Goal: Communication & Community: Answer question/provide support

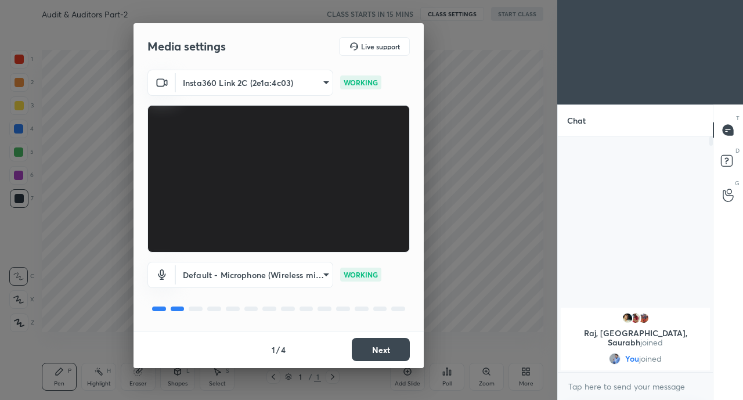
click at [386, 344] on button "Next" at bounding box center [381, 349] width 58 height 23
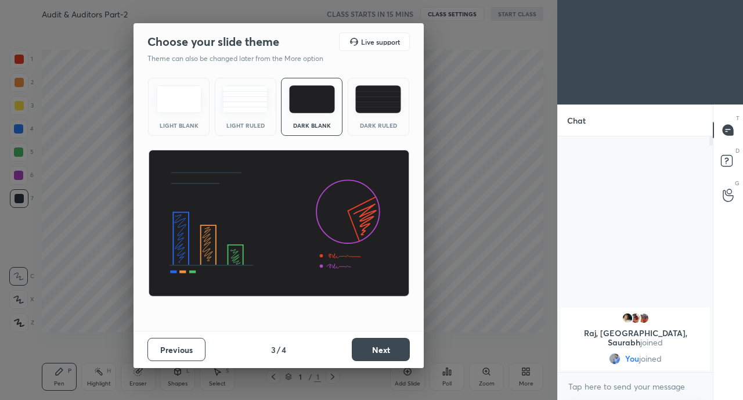
click at [386, 351] on button "Next" at bounding box center [381, 349] width 58 height 23
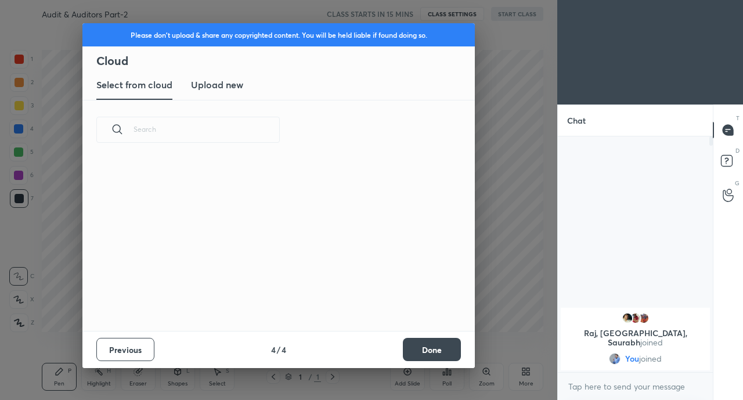
click at [418, 351] on button "Done" at bounding box center [432, 349] width 58 height 23
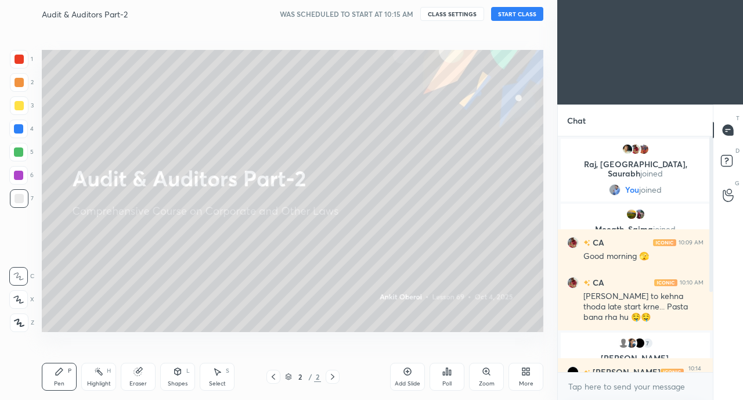
click at [517, 16] on button "START CLASS" at bounding box center [517, 14] width 52 height 14
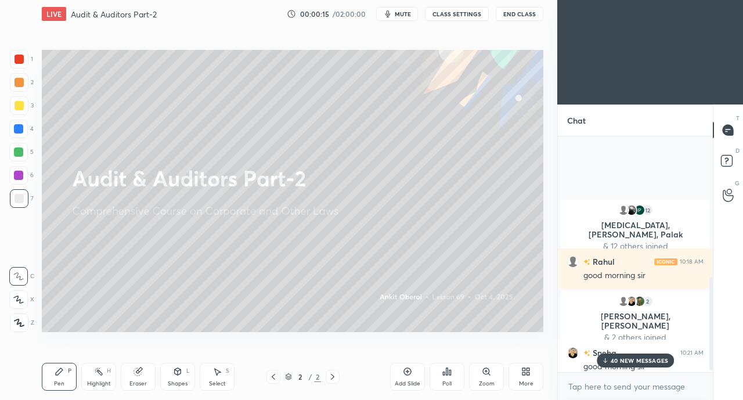
scroll to position [365, 0]
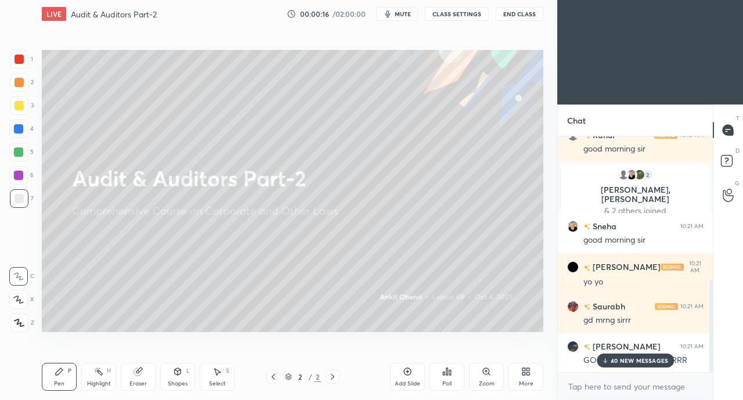
drag, startPoint x: 628, startPoint y: 366, endPoint x: 629, endPoint y: 355, distance: 10.5
click at [629, 366] on div "40 NEW MESSAGES" at bounding box center [636, 361] width 78 height 14
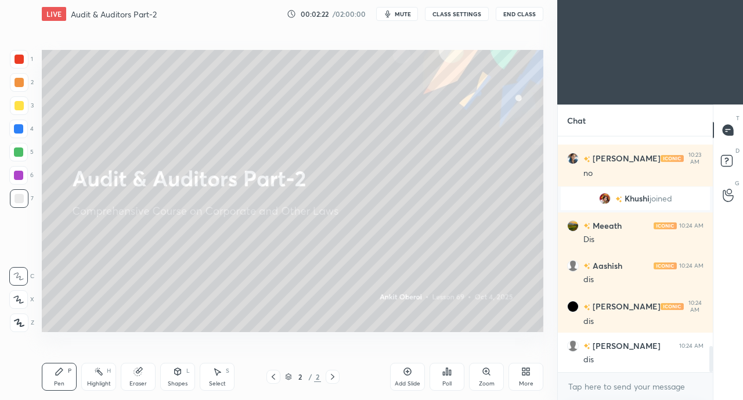
scroll to position [1991, 0]
click at [523, 379] on div "More" at bounding box center [526, 377] width 35 height 28
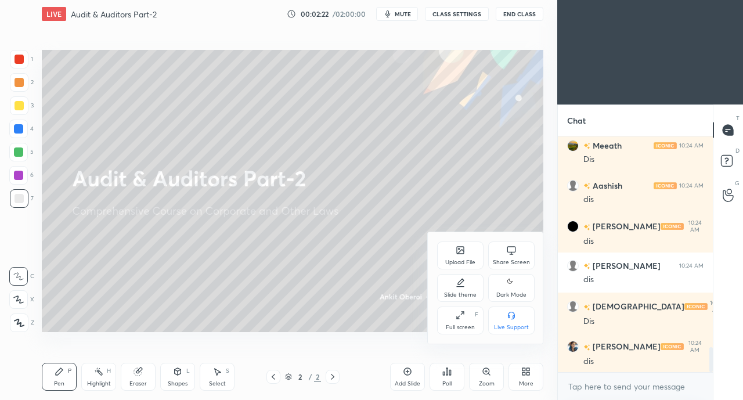
click at [455, 263] on div "Upload File" at bounding box center [460, 263] width 30 height 6
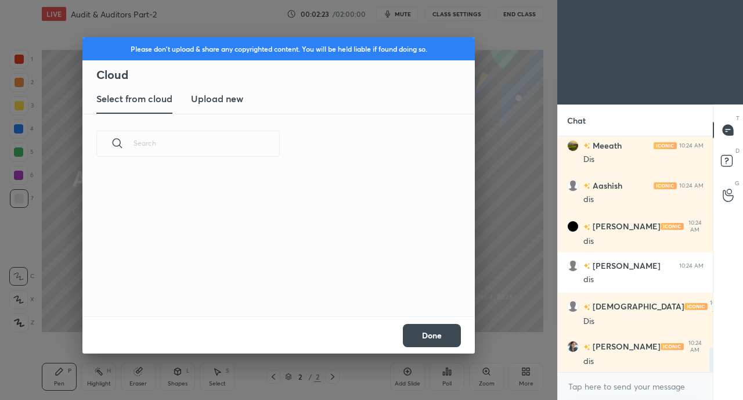
scroll to position [143, 373]
click at [229, 106] on h3 "Upload new" at bounding box center [217, 99] width 52 height 14
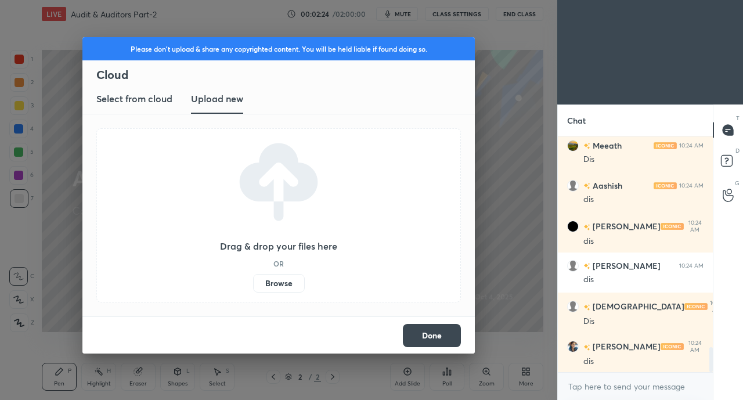
click at [287, 283] on label "Browse" at bounding box center [279, 283] width 52 height 19
click at [253, 283] on input "Browse" at bounding box center [253, 283] width 0 height 19
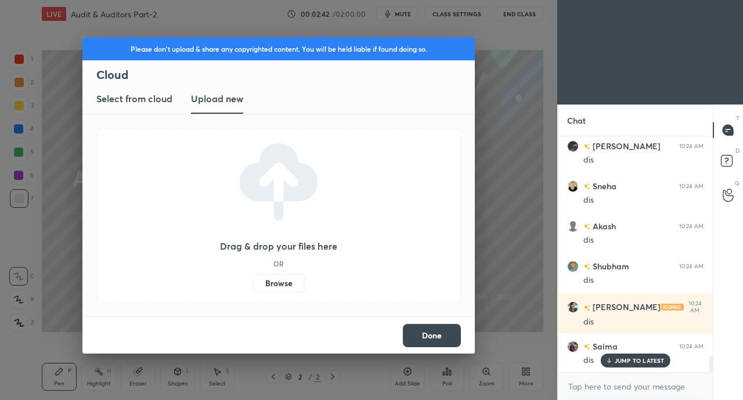
scroll to position [3061, 0]
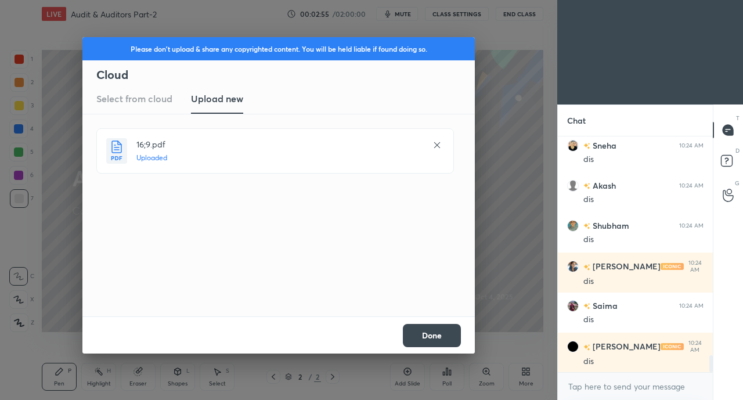
click at [444, 338] on button "Done" at bounding box center [432, 335] width 58 height 23
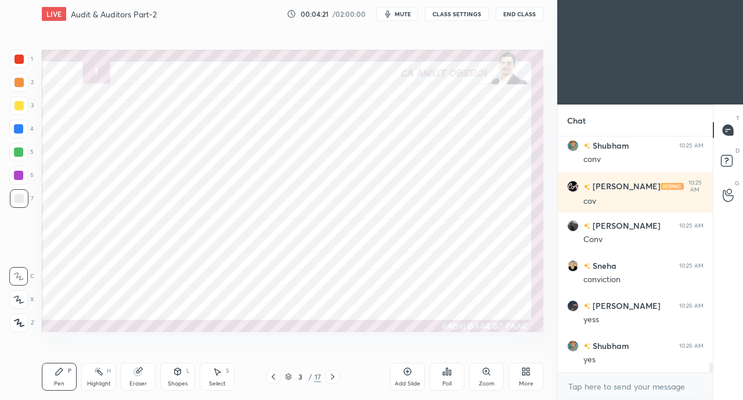
scroll to position [5769, 0]
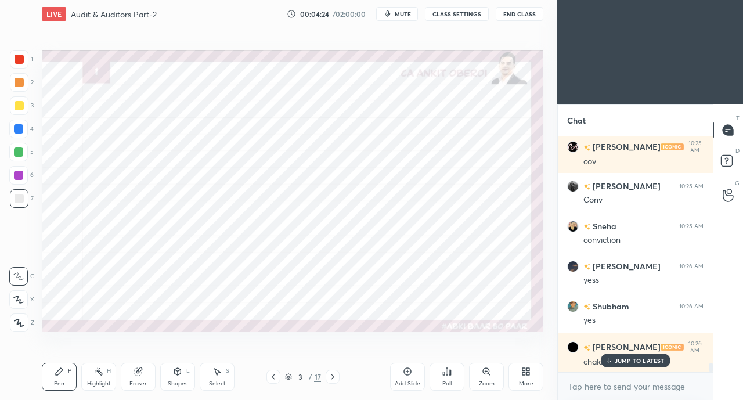
click at [632, 347] on div "[PERSON_NAME] 10:26 AM" at bounding box center [635, 347] width 136 height 14
click at [628, 367] on div "JUMP TO LATEST" at bounding box center [636, 361] width 70 height 14
click at [128, 378] on div "Eraser" at bounding box center [138, 377] width 35 height 28
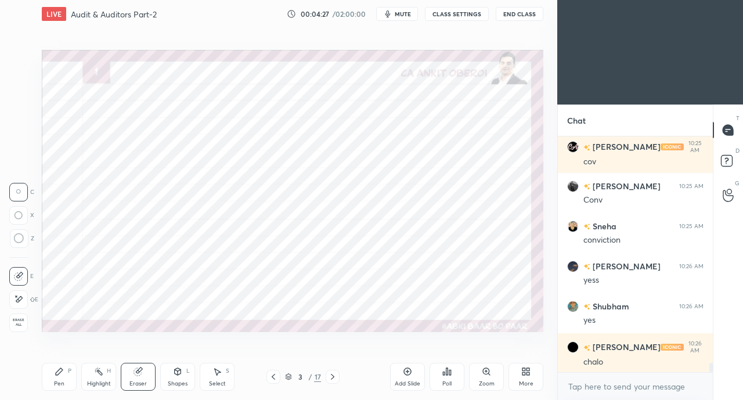
click at [92, 381] on div "Highlight" at bounding box center [99, 384] width 24 height 6
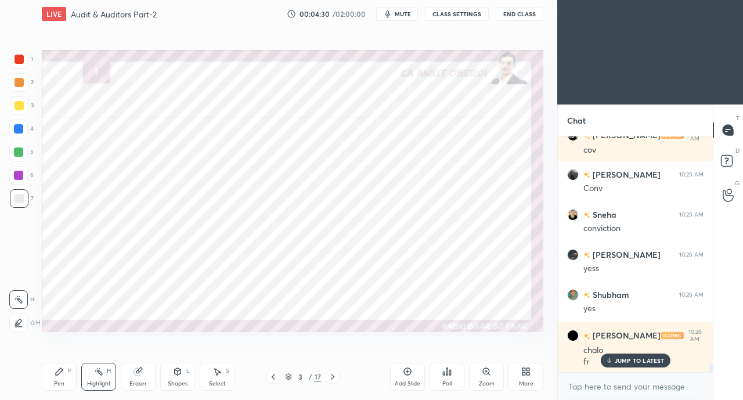
click at [637, 356] on div "JUMP TO LATEST" at bounding box center [636, 361] width 70 height 14
click at [55, 375] on icon at bounding box center [59, 371] width 9 height 9
click at [54, 380] on div "Pen P" at bounding box center [59, 377] width 35 height 28
click at [17, 130] on div at bounding box center [18, 128] width 9 height 9
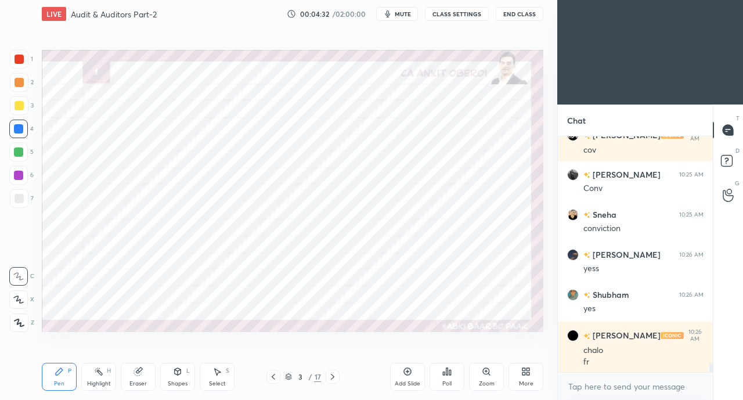
click at [15, 300] on icon at bounding box center [18, 300] width 10 height 8
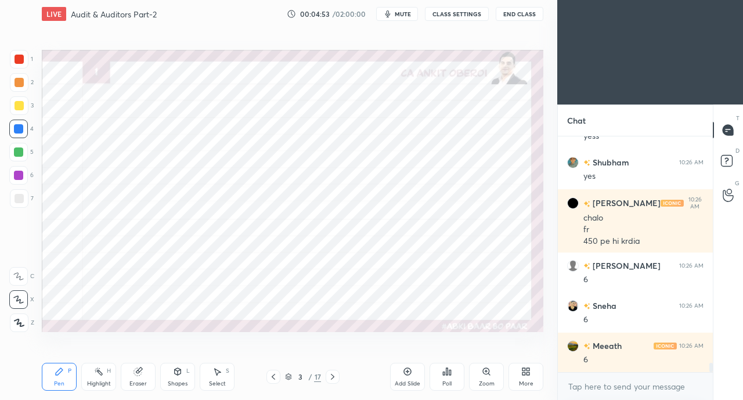
scroll to position [5952, 0]
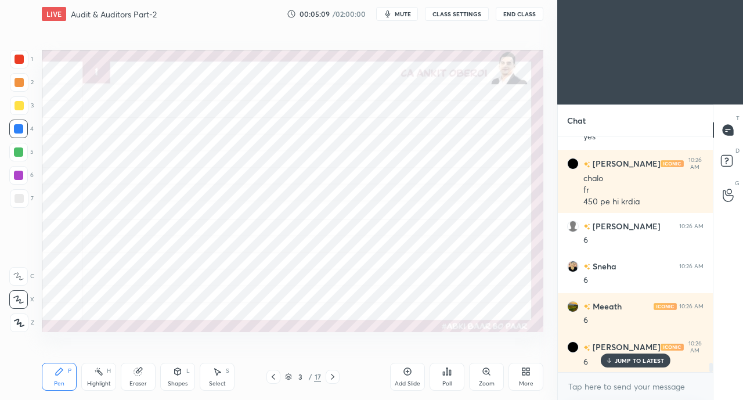
click at [13, 55] on div at bounding box center [19, 59] width 19 height 19
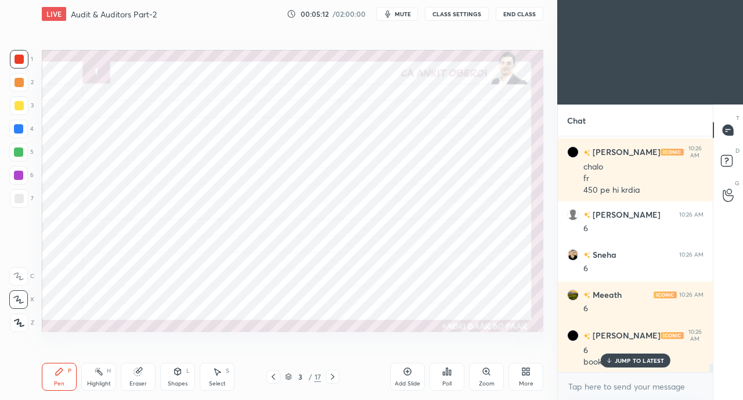
click at [618, 358] on p "JUMP TO LATEST" at bounding box center [640, 360] width 50 height 7
click at [280, 346] on div "Setting up your live class Poll for secs No correct answer Start poll" at bounding box center [292, 191] width 511 height 326
click at [17, 128] on div at bounding box center [18, 128] width 9 height 9
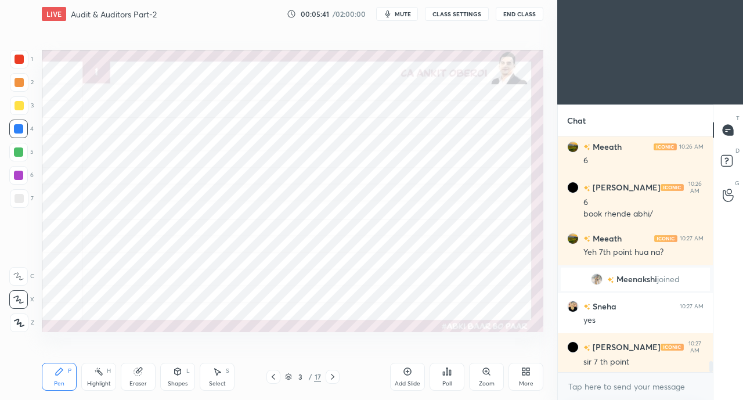
scroll to position [4973, 0]
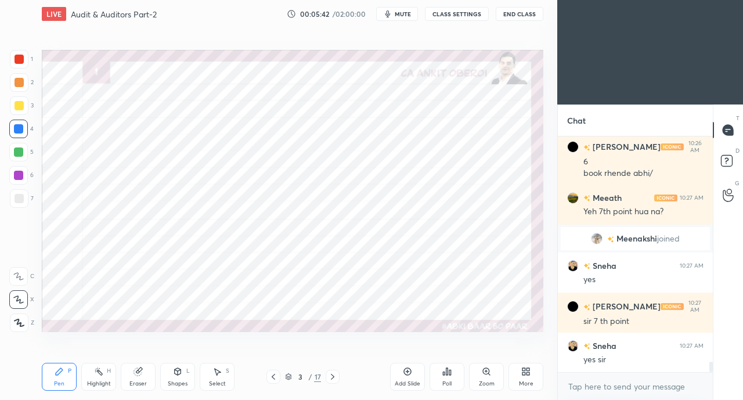
click at [132, 378] on div "Eraser" at bounding box center [138, 377] width 35 height 28
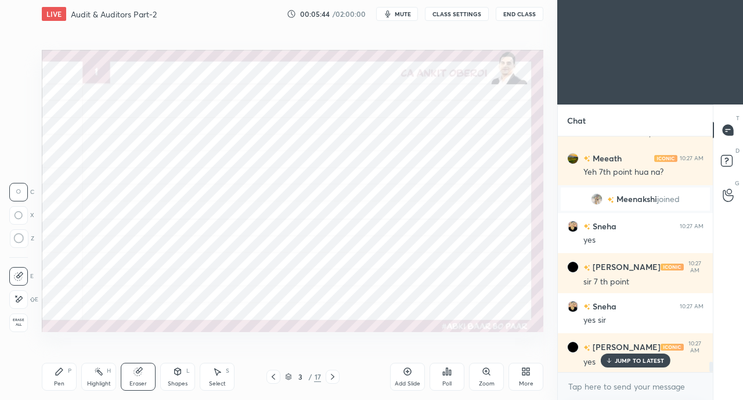
scroll to position [5093, 0]
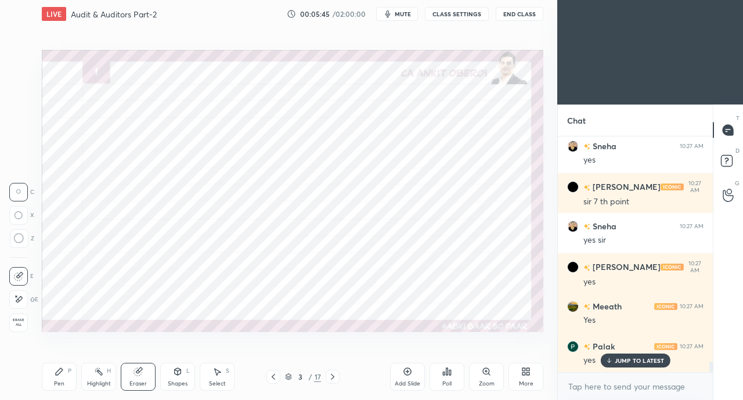
click at [62, 380] on div "Pen P" at bounding box center [59, 377] width 35 height 28
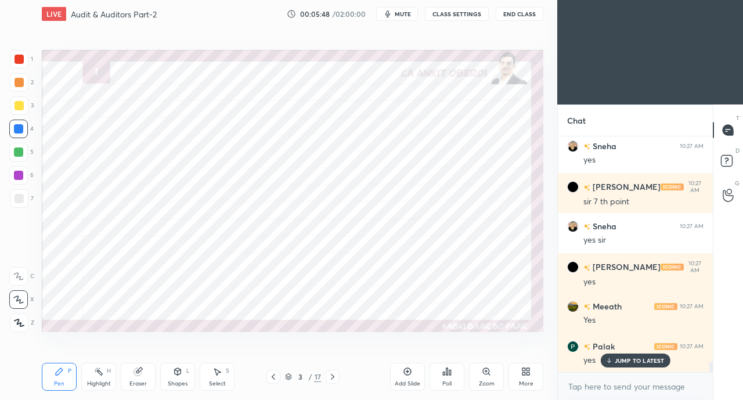
click at [623, 362] on p "JUMP TO LATEST" at bounding box center [640, 360] width 50 height 7
click at [20, 62] on div at bounding box center [19, 59] width 9 height 9
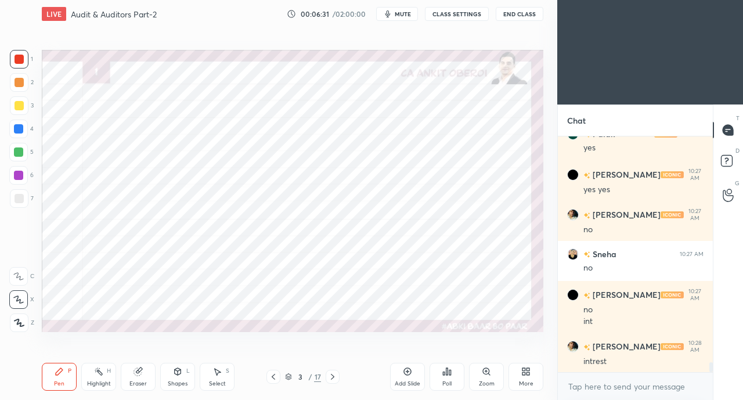
scroll to position [5345, 0]
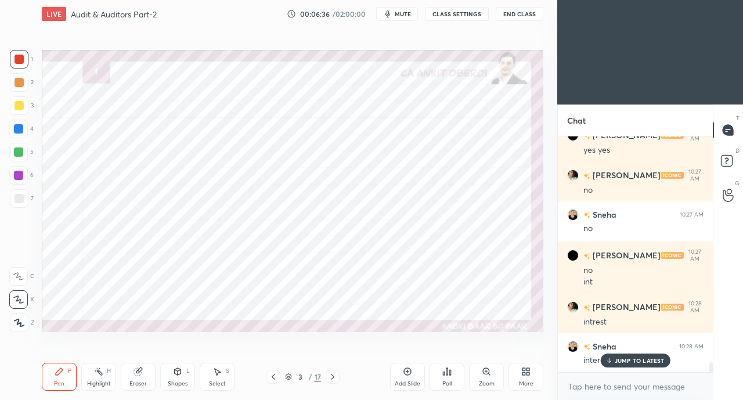
click at [21, 150] on div at bounding box center [18, 152] width 9 height 9
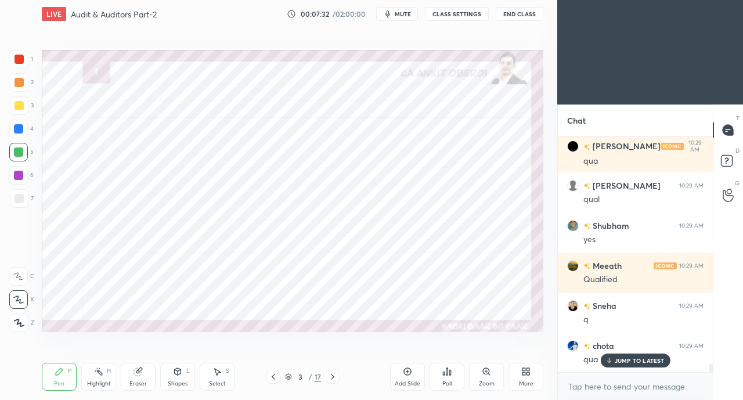
scroll to position [6078, 0]
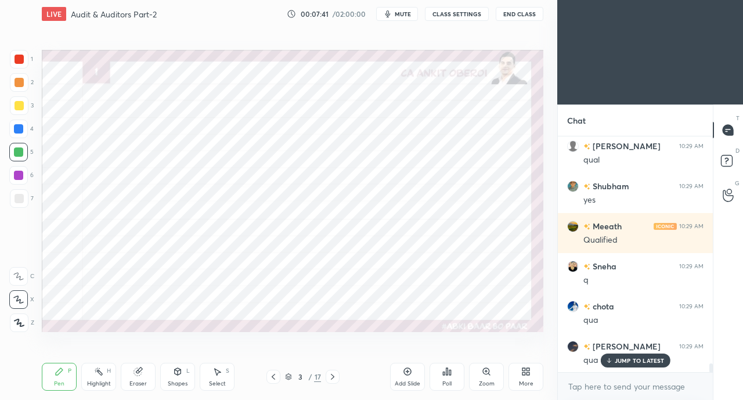
click at [333, 378] on icon at bounding box center [332, 376] width 9 height 9
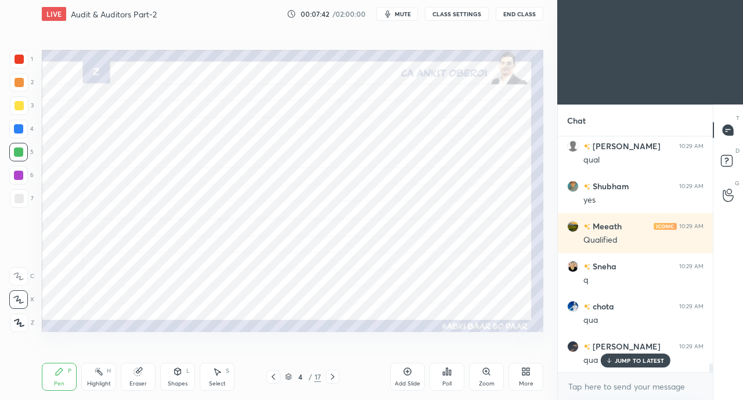
click at [609, 360] on icon at bounding box center [609, 360] width 8 height 7
click at [16, 125] on div at bounding box center [18, 128] width 9 height 9
click at [20, 57] on div at bounding box center [19, 59] width 9 height 9
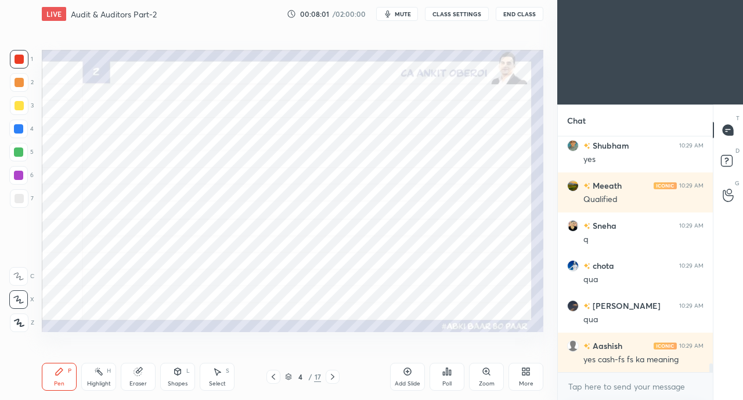
click at [132, 372] on div "Eraser" at bounding box center [138, 377] width 35 height 28
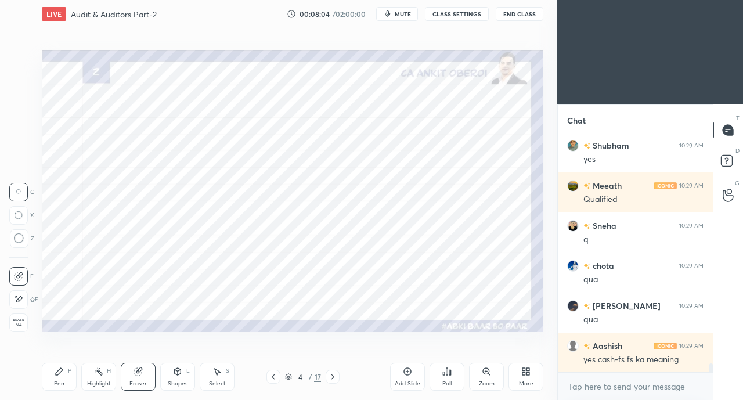
click at [60, 381] on div "Pen" at bounding box center [59, 384] width 10 height 6
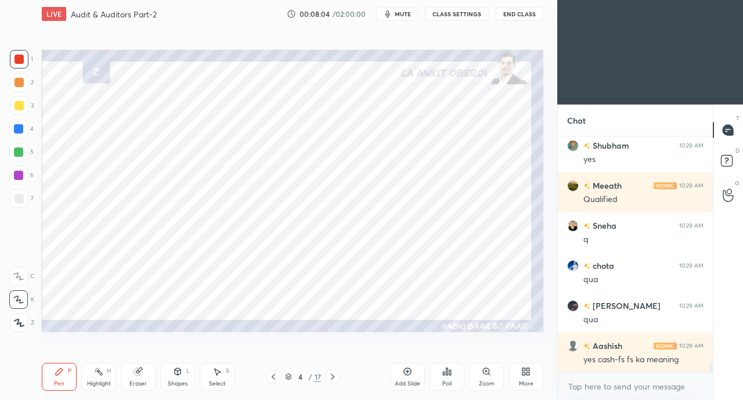
click at [19, 134] on div at bounding box center [18, 129] width 19 height 19
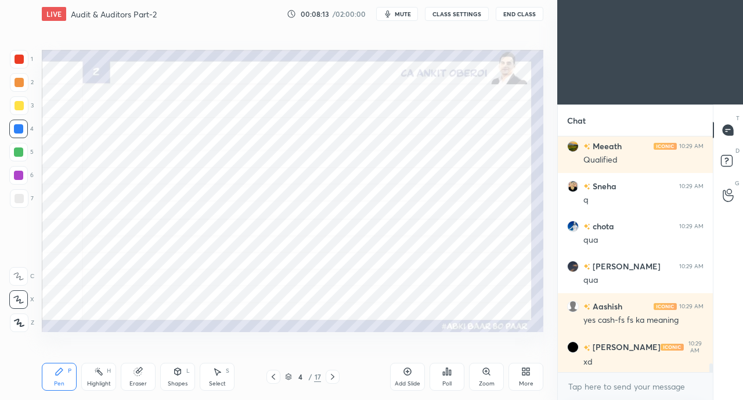
scroll to position [6198, 0]
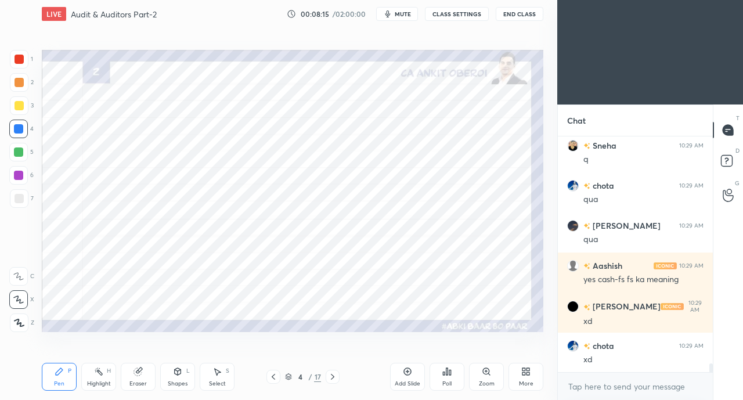
click at [138, 375] on icon at bounding box center [138, 372] width 8 height 8
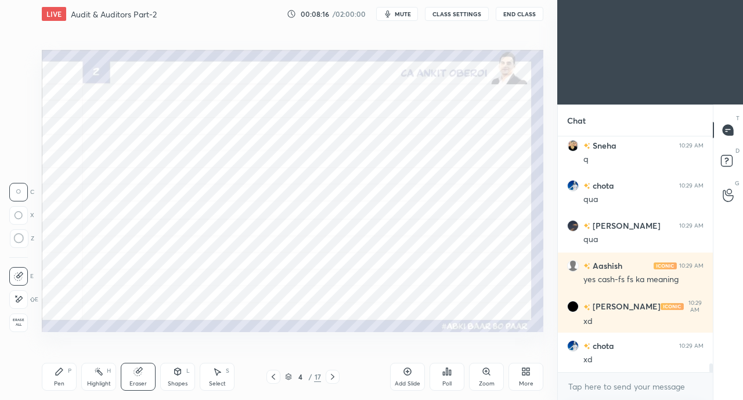
click at [17, 301] on icon at bounding box center [18, 299] width 9 height 10
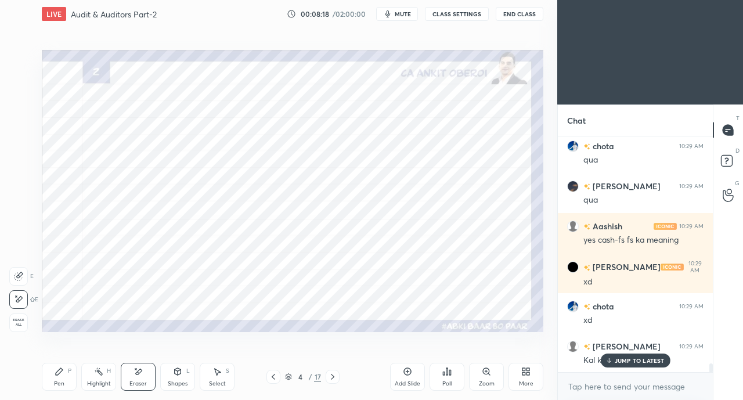
click at [57, 372] on icon at bounding box center [59, 371] width 7 height 7
click at [614, 361] on div "JUMP TO LATEST" at bounding box center [636, 361] width 70 height 14
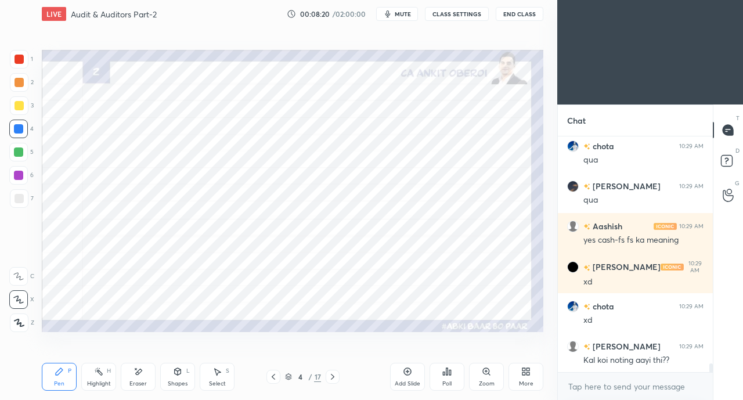
scroll to position [6279, 0]
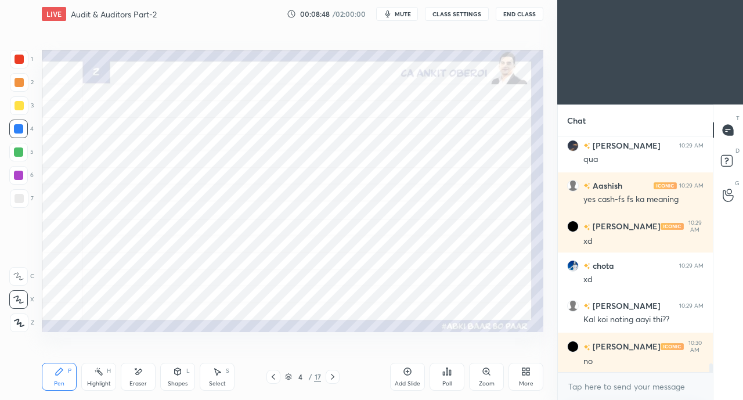
click at [176, 365] on div "Shapes L" at bounding box center [177, 377] width 35 height 28
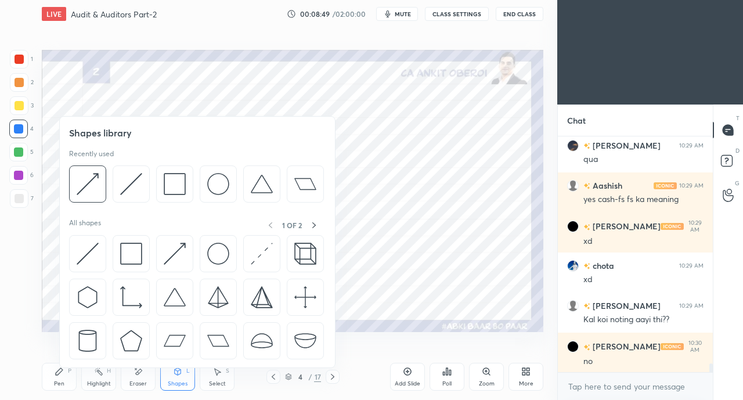
click at [171, 253] on img at bounding box center [175, 254] width 22 height 22
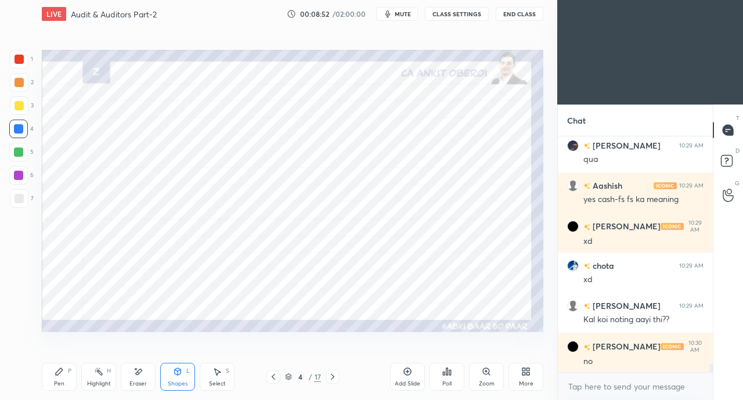
click at [59, 381] on div "Pen" at bounding box center [59, 384] width 10 height 6
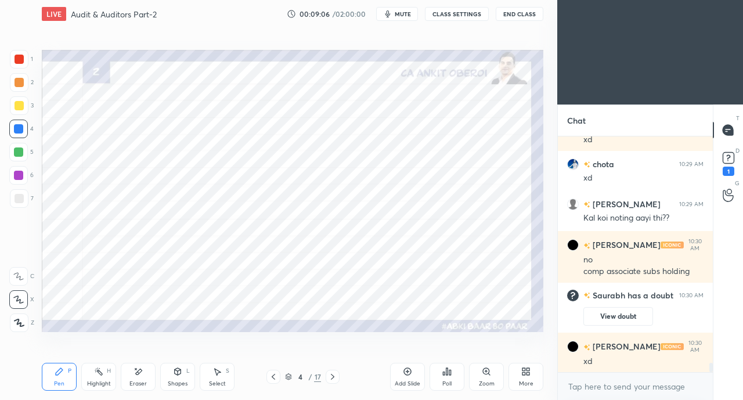
scroll to position [5937, 0]
click at [729, 162] on rect at bounding box center [728, 158] width 11 height 11
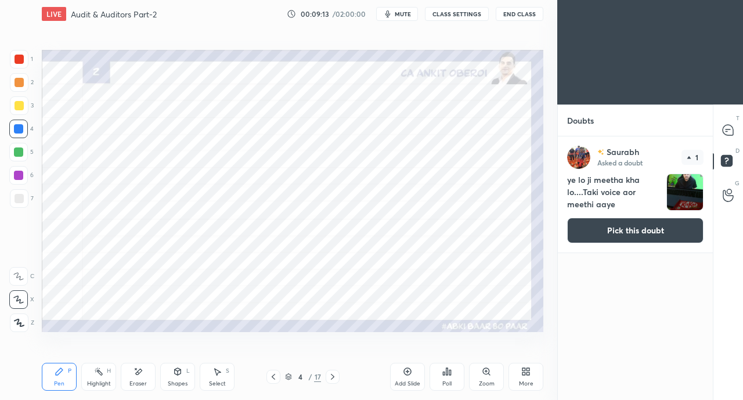
click at [659, 235] on button "Pick this doubt" at bounding box center [635, 231] width 136 height 26
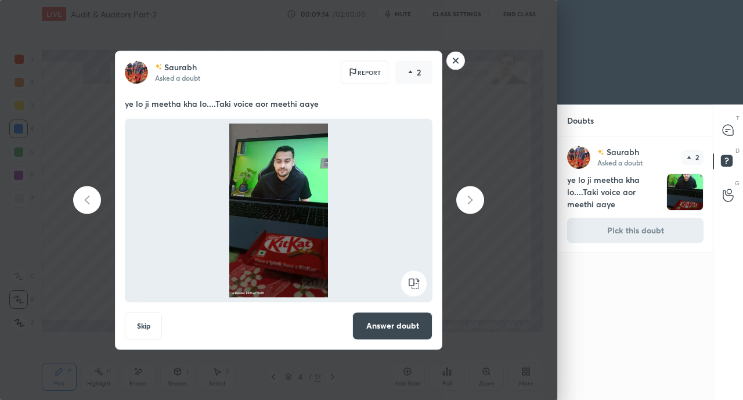
click at [456, 60] on rect at bounding box center [456, 61] width 18 height 18
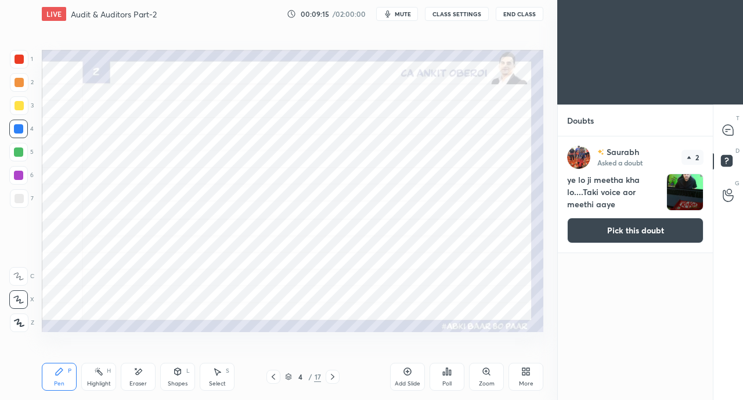
click at [727, 127] on icon at bounding box center [728, 130] width 10 height 10
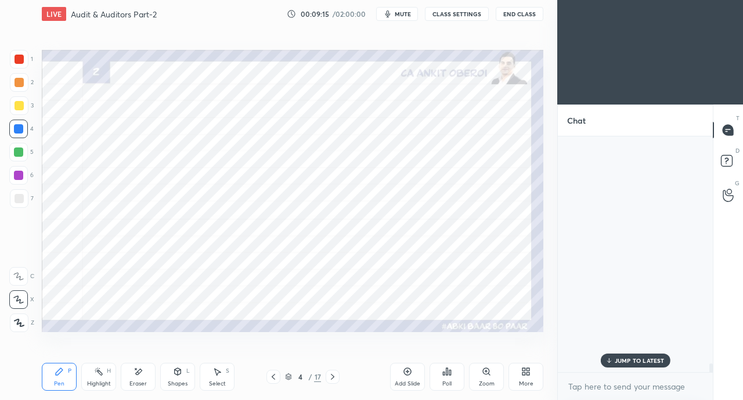
scroll to position [232, 152]
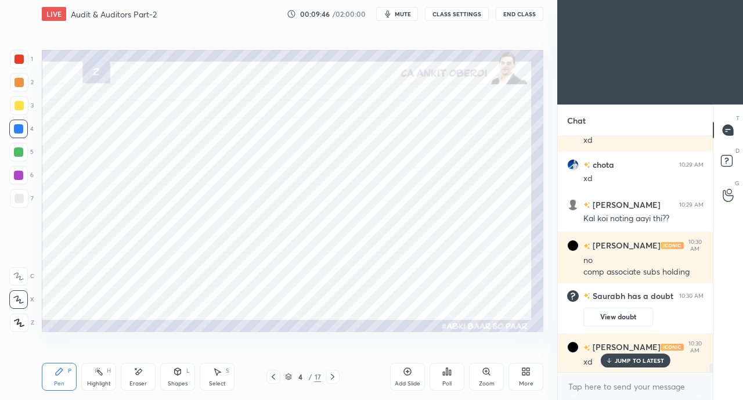
click at [332, 375] on icon at bounding box center [332, 377] width 3 height 6
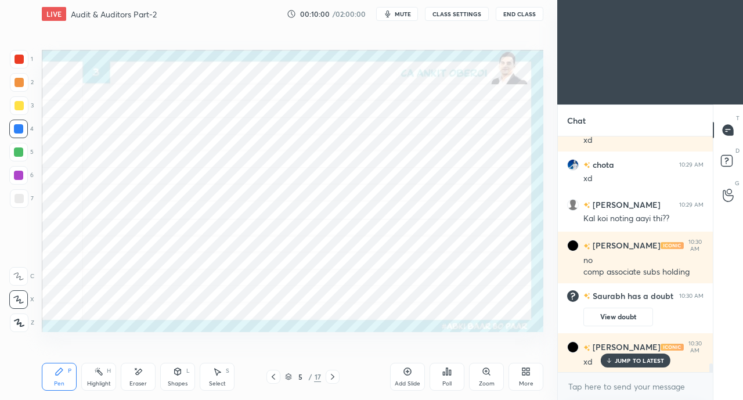
click at [23, 62] on div at bounding box center [19, 59] width 9 height 9
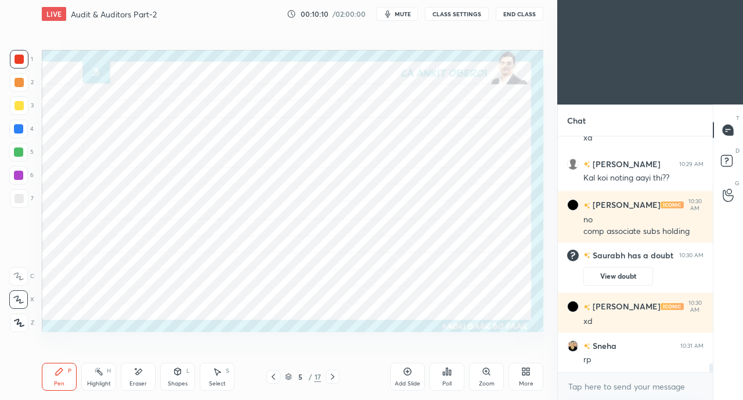
click at [160, 376] on div "Shapes L" at bounding box center [177, 377] width 35 height 28
click at [130, 377] on div "Eraser" at bounding box center [138, 377] width 35 height 28
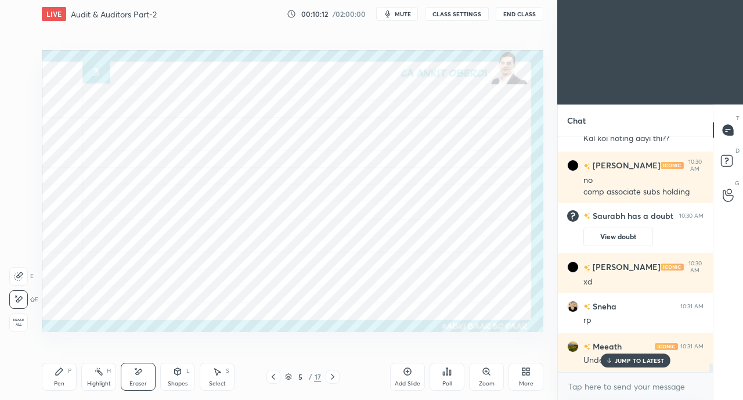
scroll to position [6308, 0]
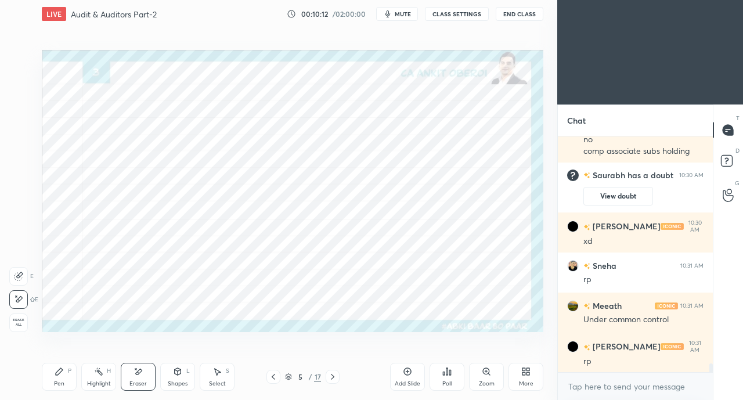
click at [616, 363] on div "rp" at bounding box center [644, 362] width 120 height 12
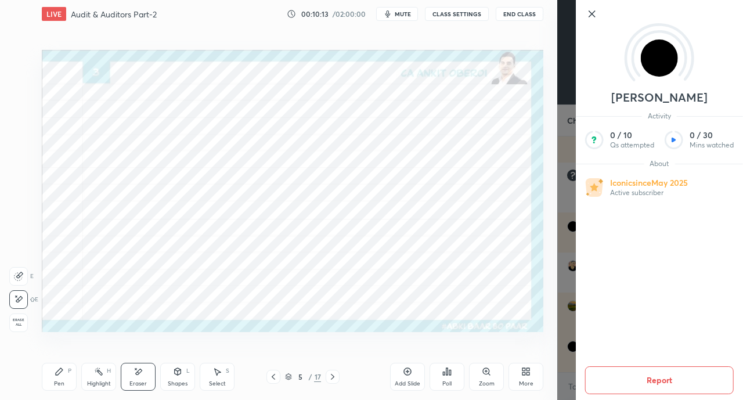
click at [61, 379] on div "Pen P" at bounding box center [59, 377] width 35 height 28
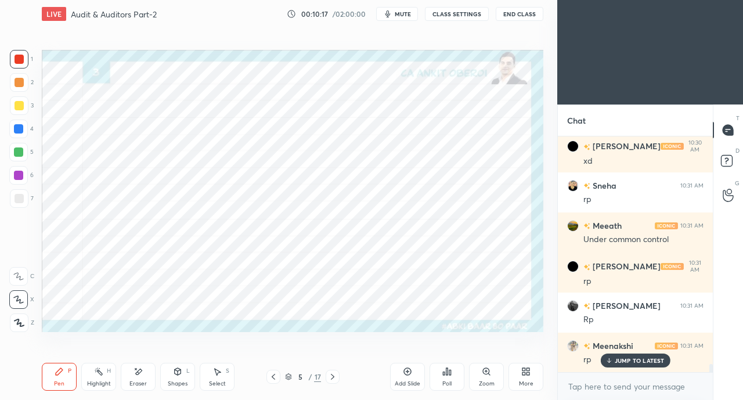
scroll to position [6427, 0]
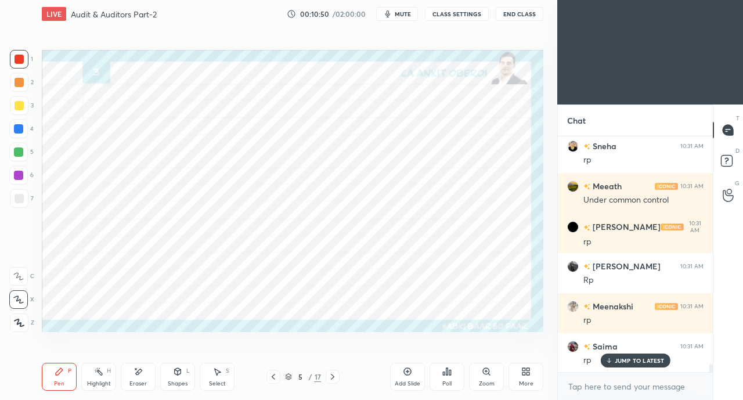
click at [135, 369] on icon at bounding box center [135, 368] width 1 height 1
click at [59, 379] on div "Pen P" at bounding box center [59, 377] width 35 height 28
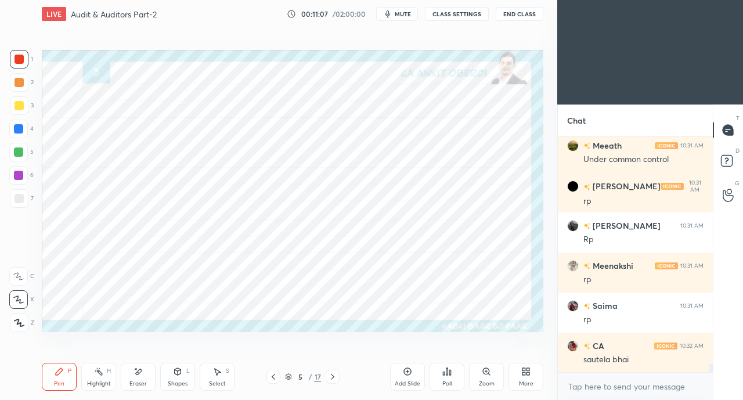
click at [271, 378] on icon at bounding box center [273, 376] width 9 height 9
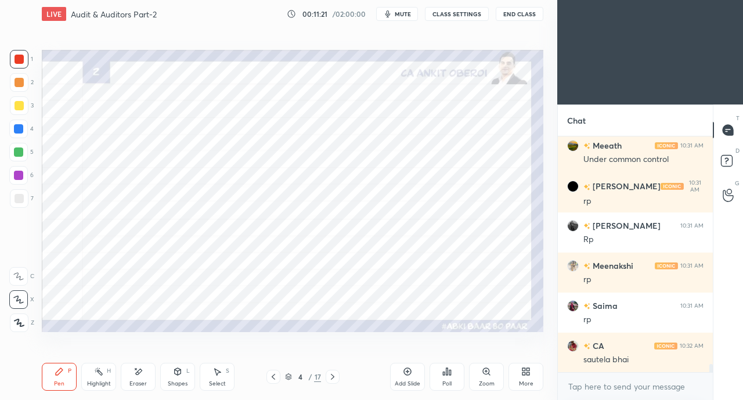
click at [335, 373] on icon at bounding box center [332, 376] width 9 height 9
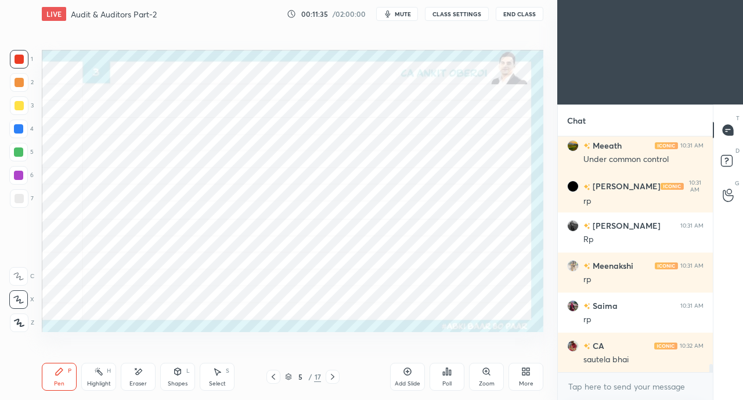
click at [273, 375] on icon at bounding box center [273, 376] width 9 height 9
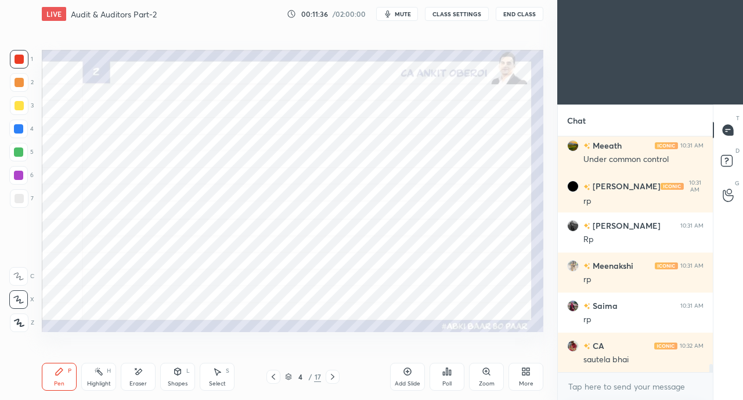
click at [271, 379] on icon at bounding box center [273, 376] width 9 height 9
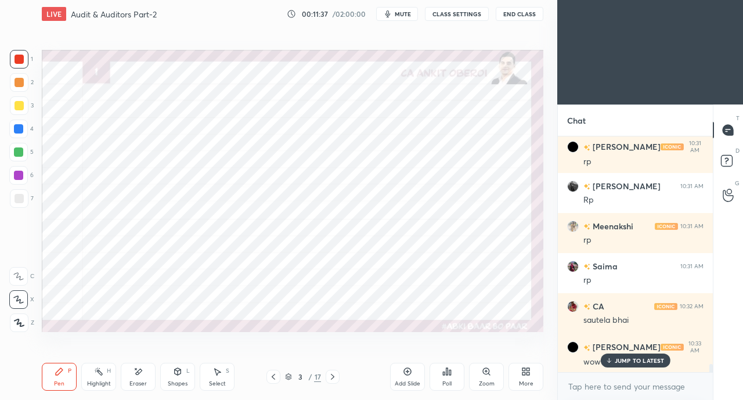
click at [614, 362] on div "JUMP TO LATEST" at bounding box center [636, 361] width 70 height 14
click at [337, 373] on div at bounding box center [333, 377] width 14 height 14
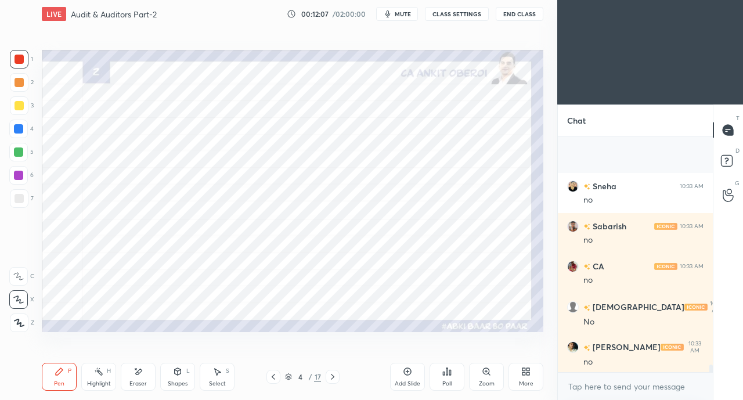
scroll to position [6988, 0]
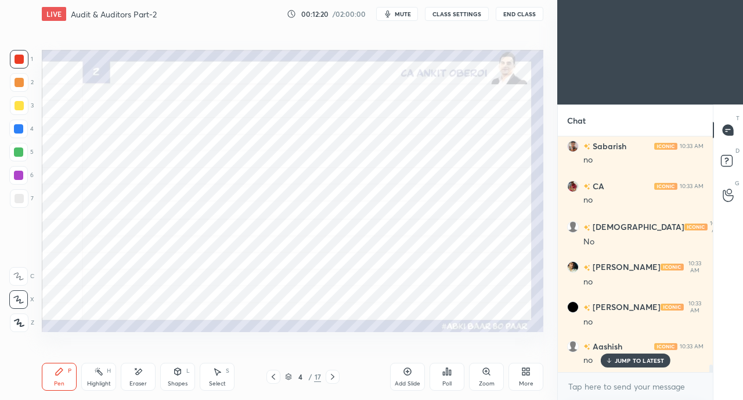
click at [273, 376] on icon at bounding box center [273, 377] width 3 height 6
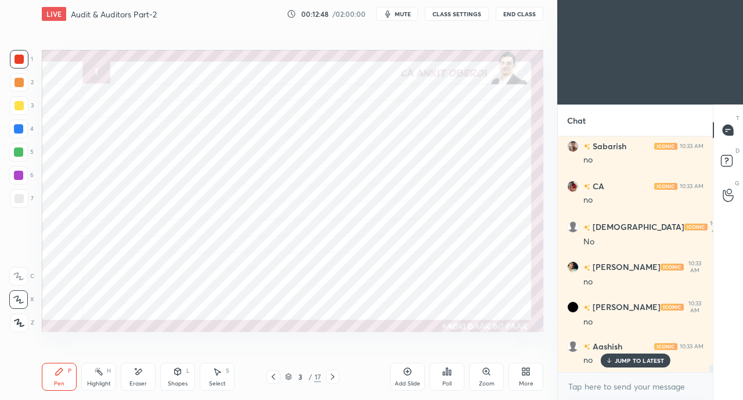
click at [337, 374] on icon at bounding box center [332, 376] width 9 height 9
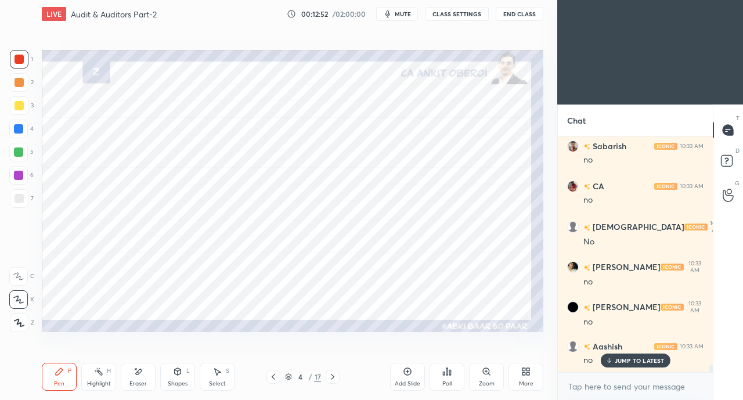
click at [335, 378] on icon at bounding box center [332, 376] width 9 height 9
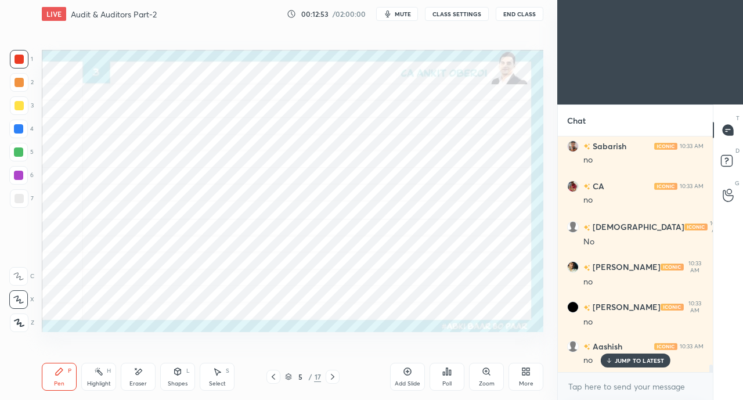
click at [272, 374] on icon at bounding box center [273, 376] width 9 height 9
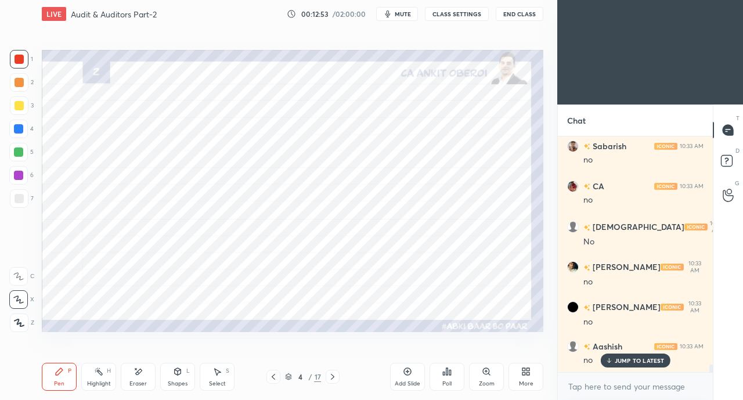
scroll to position [7039, 0]
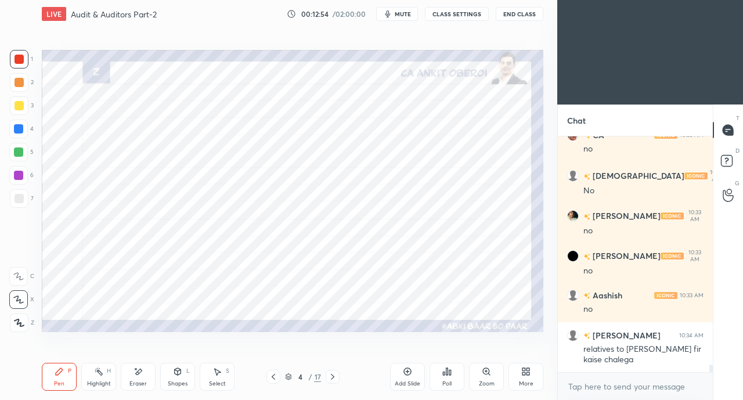
click at [332, 377] on icon at bounding box center [332, 376] width 9 height 9
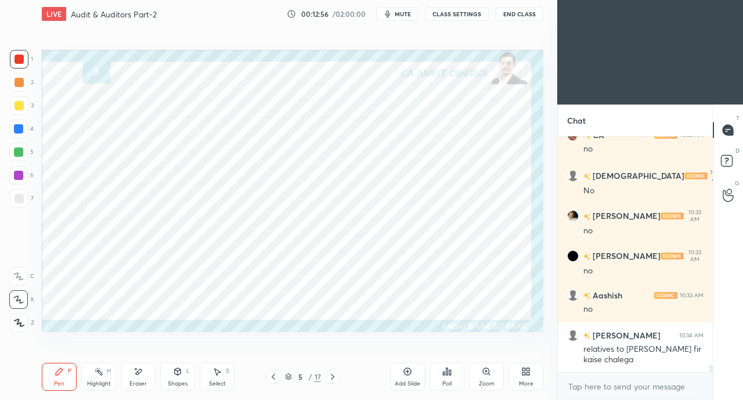
click at [138, 372] on icon at bounding box center [139, 372] width 6 height 6
click at [22, 322] on span "Erase all" at bounding box center [18, 322] width 17 height 8
click at [63, 375] on icon at bounding box center [59, 371] width 9 height 9
click at [175, 382] on div "Shapes" at bounding box center [178, 384] width 20 height 6
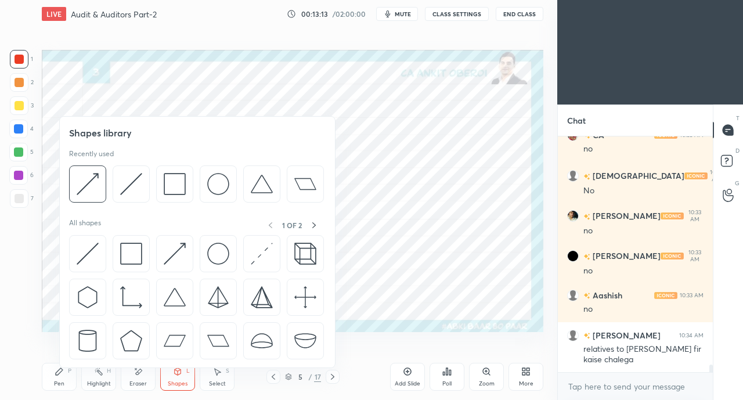
click at [170, 251] on img at bounding box center [175, 254] width 22 height 22
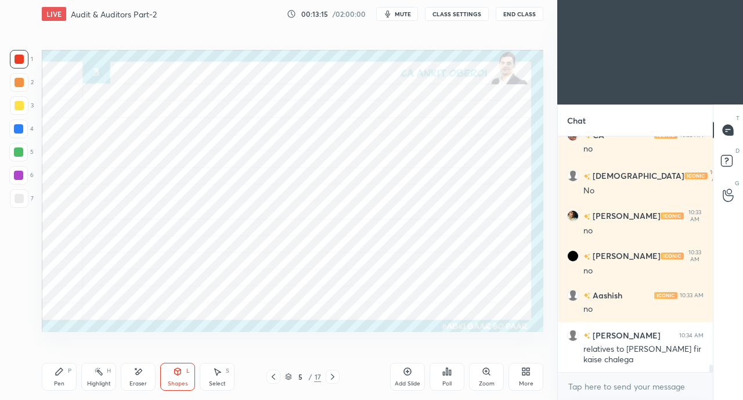
click at [65, 365] on div "Pen P" at bounding box center [59, 377] width 35 height 28
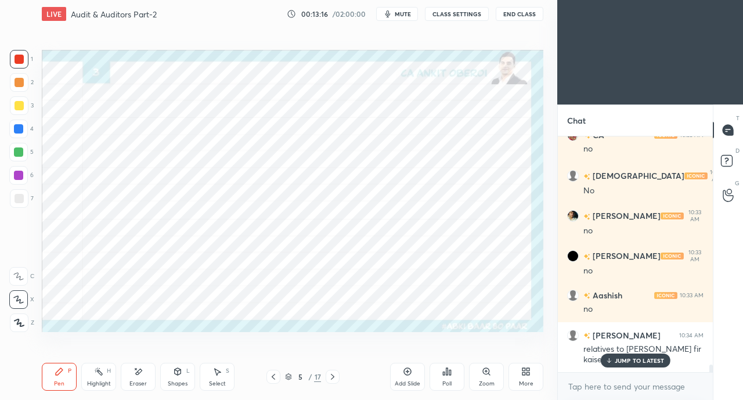
scroll to position [7079, 0]
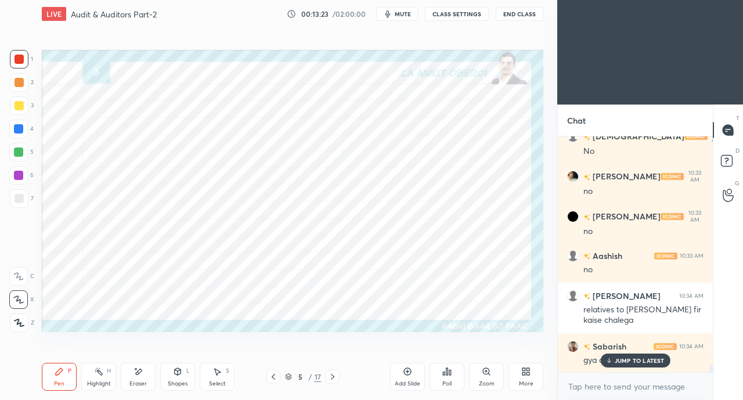
click at [141, 373] on icon at bounding box center [138, 372] width 9 height 10
click at [141, 377] on icon at bounding box center [138, 372] width 9 height 10
click at [56, 375] on icon at bounding box center [59, 371] width 7 height 7
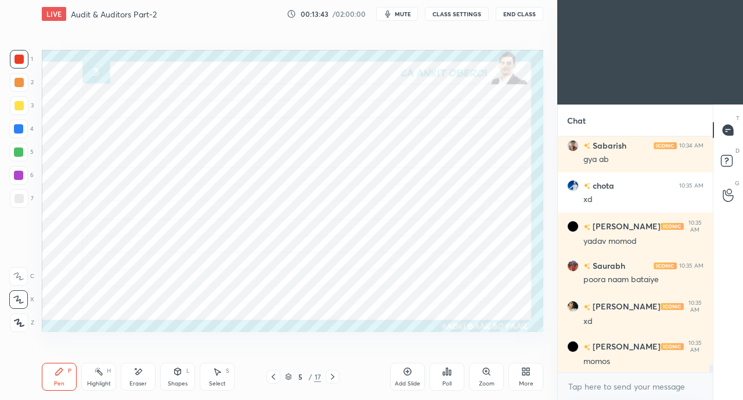
scroll to position [7319, 0]
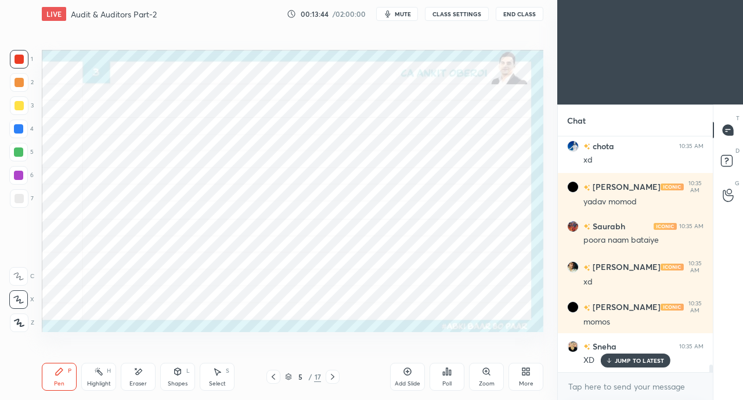
click at [618, 361] on p "JUMP TO LATEST" at bounding box center [640, 360] width 50 height 7
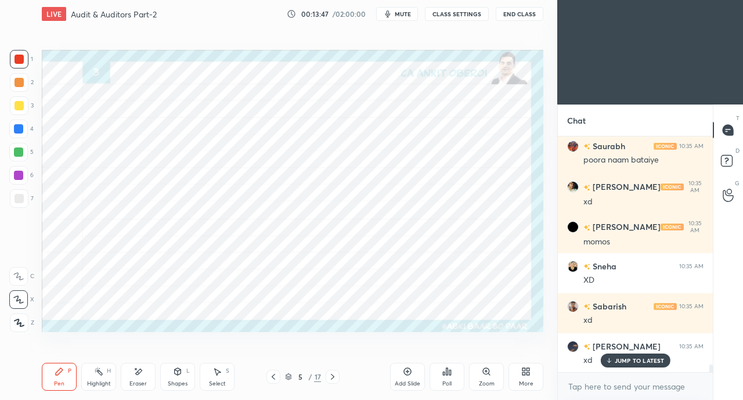
scroll to position [7440, 0]
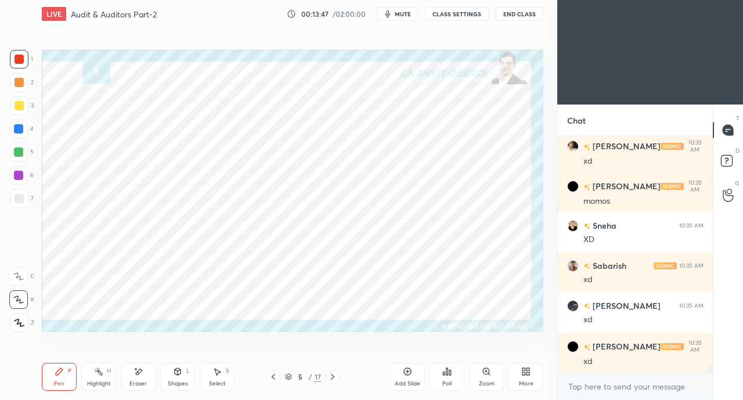
click at [17, 125] on div at bounding box center [18, 128] width 9 height 9
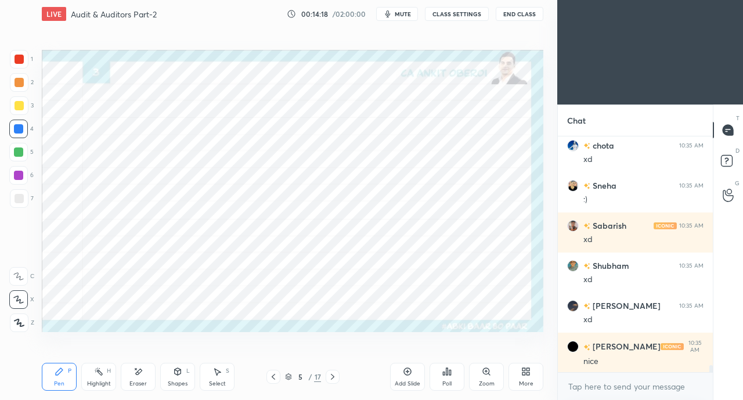
scroll to position [8041, 0]
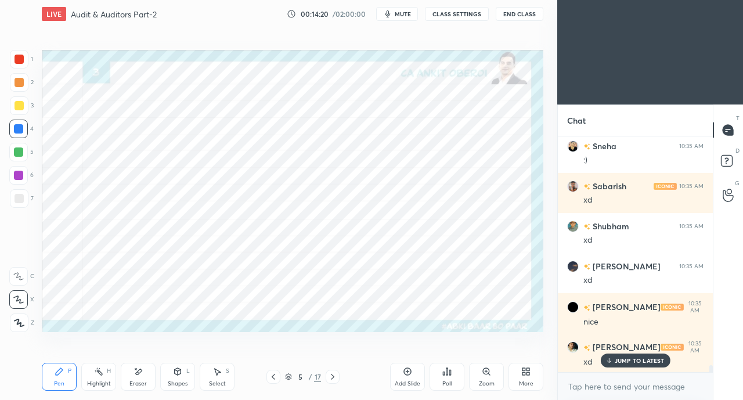
click at [17, 150] on div at bounding box center [18, 152] width 9 height 9
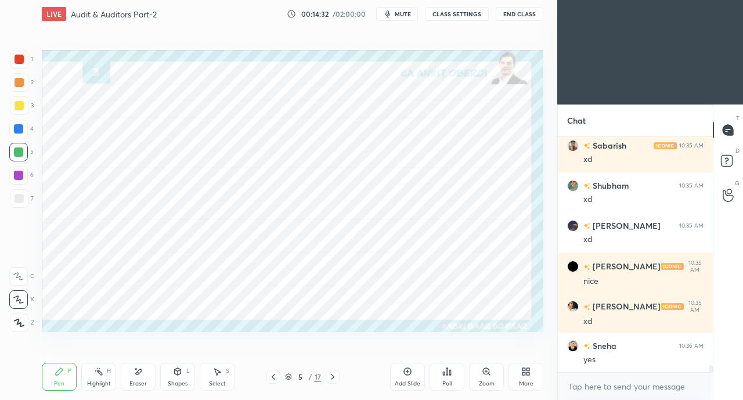
click at [134, 376] on icon at bounding box center [138, 372] width 9 height 10
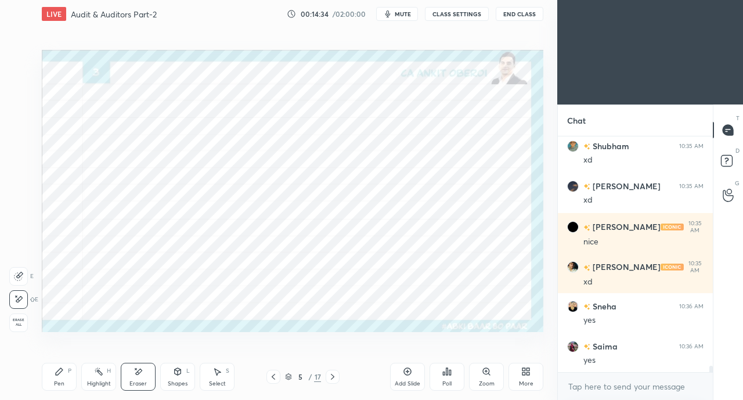
click at [60, 378] on div "Pen P" at bounding box center [59, 377] width 35 height 28
click at [19, 128] on div at bounding box center [18, 128] width 9 height 9
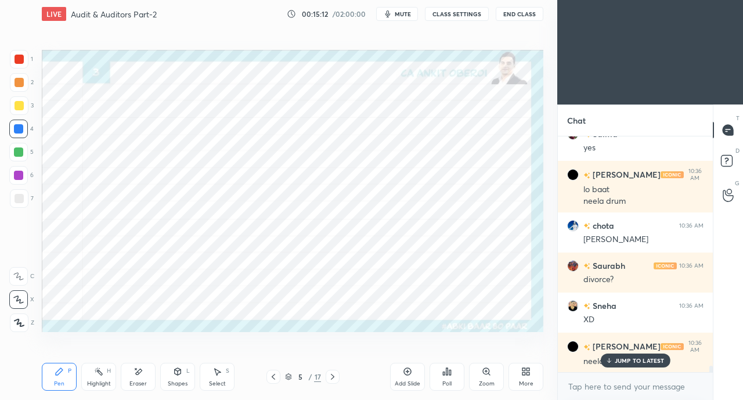
scroll to position [8373, 0]
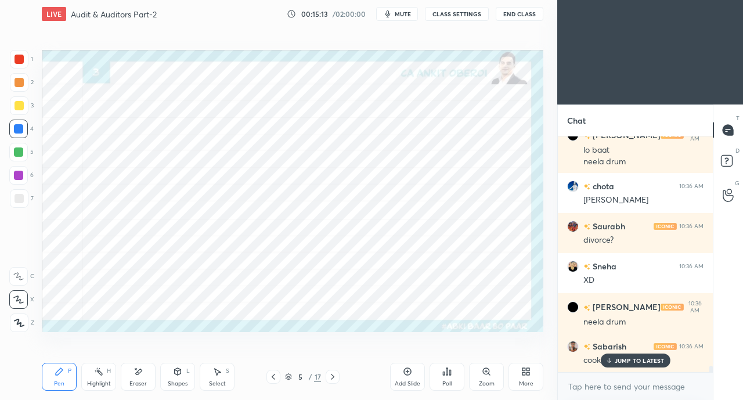
click at [130, 379] on div "Eraser" at bounding box center [138, 377] width 35 height 28
click at [174, 381] on div "Shapes" at bounding box center [178, 384] width 20 height 6
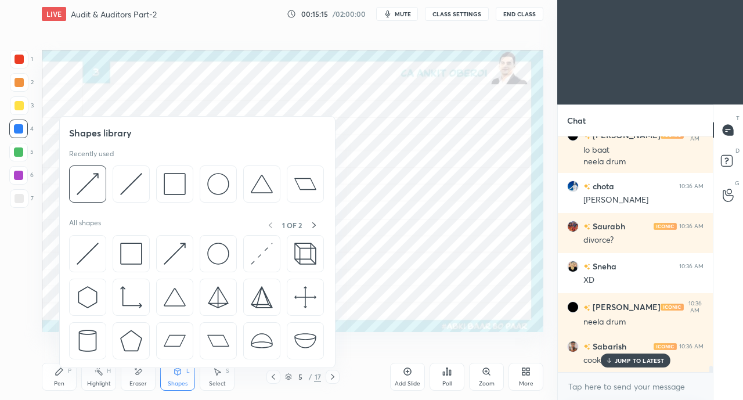
click at [172, 249] on img at bounding box center [175, 254] width 22 height 22
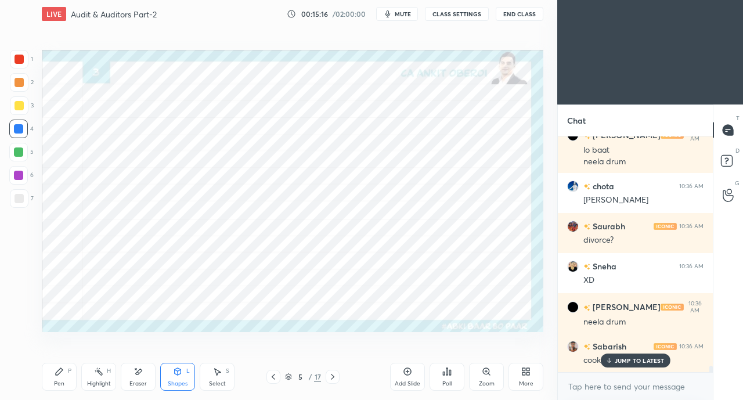
scroll to position [8414, 0]
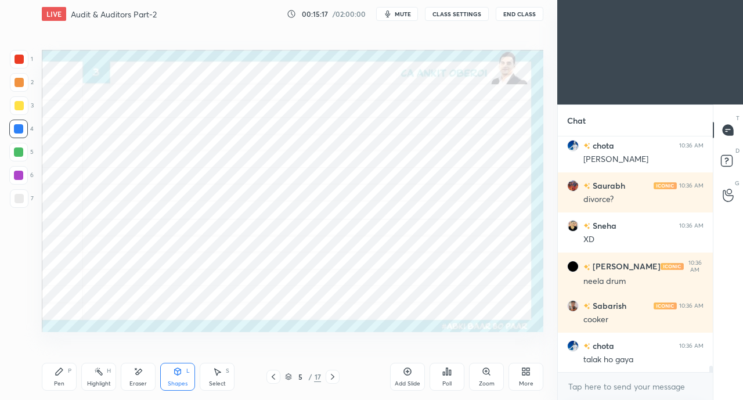
click at [65, 378] on div "Pen P" at bounding box center [59, 377] width 35 height 28
click at [143, 379] on div "Eraser" at bounding box center [138, 377] width 35 height 28
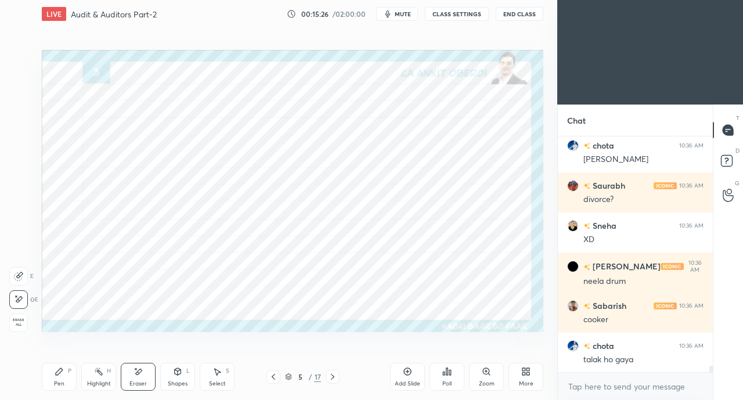
click at [182, 378] on div "Shapes L" at bounding box center [177, 377] width 35 height 28
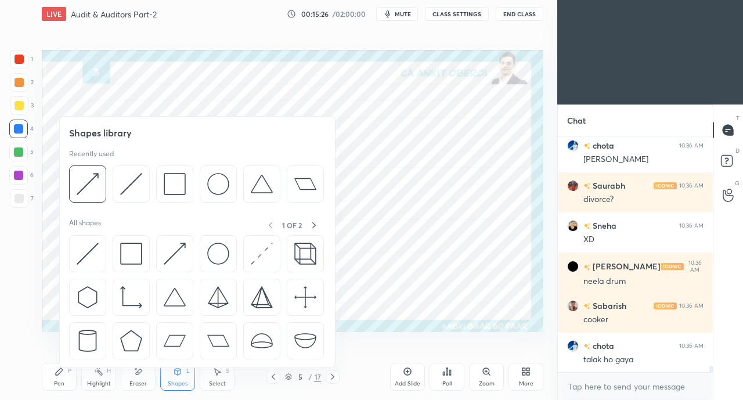
click at [82, 255] on img at bounding box center [88, 254] width 22 height 22
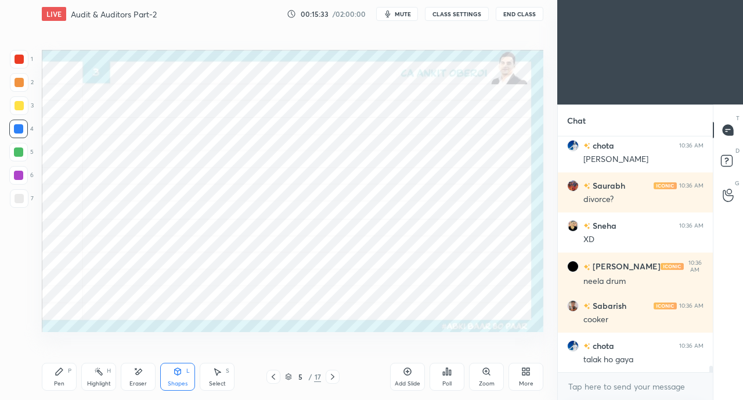
click at [53, 379] on div "Pen P" at bounding box center [59, 377] width 35 height 28
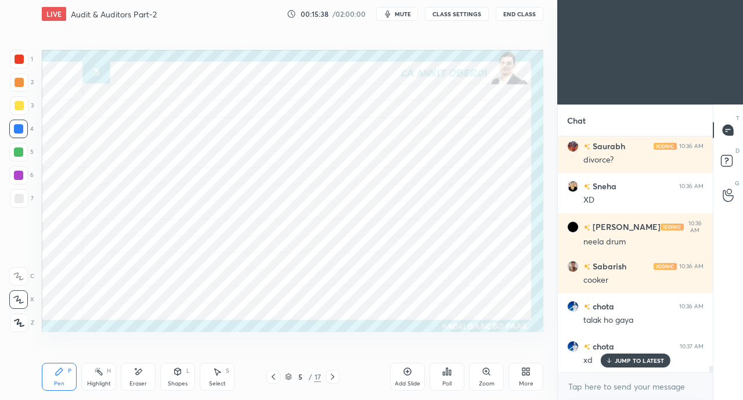
scroll to position [8533, 0]
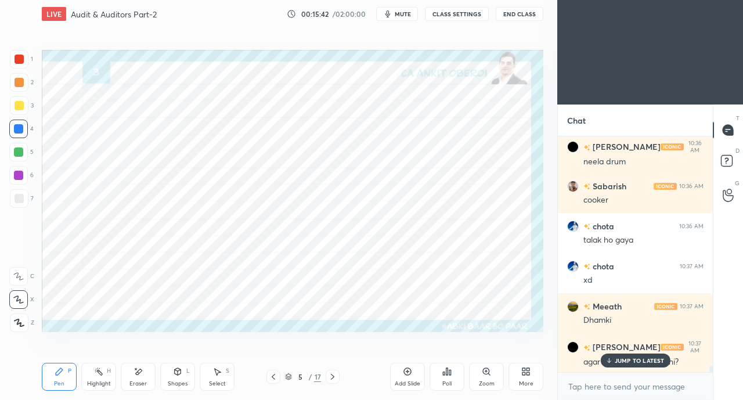
click at [641, 360] on p "JUMP TO LATEST" at bounding box center [640, 360] width 50 height 7
click at [130, 381] on div "Eraser" at bounding box center [138, 384] width 17 height 6
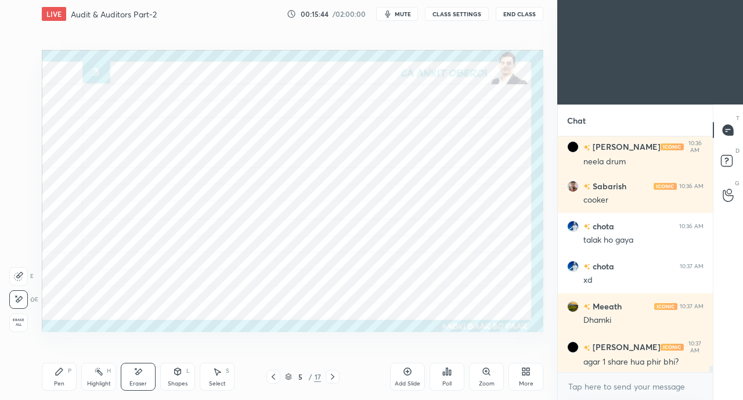
click at [55, 371] on icon at bounding box center [59, 371] width 9 height 9
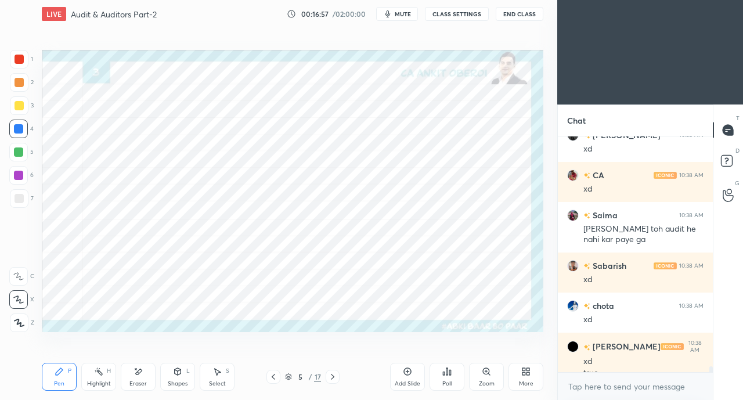
scroll to position [9099, 0]
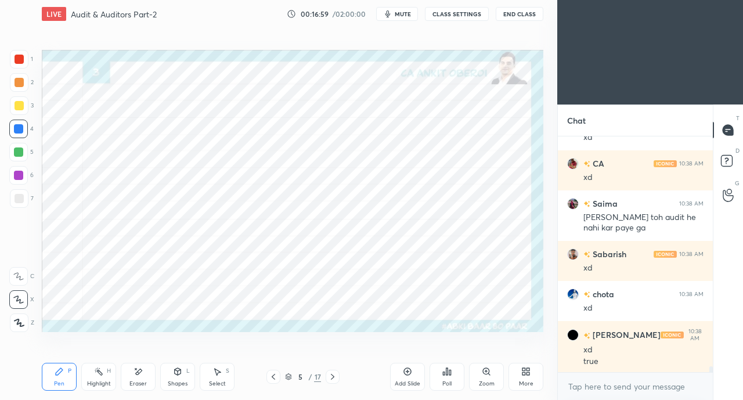
click at [269, 378] on icon at bounding box center [273, 376] width 9 height 9
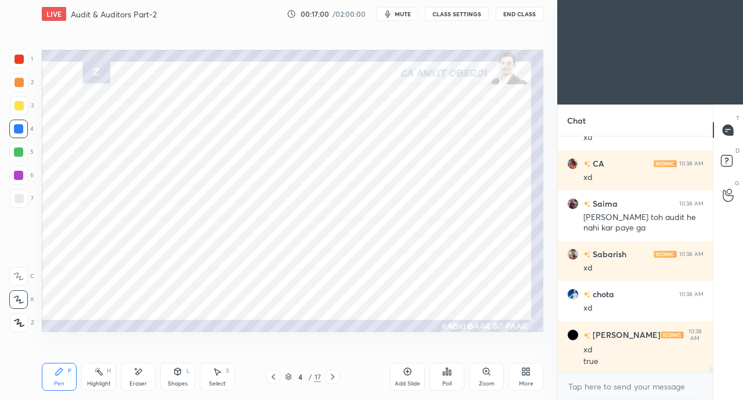
click at [276, 378] on icon at bounding box center [273, 376] width 9 height 9
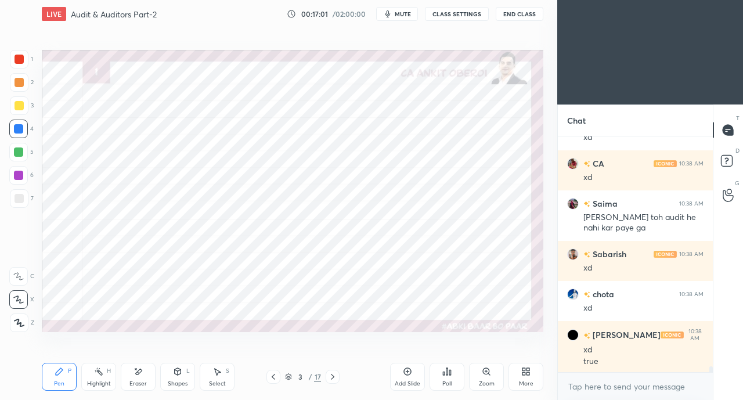
click at [135, 379] on div "Eraser" at bounding box center [138, 377] width 35 height 28
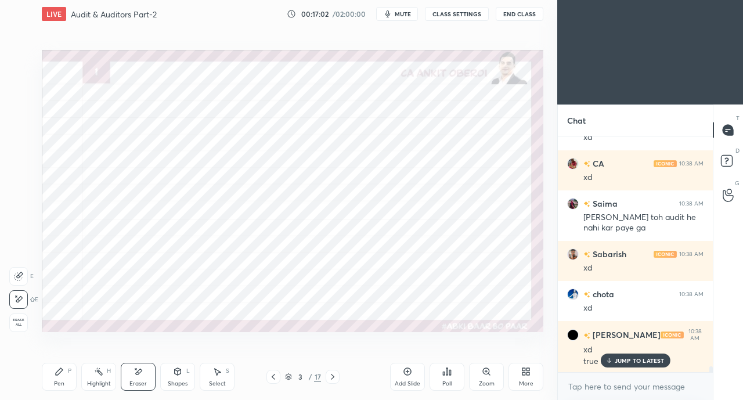
scroll to position [9138, 0]
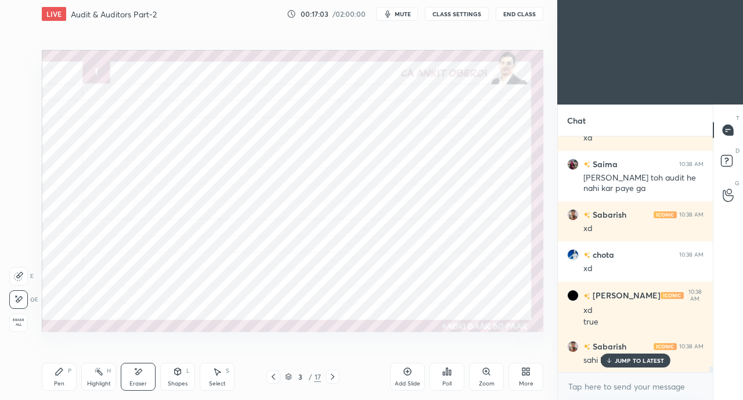
click at [613, 358] on icon at bounding box center [609, 360] width 8 height 7
click at [68, 375] on div "Pen P" at bounding box center [59, 377] width 35 height 28
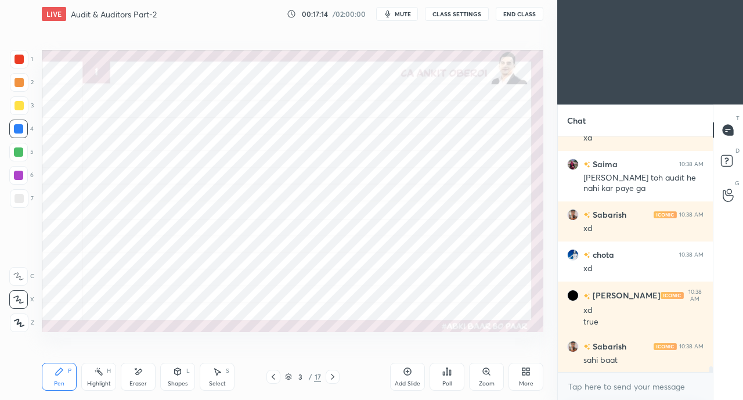
scroll to position [9190, 0]
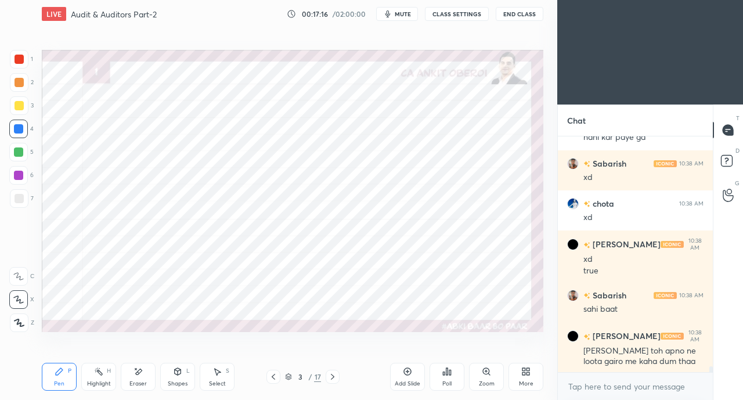
click at [144, 385] on div "Eraser" at bounding box center [138, 384] width 17 height 6
click at [57, 376] on icon at bounding box center [59, 371] width 9 height 9
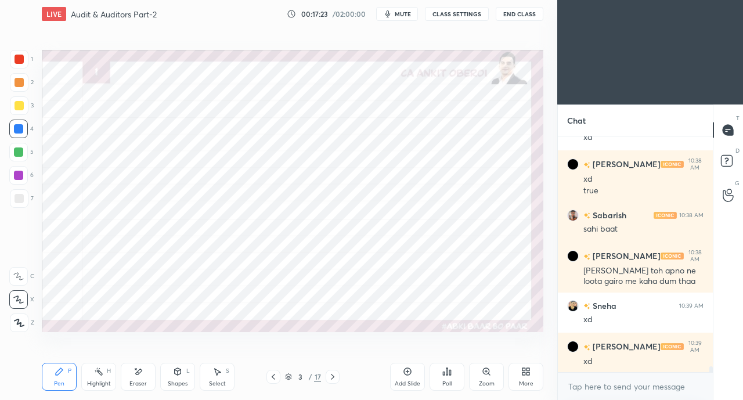
scroll to position [9309, 0]
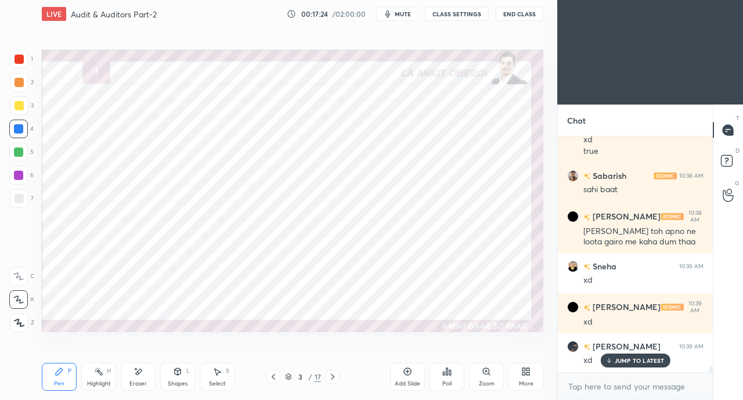
click at [23, 66] on div at bounding box center [19, 59] width 19 height 19
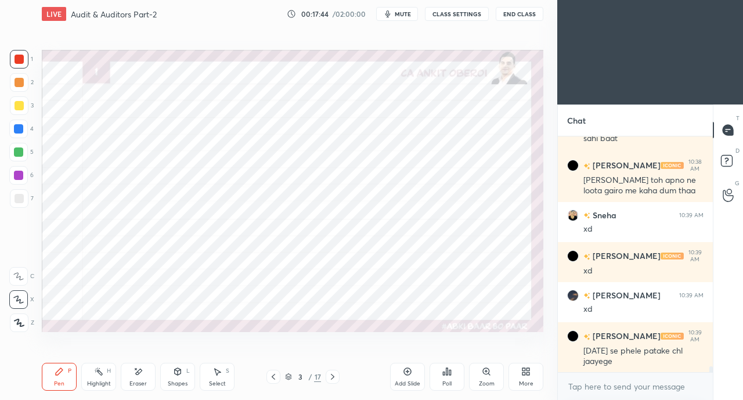
click at [329, 378] on icon at bounding box center [332, 376] width 9 height 9
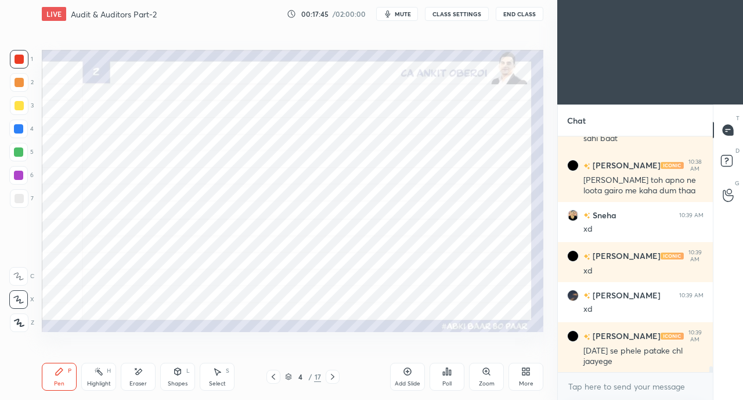
click at [329, 377] on icon at bounding box center [332, 376] width 9 height 9
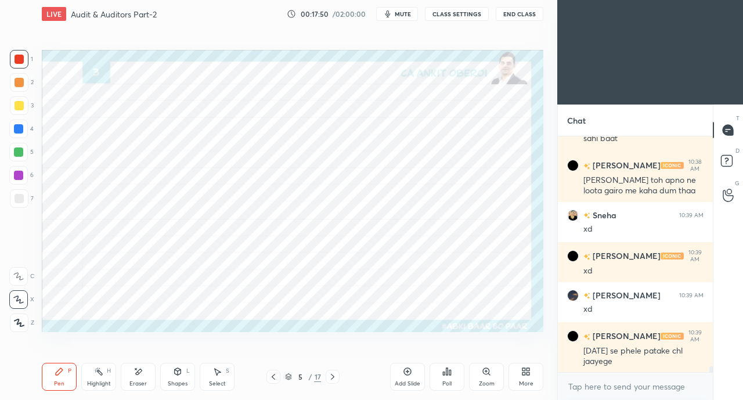
click at [334, 376] on icon at bounding box center [332, 376] width 9 height 9
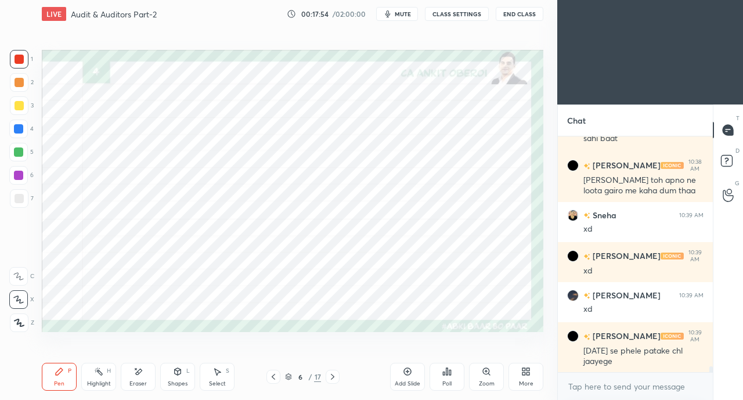
click at [16, 109] on div at bounding box center [19, 105] width 9 height 9
click at [20, 131] on div at bounding box center [18, 128] width 9 height 9
click at [16, 60] on div at bounding box center [19, 59] width 9 height 9
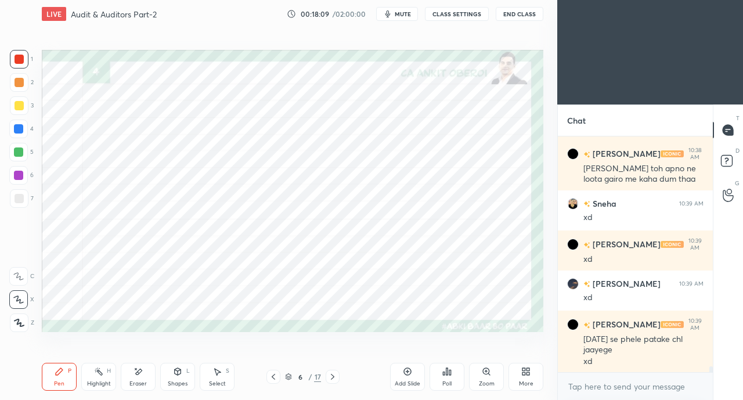
click at [135, 376] on icon at bounding box center [138, 372] width 9 height 10
click at [184, 378] on div "Shapes L" at bounding box center [177, 377] width 35 height 28
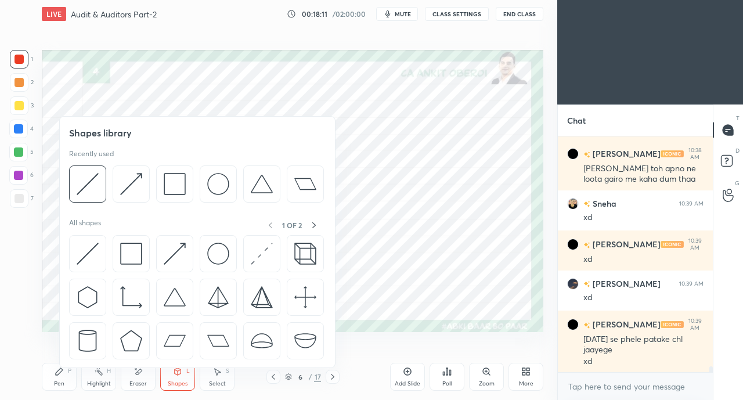
click at [166, 251] on img at bounding box center [175, 254] width 22 height 22
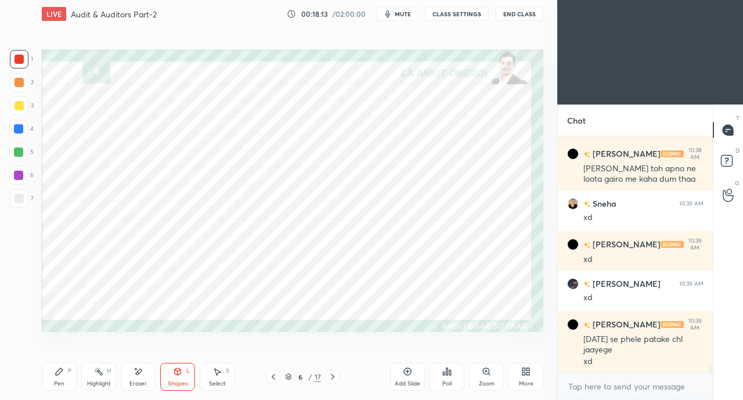
click at [56, 366] on div "Pen P" at bounding box center [59, 377] width 35 height 28
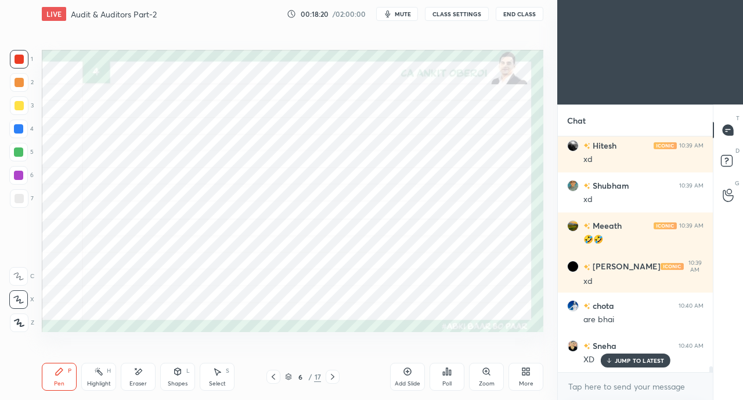
scroll to position [9652, 0]
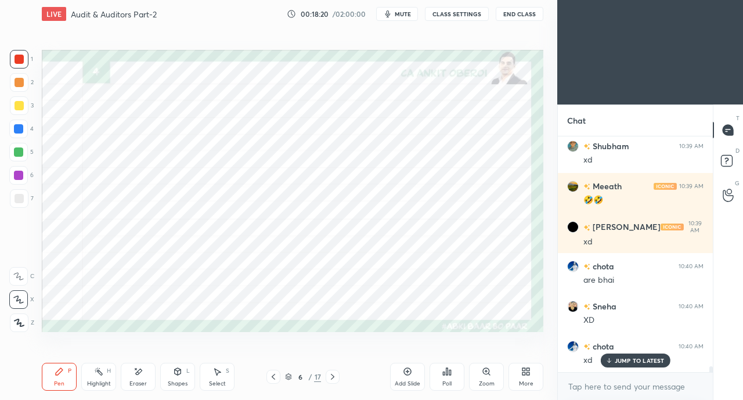
click at [179, 372] on icon at bounding box center [178, 371] width 6 height 7
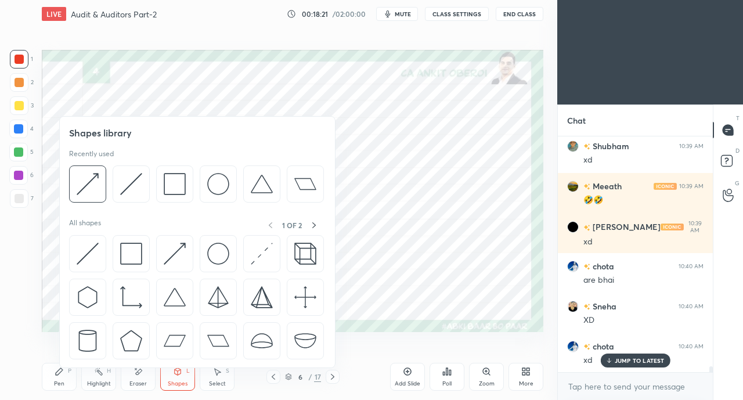
click at [178, 253] on img at bounding box center [175, 254] width 22 height 22
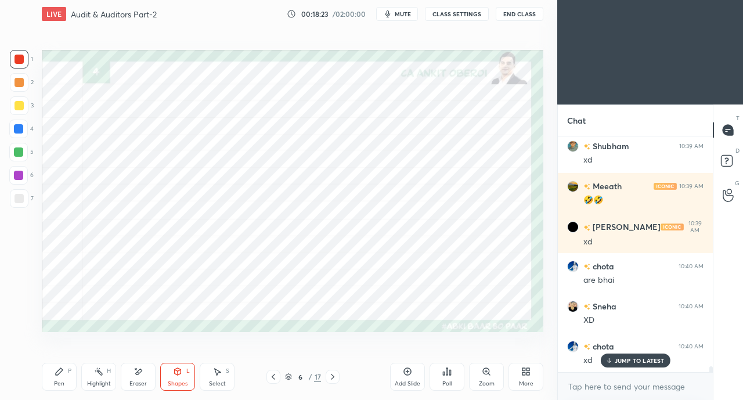
click at [63, 375] on icon at bounding box center [59, 371] width 9 height 9
click at [181, 370] on icon at bounding box center [177, 371] width 9 height 9
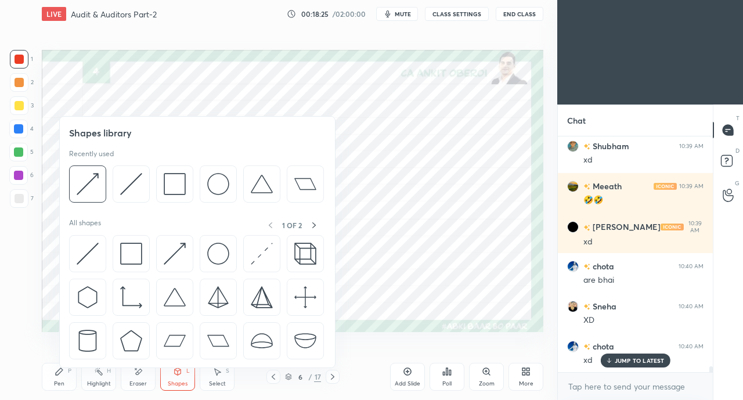
click at [179, 247] on img at bounding box center [175, 254] width 22 height 22
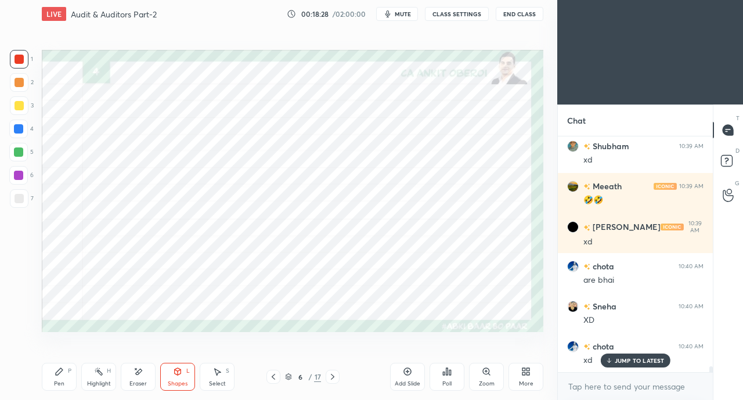
click at [56, 375] on icon at bounding box center [59, 371] width 7 height 7
click at [21, 128] on div at bounding box center [18, 128] width 9 height 9
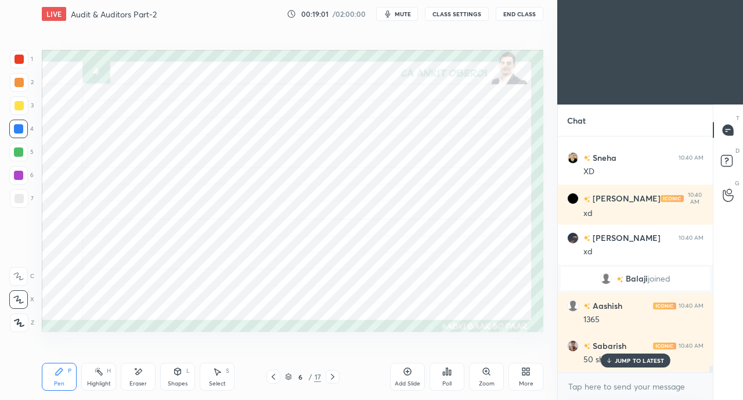
scroll to position [8669, 0]
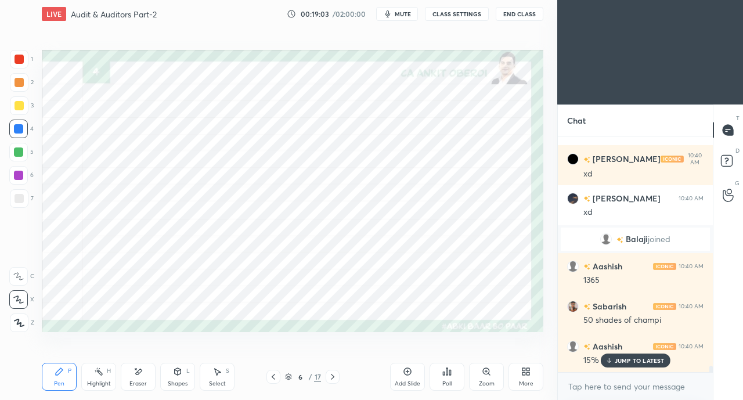
click at [631, 358] on p "JUMP TO LATEST" at bounding box center [640, 360] width 50 height 7
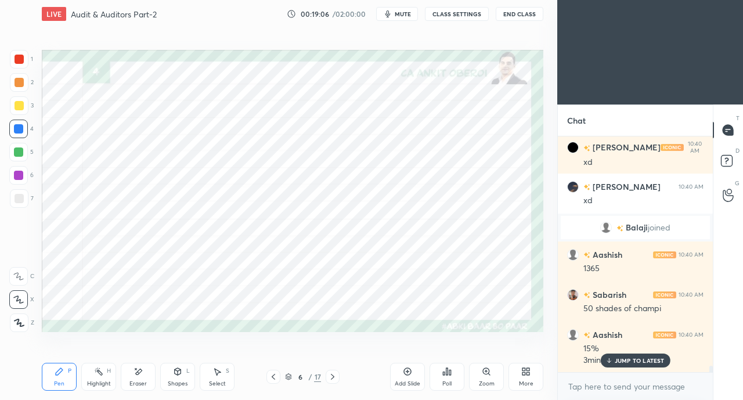
click at [632, 361] on p "JUMP TO LATEST" at bounding box center [640, 360] width 50 height 7
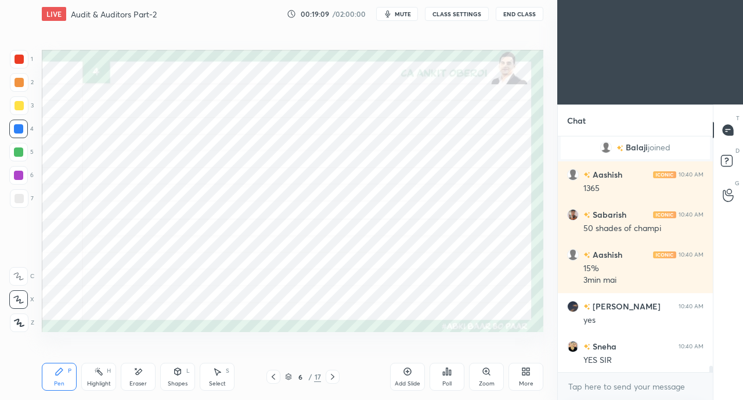
scroll to position [8802, 0]
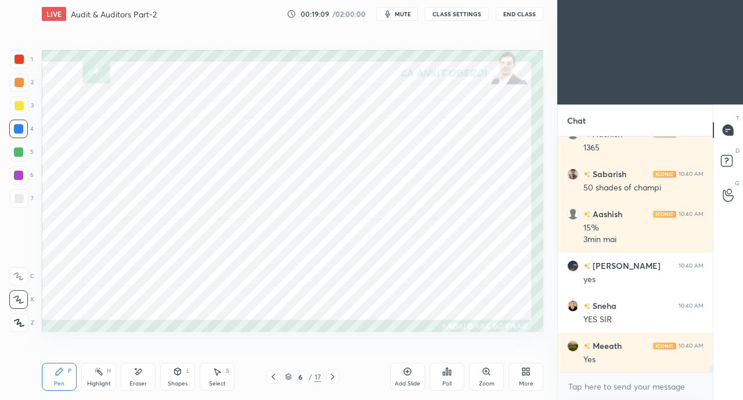
click at [623, 361] on div "Yes" at bounding box center [644, 360] width 120 height 12
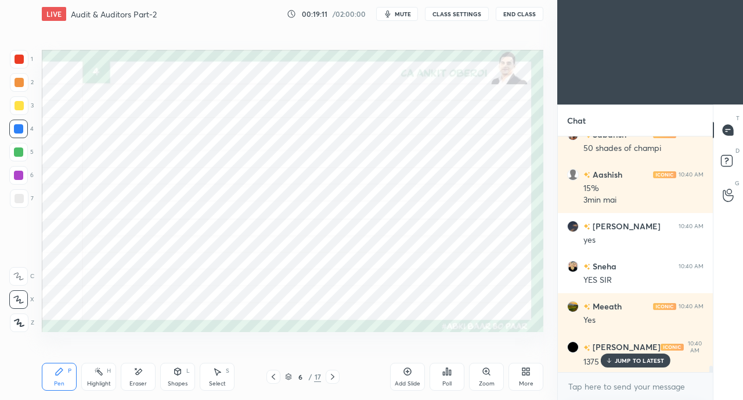
click at [620, 359] on p "JUMP TO LATEST" at bounding box center [640, 360] width 50 height 7
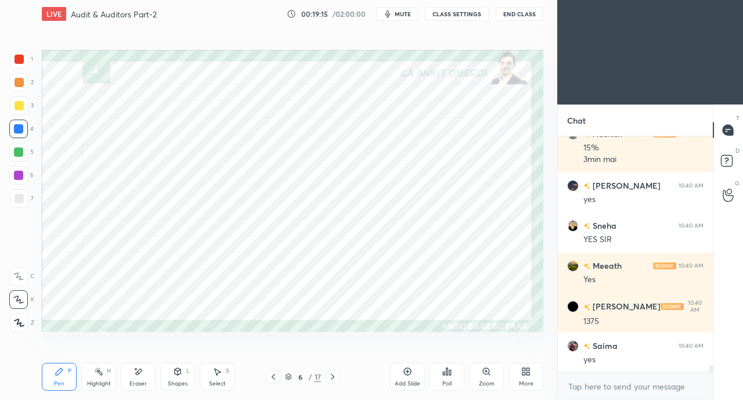
click at [136, 374] on icon at bounding box center [139, 372] width 6 height 6
click at [71, 369] on div "P" at bounding box center [69, 371] width 3 height 6
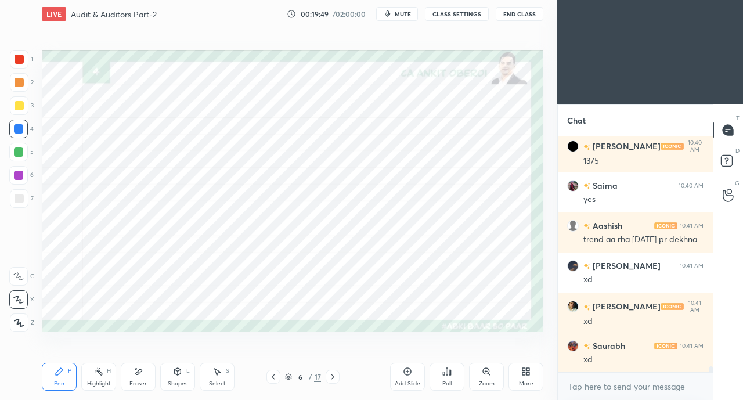
scroll to position [9081, 0]
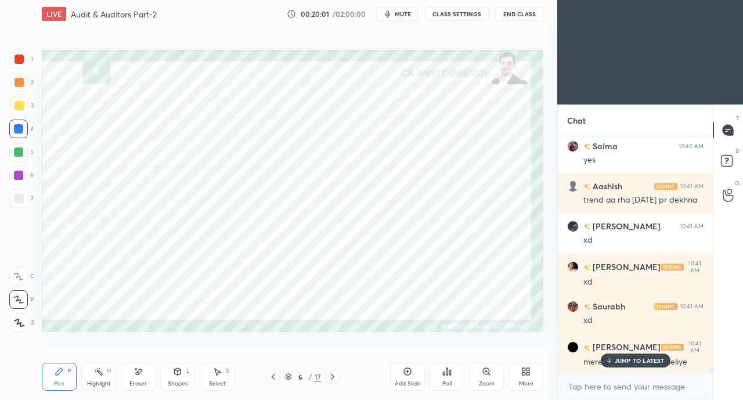
click at [618, 364] on p "JUMP TO LATEST" at bounding box center [640, 360] width 50 height 7
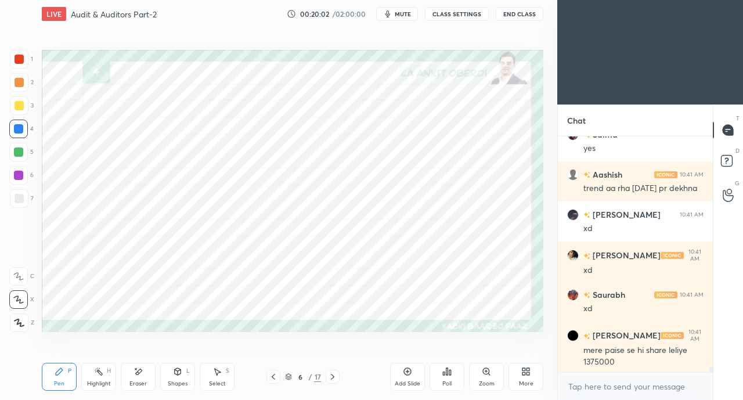
scroll to position [9134, 0]
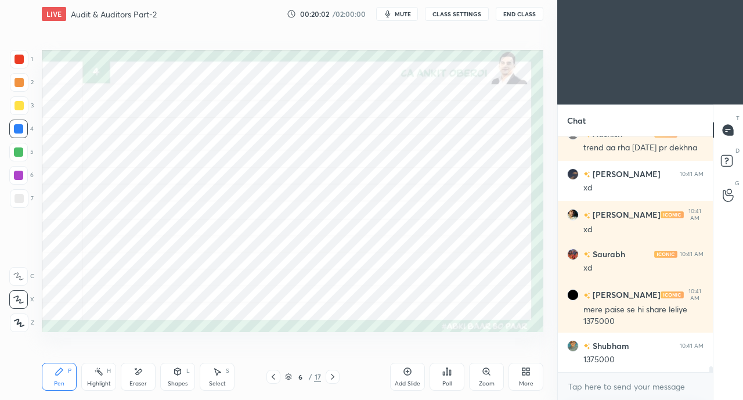
click at [21, 57] on div at bounding box center [19, 59] width 9 height 9
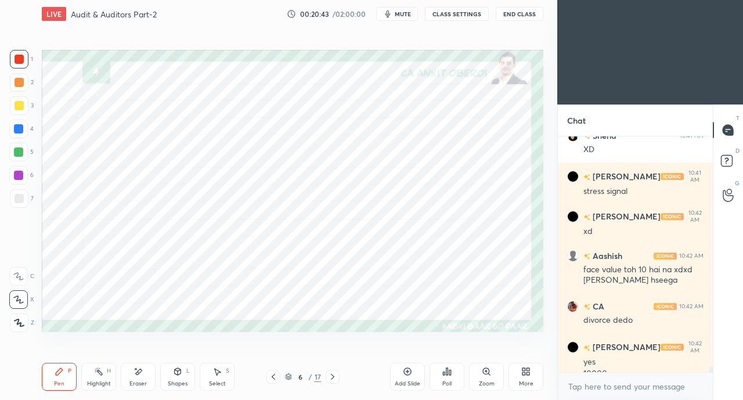
scroll to position [9436, 0]
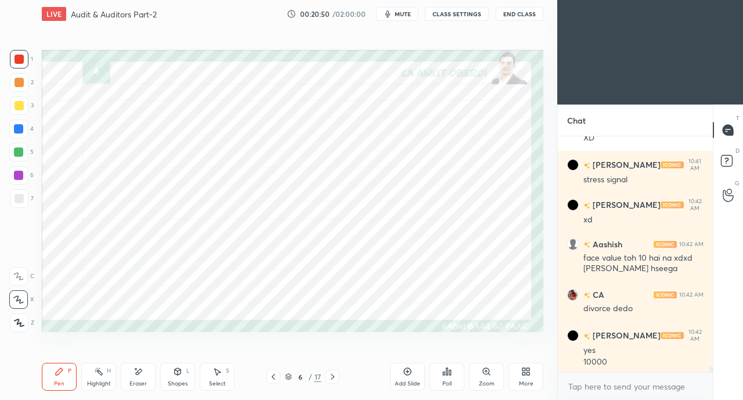
click at [21, 130] on div at bounding box center [18, 128] width 9 height 9
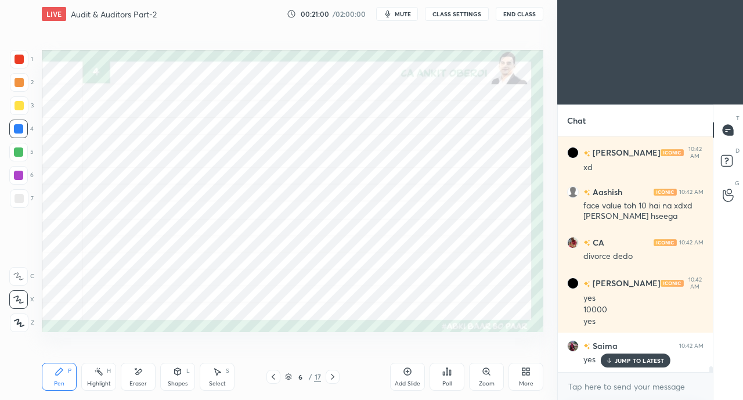
scroll to position [9528, 0]
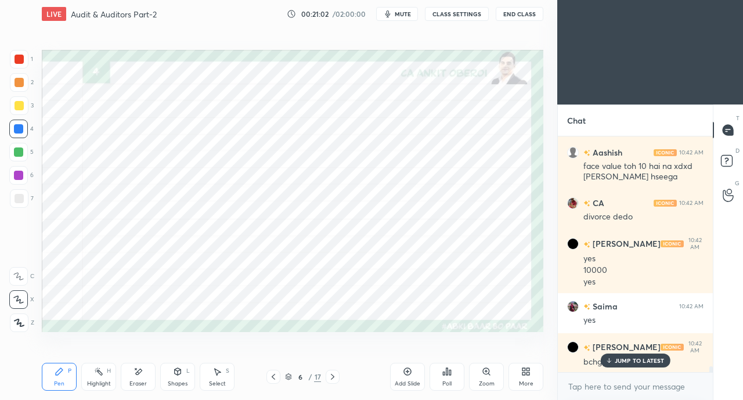
click at [616, 358] on p "JUMP TO LATEST" at bounding box center [640, 360] width 50 height 7
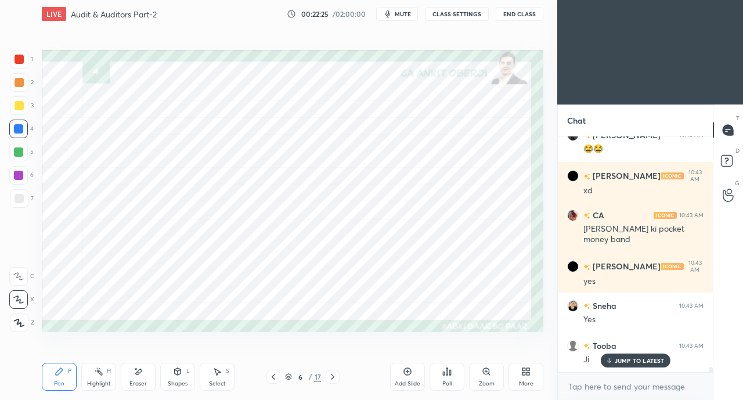
scroll to position [10862, 0]
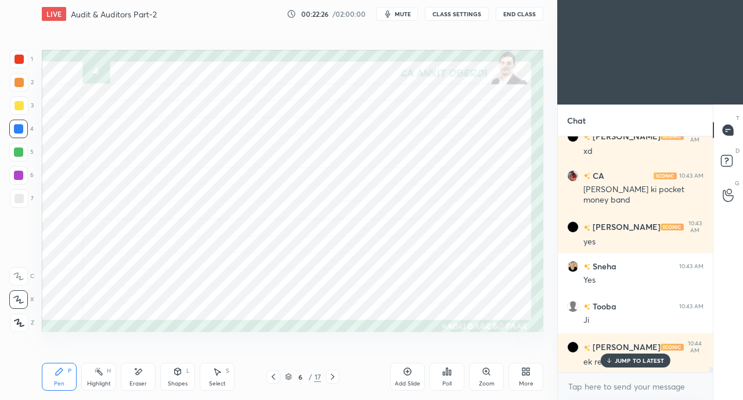
click at [624, 364] on p "JUMP TO LATEST" at bounding box center [640, 360] width 50 height 7
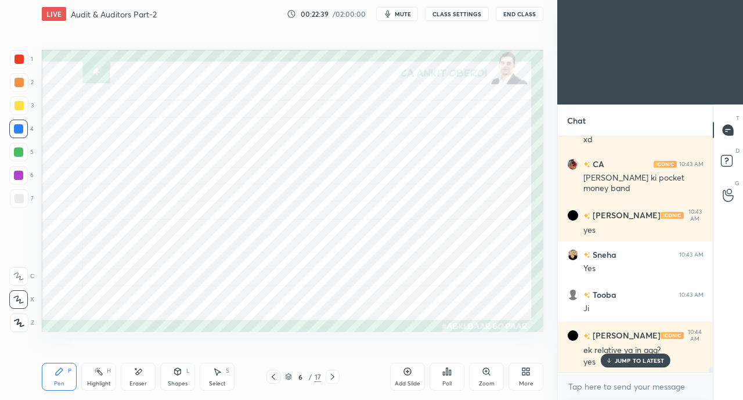
click at [334, 378] on icon at bounding box center [332, 377] width 3 height 6
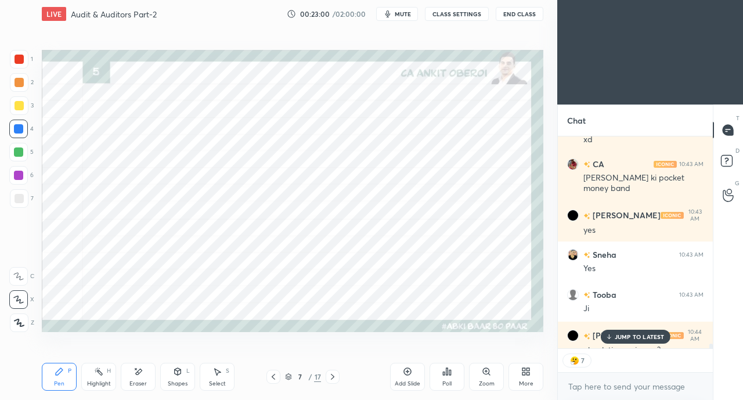
scroll to position [10910, 0]
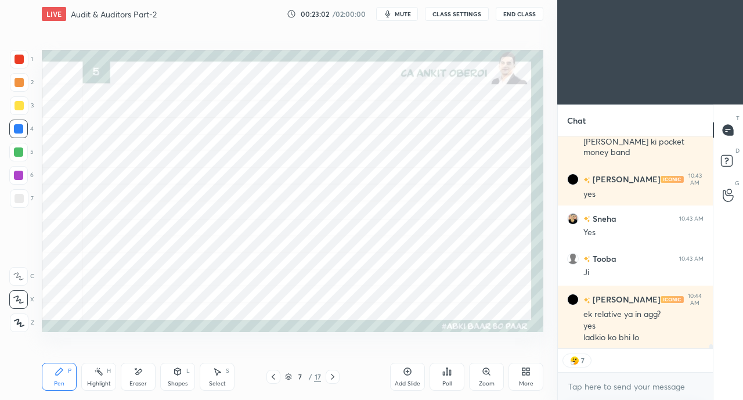
click at [130, 366] on div "Eraser" at bounding box center [138, 377] width 35 height 28
click at [58, 374] on icon at bounding box center [59, 371] width 7 height 7
click at [473, 13] on button "CLASS SETTINGS" at bounding box center [457, 14] width 64 height 14
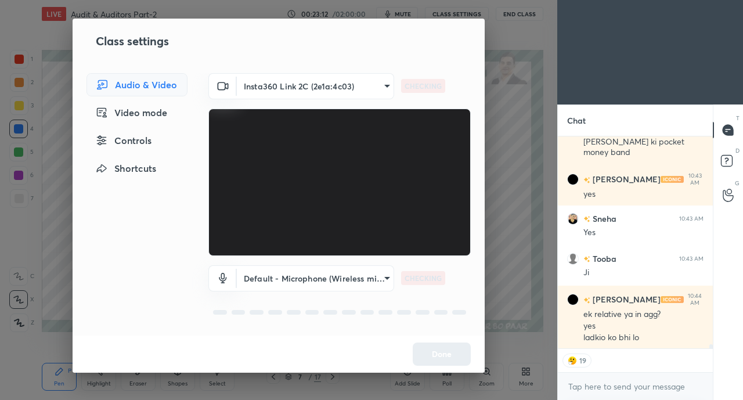
click at [162, 143] on div "Controls" at bounding box center [137, 140] width 101 height 23
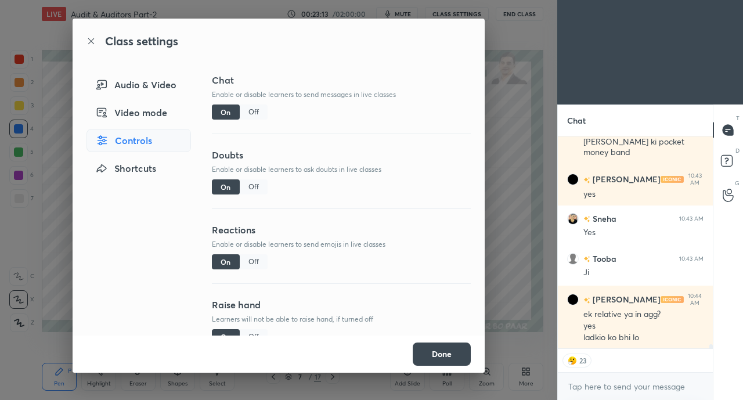
click at [254, 259] on div "Off" at bounding box center [254, 261] width 28 height 15
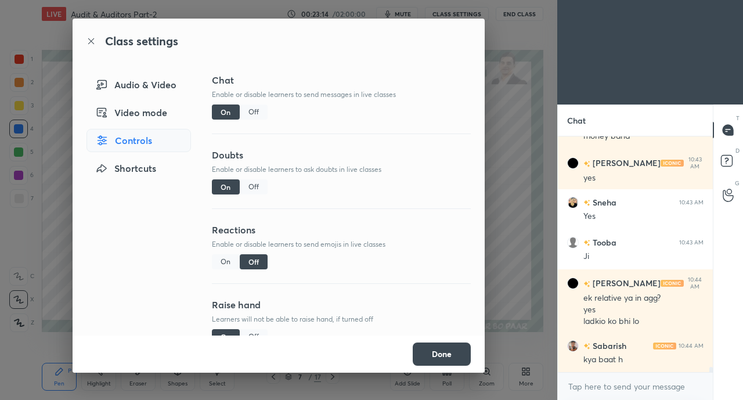
click at [441, 354] on button "Done" at bounding box center [442, 354] width 58 height 23
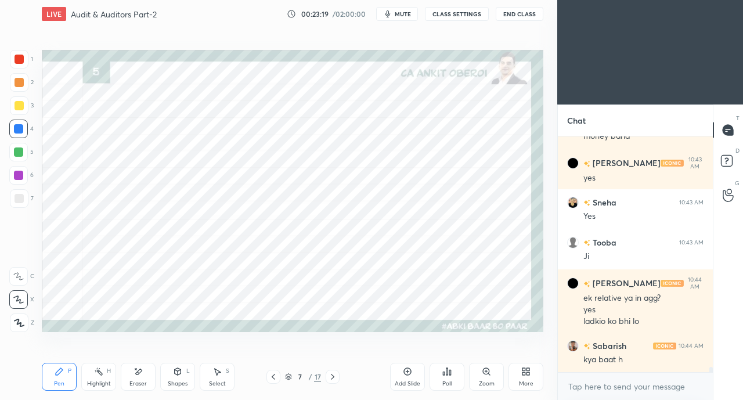
scroll to position [10966, 0]
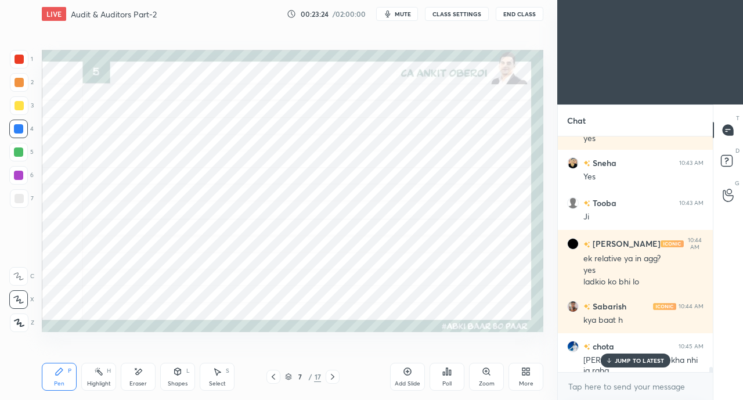
click at [625, 364] on p "JUMP TO LATEST" at bounding box center [640, 360] width 50 height 7
click at [18, 58] on div at bounding box center [19, 59] width 9 height 9
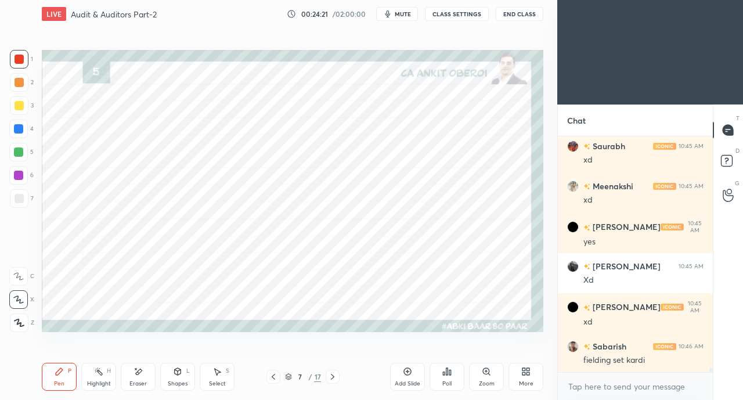
scroll to position [12048, 0]
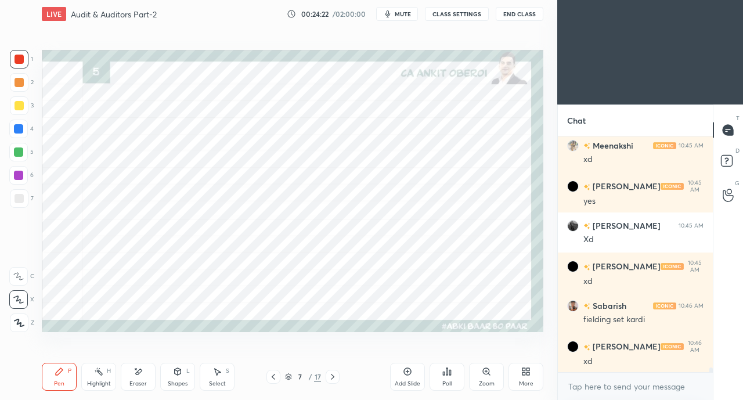
click at [136, 368] on icon at bounding box center [138, 372] width 9 height 10
click at [64, 371] on div "Pen P" at bounding box center [59, 377] width 35 height 28
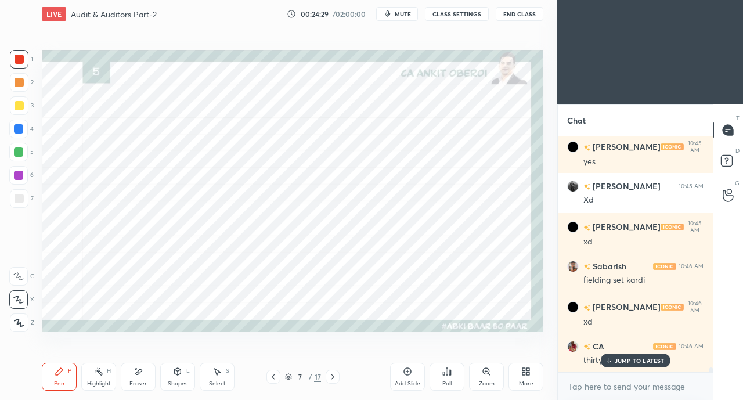
click at [609, 360] on icon at bounding box center [609, 360] width 8 height 7
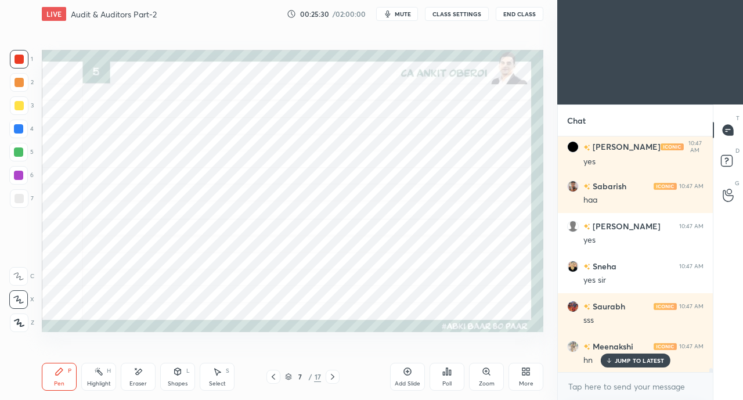
scroll to position [12861, 0]
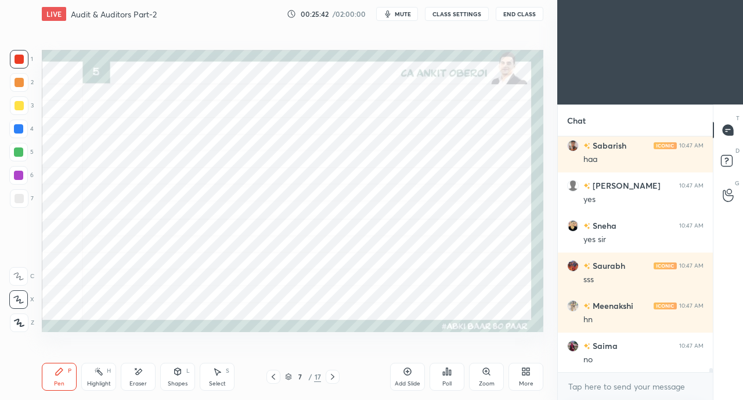
click at [138, 376] on icon at bounding box center [138, 372] width 9 height 10
click at [56, 379] on div "Pen P" at bounding box center [59, 377] width 35 height 28
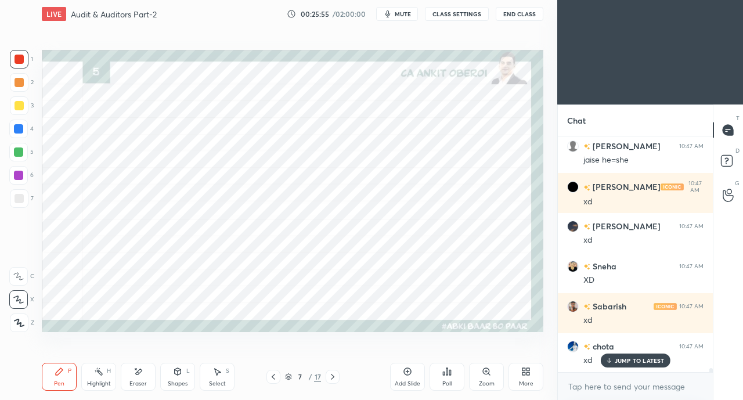
scroll to position [13262, 0]
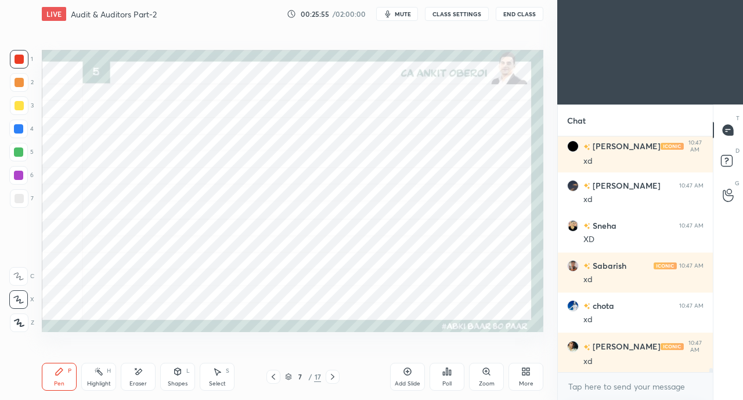
click at [137, 383] on div "Eraser" at bounding box center [138, 384] width 17 height 6
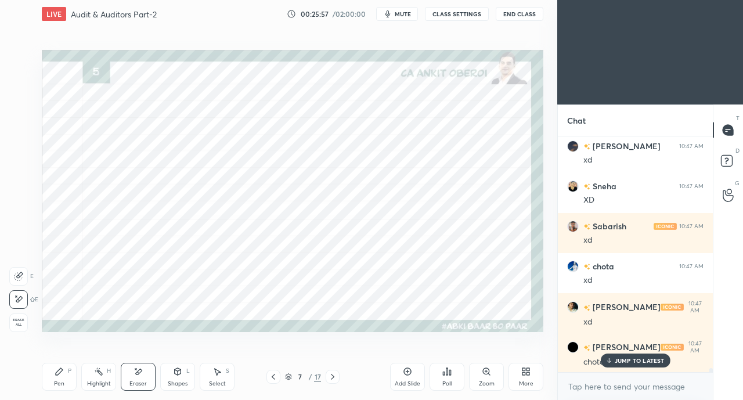
click at [62, 380] on div "Pen P" at bounding box center [59, 377] width 35 height 28
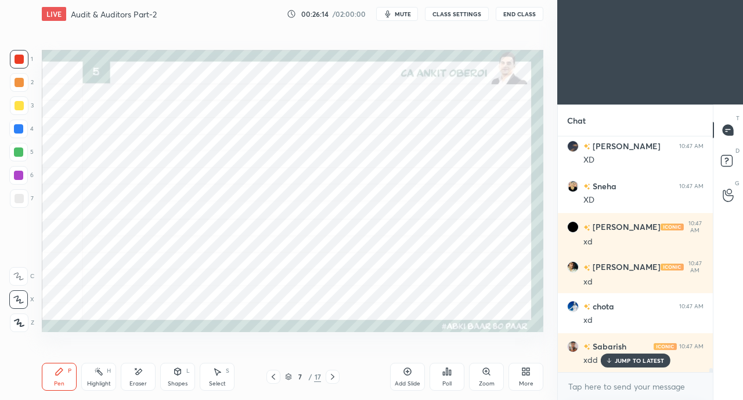
scroll to position [13663, 0]
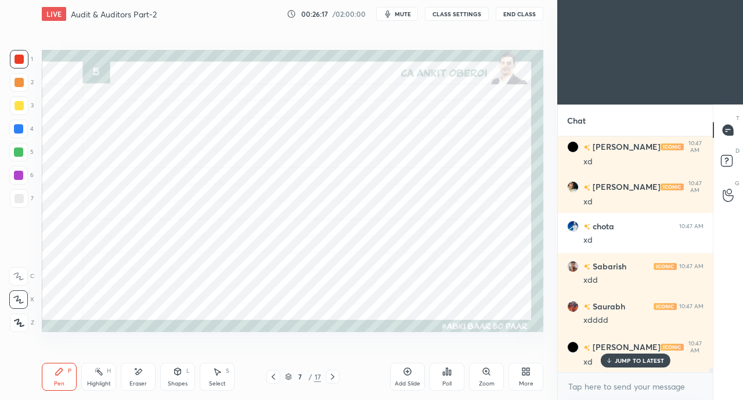
click at [273, 377] on icon at bounding box center [273, 376] width 9 height 9
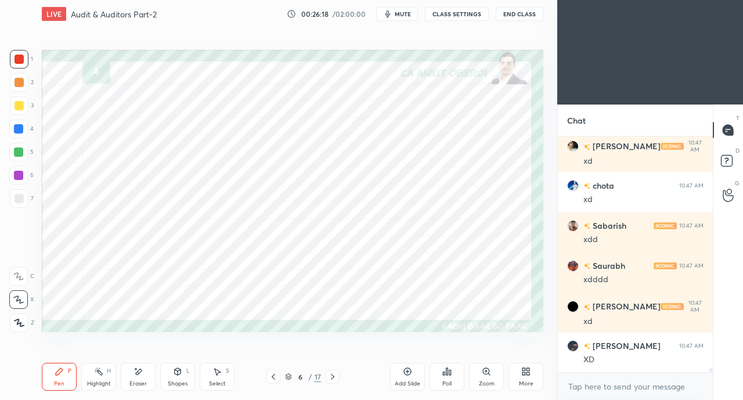
scroll to position [13783, 0]
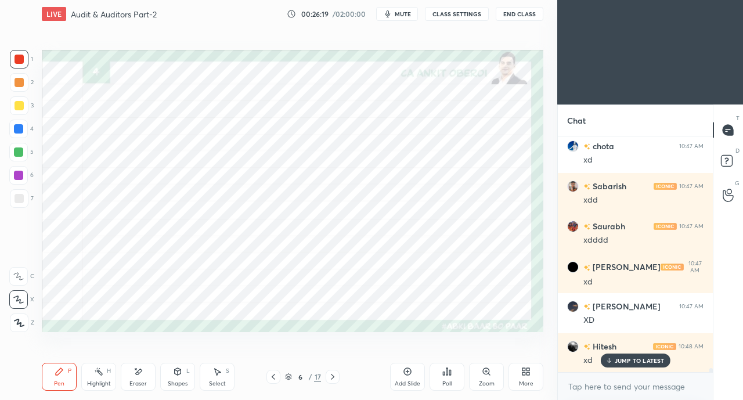
click at [326, 376] on div at bounding box center [333, 377] width 14 height 14
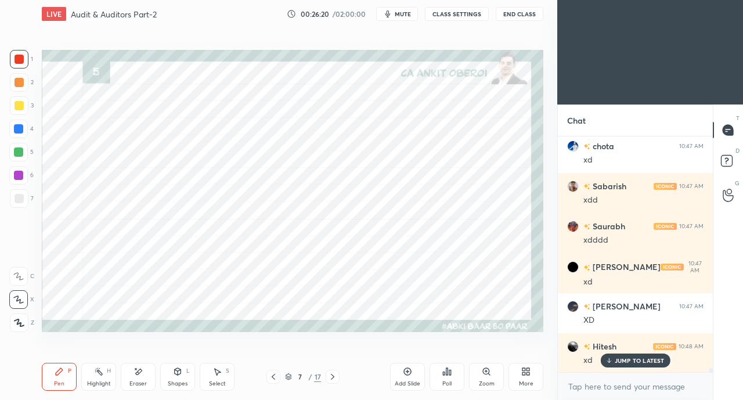
click at [324, 378] on div "7 / 17" at bounding box center [303, 377] width 73 height 14
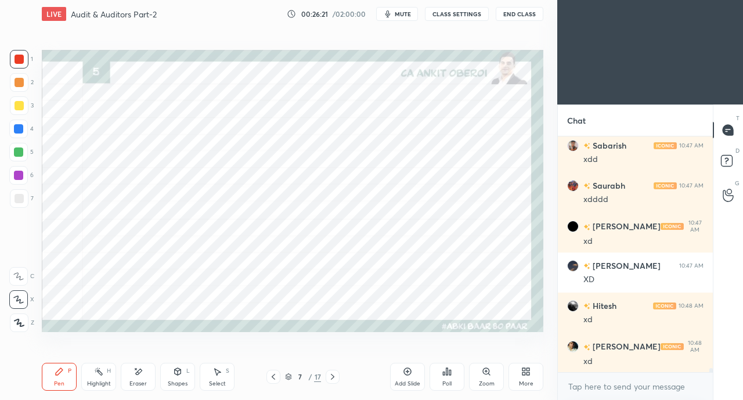
click at [333, 375] on icon at bounding box center [332, 376] width 9 height 9
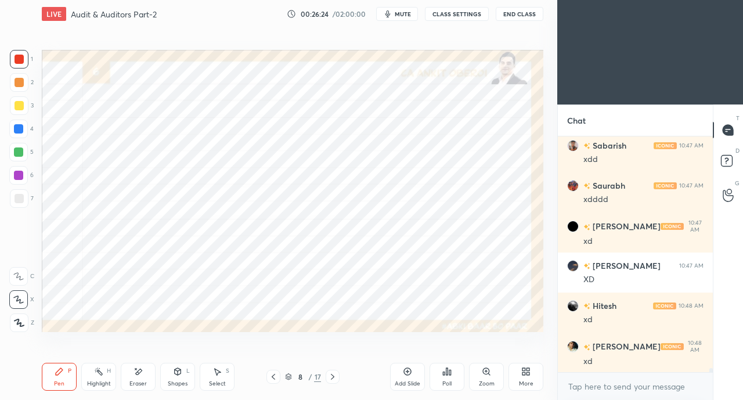
click at [16, 127] on div at bounding box center [18, 128] width 9 height 9
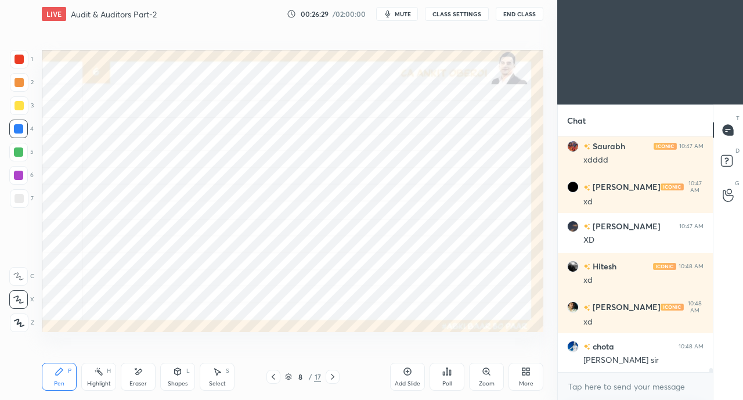
scroll to position [13903, 0]
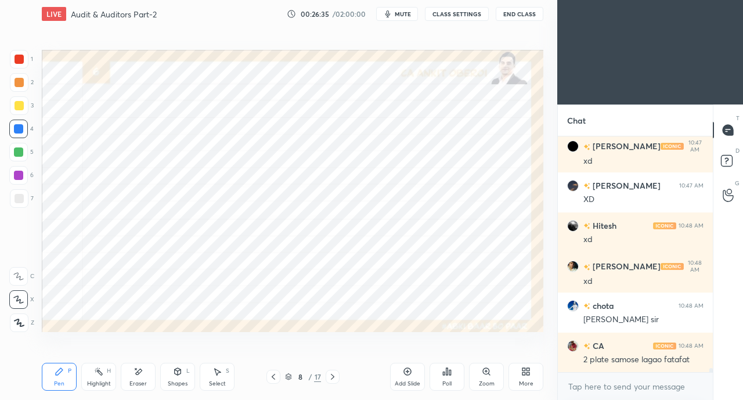
click at [23, 60] on div at bounding box center [19, 59] width 9 height 9
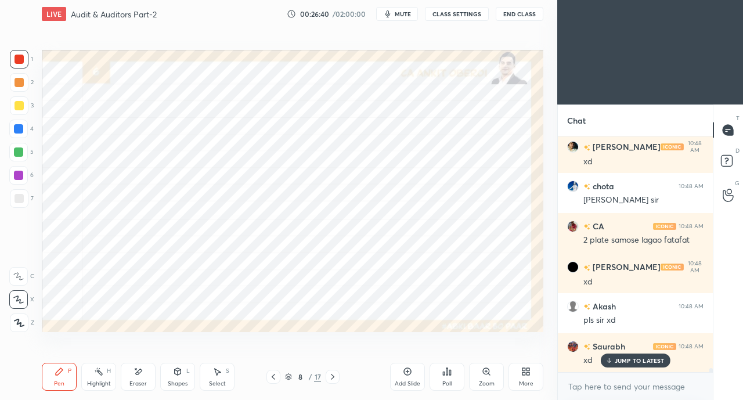
scroll to position [14064, 0]
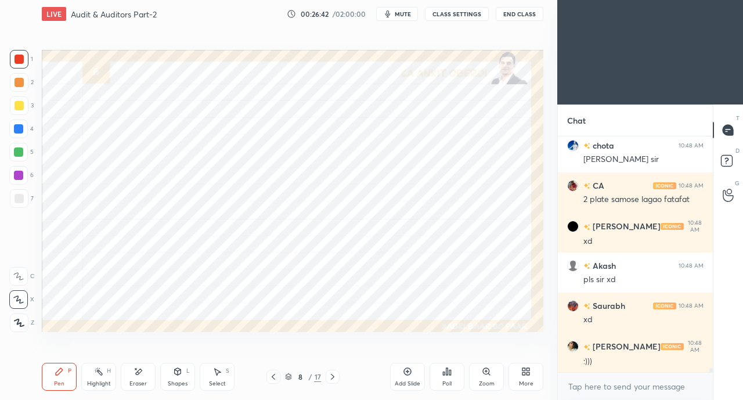
click at [133, 375] on div "Eraser" at bounding box center [138, 377] width 35 height 28
click at [55, 371] on icon at bounding box center [59, 371] width 9 height 9
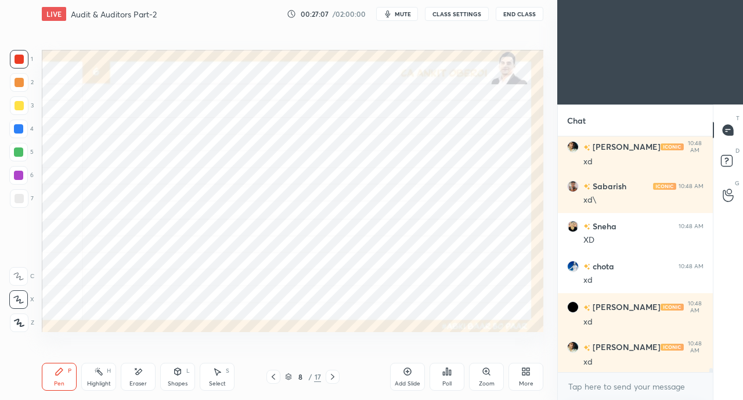
scroll to position [14407, 0]
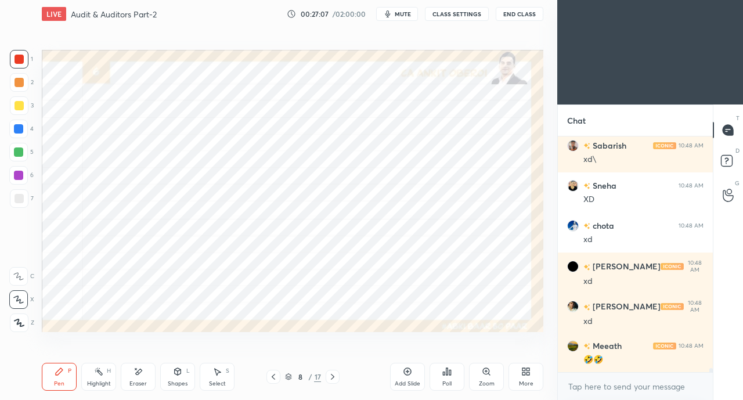
click at [175, 377] on div "Shapes L" at bounding box center [177, 377] width 35 height 28
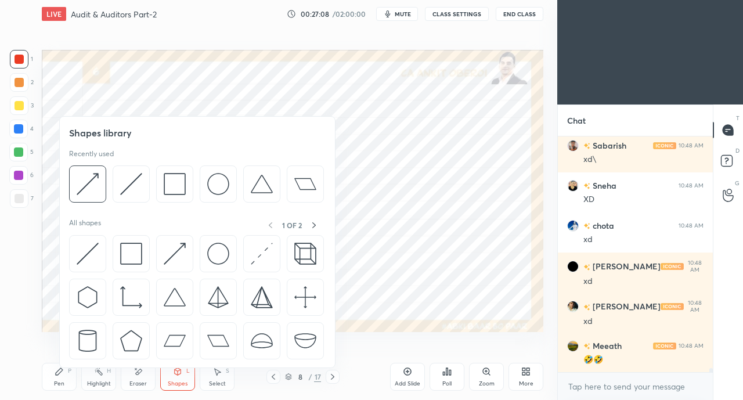
click at [181, 248] on img at bounding box center [175, 254] width 22 height 22
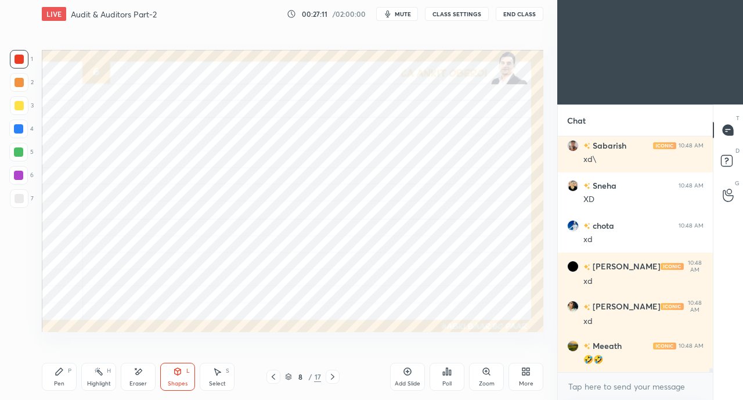
scroll to position [14447, 0]
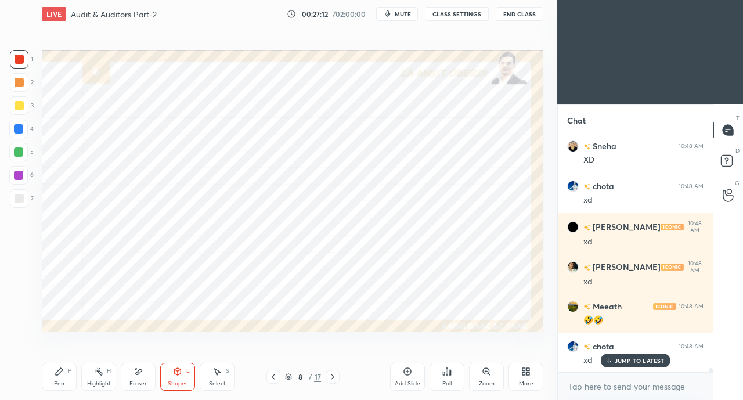
click at [56, 372] on icon at bounding box center [59, 371] width 9 height 9
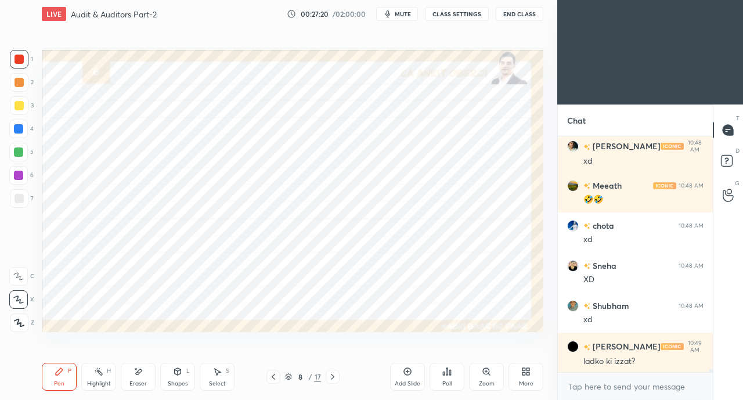
scroll to position [14607, 0]
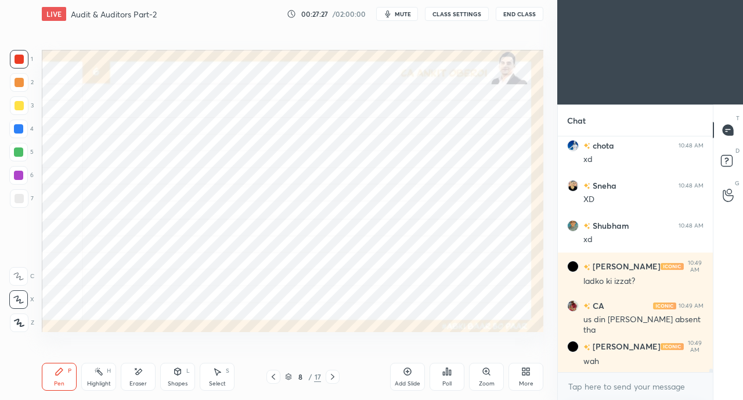
click at [610, 356] on div "wah" at bounding box center [644, 362] width 120 height 12
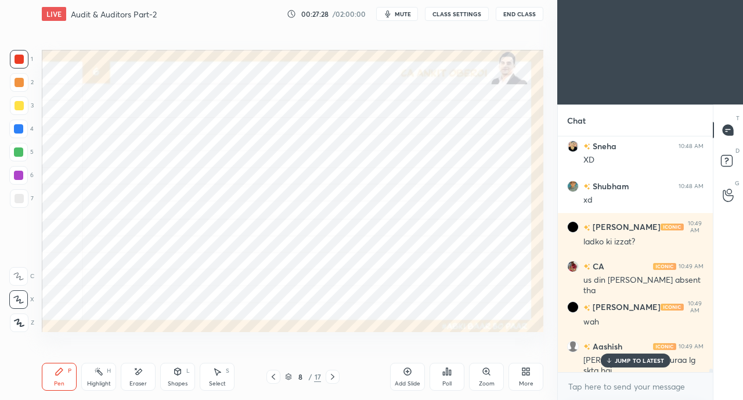
click at [128, 374] on div "Eraser" at bounding box center [138, 377] width 35 height 28
click at [620, 359] on p "JUMP TO LATEST" at bounding box center [640, 360] width 50 height 7
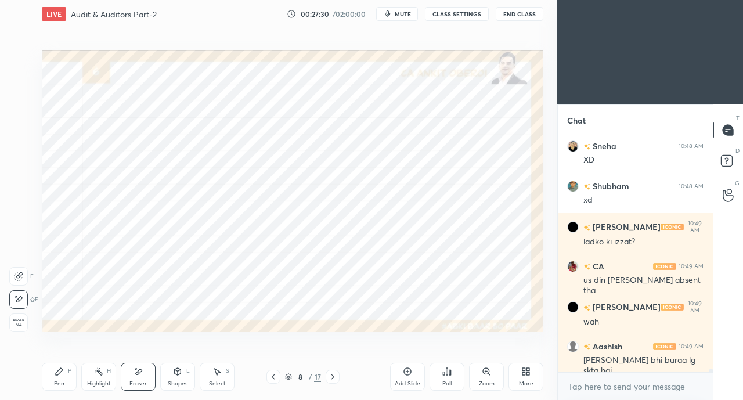
scroll to position [14728, 0]
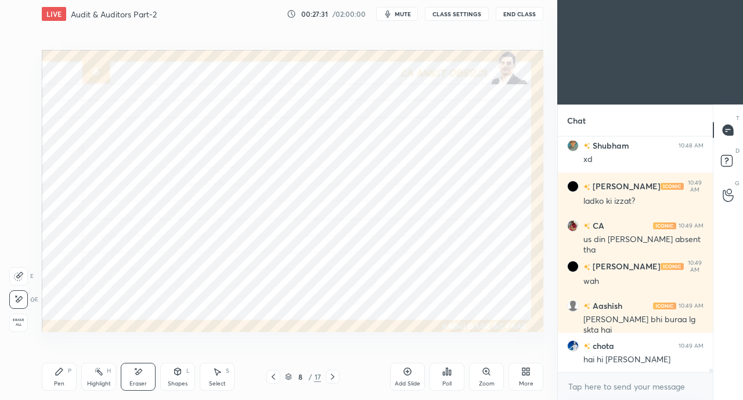
click at [66, 361] on div "Pen P Highlight H Eraser Shapes L Select S 8 / 17 Add Slide Poll Zoom More" at bounding box center [293, 377] width 502 height 46
click at [62, 369] on icon at bounding box center [59, 371] width 9 height 9
click at [141, 382] on div "Eraser" at bounding box center [138, 384] width 17 height 6
click at [62, 379] on div "Pen P" at bounding box center [59, 377] width 35 height 28
click at [20, 124] on div at bounding box center [18, 128] width 9 height 9
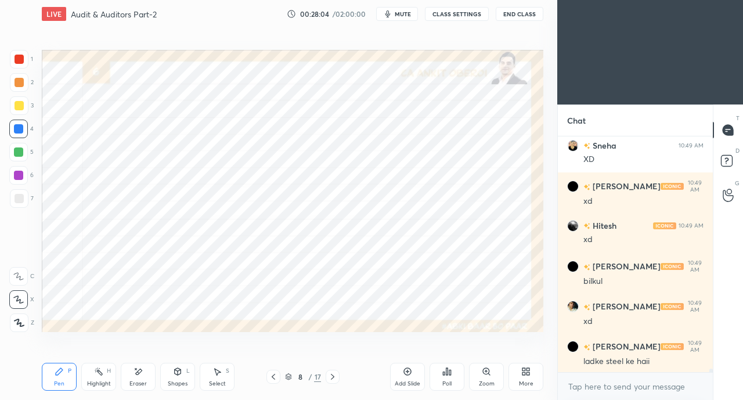
scroll to position [15008, 0]
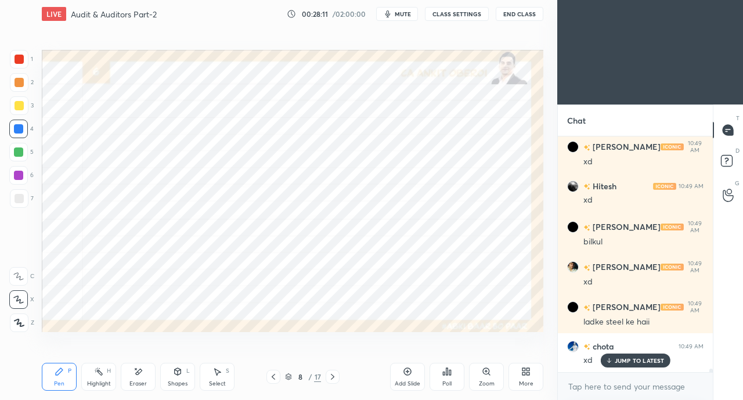
click at [17, 57] on div at bounding box center [19, 59] width 9 height 9
click at [21, 131] on div at bounding box center [18, 128] width 9 height 9
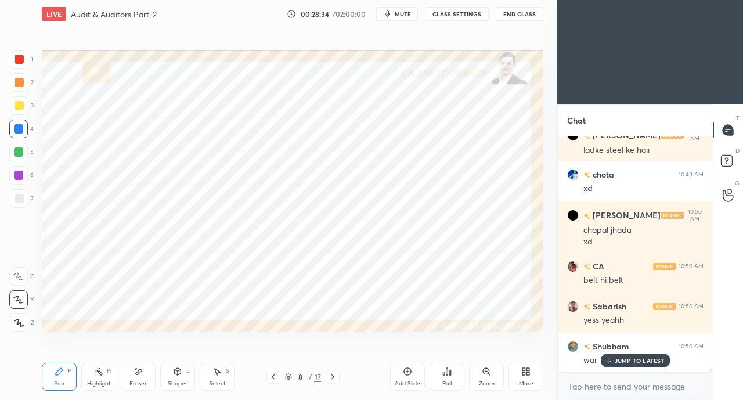
scroll to position [15221, 0]
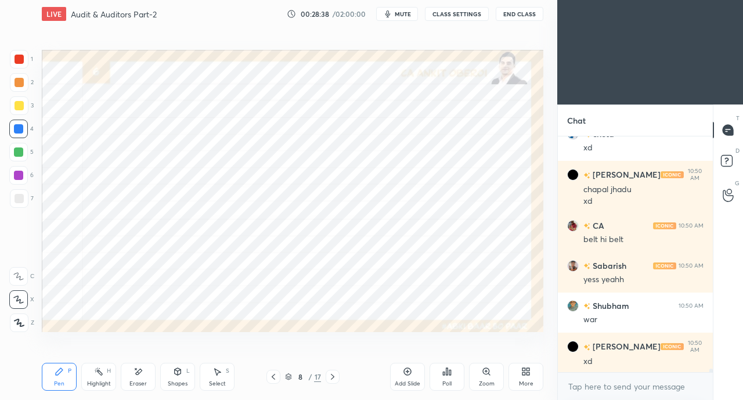
click at [21, 57] on div at bounding box center [19, 59] width 9 height 9
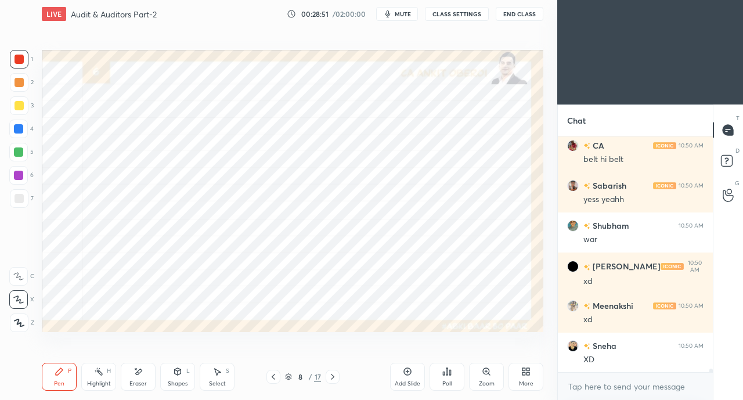
scroll to position [15351, 0]
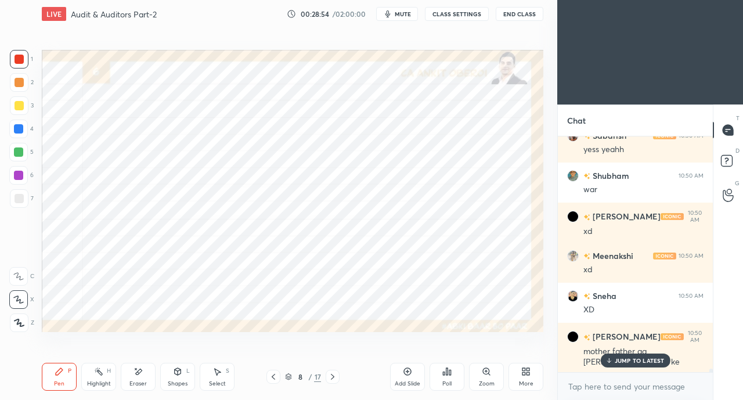
click at [613, 361] on icon at bounding box center [609, 360] width 8 height 7
click at [145, 376] on div "Eraser" at bounding box center [138, 377] width 35 height 28
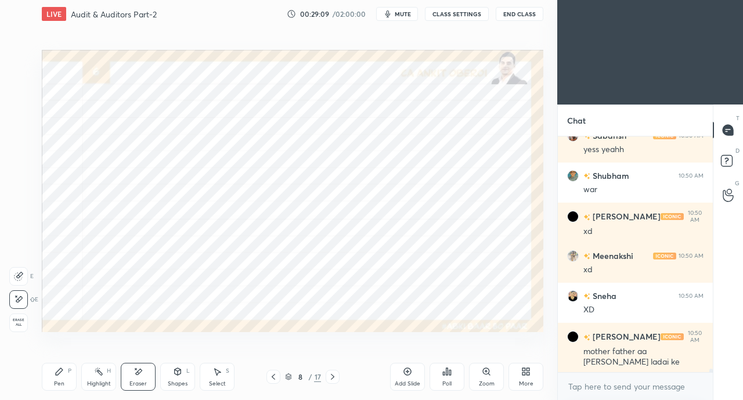
click at [57, 382] on div "Pen" at bounding box center [59, 384] width 10 height 6
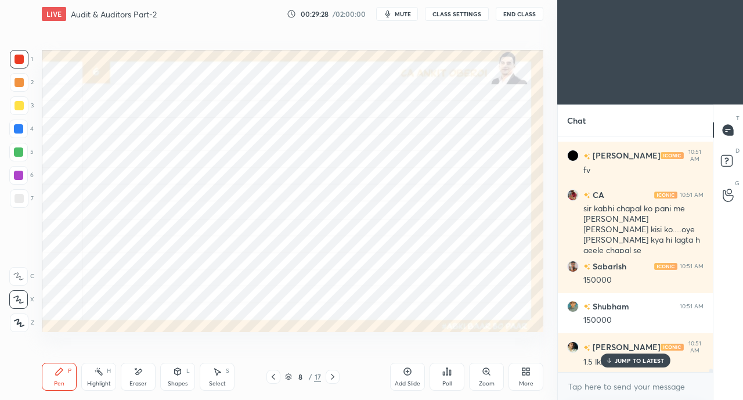
scroll to position [15755, 0]
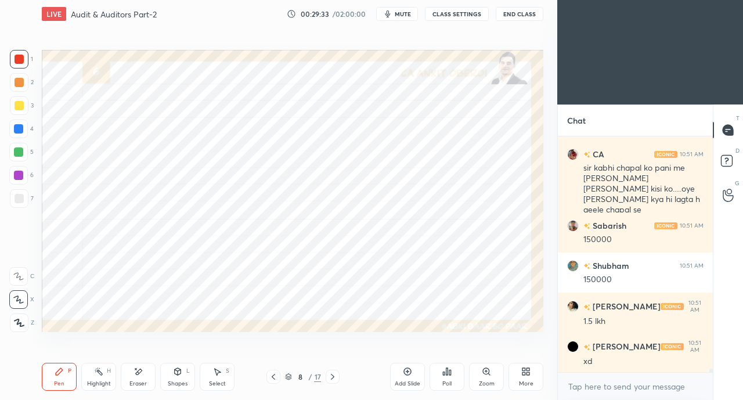
click at [144, 377] on div "Eraser" at bounding box center [138, 377] width 35 height 28
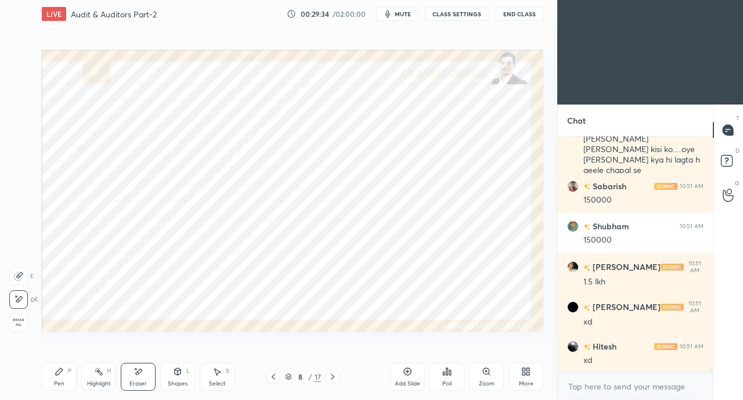
click at [69, 375] on div "Pen P" at bounding box center [59, 377] width 35 height 28
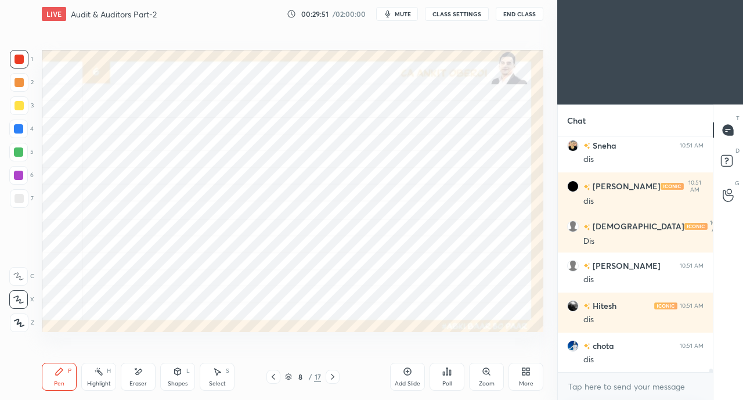
scroll to position [16287, 0]
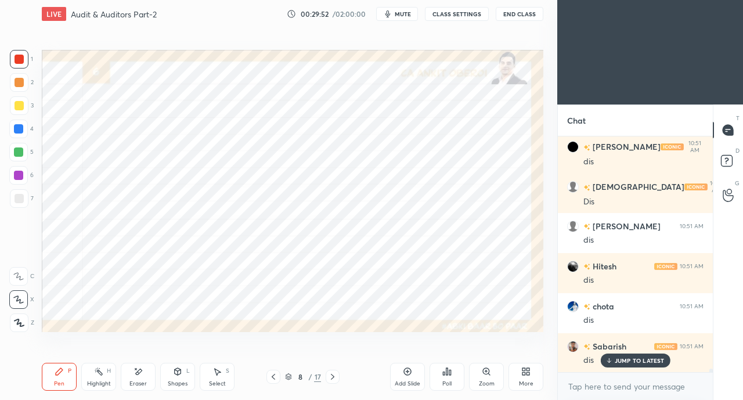
click at [272, 373] on icon at bounding box center [273, 376] width 9 height 9
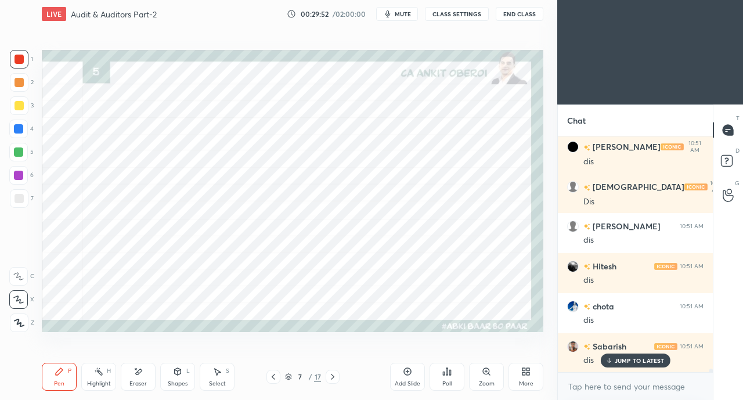
click at [271, 378] on icon at bounding box center [273, 376] width 9 height 9
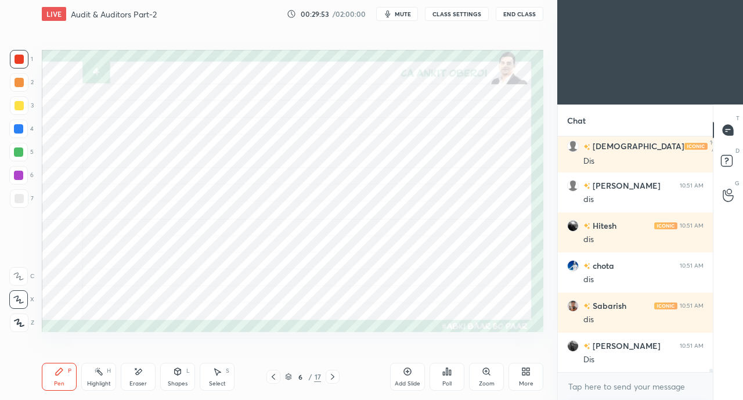
click at [272, 378] on icon at bounding box center [273, 376] width 9 height 9
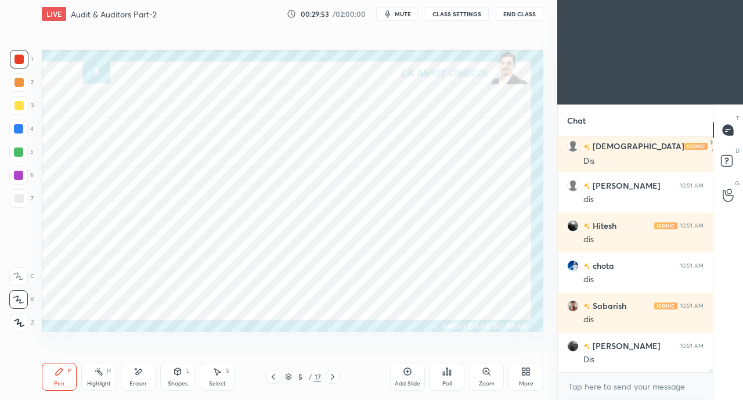
click at [273, 378] on icon at bounding box center [273, 376] width 9 height 9
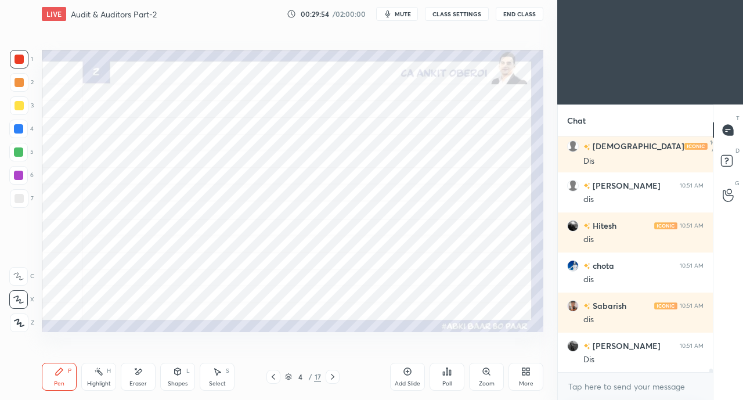
click at [271, 378] on icon at bounding box center [273, 376] width 9 height 9
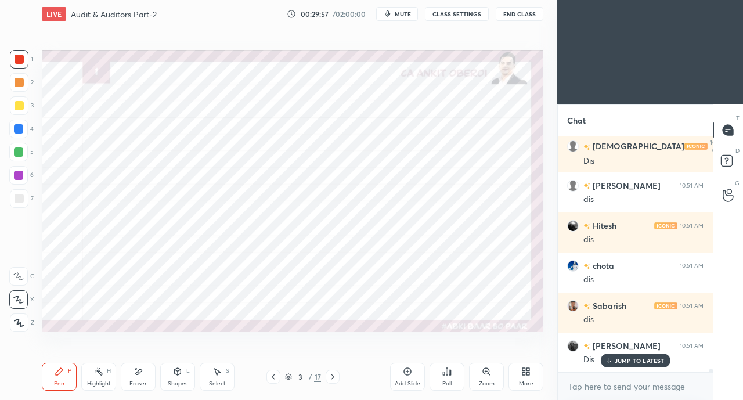
scroll to position [16367, 0]
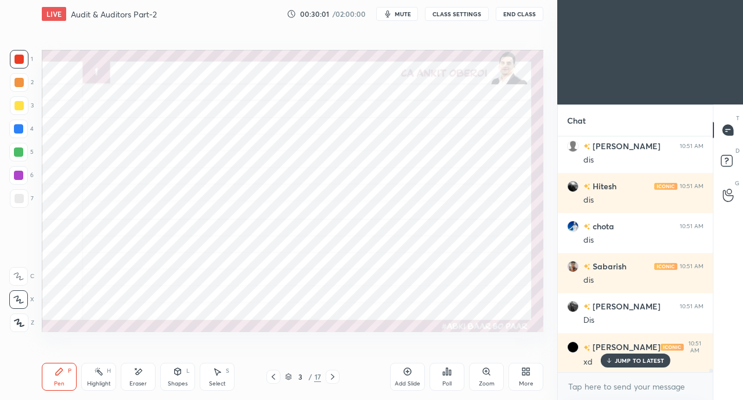
click at [335, 375] on icon at bounding box center [332, 376] width 9 height 9
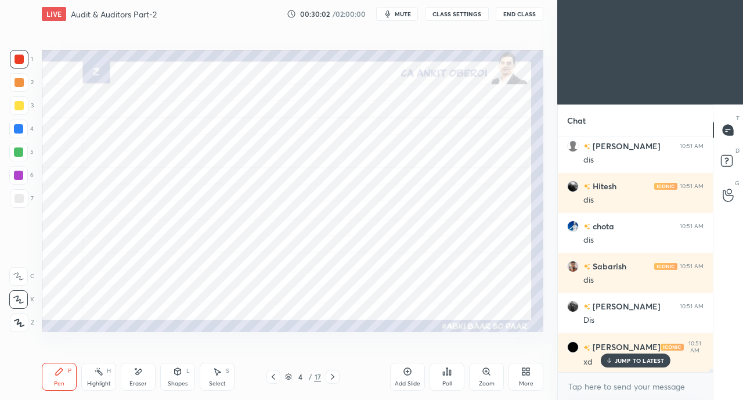
click at [332, 377] on icon at bounding box center [332, 376] width 9 height 9
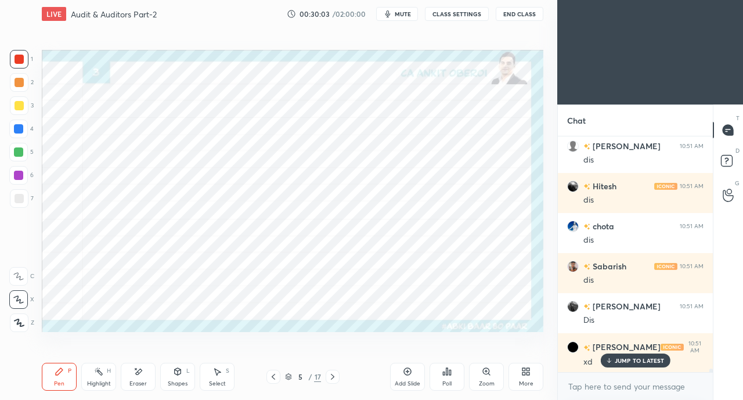
click at [333, 377] on icon at bounding box center [332, 376] width 9 height 9
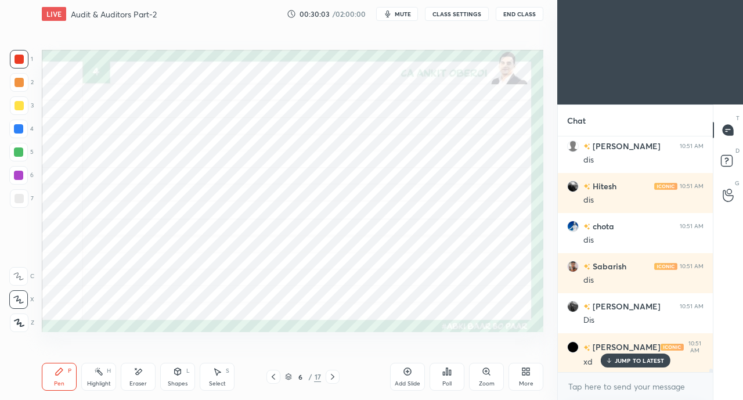
click at [334, 377] on icon at bounding box center [332, 377] width 3 height 6
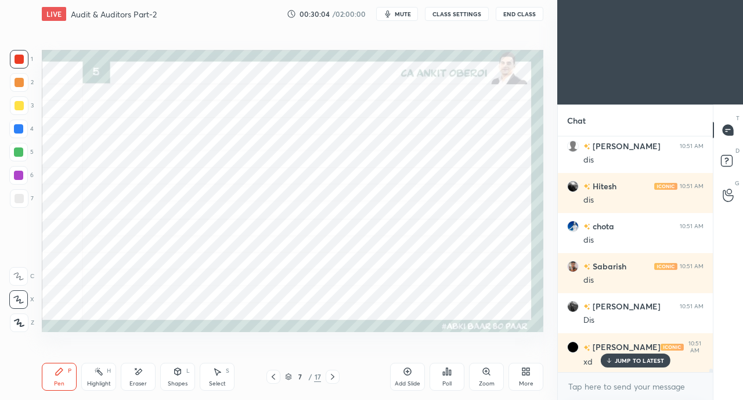
click at [333, 378] on icon at bounding box center [332, 377] width 3 height 6
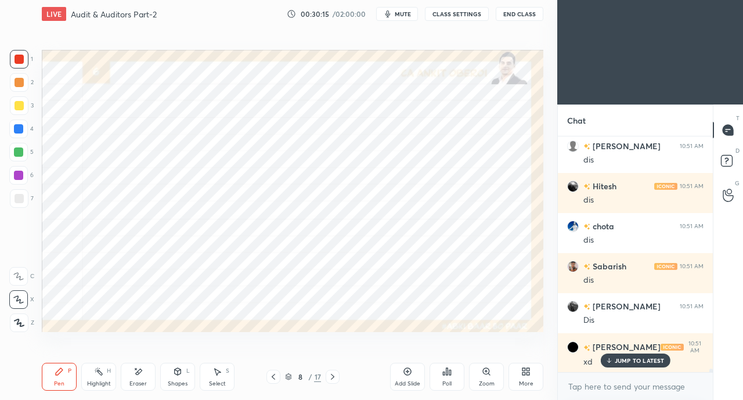
click at [411, 13] on span "mute" at bounding box center [403, 14] width 16 height 8
click at [409, 17] on span "unmute" at bounding box center [402, 14] width 25 height 8
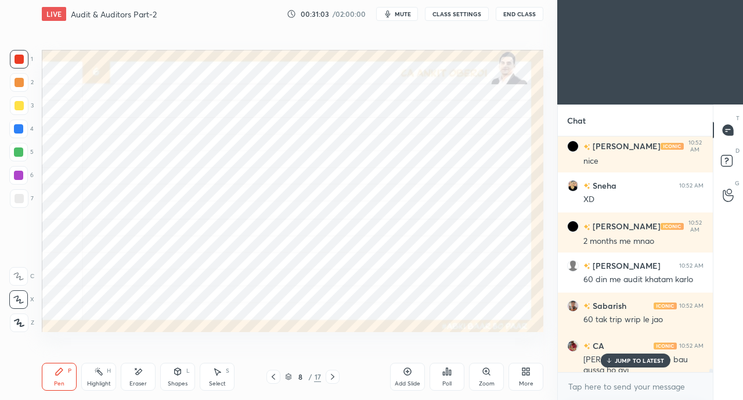
scroll to position [16688, 0]
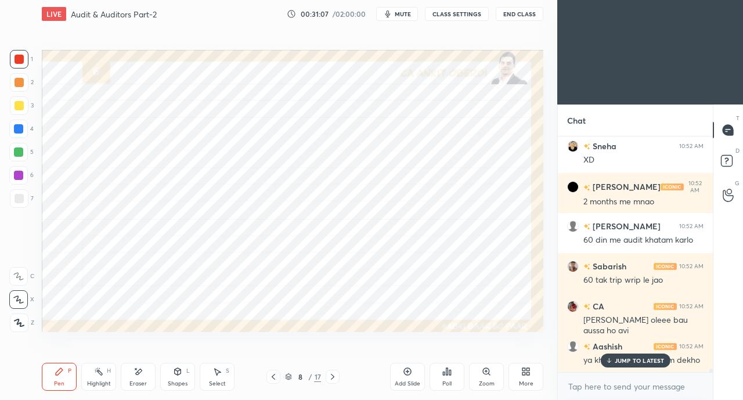
click at [626, 361] on p "JUMP TO LATEST" at bounding box center [640, 360] width 50 height 7
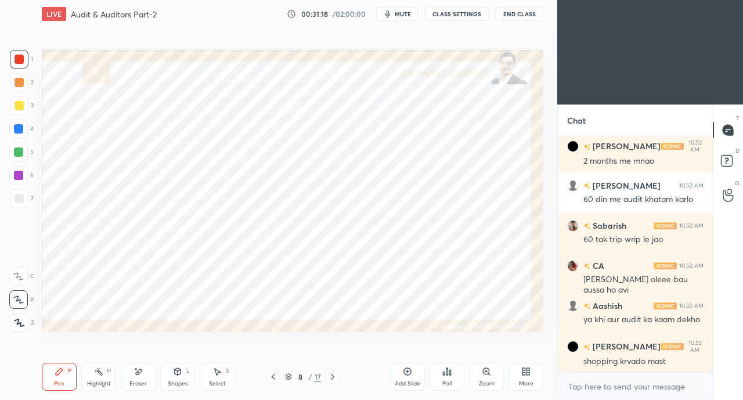
scroll to position [16768, 0]
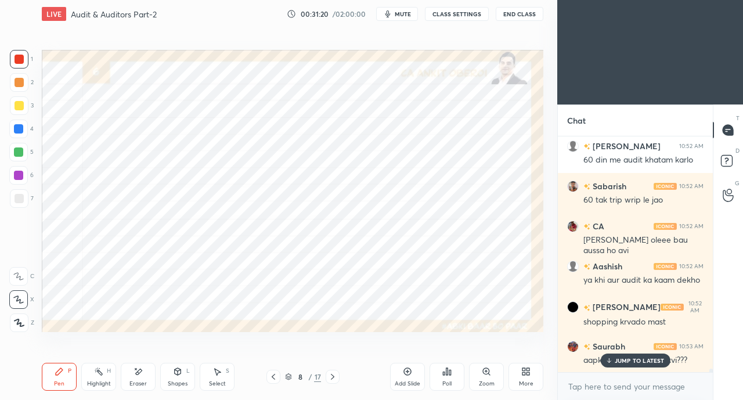
click at [624, 361] on p "JUMP TO LATEST" at bounding box center [640, 360] width 50 height 7
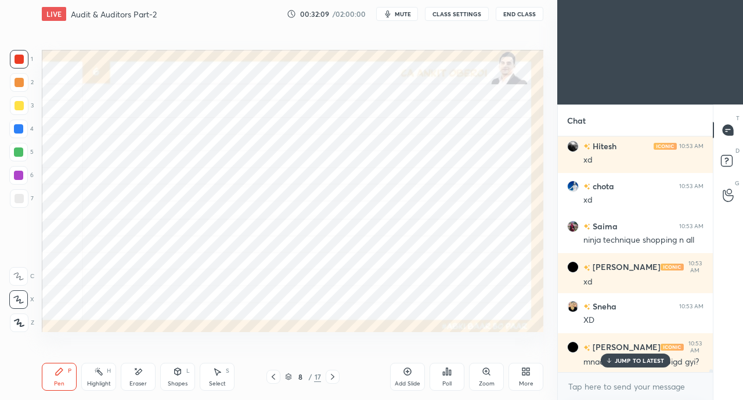
scroll to position [17277, 0]
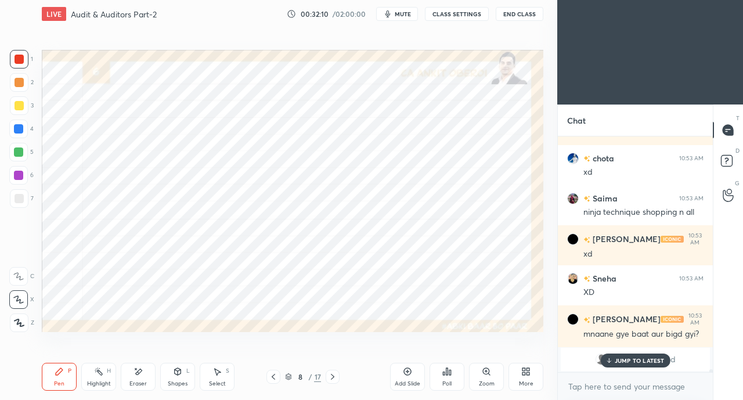
click at [631, 361] on p "JUMP TO LATEST" at bounding box center [640, 360] width 50 height 7
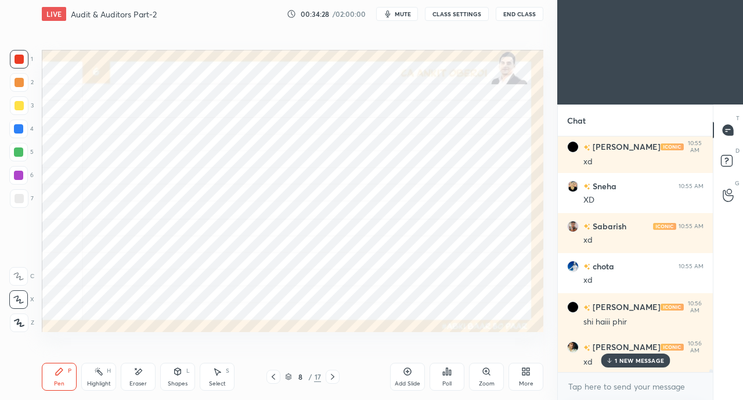
scroll to position [18804, 0]
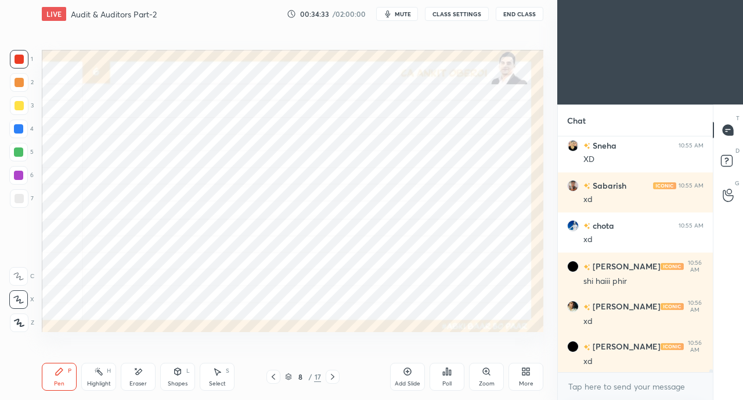
click at [274, 378] on icon at bounding box center [273, 376] width 9 height 9
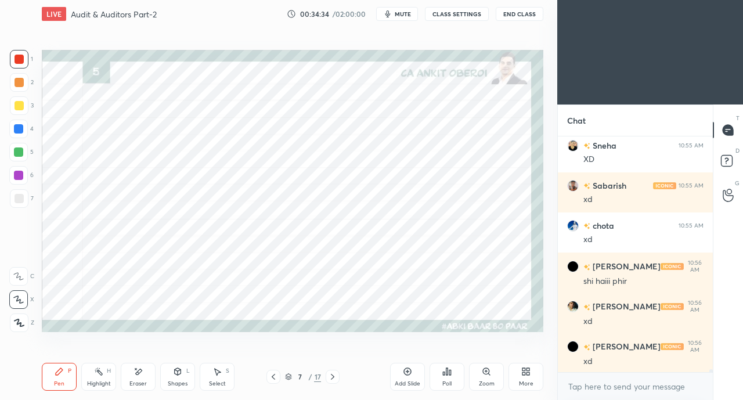
click at [275, 377] on icon at bounding box center [273, 376] width 9 height 9
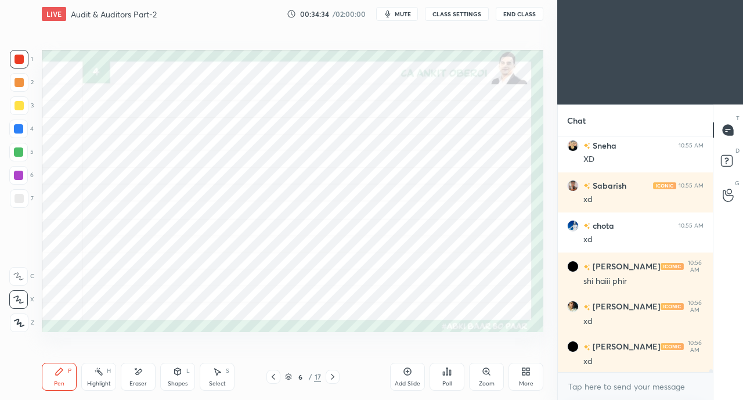
click at [275, 377] on icon at bounding box center [273, 376] width 9 height 9
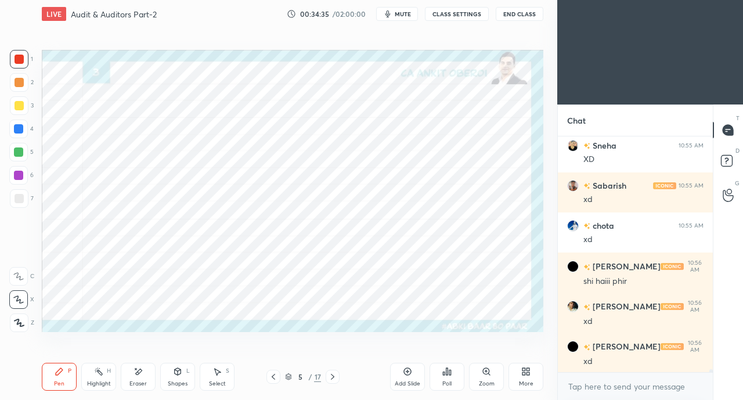
click at [275, 378] on icon at bounding box center [273, 376] width 9 height 9
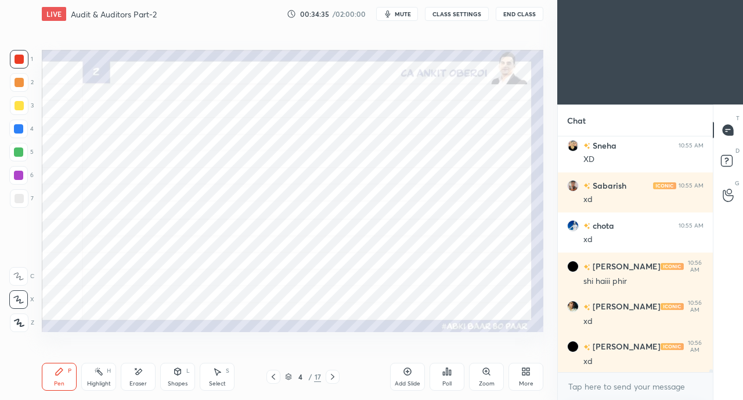
click at [275, 378] on icon at bounding box center [273, 376] width 9 height 9
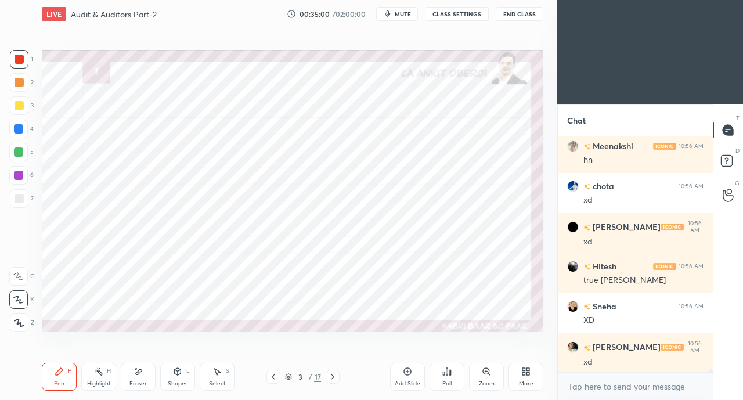
scroll to position [19285, 0]
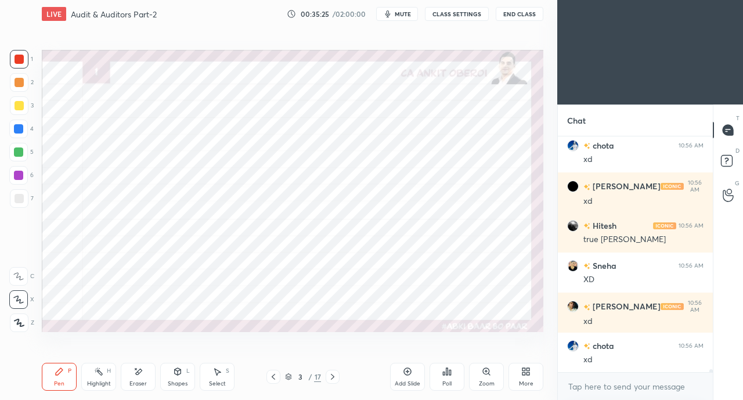
click at [132, 375] on div "Eraser" at bounding box center [138, 377] width 35 height 28
click at [55, 372] on icon at bounding box center [59, 371] width 9 height 9
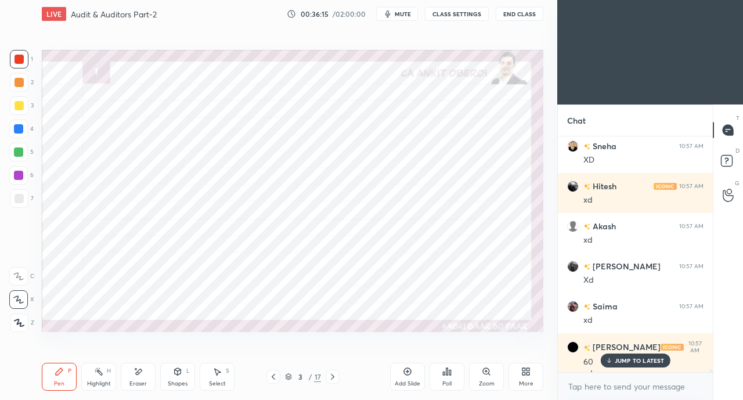
scroll to position [20030, 0]
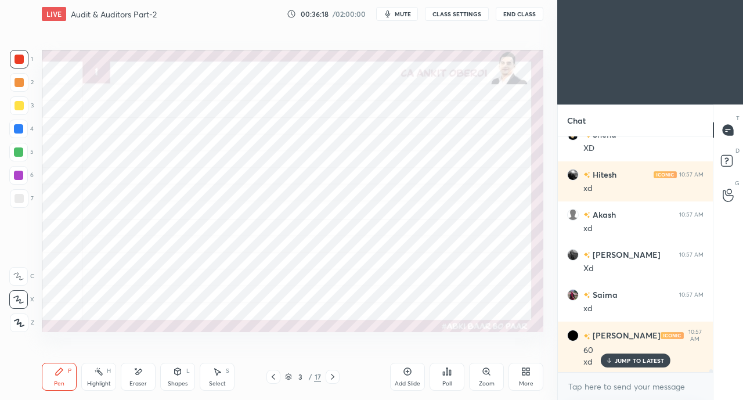
click at [19, 132] on div at bounding box center [18, 128] width 9 height 9
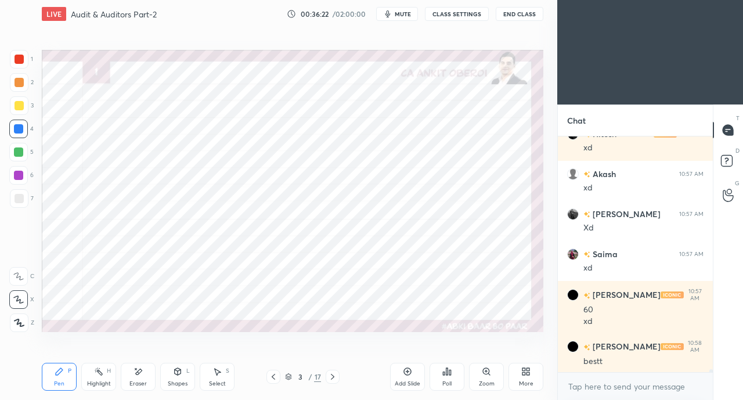
click at [136, 381] on div "Eraser" at bounding box center [138, 384] width 17 height 6
click at [60, 376] on icon at bounding box center [59, 371] width 9 height 9
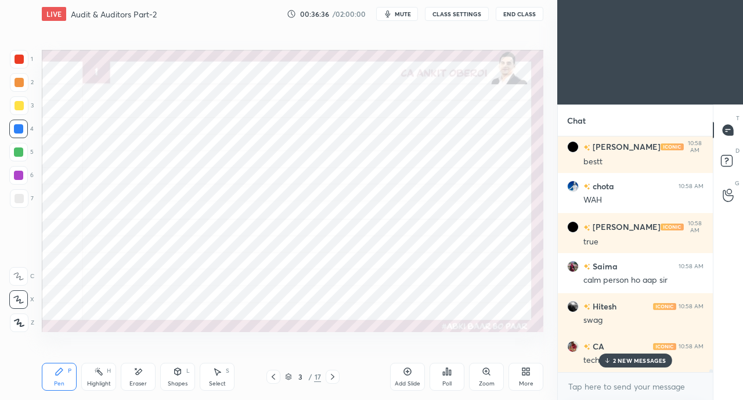
scroll to position [20361, 0]
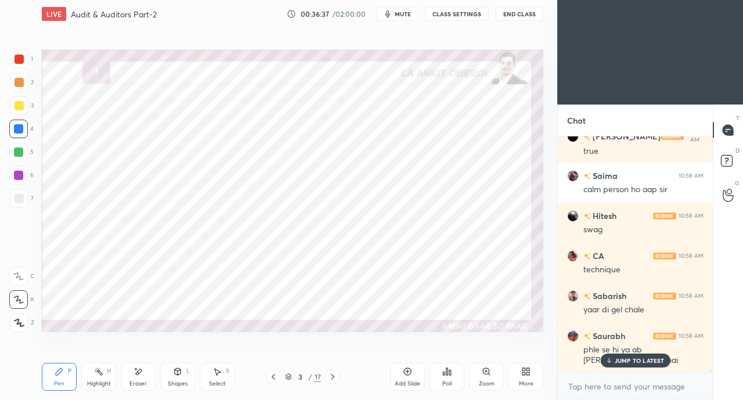
click at [626, 358] on p "JUMP TO LATEST" at bounding box center [640, 360] width 50 height 7
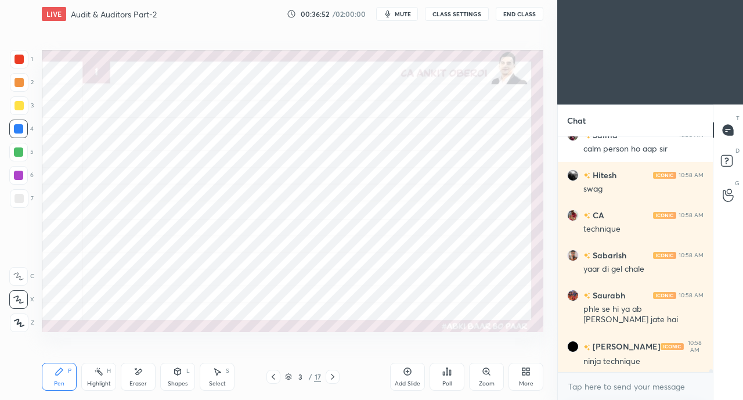
scroll to position [20451, 0]
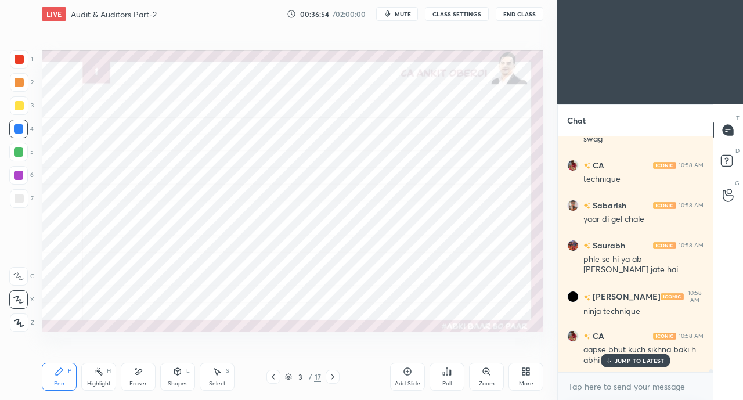
click at [616, 360] on p "JUMP TO LATEST" at bounding box center [640, 360] width 50 height 7
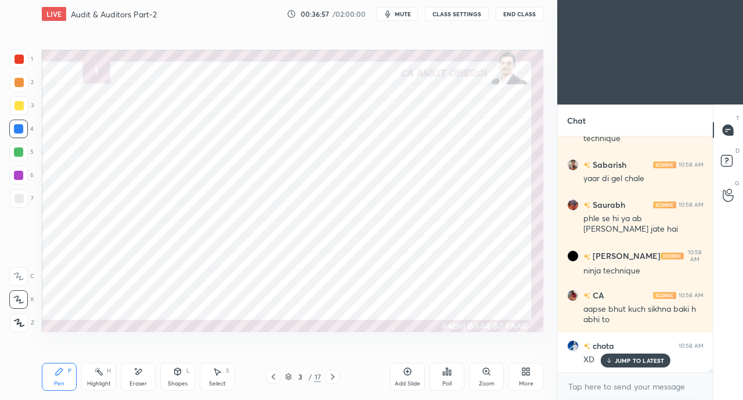
scroll to position [20532, 0]
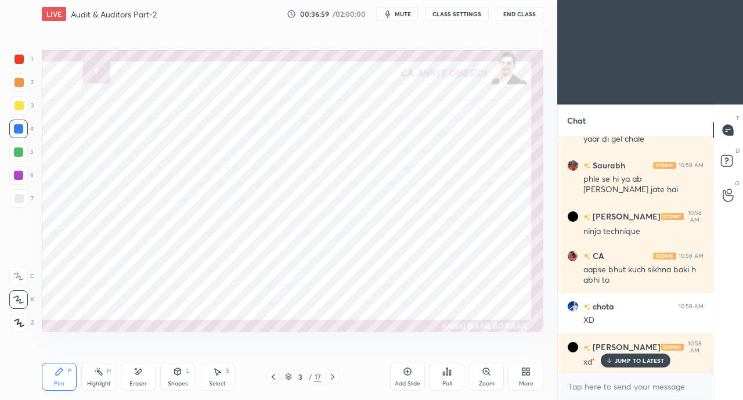
click at [14, 59] on div at bounding box center [19, 59] width 19 height 19
click at [20, 130] on div at bounding box center [18, 128] width 9 height 9
click at [20, 150] on div at bounding box center [18, 152] width 9 height 9
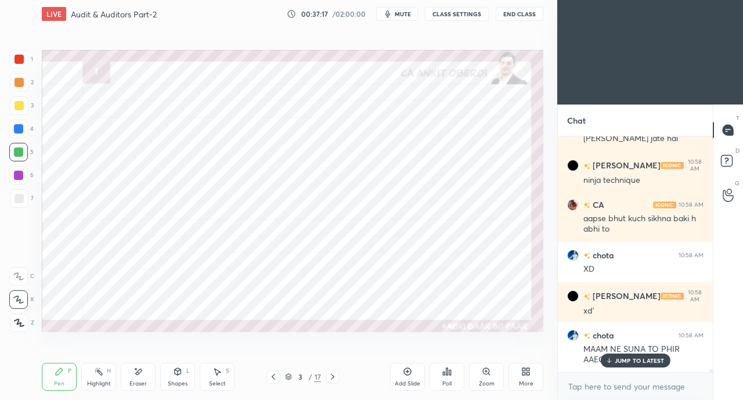
scroll to position [20622, 0]
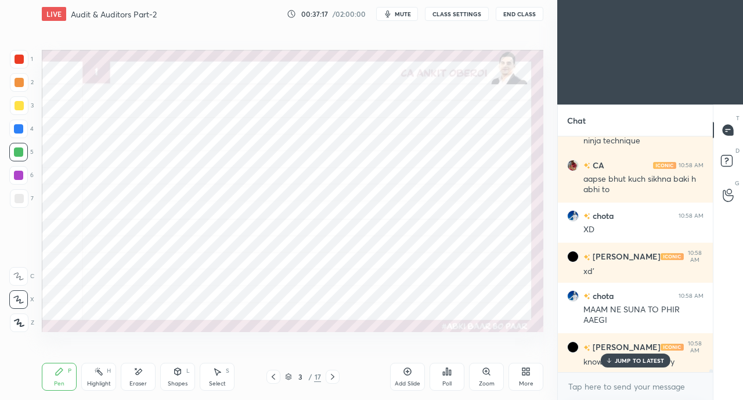
click at [19, 61] on div at bounding box center [19, 59] width 9 height 9
click at [619, 364] on p "JUMP TO LATEST" at bounding box center [640, 360] width 50 height 7
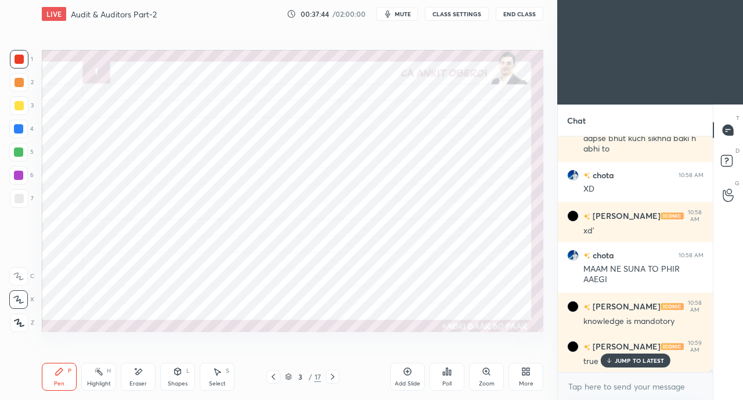
scroll to position [20702, 0]
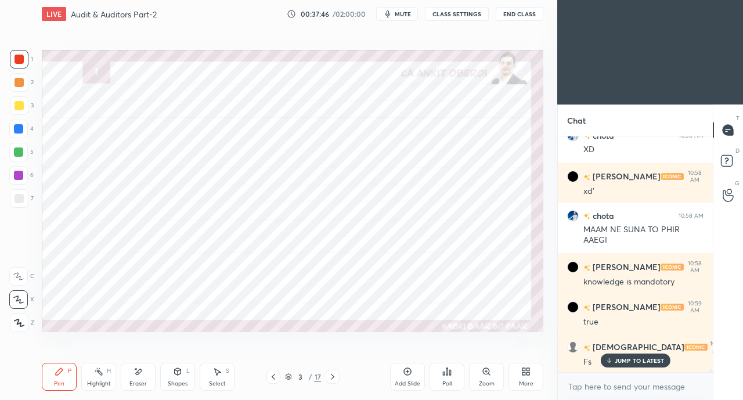
click at [616, 362] on p "JUMP TO LATEST" at bounding box center [640, 360] width 50 height 7
click at [16, 127] on div at bounding box center [18, 128] width 9 height 9
click at [13, 152] on div at bounding box center [18, 152] width 19 height 19
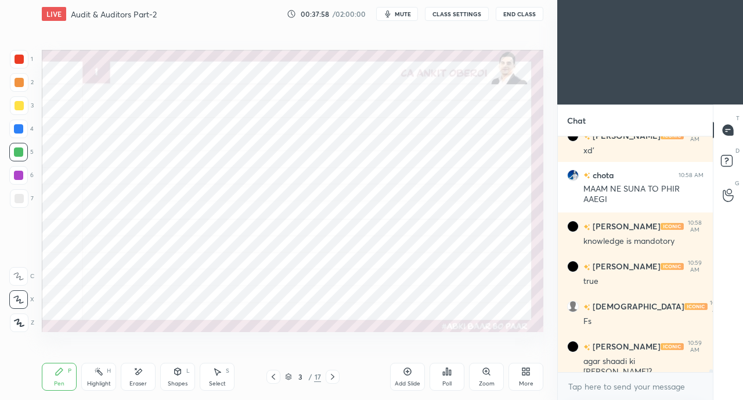
click at [335, 376] on icon at bounding box center [332, 376] width 9 height 9
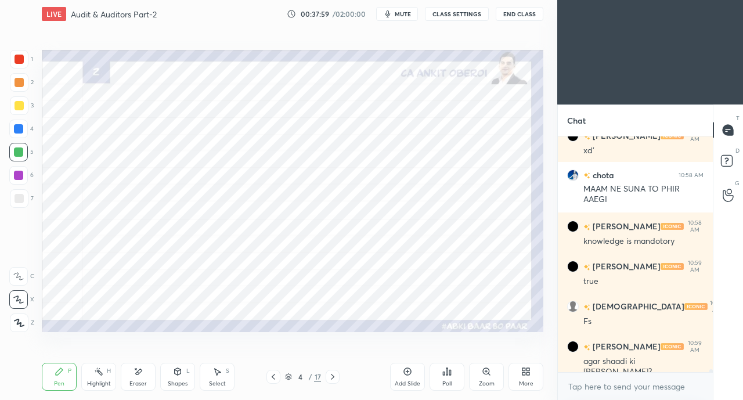
click at [332, 378] on icon at bounding box center [332, 376] width 9 height 9
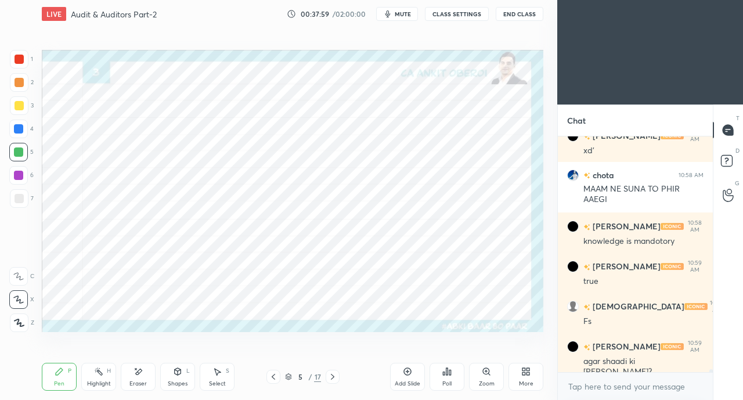
click at [332, 378] on icon at bounding box center [332, 376] width 9 height 9
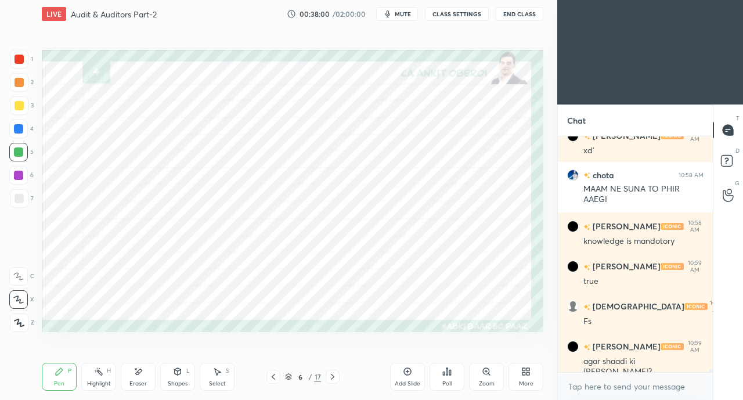
click at [332, 378] on icon at bounding box center [332, 376] width 9 height 9
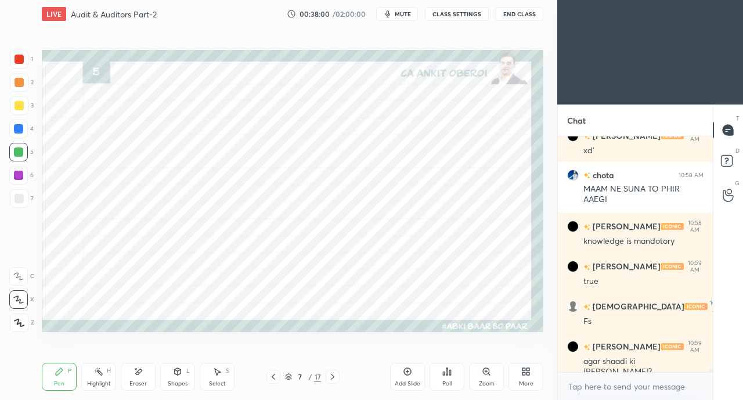
click at [333, 378] on icon at bounding box center [332, 377] width 3 height 6
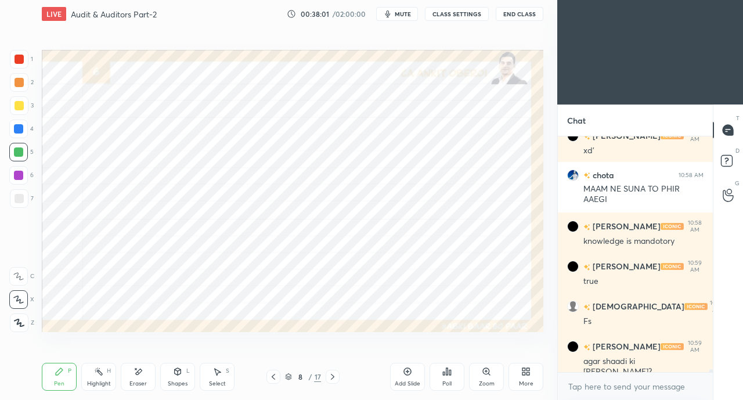
scroll to position [20755, 0]
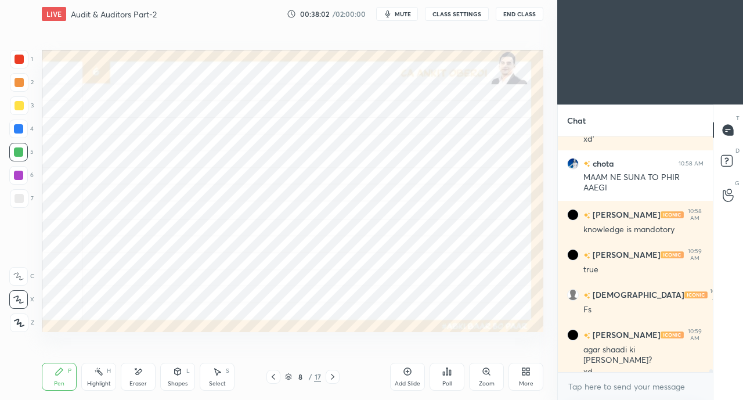
click at [333, 375] on icon at bounding box center [332, 376] width 9 height 9
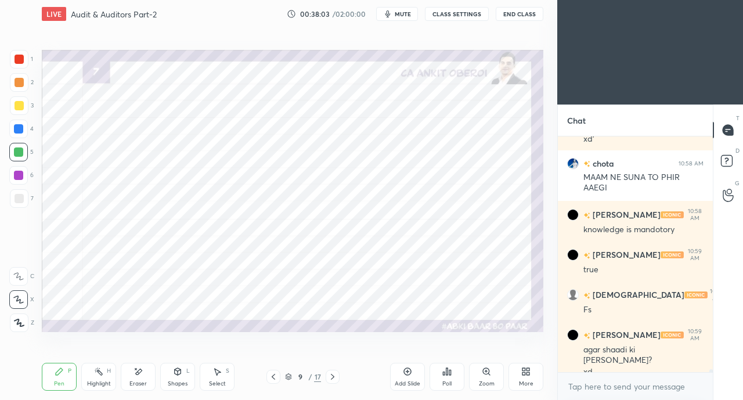
click at [21, 130] on div at bounding box center [18, 128] width 9 height 9
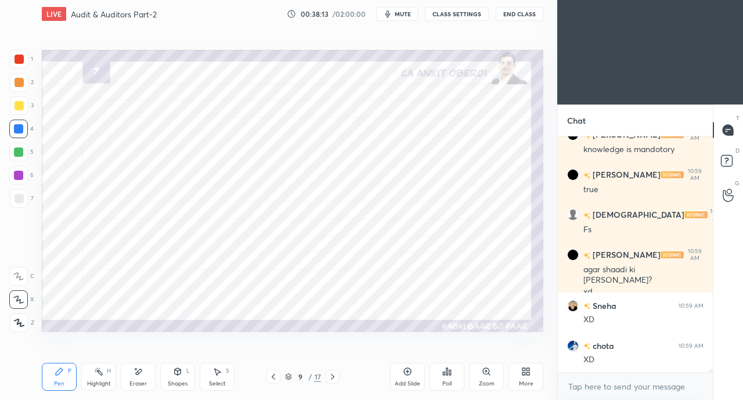
scroll to position [20874, 0]
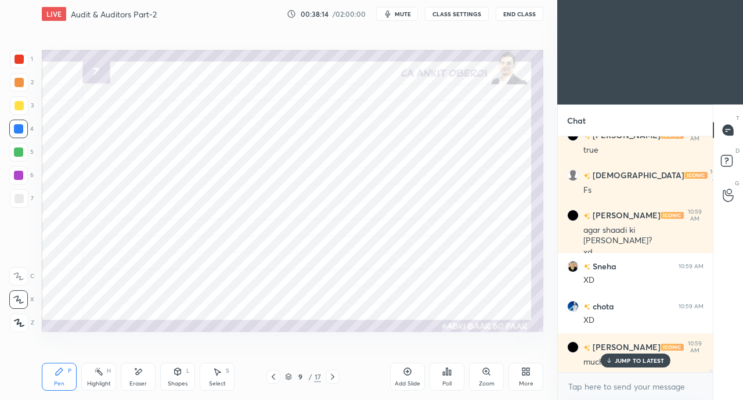
click at [615, 360] on p "JUMP TO LATEST" at bounding box center [640, 360] width 50 height 7
click at [136, 369] on icon at bounding box center [135, 368] width 1 height 1
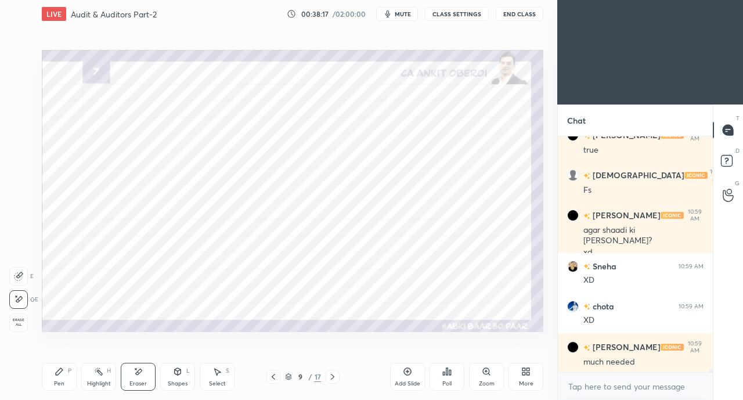
click at [60, 373] on icon at bounding box center [59, 371] width 9 height 9
click at [149, 376] on div "Eraser" at bounding box center [138, 377] width 35 height 28
click at [61, 379] on div "Pen P" at bounding box center [59, 377] width 35 height 28
click at [272, 372] on icon at bounding box center [273, 376] width 9 height 9
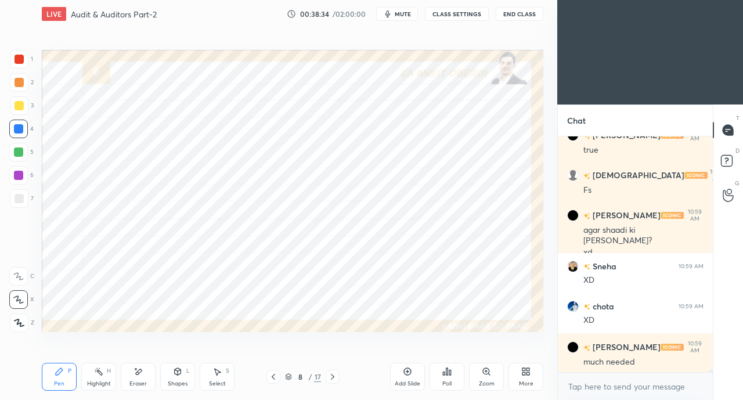
click at [272, 375] on icon at bounding box center [273, 376] width 9 height 9
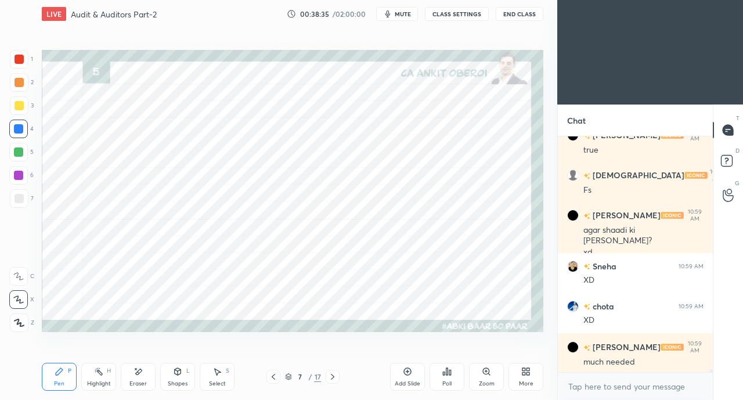
click at [272, 375] on icon at bounding box center [273, 376] width 9 height 9
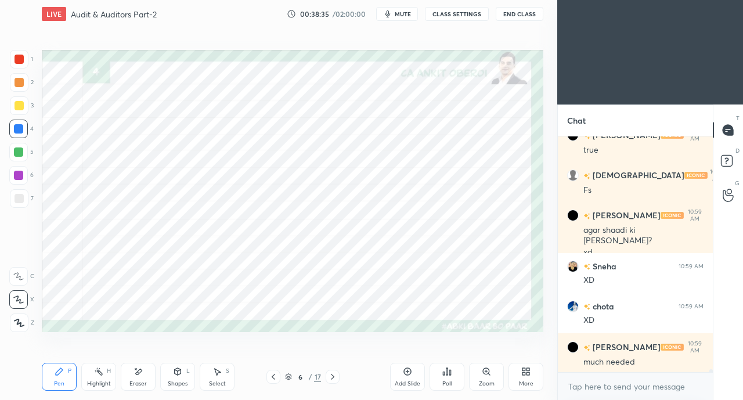
click at [272, 375] on icon at bounding box center [273, 376] width 9 height 9
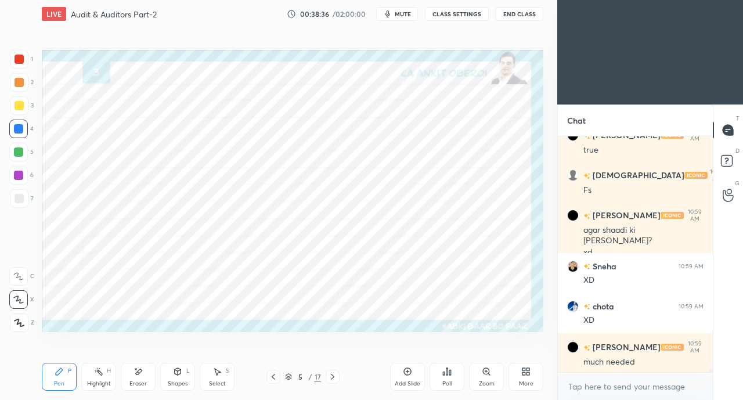
click at [273, 376] on icon at bounding box center [273, 376] width 9 height 9
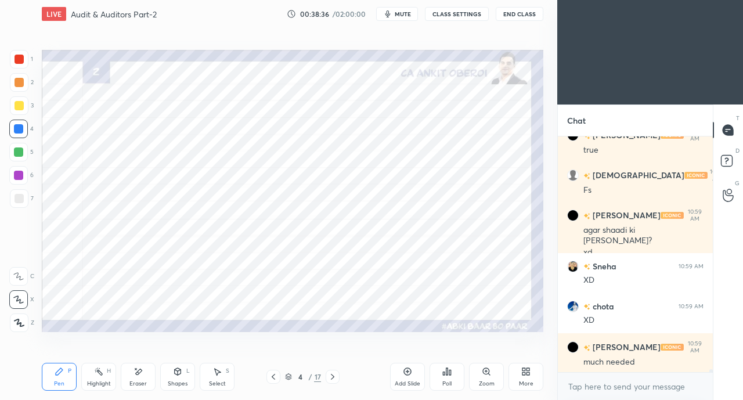
click at [272, 374] on icon at bounding box center [273, 376] width 9 height 9
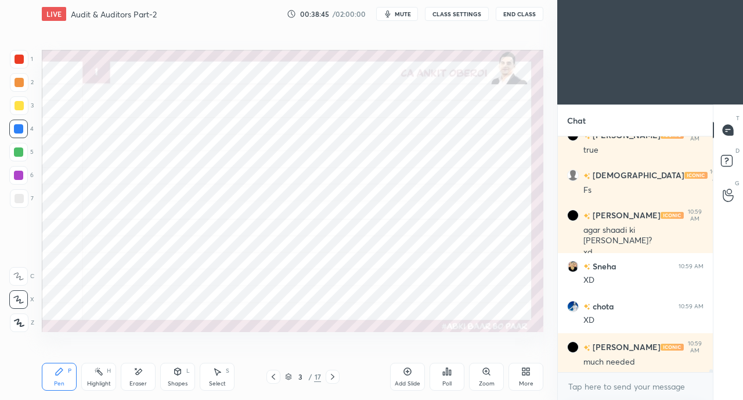
click at [334, 377] on icon at bounding box center [332, 377] width 3 height 6
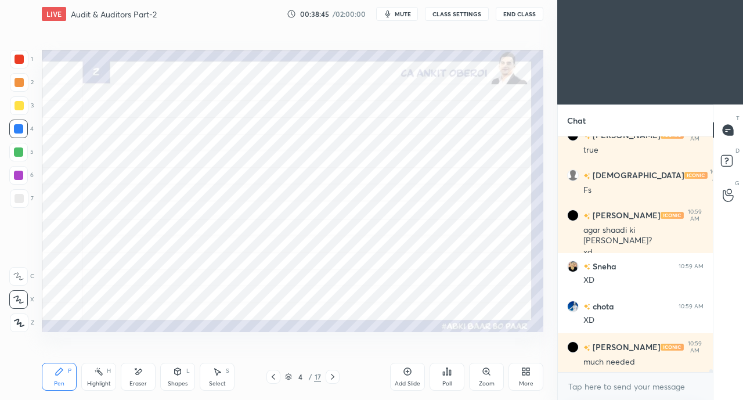
click at [334, 378] on icon at bounding box center [332, 376] width 9 height 9
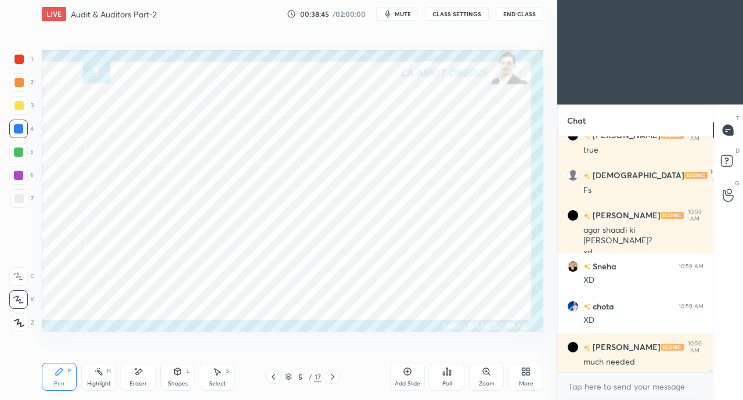
click at [335, 378] on icon at bounding box center [332, 376] width 9 height 9
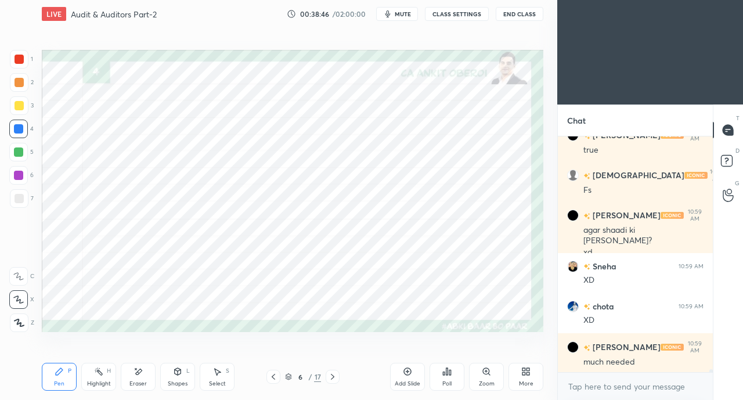
click at [335, 379] on icon at bounding box center [332, 376] width 9 height 9
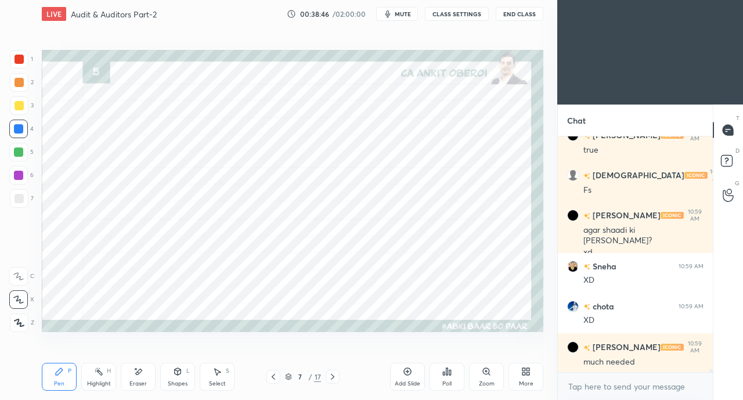
click at [333, 379] on icon at bounding box center [332, 376] width 9 height 9
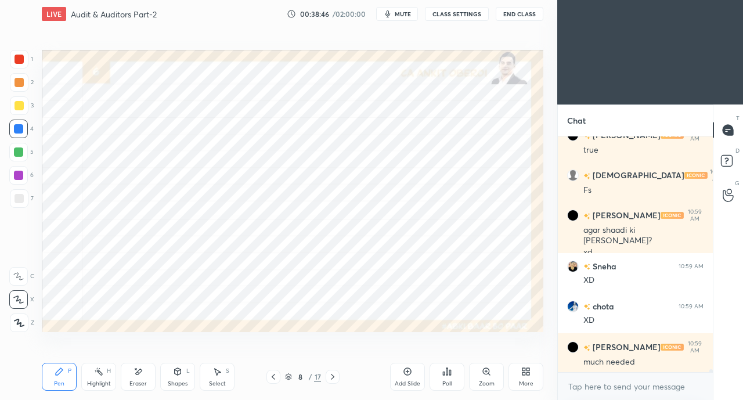
click at [335, 379] on icon at bounding box center [332, 376] width 9 height 9
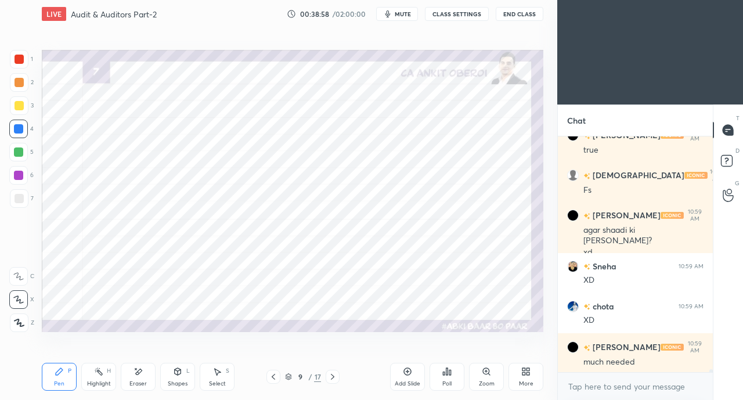
scroll to position [20915, 0]
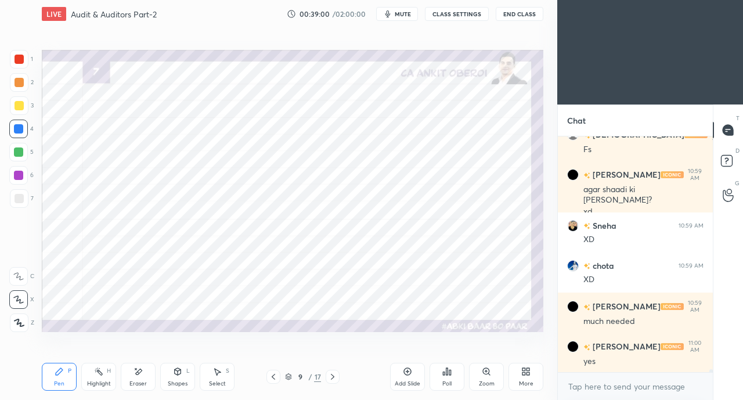
click at [17, 153] on div at bounding box center [18, 152] width 9 height 9
click at [16, 56] on div at bounding box center [19, 59] width 9 height 9
click at [268, 377] on div at bounding box center [274, 377] width 14 height 14
click at [269, 376] on icon at bounding box center [273, 376] width 9 height 9
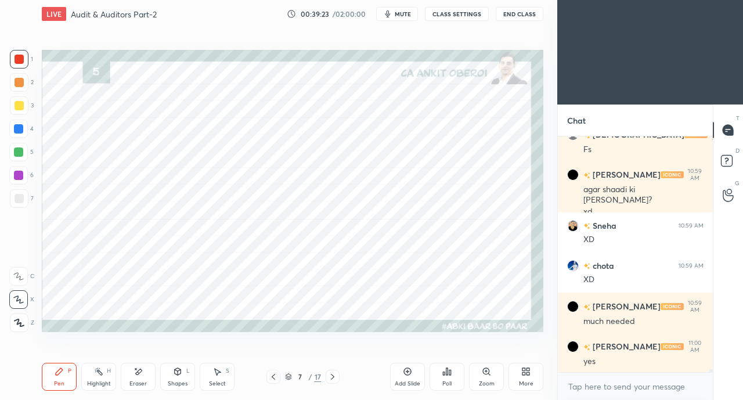
click at [272, 376] on icon at bounding box center [273, 376] width 9 height 9
click at [271, 376] on icon at bounding box center [273, 376] width 9 height 9
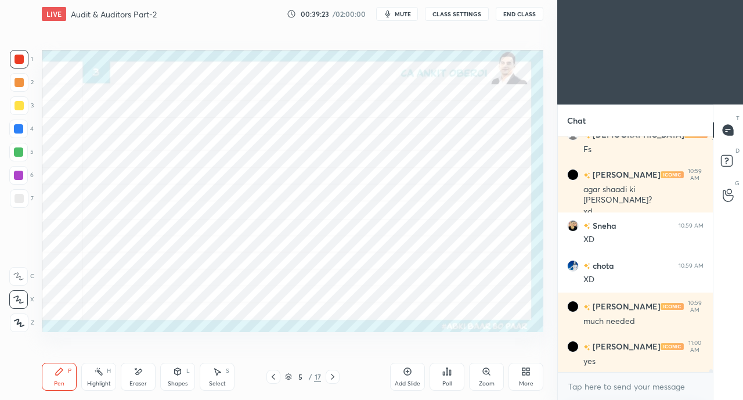
click at [271, 376] on icon at bounding box center [273, 376] width 9 height 9
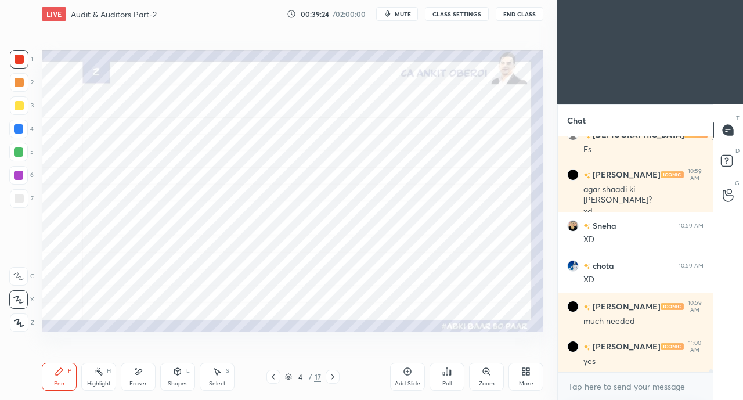
click at [271, 376] on icon at bounding box center [273, 376] width 9 height 9
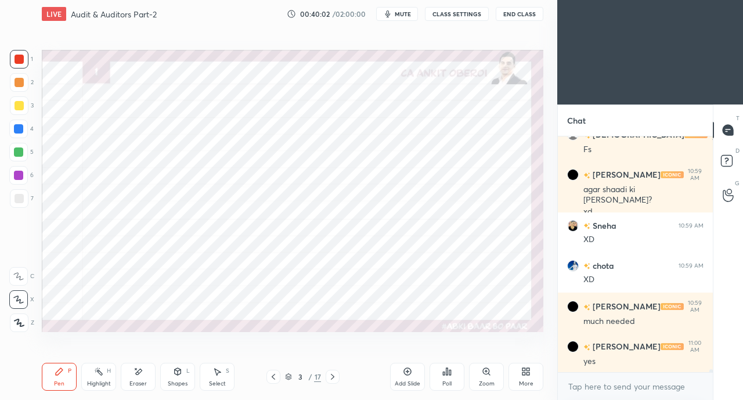
click at [337, 376] on icon at bounding box center [332, 376] width 9 height 9
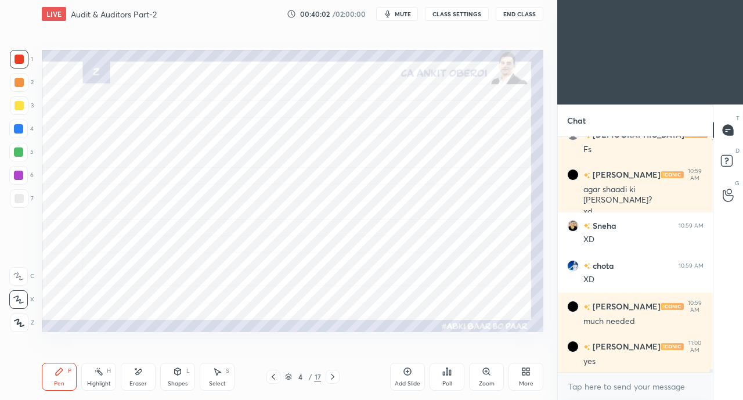
click at [335, 378] on icon at bounding box center [332, 376] width 9 height 9
click at [336, 377] on icon at bounding box center [332, 376] width 9 height 9
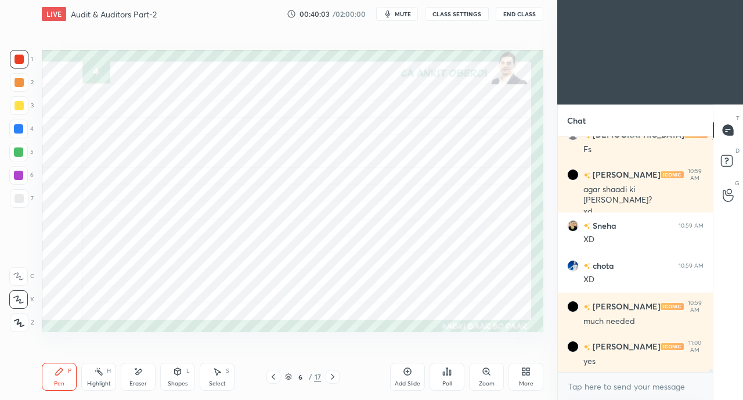
click at [336, 378] on icon at bounding box center [332, 376] width 9 height 9
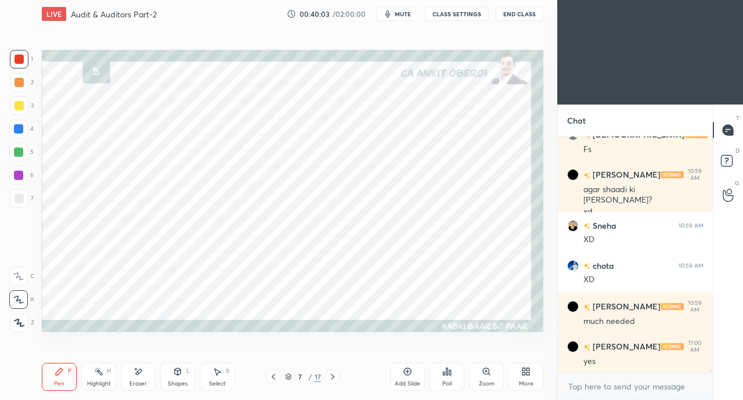
click at [335, 378] on icon at bounding box center [332, 376] width 9 height 9
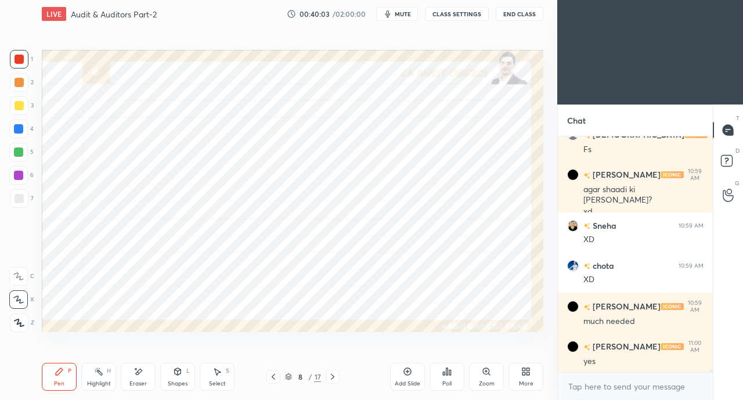
click at [336, 378] on icon at bounding box center [332, 376] width 9 height 9
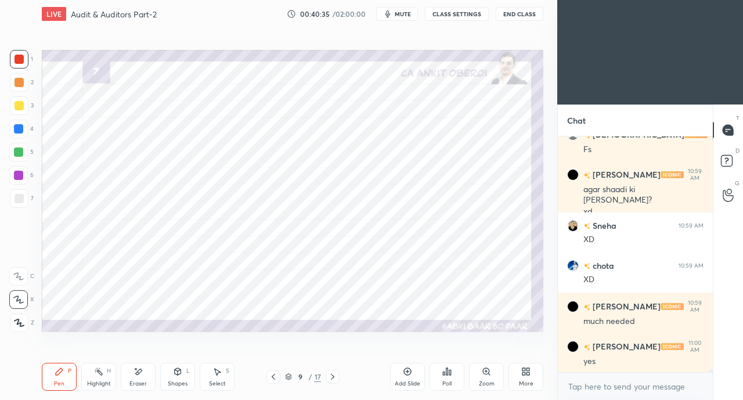
click at [20, 128] on div at bounding box center [18, 128] width 9 height 9
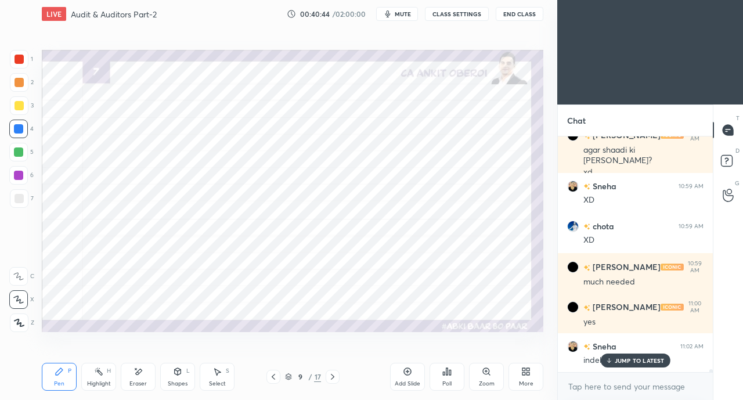
click at [620, 365] on div "JUMP TO LATEST" at bounding box center [636, 361] width 70 height 14
click at [21, 64] on div at bounding box center [19, 59] width 19 height 19
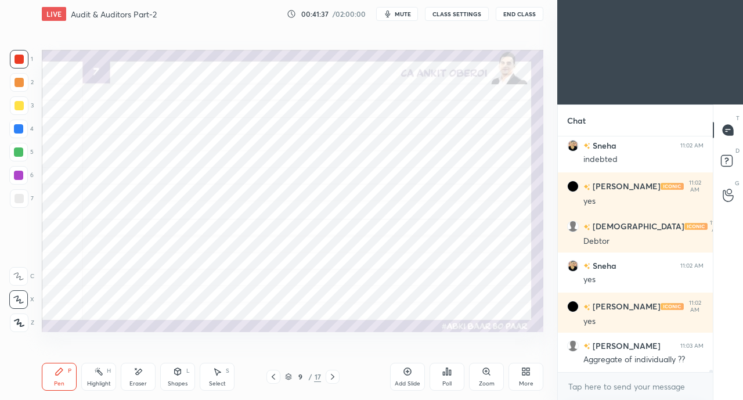
scroll to position [21195, 0]
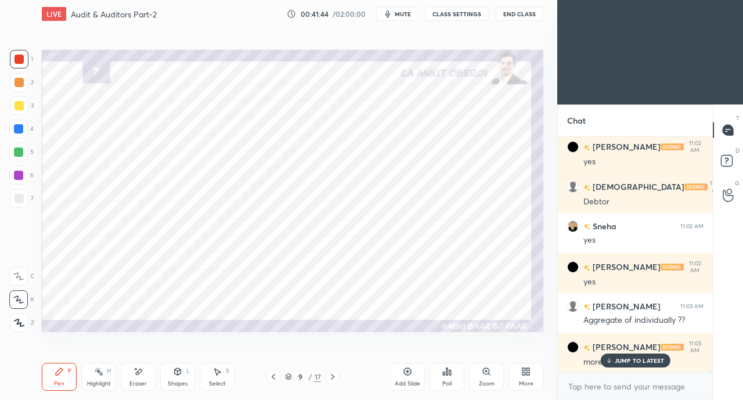
click at [631, 362] on p "JUMP TO LATEST" at bounding box center [640, 360] width 50 height 7
click at [19, 149] on div at bounding box center [18, 152] width 9 height 9
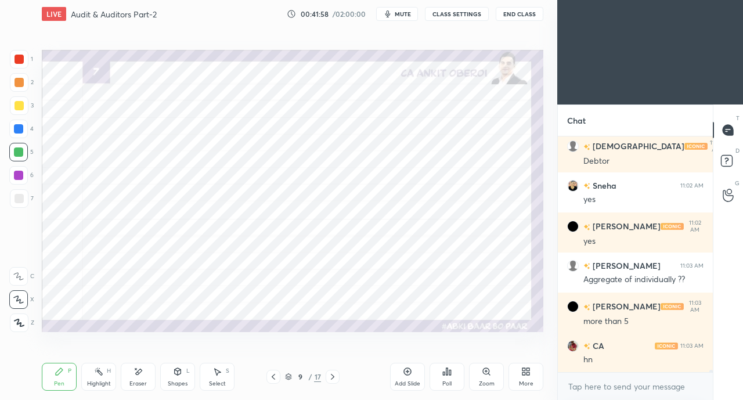
scroll to position [21275, 0]
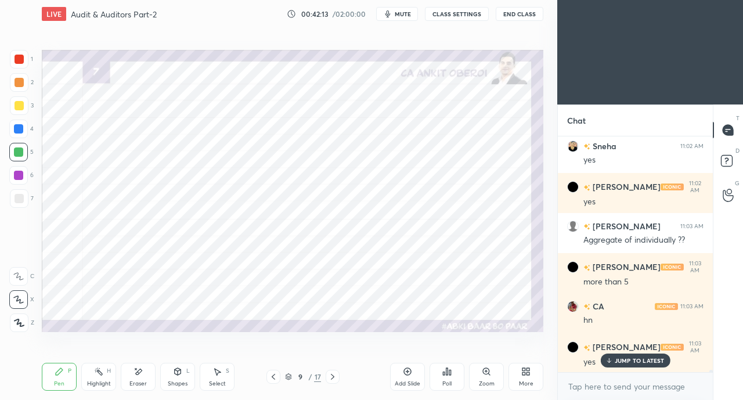
click at [17, 59] on div at bounding box center [19, 59] width 9 height 9
click at [17, 128] on div at bounding box center [18, 128] width 9 height 9
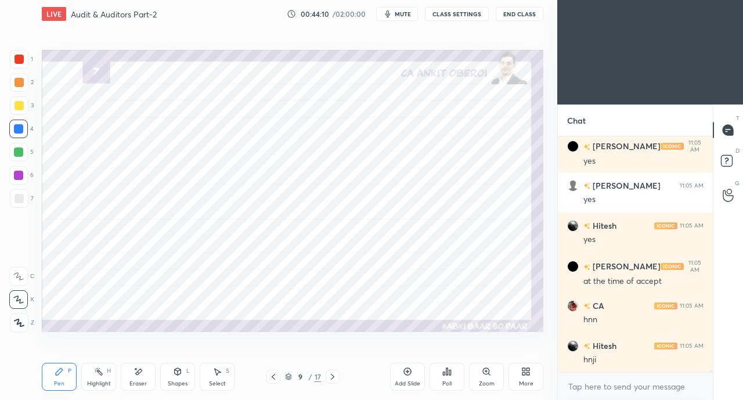
scroll to position [21687, 0]
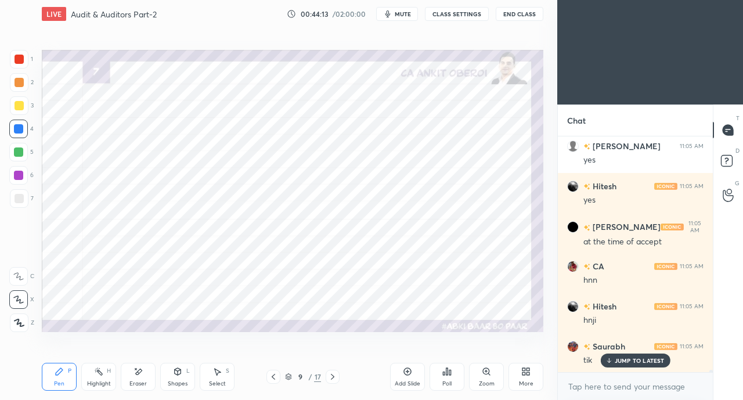
click at [21, 172] on div at bounding box center [18, 175] width 9 height 9
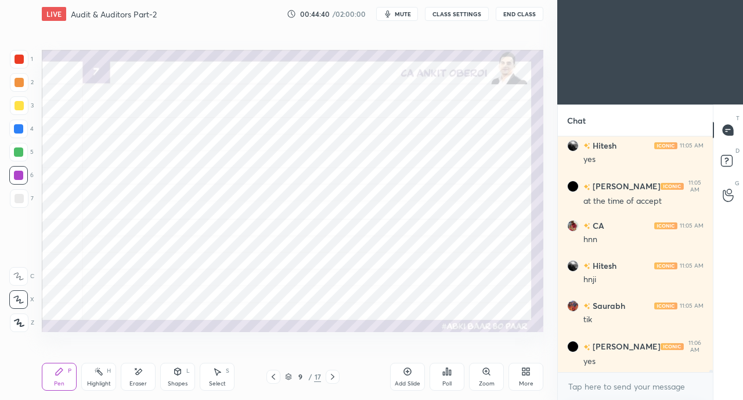
click at [117, 391] on div "Pen P Highlight H Eraser Shapes L Select S" at bounding box center [129, 377] width 174 height 28
click at [131, 383] on div "Eraser" at bounding box center [138, 384] width 17 height 6
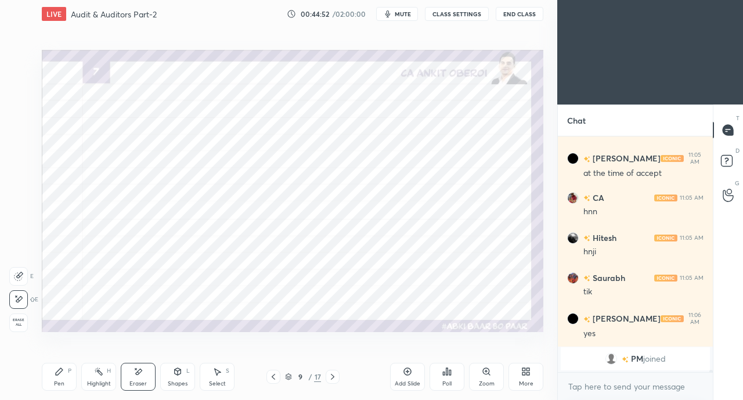
scroll to position [17873, 0]
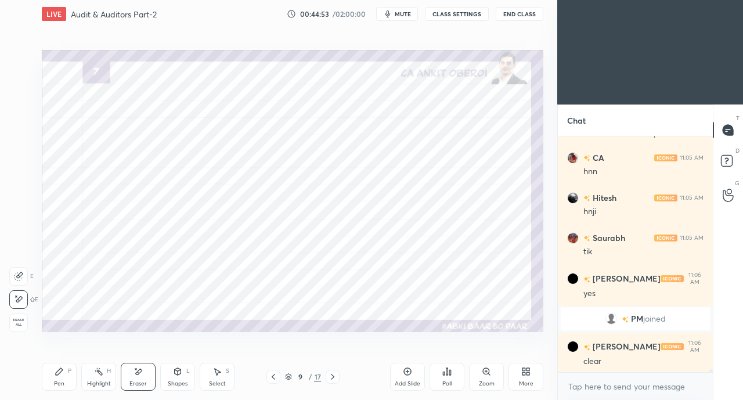
click at [59, 378] on div "Pen P" at bounding box center [59, 377] width 35 height 28
click at [17, 124] on div at bounding box center [18, 128] width 9 height 9
click at [332, 377] on icon at bounding box center [332, 376] width 9 height 9
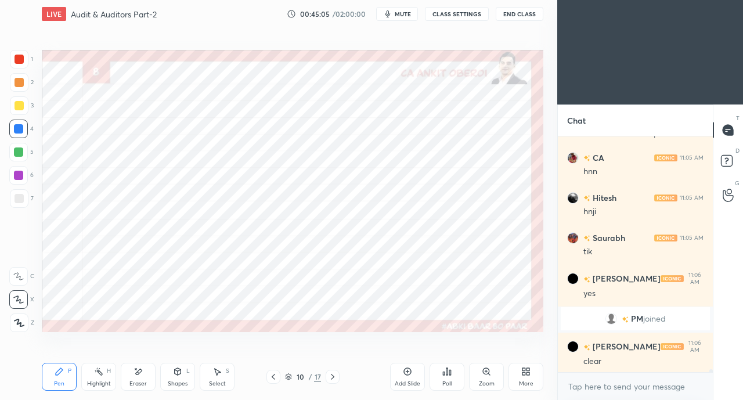
click at [178, 373] on icon at bounding box center [178, 371] width 6 height 7
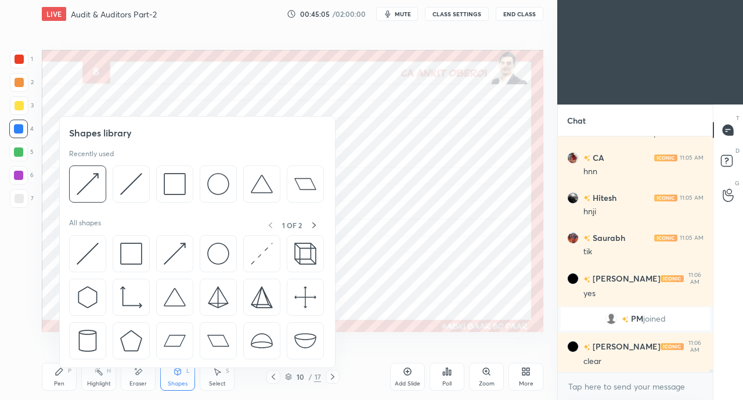
click at [175, 249] on img at bounding box center [175, 254] width 22 height 22
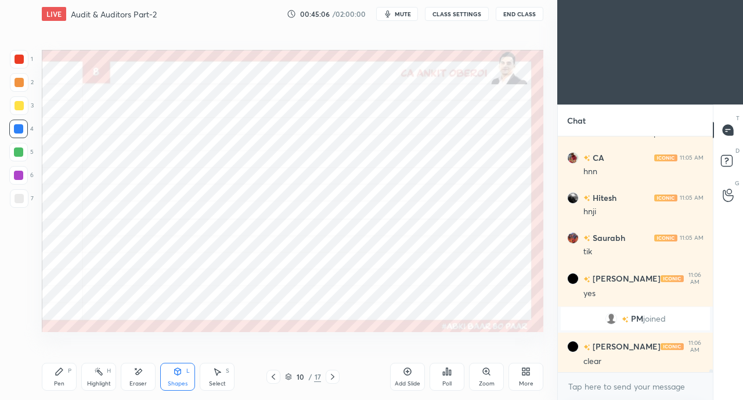
click at [17, 59] on div at bounding box center [19, 59] width 9 height 9
click at [60, 377] on div "Pen P" at bounding box center [59, 377] width 35 height 28
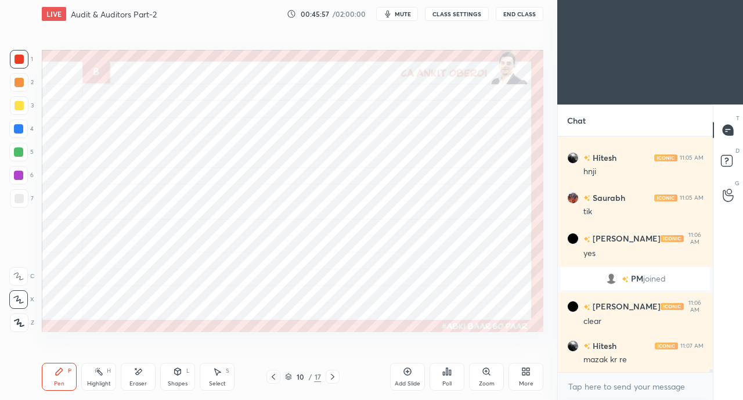
scroll to position [17941, 0]
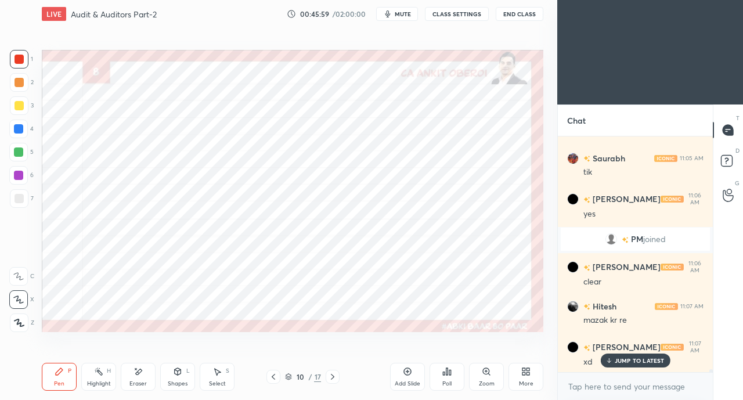
click at [143, 373] on div "Eraser" at bounding box center [138, 377] width 35 height 28
click at [68, 376] on div "Pen P" at bounding box center [59, 377] width 35 height 28
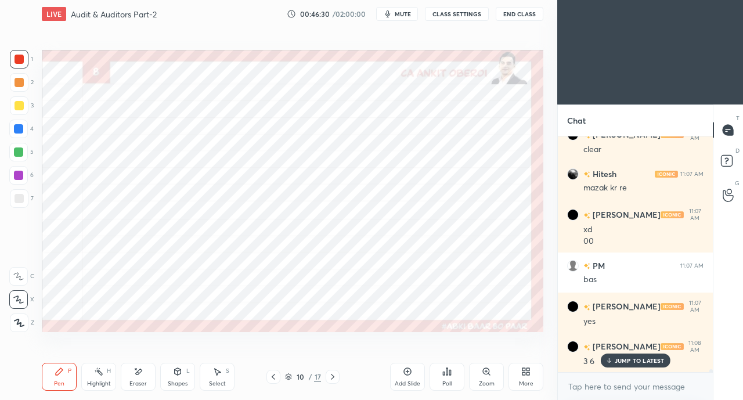
scroll to position [18113, 0]
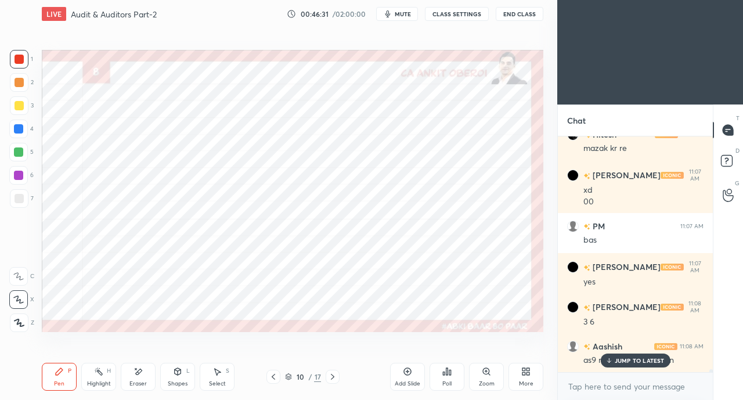
click at [642, 362] on p "JUMP TO LATEST" at bounding box center [640, 360] width 50 height 7
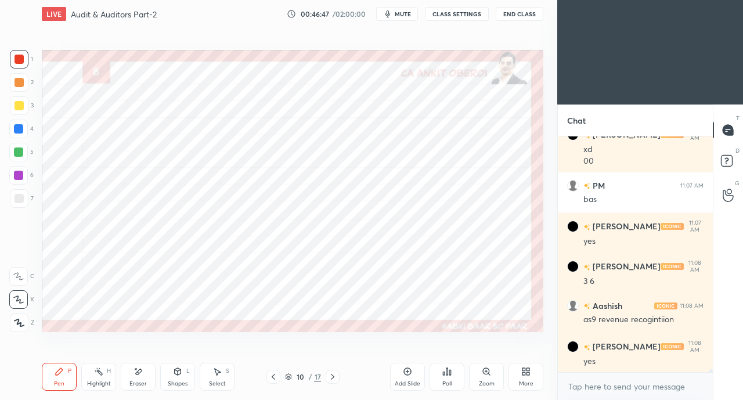
click at [20, 123] on div at bounding box center [18, 129] width 19 height 19
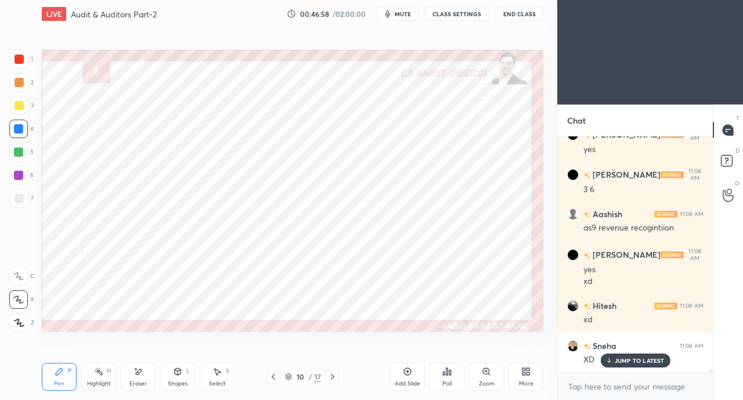
scroll to position [18285, 0]
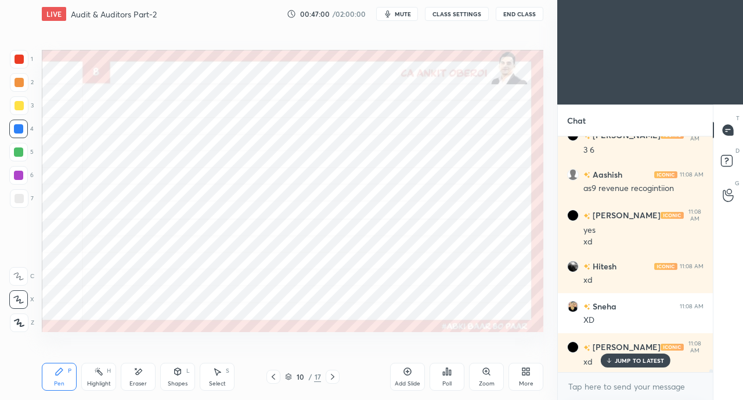
click at [620, 362] on p "JUMP TO LATEST" at bounding box center [640, 360] width 50 height 7
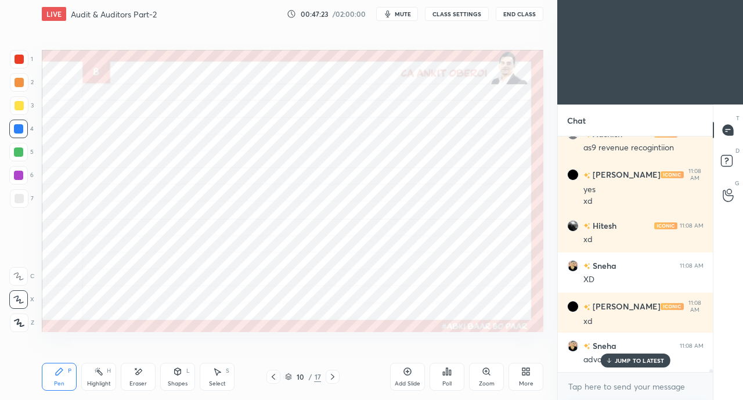
scroll to position [18365, 0]
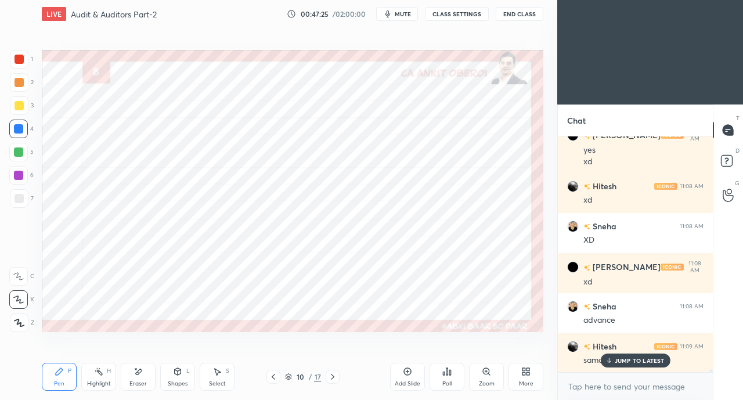
click at [631, 360] on p "JUMP TO LATEST" at bounding box center [640, 360] width 50 height 7
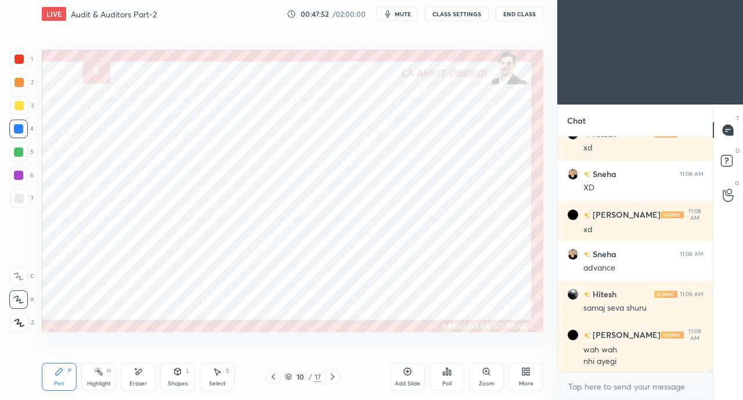
scroll to position [18457, 0]
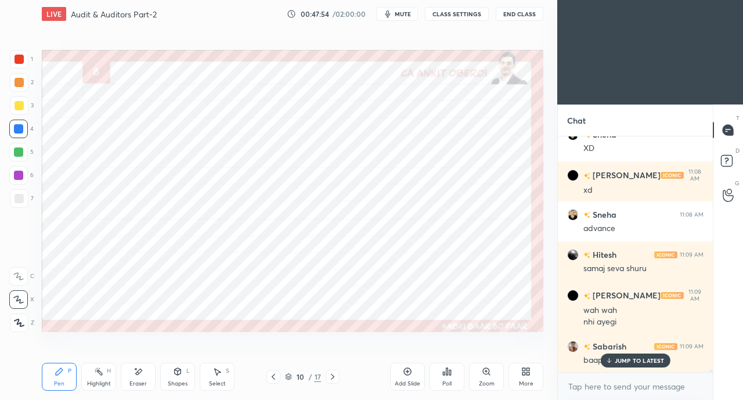
click at [634, 361] on p "JUMP TO LATEST" at bounding box center [640, 360] width 50 height 7
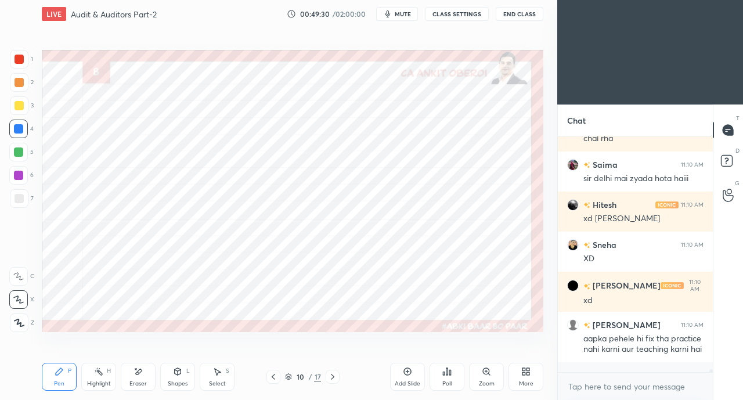
scroll to position [18981, 0]
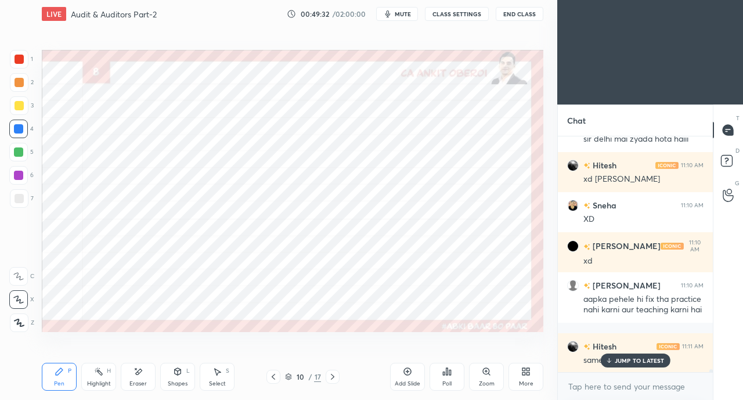
click at [628, 364] on p "JUMP TO LATEST" at bounding box center [640, 360] width 50 height 7
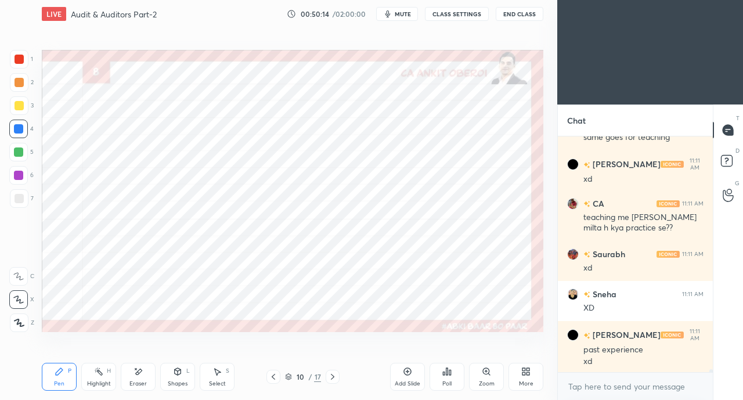
scroll to position [19243, 0]
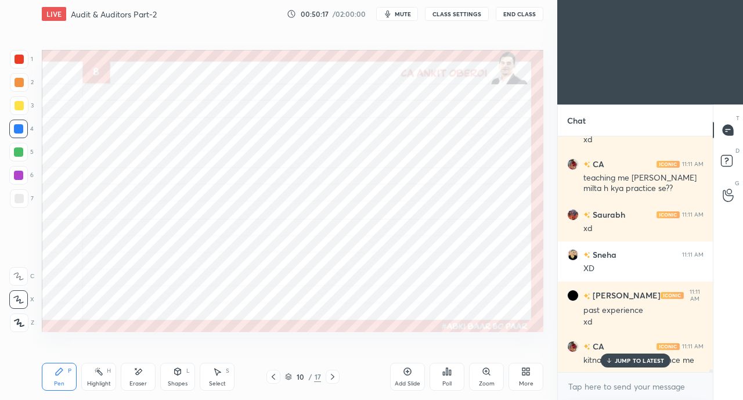
click at [624, 362] on p "JUMP TO LATEST" at bounding box center [640, 360] width 50 height 7
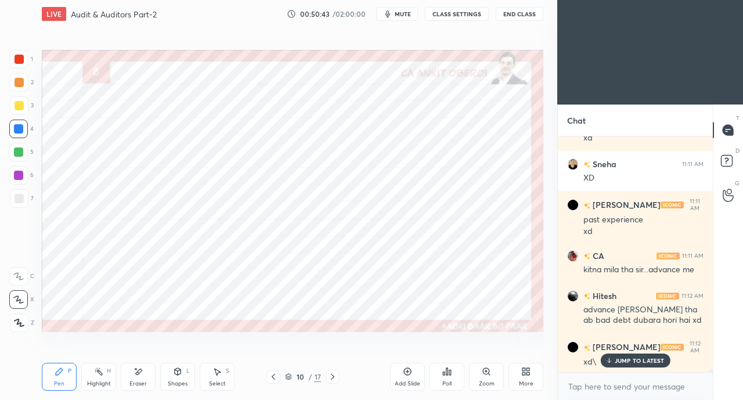
scroll to position [19346, 0]
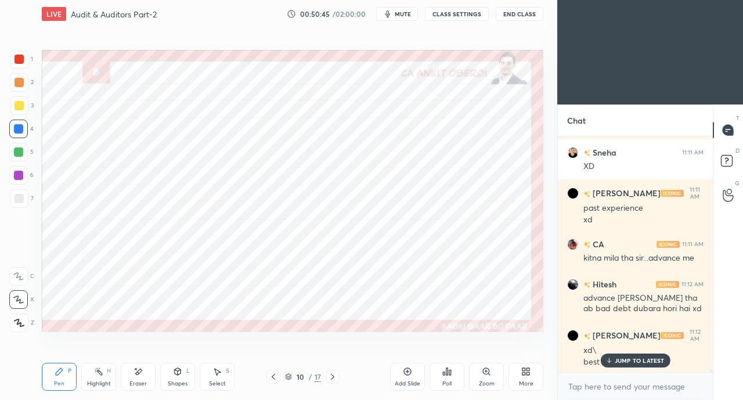
click at [17, 152] on div at bounding box center [18, 152] width 9 height 9
click at [614, 362] on div "JUMP TO LATEST" at bounding box center [636, 361] width 70 height 14
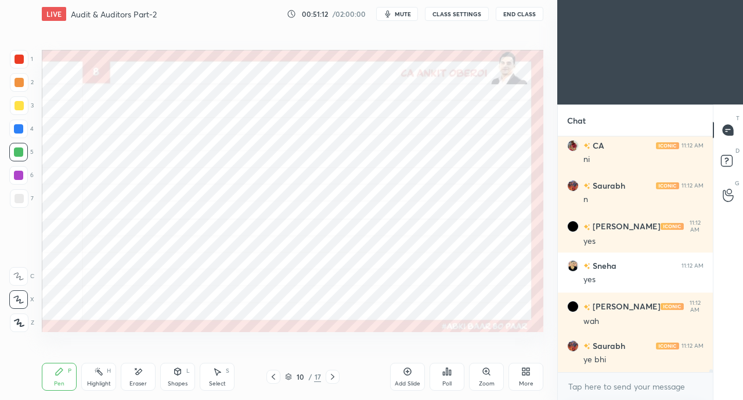
scroll to position [19666, 0]
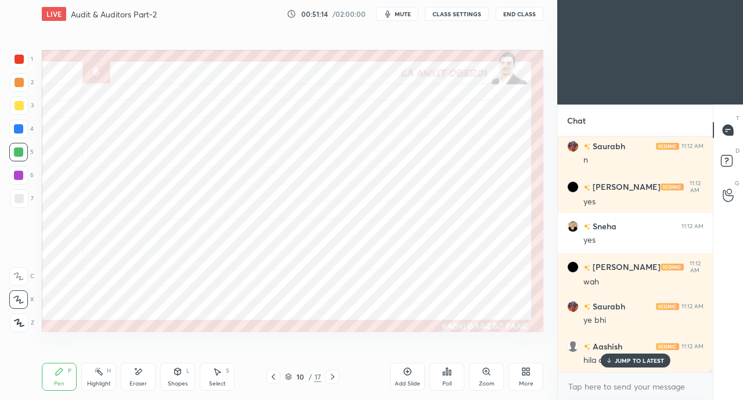
click at [631, 361] on p "JUMP TO LATEST" at bounding box center [640, 360] width 50 height 7
click at [17, 130] on div at bounding box center [18, 128] width 9 height 9
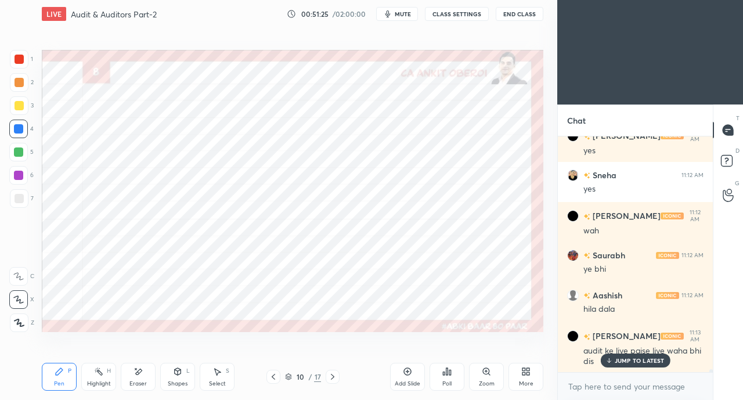
scroll to position [19767, 0]
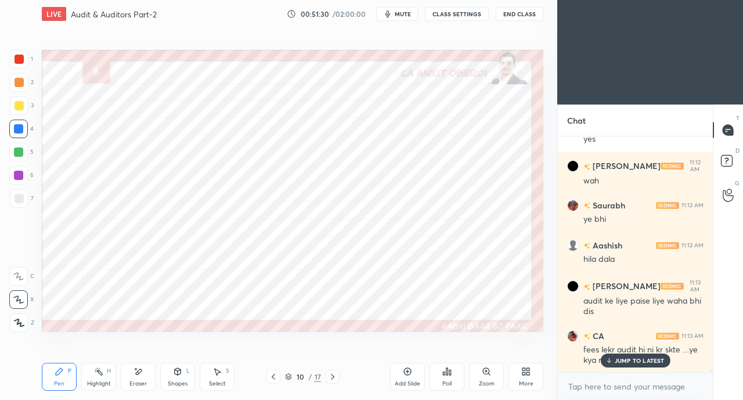
click at [610, 363] on icon at bounding box center [609, 360] width 8 height 7
click at [16, 63] on div at bounding box center [19, 59] width 9 height 9
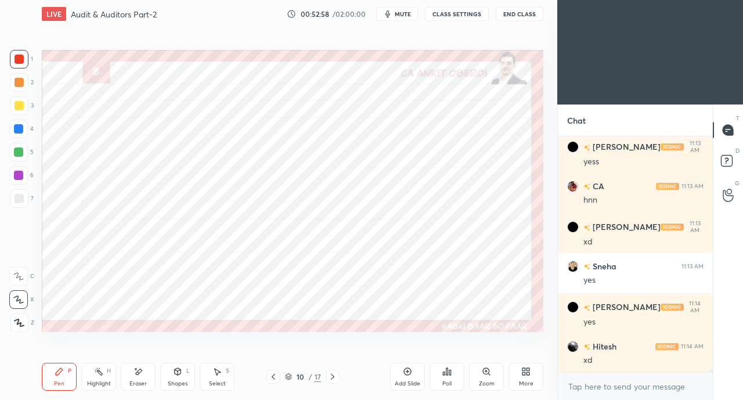
scroll to position [20128, 0]
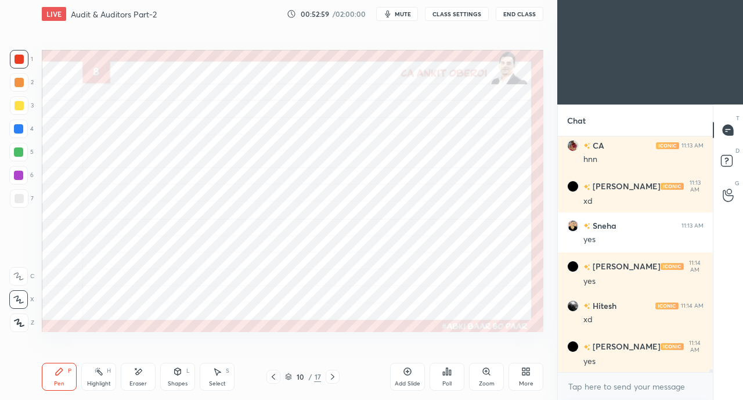
click at [268, 379] on div at bounding box center [274, 377] width 14 height 14
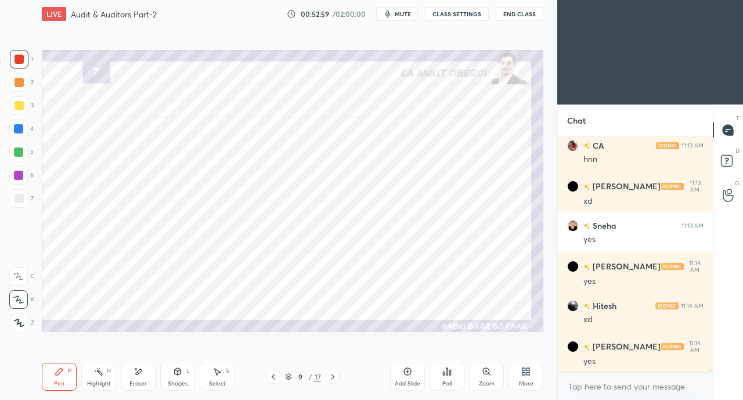
click at [271, 382] on icon at bounding box center [273, 376] width 9 height 9
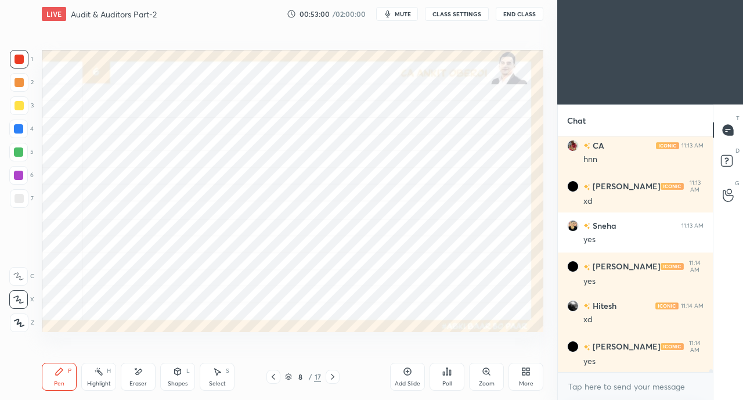
click at [333, 377] on icon at bounding box center [332, 377] width 3 height 6
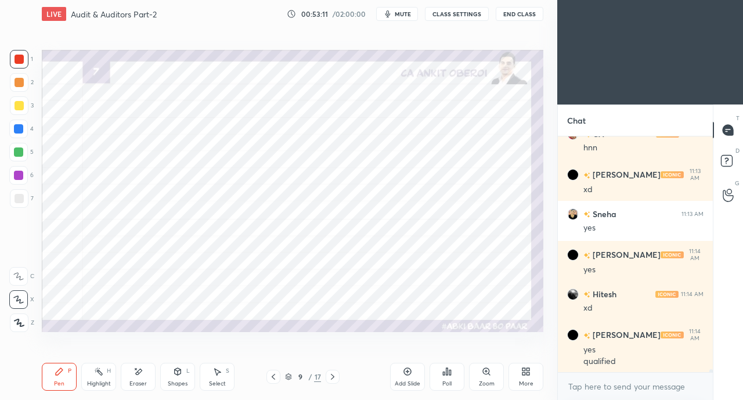
scroll to position [20180, 0]
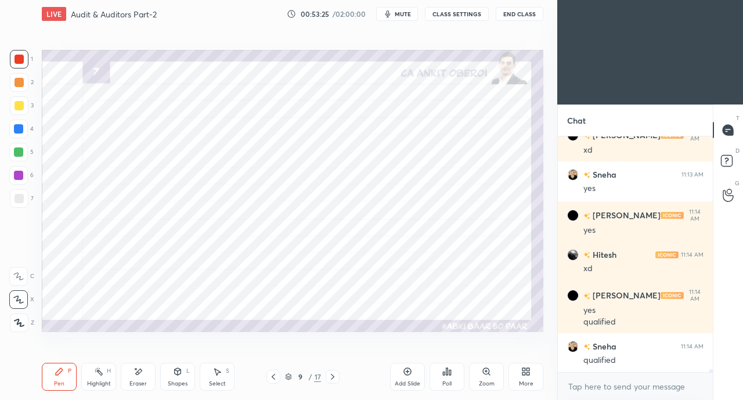
click at [335, 376] on icon at bounding box center [332, 376] width 9 height 9
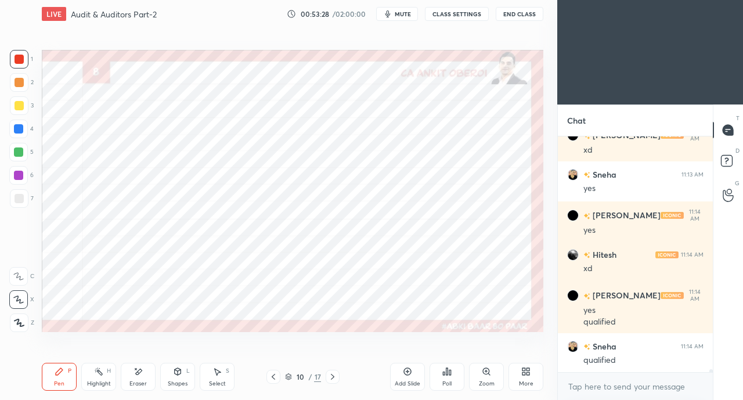
click at [272, 375] on icon at bounding box center [273, 376] width 9 height 9
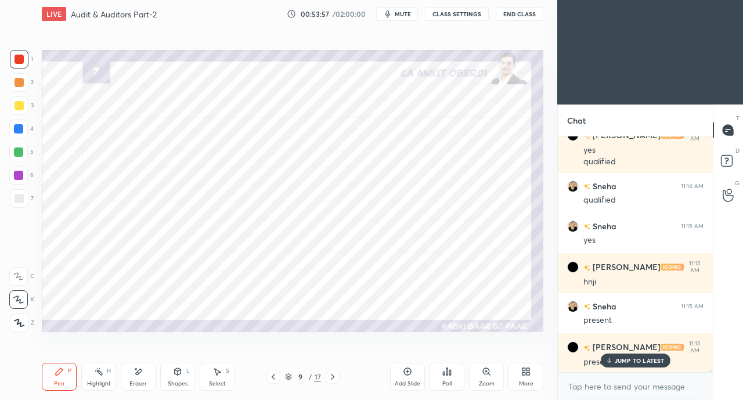
scroll to position [20351, 0]
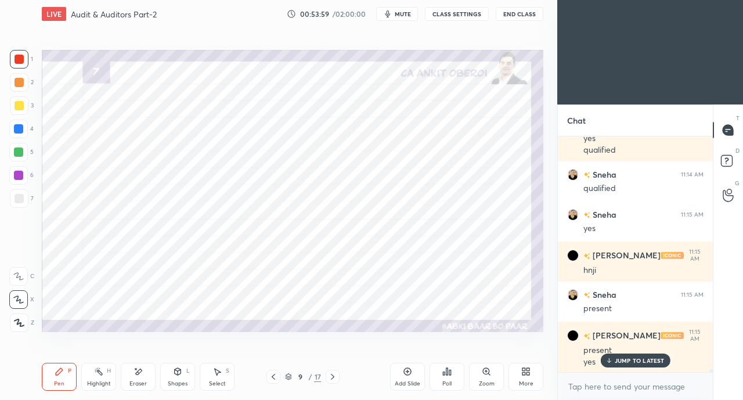
click at [623, 362] on p "JUMP TO LATEST" at bounding box center [640, 360] width 50 height 7
click at [332, 377] on icon at bounding box center [332, 376] width 9 height 9
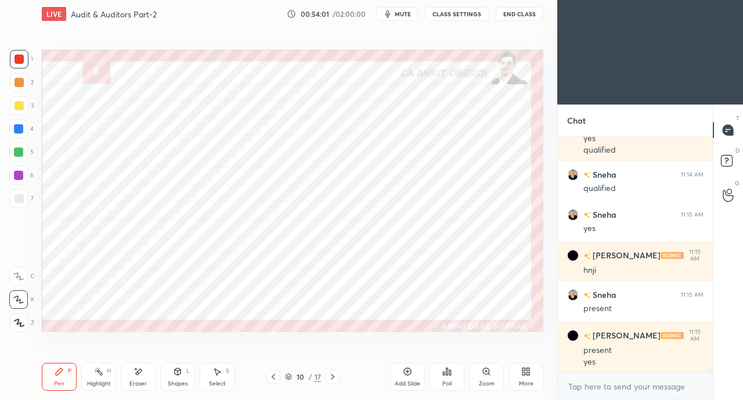
click at [335, 376] on icon at bounding box center [332, 376] width 9 height 9
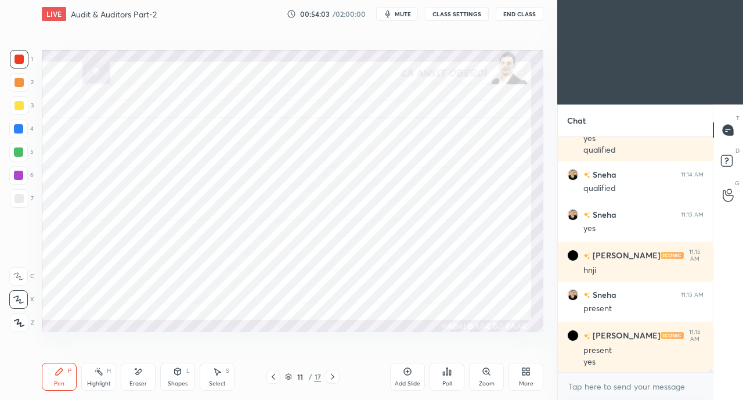
click at [20, 124] on div at bounding box center [18, 129] width 19 height 19
click at [21, 134] on div at bounding box center [18, 129] width 19 height 19
click at [24, 60] on div at bounding box center [19, 59] width 19 height 19
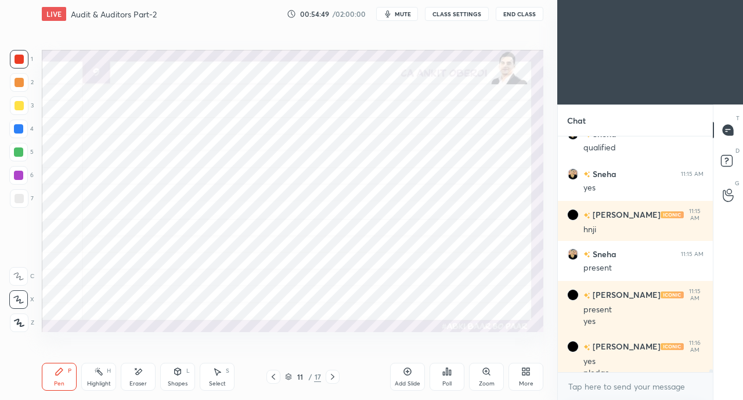
scroll to position [20404, 0]
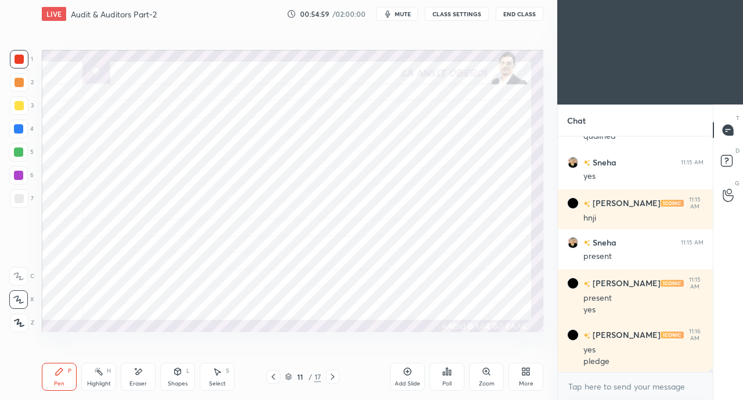
click at [17, 128] on div at bounding box center [18, 128] width 9 height 9
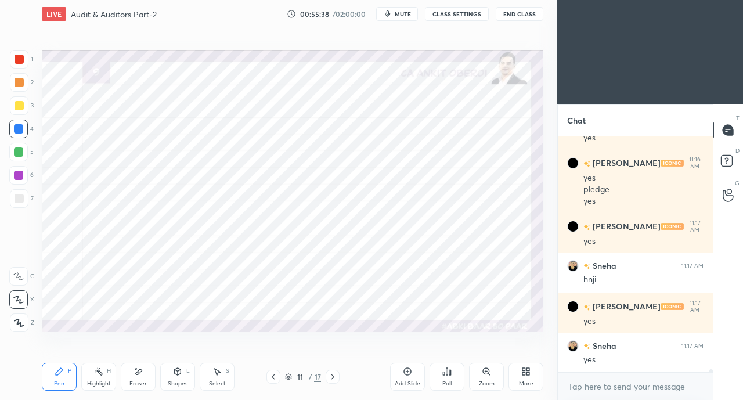
scroll to position [20615, 0]
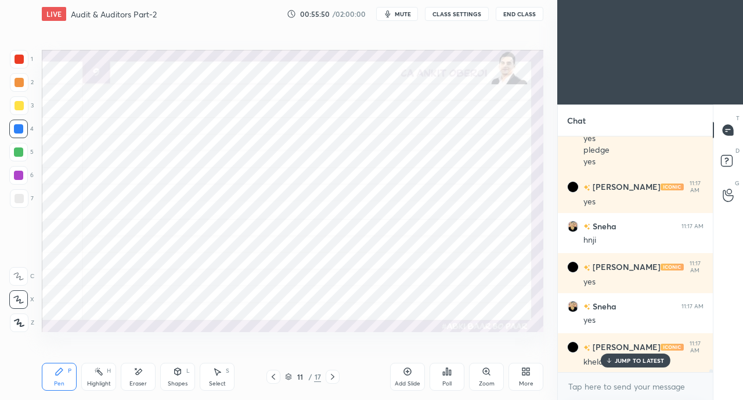
click at [273, 379] on icon at bounding box center [273, 376] width 9 height 9
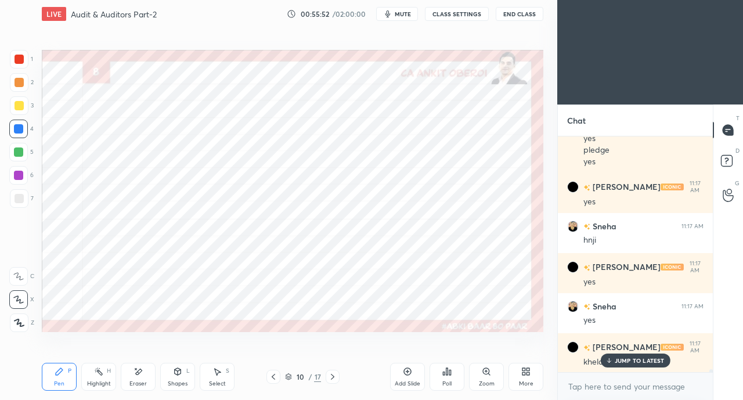
click at [336, 377] on icon at bounding box center [332, 376] width 9 height 9
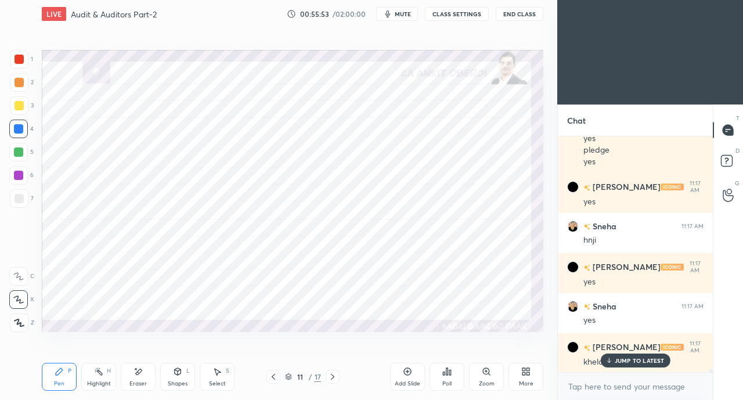
click at [276, 377] on icon at bounding box center [273, 376] width 9 height 9
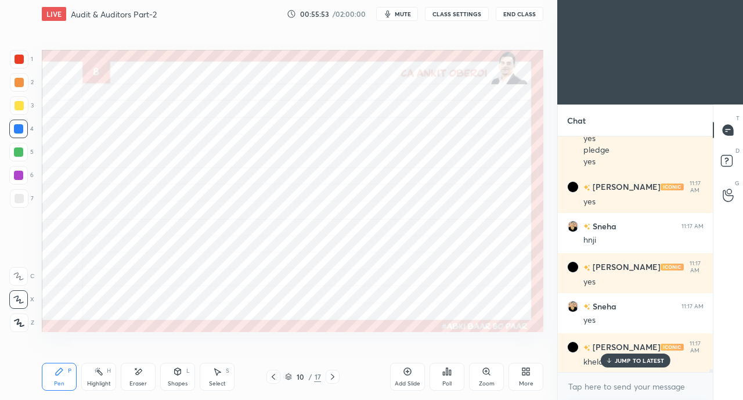
click at [275, 378] on icon at bounding box center [273, 376] width 9 height 9
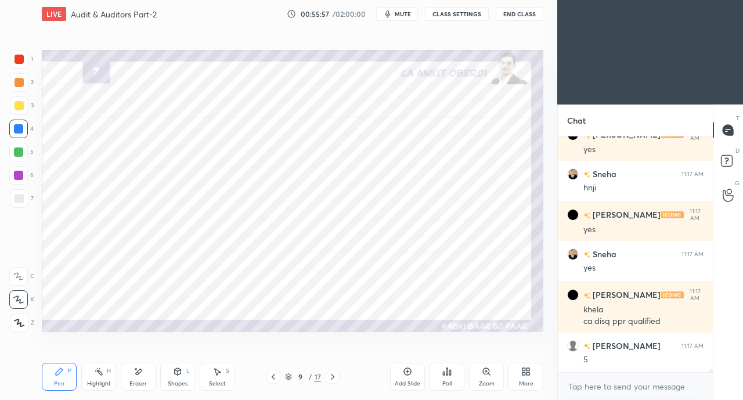
scroll to position [20707, 0]
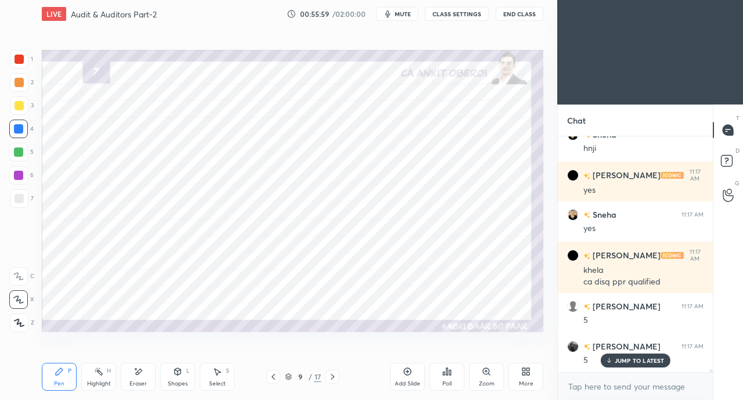
click at [336, 375] on icon at bounding box center [332, 376] width 9 height 9
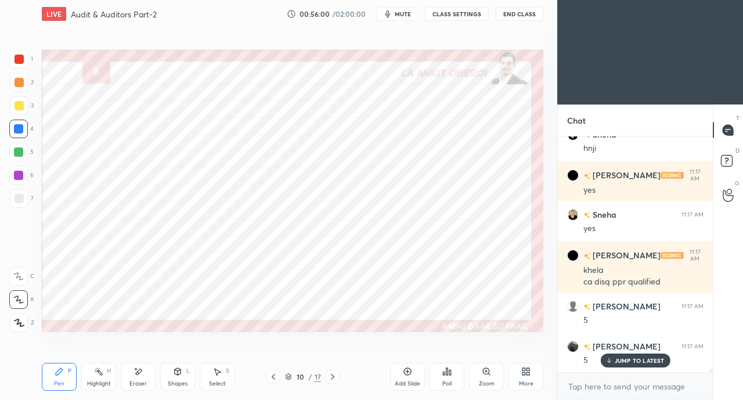
click at [335, 376] on icon at bounding box center [332, 376] width 9 height 9
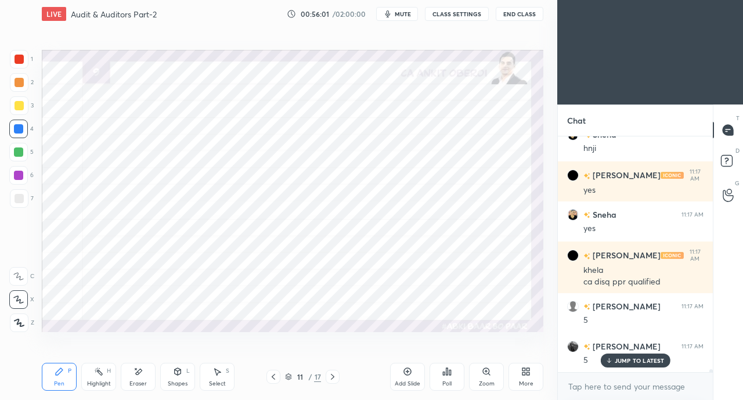
click at [330, 379] on icon at bounding box center [332, 376] width 9 height 9
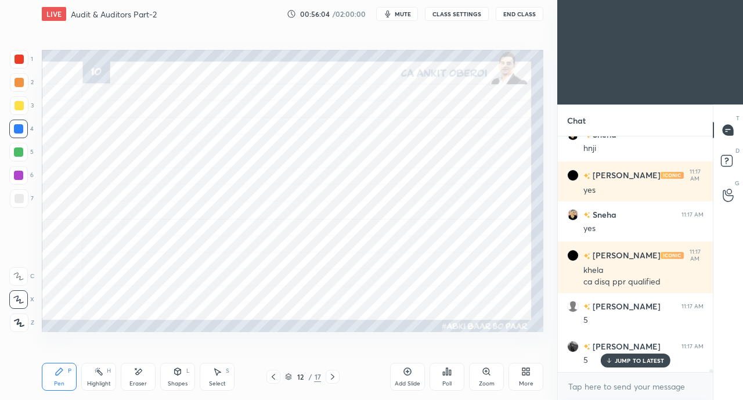
click at [335, 376] on icon at bounding box center [332, 376] width 9 height 9
click at [332, 374] on icon at bounding box center [332, 376] width 9 height 9
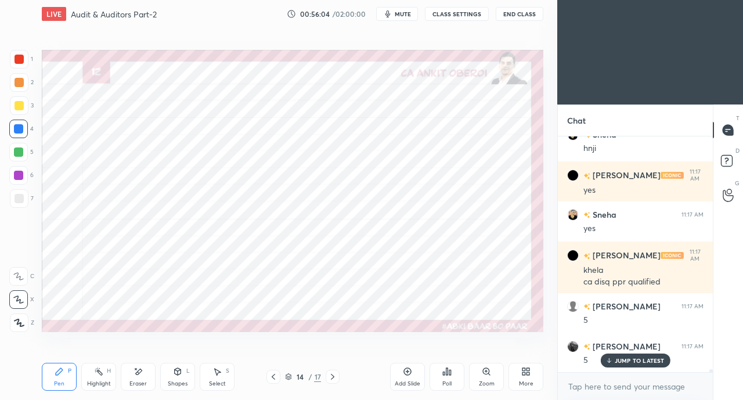
click at [332, 376] on icon at bounding box center [332, 376] width 9 height 9
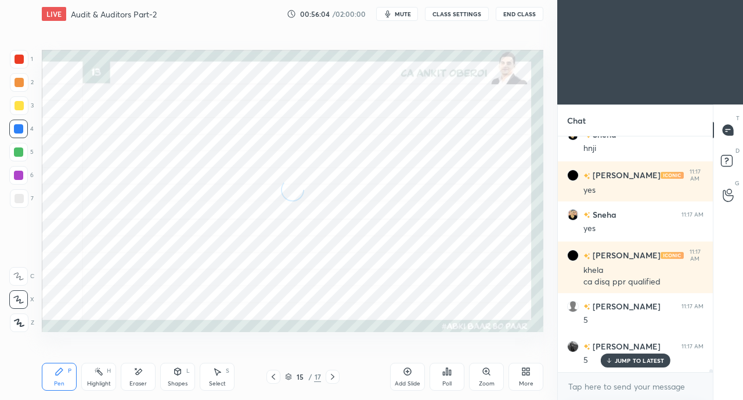
click at [332, 377] on icon at bounding box center [332, 376] width 9 height 9
click at [336, 372] on icon at bounding box center [332, 376] width 9 height 9
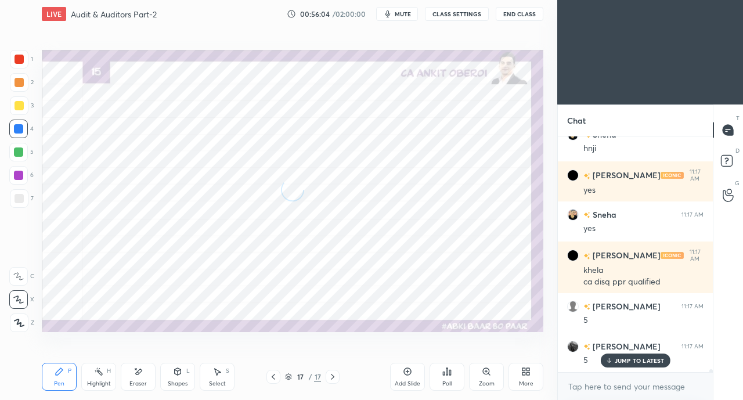
click at [333, 376] on icon at bounding box center [332, 377] width 3 height 6
click at [335, 377] on icon at bounding box center [332, 376] width 9 height 9
click at [332, 377] on icon at bounding box center [332, 376] width 9 height 9
click at [331, 379] on icon at bounding box center [332, 376] width 9 height 9
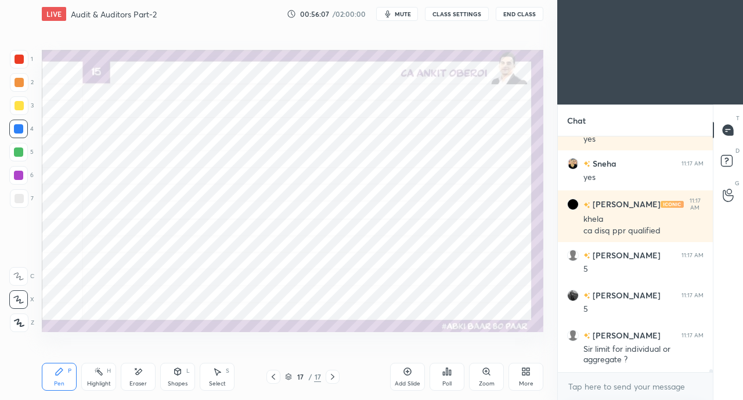
click at [269, 378] on icon at bounding box center [273, 376] width 9 height 9
click at [271, 379] on icon at bounding box center [273, 376] width 9 height 9
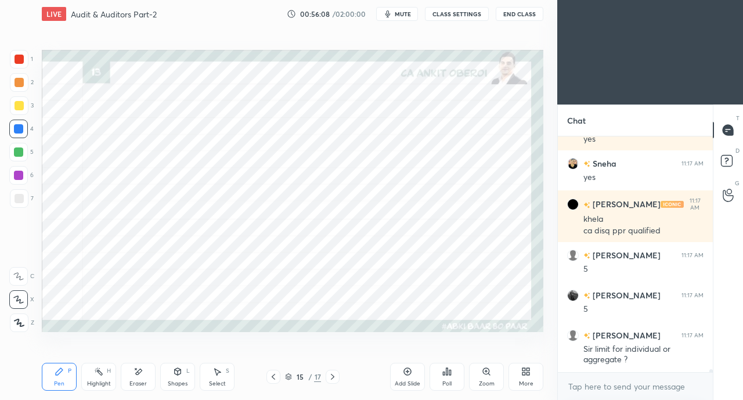
click at [273, 378] on icon at bounding box center [273, 377] width 3 height 6
click at [275, 377] on icon at bounding box center [273, 376] width 9 height 9
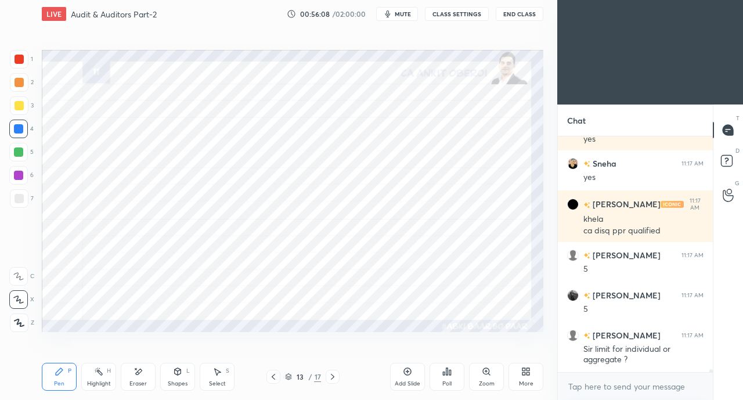
click at [275, 378] on icon at bounding box center [273, 376] width 9 height 9
click at [275, 379] on icon at bounding box center [273, 376] width 9 height 9
click at [274, 379] on icon at bounding box center [273, 376] width 9 height 9
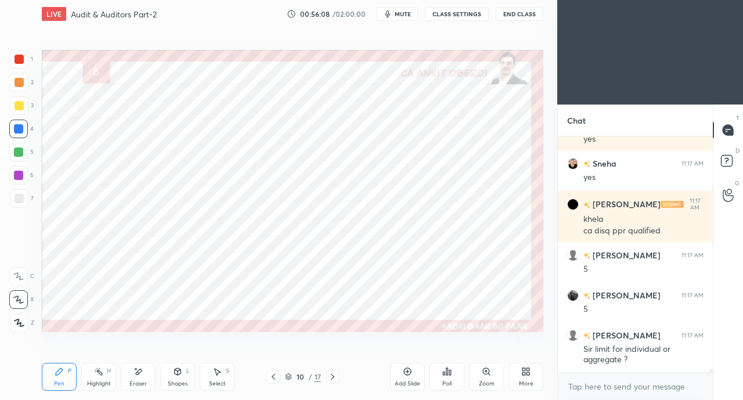
click at [275, 377] on icon at bounding box center [273, 376] width 9 height 9
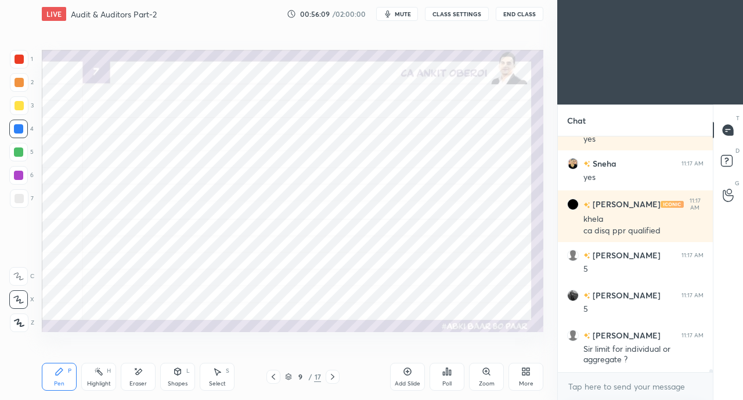
click at [331, 376] on icon at bounding box center [332, 376] width 9 height 9
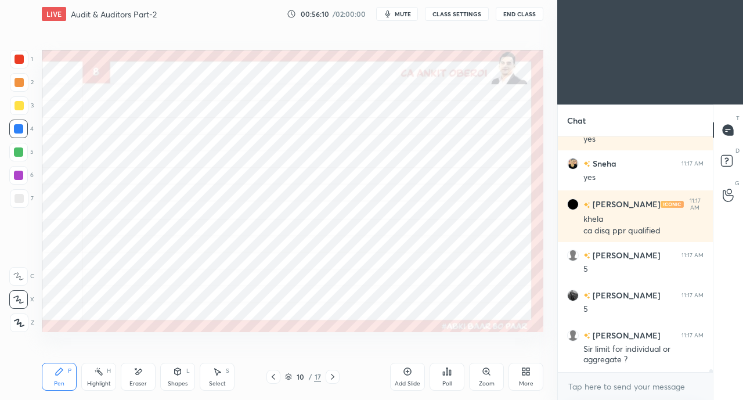
click at [332, 377] on icon at bounding box center [332, 376] width 9 height 9
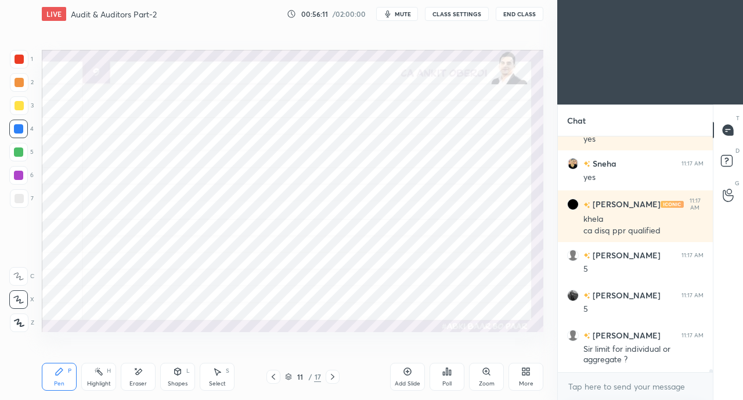
click at [272, 378] on icon at bounding box center [273, 376] width 9 height 9
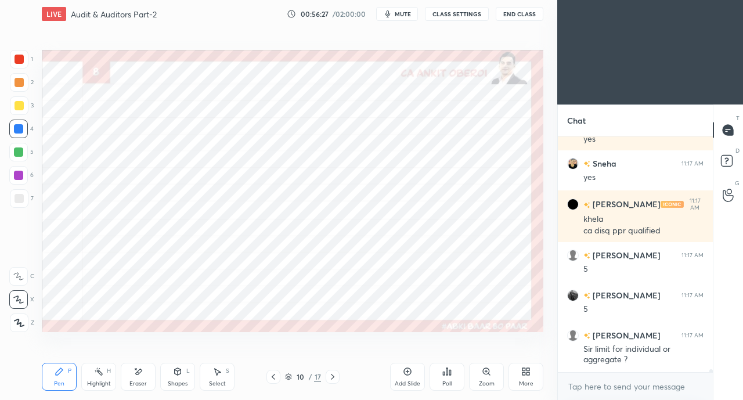
click at [332, 377] on icon at bounding box center [332, 376] width 9 height 9
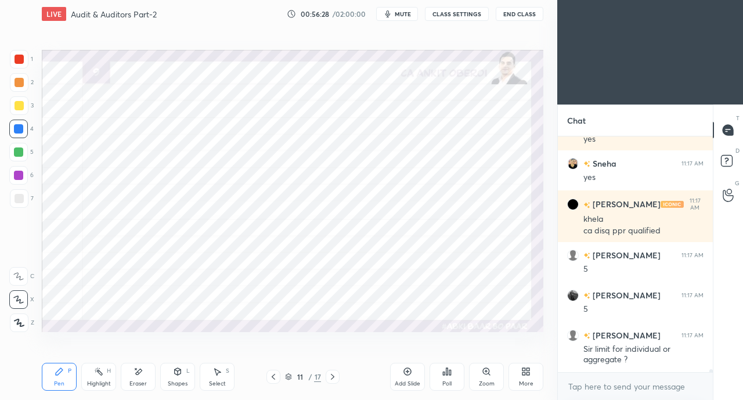
click at [336, 377] on icon at bounding box center [332, 376] width 9 height 9
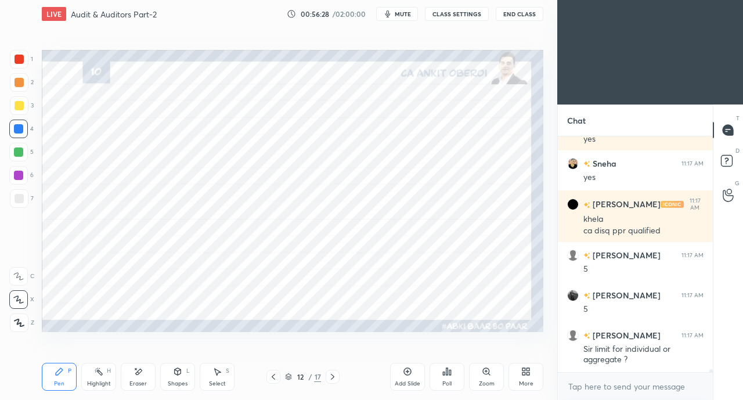
click at [337, 377] on icon at bounding box center [332, 376] width 9 height 9
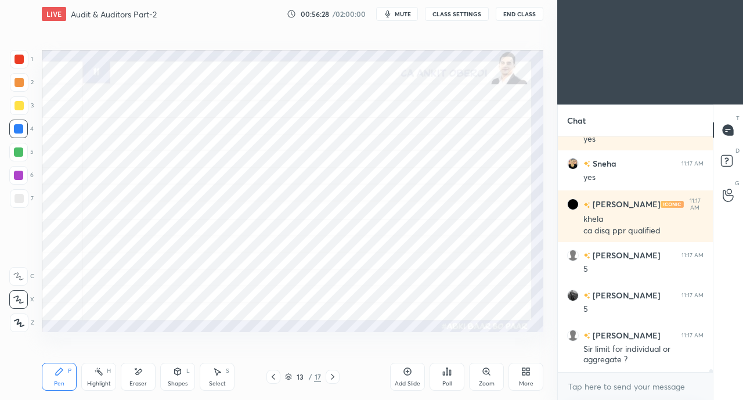
click at [337, 377] on icon at bounding box center [332, 376] width 9 height 9
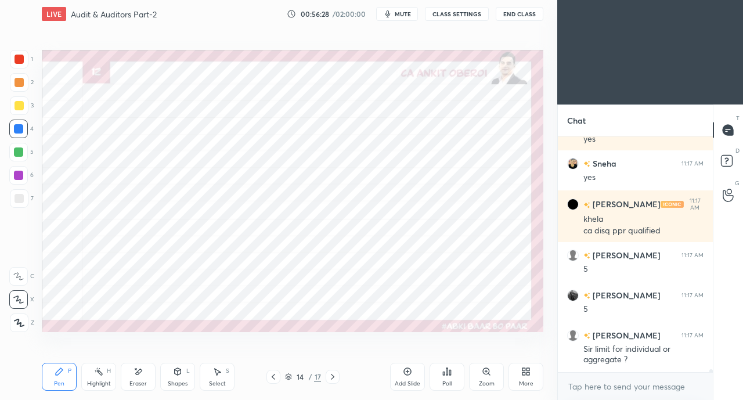
click at [337, 377] on icon at bounding box center [332, 376] width 9 height 9
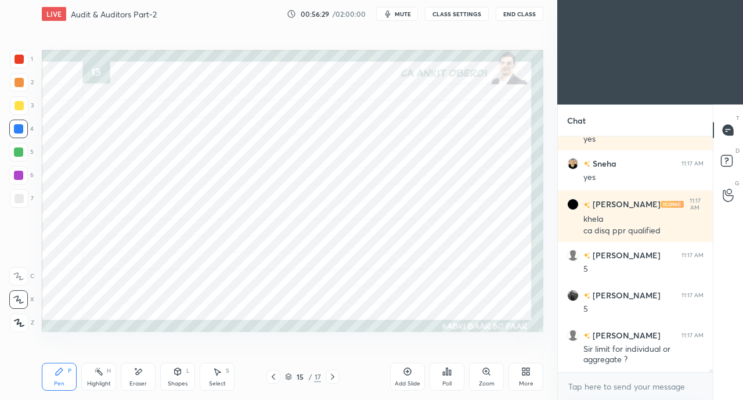
click at [337, 377] on div at bounding box center [333, 377] width 14 height 14
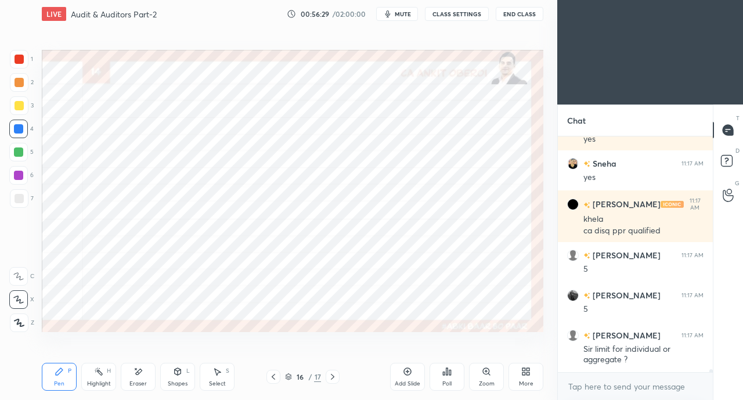
click at [337, 377] on icon at bounding box center [332, 376] width 9 height 9
click at [339, 377] on div at bounding box center [333, 377] width 14 height 14
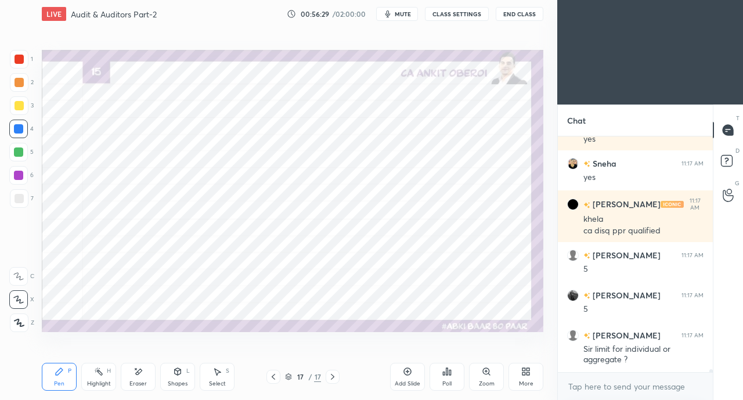
click at [338, 377] on div at bounding box center [333, 377] width 14 height 14
click at [336, 377] on icon at bounding box center [332, 376] width 9 height 9
click at [523, 379] on div "More" at bounding box center [526, 377] width 35 height 28
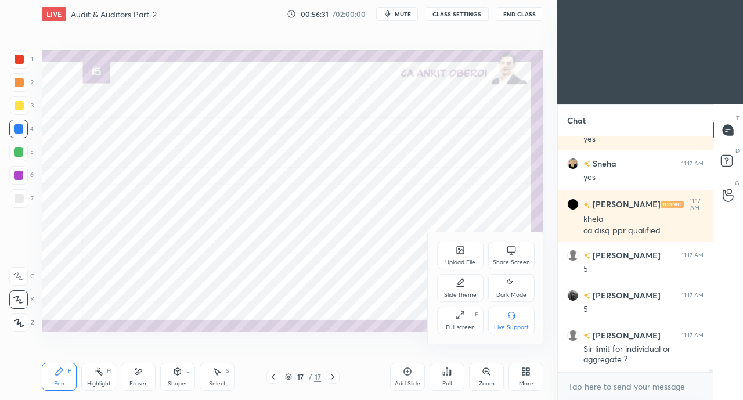
click at [452, 260] on div "Upload File" at bounding box center [460, 263] width 30 height 6
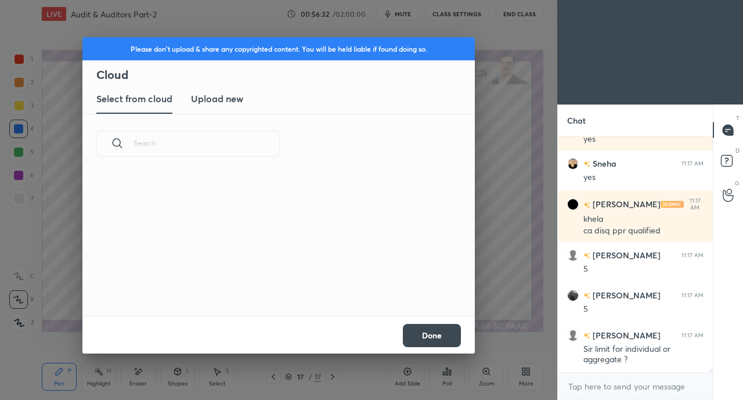
scroll to position [143, 373]
click at [236, 102] on h3 "Upload new" at bounding box center [217, 99] width 52 height 14
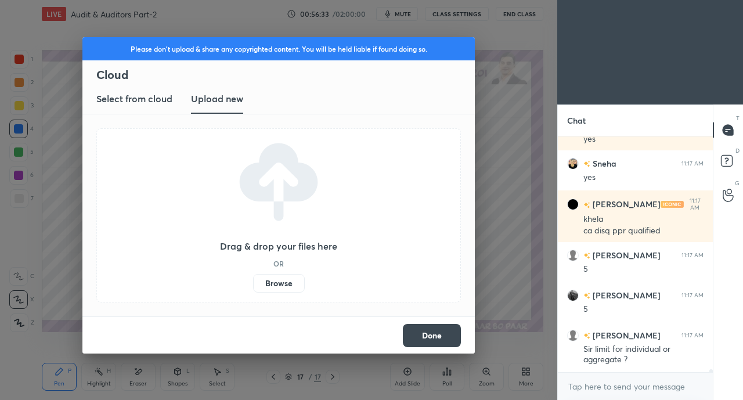
click at [290, 285] on label "Browse" at bounding box center [279, 283] width 52 height 19
click at [253, 285] on input "Browse" at bounding box center [253, 283] width 0 height 19
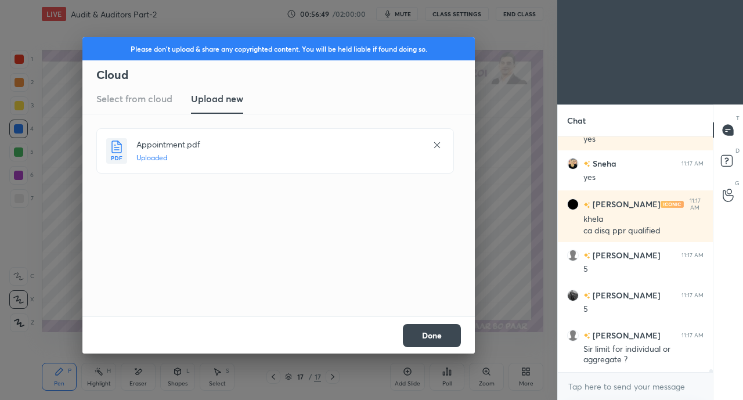
click at [440, 337] on button "Done" at bounding box center [432, 335] width 58 height 23
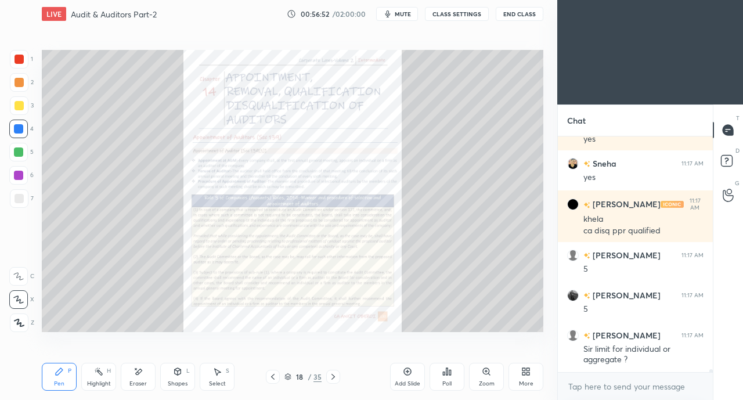
click at [334, 380] on icon at bounding box center [333, 376] width 9 height 9
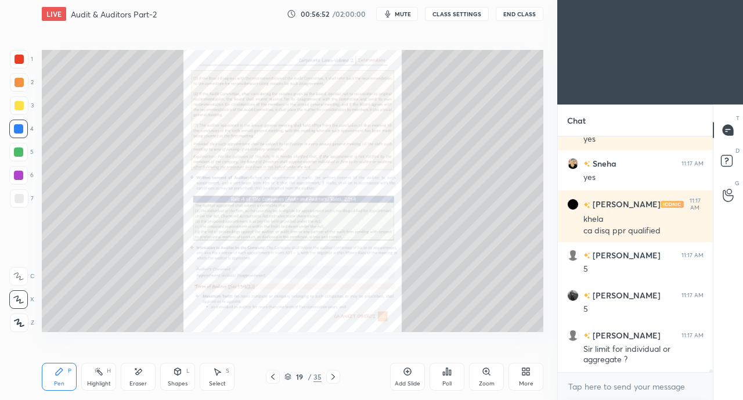
click at [333, 373] on icon at bounding box center [333, 376] width 9 height 9
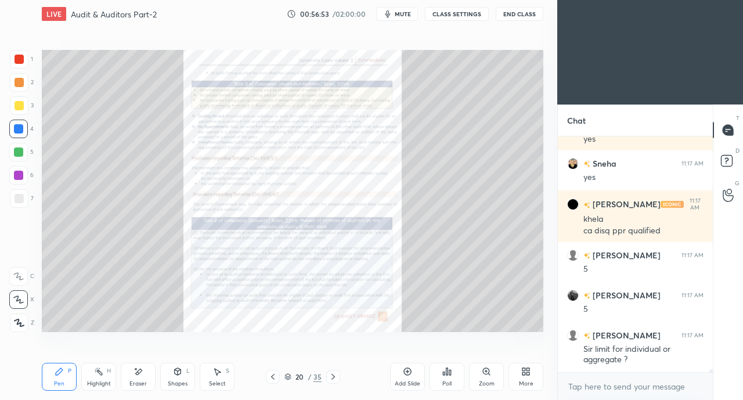
click at [331, 373] on icon at bounding box center [333, 376] width 9 height 9
click at [331, 375] on icon at bounding box center [333, 376] width 9 height 9
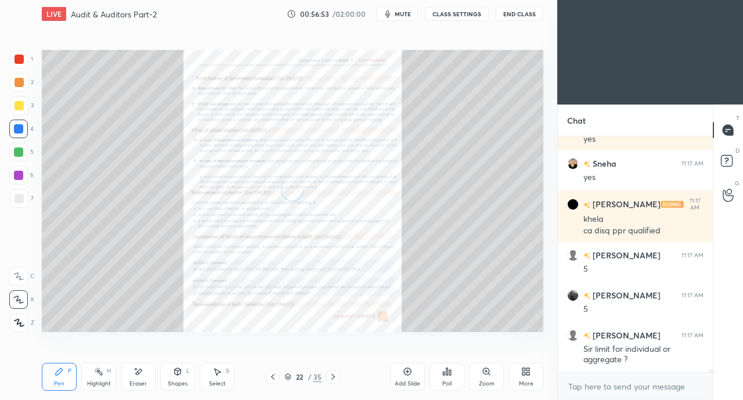
click at [330, 375] on icon at bounding box center [333, 376] width 9 height 9
click at [330, 377] on icon at bounding box center [333, 376] width 9 height 9
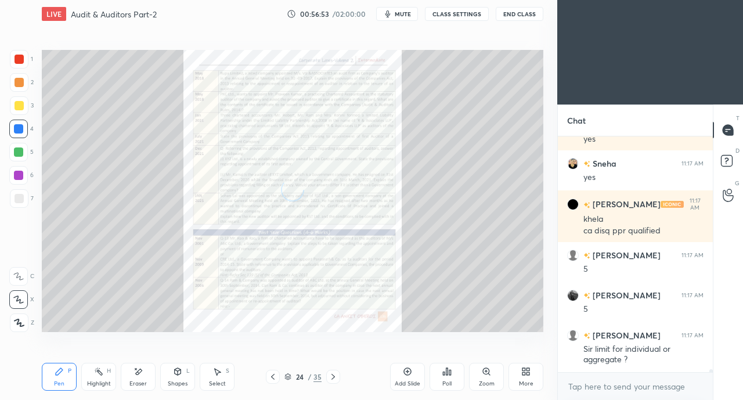
click at [329, 378] on icon at bounding box center [333, 376] width 9 height 9
click at [325, 373] on div "25 / 35" at bounding box center [303, 377] width 74 height 14
click at [328, 373] on div at bounding box center [333, 377] width 14 height 14
click at [330, 374] on icon at bounding box center [333, 376] width 9 height 9
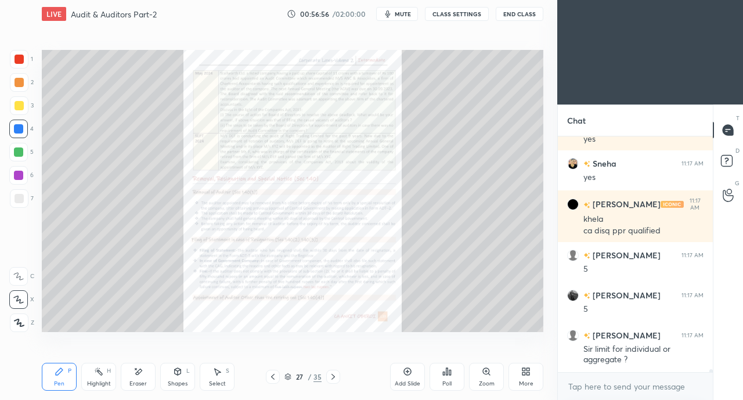
click at [329, 375] on icon at bounding box center [333, 376] width 9 height 9
click at [329, 376] on icon at bounding box center [333, 376] width 9 height 9
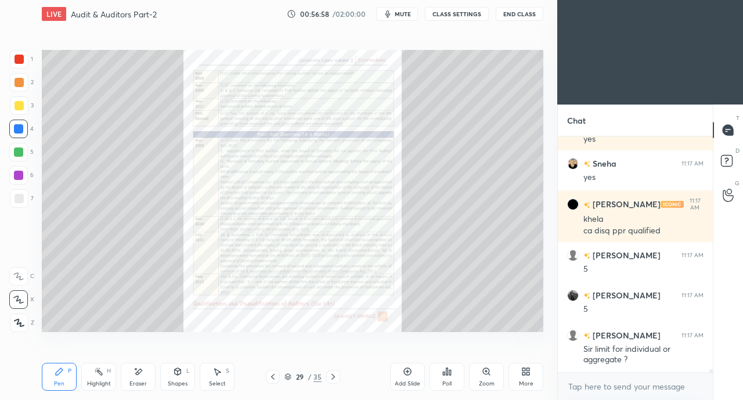
click at [332, 373] on icon at bounding box center [333, 376] width 9 height 9
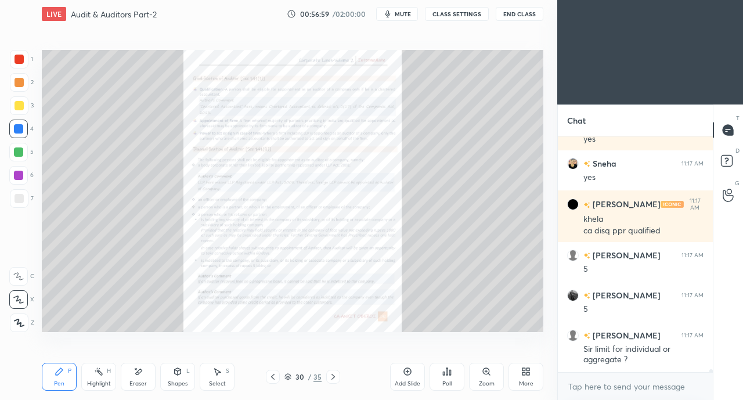
click at [331, 375] on icon at bounding box center [333, 376] width 9 height 9
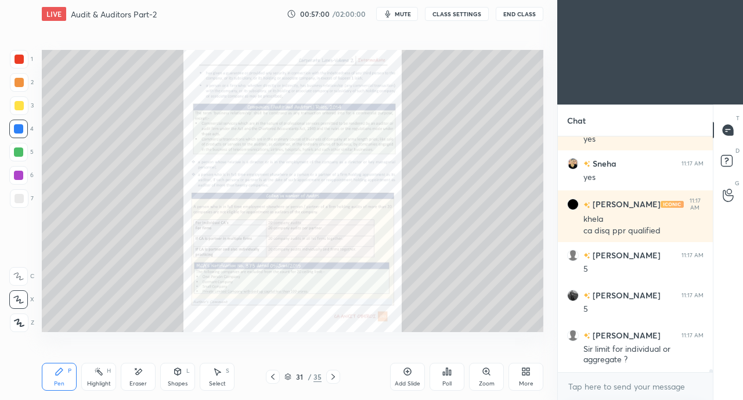
click at [330, 376] on icon at bounding box center [333, 376] width 9 height 9
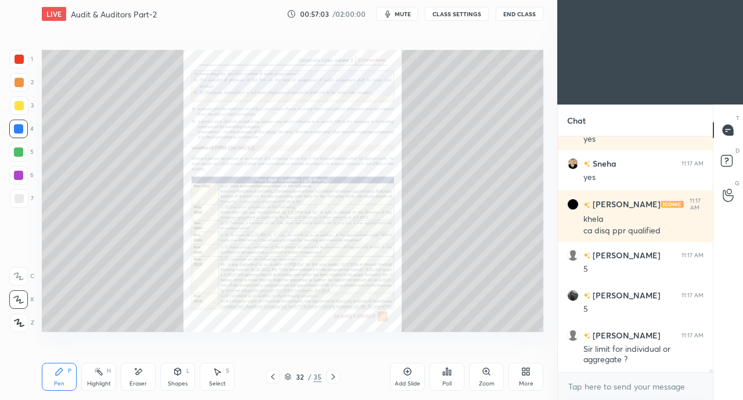
click at [480, 376] on div "Zoom" at bounding box center [486, 377] width 35 height 28
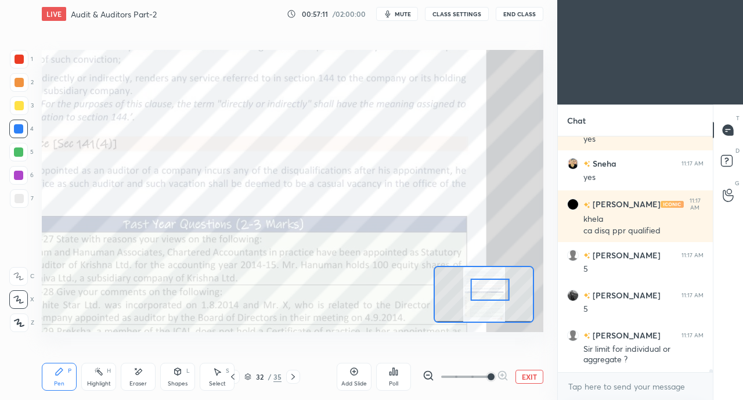
click at [20, 62] on div at bounding box center [19, 59] width 9 height 9
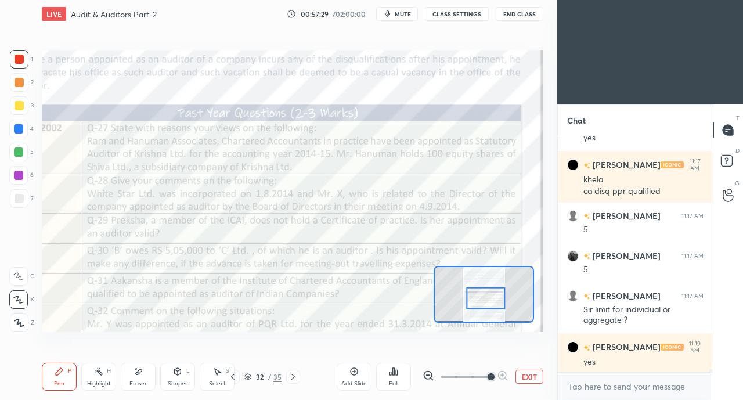
click at [20, 132] on div at bounding box center [18, 128] width 9 height 9
click at [16, 279] on icon at bounding box center [18, 276] width 10 height 8
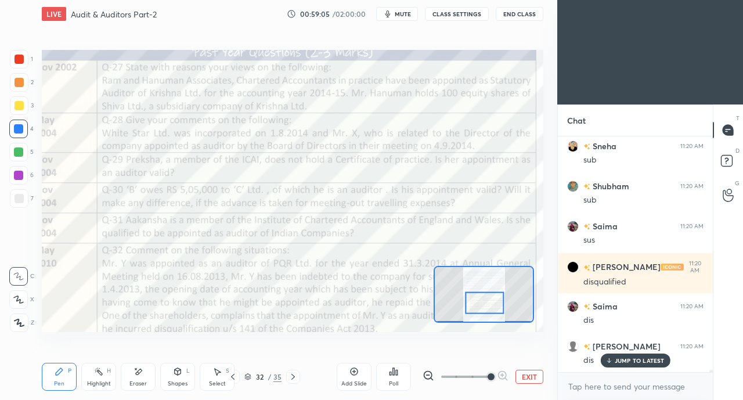
scroll to position [21354, 0]
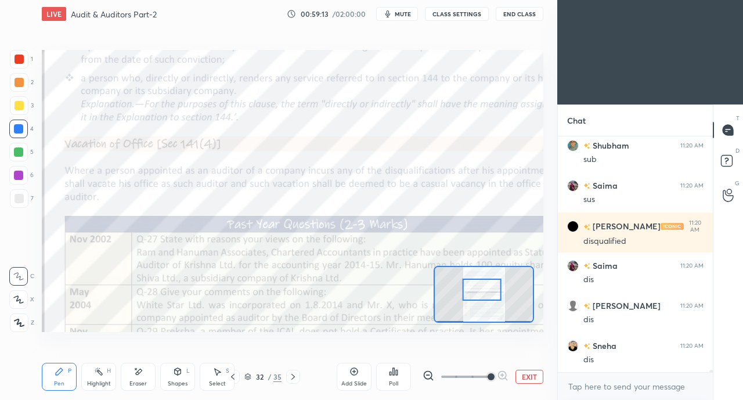
click at [19, 53] on div at bounding box center [19, 59] width 19 height 19
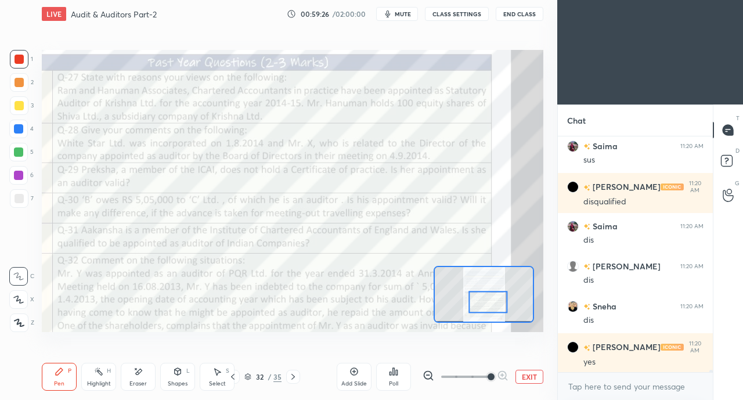
scroll to position [21434, 0]
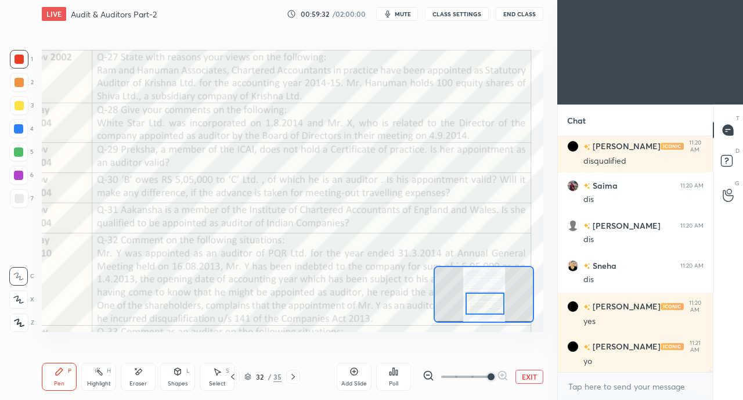
click at [128, 373] on div "Eraser" at bounding box center [138, 377] width 35 height 28
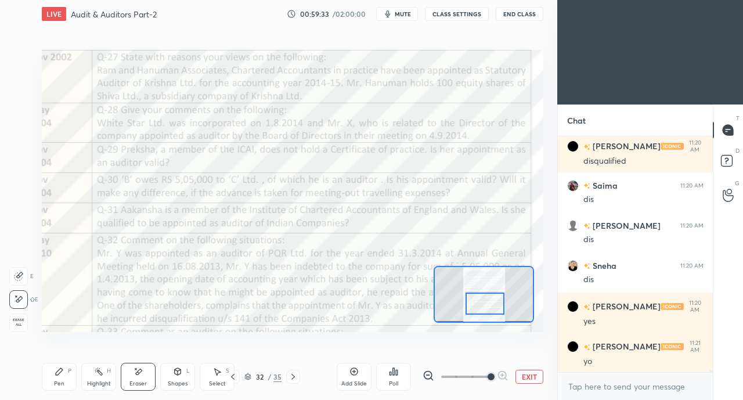
click at [55, 375] on icon at bounding box center [59, 371] width 9 height 9
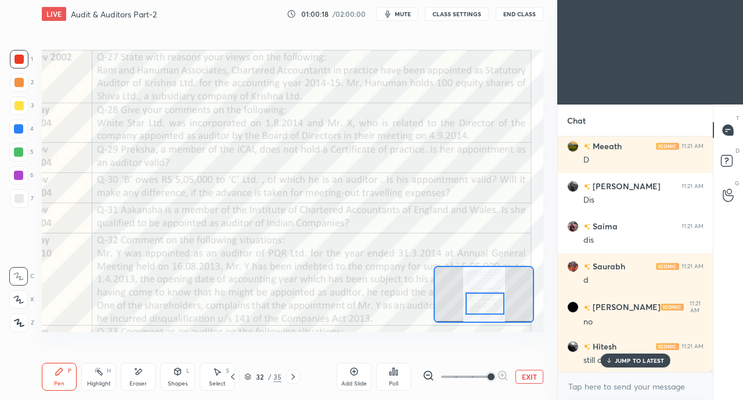
scroll to position [22316, 0]
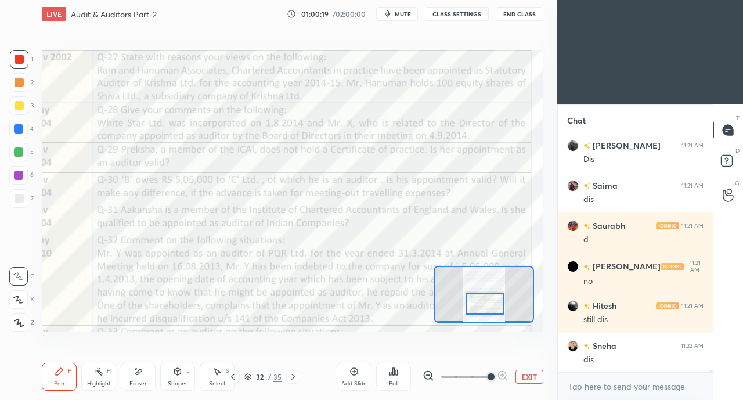
click at [624, 360] on div "dis" at bounding box center [644, 360] width 120 height 12
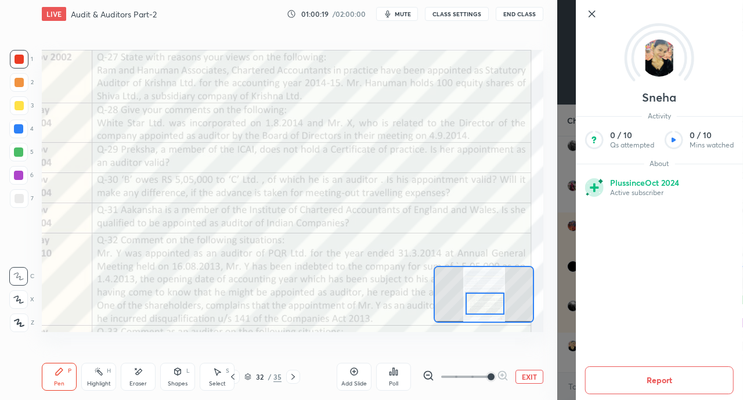
click at [509, 347] on div "Add Slide Poll EXIT" at bounding box center [440, 376] width 207 height 65
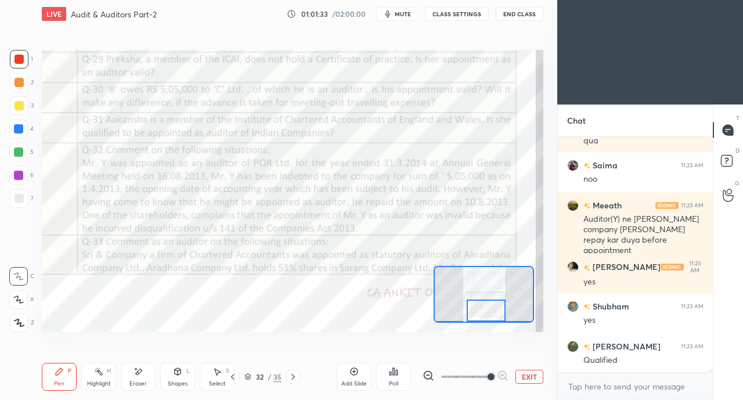
scroll to position [23058, 0]
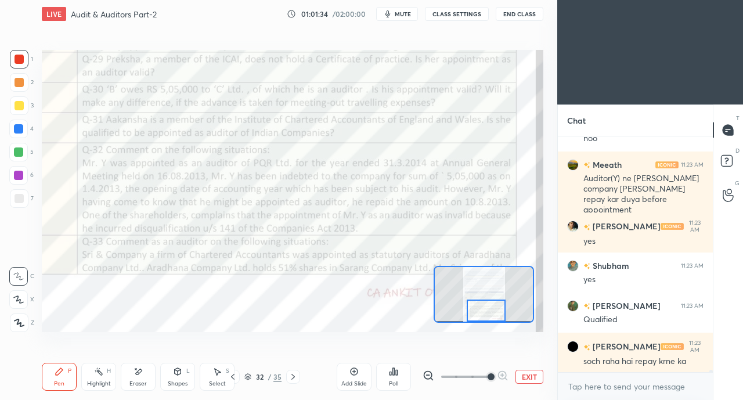
click at [19, 61] on div at bounding box center [19, 59] width 9 height 9
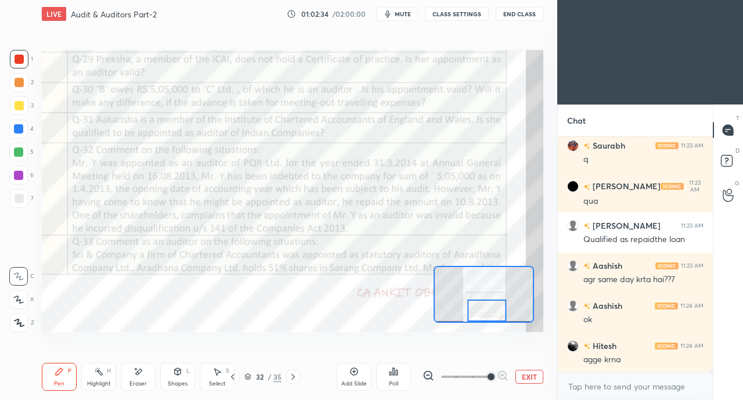
scroll to position [24059, 0]
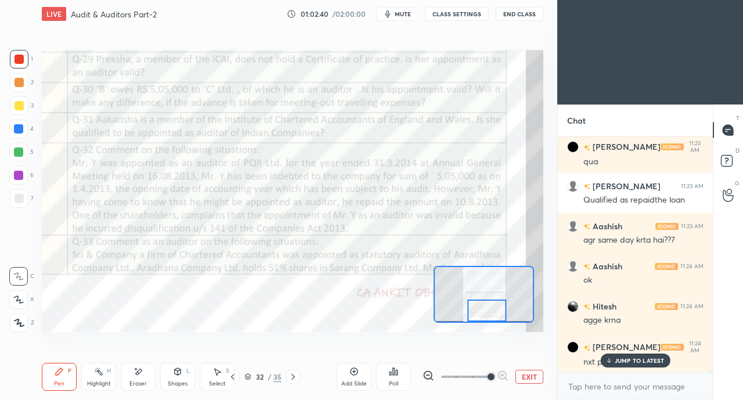
click at [631, 357] on p "JUMP TO LATEST" at bounding box center [640, 360] width 50 height 7
click at [290, 380] on icon at bounding box center [293, 376] width 9 height 9
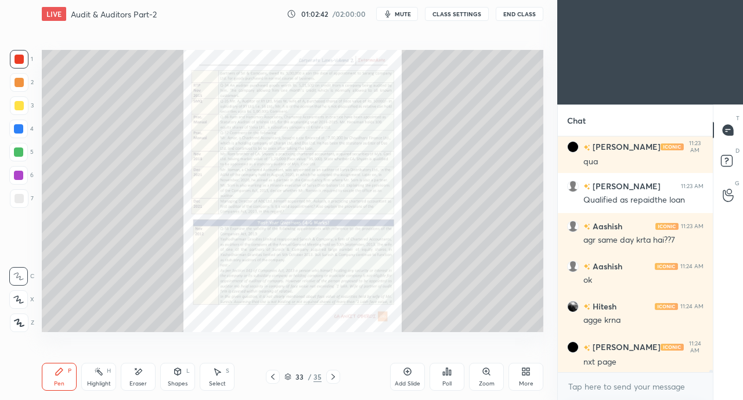
click at [482, 376] on icon at bounding box center [486, 371] width 9 height 9
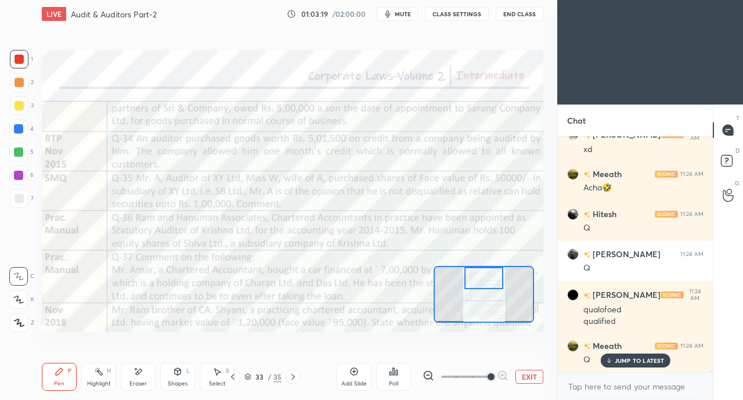
scroll to position [24563, 0]
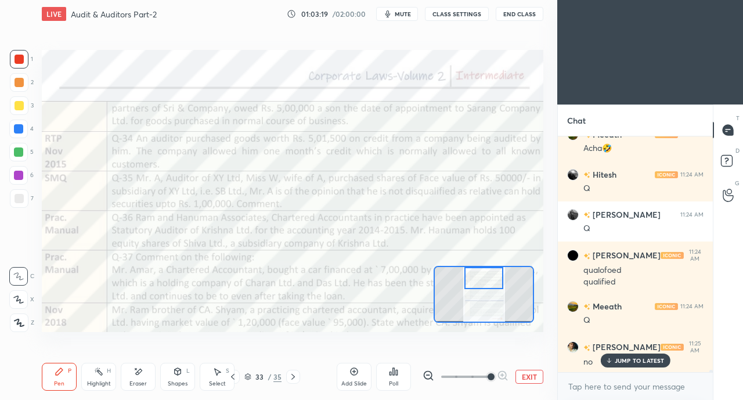
click at [141, 379] on div "Eraser" at bounding box center [138, 377] width 35 height 28
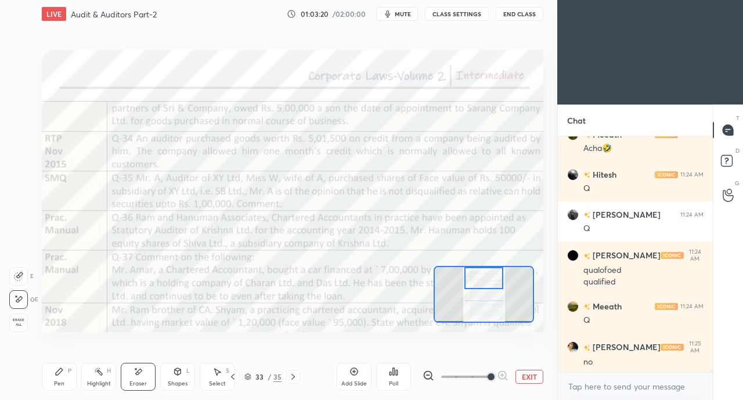
scroll to position [24604, 0]
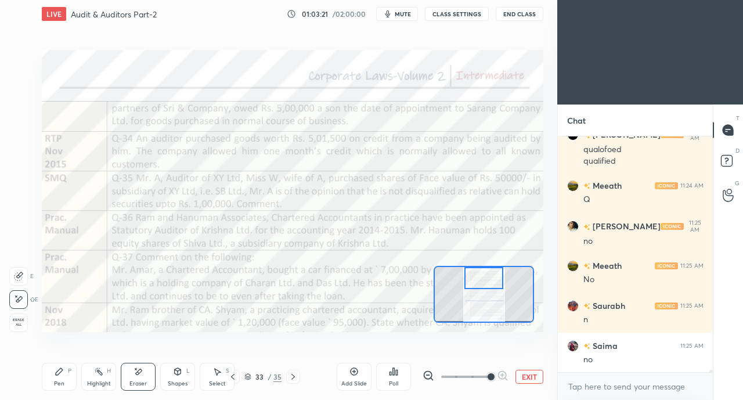
click at [59, 377] on div "Pen P" at bounding box center [59, 377] width 35 height 28
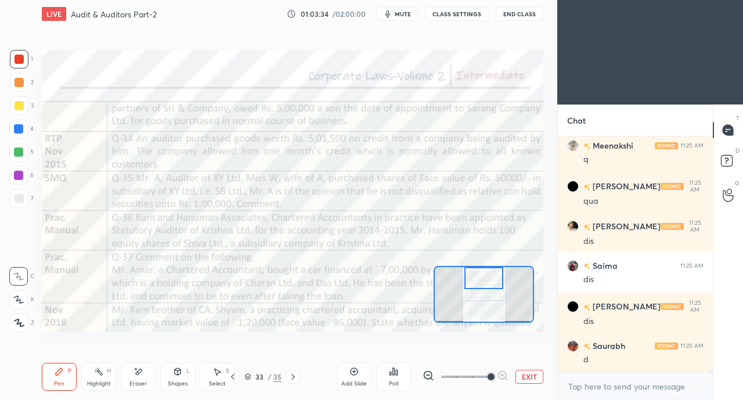
scroll to position [25285, 0]
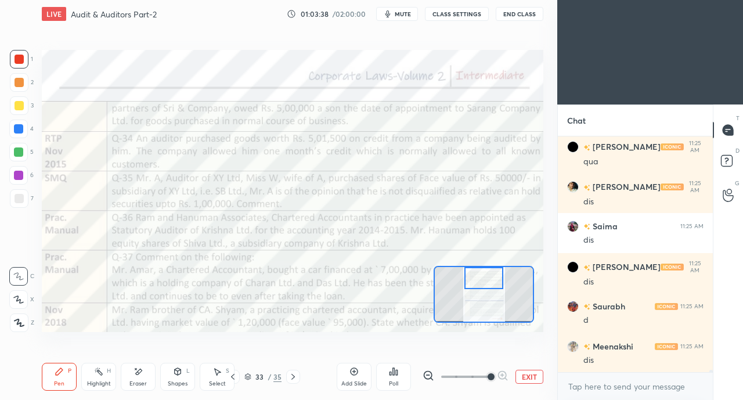
click at [20, 124] on div at bounding box center [18, 129] width 19 height 19
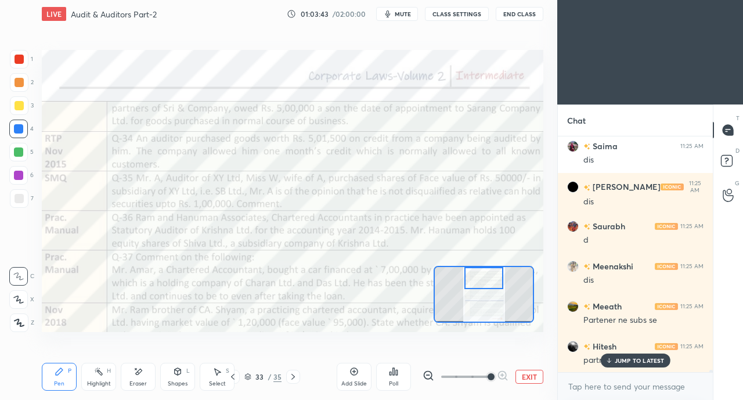
scroll to position [25406, 0]
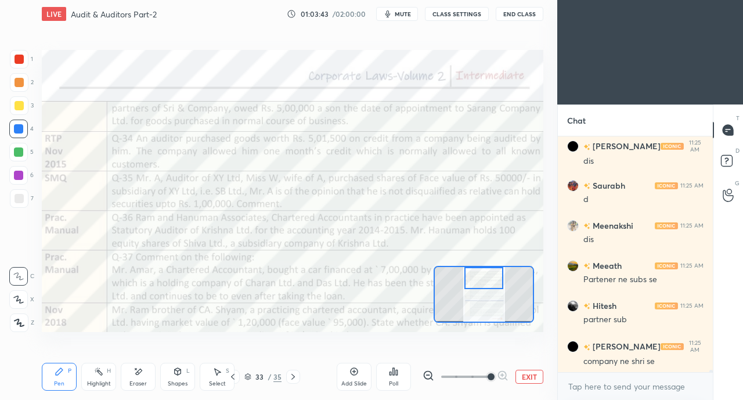
click at [232, 379] on icon at bounding box center [232, 376] width 9 height 9
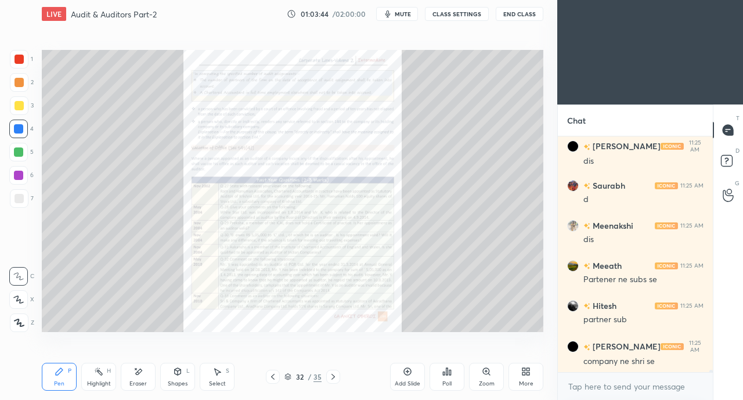
click at [484, 372] on icon at bounding box center [486, 371] width 6 height 6
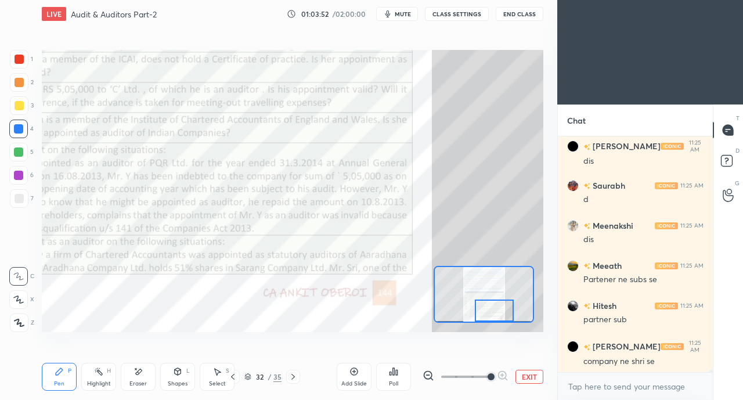
click at [297, 379] on icon at bounding box center [293, 376] width 9 height 9
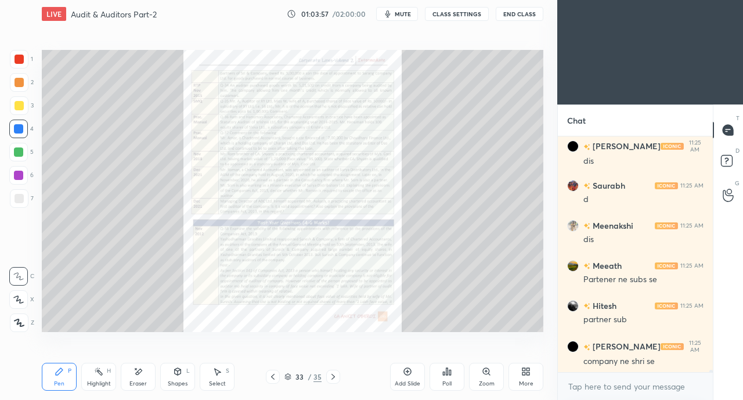
click at [491, 376] on div "Zoom" at bounding box center [486, 377] width 35 height 28
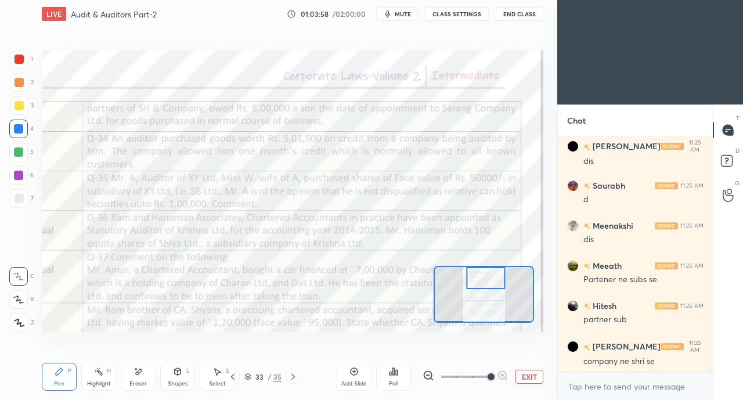
scroll to position [25445, 0]
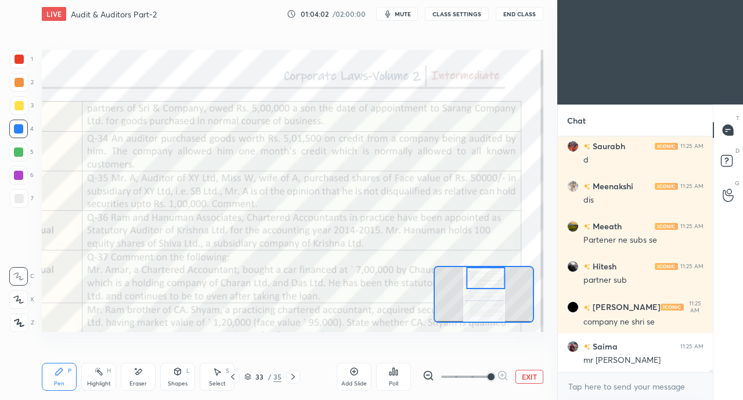
click at [232, 376] on icon at bounding box center [232, 377] width 3 height 6
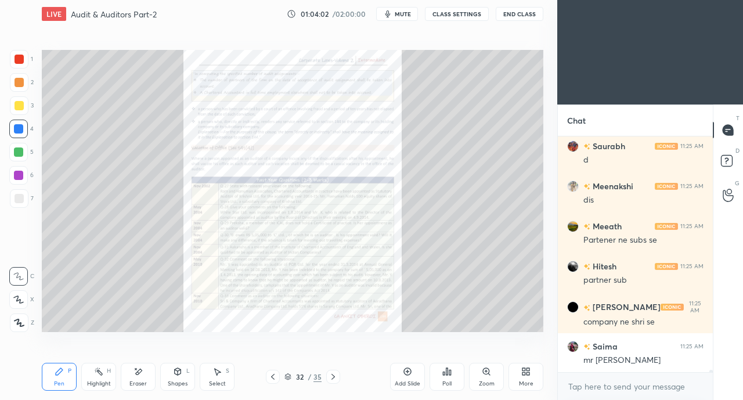
click at [482, 378] on div "Zoom" at bounding box center [486, 377] width 35 height 28
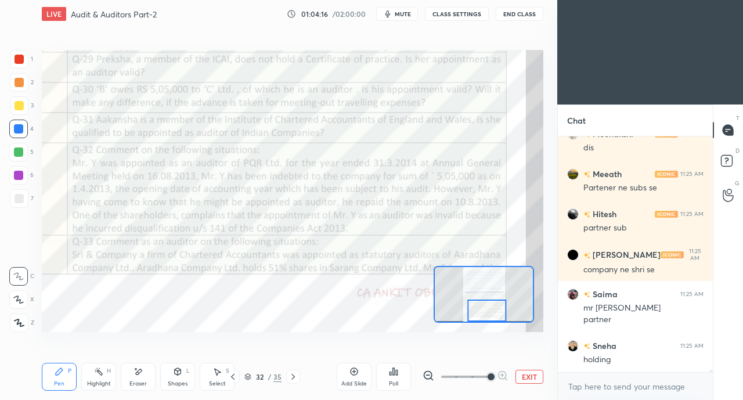
scroll to position [25537, 0]
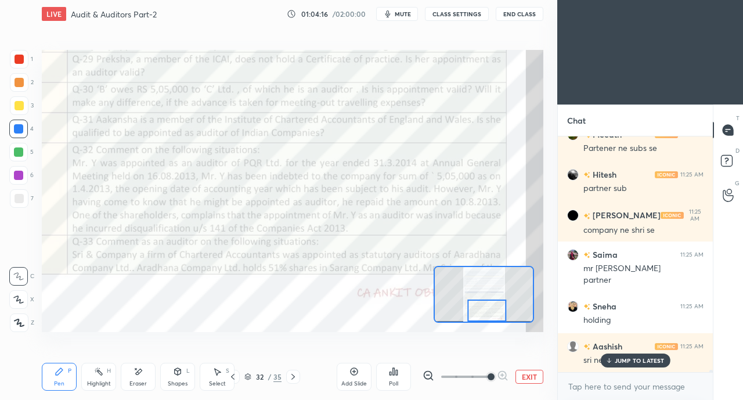
click at [294, 377] on icon at bounding box center [293, 377] width 3 height 6
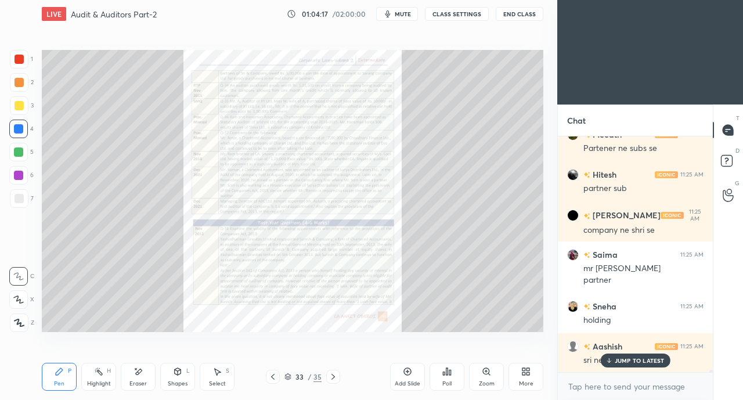
scroll to position [25578, 0]
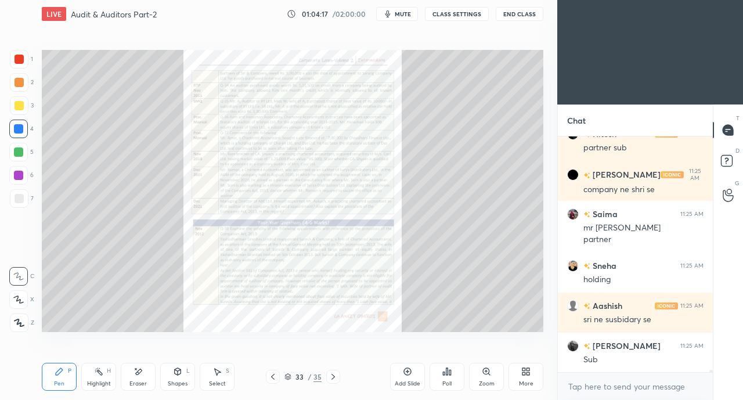
click at [478, 375] on div "Zoom" at bounding box center [486, 377] width 35 height 28
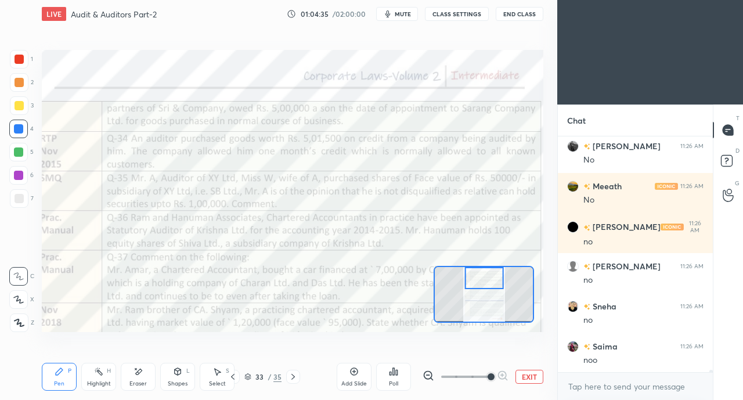
scroll to position [25978, 0]
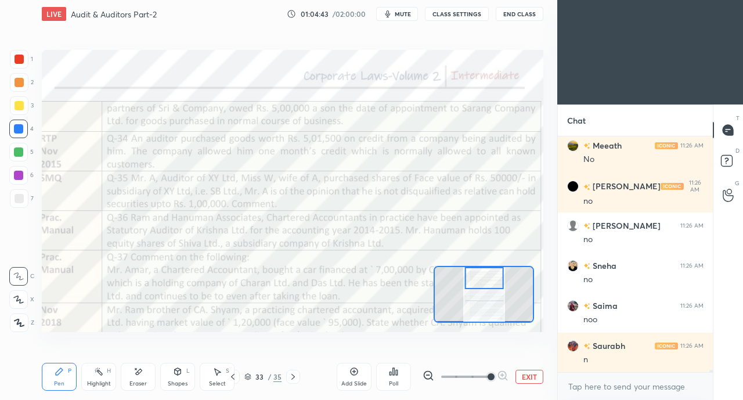
click at [235, 376] on icon at bounding box center [232, 376] width 9 height 9
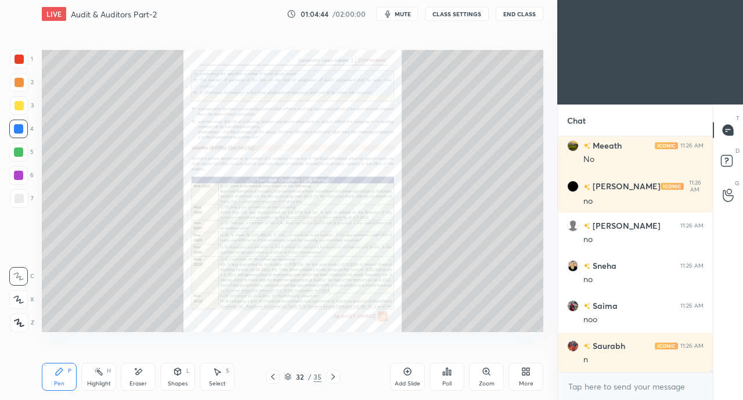
click at [479, 371] on div "Zoom" at bounding box center [486, 377] width 35 height 28
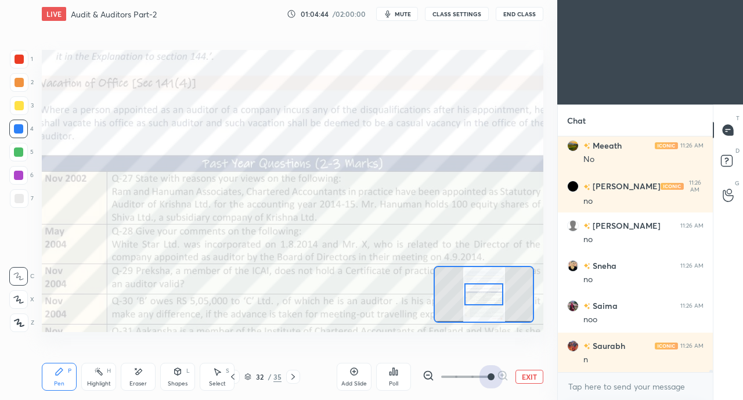
click at [488, 373] on span at bounding box center [491, 376] width 7 height 7
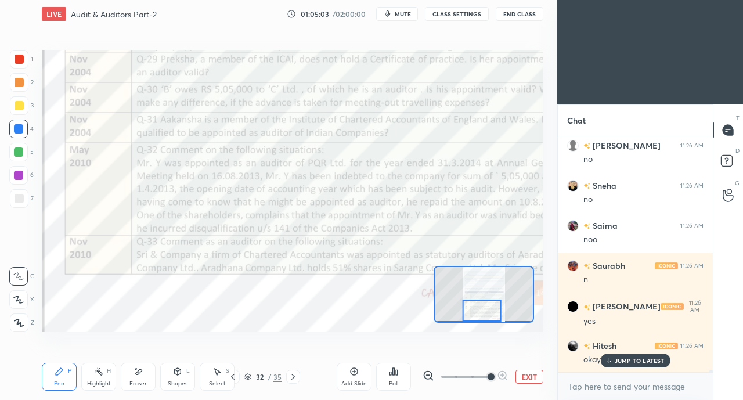
scroll to position [26098, 0]
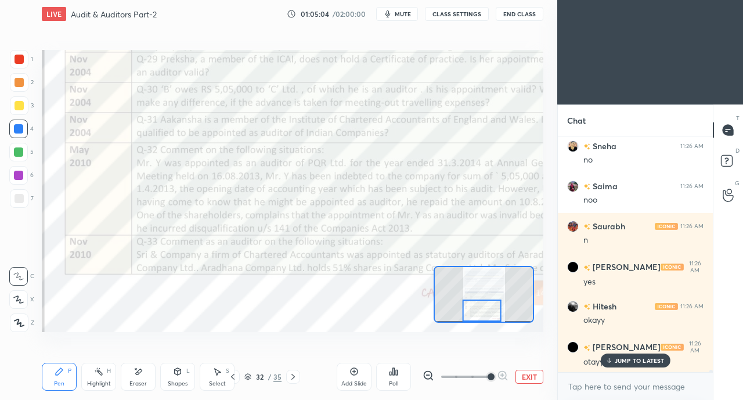
click at [614, 356] on div "JUMP TO LATEST" at bounding box center [636, 361] width 70 height 14
click at [292, 377] on icon at bounding box center [293, 376] width 9 height 9
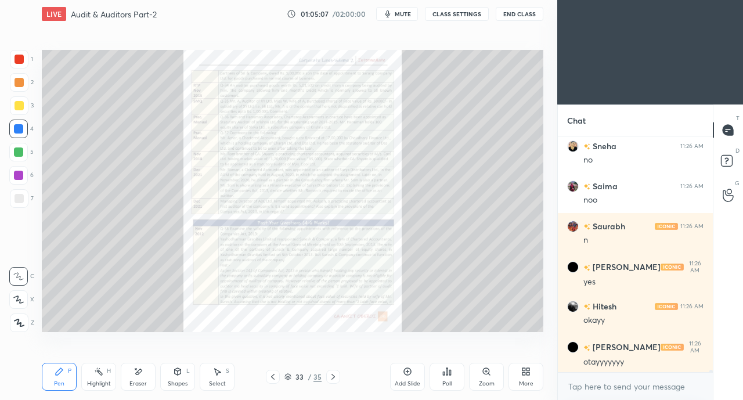
click at [484, 381] on div "Zoom" at bounding box center [487, 384] width 16 height 6
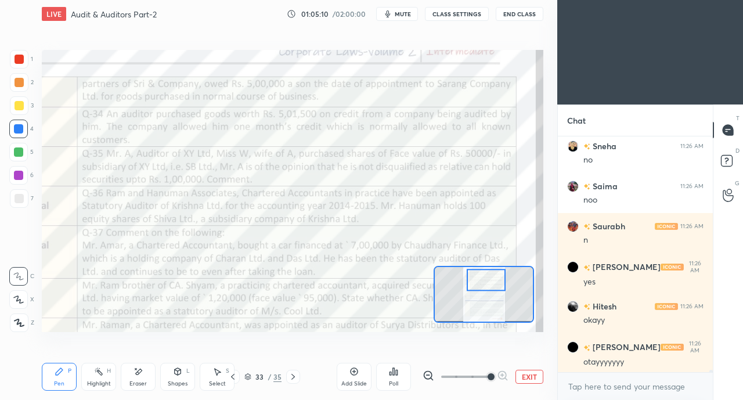
click at [23, 62] on div at bounding box center [19, 59] width 9 height 9
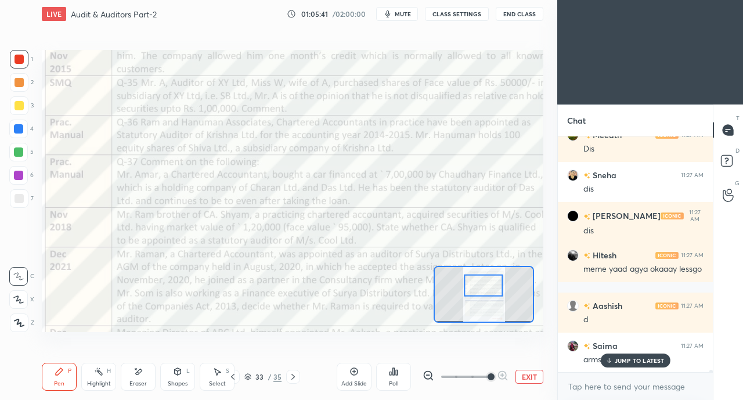
scroll to position [26441, 0]
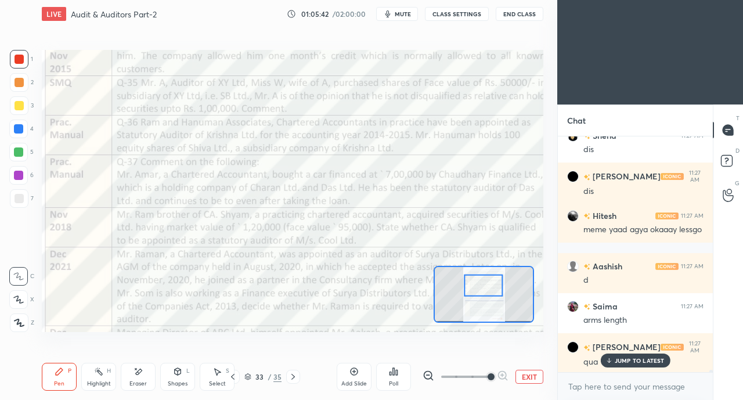
click at [611, 361] on icon at bounding box center [609, 360] width 8 height 7
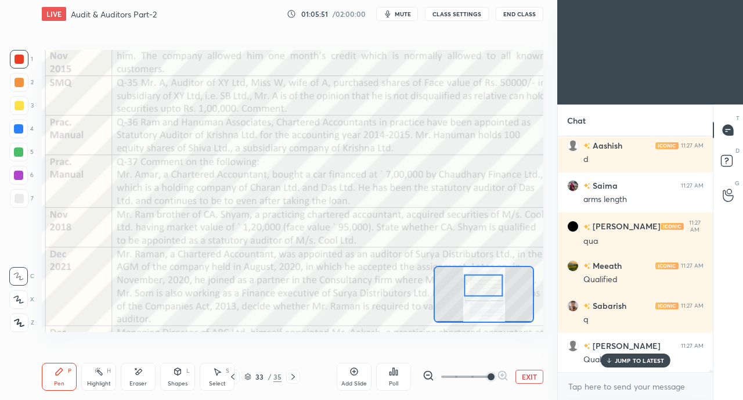
scroll to position [26601, 0]
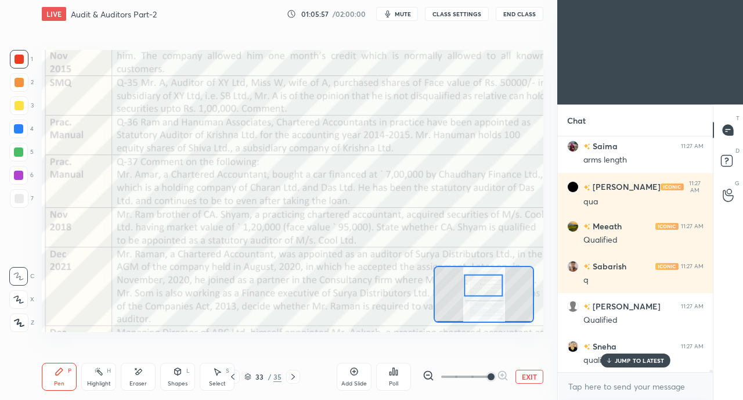
click at [613, 362] on div "JUMP TO LATEST" at bounding box center [636, 361] width 70 height 14
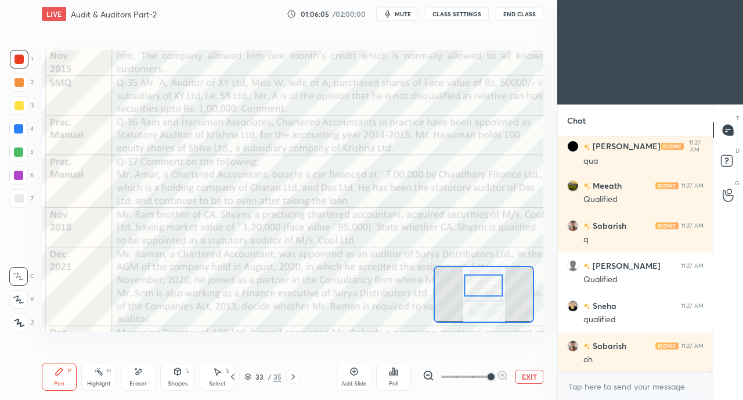
click at [238, 379] on div at bounding box center [233, 377] width 14 height 14
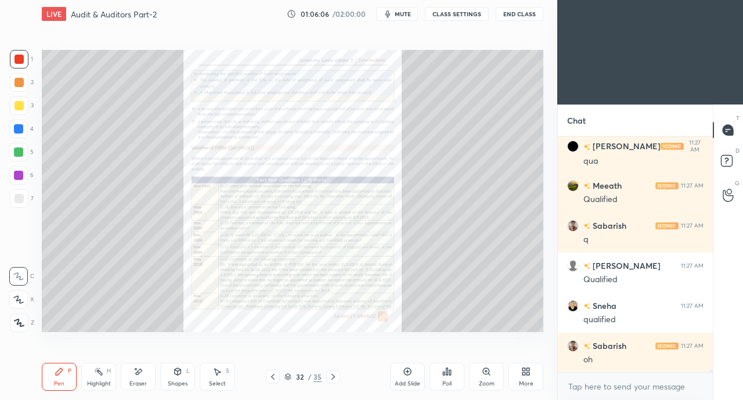
click at [278, 376] on div at bounding box center [273, 377] width 14 height 14
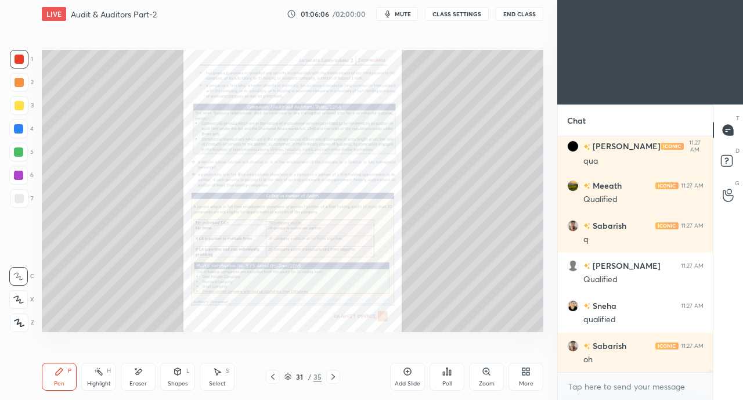
click at [276, 377] on icon at bounding box center [272, 376] width 9 height 9
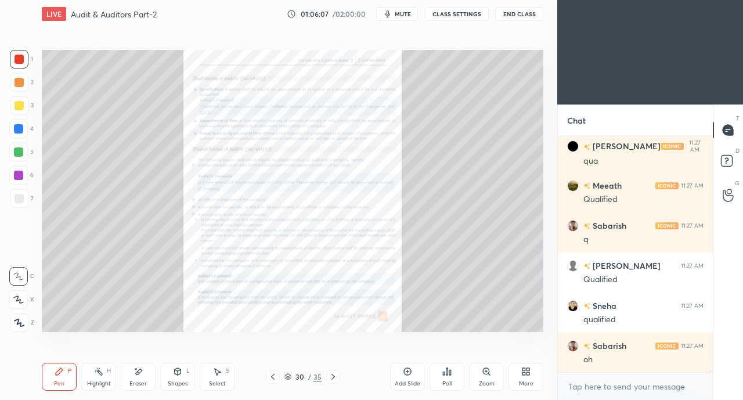
scroll to position [26681, 0]
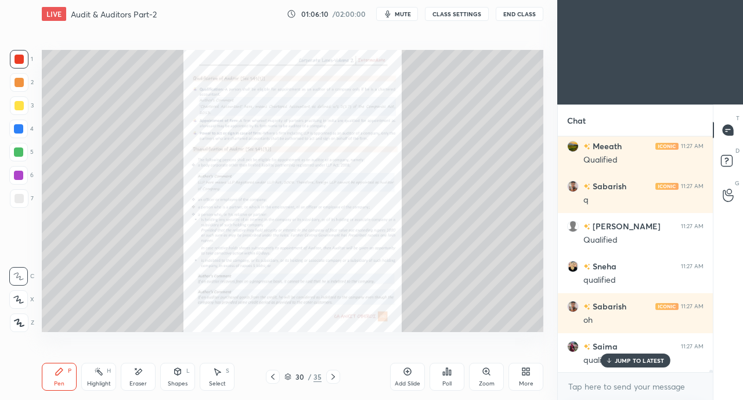
click at [483, 374] on icon at bounding box center [486, 371] width 9 height 9
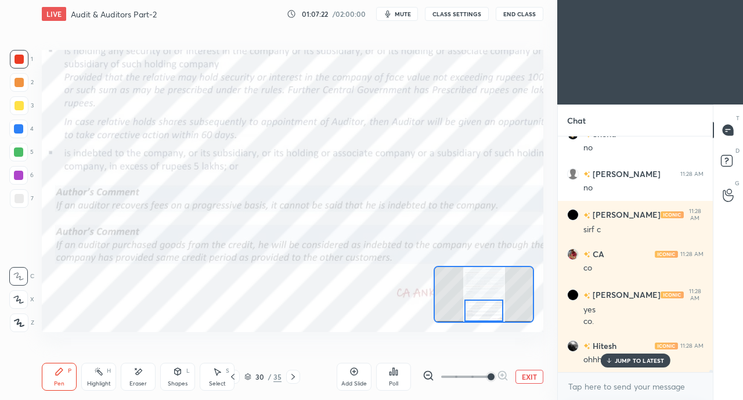
scroll to position [27093, 0]
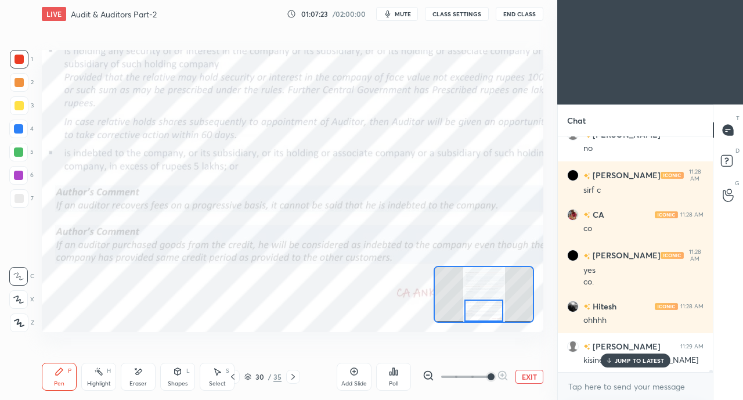
click at [616, 365] on div "JUMP TO LATEST" at bounding box center [636, 361] width 70 height 14
click at [293, 378] on icon at bounding box center [293, 377] width 3 height 6
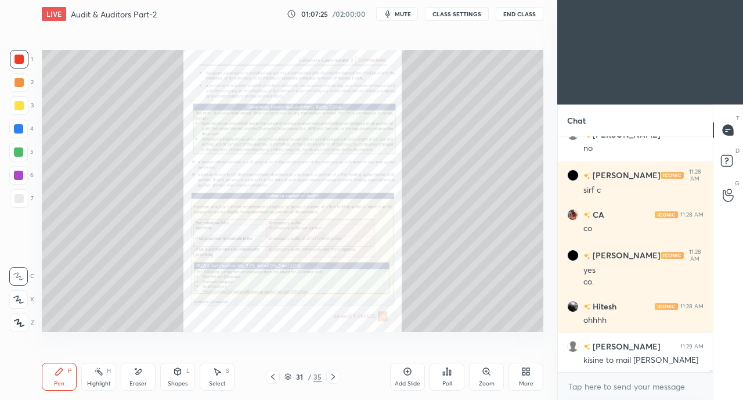
scroll to position [27134, 0]
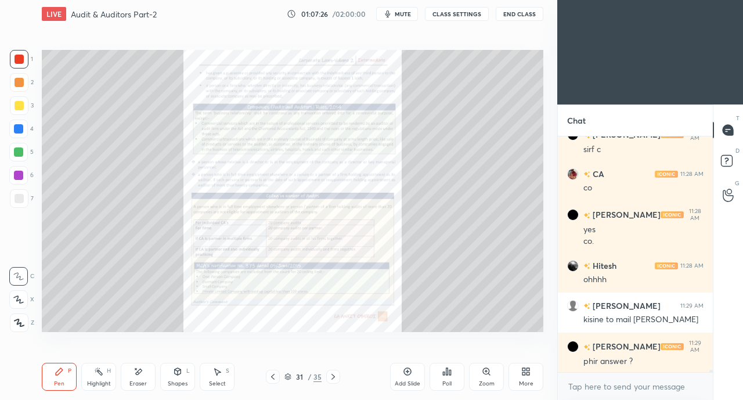
click at [336, 376] on icon at bounding box center [333, 376] width 9 height 9
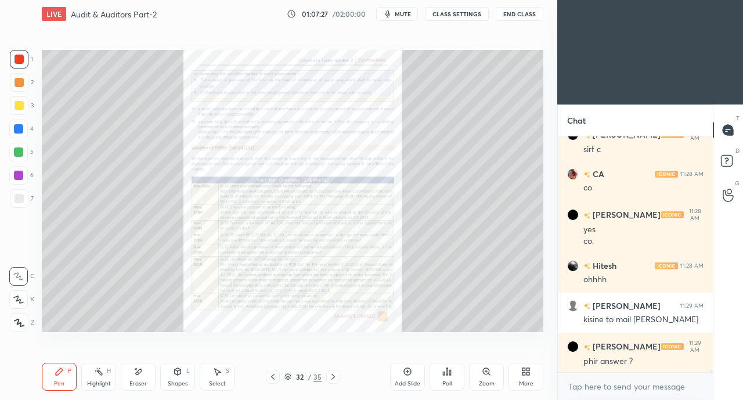
click at [336, 376] on icon at bounding box center [333, 376] width 9 height 9
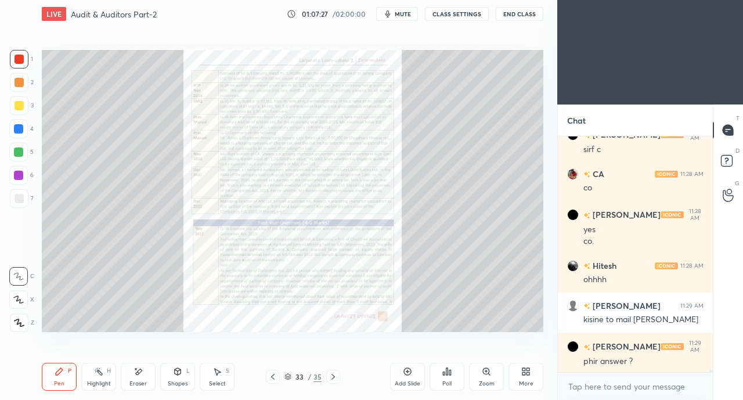
click at [498, 372] on div "Zoom" at bounding box center [486, 377] width 35 height 28
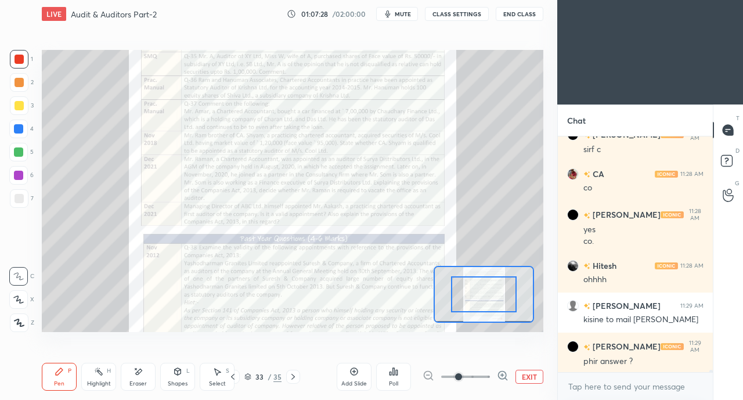
click at [497, 373] on div at bounding box center [466, 377] width 86 height 14
click at [462, 376] on span at bounding box center [458, 376] width 7 height 7
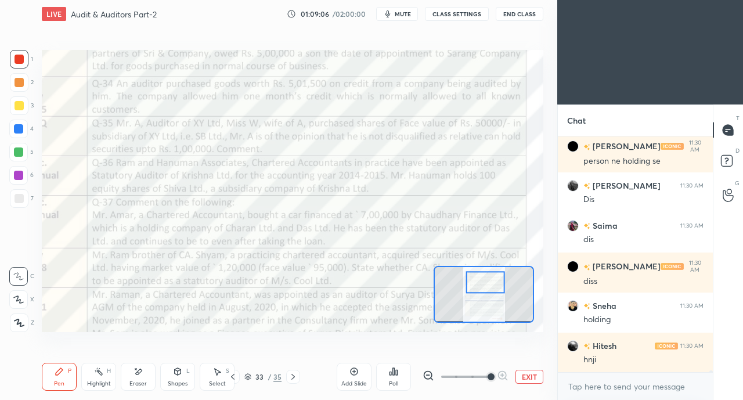
scroll to position [27975, 0]
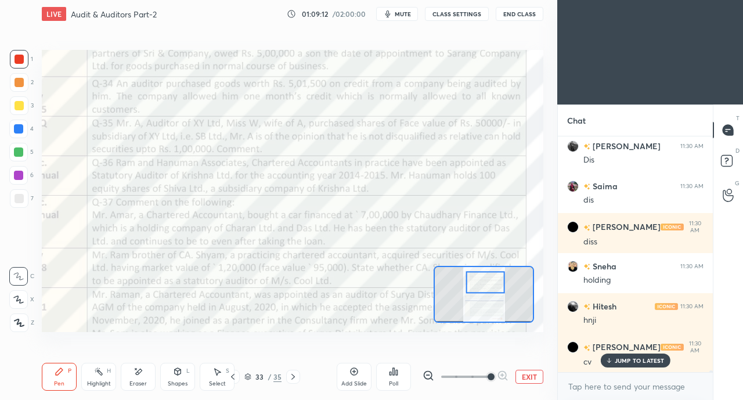
click at [618, 360] on p "JUMP TO LATEST" at bounding box center [640, 360] width 50 height 7
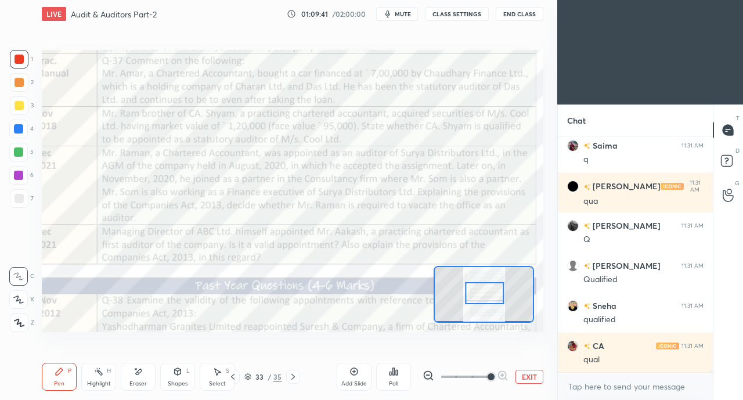
scroll to position [28456, 0]
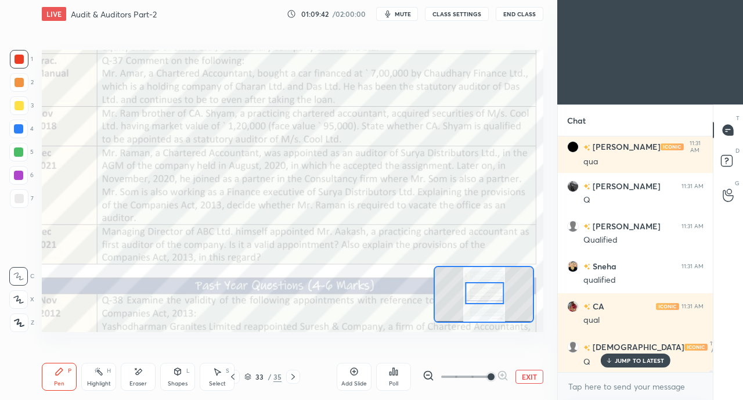
click at [519, 397] on div "Add Slide Poll EXIT" at bounding box center [440, 376] width 207 height 65
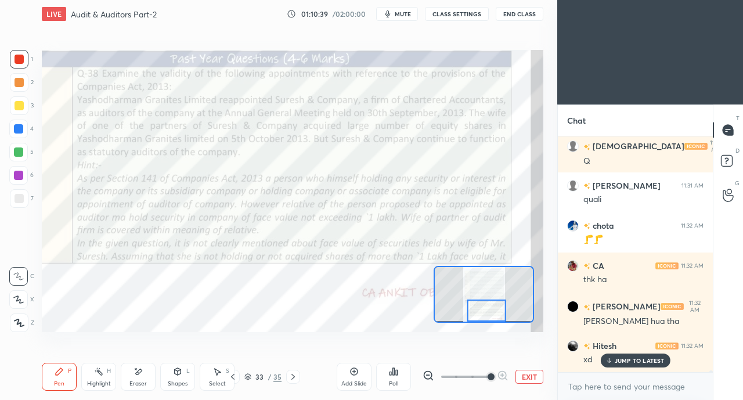
scroll to position [28696, 0]
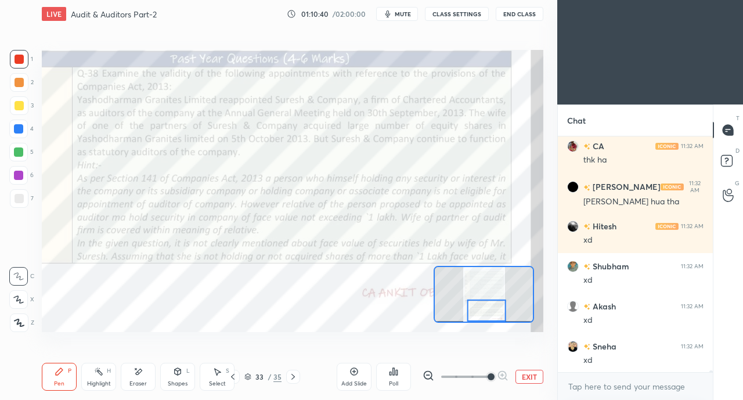
click at [619, 394] on p "JUMP TO LATEST" at bounding box center [640, 397] width 50 height 7
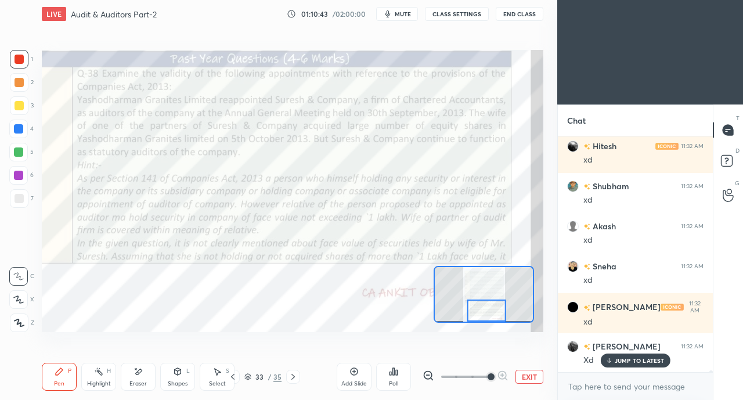
scroll to position [28897, 0]
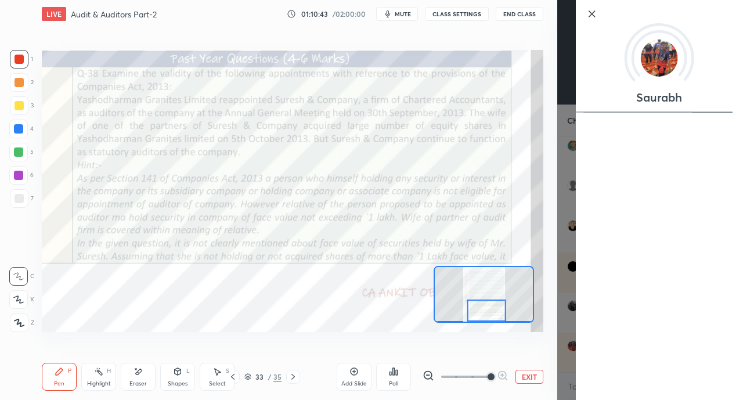
click at [509, 339] on div "Setting up your live class Poll for secs No correct answer Start poll" at bounding box center [292, 191] width 511 height 326
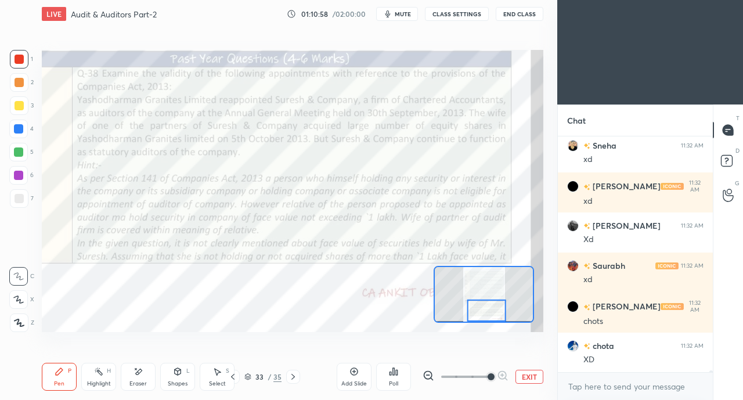
scroll to position [29017, 0]
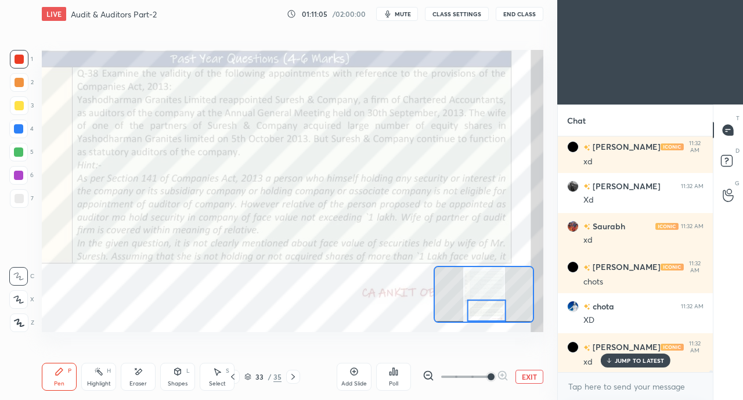
click at [620, 358] on p "JUMP TO LATEST" at bounding box center [640, 360] width 50 height 7
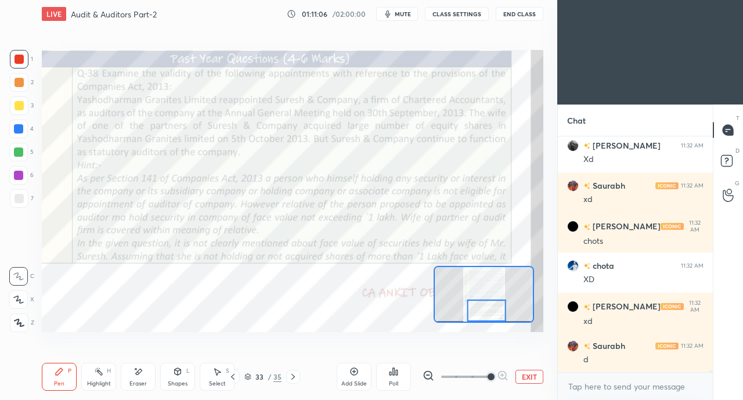
click at [290, 375] on icon at bounding box center [293, 376] width 9 height 9
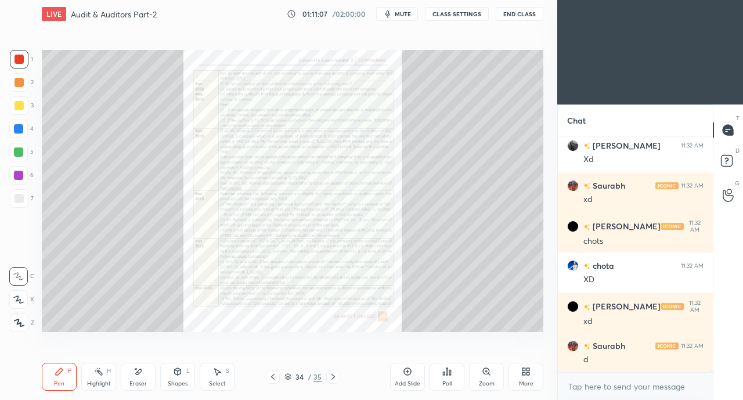
click at [487, 373] on icon at bounding box center [486, 371] width 6 height 6
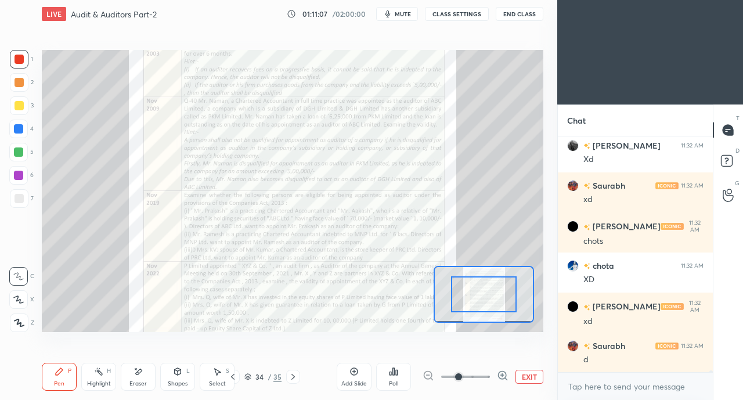
click at [462, 373] on span at bounding box center [458, 376] width 7 height 7
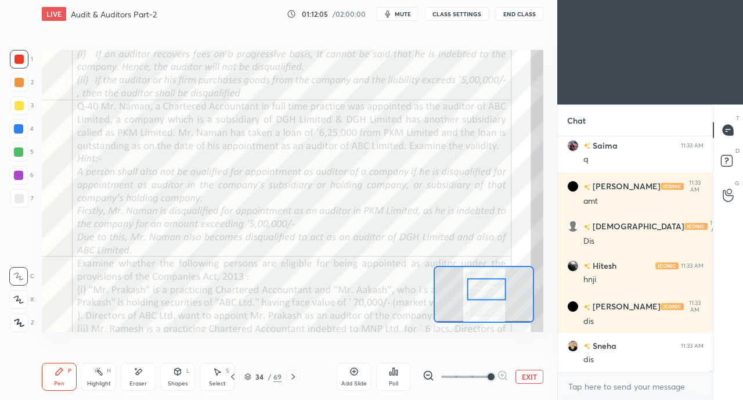
scroll to position [29738, 0]
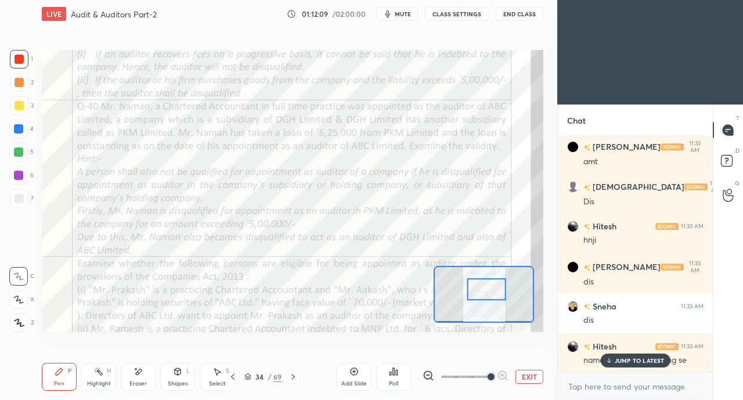
click at [632, 358] on p "JUMP TO LATEST" at bounding box center [640, 360] width 50 height 7
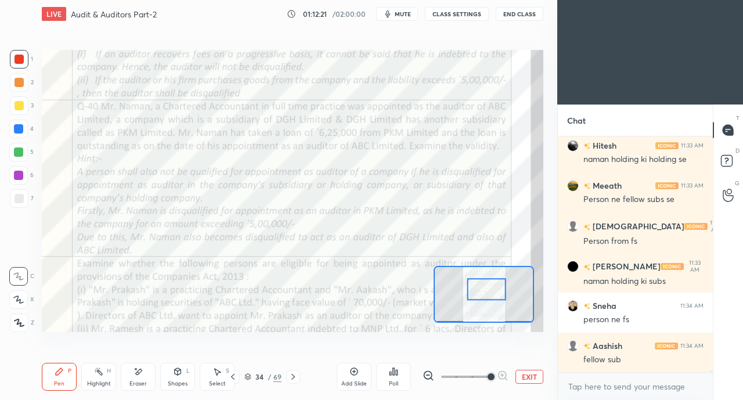
scroll to position [29979, 0]
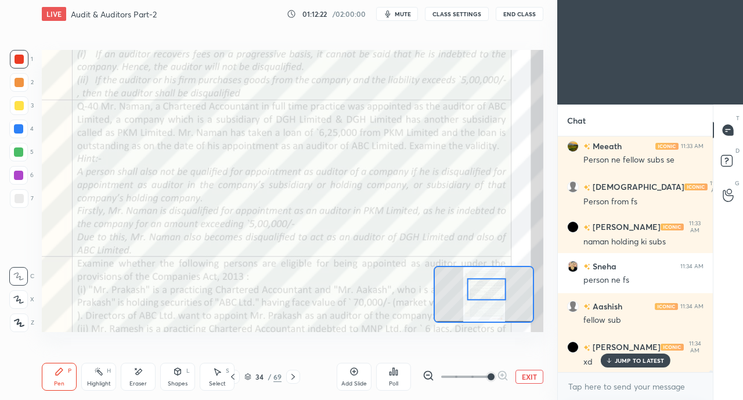
click at [627, 362] on p "JUMP TO LATEST" at bounding box center [640, 360] width 50 height 7
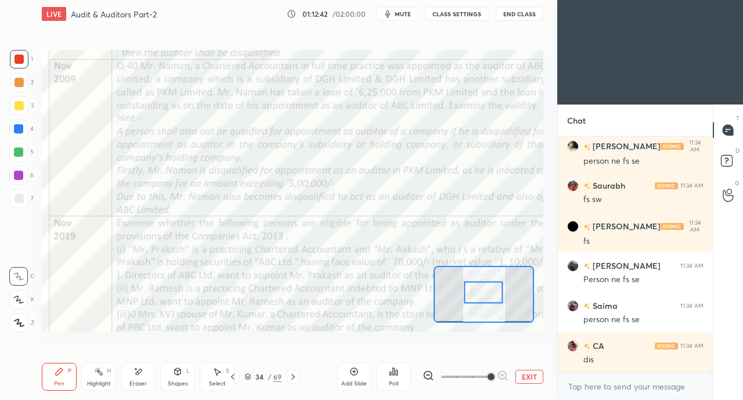
scroll to position [30300, 0]
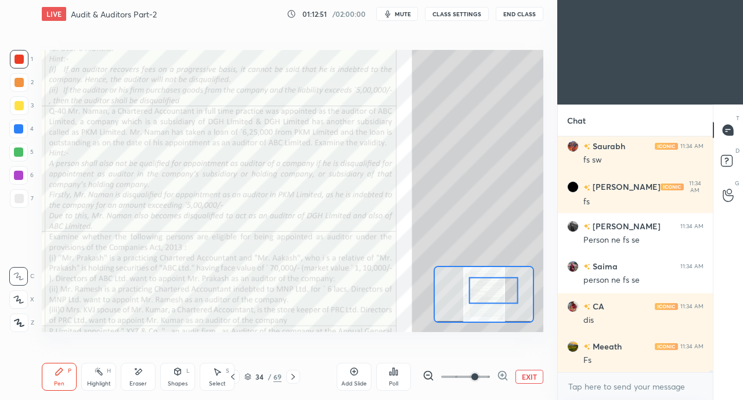
click at [20, 107] on div at bounding box center [19, 105] width 9 height 9
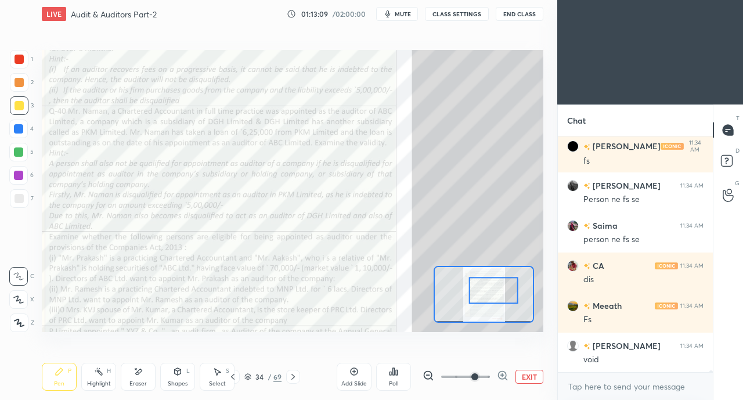
click at [174, 378] on div "Shapes L" at bounding box center [177, 377] width 35 height 28
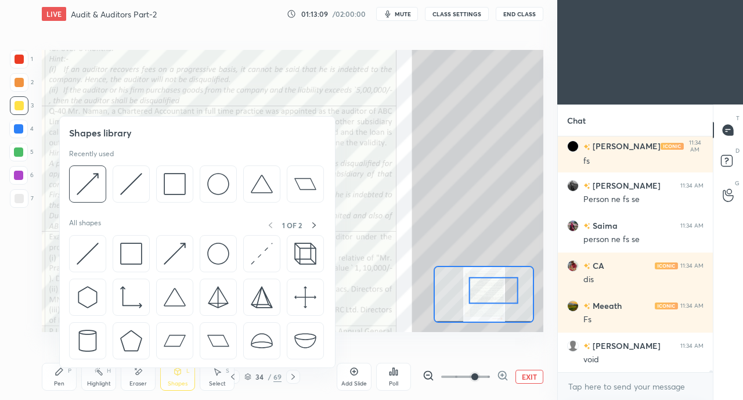
click at [148, 379] on div "Eraser" at bounding box center [138, 377] width 35 height 28
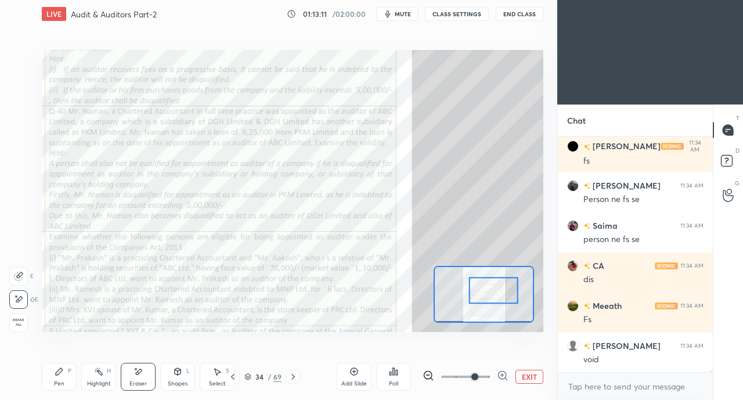
click at [52, 385] on div "Pen P" at bounding box center [59, 377] width 35 height 28
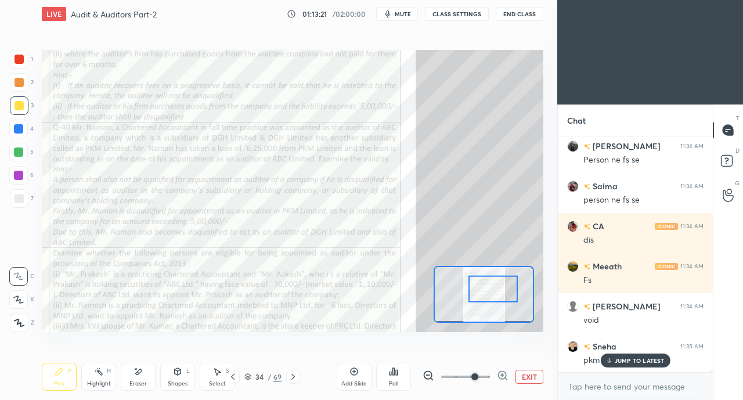
scroll to position [30420, 0]
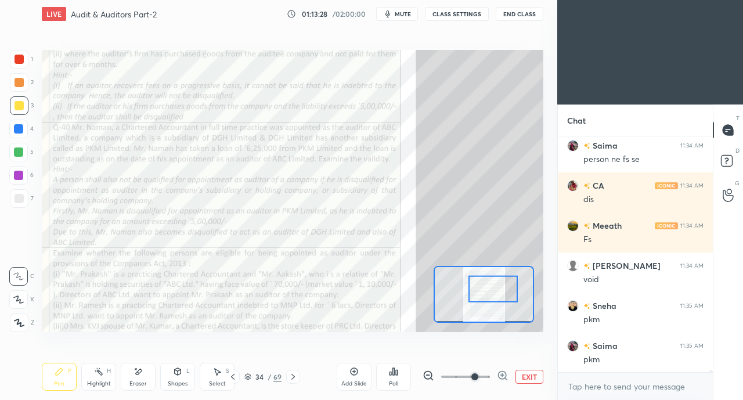
click at [19, 192] on div at bounding box center [19, 198] width 19 height 19
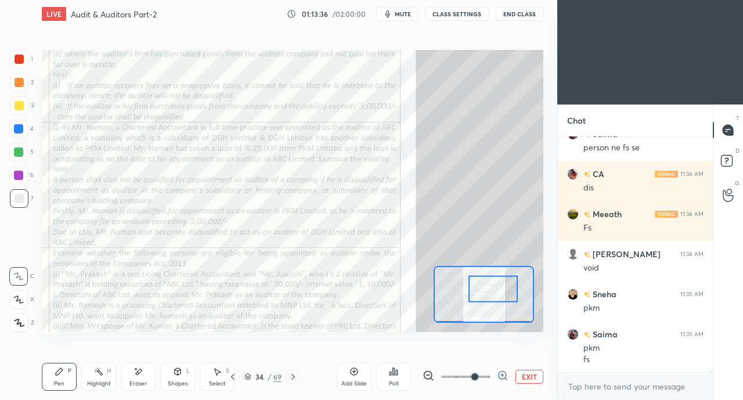
click at [18, 57] on div at bounding box center [19, 59] width 9 height 9
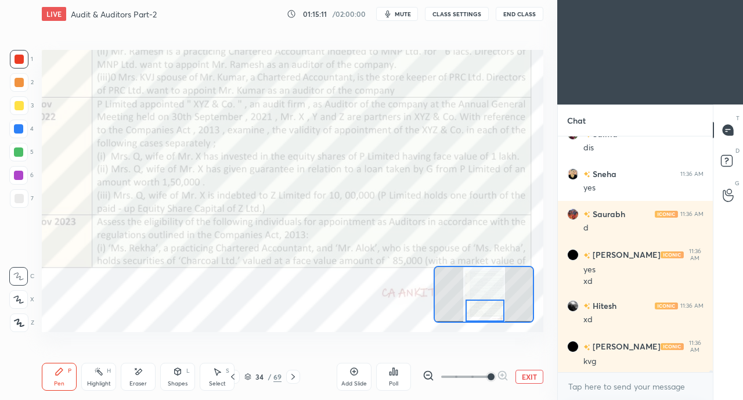
scroll to position [32338, 0]
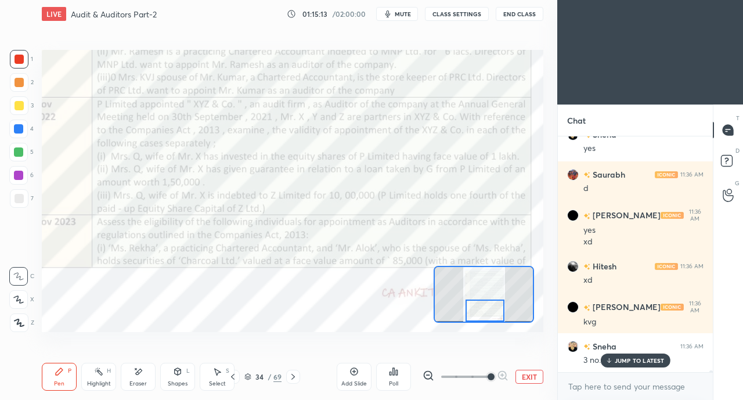
click at [616, 363] on p "JUMP TO LATEST" at bounding box center [640, 360] width 50 height 7
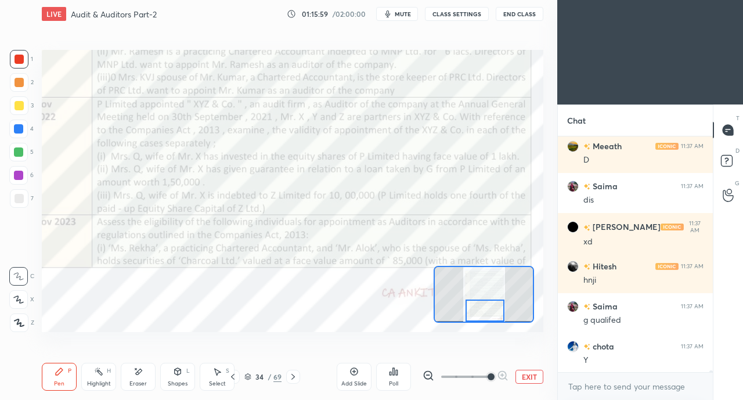
scroll to position [33032, 0]
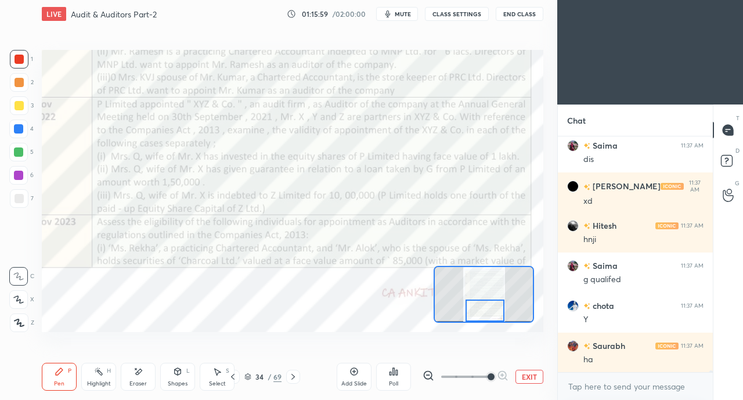
click at [13, 127] on div at bounding box center [18, 129] width 19 height 19
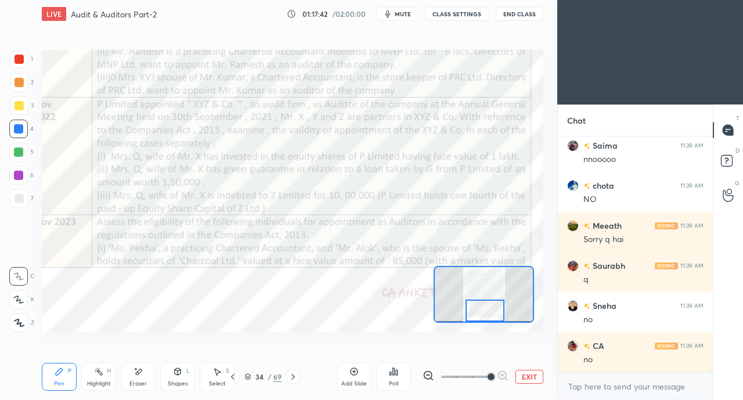
scroll to position [34147, 0]
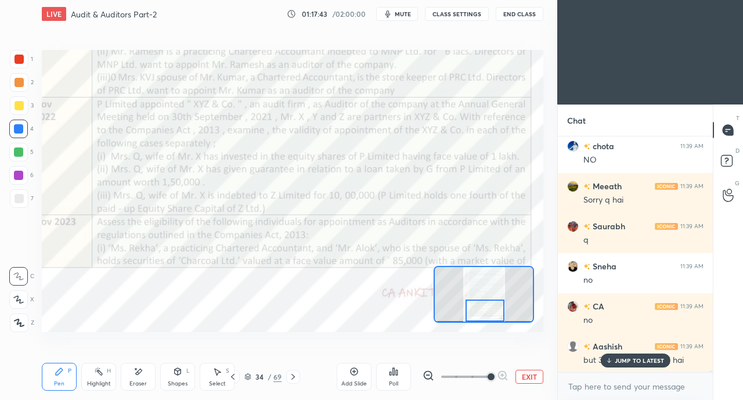
click at [622, 358] on p "JUMP TO LATEST" at bounding box center [640, 360] width 50 height 7
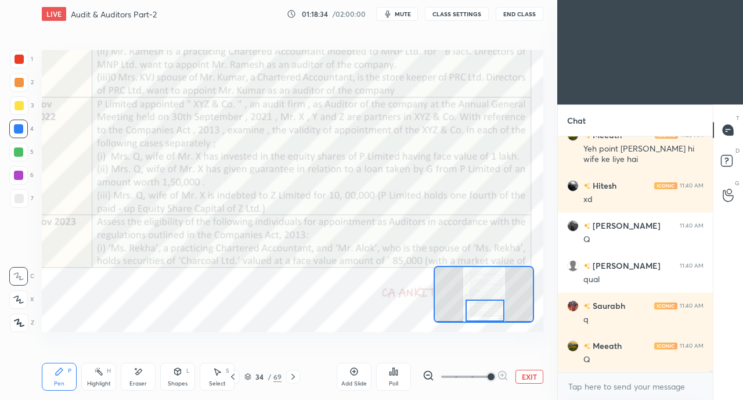
scroll to position [34519, 0]
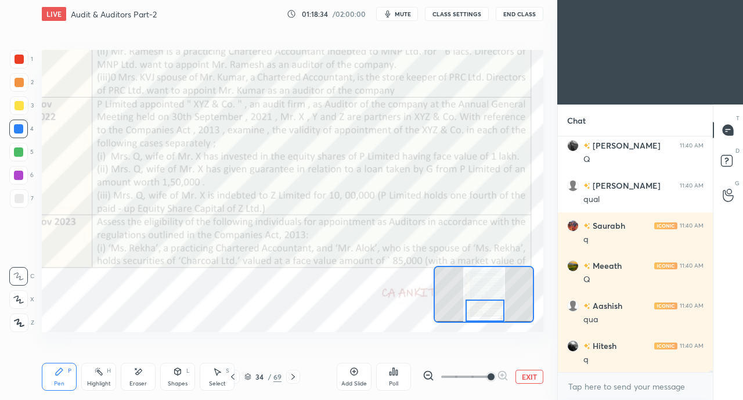
click at [294, 378] on icon at bounding box center [293, 376] width 9 height 9
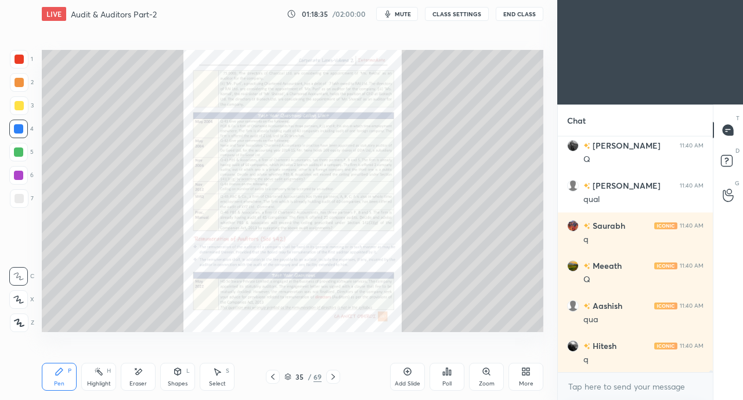
click at [488, 372] on icon at bounding box center [486, 371] width 6 height 6
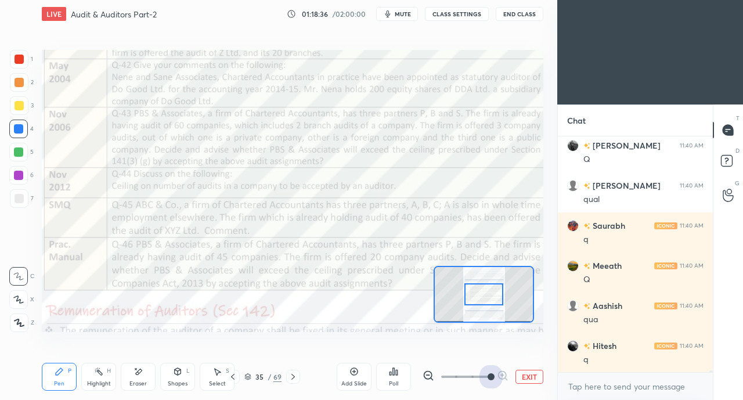
click at [491, 373] on span at bounding box center [491, 376] width 7 height 7
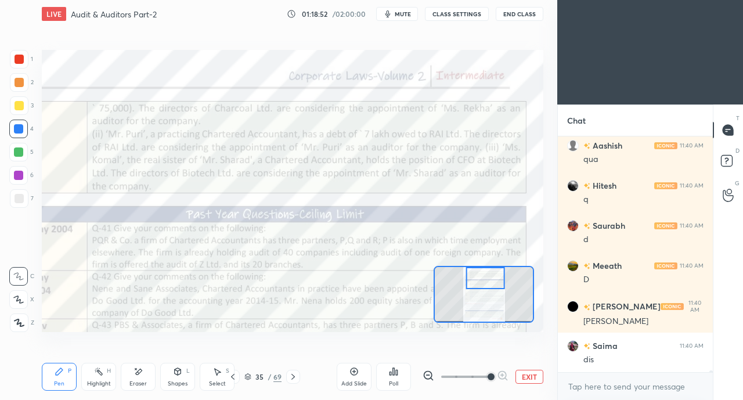
scroll to position [34718, 0]
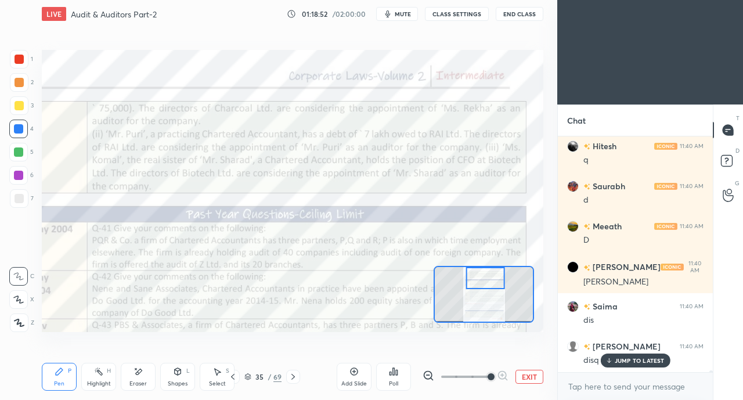
click at [20, 150] on div at bounding box center [18, 152] width 9 height 9
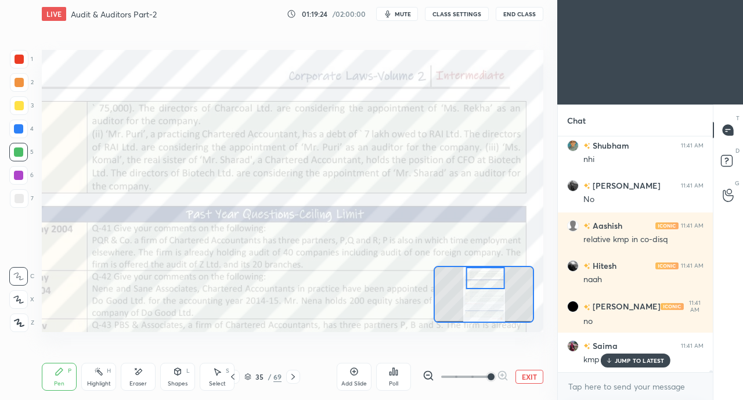
scroll to position [35440, 0]
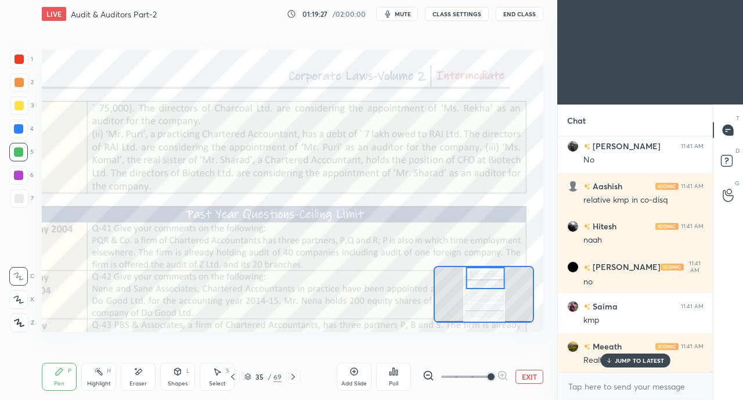
click at [291, 379] on icon at bounding box center [293, 376] width 9 height 9
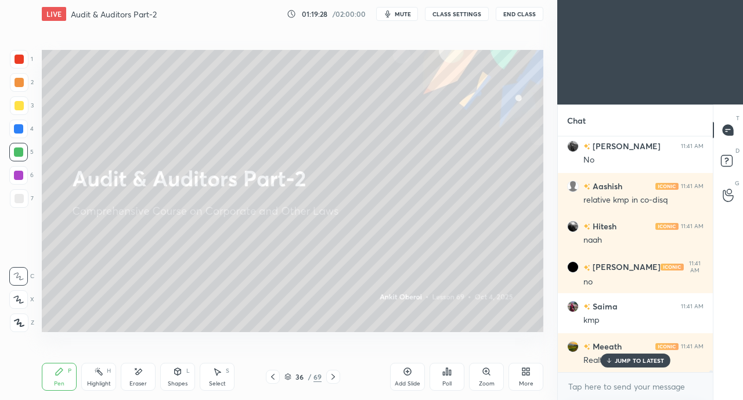
click at [270, 379] on icon at bounding box center [272, 376] width 9 height 9
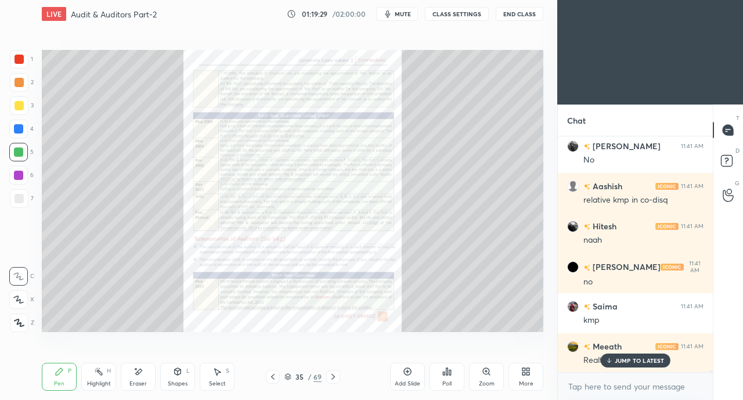
click at [275, 375] on icon at bounding box center [272, 376] width 9 height 9
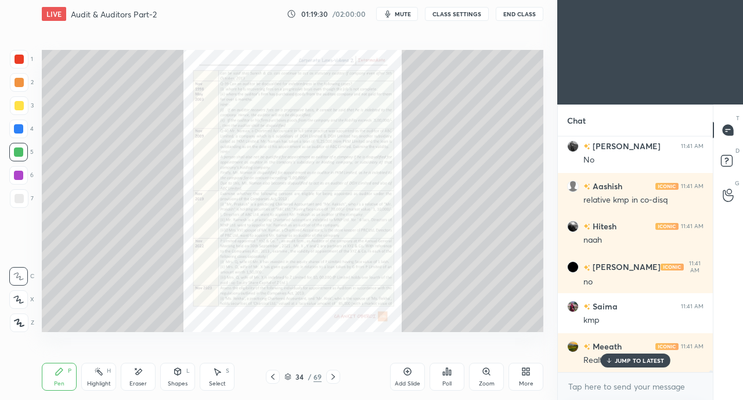
click at [274, 376] on icon at bounding box center [272, 376] width 9 height 9
click at [276, 374] on icon at bounding box center [272, 376] width 9 height 9
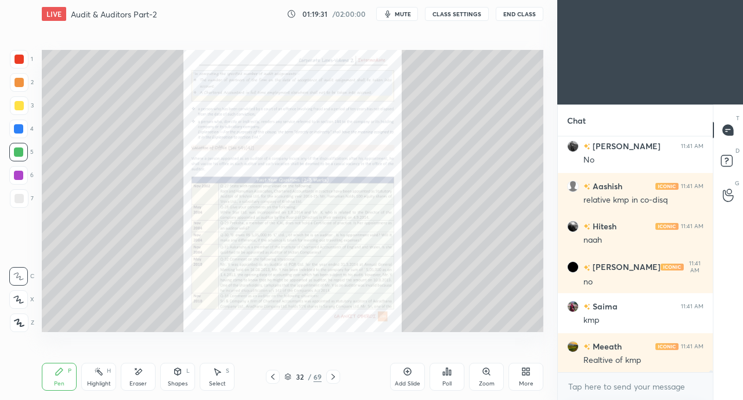
scroll to position [35480, 0]
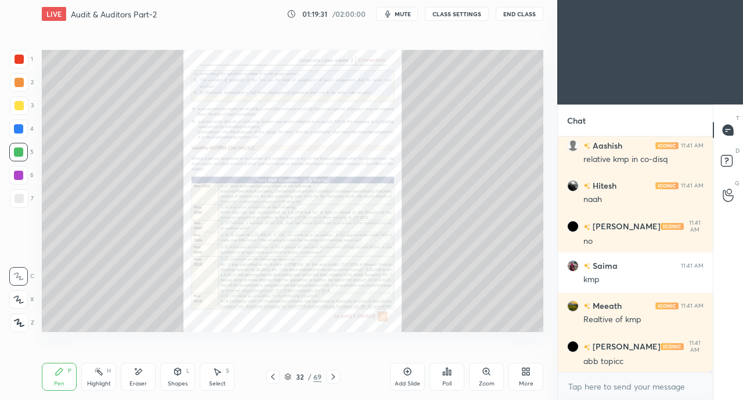
click at [275, 376] on icon at bounding box center [272, 376] width 9 height 9
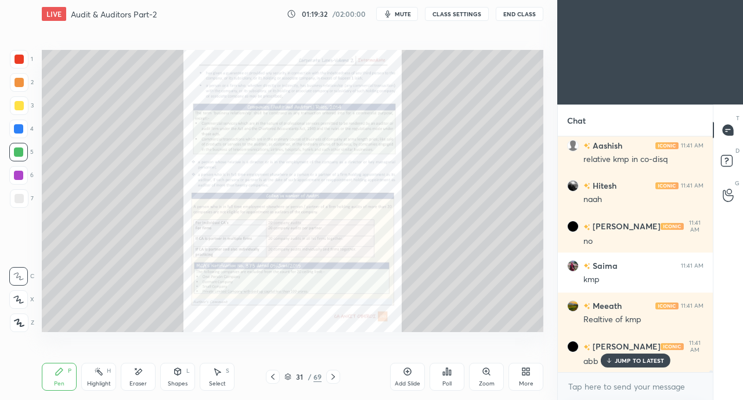
scroll to position [35530, 0]
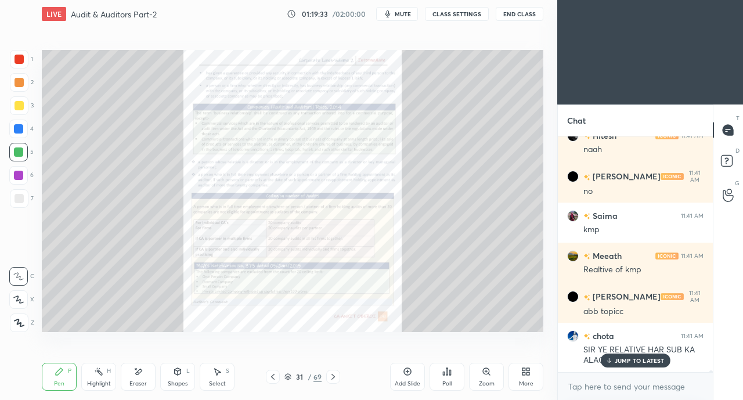
click at [629, 358] on p "JUMP TO LATEST" at bounding box center [640, 360] width 50 height 7
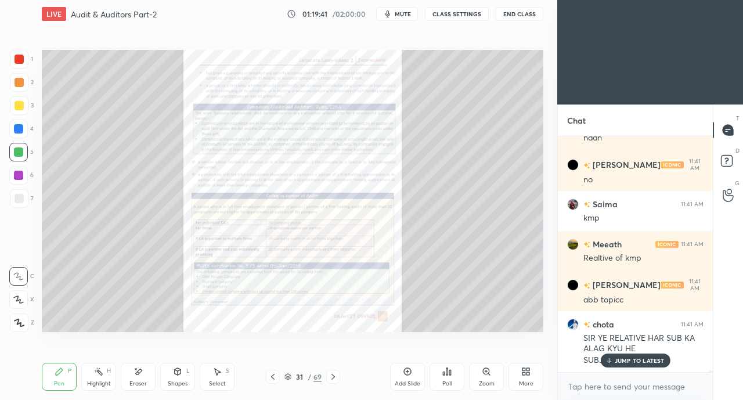
click at [331, 383] on div at bounding box center [333, 377] width 14 height 14
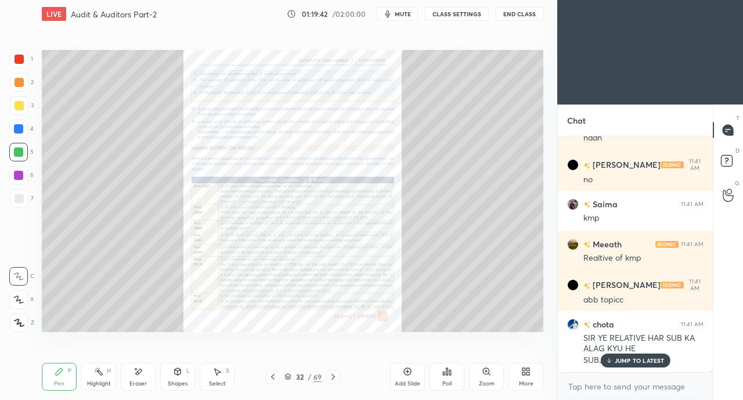
click at [624, 360] on p "JUMP TO LATEST" at bounding box center [640, 360] width 50 height 7
click at [340, 376] on div at bounding box center [333, 377] width 14 height 14
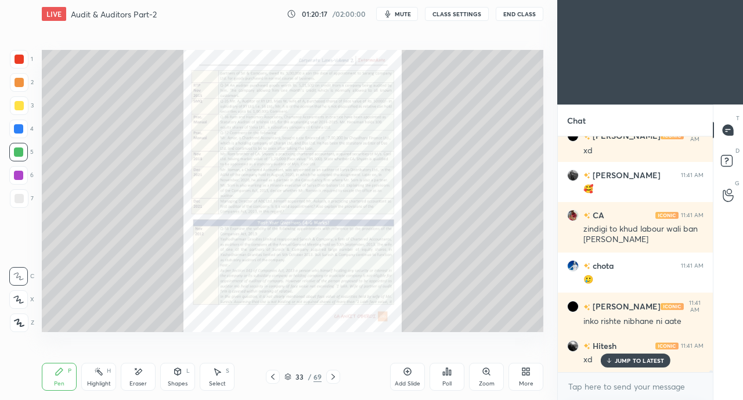
scroll to position [35975, 0]
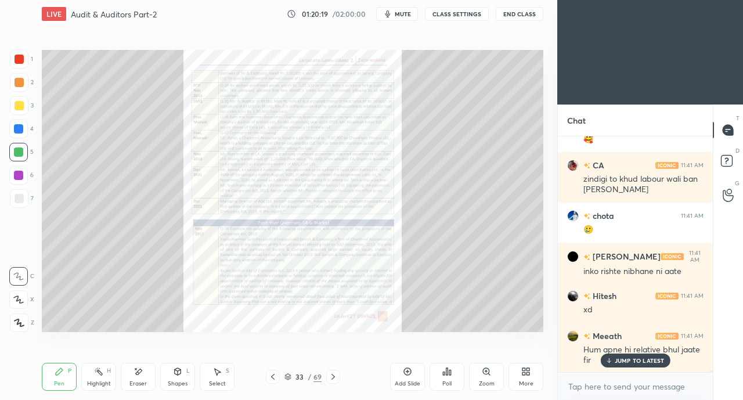
click at [655, 361] on p "JUMP TO LATEST" at bounding box center [640, 360] width 50 height 7
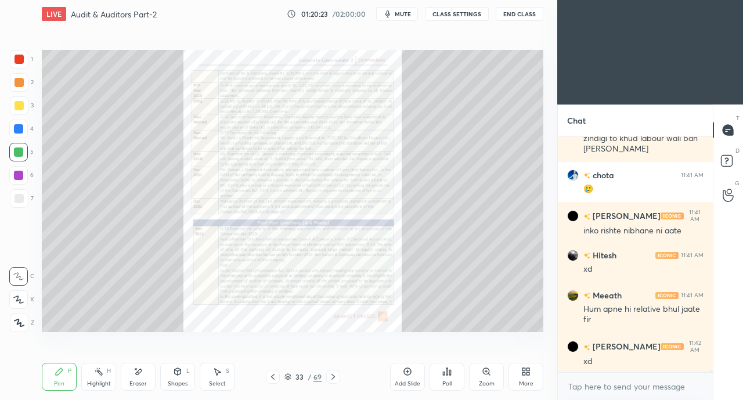
scroll to position [36066, 0]
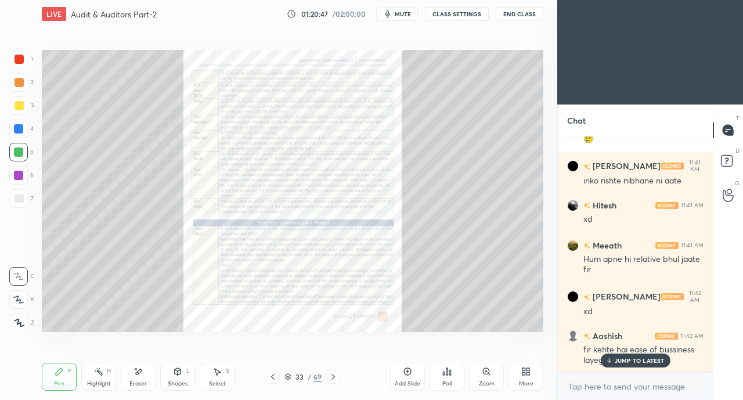
click at [613, 364] on div "JUMP TO LATEST" at bounding box center [636, 361] width 70 height 14
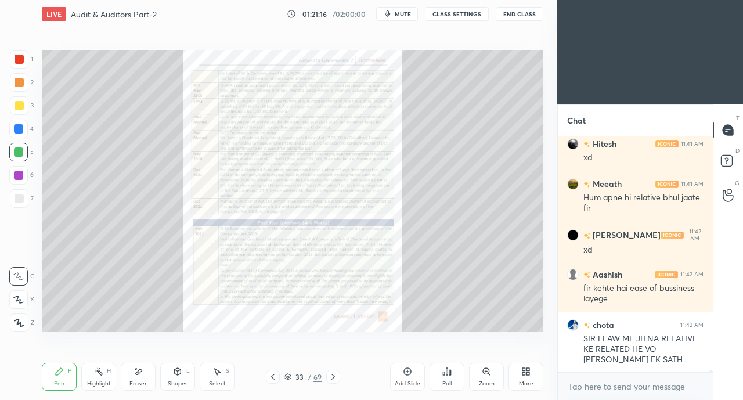
scroll to position [36167, 0]
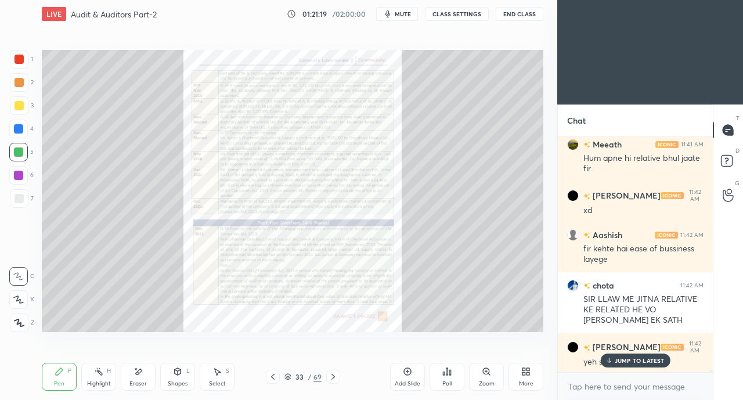
drag, startPoint x: 634, startPoint y: 362, endPoint x: 627, endPoint y: 358, distance: 7.3
click at [632, 362] on p "JUMP TO LATEST" at bounding box center [640, 360] width 50 height 7
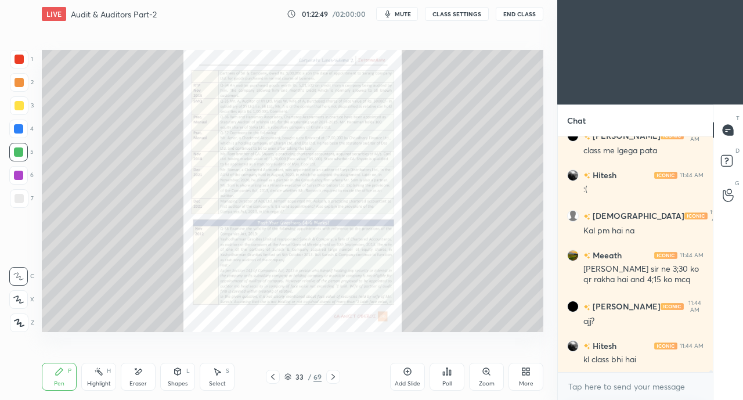
scroll to position [37032, 0]
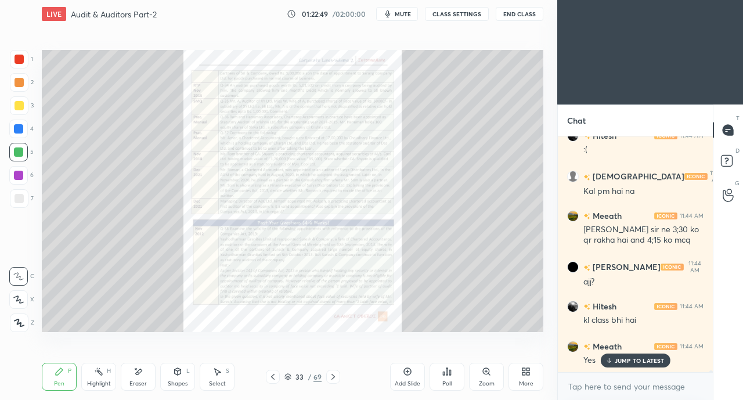
click at [336, 374] on icon at bounding box center [333, 376] width 9 height 9
click at [337, 375] on icon at bounding box center [333, 376] width 9 height 9
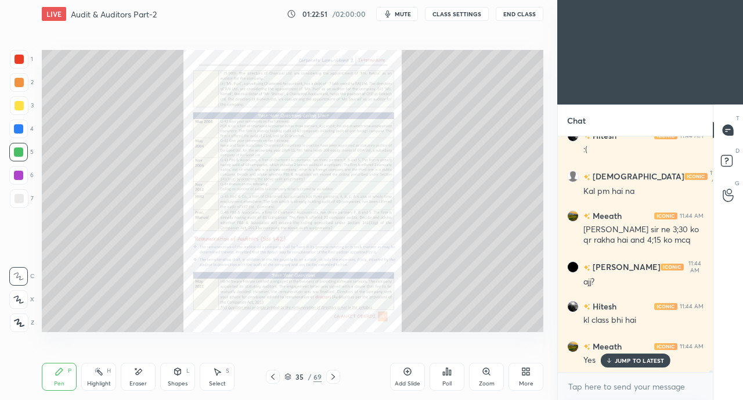
click at [338, 377] on div at bounding box center [333, 377] width 14 height 14
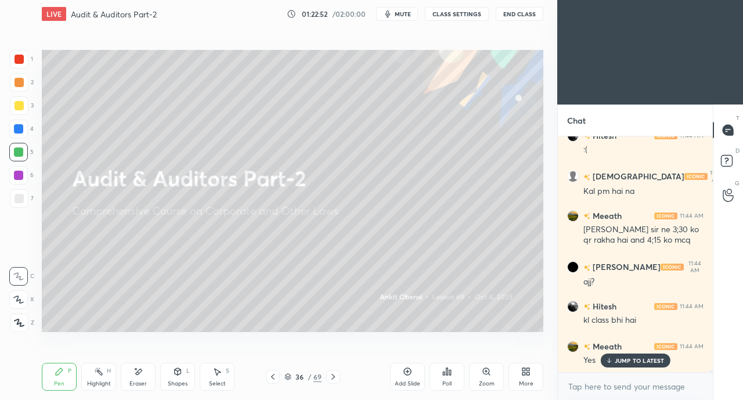
click at [273, 377] on icon at bounding box center [272, 376] width 9 height 9
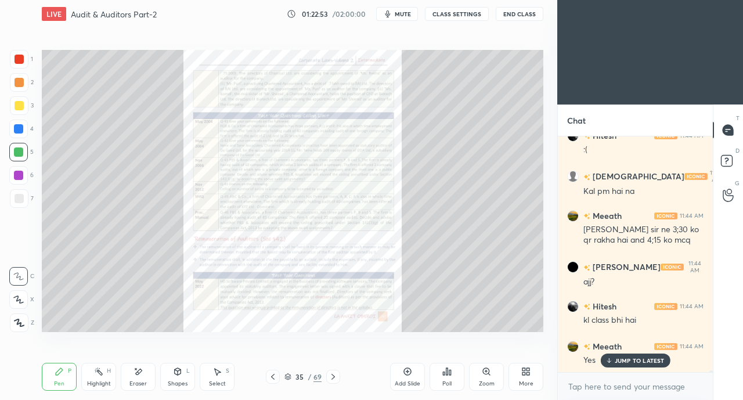
click at [273, 378] on icon at bounding box center [272, 376] width 9 height 9
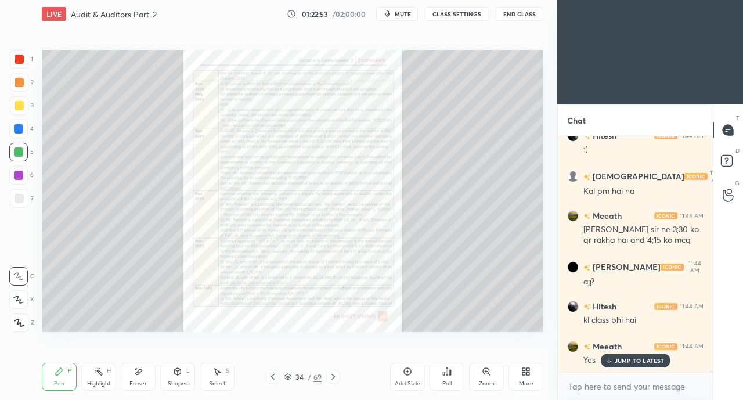
click at [271, 381] on icon at bounding box center [272, 376] width 9 height 9
click at [269, 380] on icon at bounding box center [272, 376] width 9 height 9
click at [271, 378] on icon at bounding box center [272, 376] width 9 height 9
click at [269, 377] on icon at bounding box center [272, 376] width 9 height 9
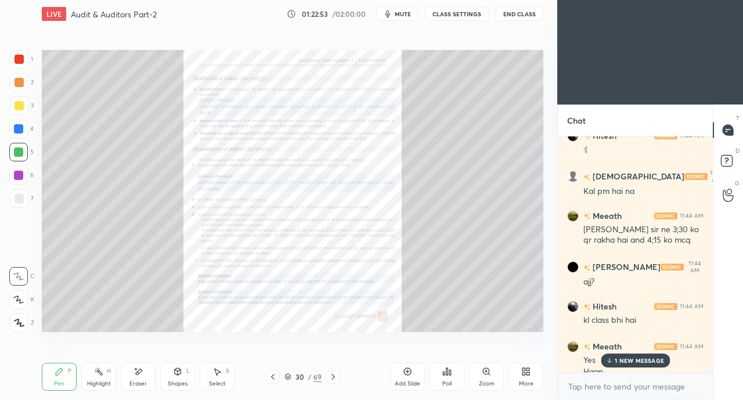
scroll to position [37044, 0]
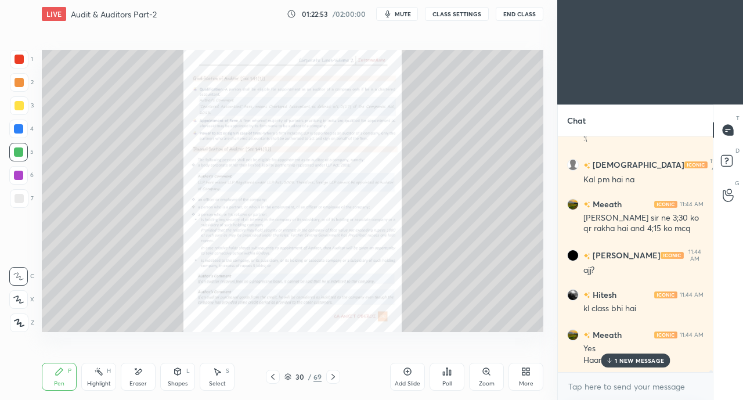
click at [268, 375] on icon at bounding box center [272, 376] width 9 height 9
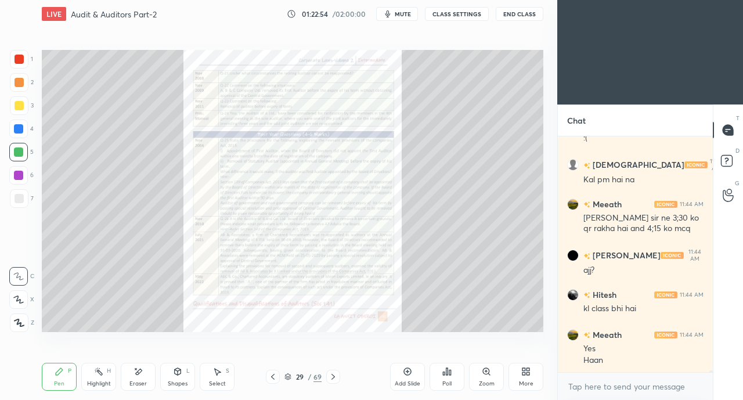
click at [267, 375] on div at bounding box center [273, 377] width 14 height 14
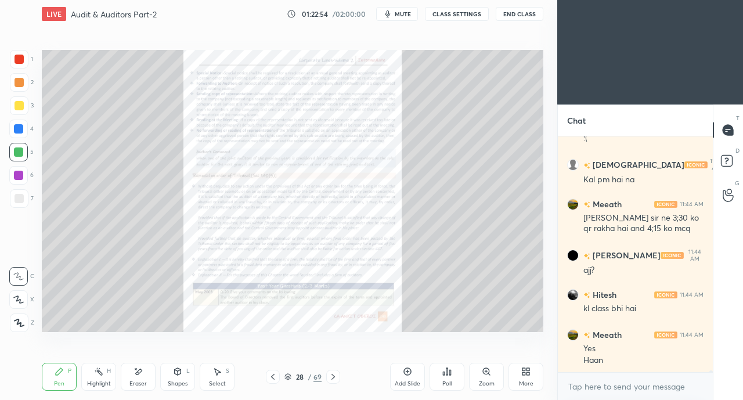
click at [269, 375] on icon at bounding box center [272, 376] width 9 height 9
click at [268, 377] on icon at bounding box center [272, 376] width 9 height 9
click at [269, 377] on icon at bounding box center [272, 376] width 9 height 9
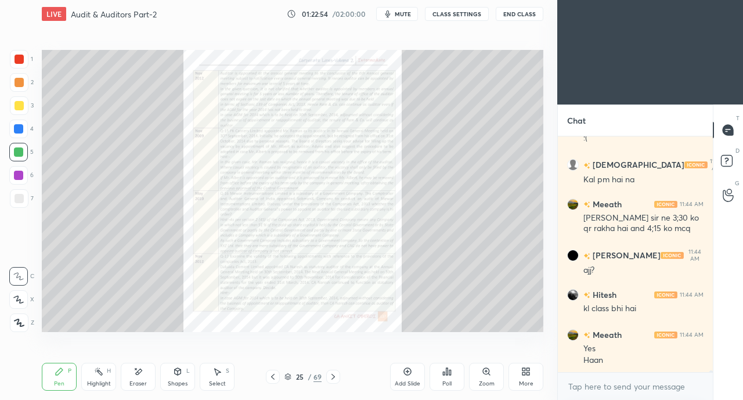
click at [269, 377] on icon at bounding box center [272, 376] width 9 height 9
click at [272, 377] on icon at bounding box center [272, 376] width 9 height 9
click at [269, 377] on icon at bounding box center [272, 376] width 9 height 9
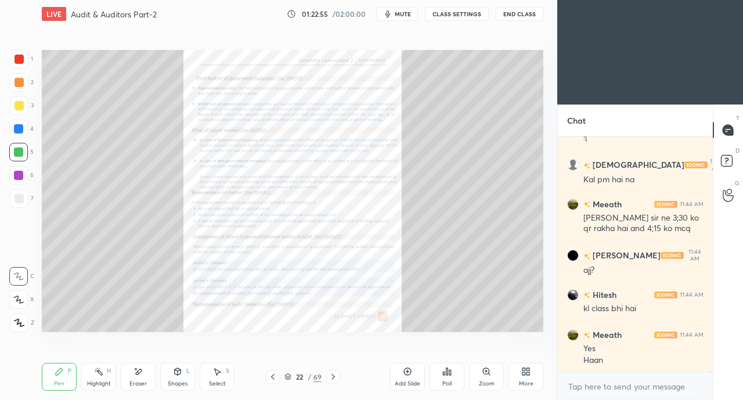
click at [269, 378] on icon at bounding box center [272, 376] width 9 height 9
click at [273, 378] on icon at bounding box center [272, 376] width 9 height 9
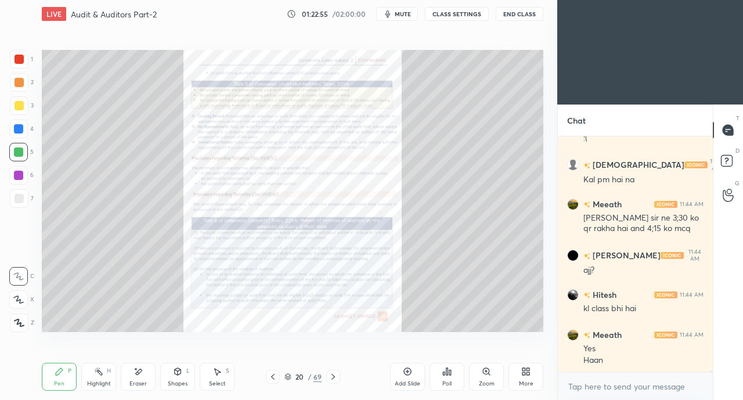
click at [273, 378] on icon at bounding box center [272, 376] width 9 height 9
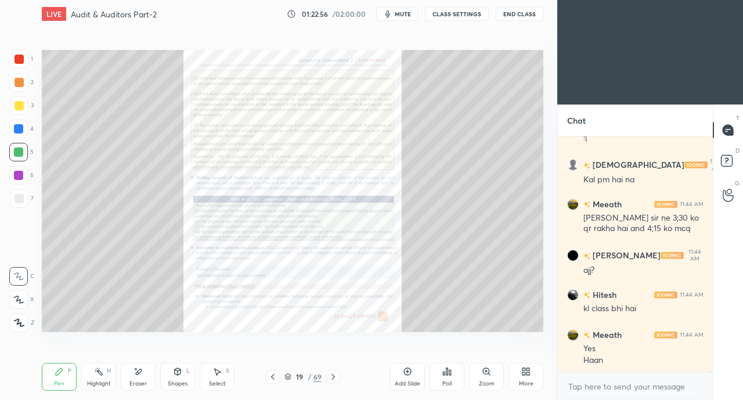
click at [271, 380] on icon at bounding box center [272, 376] width 9 height 9
click at [271, 378] on icon at bounding box center [272, 376] width 9 height 9
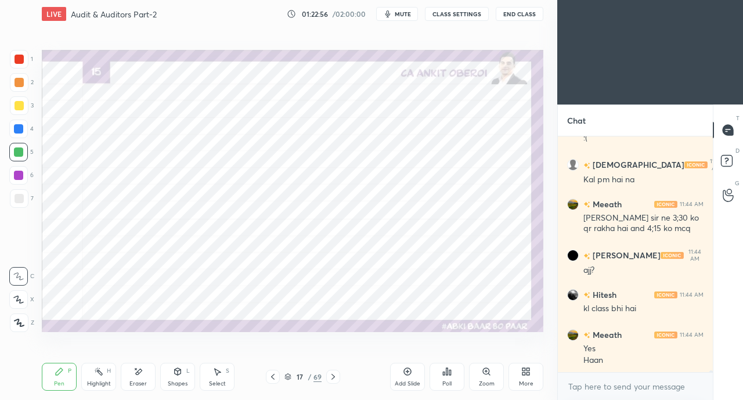
click at [272, 377] on icon at bounding box center [272, 377] width 3 height 6
click at [271, 380] on icon at bounding box center [272, 376] width 9 height 9
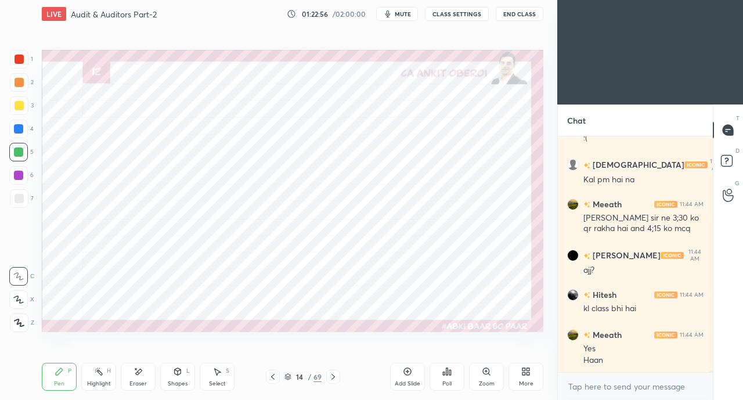
click at [269, 379] on icon at bounding box center [272, 376] width 9 height 9
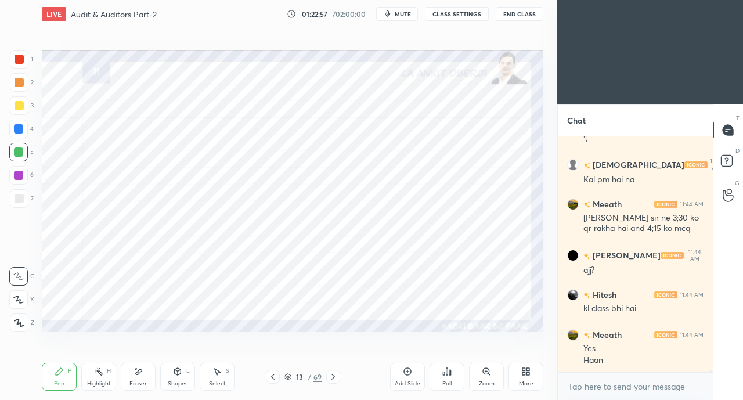
click at [273, 377] on icon at bounding box center [272, 376] width 9 height 9
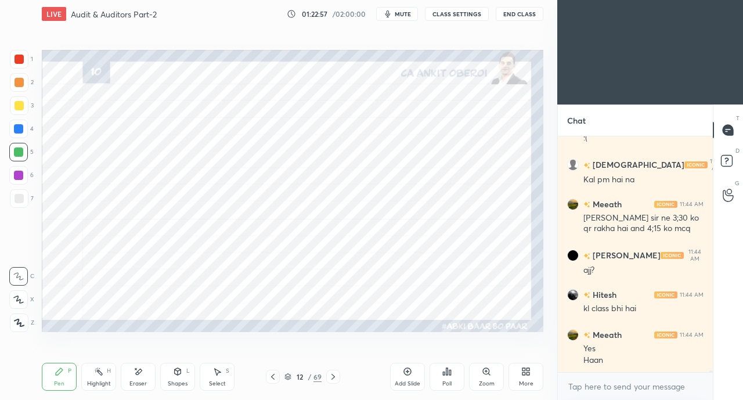
scroll to position [37085, 0]
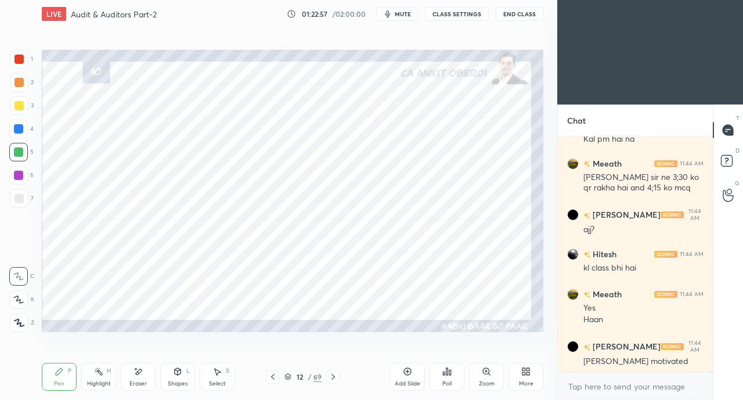
click at [269, 376] on icon at bounding box center [272, 376] width 9 height 9
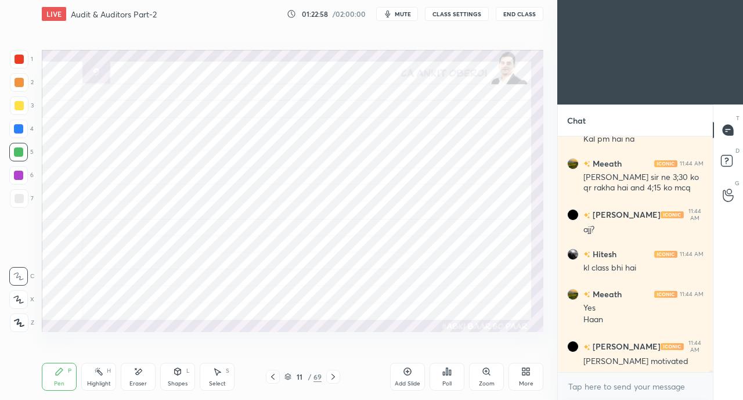
click at [337, 377] on icon at bounding box center [333, 376] width 9 height 9
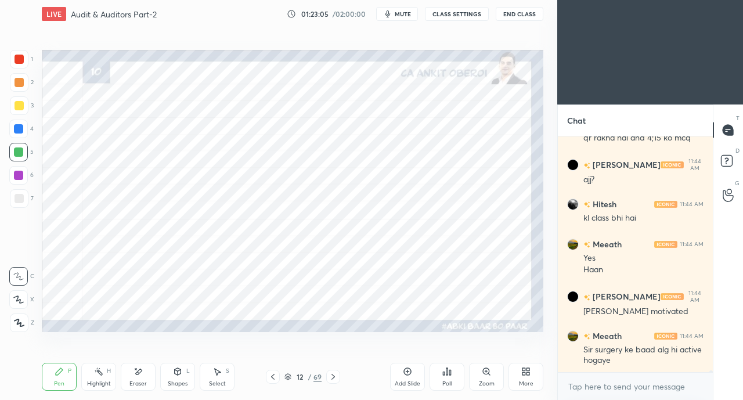
scroll to position [37175, 0]
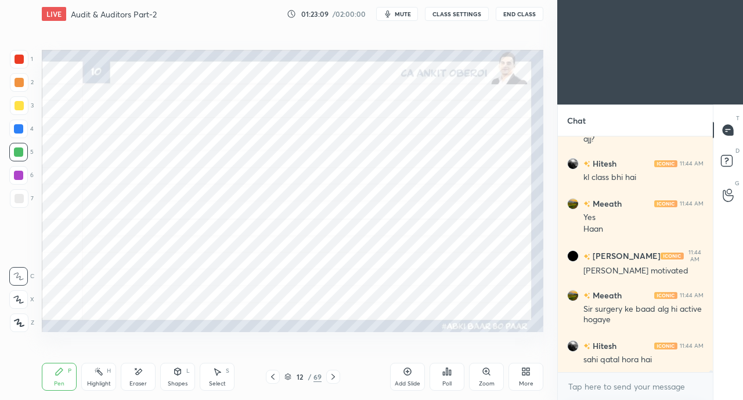
click at [21, 305] on div at bounding box center [18, 299] width 19 height 19
click at [20, 109] on div at bounding box center [19, 105] width 9 height 9
click at [19, 133] on div at bounding box center [18, 128] width 9 height 9
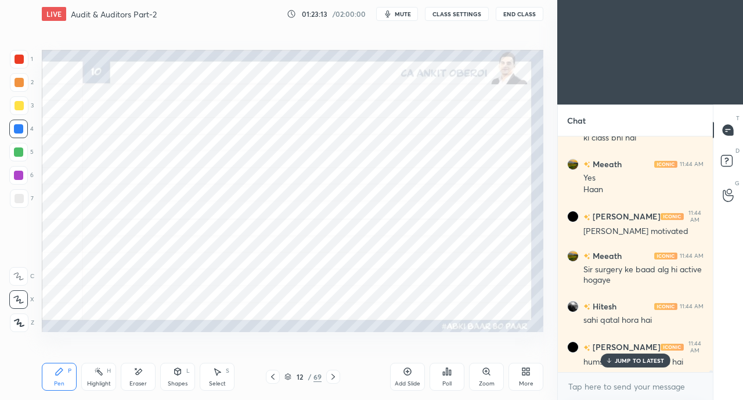
click at [273, 376] on icon at bounding box center [272, 376] width 9 height 9
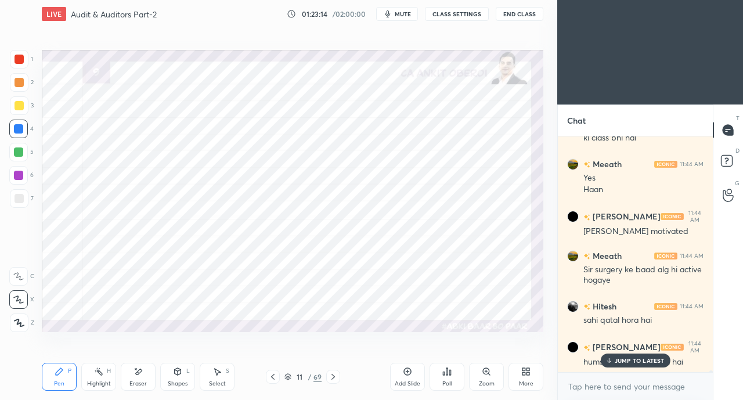
click at [274, 378] on icon at bounding box center [272, 376] width 9 height 9
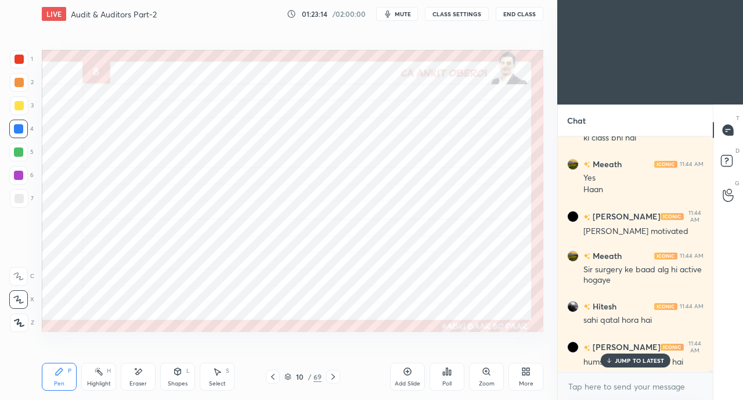
click at [276, 378] on icon at bounding box center [272, 376] width 9 height 9
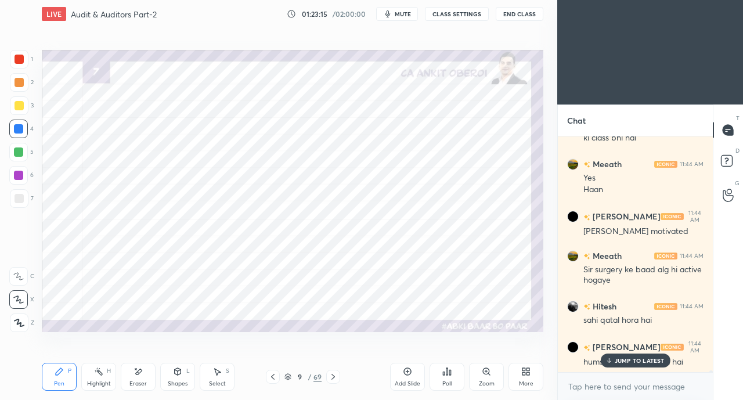
click at [275, 378] on icon at bounding box center [272, 376] width 9 height 9
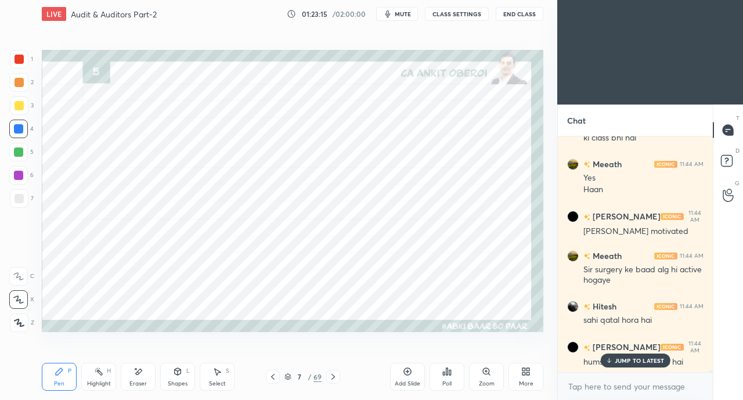
click at [276, 379] on icon at bounding box center [272, 376] width 9 height 9
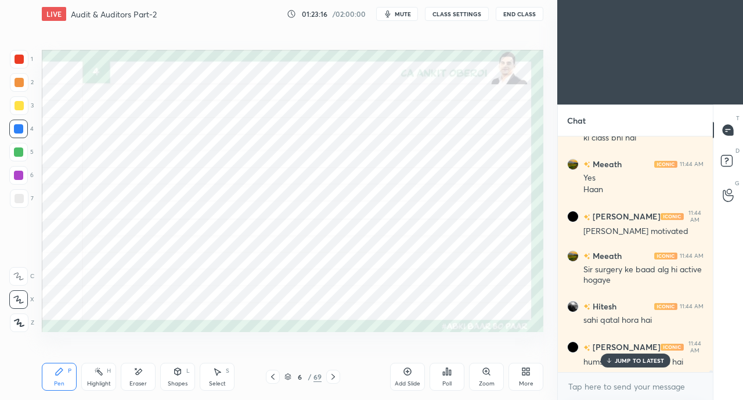
click at [276, 379] on icon at bounding box center [272, 376] width 9 height 9
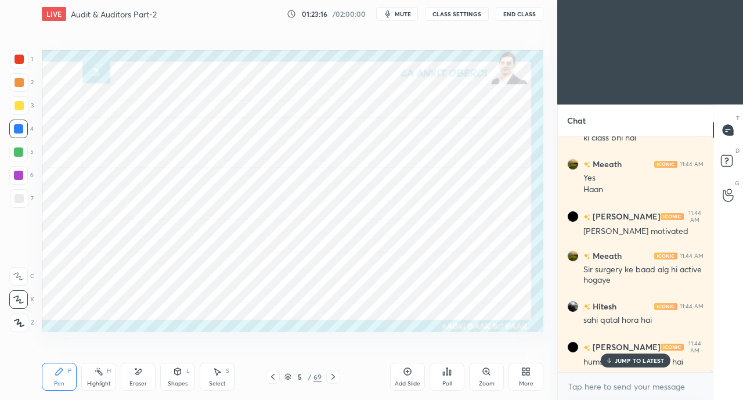
click at [275, 379] on icon at bounding box center [272, 376] width 9 height 9
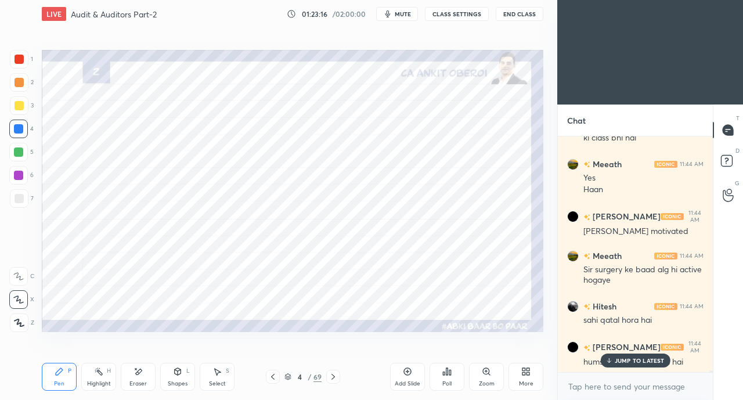
click at [275, 380] on icon at bounding box center [272, 376] width 9 height 9
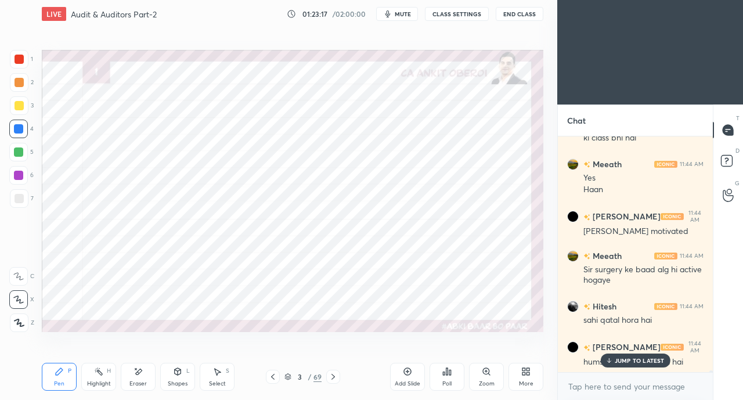
click at [620, 360] on p "JUMP TO LATEST" at bounding box center [640, 360] width 50 height 7
click at [335, 376] on icon at bounding box center [333, 376] width 9 height 9
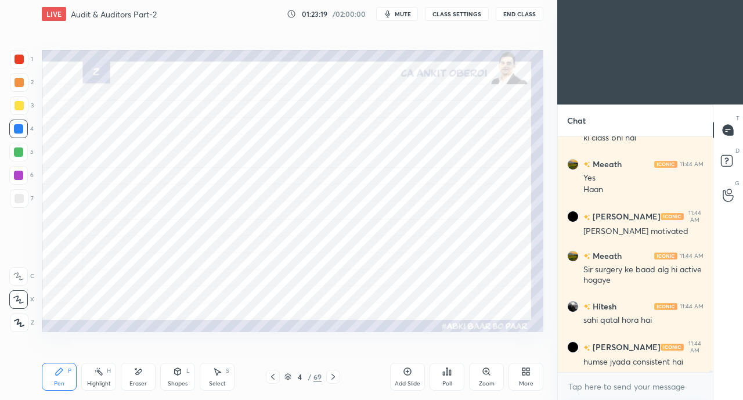
click at [336, 375] on icon at bounding box center [333, 376] width 9 height 9
click at [337, 375] on icon at bounding box center [333, 376] width 9 height 9
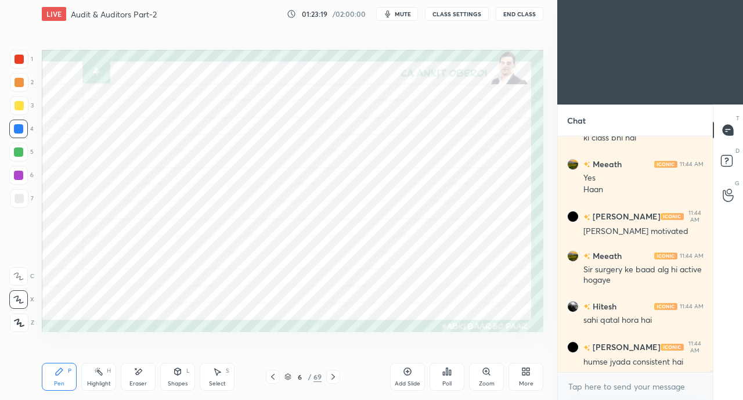
click at [337, 376] on icon at bounding box center [333, 376] width 9 height 9
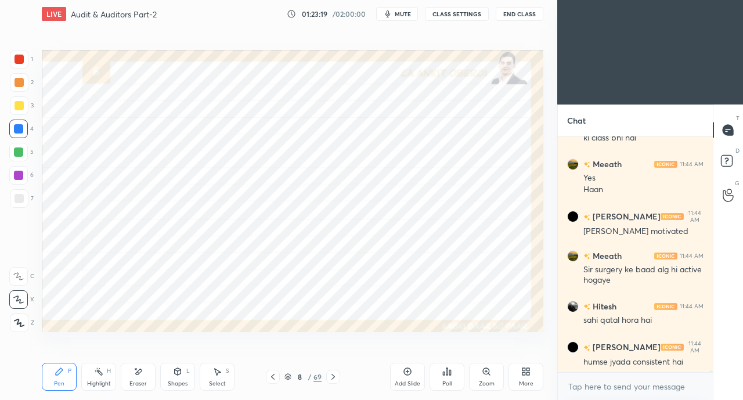
click at [337, 376] on icon at bounding box center [333, 376] width 9 height 9
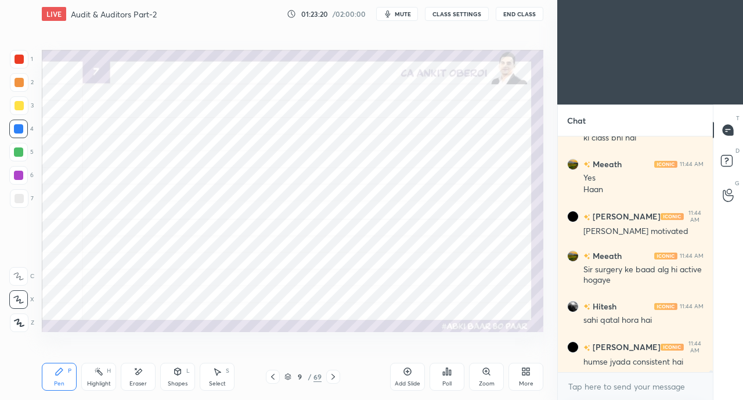
click at [336, 376] on icon at bounding box center [333, 376] width 9 height 9
click at [337, 373] on icon at bounding box center [333, 376] width 9 height 9
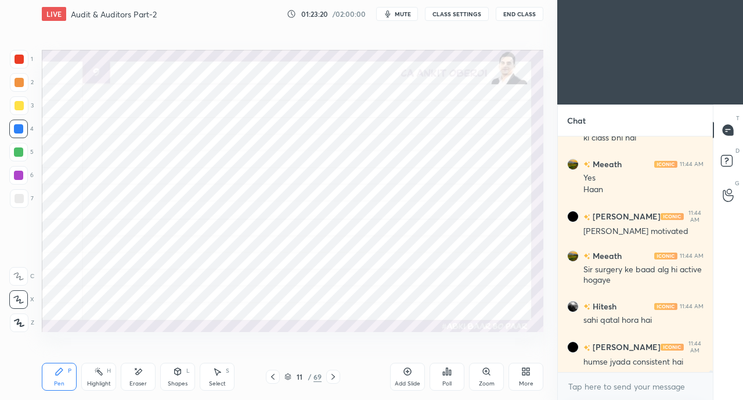
click at [337, 374] on icon at bounding box center [333, 376] width 9 height 9
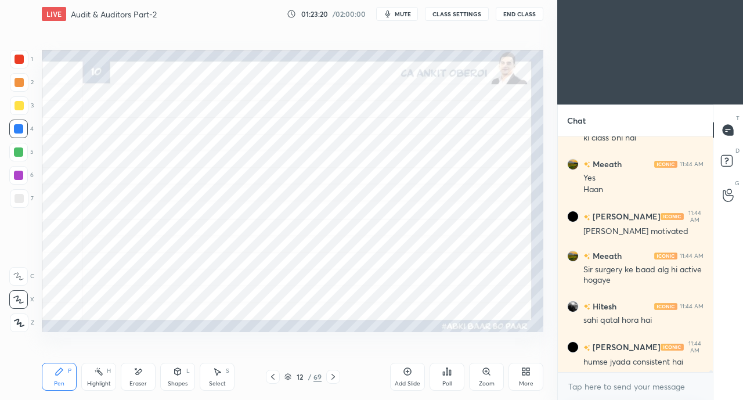
click at [336, 375] on icon at bounding box center [333, 376] width 9 height 9
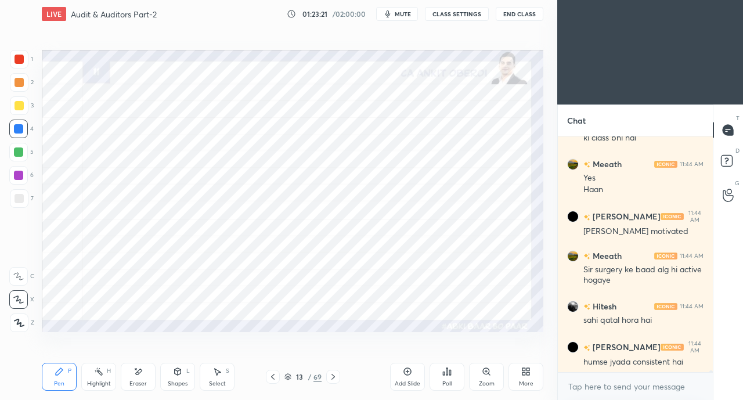
click at [274, 374] on icon at bounding box center [272, 376] width 9 height 9
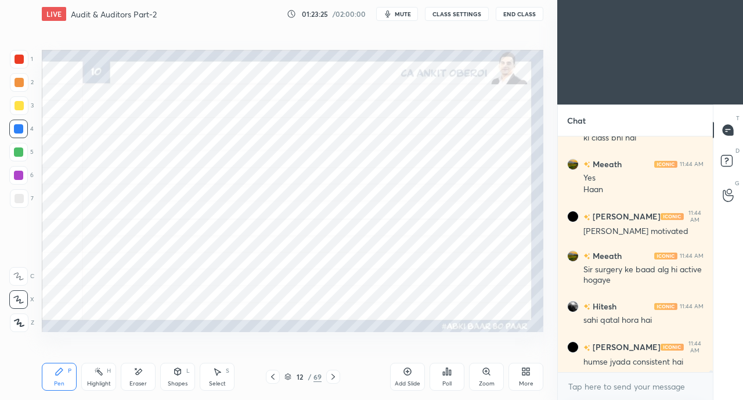
scroll to position [37266, 0]
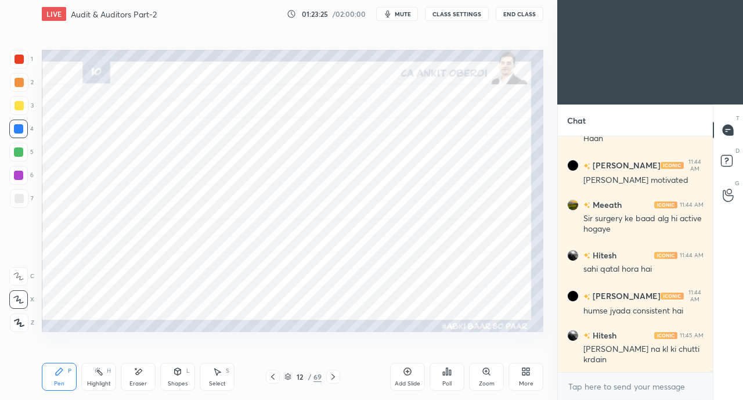
click at [22, 59] on div at bounding box center [19, 59] width 9 height 9
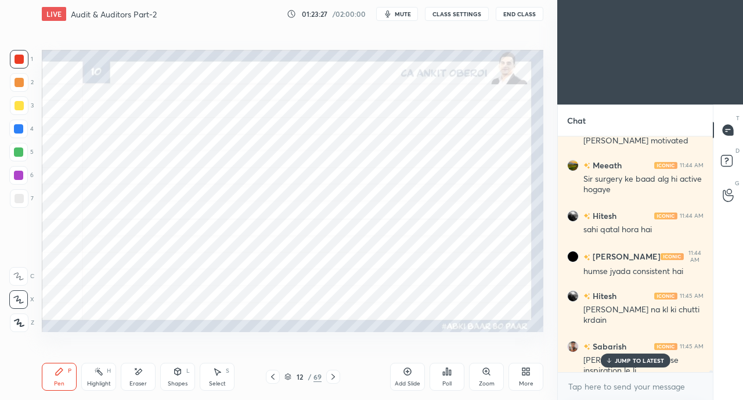
click at [621, 361] on p "JUMP TO LATEST" at bounding box center [640, 360] width 50 height 7
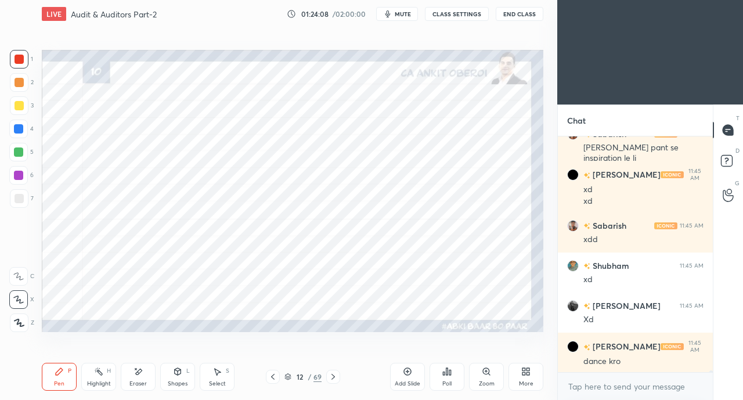
scroll to position [37557, 0]
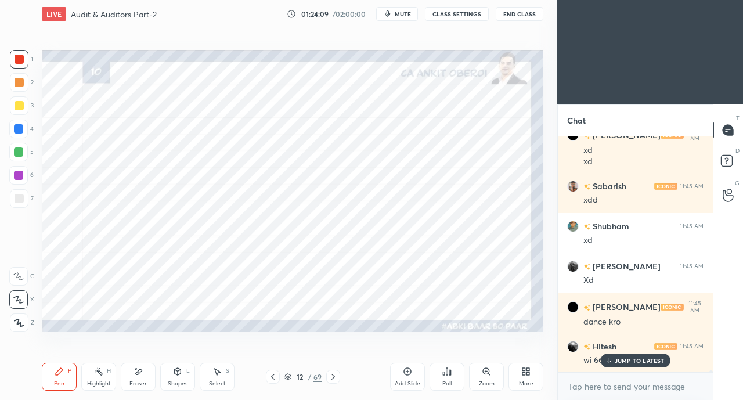
click at [627, 357] on p "JUMP TO LATEST" at bounding box center [640, 360] width 50 height 7
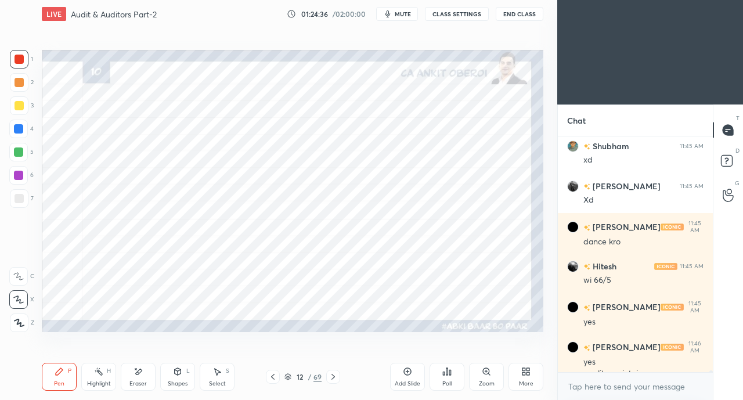
scroll to position [37649, 0]
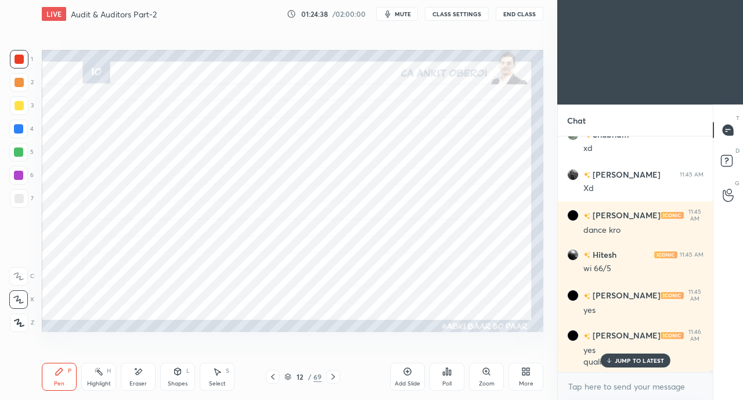
click at [632, 358] on p "JUMP TO LATEST" at bounding box center [640, 360] width 50 height 7
click at [20, 130] on div at bounding box center [18, 128] width 9 height 9
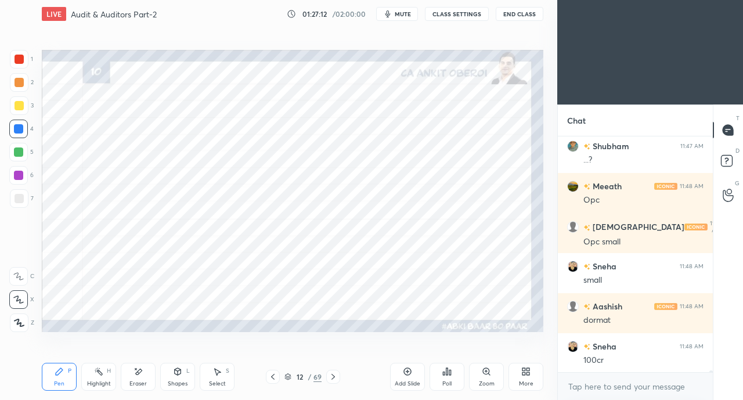
scroll to position [38010, 0]
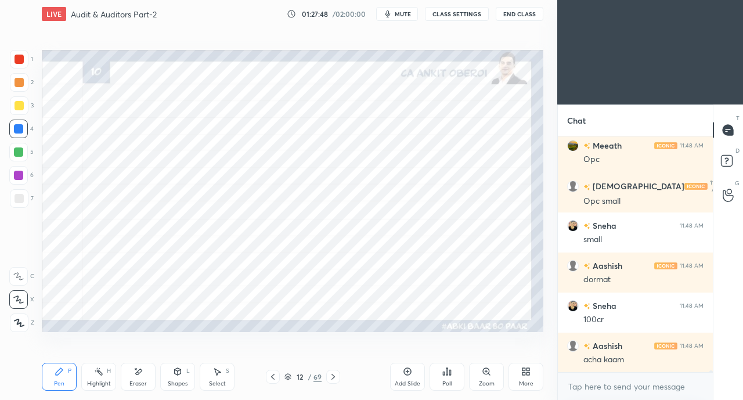
click at [17, 59] on div at bounding box center [19, 59] width 9 height 9
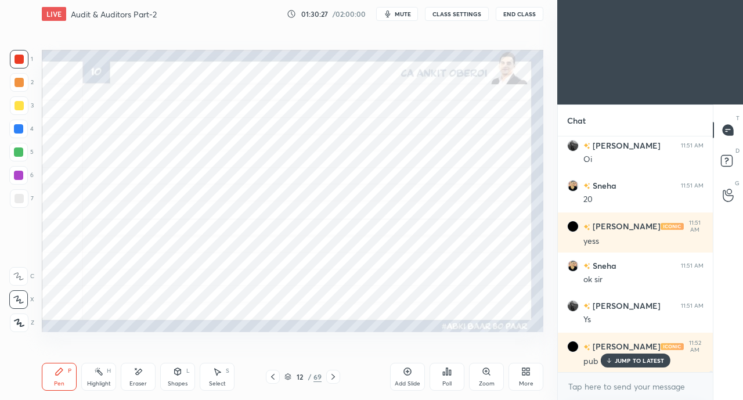
scroll to position [39092, 0]
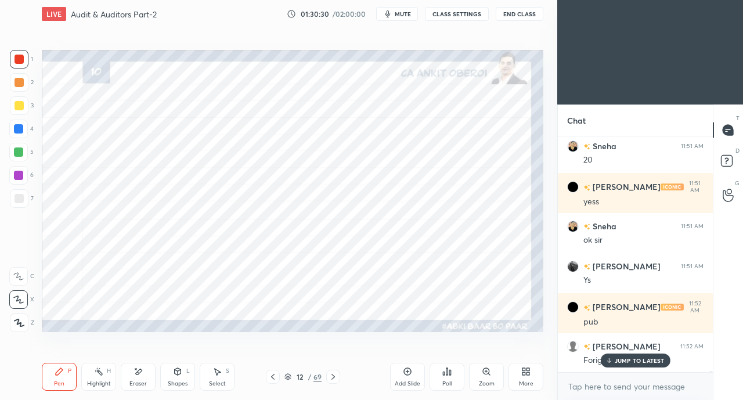
click at [627, 363] on p "JUMP TO LATEST" at bounding box center [640, 360] width 50 height 7
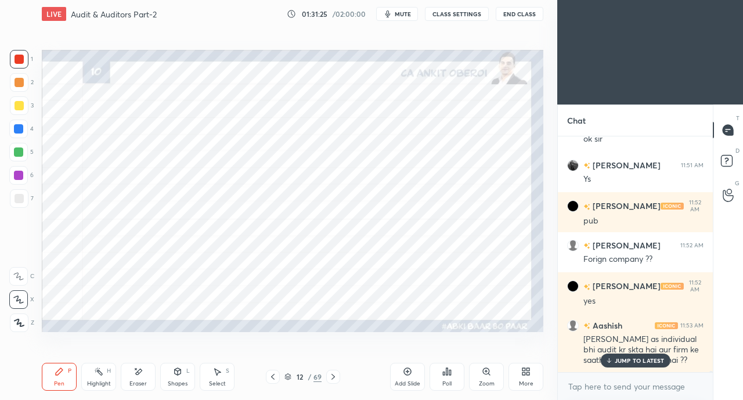
scroll to position [39233, 0]
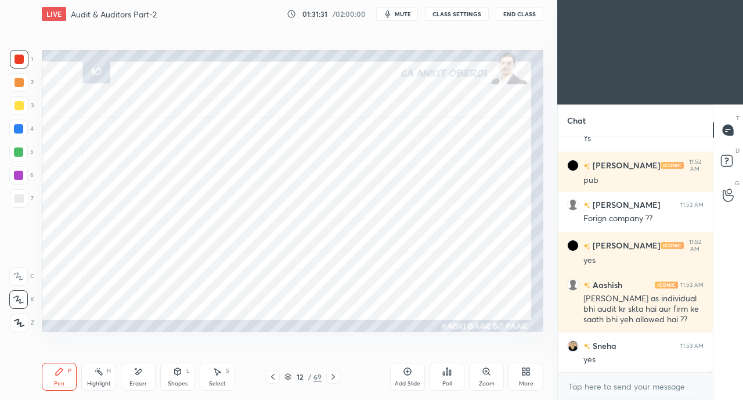
click at [331, 377] on icon at bounding box center [333, 376] width 9 height 9
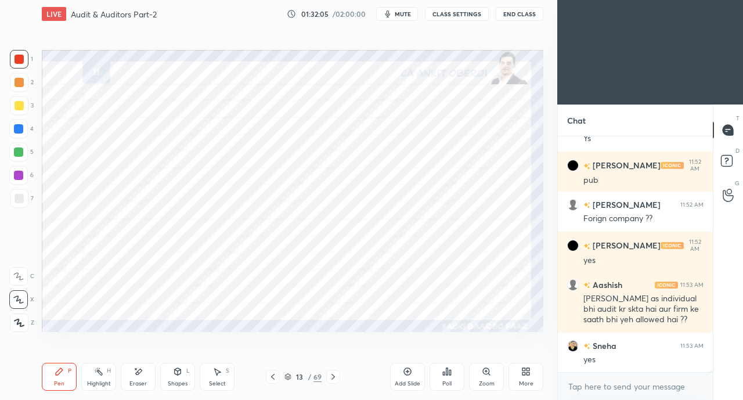
click at [19, 127] on div at bounding box center [18, 128] width 9 height 9
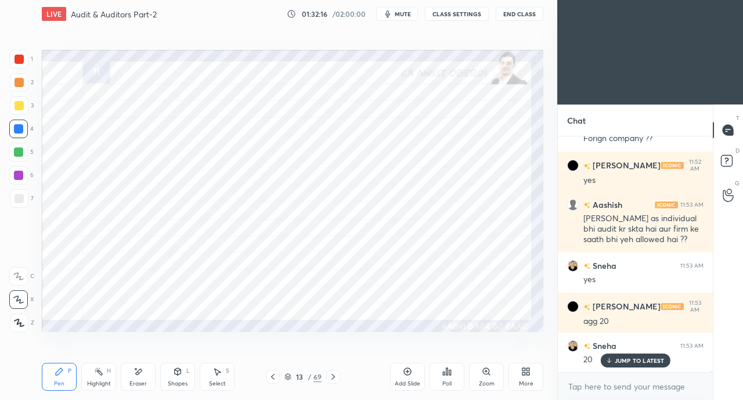
scroll to position [39353, 0]
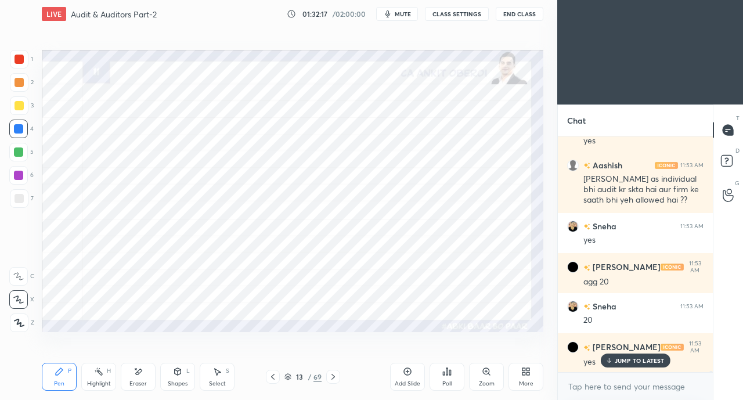
click at [20, 62] on div at bounding box center [19, 59] width 9 height 9
click at [332, 376] on icon at bounding box center [333, 376] width 9 height 9
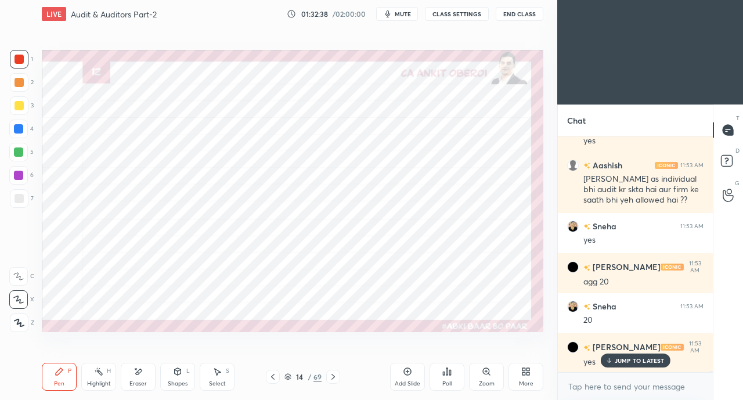
click at [267, 378] on div at bounding box center [273, 377] width 14 height 14
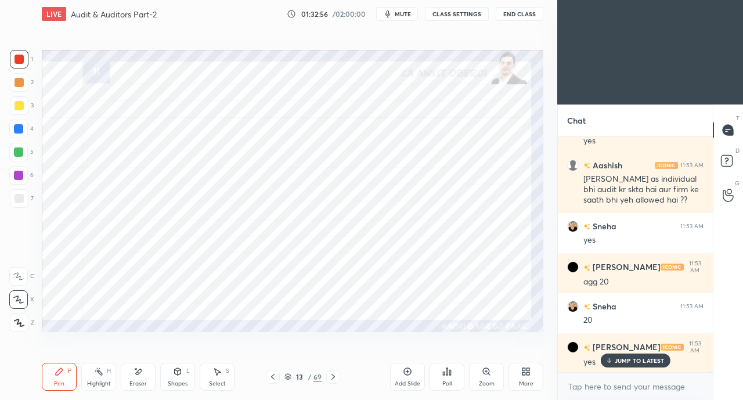
click at [18, 150] on div at bounding box center [18, 152] width 9 height 9
click at [19, 133] on div at bounding box center [18, 128] width 9 height 9
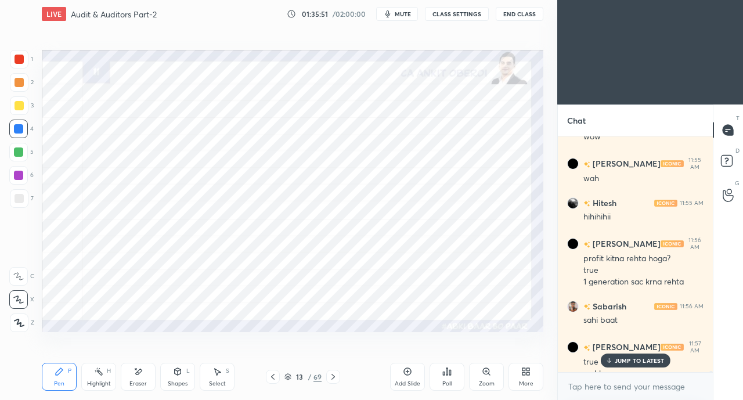
scroll to position [39628, 0]
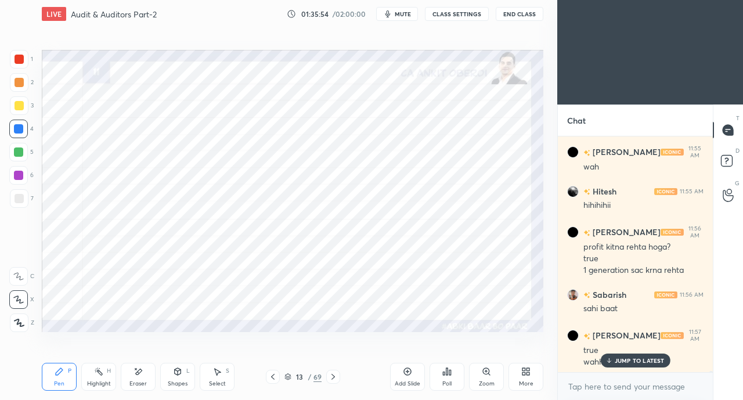
click at [619, 357] on p "JUMP TO LATEST" at bounding box center [640, 360] width 50 height 7
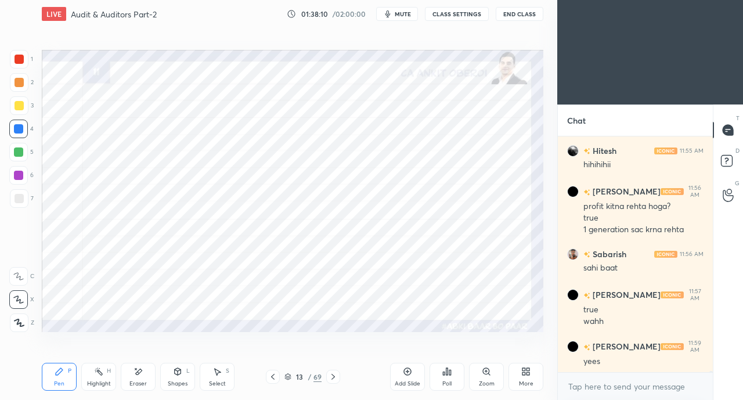
scroll to position [39709, 0]
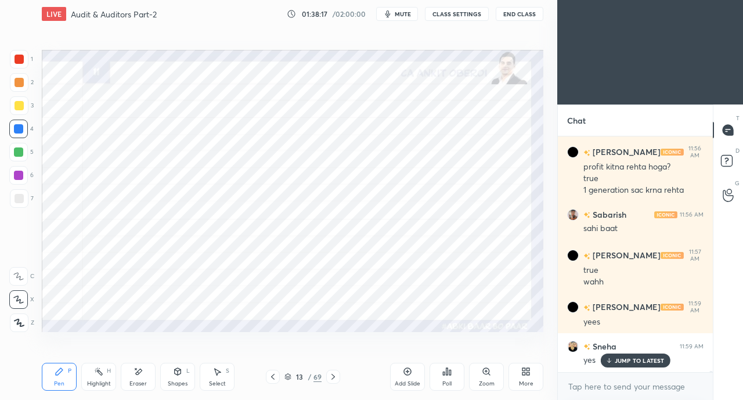
click at [275, 373] on icon at bounding box center [272, 376] width 9 height 9
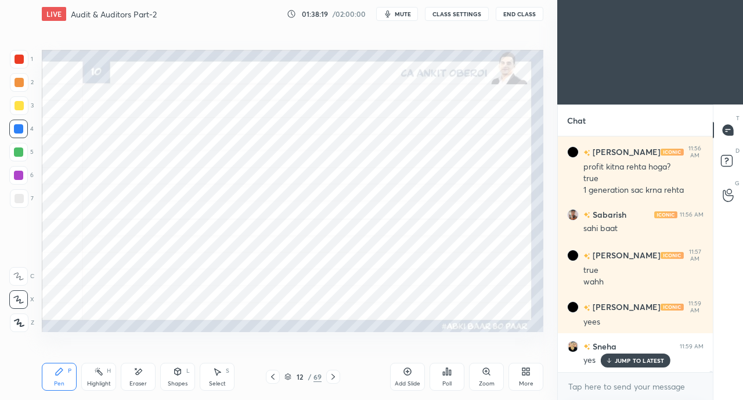
click at [332, 374] on icon at bounding box center [333, 376] width 9 height 9
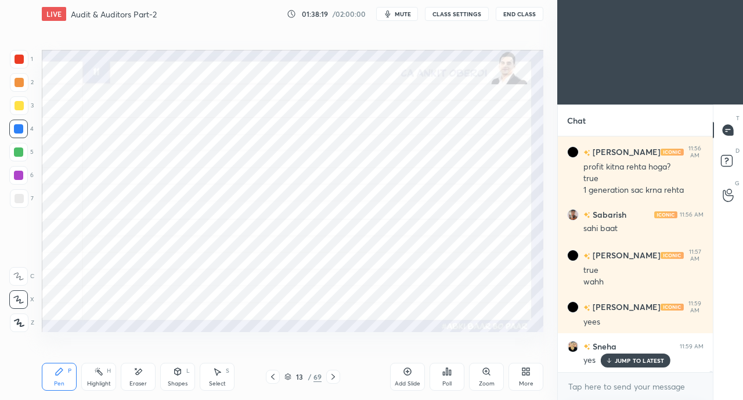
click at [335, 374] on icon at bounding box center [333, 376] width 9 height 9
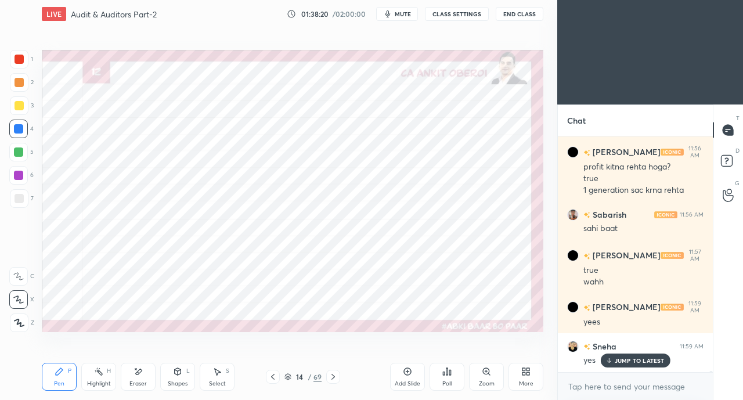
click at [335, 372] on icon at bounding box center [333, 376] width 9 height 9
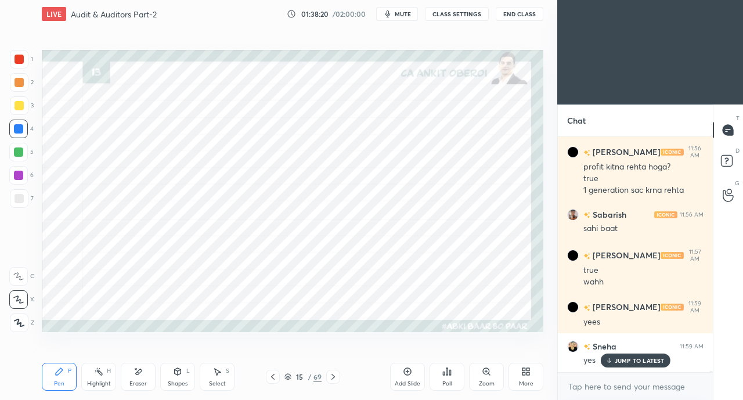
click at [273, 376] on icon at bounding box center [272, 377] width 3 height 6
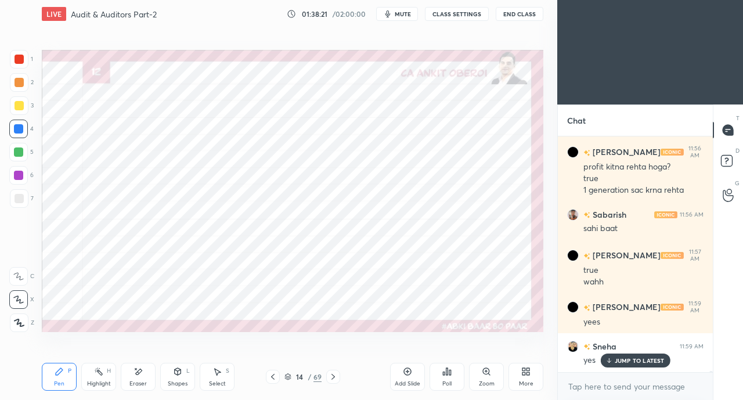
click at [272, 376] on icon at bounding box center [272, 377] width 3 height 6
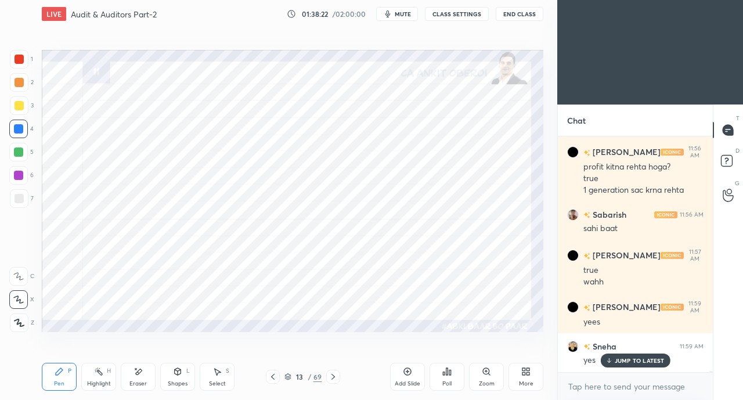
click at [336, 376] on icon at bounding box center [333, 376] width 9 height 9
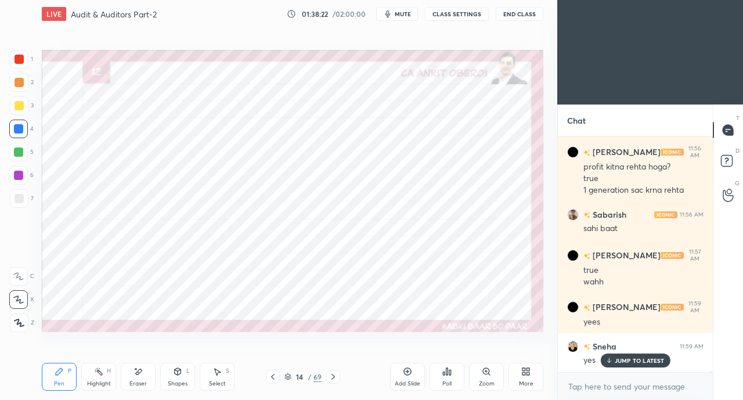
click at [613, 361] on icon at bounding box center [609, 360] width 8 height 7
click at [23, 60] on div at bounding box center [19, 59] width 9 height 9
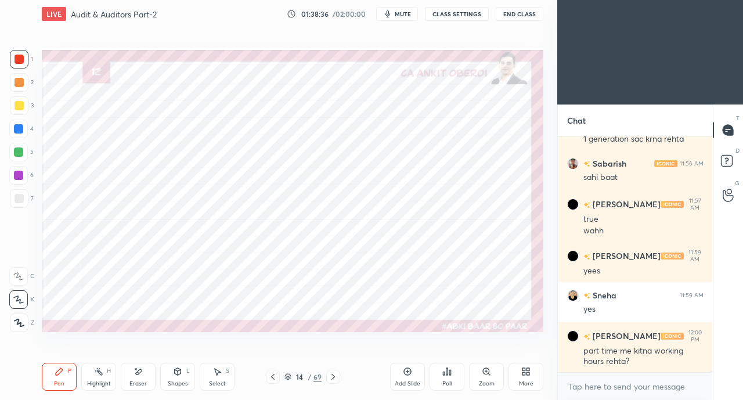
click at [168, 372] on div "Shapes L" at bounding box center [177, 377] width 35 height 28
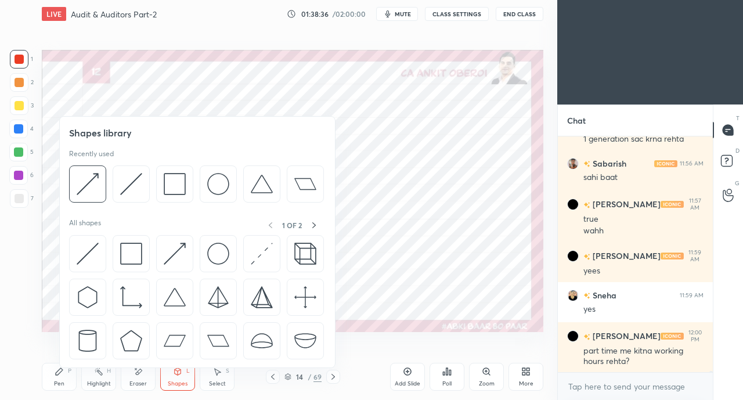
click at [91, 256] on img at bounding box center [88, 254] width 22 height 22
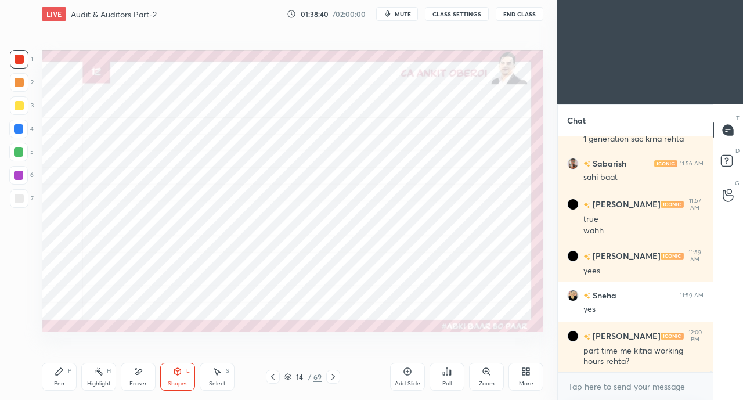
click at [66, 371] on div "Pen P" at bounding box center [59, 377] width 35 height 28
click at [20, 128] on div at bounding box center [18, 128] width 9 height 9
click at [21, 57] on div at bounding box center [19, 59] width 9 height 9
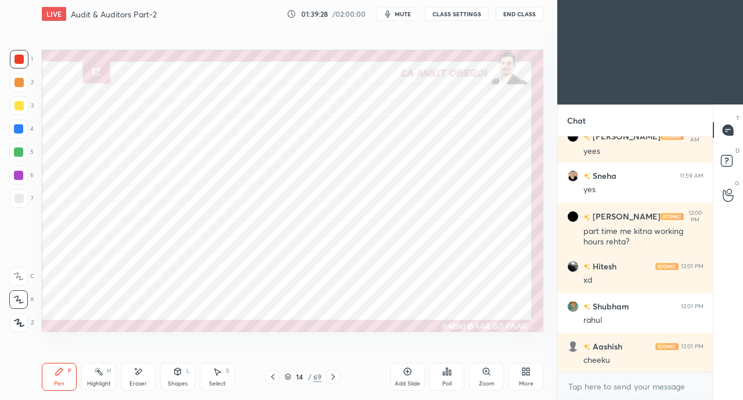
scroll to position [39920, 0]
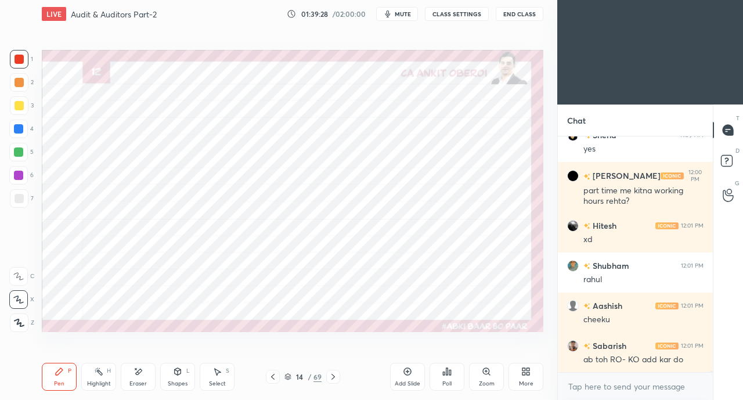
click at [18, 130] on div at bounding box center [18, 128] width 9 height 9
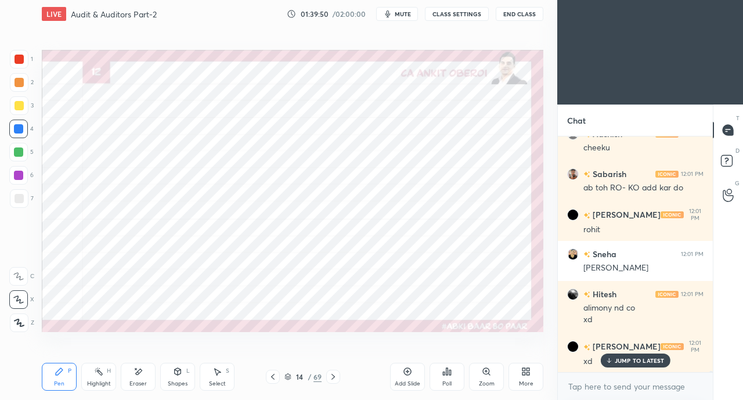
scroll to position [40131, 0]
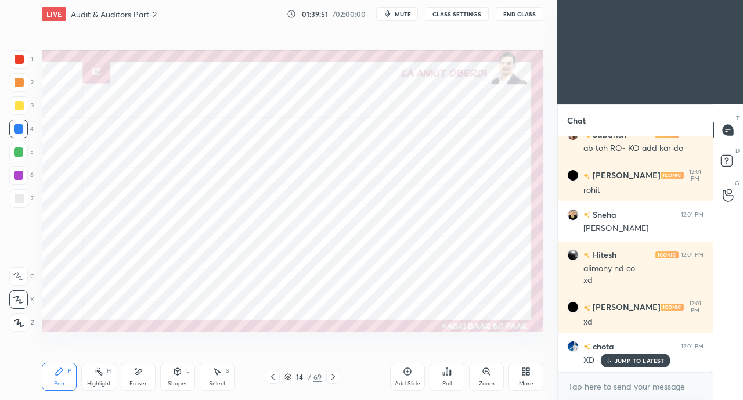
click at [614, 360] on div "JUMP TO LATEST" at bounding box center [636, 361] width 70 height 14
click at [20, 55] on div at bounding box center [19, 59] width 9 height 9
click at [20, 130] on div at bounding box center [18, 128] width 9 height 9
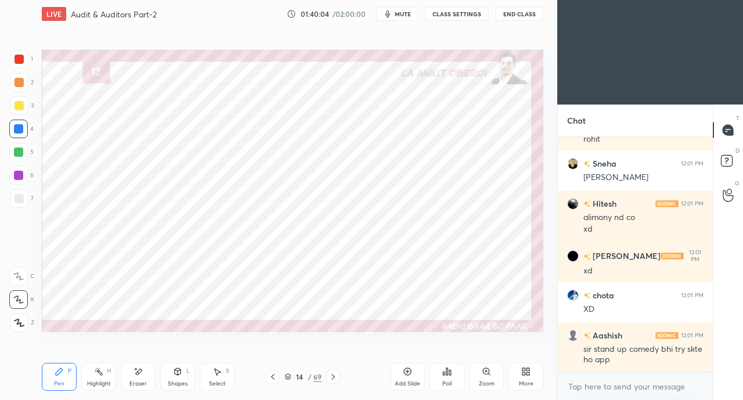
click at [128, 371] on div "Eraser" at bounding box center [138, 377] width 35 height 28
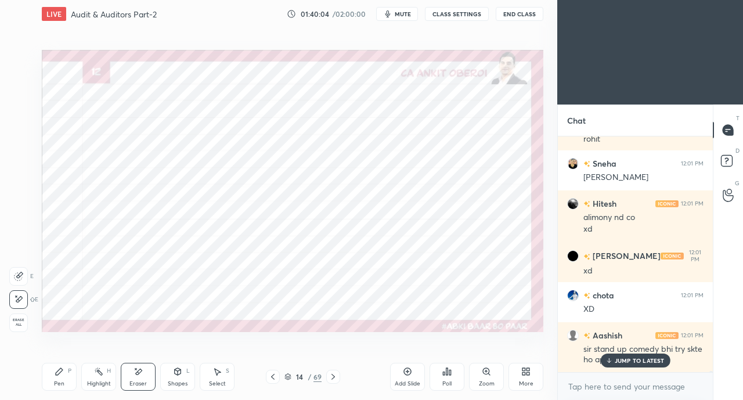
scroll to position [40222, 0]
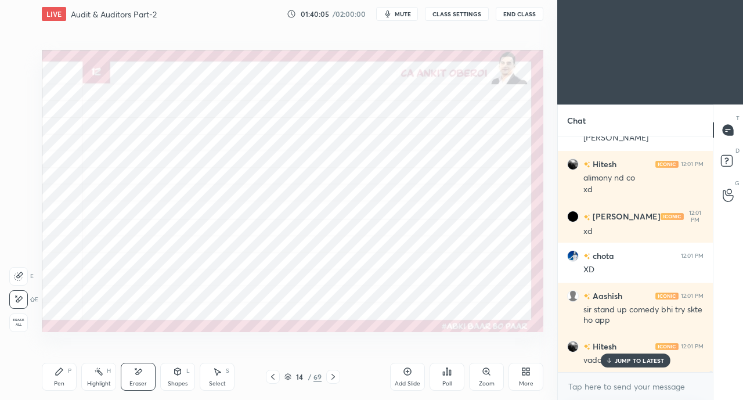
click at [61, 377] on div "Pen P" at bounding box center [59, 377] width 35 height 28
click at [19, 59] on div at bounding box center [19, 59] width 9 height 9
click at [20, 128] on div at bounding box center [18, 128] width 9 height 9
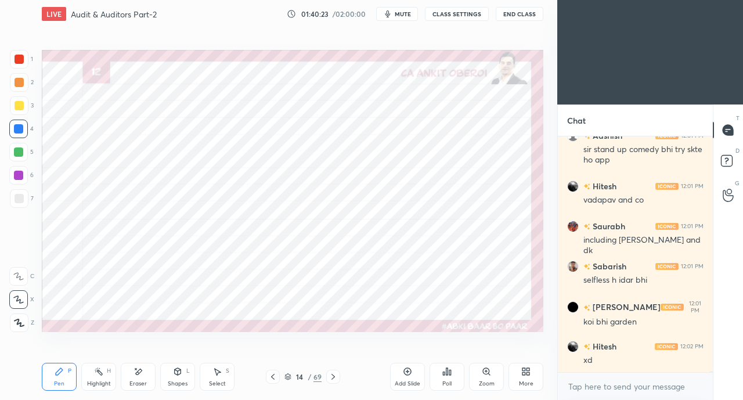
scroll to position [40423, 0]
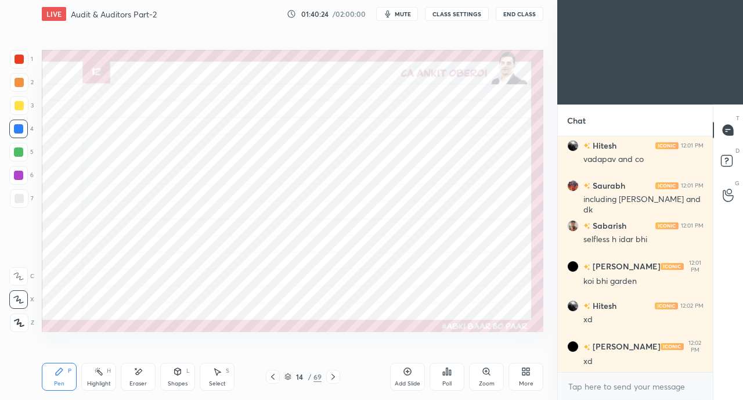
click at [18, 57] on div at bounding box center [19, 59] width 9 height 9
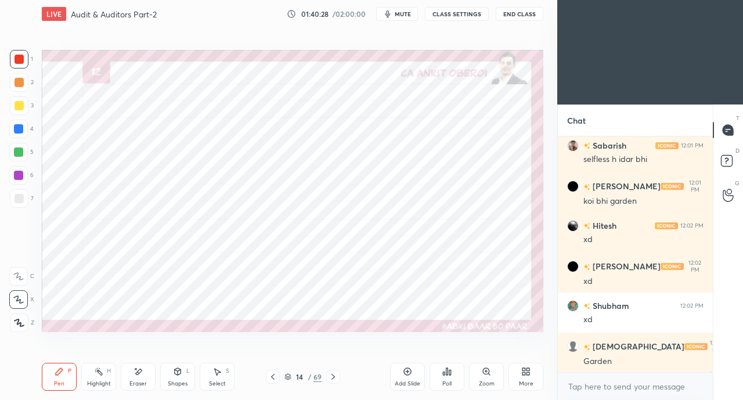
scroll to position [40543, 0]
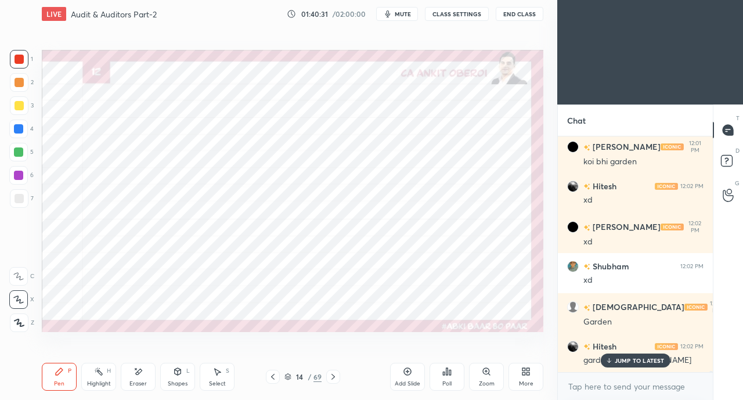
click at [620, 364] on p "JUMP TO LATEST" at bounding box center [640, 360] width 50 height 7
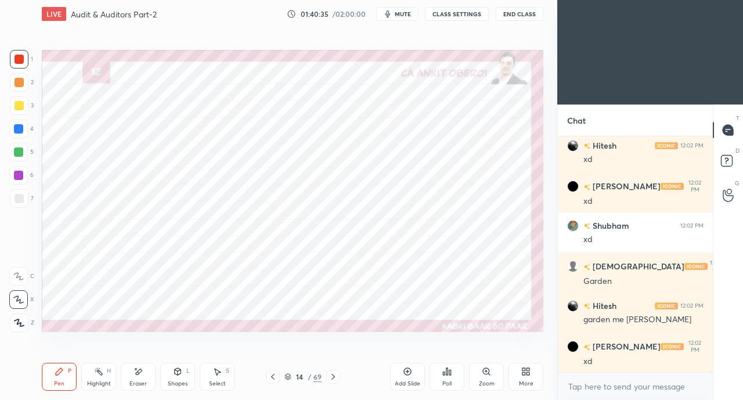
click at [20, 125] on div at bounding box center [18, 128] width 9 height 9
click at [17, 62] on div at bounding box center [19, 59] width 9 height 9
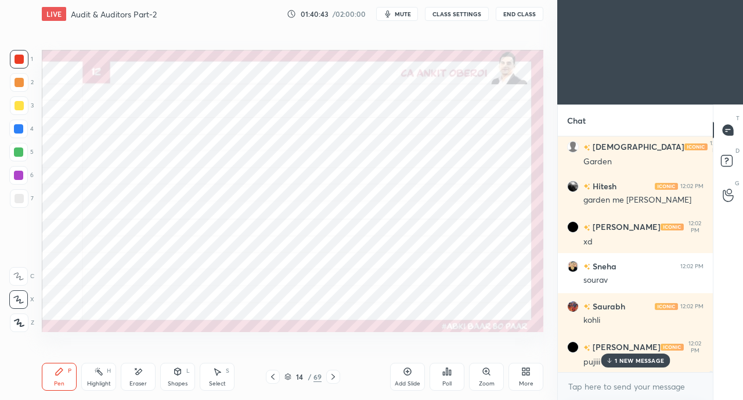
scroll to position [40744, 0]
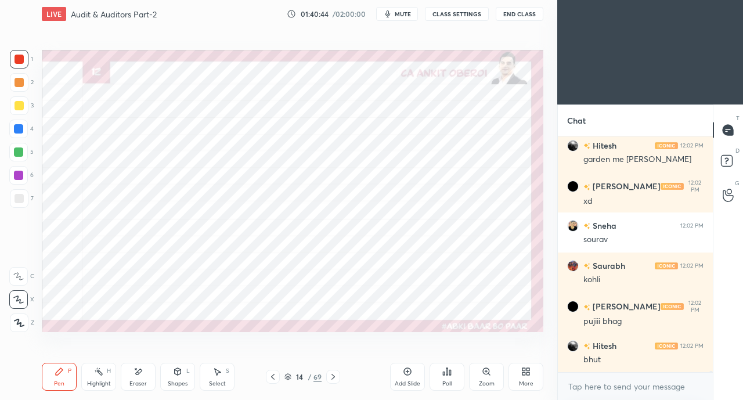
click at [20, 130] on div at bounding box center [18, 128] width 9 height 9
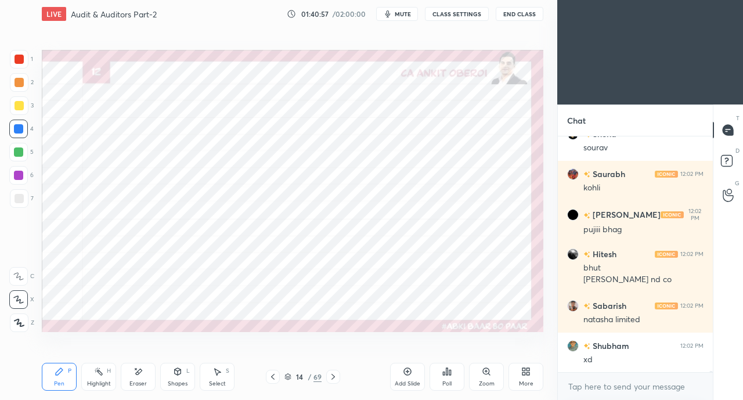
scroll to position [40875, 0]
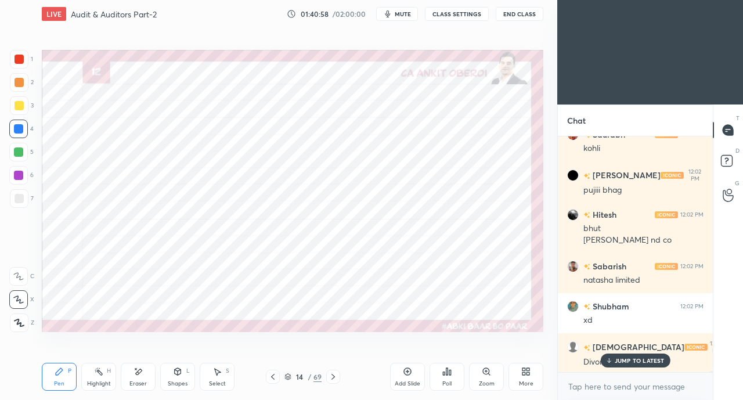
click at [21, 67] on div at bounding box center [19, 59] width 19 height 19
click at [613, 363] on icon at bounding box center [609, 360] width 8 height 7
click at [20, 121] on div at bounding box center [18, 129] width 19 height 19
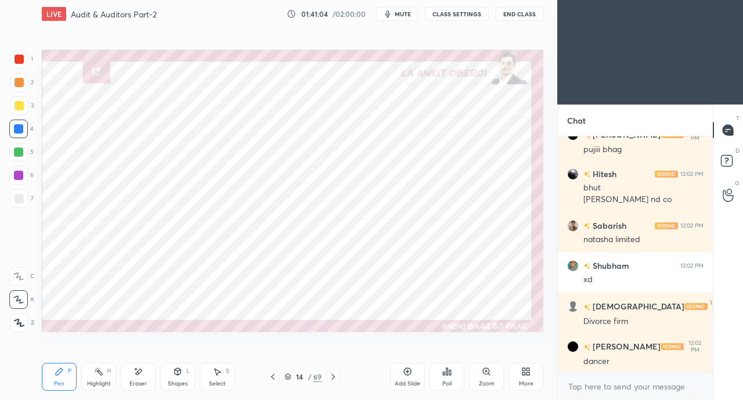
click at [14, 59] on div at bounding box center [19, 59] width 19 height 19
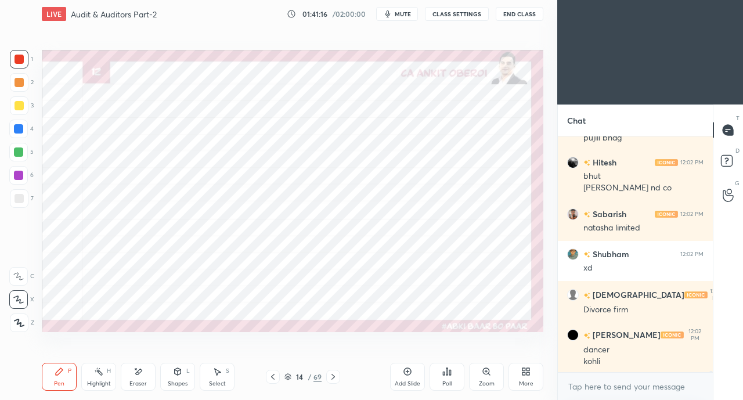
click at [12, 122] on div at bounding box center [18, 129] width 19 height 19
click at [21, 136] on div at bounding box center [18, 129] width 19 height 19
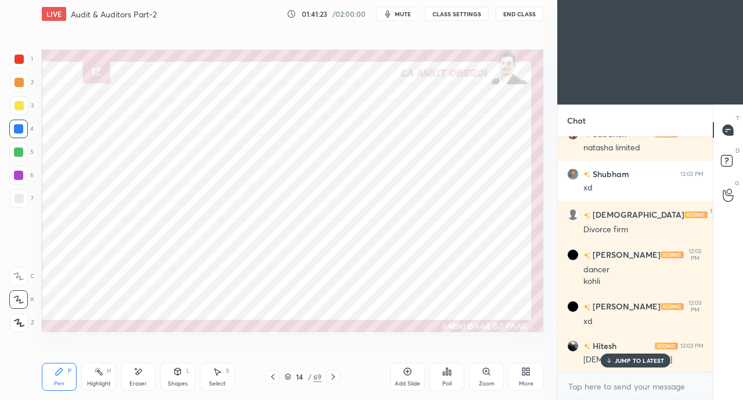
scroll to position [41047, 0]
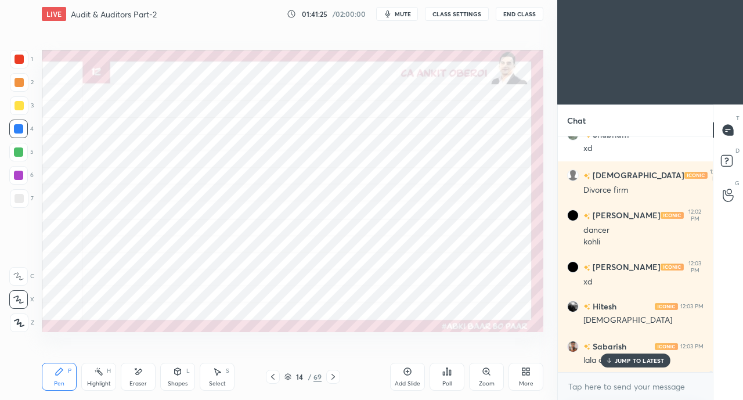
click at [617, 360] on p "JUMP TO LATEST" at bounding box center [640, 360] width 50 height 7
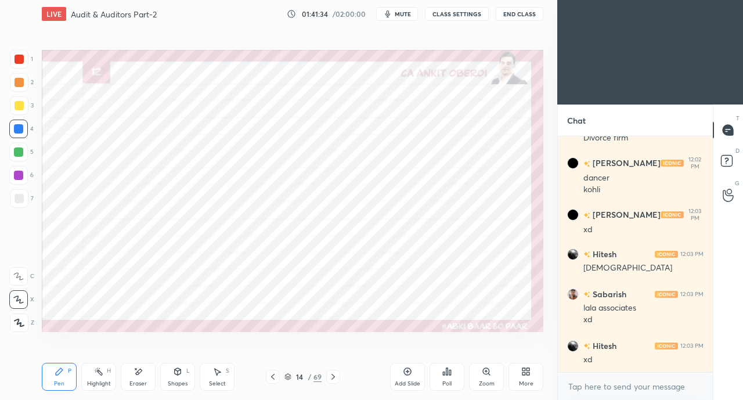
scroll to position [41139, 0]
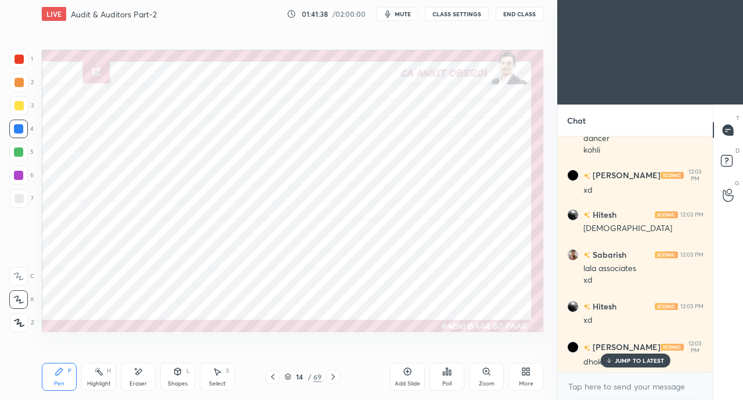
click at [626, 361] on p "JUMP TO LATEST" at bounding box center [640, 360] width 50 height 7
click at [21, 60] on div at bounding box center [19, 59] width 9 height 9
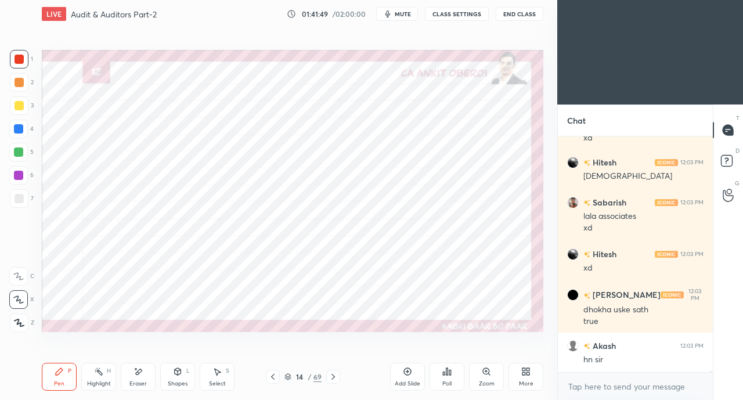
scroll to position [41230, 0]
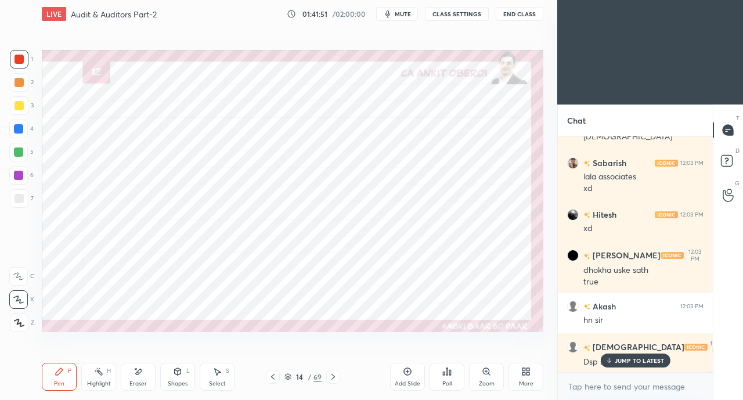
click at [613, 362] on icon at bounding box center [609, 360] width 8 height 7
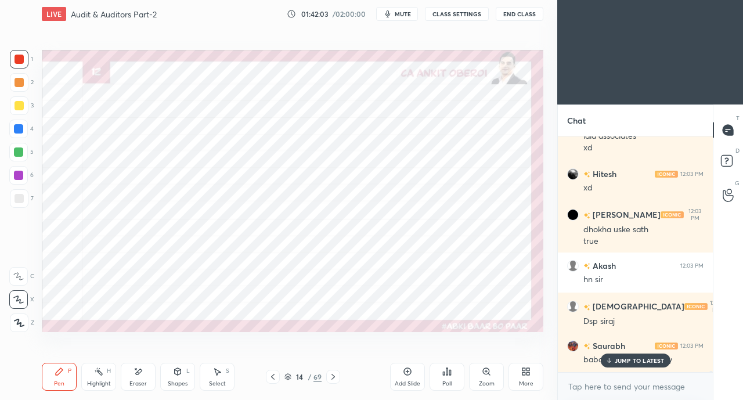
scroll to position [41310, 0]
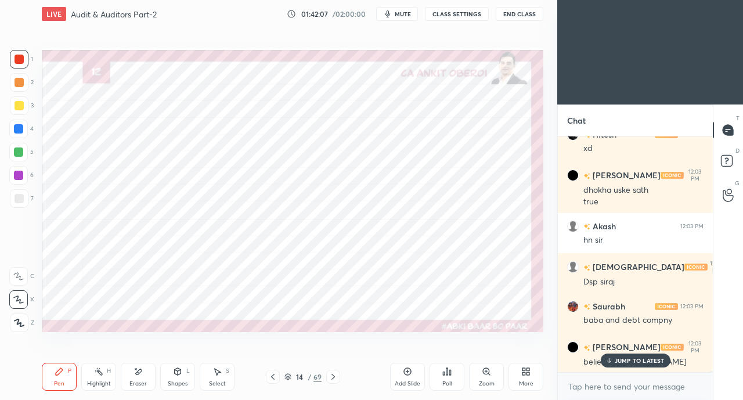
click at [610, 363] on icon at bounding box center [609, 360] width 8 height 7
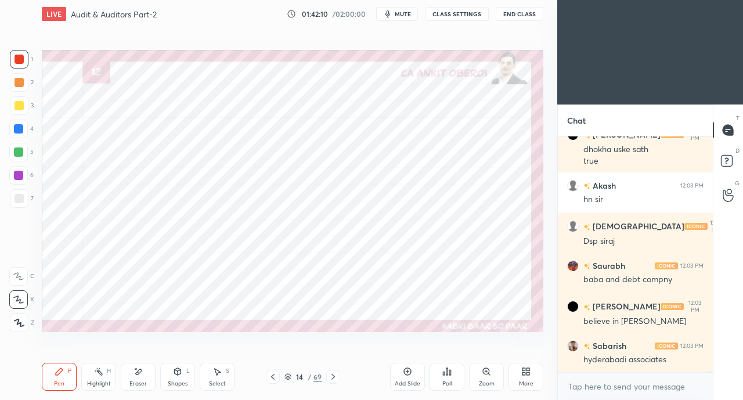
click at [181, 376] on icon at bounding box center [177, 371] width 9 height 9
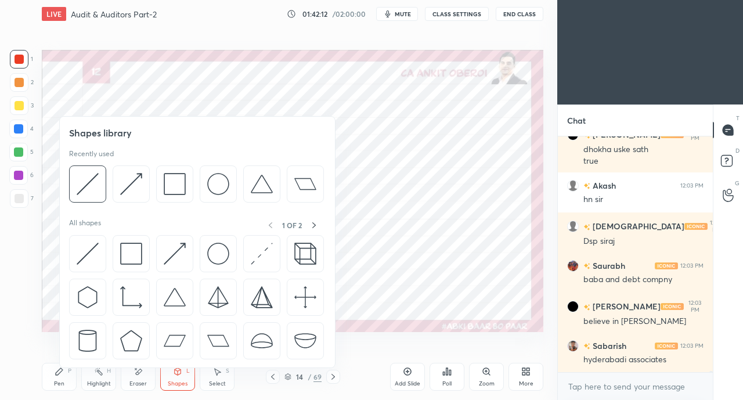
click at [77, 249] on img at bounding box center [88, 254] width 22 height 22
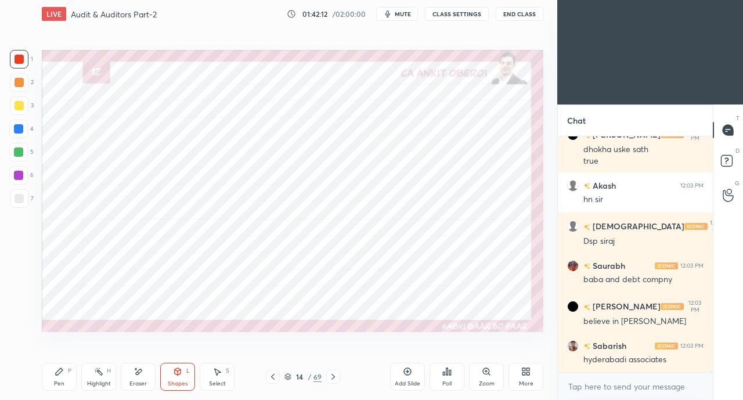
click at [16, 149] on div at bounding box center [18, 152] width 9 height 9
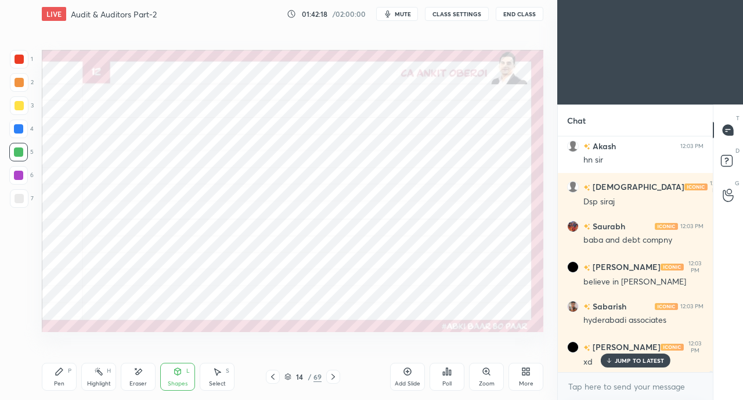
click at [63, 373] on icon at bounding box center [59, 371] width 9 height 9
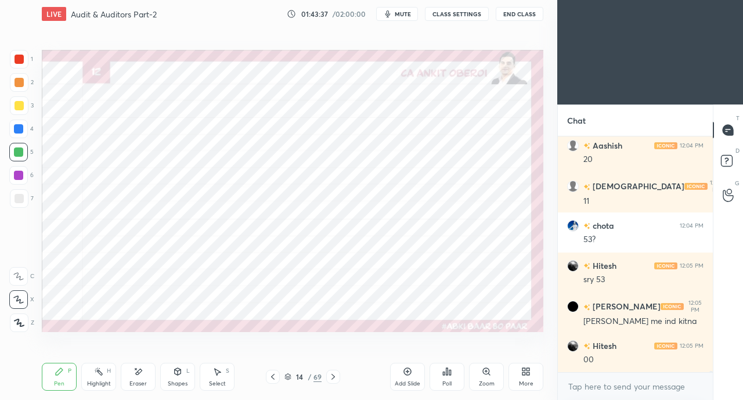
scroll to position [41791, 0]
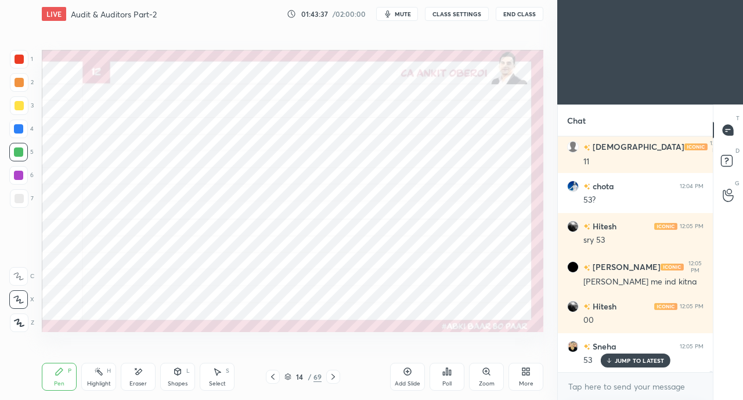
click at [19, 129] on div at bounding box center [18, 128] width 9 height 9
click at [18, 61] on div at bounding box center [19, 59] width 9 height 9
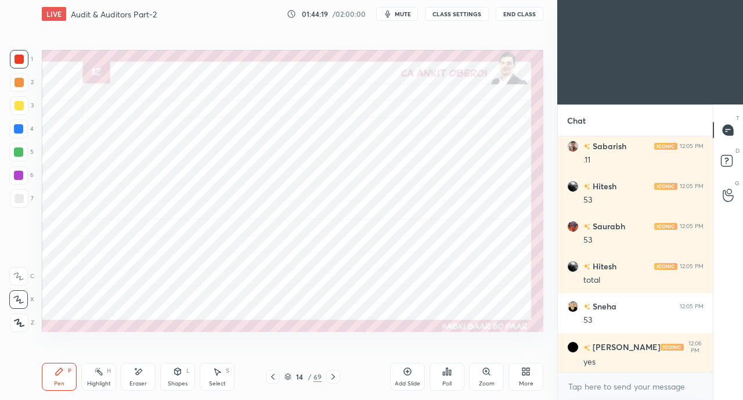
scroll to position [42645, 0]
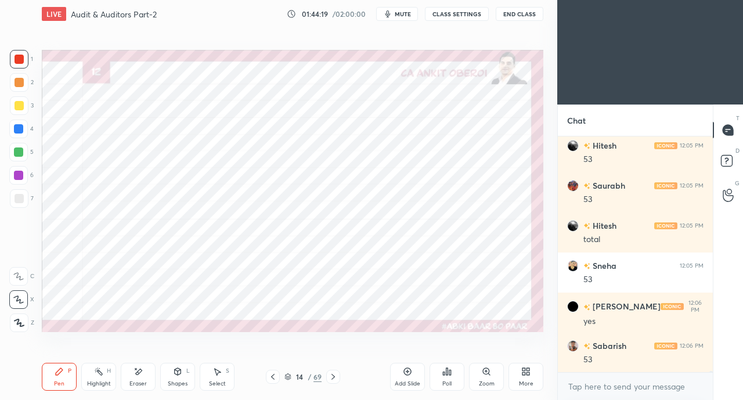
click at [20, 129] on div at bounding box center [18, 128] width 9 height 9
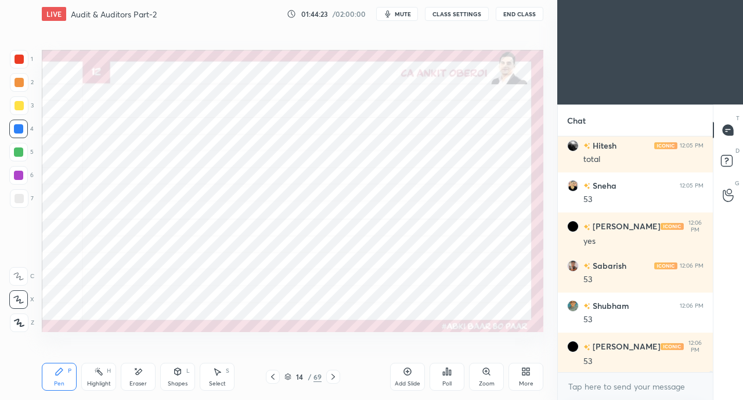
scroll to position [42765, 0]
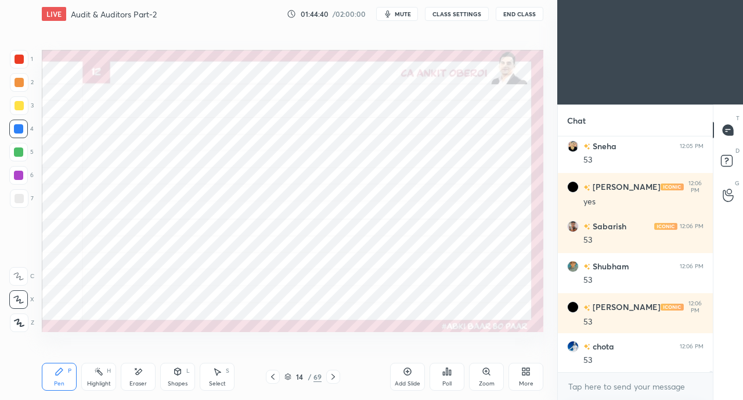
click at [21, 65] on div at bounding box center [19, 59] width 19 height 19
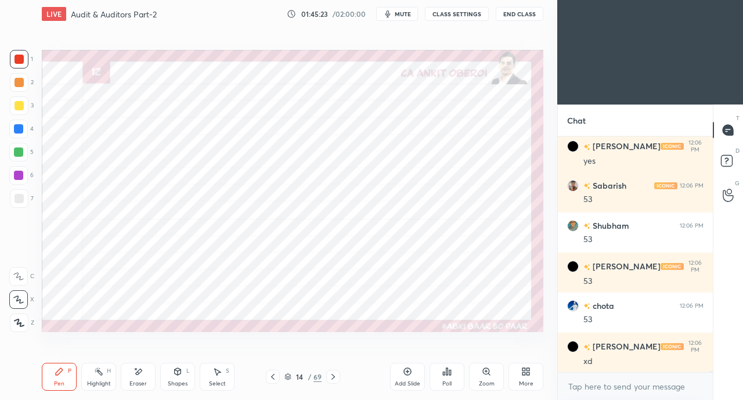
scroll to position [42845, 0]
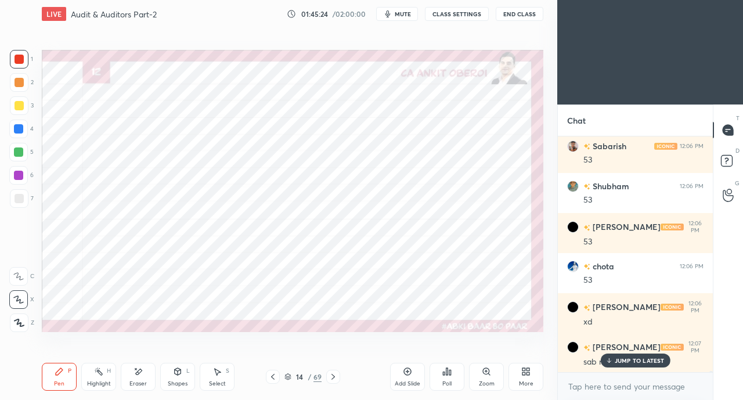
click at [617, 362] on p "JUMP TO LATEST" at bounding box center [640, 360] width 50 height 7
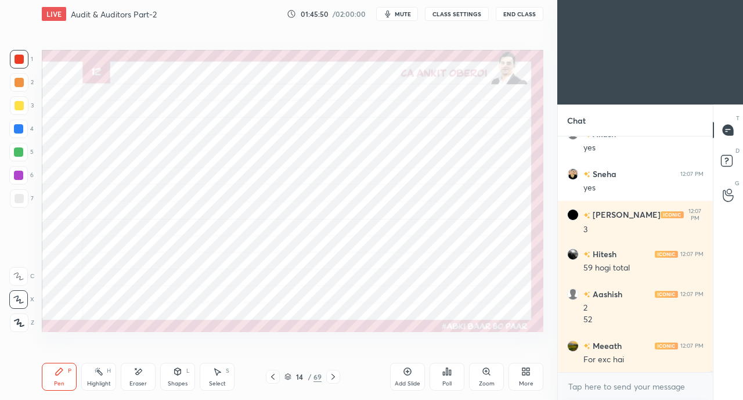
scroll to position [43257, 0]
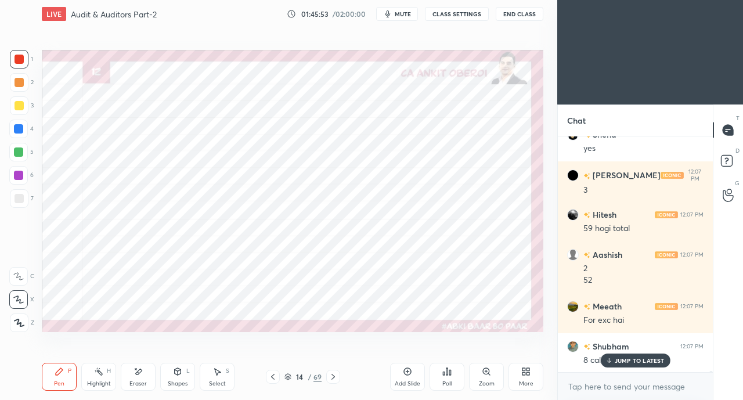
click at [635, 358] on p "JUMP TO LATEST" at bounding box center [640, 360] width 50 height 7
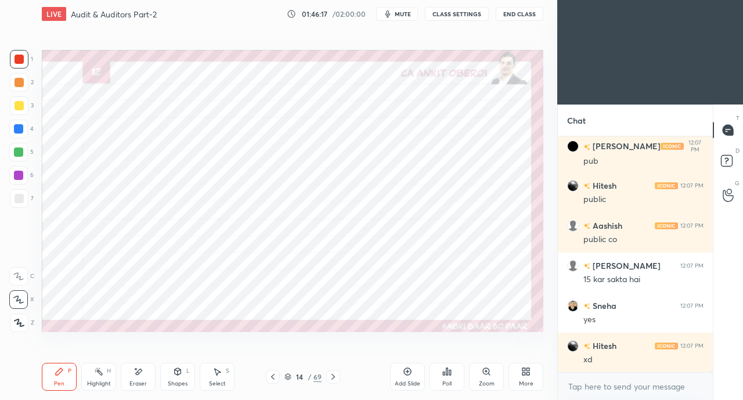
scroll to position [43578, 0]
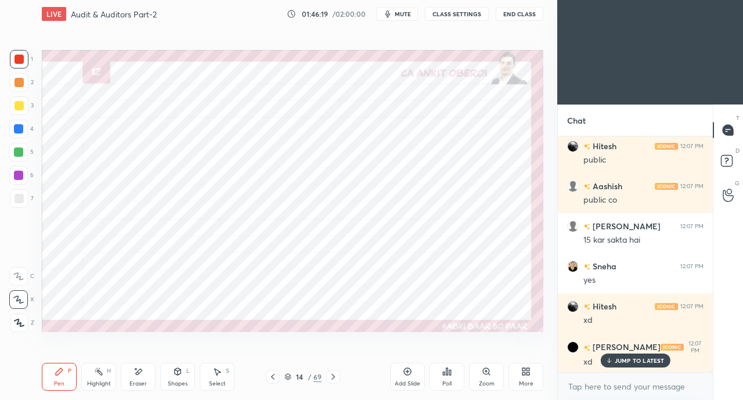
click at [15, 152] on div at bounding box center [18, 152] width 9 height 9
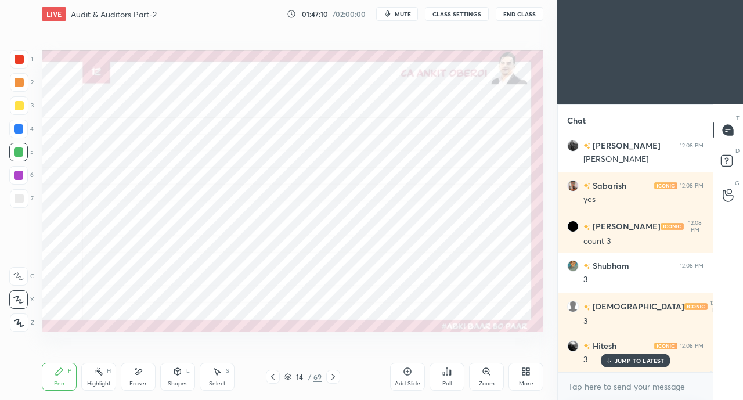
scroll to position [44149, 0]
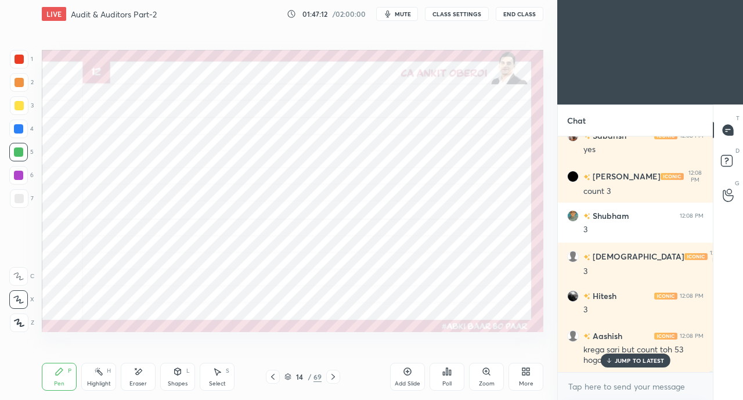
click at [633, 364] on p "JUMP TO LATEST" at bounding box center [640, 360] width 50 height 7
click at [530, 379] on div "More" at bounding box center [526, 377] width 35 height 28
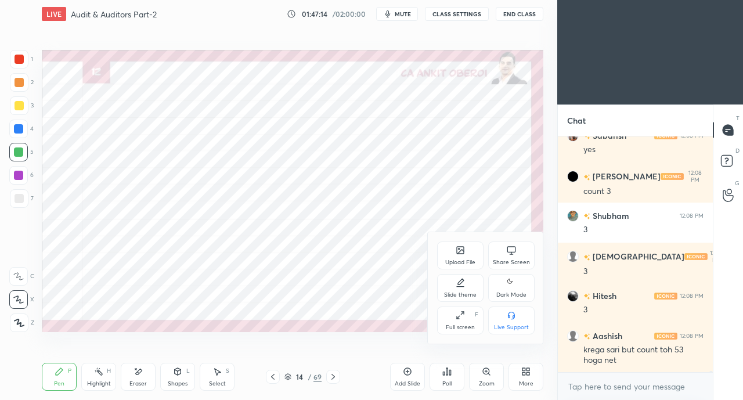
click at [334, 316] on div at bounding box center [371, 200] width 743 height 400
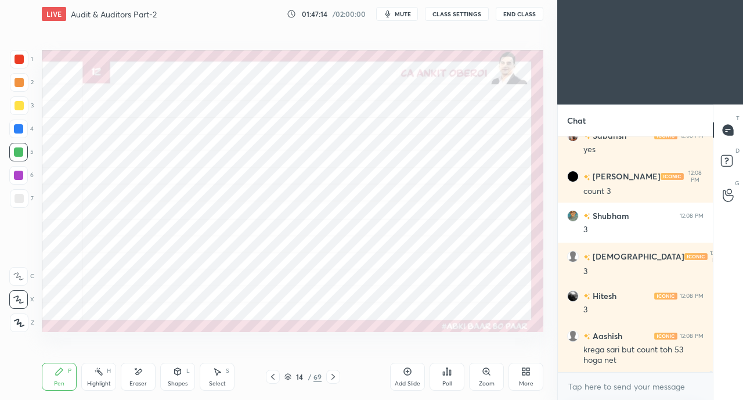
click at [339, 377] on div at bounding box center [333, 377] width 14 height 14
click at [337, 375] on icon at bounding box center [333, 376] width 9 height 9
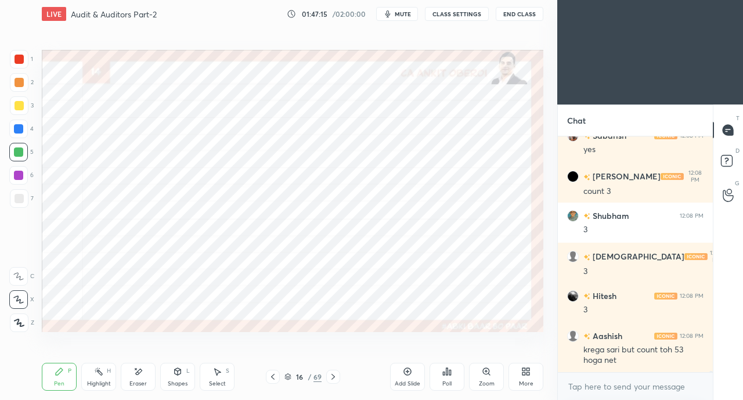
click at [338, 376] on div at bounding box center [333, 377] width 14 height 14
click at [338, 377] on div at bounding box center [333, 377] width 14 height 14
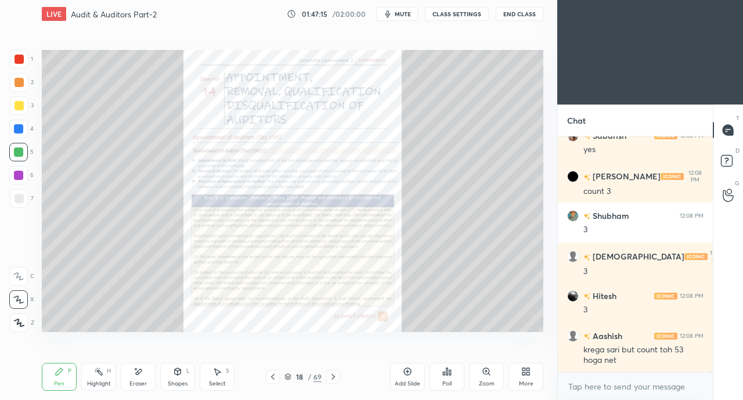
click at [337, 377] on icon at bounding box center [333, 376] width 9 height 9
click at [337, 375] on icon at bounding box center [333, 376] width 9 height 9
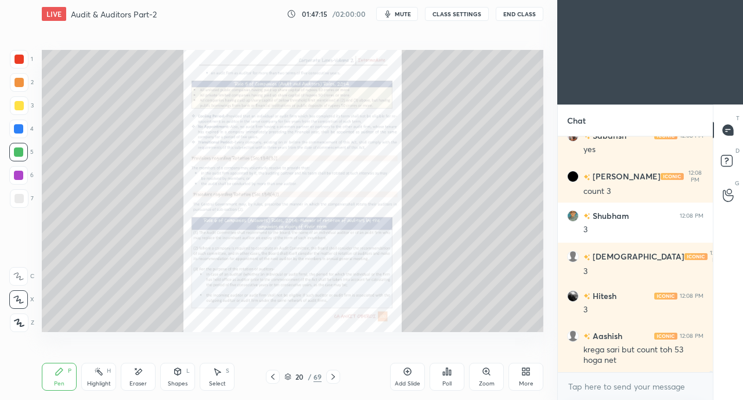
click at [337, 375] on icon at bounding box center [333, 376] width 9 height 9
click at [333, 377] on icon at bounding box center [333, 376] width 9 height 9
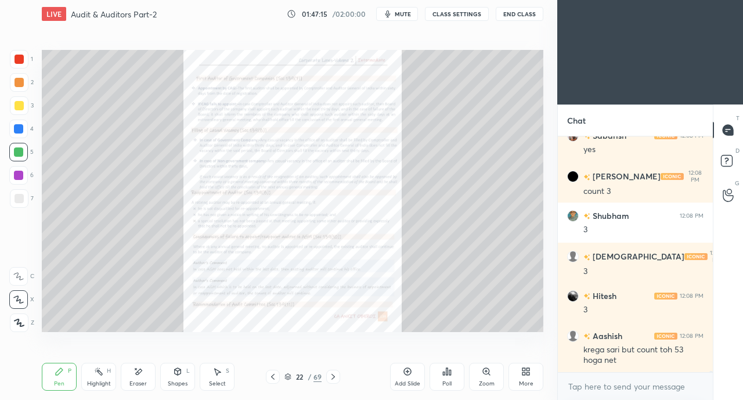
click at [333, 377] on icon at bounding box center [333, 376] width 9 height 9
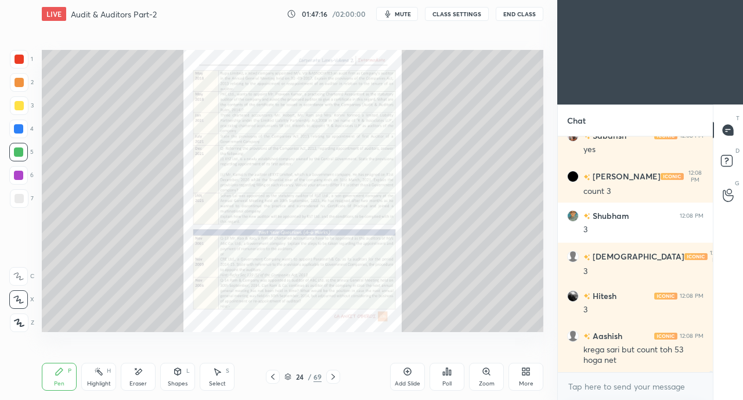
click at [333, 377] on icon at bounding box center [333, 376] width 9 height 9
click at [335, 380] on icon at bounding box center [333, 376] width 9 height 9
click at [333, 377] on icon at bounding box center [333, 376] width 9 height 9
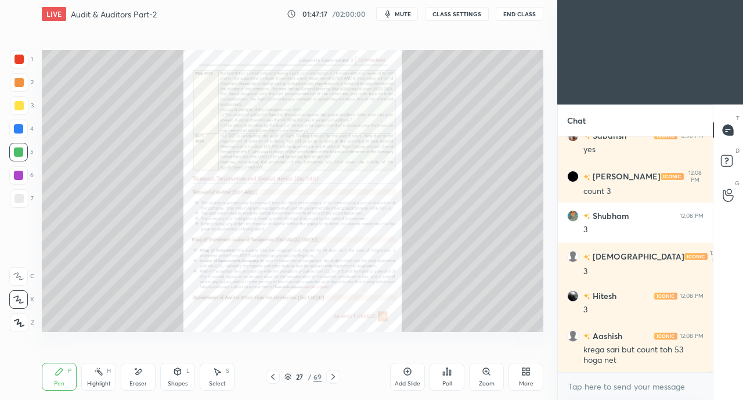
click at [337, 381] on icon at bounding box center [333, 376] width 9 height 9
click at [269, 381] on icon at bounding box center [272, 376] width 9 height 9
click at [335, 381] on icon at bounding box center [333, 376] width 9 height 9
click at [333, 377] on icon at bounding box center [333, 376] width 9 height 9
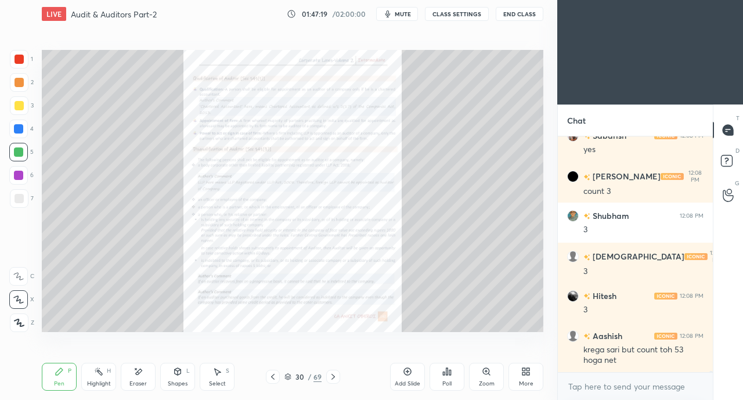
click at [333, 377] on icon at bounding box center [333, 376] width 9 height 9
click at [337, 377] on icon at bounding box center [333, 376] width 9 height 9
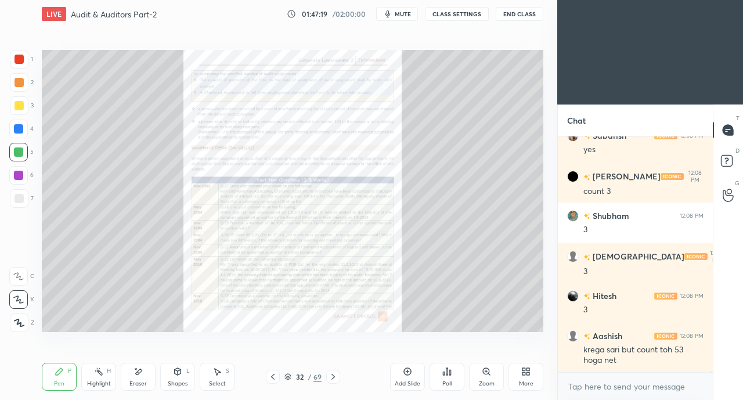
click at [337, 377] on icon at bounding box center [333, 376] width 9 height 9
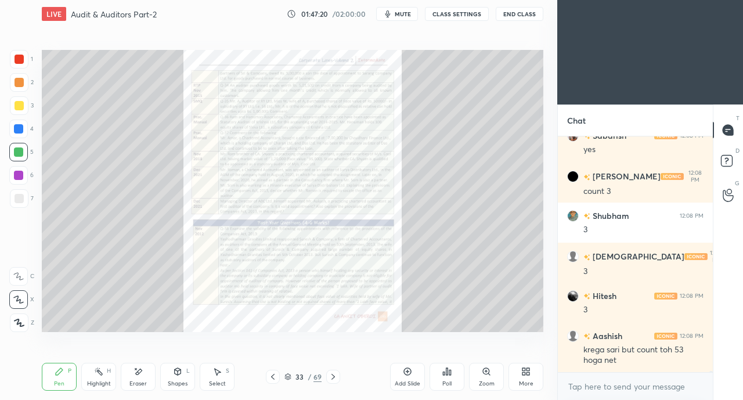
click at [337, 377] on icon at bounding box center [333, 376] width 9 height 9
click at [337, 376] on icon at bounding box center [333, 376] width 9 height 9
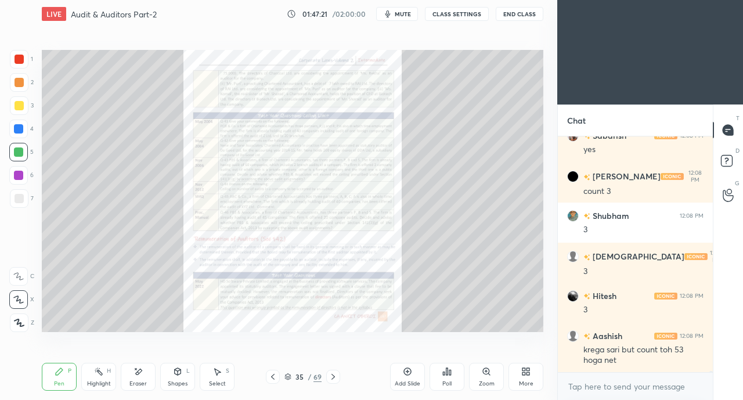
scroll to position [44190, 0]
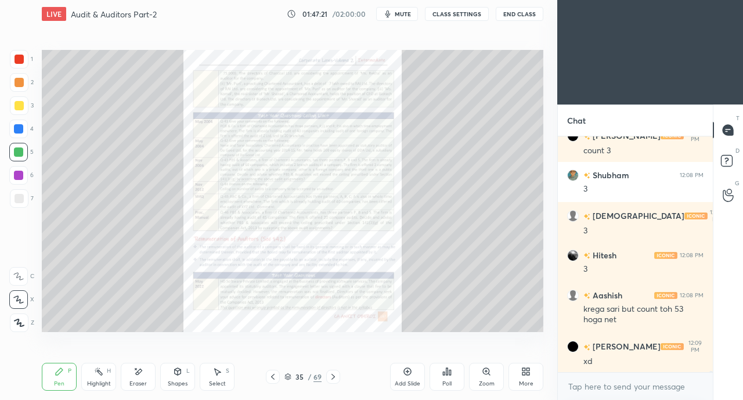
click at [489, 373] on icon at bounding box center [486, 371] width 6 height 6
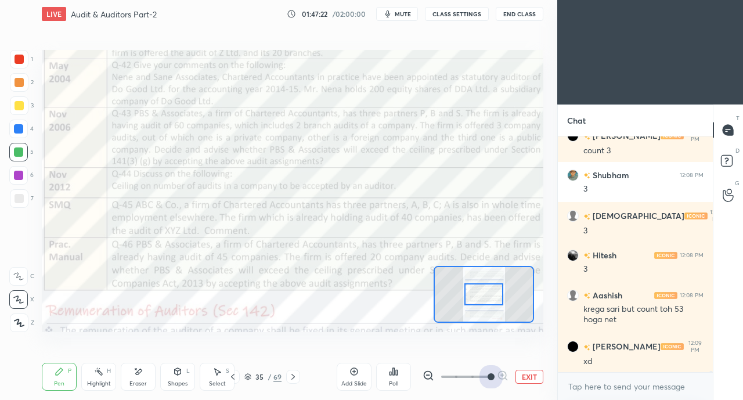
click at [489, 373] on span at bounding box center [491, 376] width 7 height 7
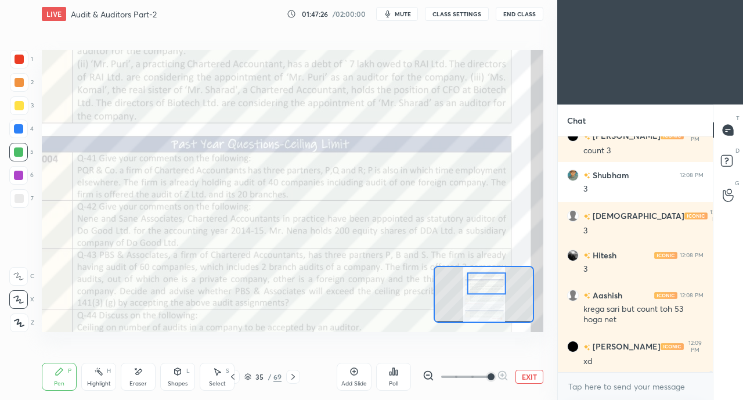
click at [18, 63] on div at bounding box center [19, 59] width 9 height 9
click at [20, 283] on div at bounding box center [18, 276] width 19 height 19
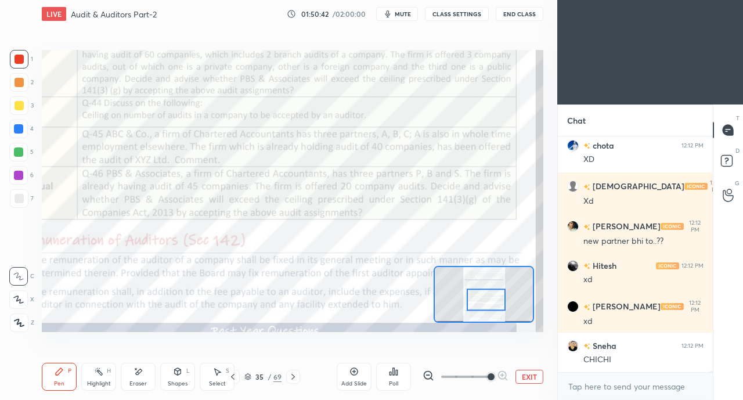
scroll to position [38305, 0]
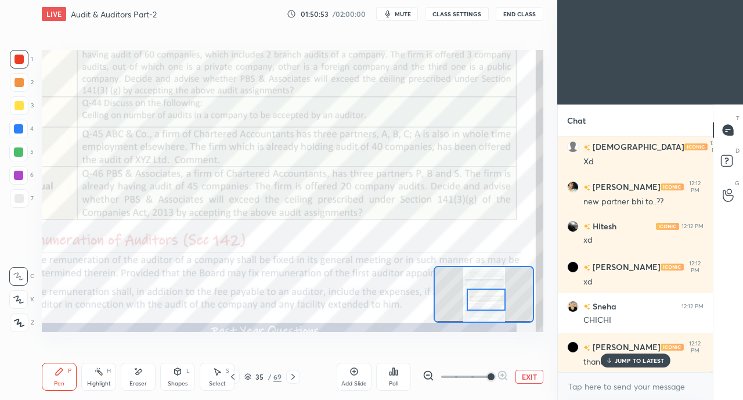
click at [621, 366] on div "JUMP TO LATEST" at bounding box center [636, 361] width 70 height 14
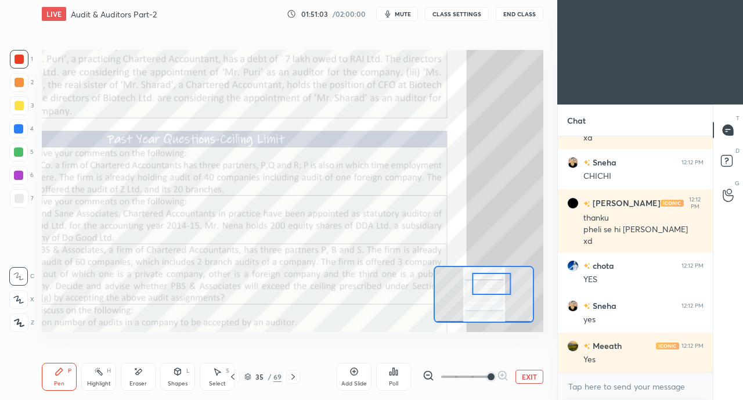
scroll to position [38489, 0]
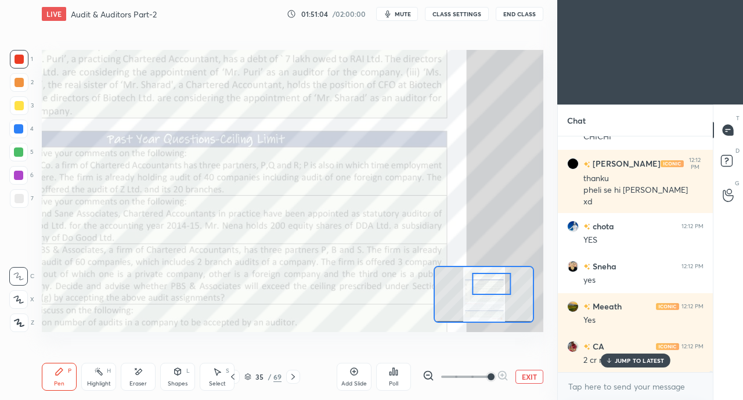
click at [616, 361] on p "JUMP TO LATEST" at bounding box center [640, 360] width 50 height 7
click at [233, 378] on icon at bounding box center [232, 376] width 9 height 9
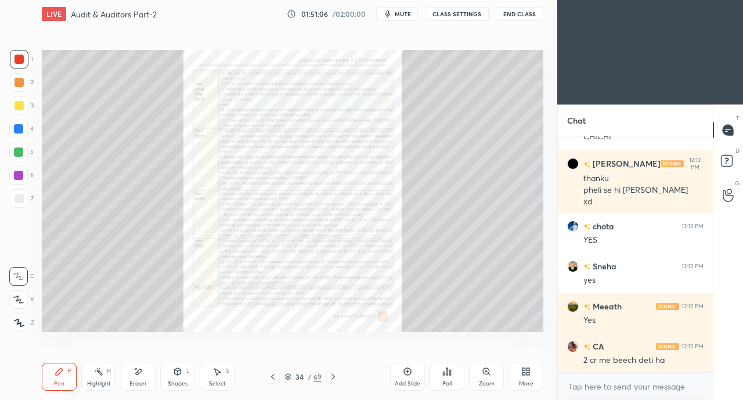
click at [332, 376] on icon at bounding box center [333, 376] width 9 height 9
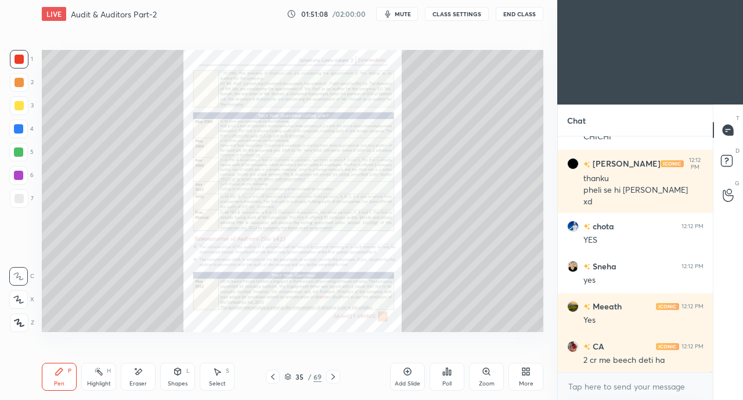
click at [271, 375] on icon at bounding box center [272, 376] width 9 height 9
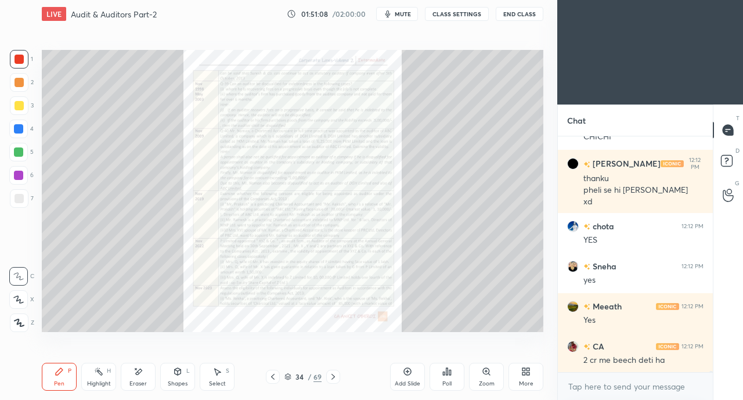
click at [273, 375] on icon at bounding box center [272, 376] width 9 height 9
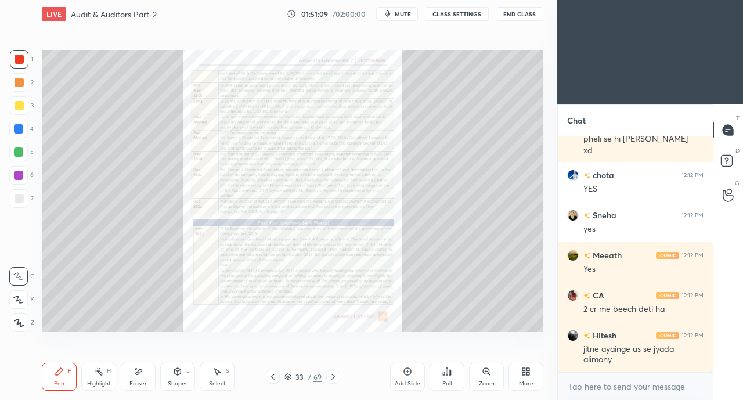
click at [271, 376] on icon at bounding box center [272, 376] width 9 height 9
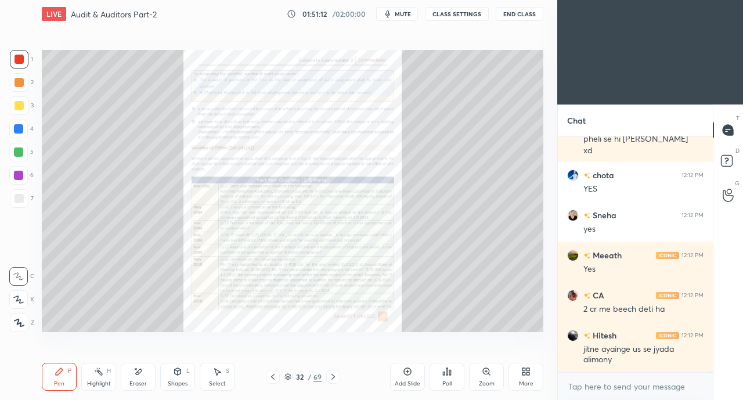
click at [274, 378] on icon at bounding box center [272, 376] width 9 height 9
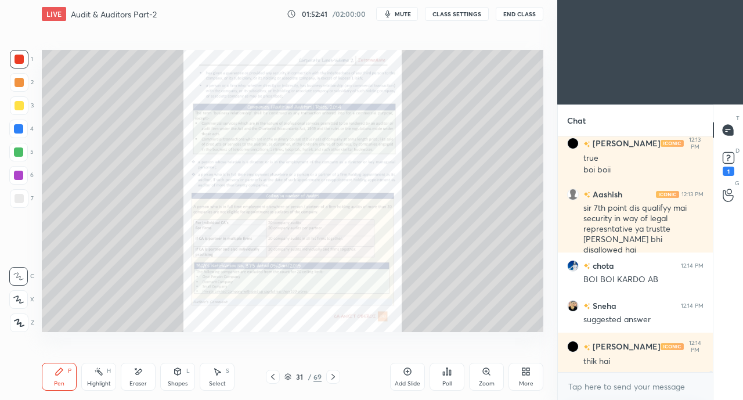
scroll to position [38691, 0]
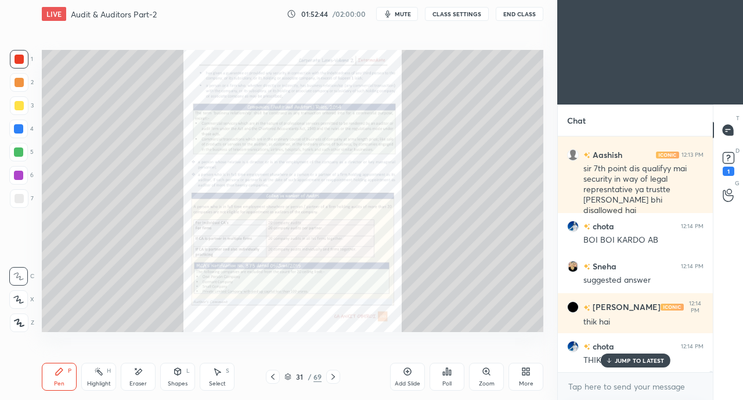
click at [624, 359] on p "JUMP TO LATEST" at bounding box center [640, 360] width 50 height 7
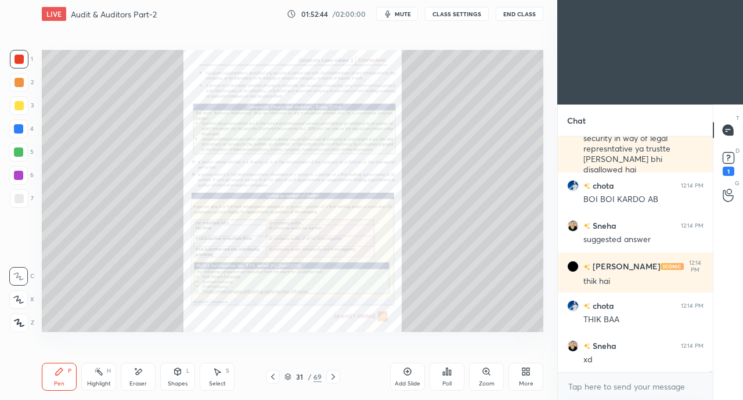
click at [528, 381] on div "More" at bounding box center [526, 384] width 15 height 6
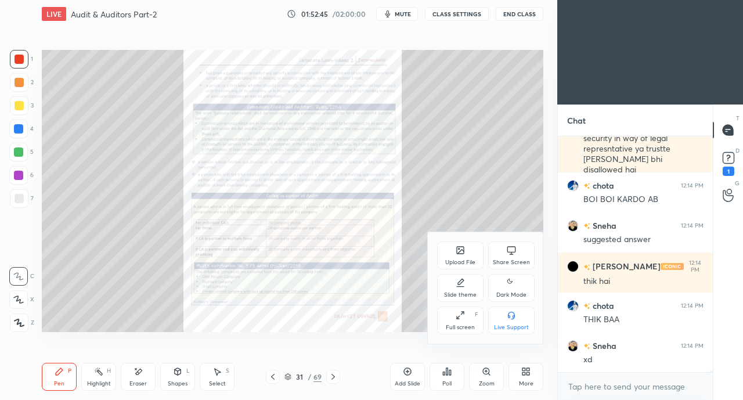
click at [504, 257] on div "Share Screen" at bounding box center [511, 256] width 46 height 28
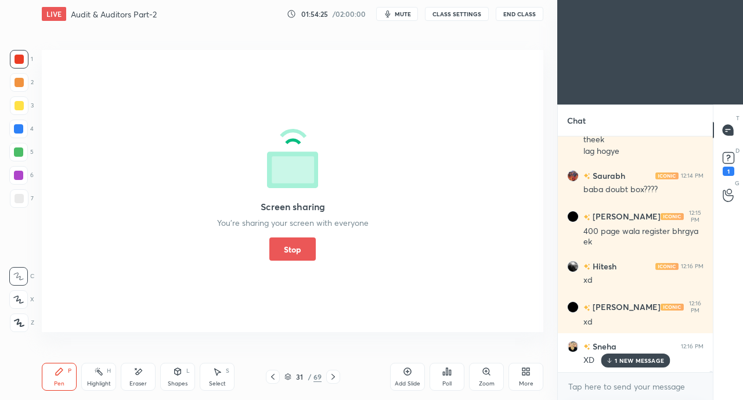
scroll to position [38912, 0]
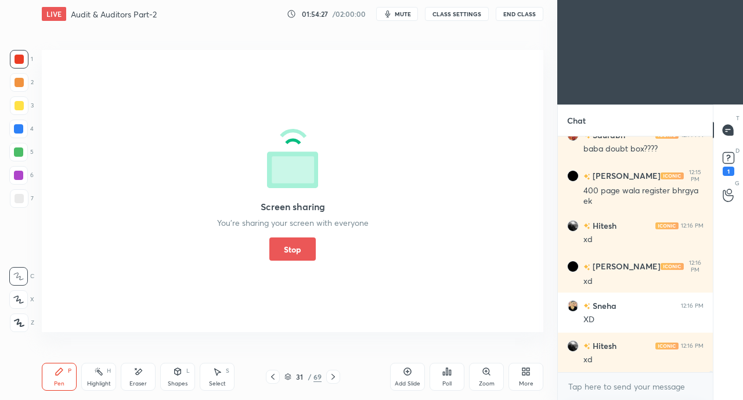
click at [304, 249] on button "Stop" at bounding box center [292, 249] width 46 height 23
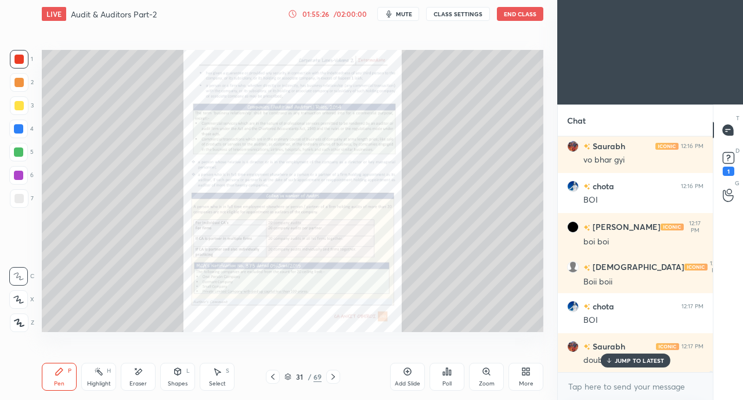
scroll to position [39714, 0]
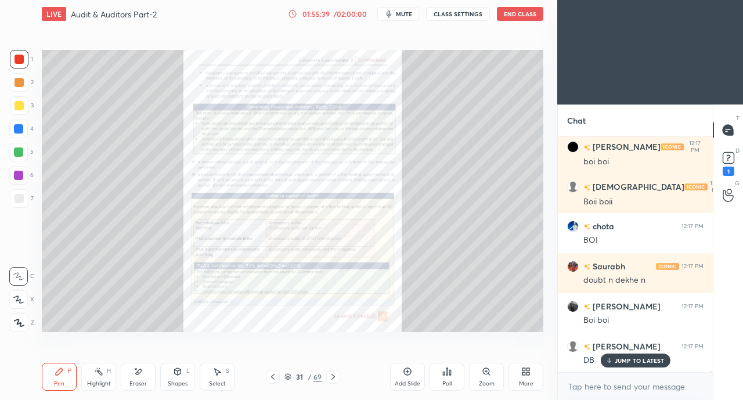
click at [728, 171] on div "1" at bounding box center [729, 171] width 12 height 9
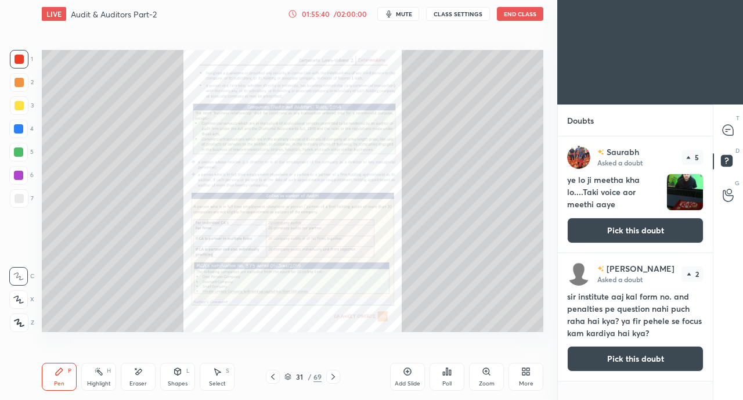
click at [680, 235] on button "Pick this doubt" at bounding box center [635, 231] width 136 height 26
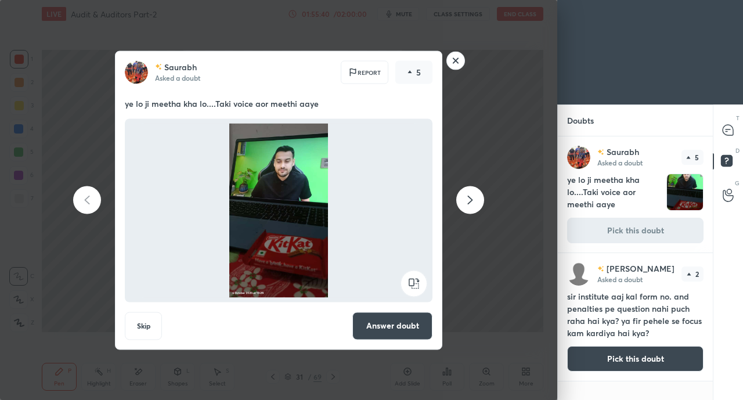
click at [405, 333] on button "Answer doubt" at bounding box center [393, 326] width 80 height 28
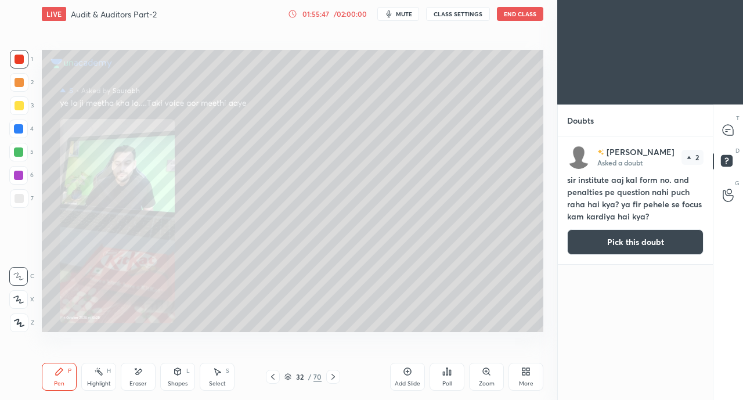
click at [728, 130] on icon at bounding box center [728, 130] width 5 height 0
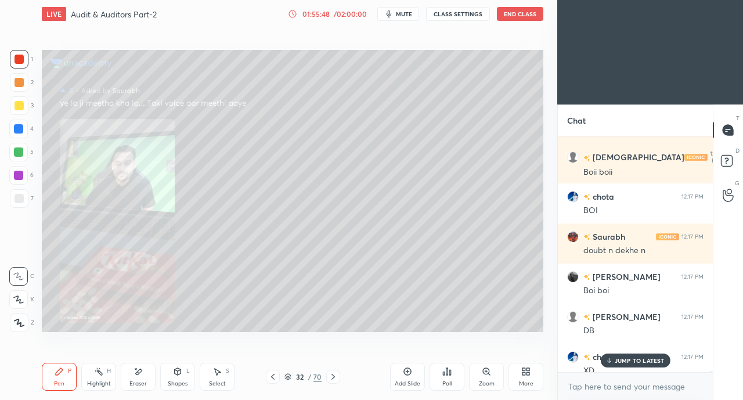
scroll to position [39947, 0]
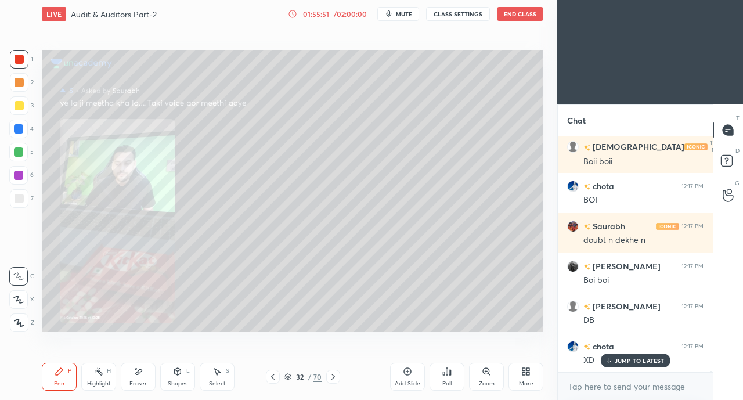
click at [476, 380] on div "Zoom" at bounding box center [486, 377] width 35 height 28
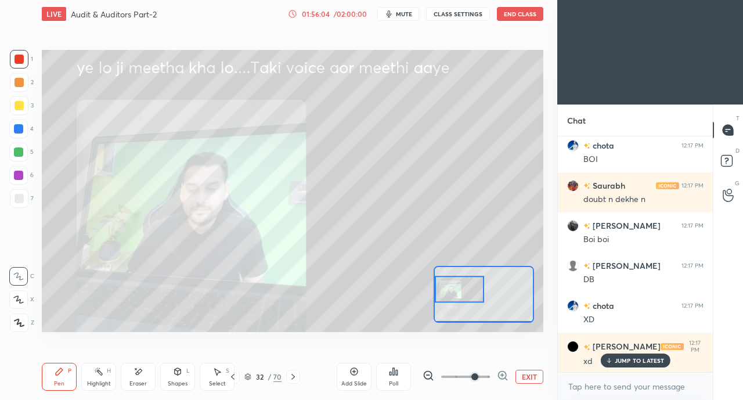
scroll to position [40027, 0]
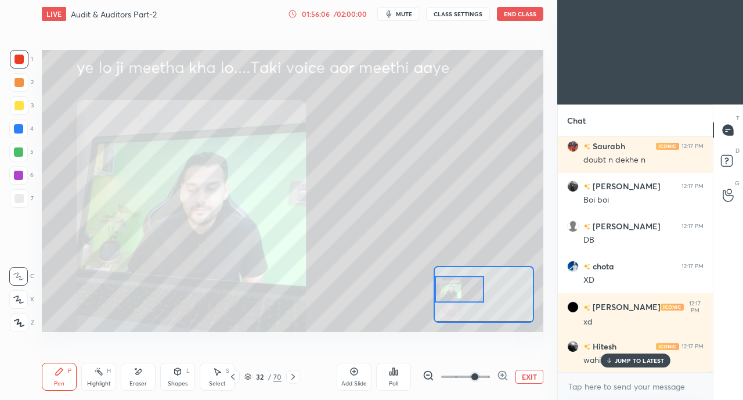
click at [620, 355] on div "JUMP TO LATEST" at bounding box center [636, 361] width 70 height 14
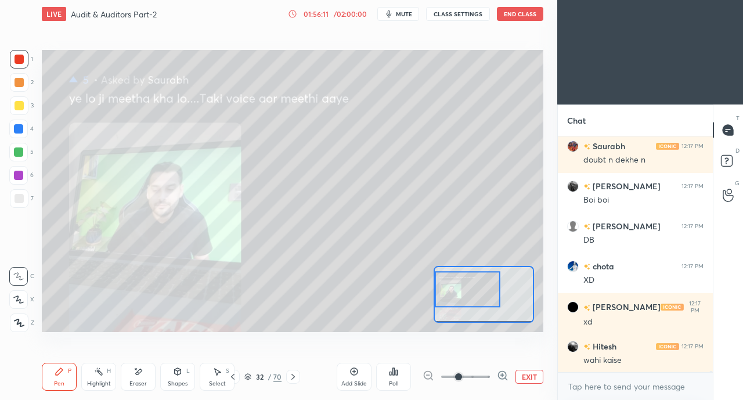
scroll to position [40068, 0]
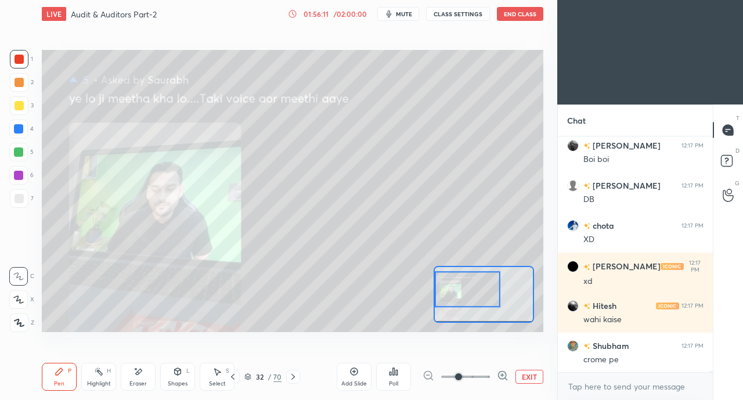
click at [293, 377] on icon at bounding box center [293, 376] width 9 height 9
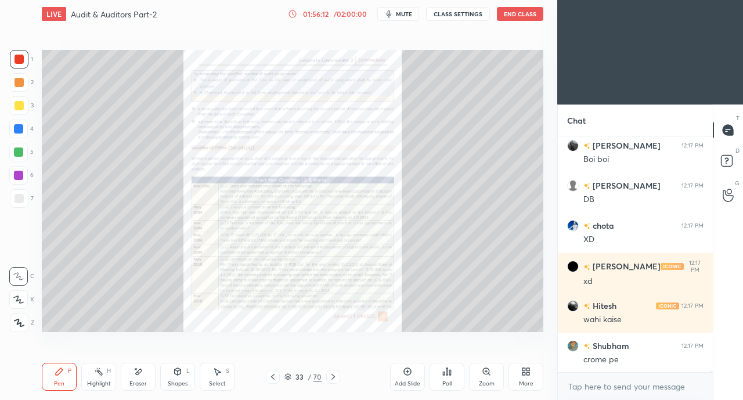
click at [270, 377] on icon at bounding box center [272, 376] width 9 height 9
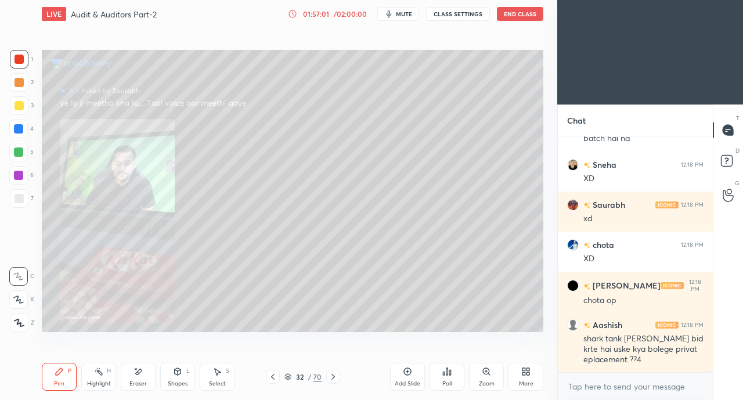
scroll to position [41224, 0]
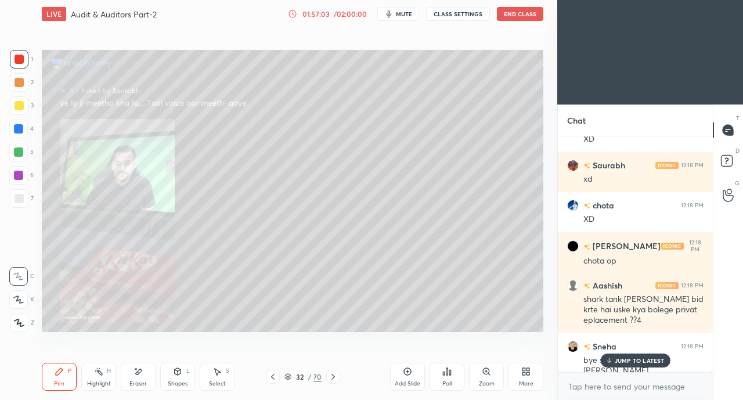
click at [516, 19] on button "End Class" at bounding box center [520, 14] width 46 height 14
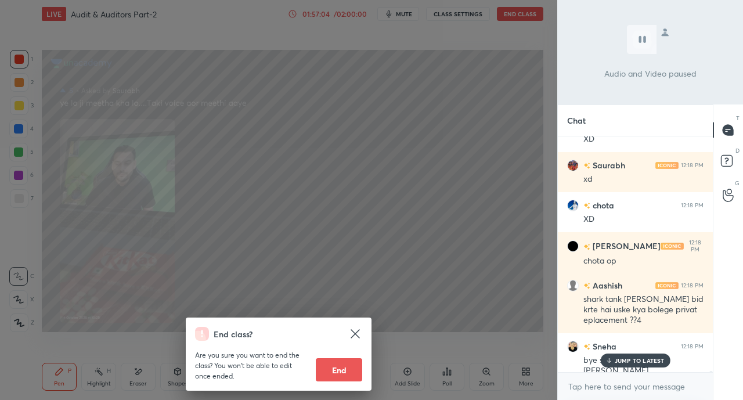
click at [348, 369] on button "End" at bounding box center [339, 369] width 46 height 23
type textarea "x"
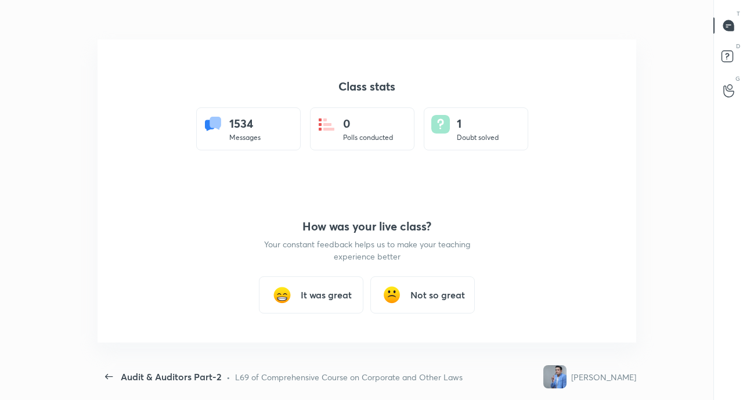
scroll to position [365, 59]
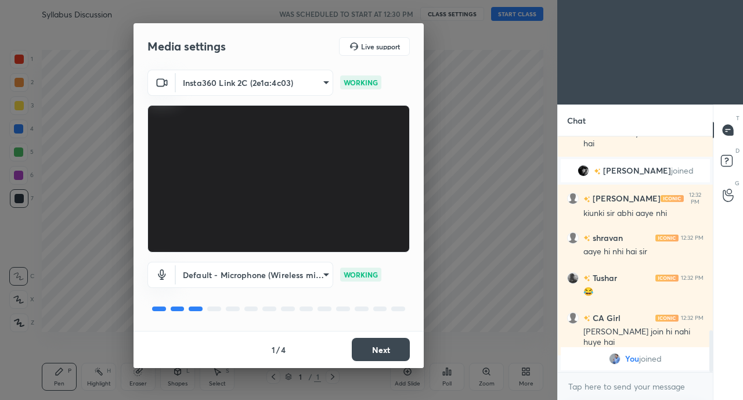
scroll to position [1097, 0]
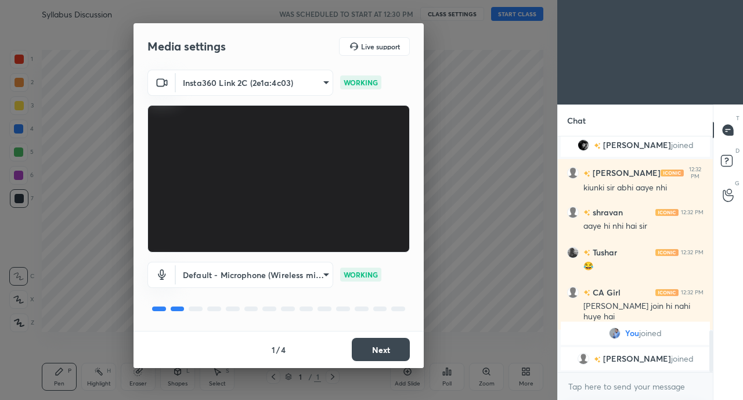
click at [384, 345] on button "Next" at bounding box center [381, 349] width 58 height 23
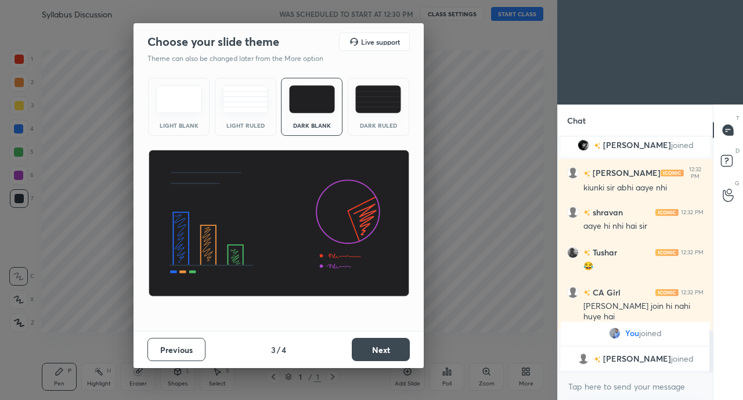
click at [384, 347] on button "Next" at bounding box center [381, 349] width 58 height 23
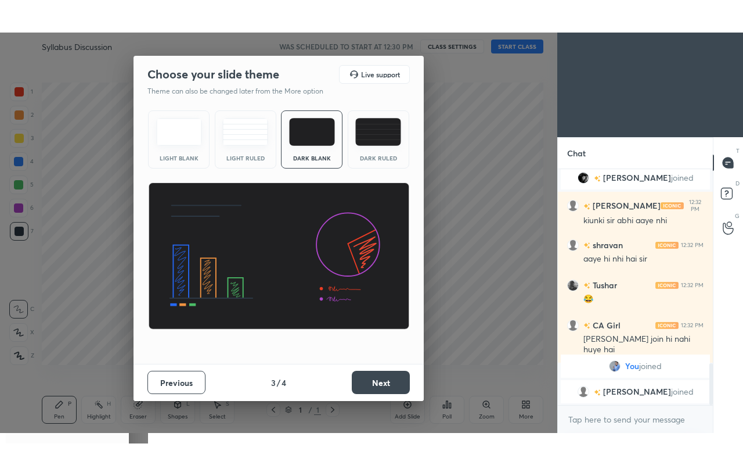
scroll to position [972, 0]
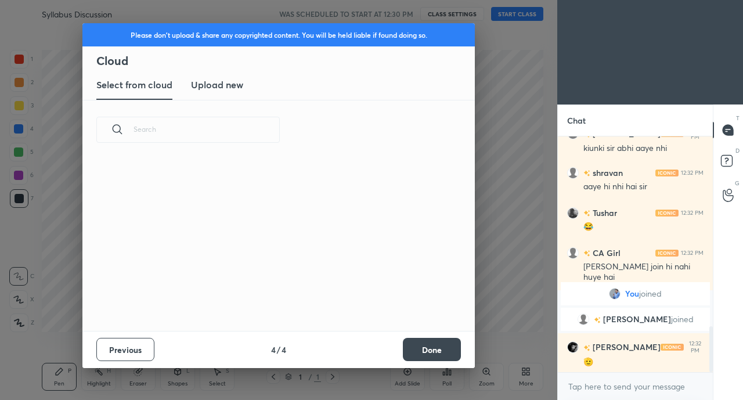
click at [382, 353] on div "Previous 4 / 4 Done" at bounding box center [278, 349] width 393 height 37
click at [390, 355] on div "Previous 4 / 4 Done" at bounding box center [278, 349] width 393 height 37
click at [429, 348] on button "Done" at bounding box center [432, 349] width 58 height 23
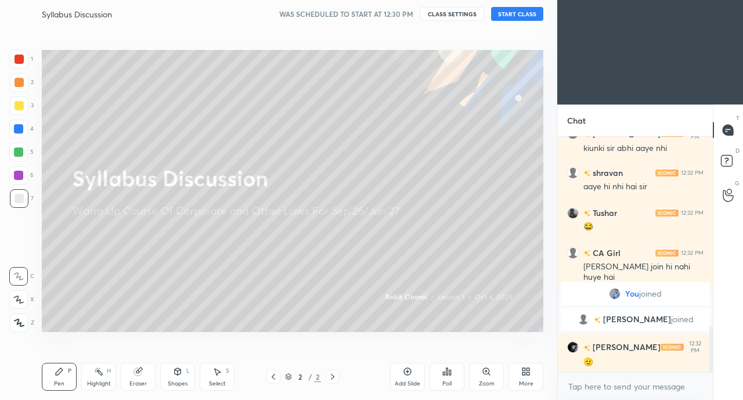
click at [527, 382] on div "More" at bounding box center [526, 384] width 15 height 6
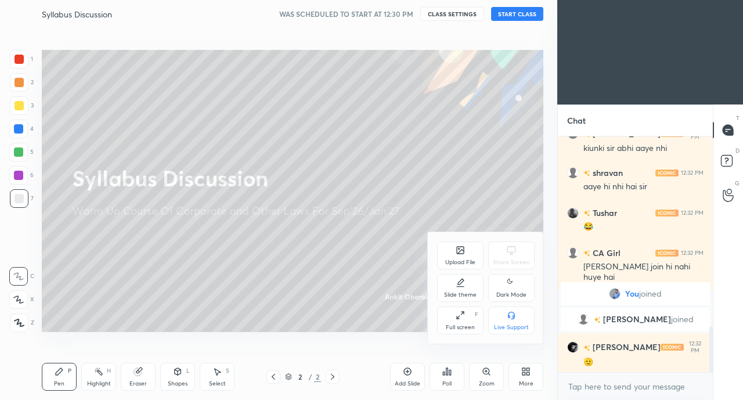
click at [451, 321] on div "Full screen F" at bounding box center [460, 321] width 46 height 28
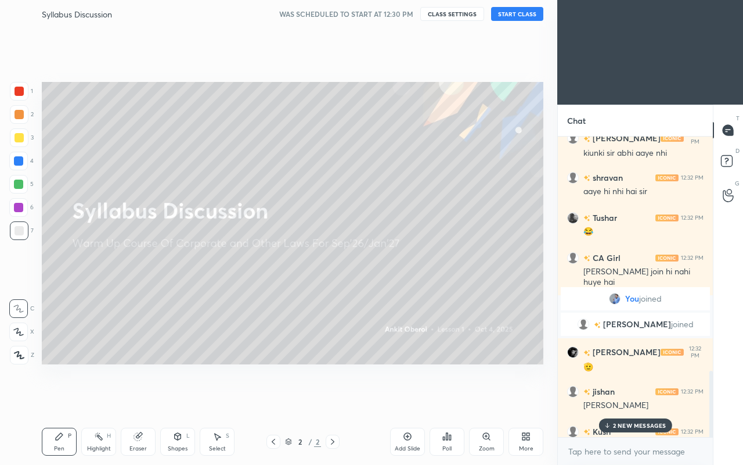
scroll to position [1152, 0]
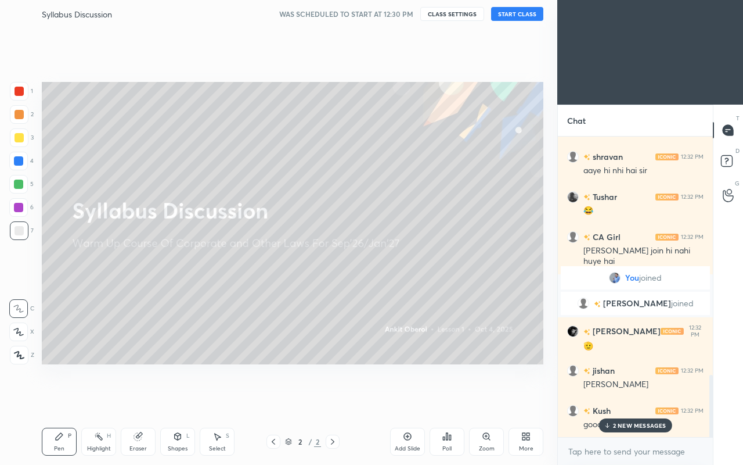
click at [636, 400] on p "2 NEW MESSAGES" at bounding box center [639, 425] width 53 height 7
click at [518, 16] on button "START CLASS" at bounding box center [517, 14] width 52 height 14
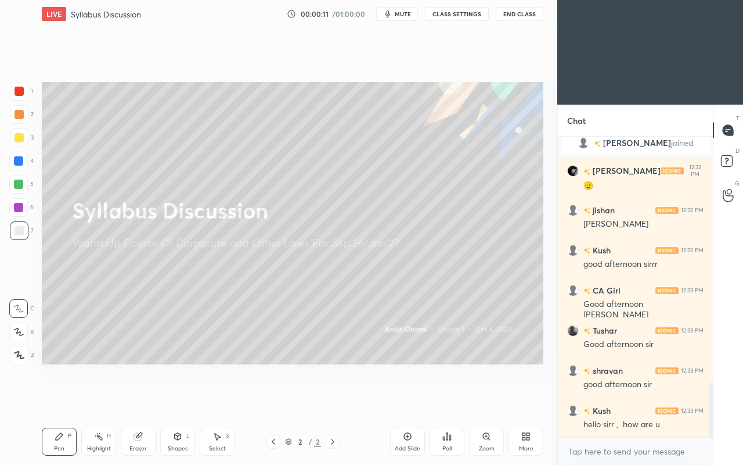
scroll to position [1353, 0]
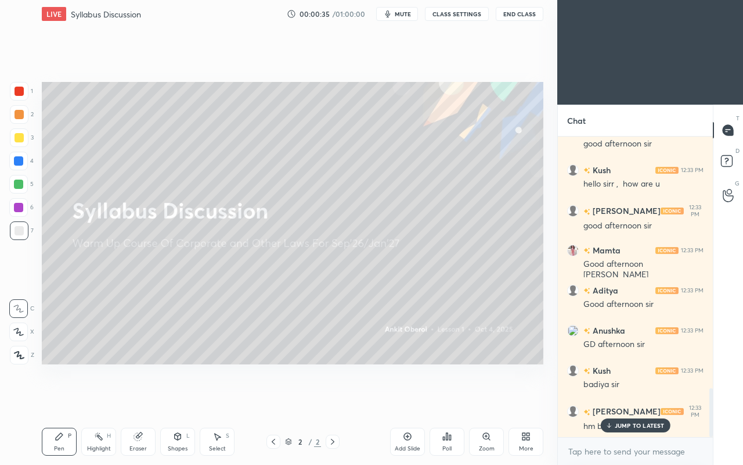
click at [631, 400] on p "JUMP TO LATEST" at bounding box center [640, 425] width 50 height 7
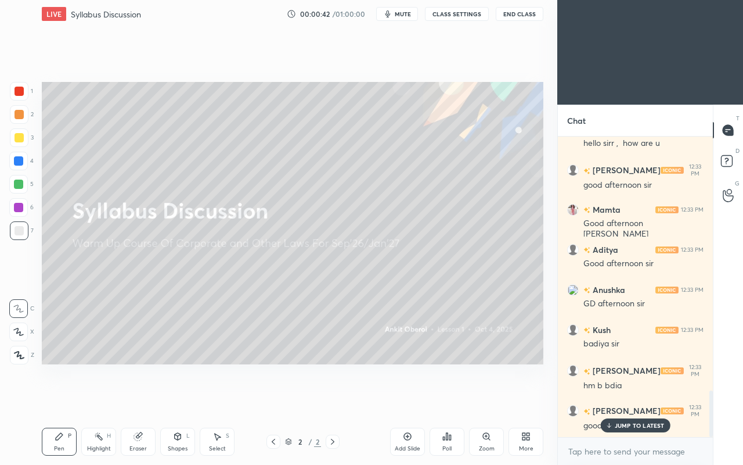
scroll to position [1633, 0]
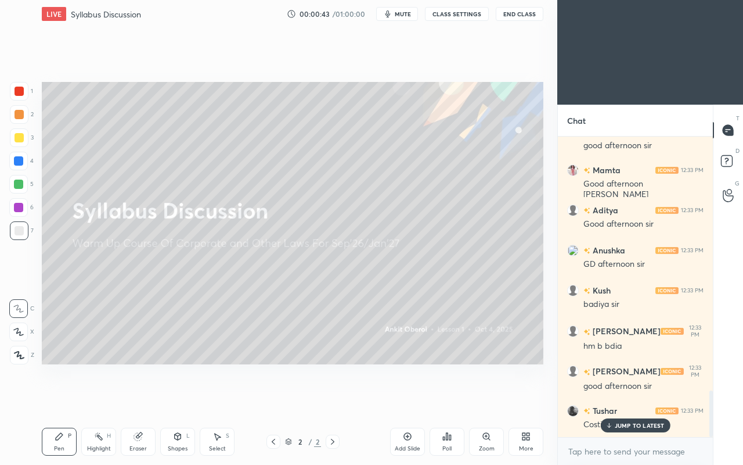
click at [634, 400] on p "JUMP TO LATEST" at bounding box center [640, 425] width 50 height 7
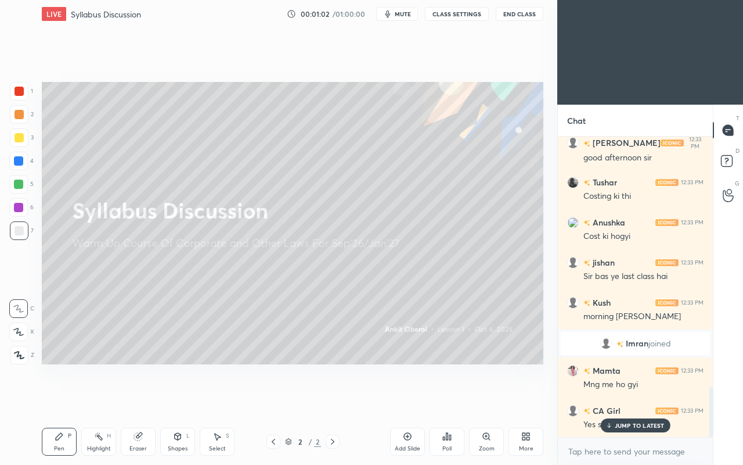
scroll to position [1553, 0]
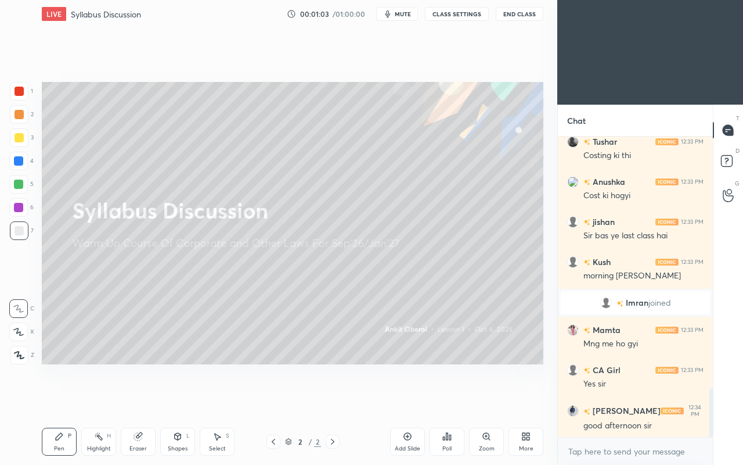
click at [459, 400] on div "Poll" at bounding box center [447, 441] width 35 height 28
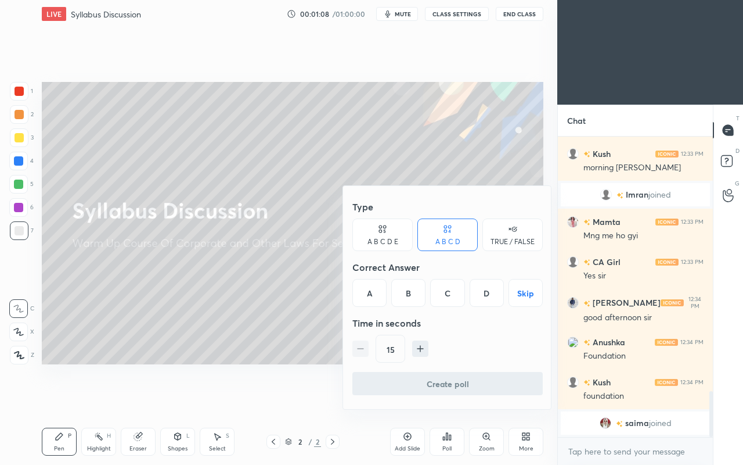
scroll to position [1679, 0]
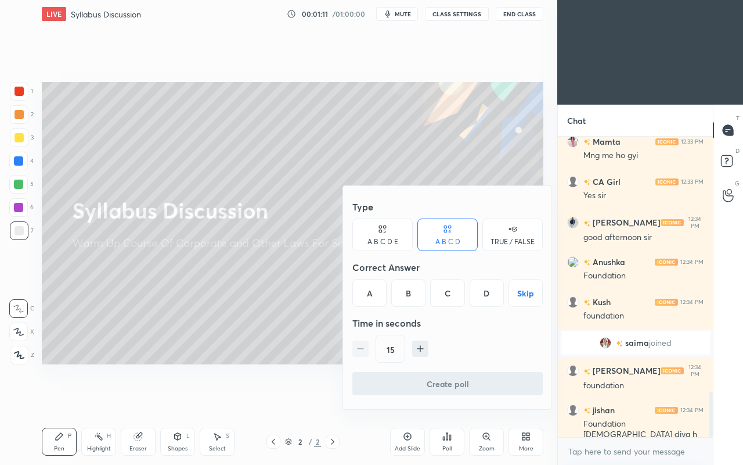
click at [518, 245] on div "TRUE / FALSE" at bounding box center [513, 241] width 44 height 7
click at [518, 295] on button "Skip" at bounding box center [513, 293] width 60 height 28
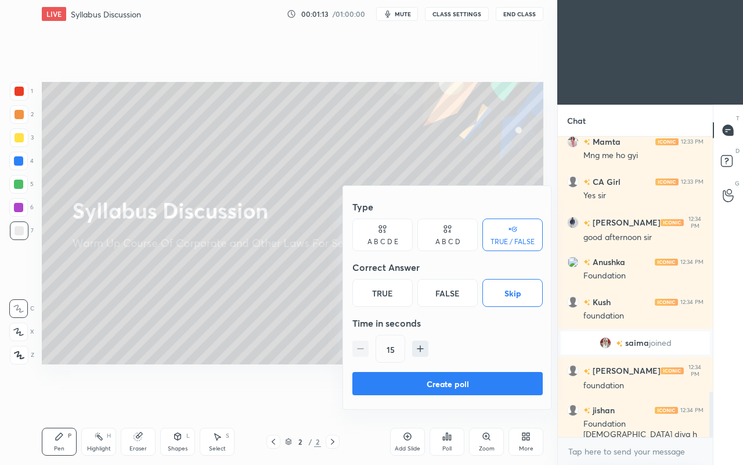
click at [459, 381] on button "Create poll" at bounding box center [448, 383] width 191 height 23
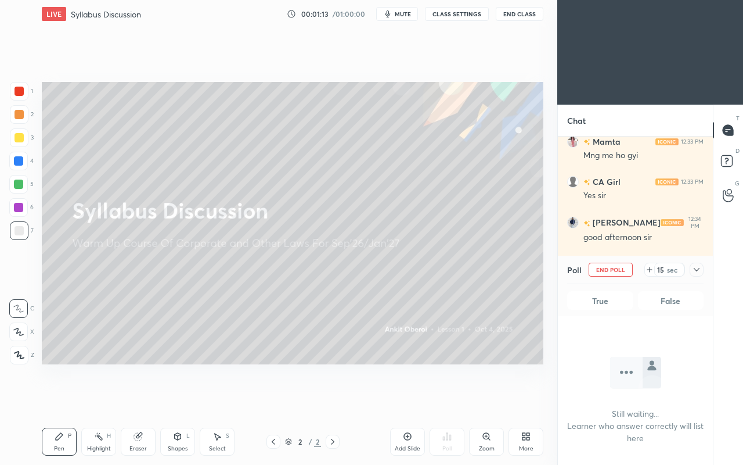
scroll to position [3, 3]
click at [408, 400] on div "Add Slide" at bounding box center [407, 441] width 35 height 28
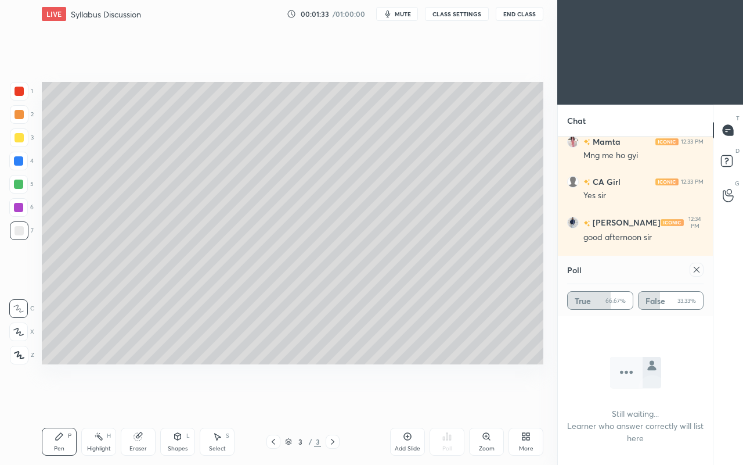
scroll to position [1767, 0]
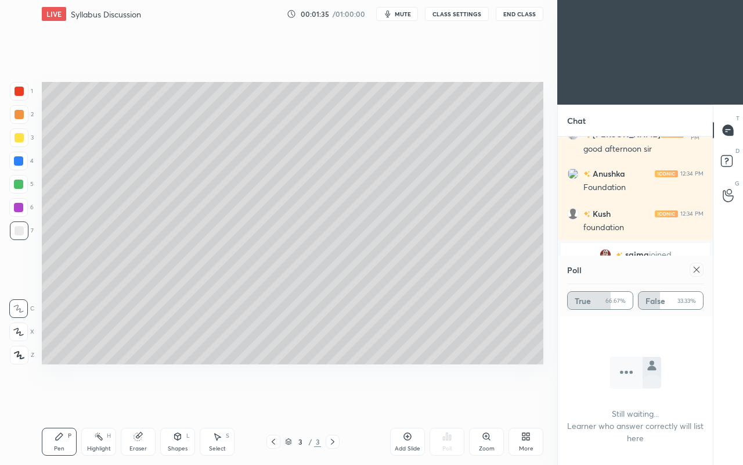
click at [692, 271] on icon at bounding box center [696, 269] width 9 height 9
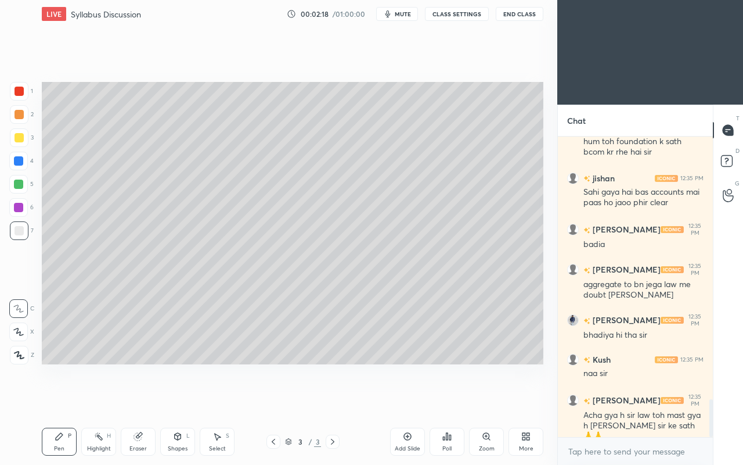
scroll to position [2129, 0]
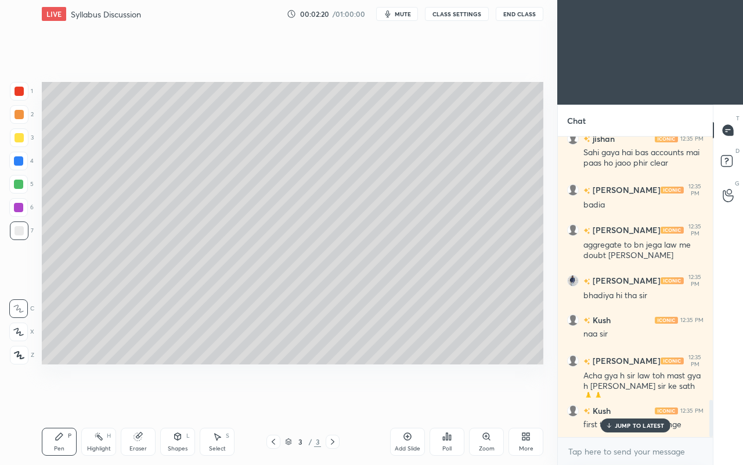
click at [626, 400] on p "JUMP TO LATEST" at bounding box center [640, 425] width 50 height 7
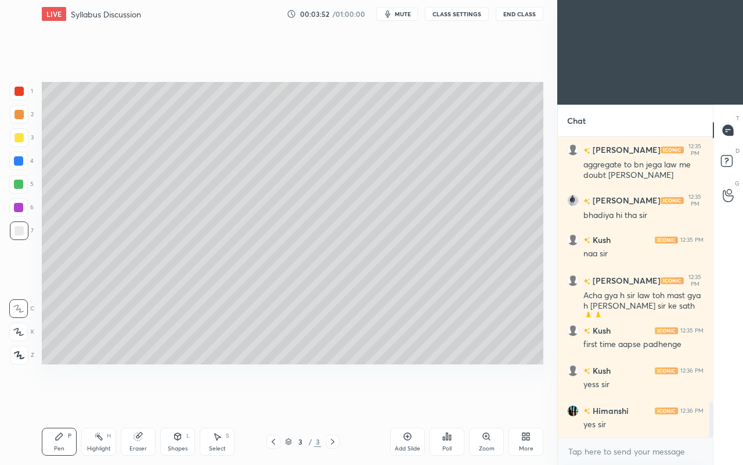
scroll to position [2250, 0]
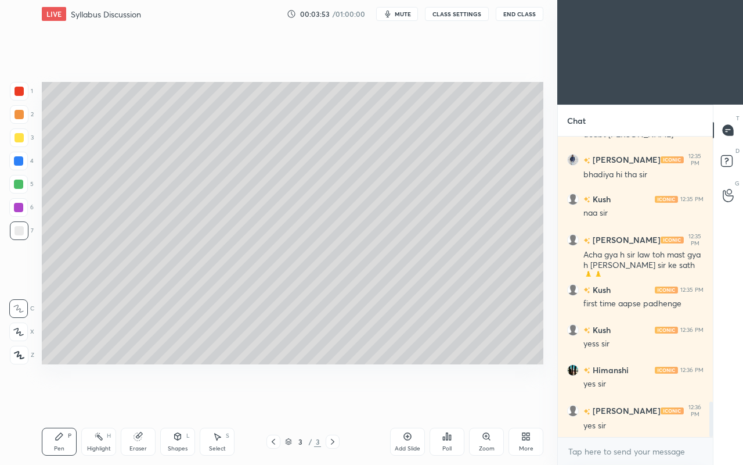
click at [529, 400] on div "More" at bounding box center [526, 448] width 15 height 6
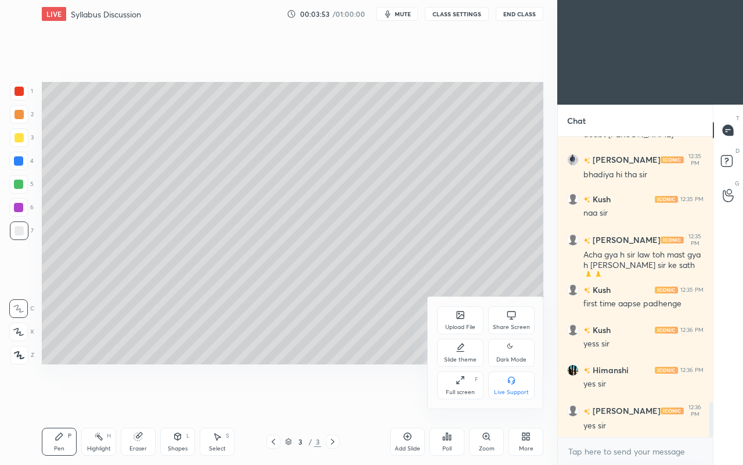
click at [462, 321] on div "Upload File" at bounding box center [460, 320] width 46 height 28
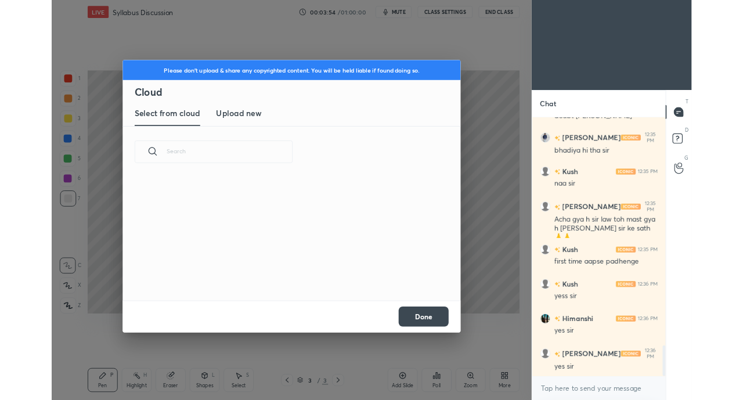
scroll to position [143, 373]
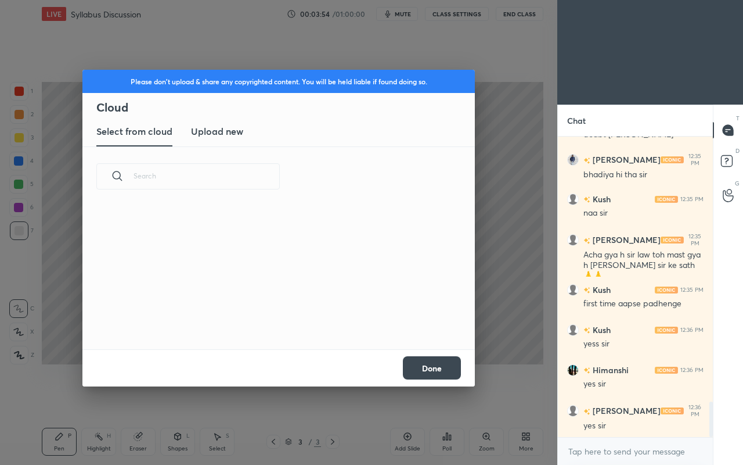
click at [227, 132] on h3 "Upload new" at bounding box center [217, 131] width 52 height 14
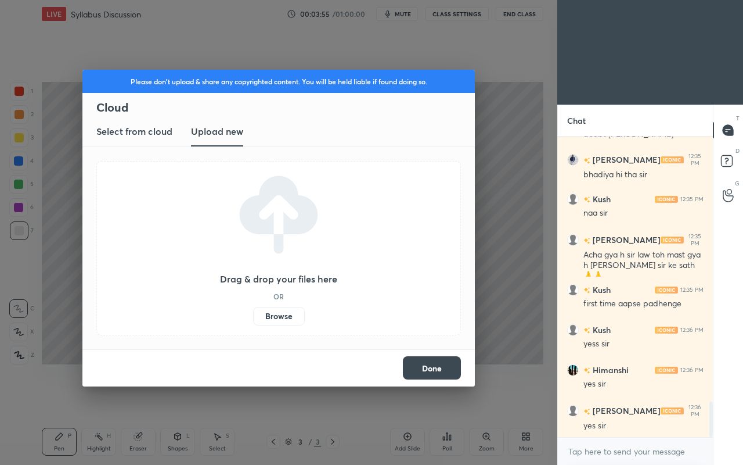
click at [281, 320] on label "Browse" at bounding box center [279, 316] width 52 height 19
click at [253, 320] on input "Browse" at bounding box center [253, 316] width 0 height 19
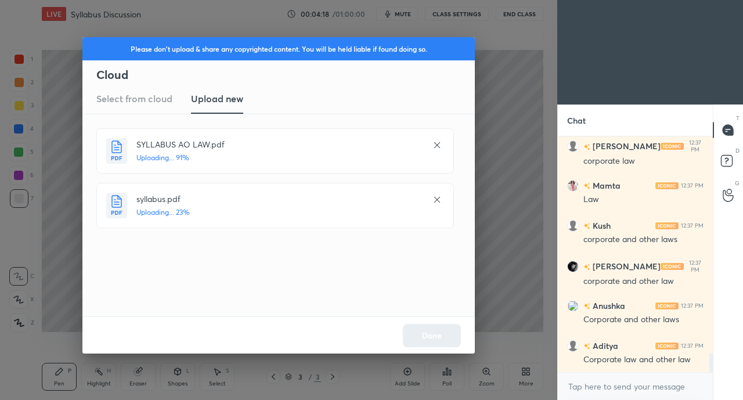
scroll to position [2674, 0]
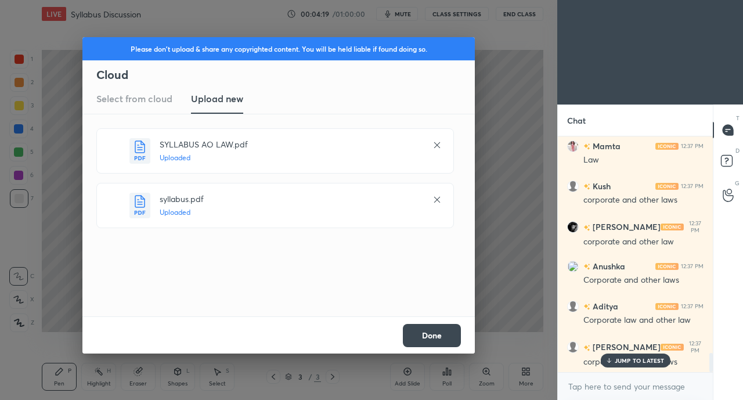
click at [441, 331] on button "Done" at bounding box center [432, 335] width 58 height 23
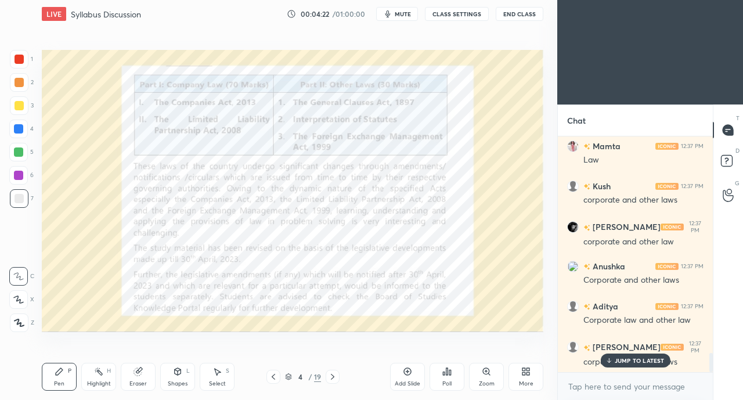
click at [332, 377] on icon at bounding box center [332, 376] width 9 height 9
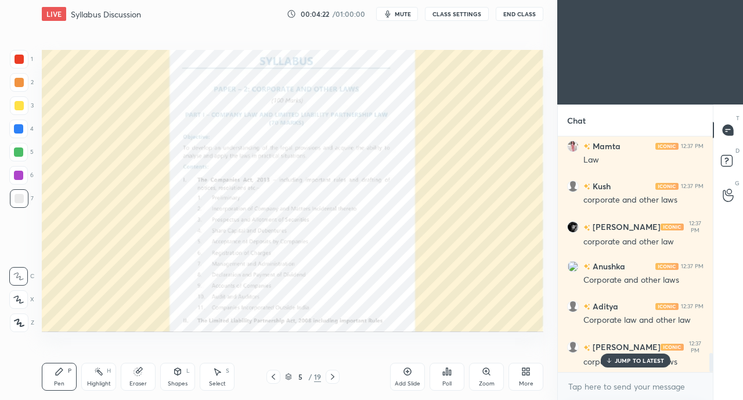
click at [336, 377] on icon at bounding box center [332, 376] width 9 height 9
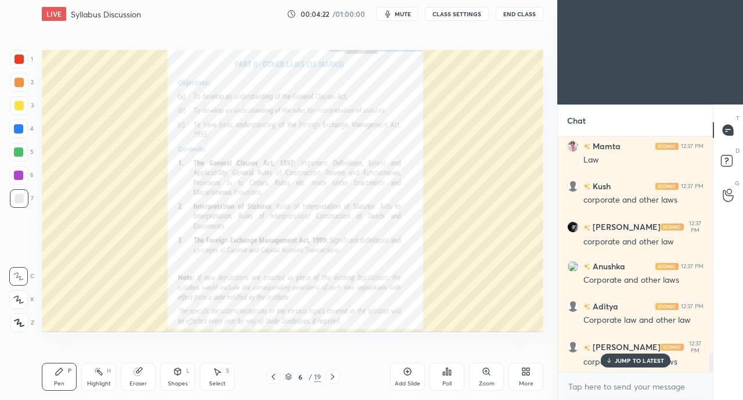
click at [337, 377] on icon at bounding box center [332, 376] width 9 height 9
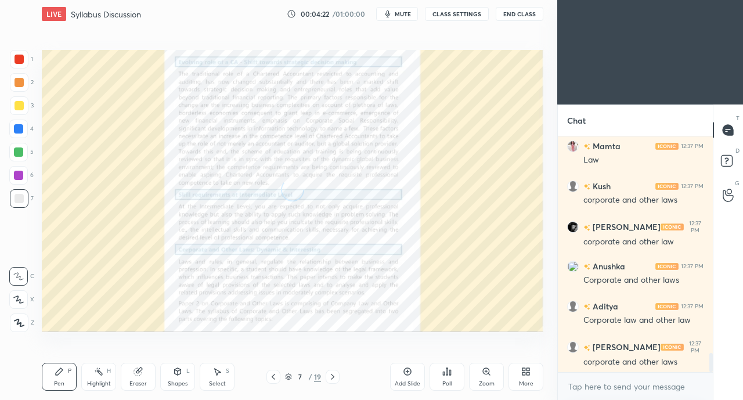
click at [338, 377] on div at bounding box center [333, 377] width 14 height 14
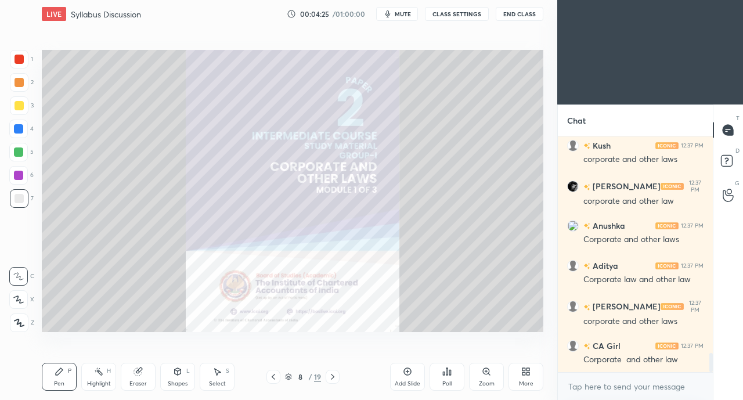
click at [332, 377] on icon at bounding box center [332, 376] width 9 height 9
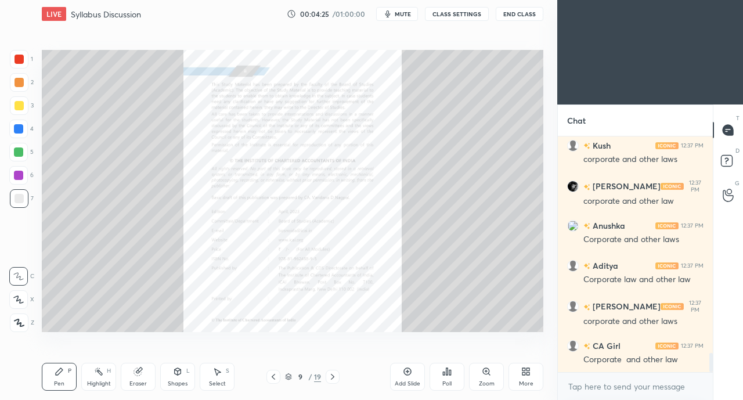
click at [332, 377] on icon at bounding box center [332, 376] width 9 height 9
click at [337, 376] on icon at bounding box center [332, 376] width 9 height 9
click at [337, 376] on div at bounding box center [333, 377] width 14 height 14
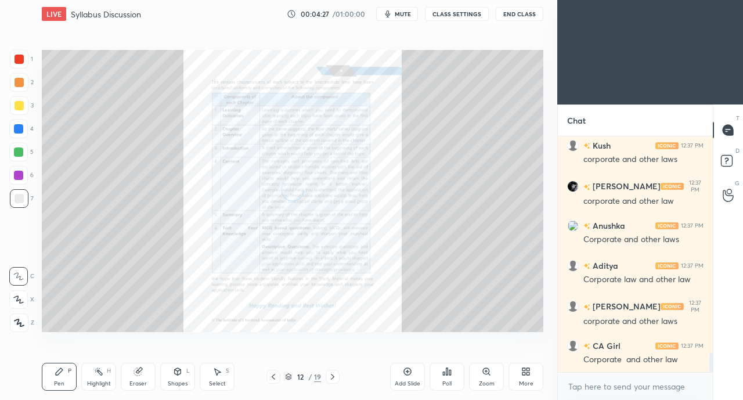
click at [339, 376] on div at bounding box center [333, 377] width 14 height 14
click at [349, 375] on div "12 / 19" at bounding box center [303, 377] width 174 height 14
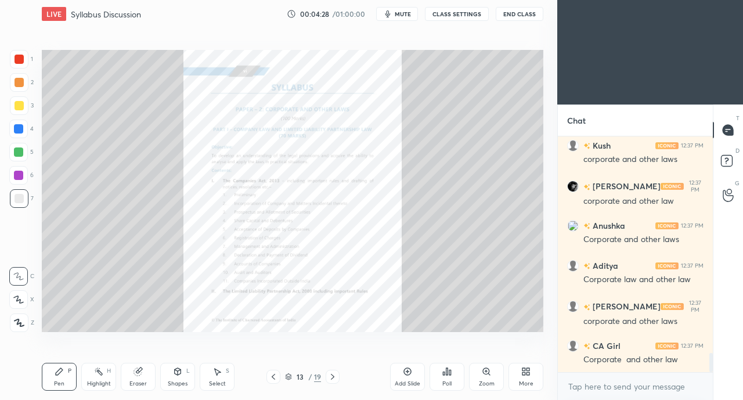
click at [338, 377] on div at bounding box center [333, 377] width 14 height 14
click at [337, 377] on div at bounding box center [333, 377] width 14 height 14
click at [337, 377] on icon at bounding box center [332, 376] width 9 height 9
click at [337, 377] on div at bounding box center [333, 377] width 14 height 14
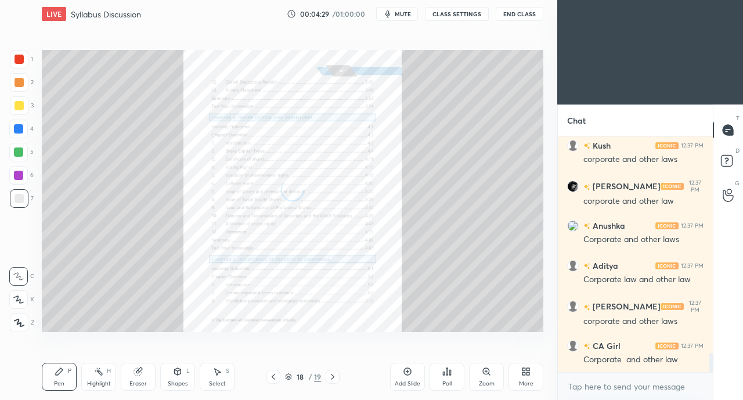
click at [337, 377] on icon at bounding box center [332, 376] width 9 height 9
click at [338, 377] on div at bounding box center [333, 377] width 14 height 14
click at [337, 377] on div at bounding box center [333, 377] width 14 height 14
click at [338, 377] on div at bounding box center [333, 377] width 14 height 14
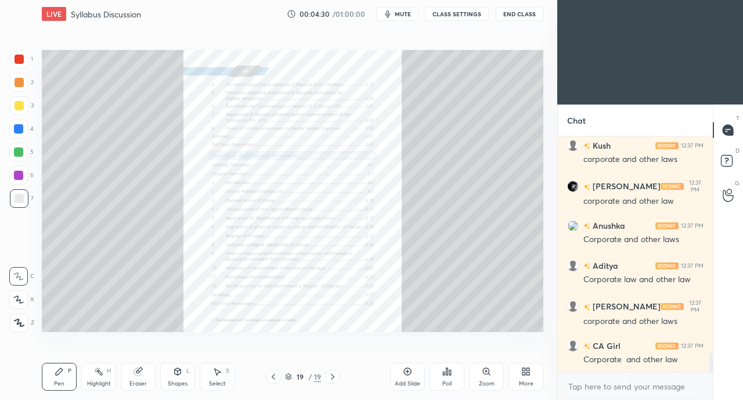
click at [520, 378] on div "More" at bounding box center [526, 377] width 35 height 28
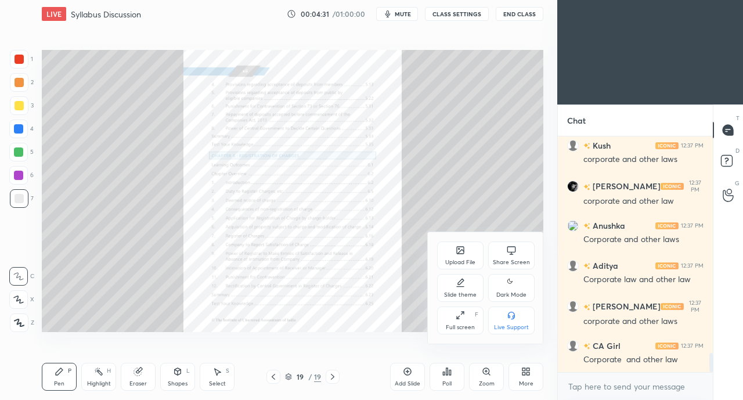
click at [458, 253] on icon at bounding box center [460, 250] width 7 height 7
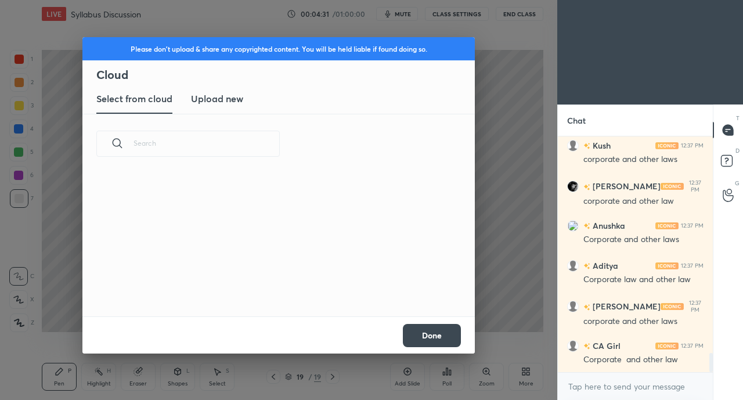
scroll to position [143, 373]
click at [218, 106] on new "Upload new" at bounding box center [217, 99] width 52 height 29
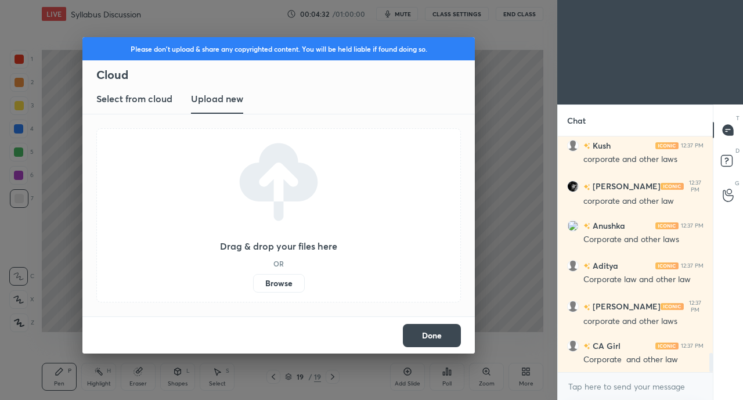
click at [296, 288] on label "Browse" at bounding box center [279, 283] width 52 height 19
click at [253, 288] on input "Browse" at bounding box center [253, 283] width 0 height 19
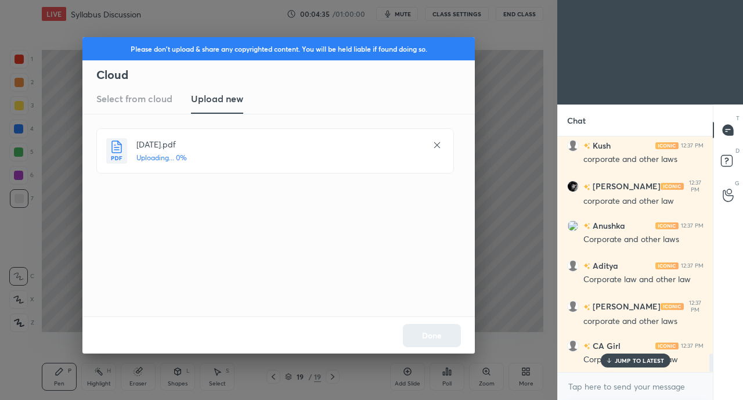
scroll to position [2754, 0]
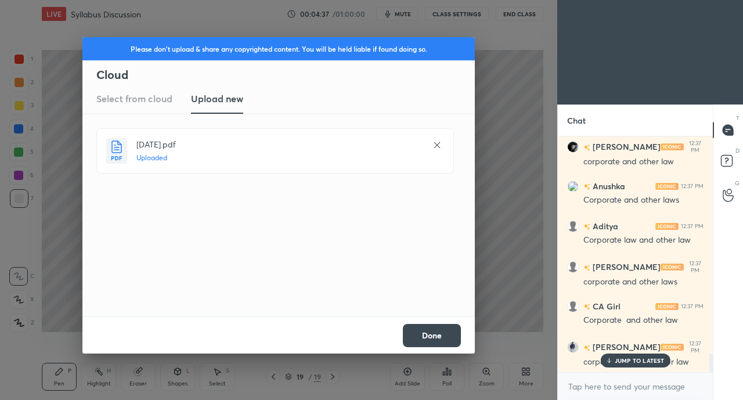
click at [432, 336] on button "Done" at bounding box center [432, 335] width 58 height 23
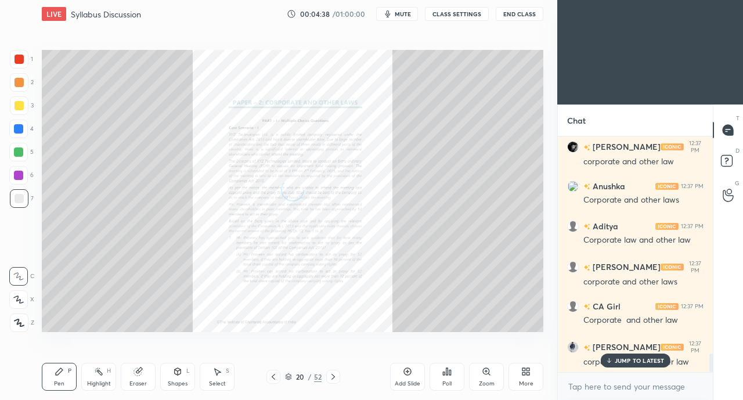
click at [625, 364] on p "JUMP TO LATEST" at bounding box center [640, 360] width 50 height 7
click at [276, 373] on icon at bounding box center [273, 376] width 9 height 9
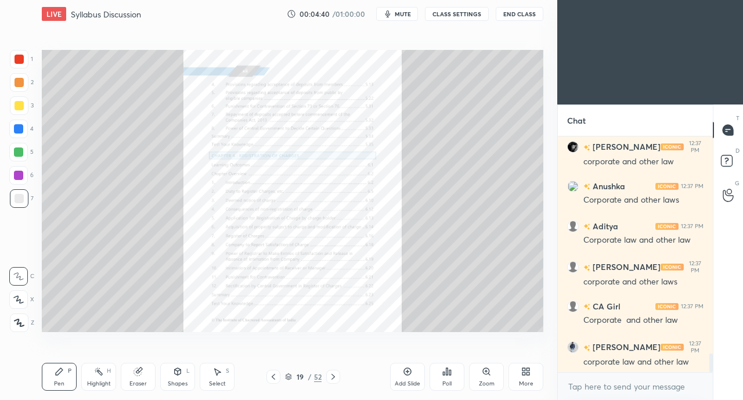
click at [273, 377] on icon at bounding box center [273, 376] width 9 height 9
click at [274, 376] on icon at bounding box center [273, 376] width 9 height 9
click at [273, 377] on icon at bounding box center [273, 376] width 9 height 9
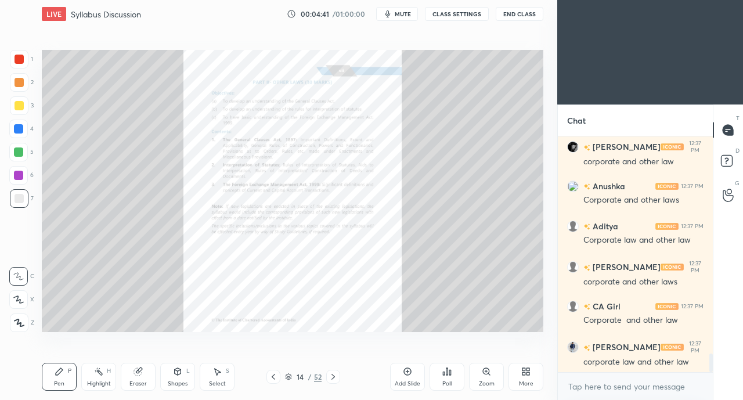
click at [273, 377] on icon at bounding box center [273, 376] width 9 height 9
click at [273, 376] on icon at bounding box center [273, 376] width 9 height 9
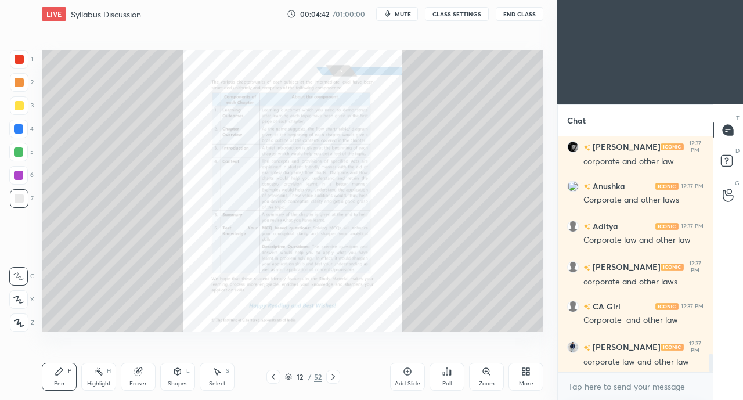
click at [273, 377] on icon at bounding box center [273, 376] width 9 height 9
click at [287, 375] on icon at bounding box center [288, 376] width 7 height 7
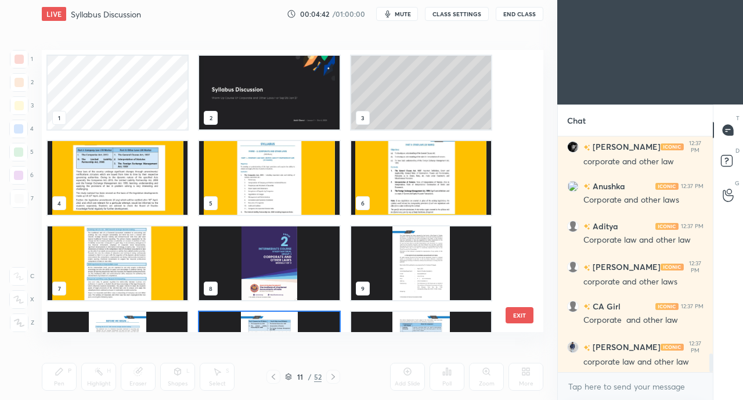
scroll to position [279, 496]
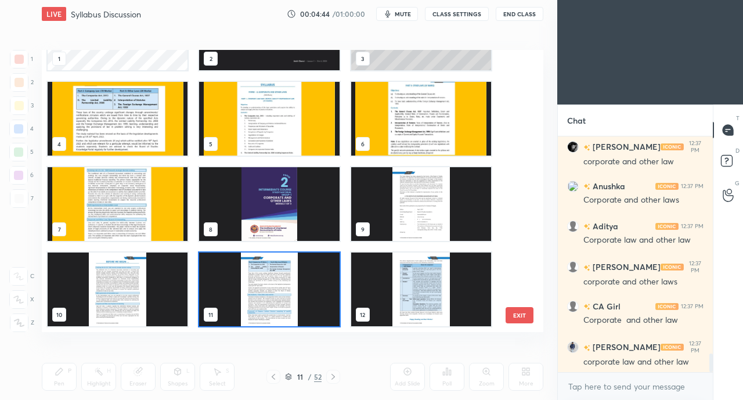
click at [148, 214] on img "grid" at bounding box center [118, 204] width 140 height 74
click at [152, 207] on img "grid" at bounding box center [118, 204] width 140 height 74
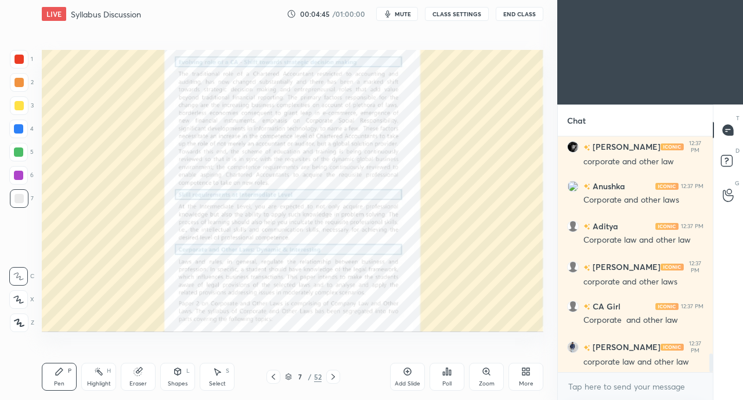
click at [337, 377] on icon at bounding box center [333, 376] width 9 height 9
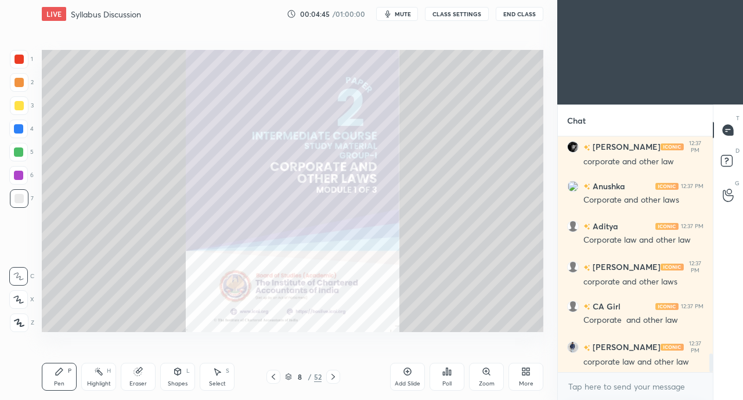
click at [276, 378] on icon at bounding box center [273, 376] width 9 height 9
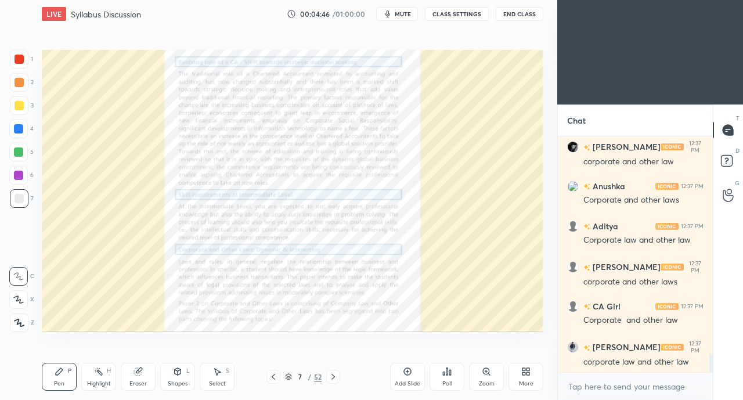
click at [526, 373] on icon at bounding box center [526, 371] width 9 height 9
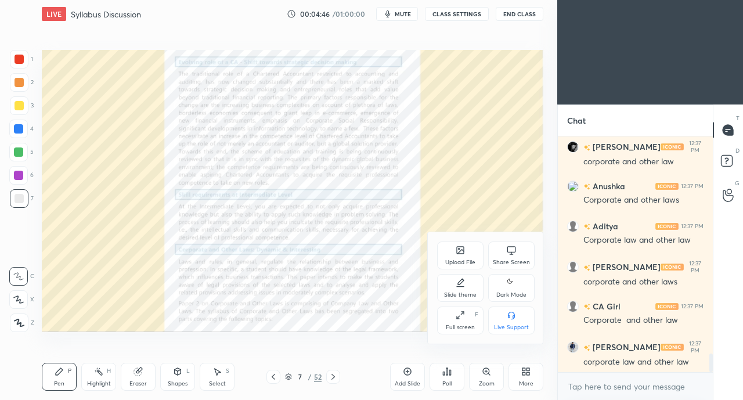
click at [455, 256] on div "Upload File" at bounding box center [460, 256] width 46 height 28
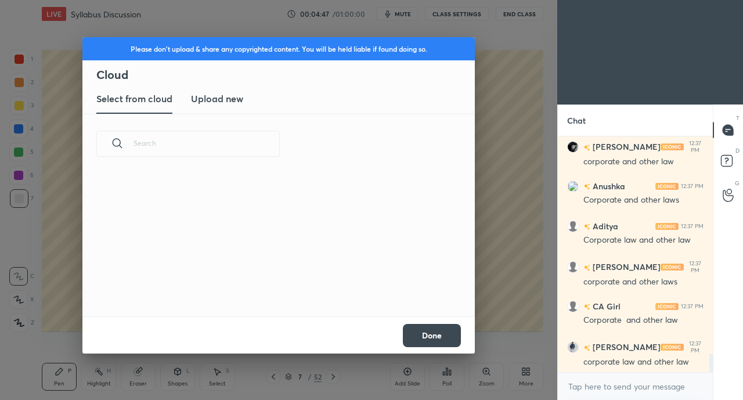
scroll to position [143, 373]
click at [227, 107] on new "Upload new" at bounding box center [217, 99] width 52 height 29
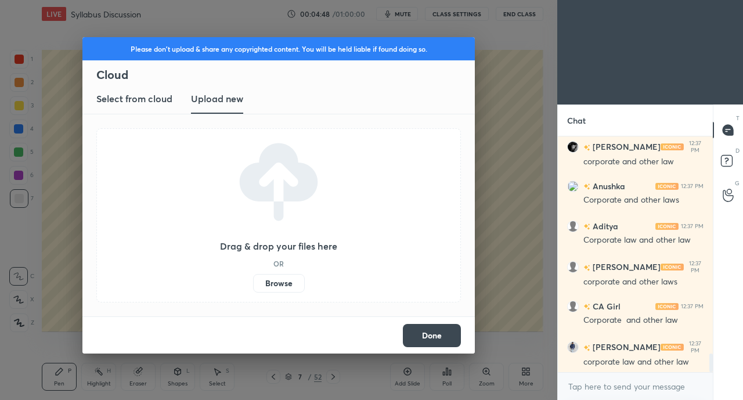
click at [290, 290] on label "Browse" at bounding box center [279, 283] width 52 height 19
click at [253, 290] on input "Browse" at bounding box center [253, 283] width 0 height 19
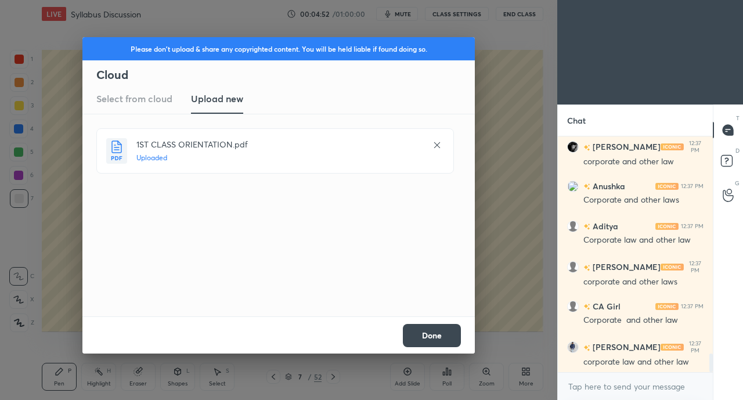
click at [438, 332] on button "Done" at bounding box center [432, 335] width 58 height 23
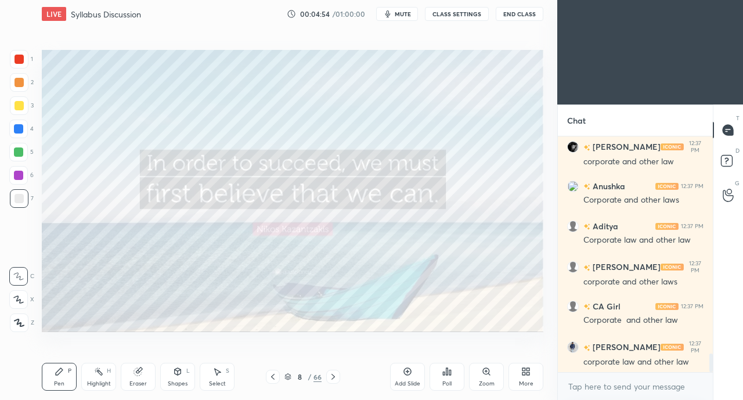
click at [272, 373] on icon at bounding box center [272, 376] width 9 height 9
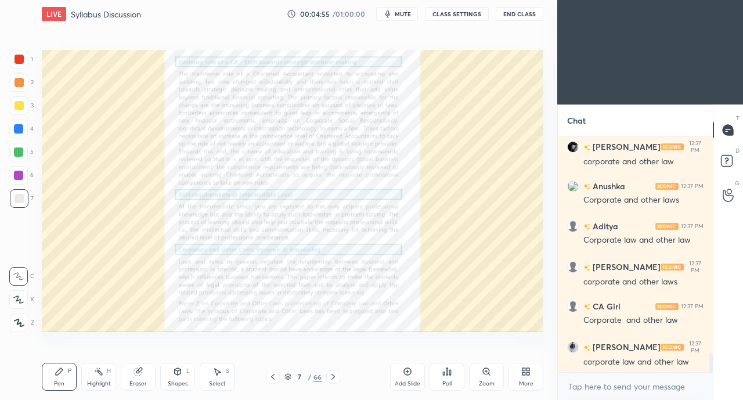
click at [273, 377] on icon at bounding box center [272, 376] width 9 height 9
click at [276, 373] on icon at bounding box center [272, 376] width 9 height 9
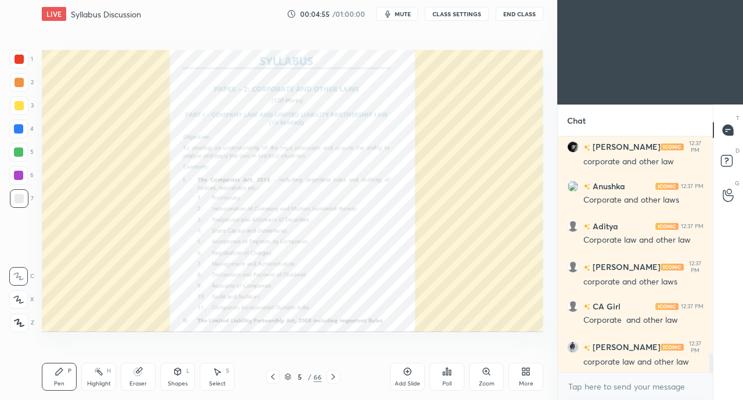
click at [273, 377] on icon at bounding box center [272, 376] width 9 height 9
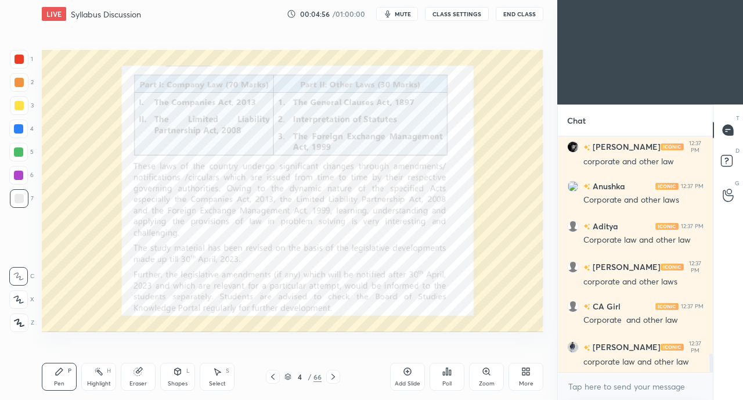
click at [274, 376] on icon at bounding box center [272, 376] width 9 height 9
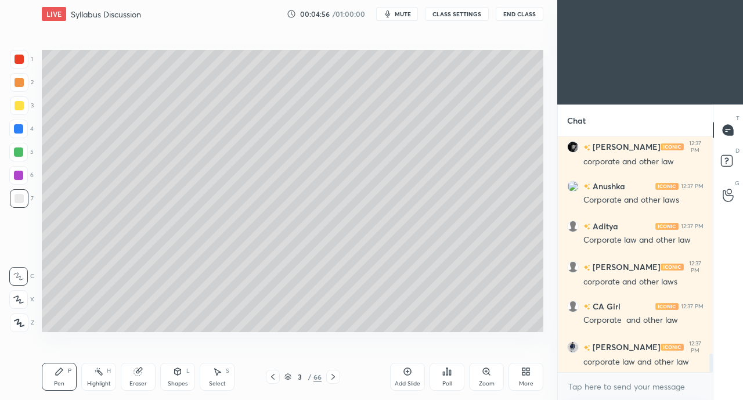
click at [336, 378] on icon at bounding box center [333, 376] width 9 height 9
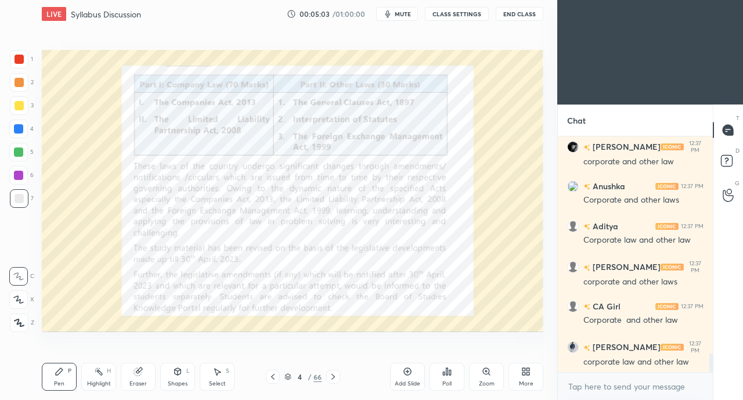
click at [333, 377] on icon at bounding box center [333, 376] width 9 height 9
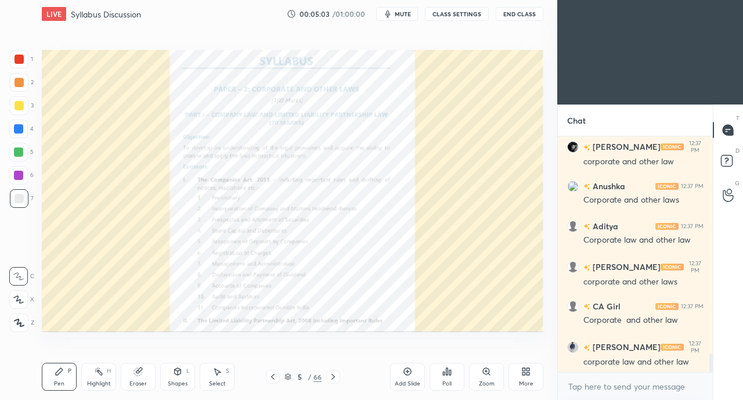
click at [333, 377] on icon at bounding box center [333, 376] width 9 height 9
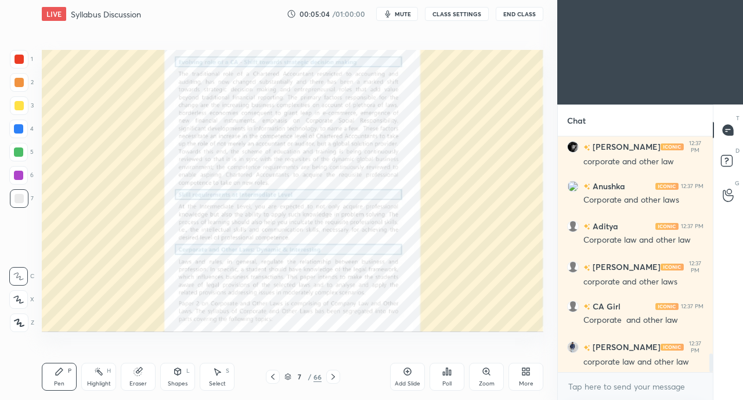
click at [273, 377] on icon at bounding box center [272, 376] width 9 height 9
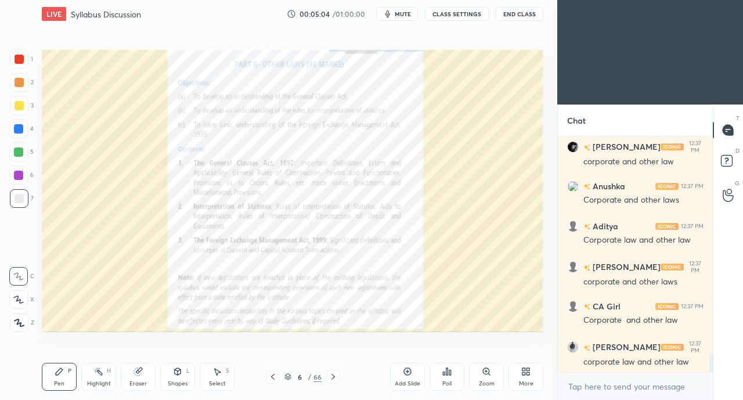
click at [269, 373] on icon at bounding box center [272, 376] width 9 height 9
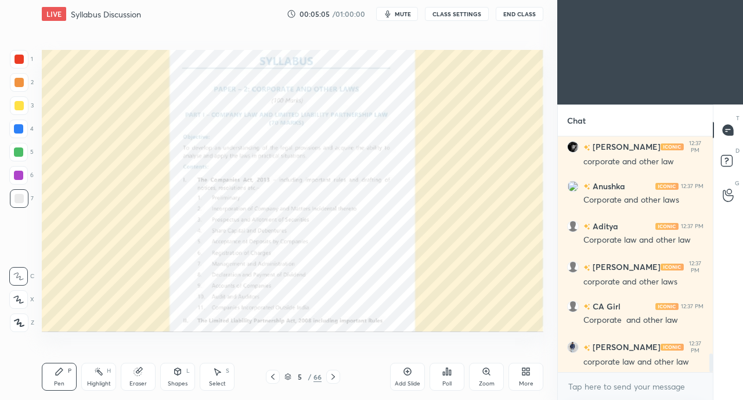
click at [15, 63] on div at bounding box center [19, 59] width 9 height 9
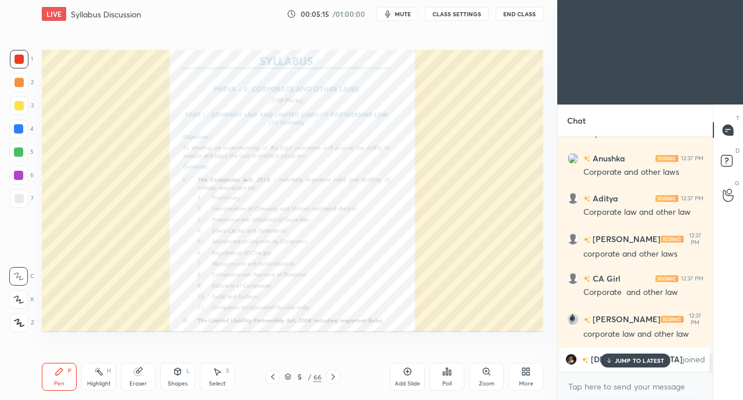
click at [626, 365] on div "JUMP TO LATEST" at bounding box center [636, 361] width 70 height 14
click at [333, 372] on icon at bounding box center [333, 376] width 9 height 9
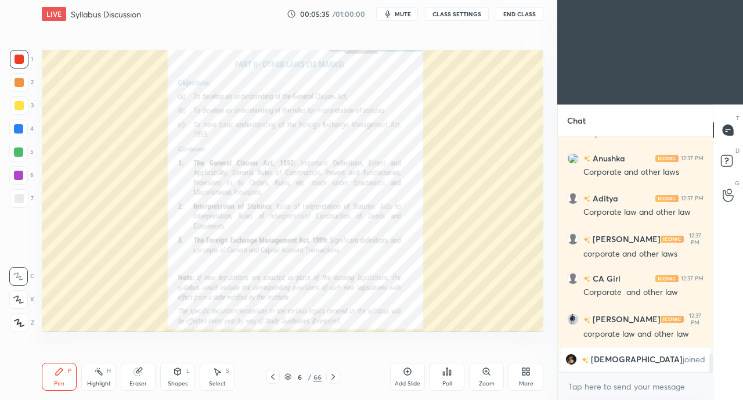
click at [326, 377] on div at bounding box center [333, 377] width 14 height 14
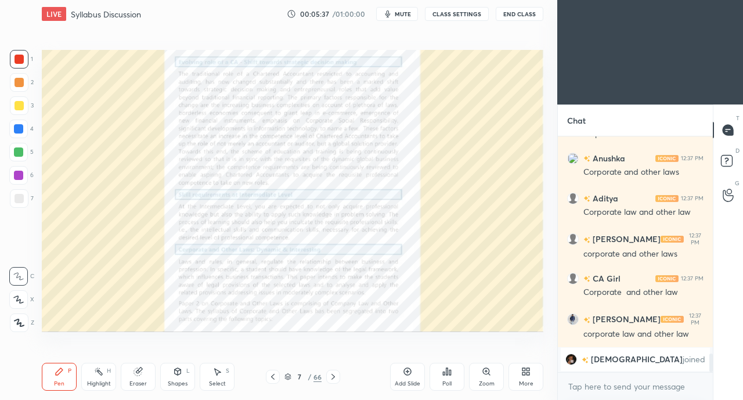
click at [21, 301] on icon at bounding box center [18, 300] width 10 height 8
click at [487, 373] on icon at bounding box center [486, 371] width 6 height 6
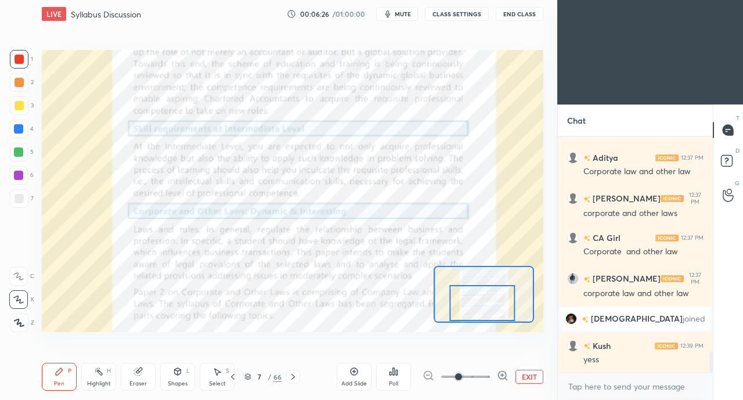
scroll to position [2556, 0]
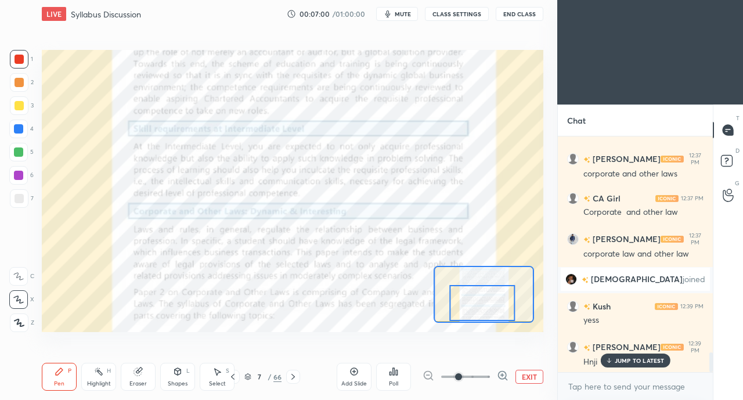
click at [235, 378] on icon at bounding box center [232, 376] width 9 height 9
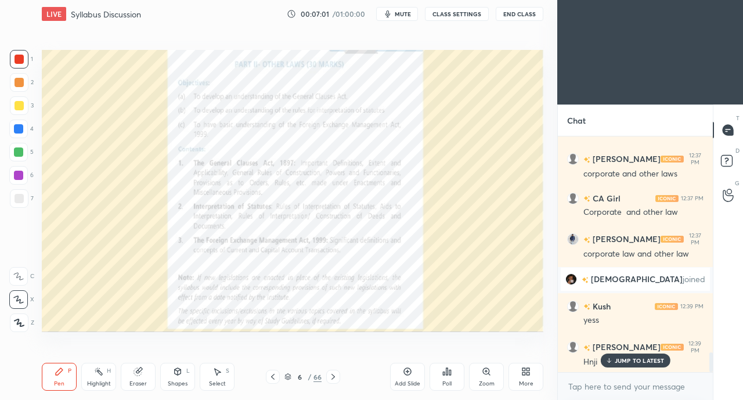
click at [275, 372] on div at bounding box center [273, 377] width 14 height 14
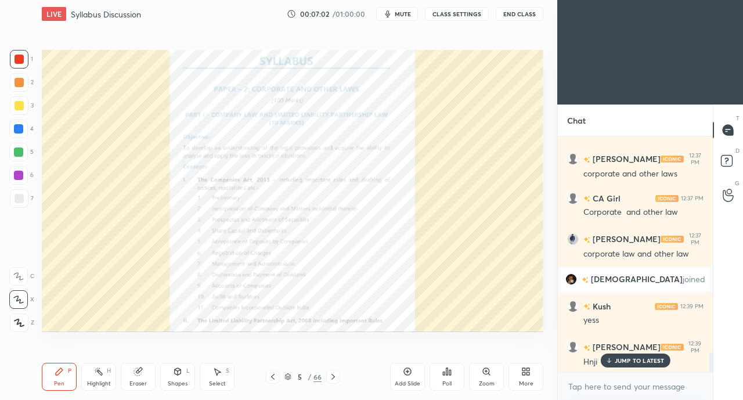
click at [275, 372] on icon at bounding box center [272, 376] width 9 height 9
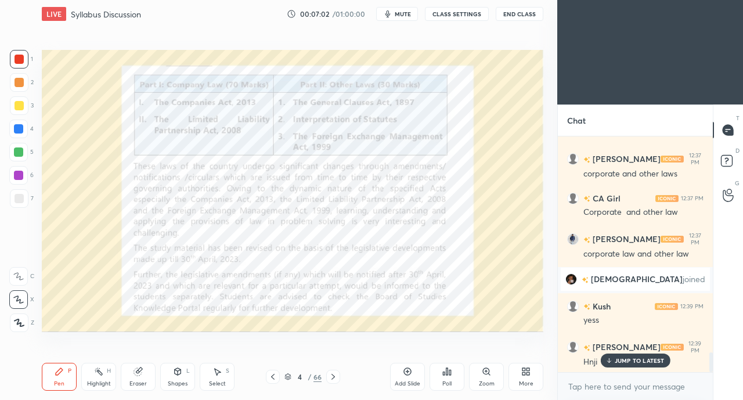
click at [275, 374] on icon at bounding box center [272, 376] width 9 height 9
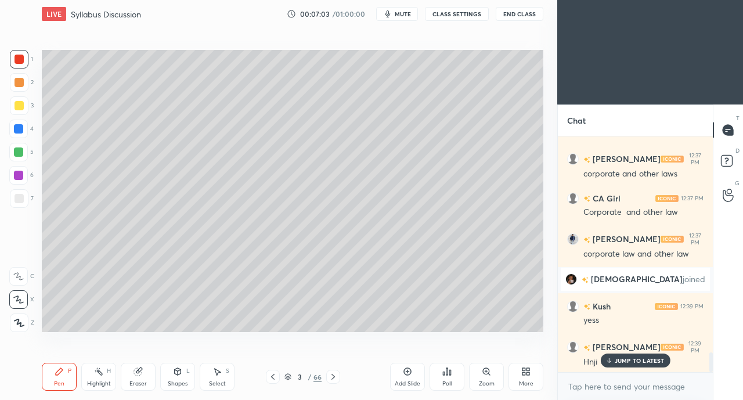
click at [24, 110] on div at bounding box center [19, 105] width 19 height 19
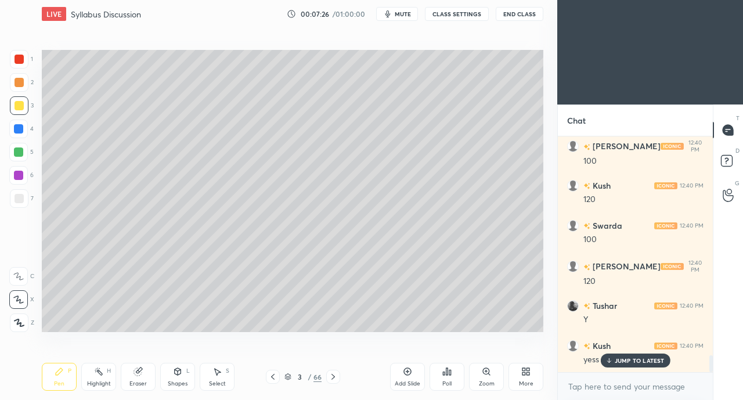
scroll to position [3117, 0]
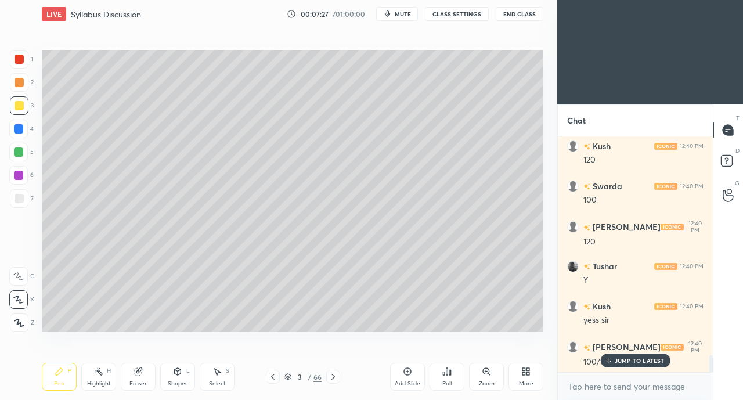
click at [19, 201] on div at bounding box center [19, 198] width 9 height 9
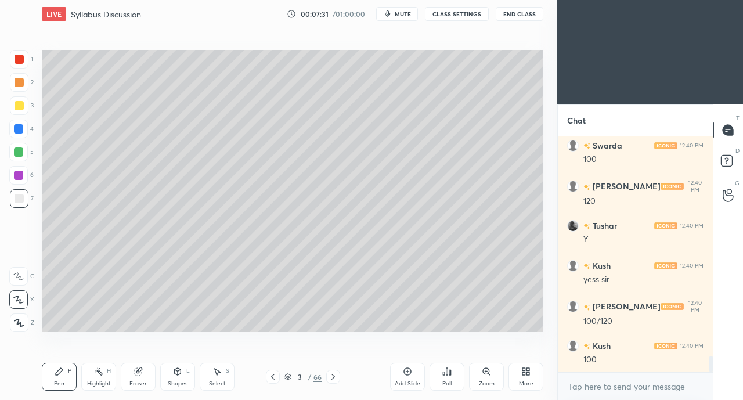
click at [623, 366] on div "Kush 12:40 PM 100" at bounding box center [635, 353] width 155 height 40
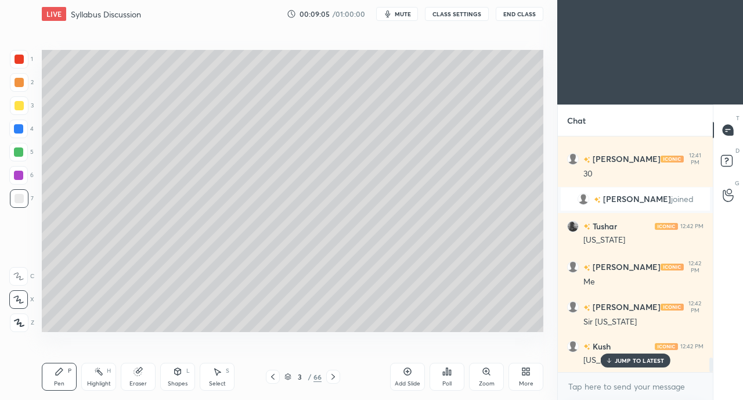
scroll to position [3548, 0]
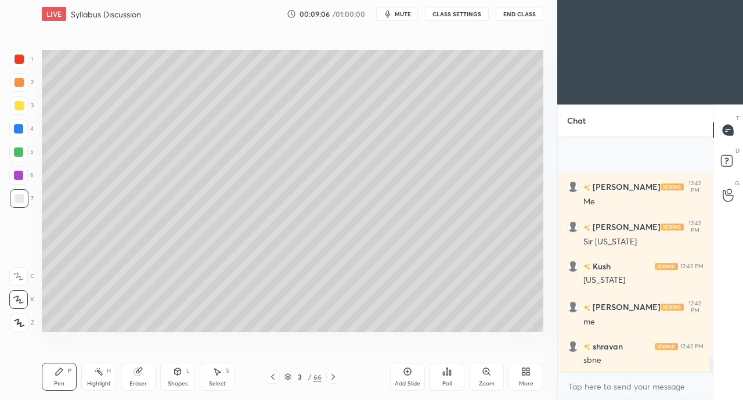
click at [619, 391] on div "JUMP TO LATEST" at bounding box center [636, 398] width 70 height 14
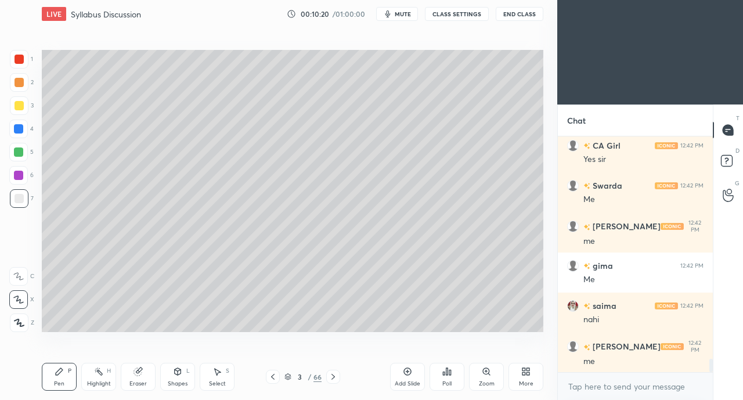
scroll to position [3857, 0]
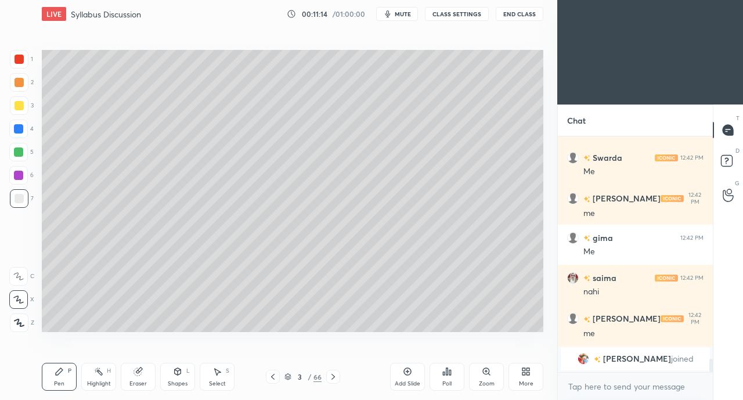
click at [337, 374] on icon at bounding box center [333, 376] width 9 height 9
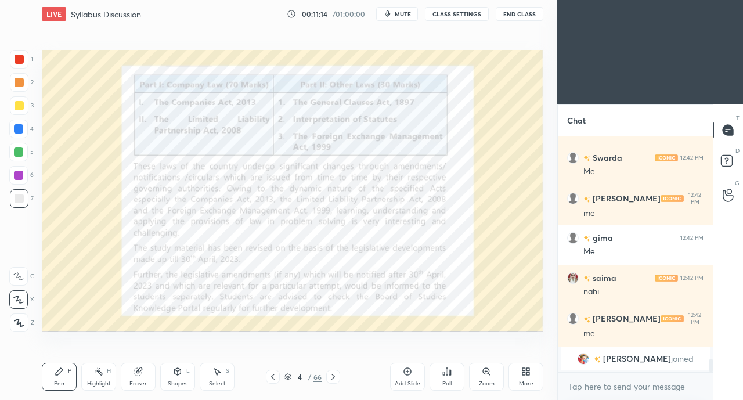
click at [338, 375] on icon at bounding box center [333, 376] width 9 height 9
click at [338, 374] on div at bounding box center [333, 377] width 14 height 14
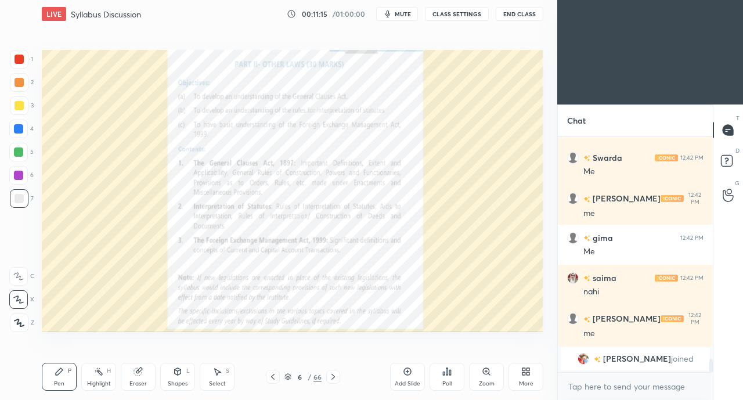
click at [338, 376] on div at bounding box center [333, 377] width 14 height 14
click at [340, 377] on div at bounding box center [333, 377] width 14 height 14
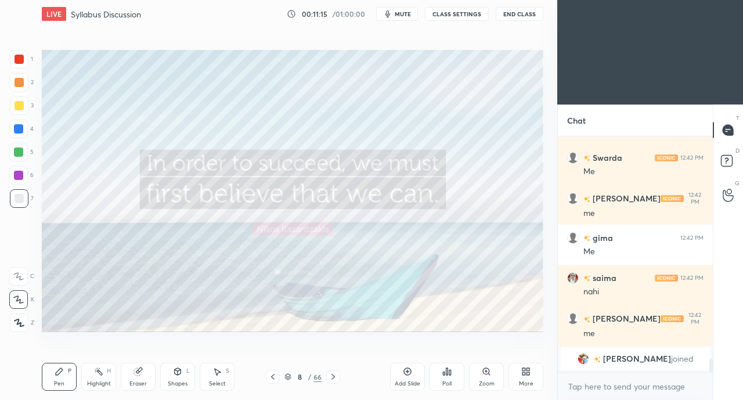
click at [340, 377] on div at bounding box center [333, 377] width 14 height 14
click at [355, 380] on div "8 / 66" at bounding box center [303, 377] width 174 height 14
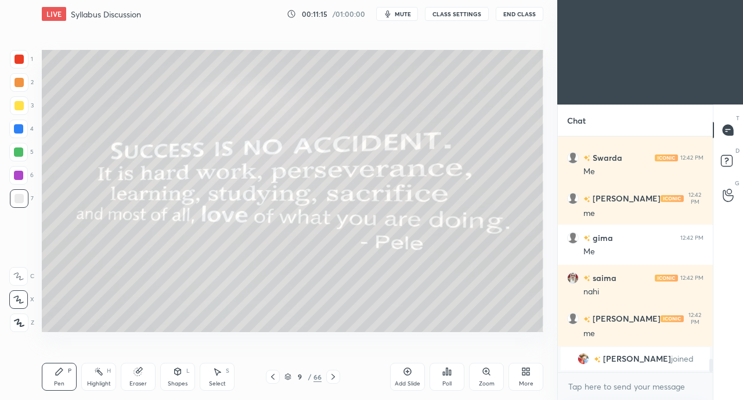
click at [352, 378] on div "9 / 66" at bounding box center [303, 377] width 174 height 14
click at [353, 381] on div "9 / 66" at bounding box center [303, 377] width 174 height 14
click at [340, 377] on div at bounding box center [333, 377] width 14 height 14
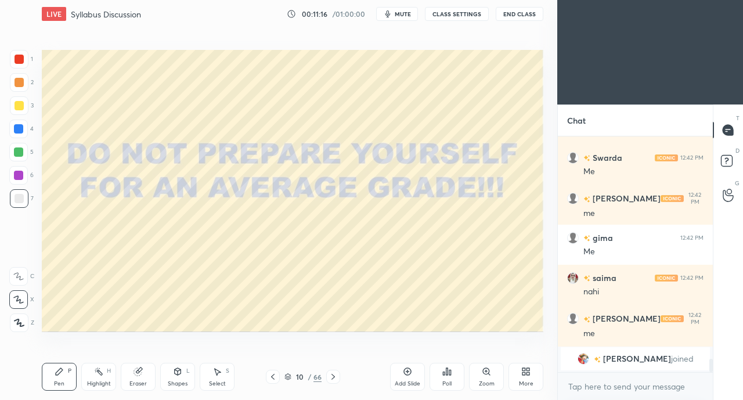
click at [337, 377] on icon at bounding box center [333, 376] width 9 height 9
click at [337, 378] on icon at bounding box center [333, 376] width 9 height 9
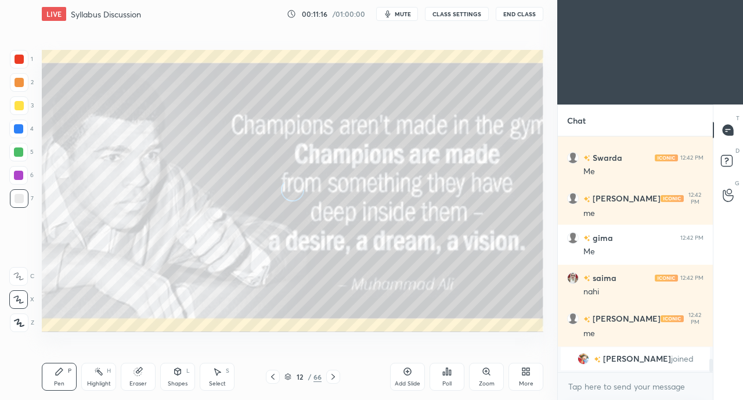
click at [337, 378] on icon at bounding box center [333, 376] width 9 height 9
click at [333, 377] on icon at bounding box center [333, 376] width 9 height 9
click at [337, 380] on icon at bounding box center [333, 376] width 9 height 9
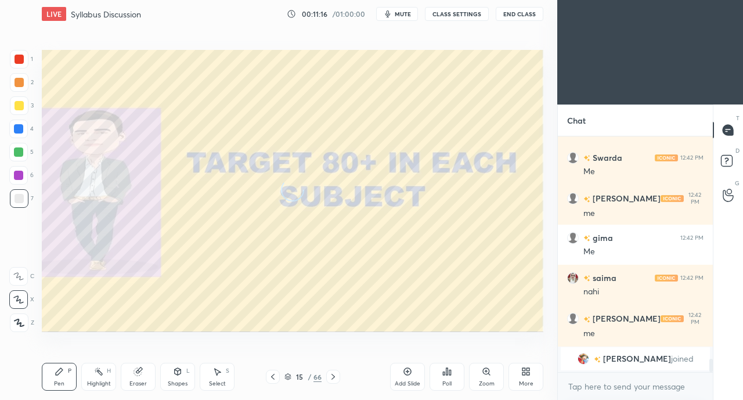
click at [336, 380] on icon at bounding box center [333, 376] width 9 height 9
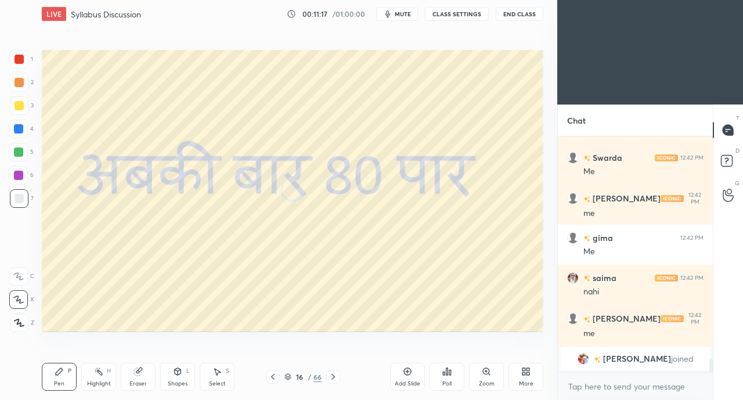
click at [336, 379] on icon at bounding box center [333, 376] width 9 height 9
click at [337, 379] on icon at bounding box center [333, 376] width 9 height 9
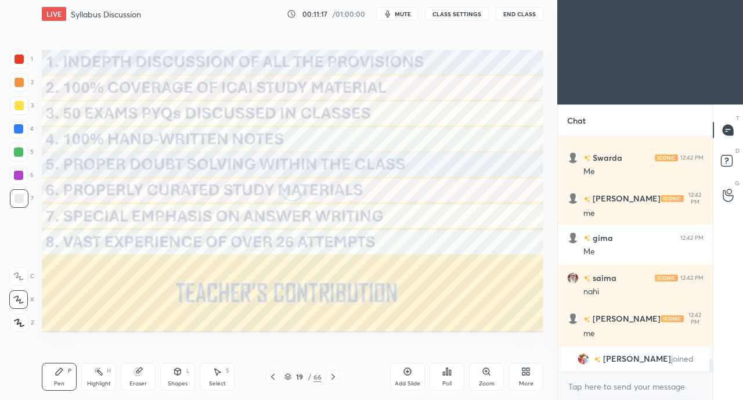
click at [333, 377] on icon at bounding box center [333, 376] width 9 height 9
click at [336, 377] on icon at bounding box center [333, 376] width 9 height 9
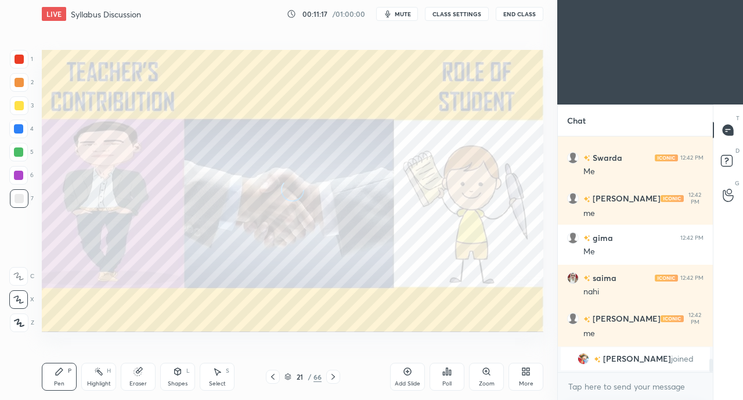
click at [336, 377] on icon at bounding box center [333, 376] width 9 height 9
click at [333, 377] on icon at bounding box center [333, 376] width 9 height 9
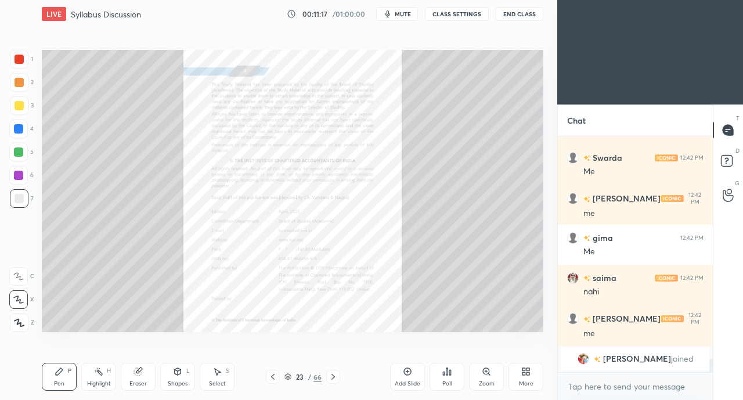
click at [333, 377] on icon at bounding box center [333, 376] width 9 height 9
click at [337, 377] on icon at bounding box center [333, 376] width 9 height 9
click at [338, 377] on div at bounding box center [333, 377] width 14 height 14
click at [337, 377] on icon at bounding box center [333, 376] width 9 height 9
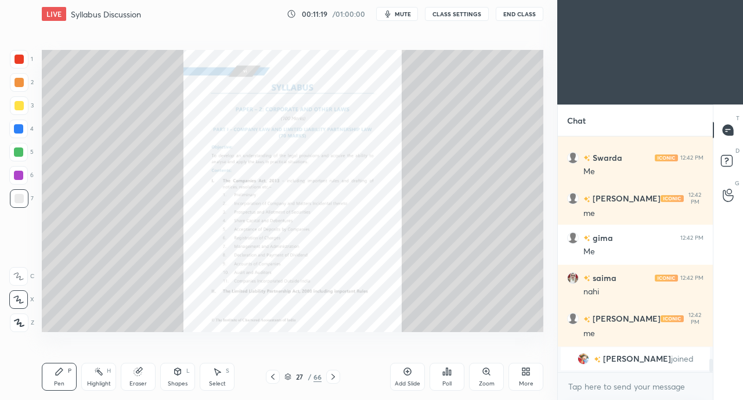
click at [338, 377] on div at bounding box center [333, 377] width 14 height 14
click at [337, 377] on icon at bounding box center [333, 376] width 9 height 9
click at [339, 377] on div at bounding box center [333, 377] width 14 height 14
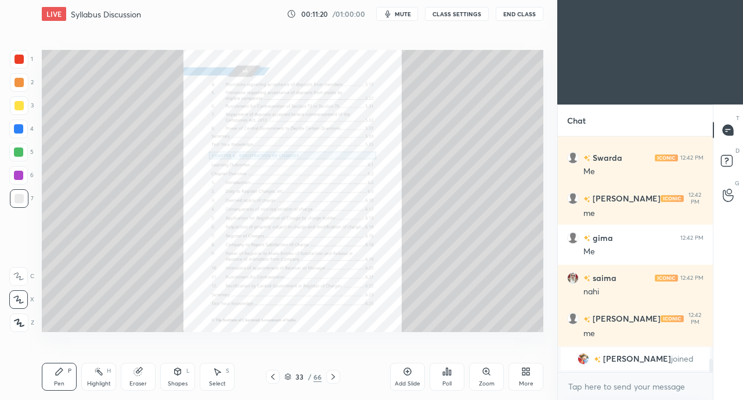
click at [339, 377] on div at bounding box center [333, 377] width 14 height 14
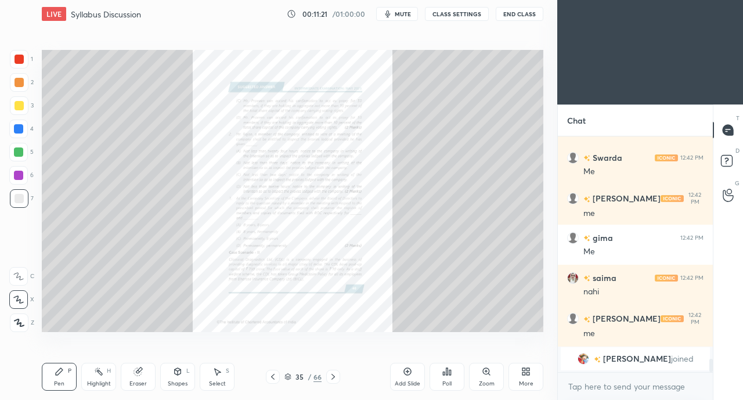
click at [272, 379] on icon at bounding box center [272, 376] width 9 height 9
click at [491, 379] on div "Zoom" at bounding box center [486, 377] width 35 height 28
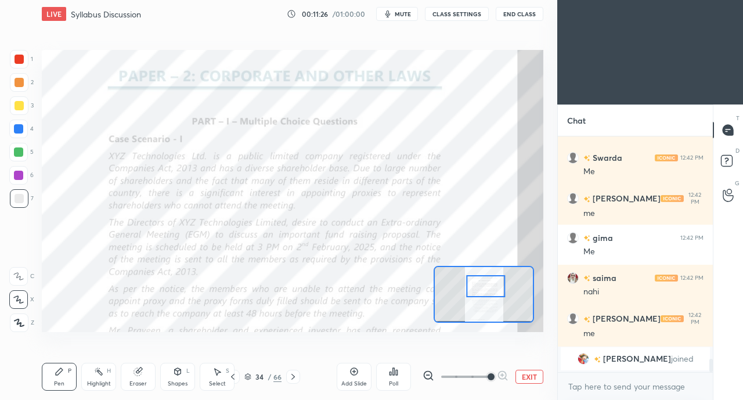
click at [20, 59] on div at bounding box center [19, 59] width 9 height 9
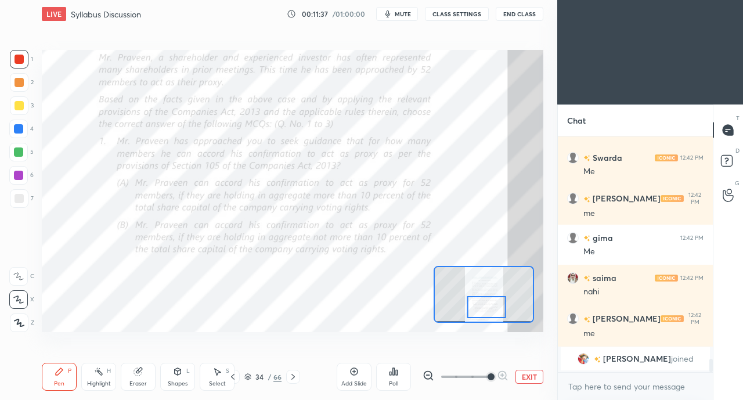
click at [294, 377] on icon at bounding box center [293, 376] width 9 height 9
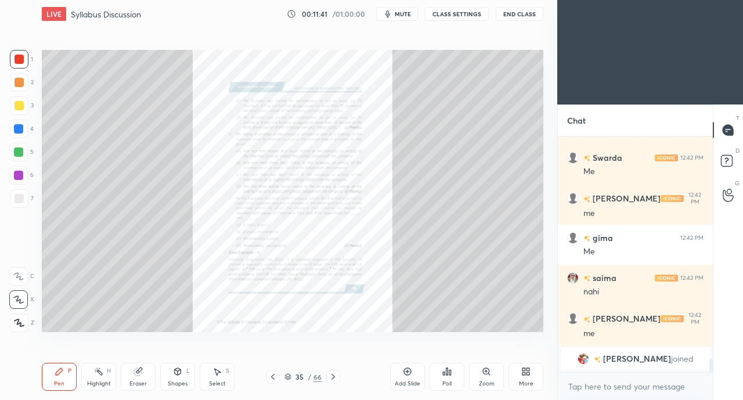
click at [484, 377] on div "Zoom" at bounding box center [486, 377] width 35 height 28
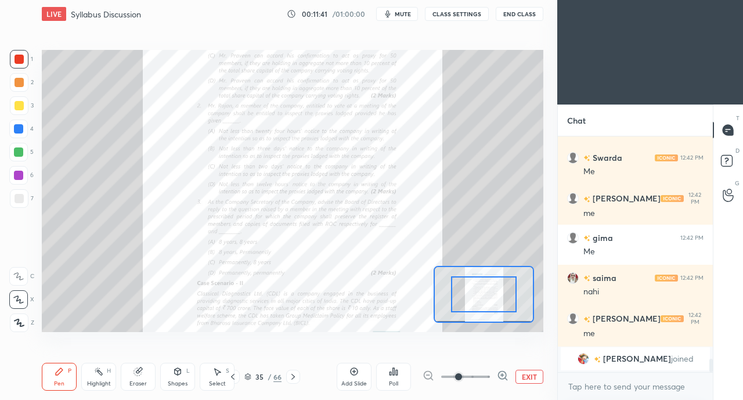
click at [499, 375] on icon at bounding box center [503, 376] width 8 height 8
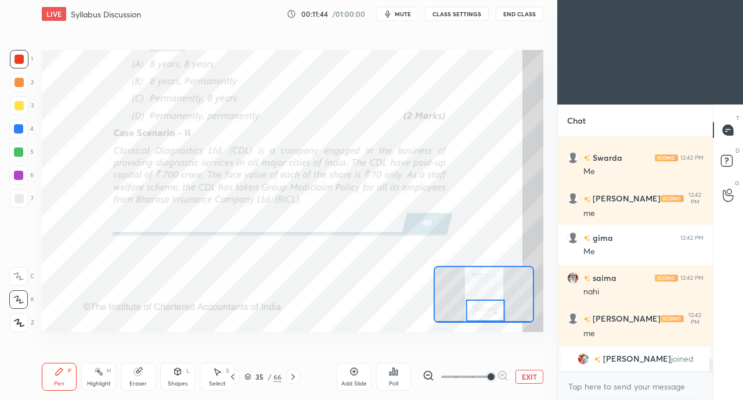
click at [297, 374] on icon at bounding box center [293, 376] width 9 height 9
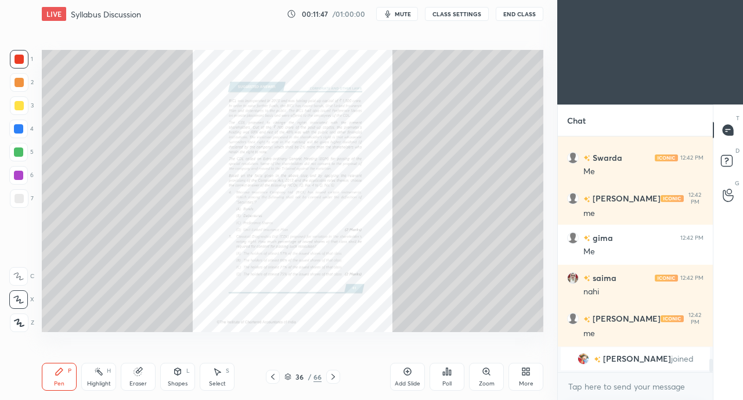
click at [333, 377] on icon at bounding box center [333, 376] width 9 height 9
click at [338, 377] on div at bounding box center [333, 377] width 14 height 14
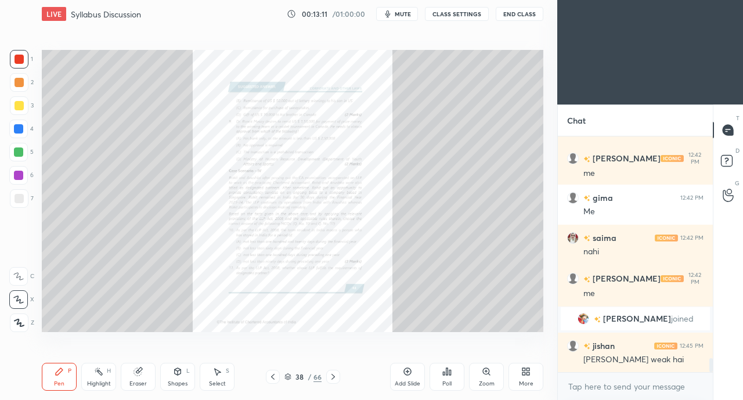
click at [19, 128] on div at bounding box center [18, 128] width 9 height 9
click at [20, 106] on div at bounding box center [19, 105] width 9 height 9
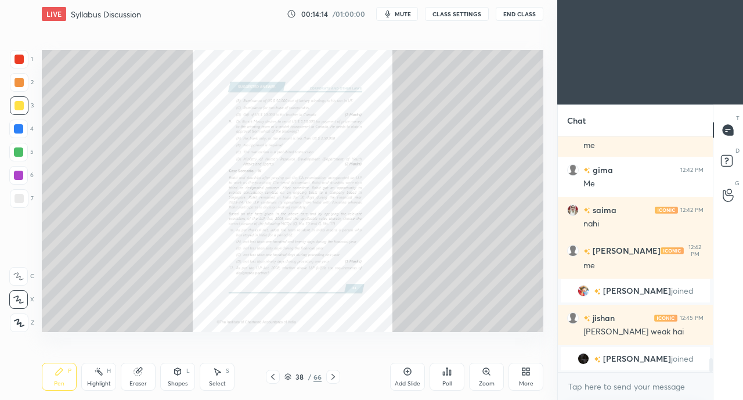
scroll to position [3809, 0]
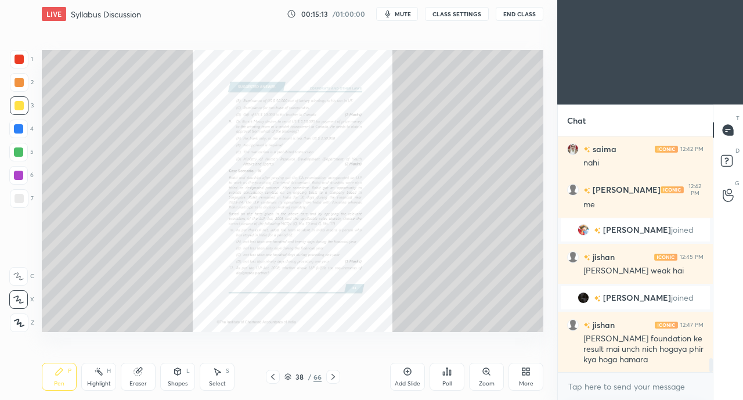
click at [272, 373] on icon at bounding box center [272, 376] width 9 height 9
click at [272, 375] on icon at bounding box center [272, 376] width 9 height 9
click at [271, 376] on icon at bounding box center [272, 376] width 9 height 9
click at [272, 375] on icon at bounding box center [272, 376] width 9 height 9
click at [273, 376] on icon at bounding box center [272, 376] width 9 height 9
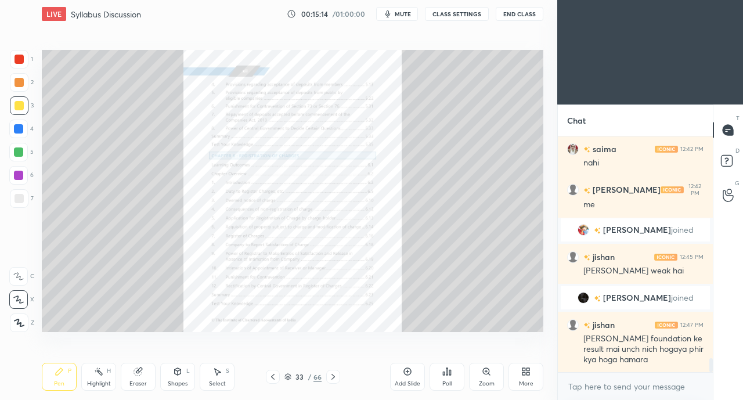
click at [272, 379] on icon at bounding box center [272, 376] width 9 height 9
click at [271, 379] on icon at bounding box center [272, 376] width 9 height 9
click at [273, 377] on icon at bounding box center [272, 376] width 9 height 9
click at [274, 377] on icon at bounding box center [272, 376] width 9 height 9
click at [273, 377] on icon at bounding box center [272, 376] width 9 height 9
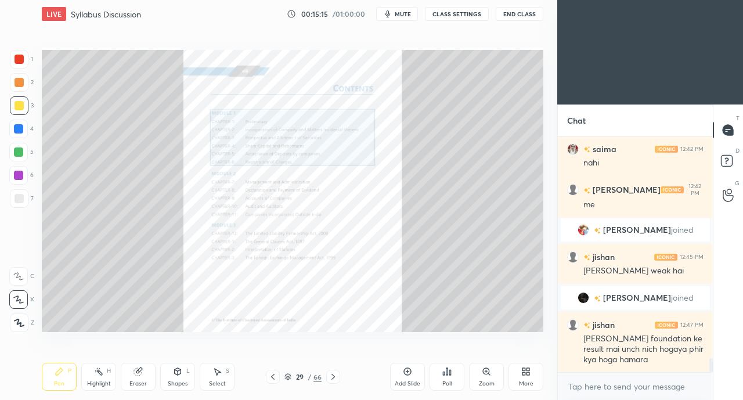
click at [273, 376] on icon at bounding box center [272, 376] width 9 height 9
click at [274, 375] on icon at bounding box center [272, 377] width 3 height 6
click at [275, 375] on icon at bounding box center [272, 376] width 9 height 9
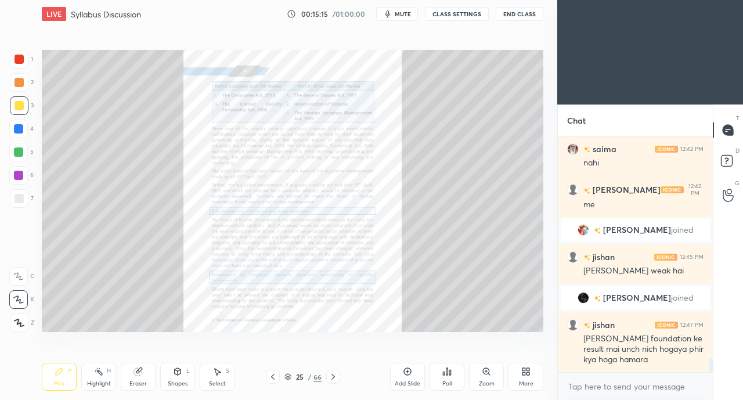
click at [275, 375] on icon at bounding box center [272, 376] width 9 height 9
click at [276, 373] on icon at bounding box center [272, 376] width 9 height 9
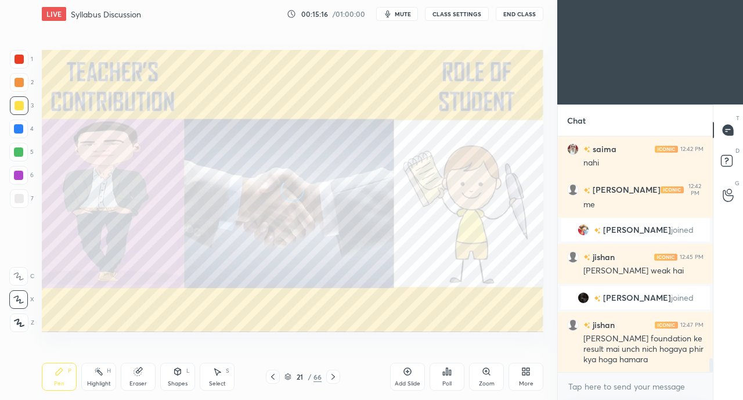
click at [278, 371] on div at bounding box center [273, 377] width 14 height 14
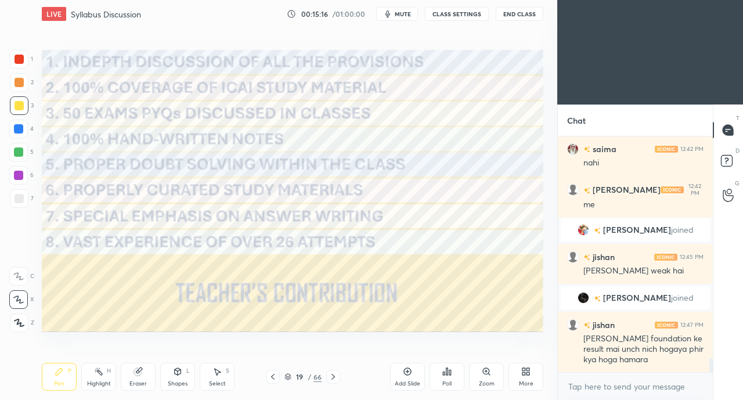
click at [279, 371] on div at bounding box center [273, 377] width 14 height 14
click at [278, 372] on div at bounding box center [273, 377] width 14 height 14
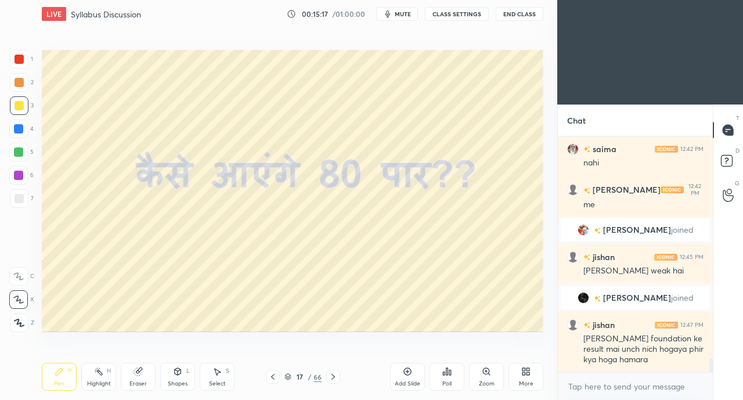
click at [279, 372] on div at bounding box center [273, 377] width 14 height 14
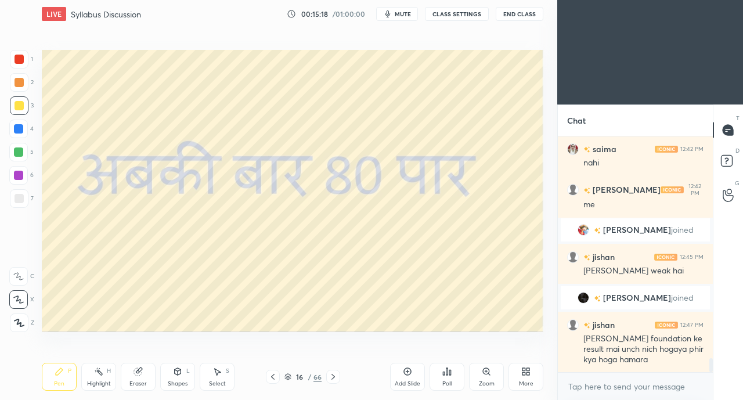
click at [280, 372] on div "16 / 66" at bounding box center [303, 377] width 74 height 14
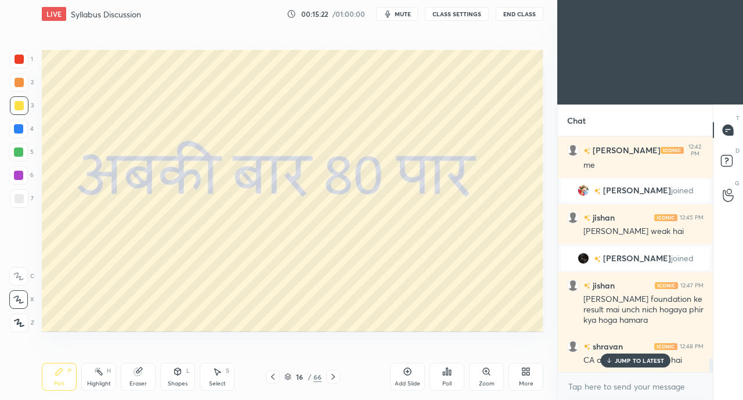
click at [288, 378] on icon at bounding box center [288, 376] width 7 height 7
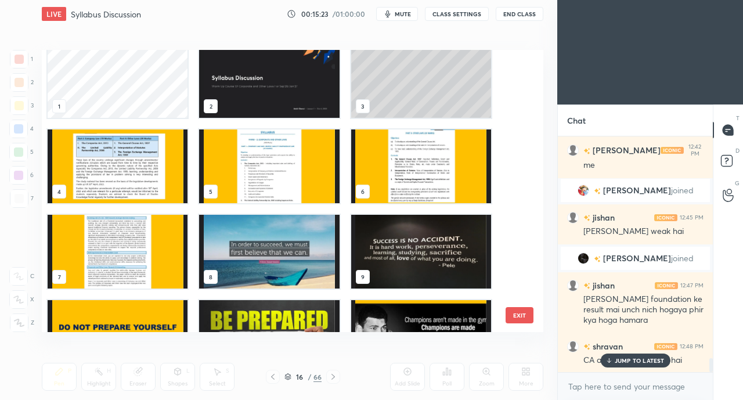
scroll to position [0, 0]
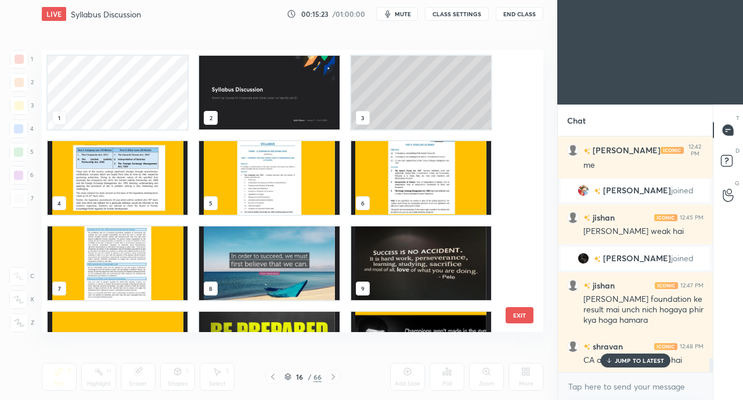
click at [619, 362] on p "JUMP TO LATEST" at bounding box center [640, 360] width 50 height 7
click at [118, 177] on img "grid" at bounding box center [118, 178] width 140 height 74
click at [119, 181] on img "grid" at bounding box center [118, 178] width 140 height 74
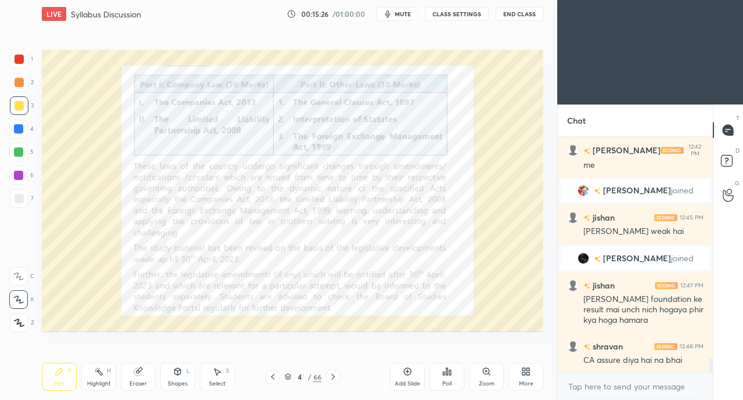
scroll to position [3876, 0]
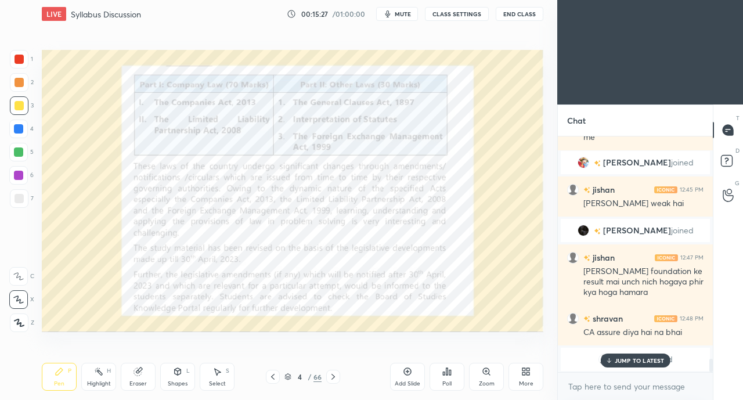
click at [638, 363] on p "JUMP TO LATEST" at bounding box center [640, 360] width 50 height 7
click at [335, 376] on icon at bounding box center [333, 376] width 9 height 9
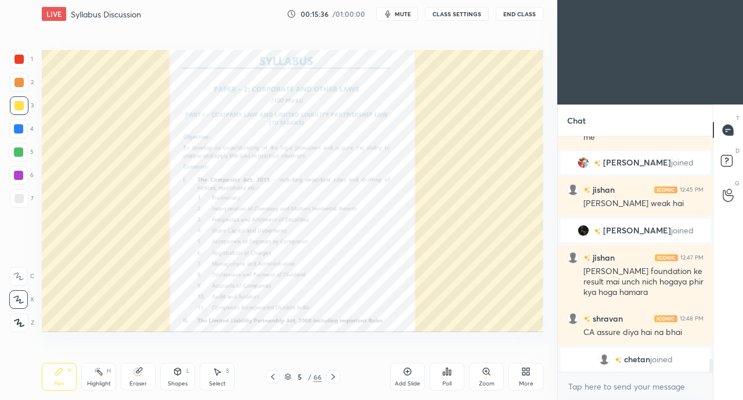
click at [269, 376] on icon at bounding box center [272, 376] width 9 height 9
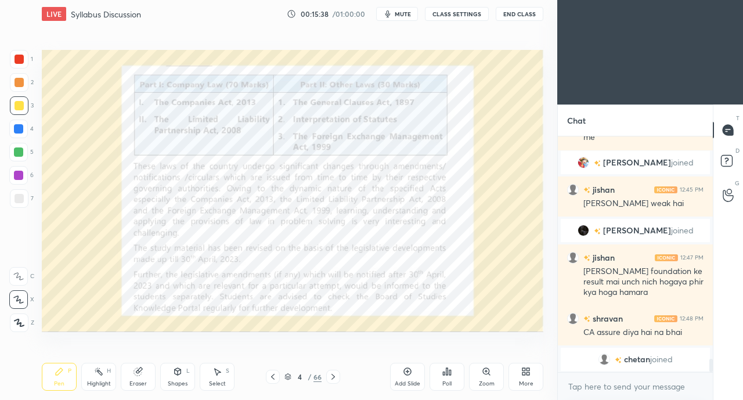
click at [336, 374] on icon at bounding box center [333, 376] width 9 height 9
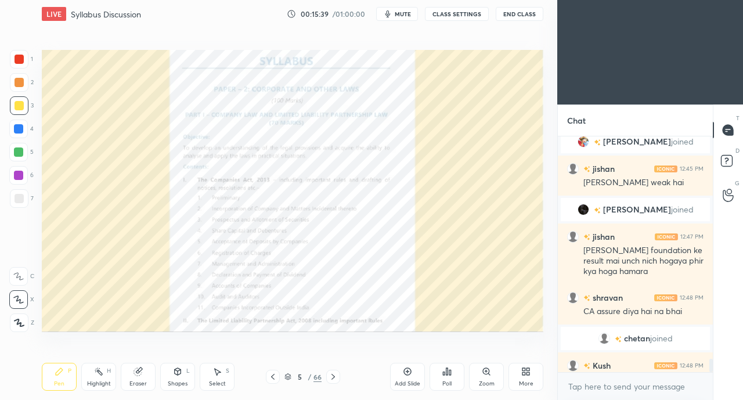
scroll to position [3896, 0]
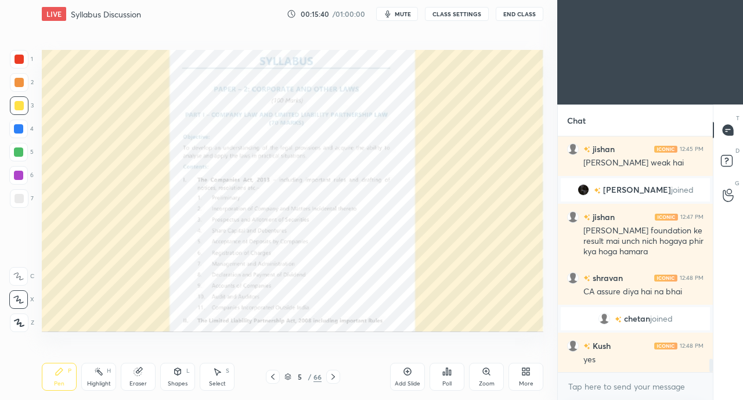
click at [23, 60] on div at bounding box center [19, 59] width 9 height 9
click at [271, 379] on icon at bounding box center [272, 376] width 9 height 9
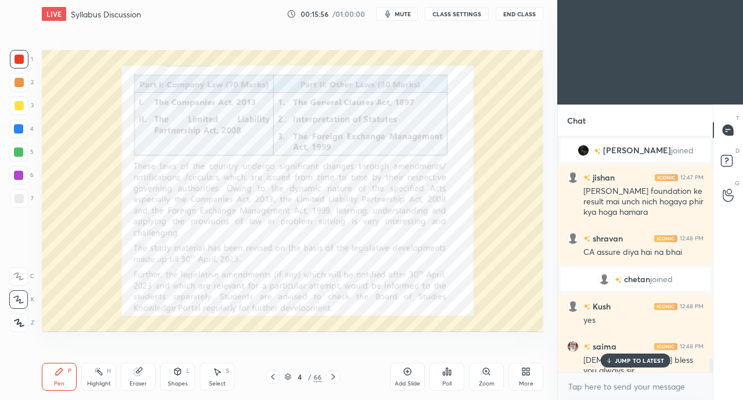
click at [617, 357] on p "JUMP TO LATEST" at bounding box center [640, 360] width 50 height 7
click at [335, 376] on icon at bounding box center [333, 376] width 9 height 9
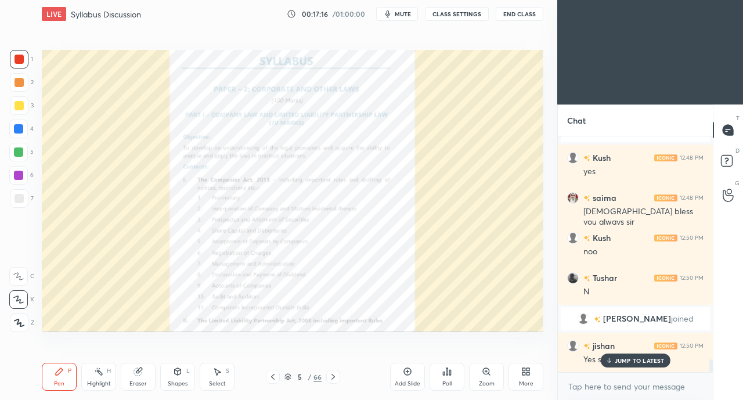
scroll to position [4124, 0]
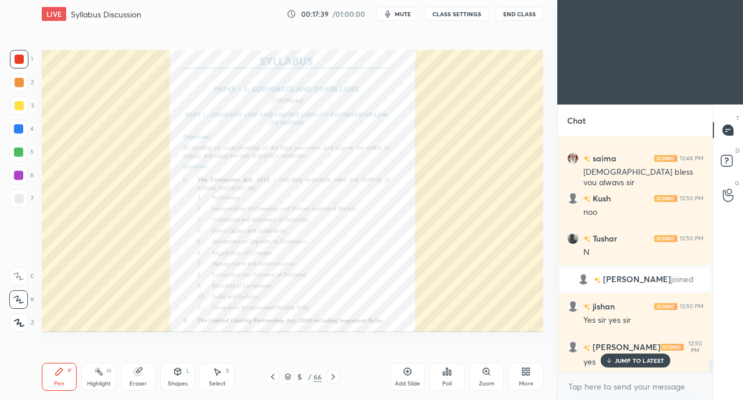
click at [272, 379] on icon at bounding box center [272, 376] width 9 height 9
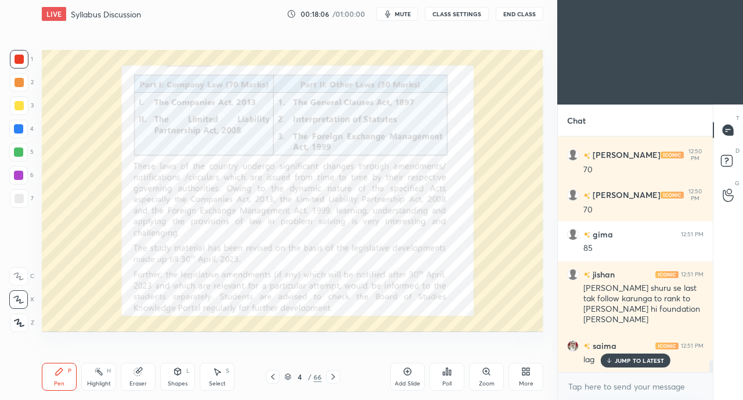
scroll to position [4486, 0]
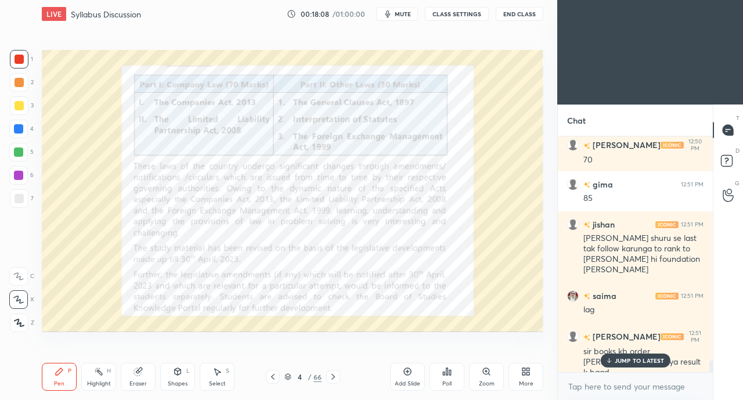
click at [633, 361] on p "JUMP TO LATEST" at bounding box center [640, 360] width 50 height 7
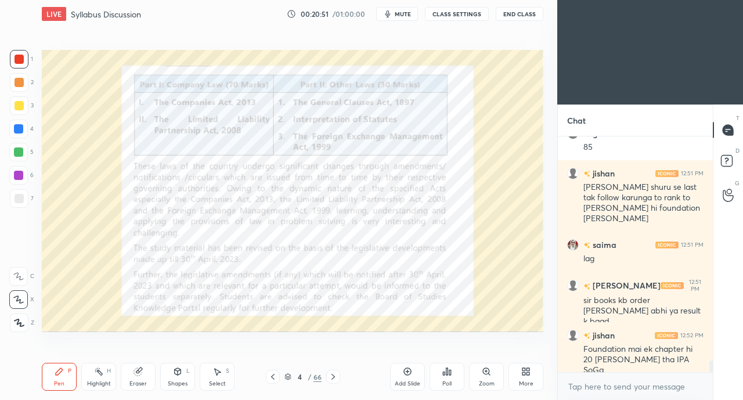
click at [141, 374] on icon at bounding box center [138, 372] width 8 height 8
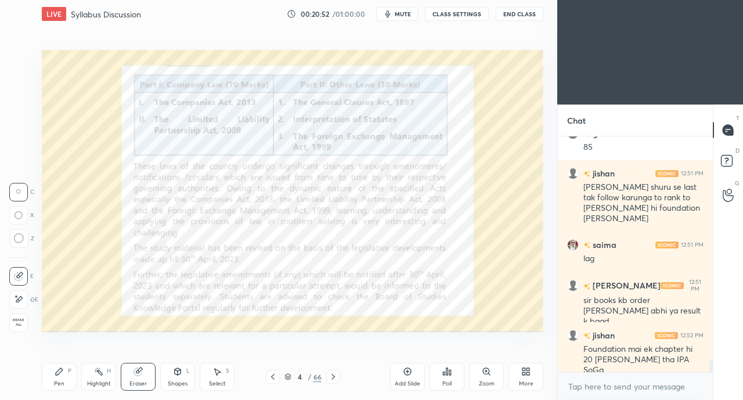
click at [8, 317] on div "1 2 3 4 5 6 7 C X Z C X Z E E Erase all H H" at bounding box center [18, 191] width 37 height 282
click at [12, 321] on span "Erase all" at bounding box center [18, 322] width 17 height 8
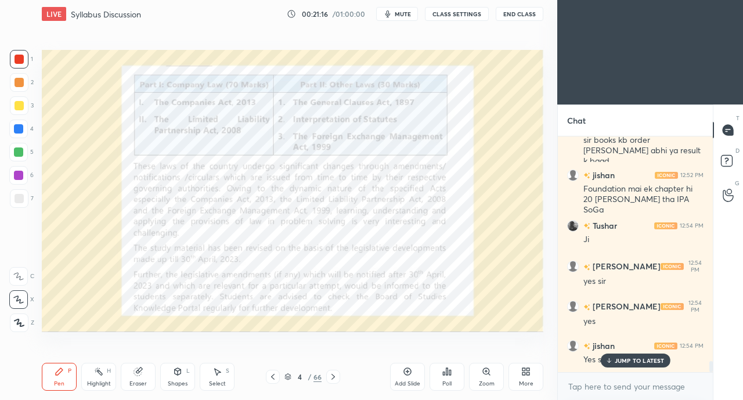
scroll to position [4737, 0]
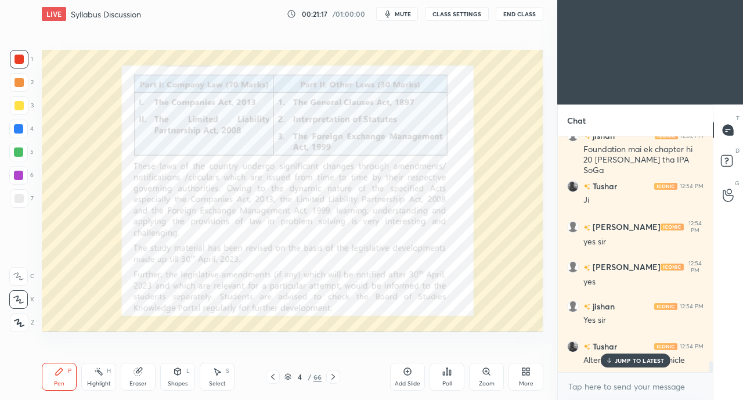
click at [623, 360] on p "JUMP TO LATEST" at bounding box center [640, 360] width 50 height 7
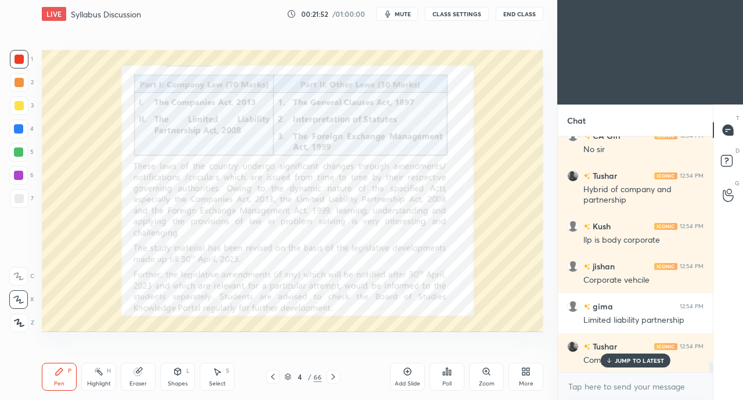
scroll to position [5130, 0]
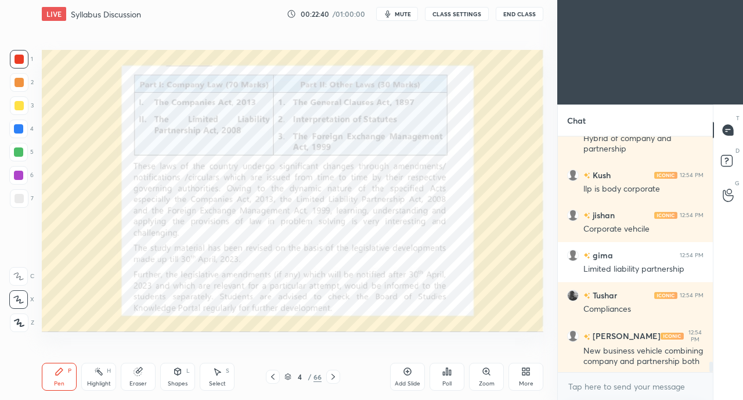
click at [17, 116] on div "3" at bounding box center [22, 107] width 24 height 23
click at [16, 136] on div at bounding box center [18, 129] width 19 height 19
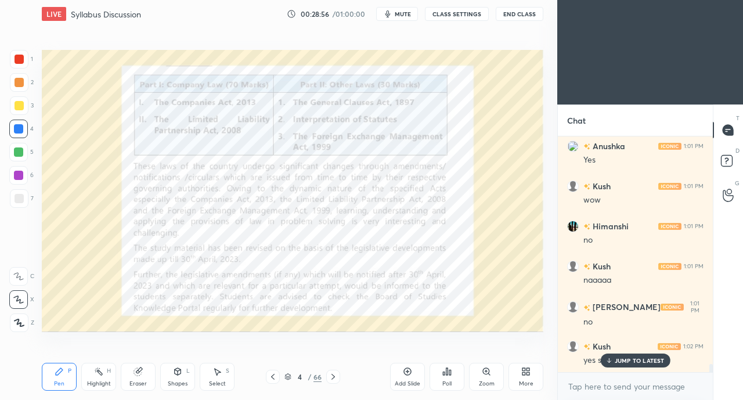
scroll to position [6520, 0]
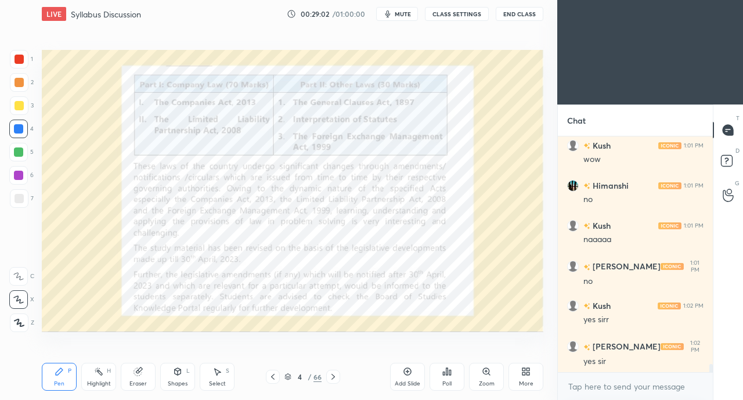
click at [331, 372] on icon at bounding box center [333, 376] width 9 height 9
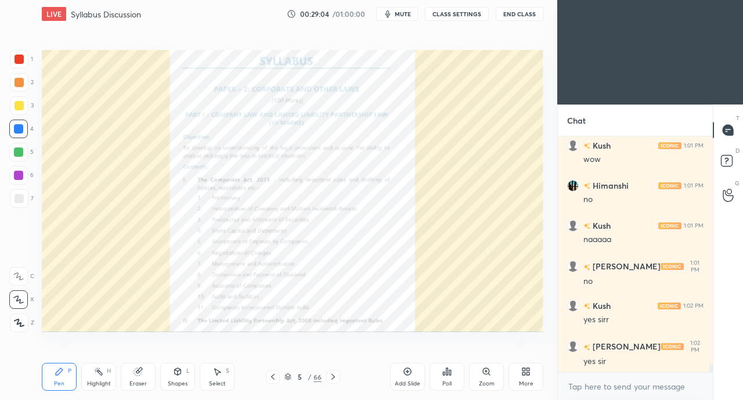
click at [486, 375] on icon at bounding box center [486, 371] width 6 height 6
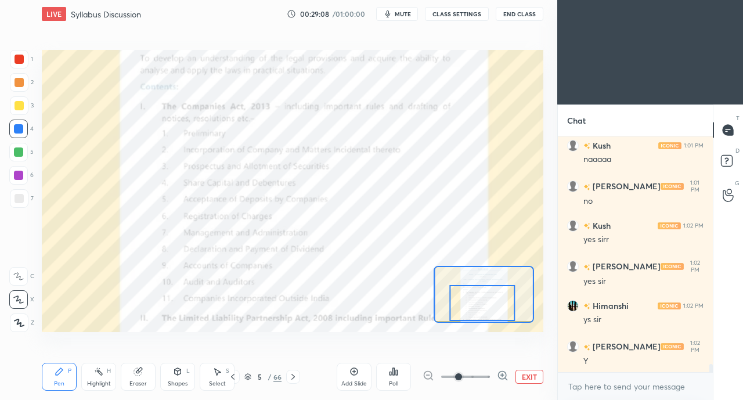
scroll to position [6640, 0]
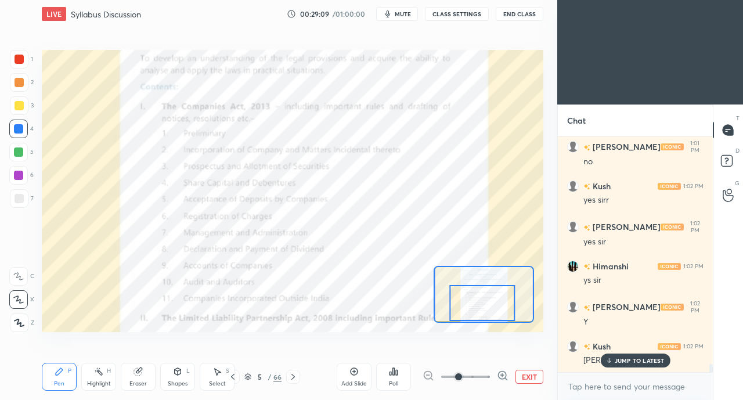
click at [614, 358] on div "JUMP TO LATEST" at bounding box center [636, 361] width 70 height 14
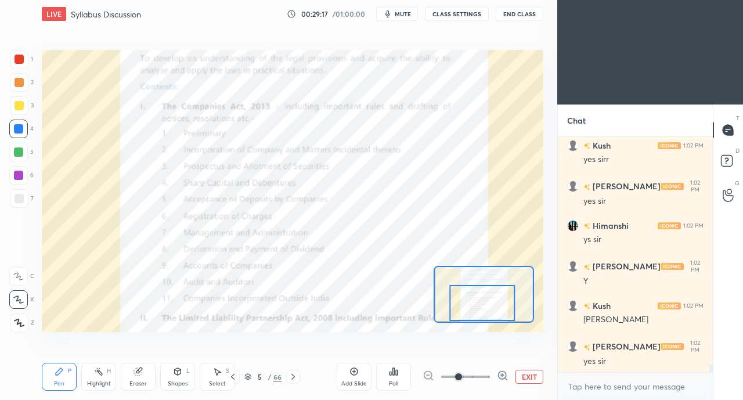
click at [289, 377] on icon at bounding box center [293, 376] width 9 height 9
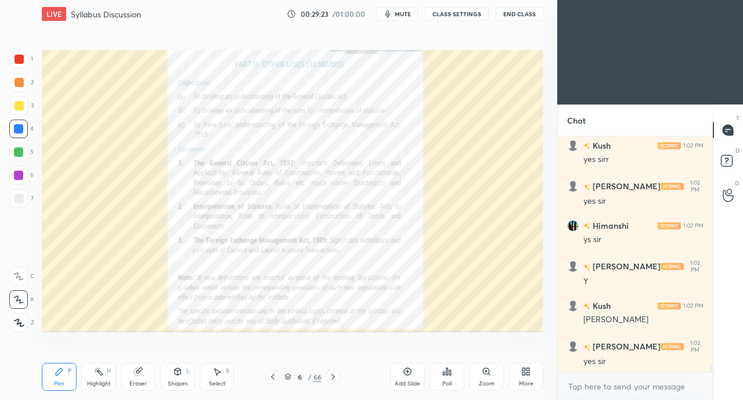
click at [334, 375] on icon at bounding box center [333, 376] width 9 height 9
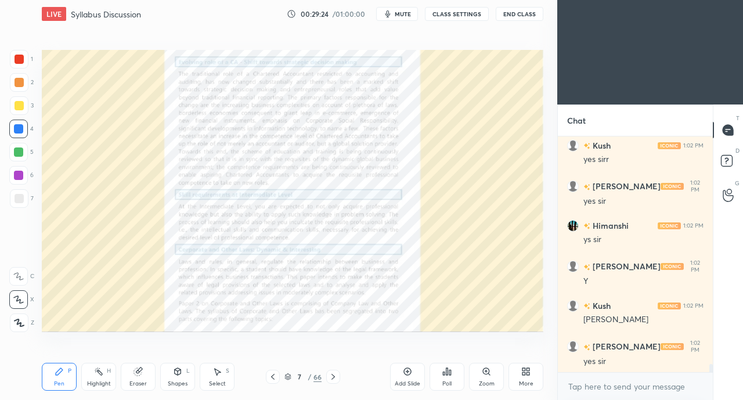
scroll to position [6708, 0]
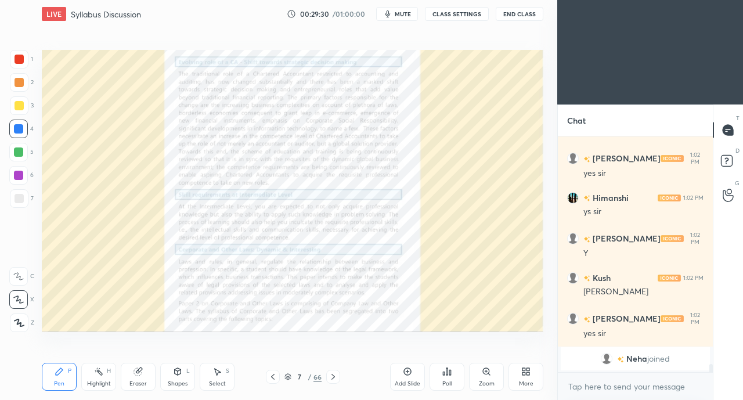
click at [477, 378] on div "Zoom" at bounding box center [486, 377] width 35 height 28
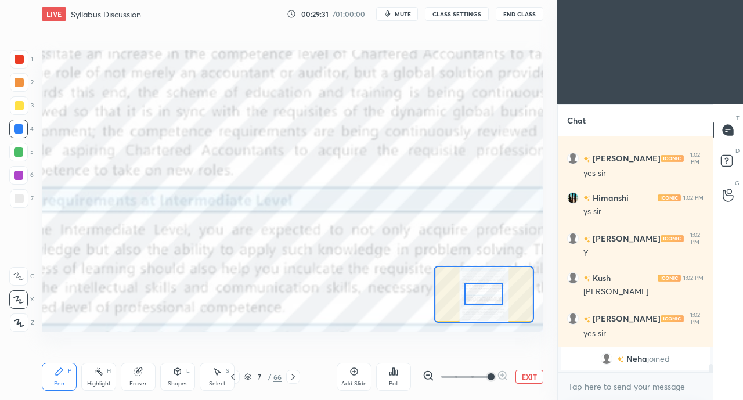
click at [482, 286] on div at bounding box center [484, 293] width 39 height 21
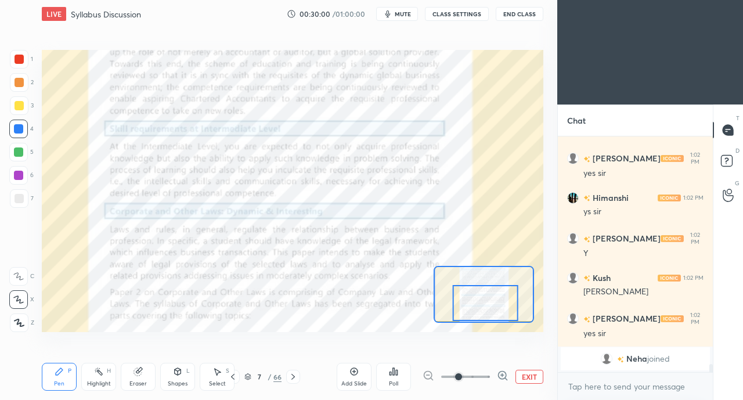
scroll to position [5943, 0]
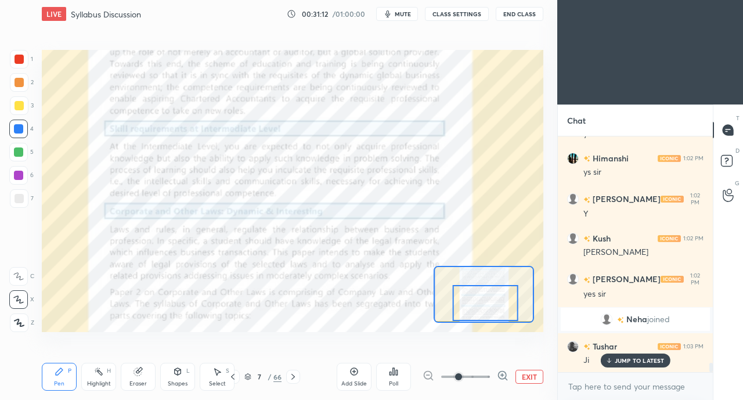
click at [479, 320] on div at bounding box center [486, 303] width 66 height 36
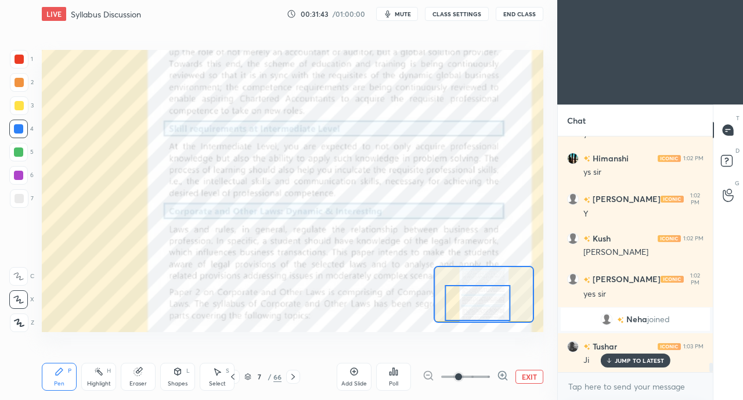
click at [299, 377] on div at bounding box center [293, 377] width 14 height 14
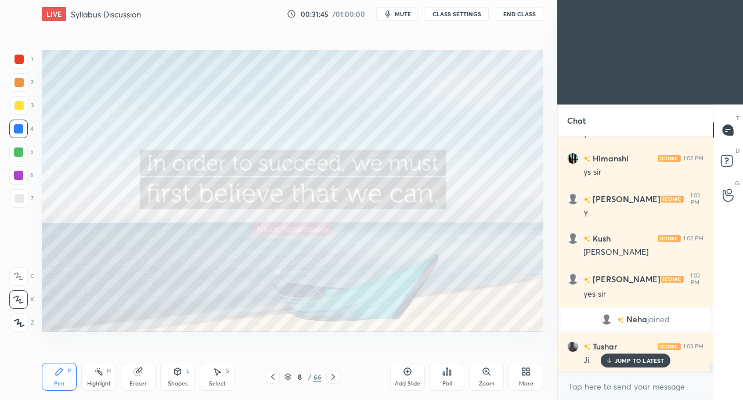
click at [272, 373] on icon at bounding box center [272, 376] width 9 height 9
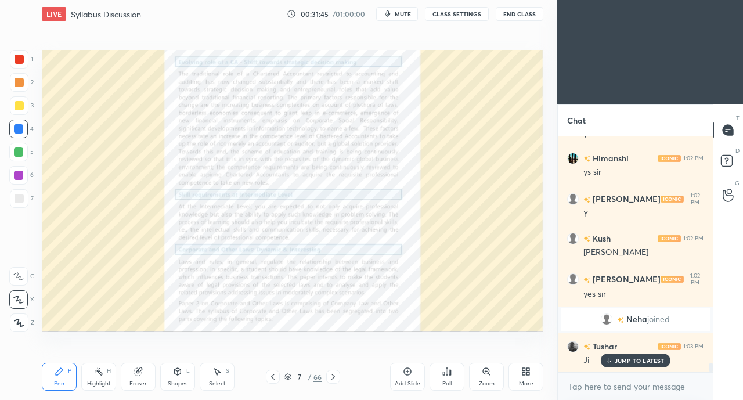
click at [272, 374] on icon at bounding box center [272, 376] width 9 height 9
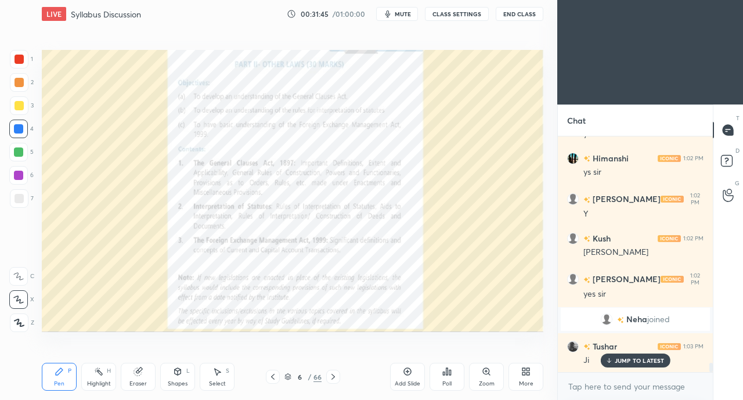
click at [272, 375] on icon at bounding box center [272, 376] width 9 height 9
click at [271, 374] on icon at bounding box center [272, 376] width 9 height 9
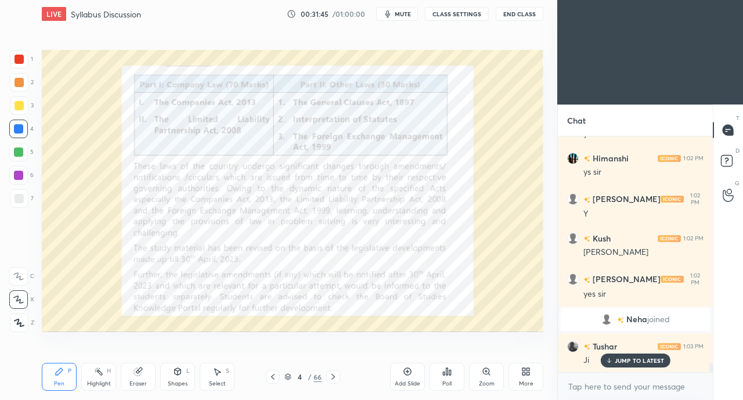
click at [271, 373] on icon at bounding box center [272, 376] width 9 height 9
click at [272, 373] on icon at bounding box center [272, 376] width 9 height 9
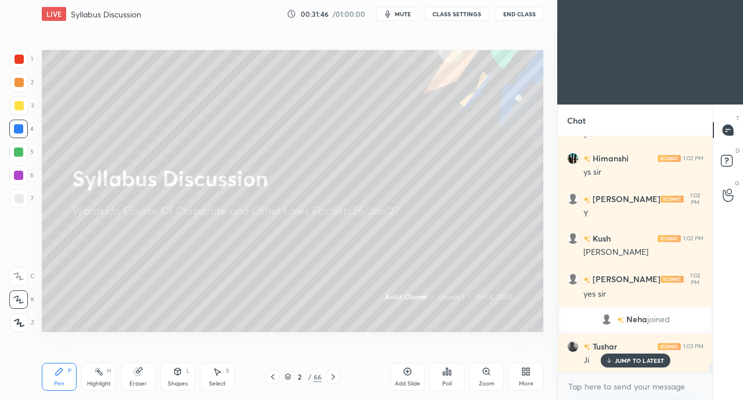
click at [271, 373] on icon at bounding box center [272, 376] width 9 height 9
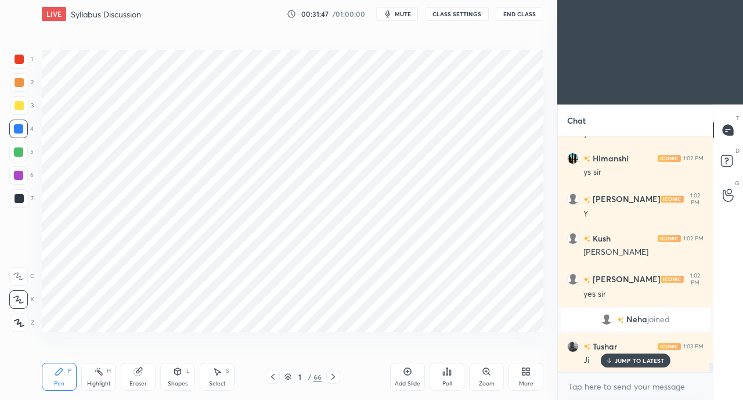
click at [335, 376] on icon at bounding box center [333, 376] width 9 height 9
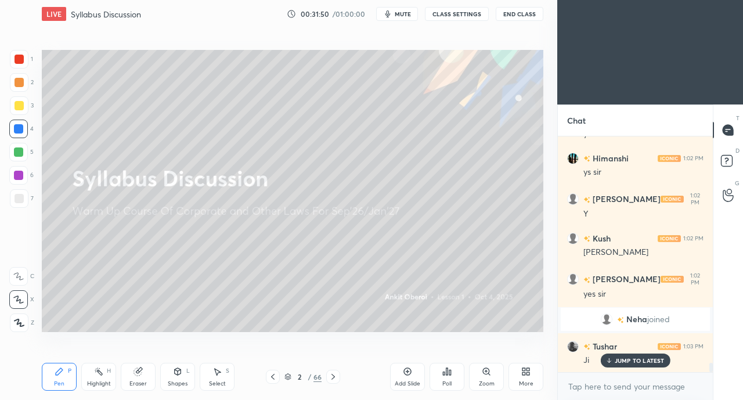
click at [411, 375] on icon at bounding box center [407, 371] width 9 height 9
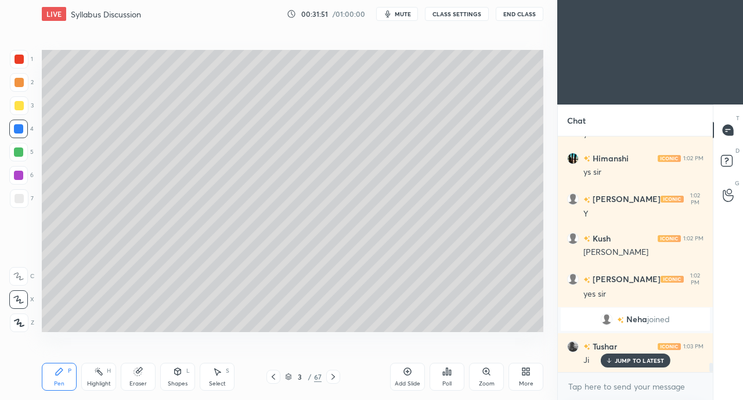
click at [611, 361] on icon at bounding box center [609, 362] width 3 height 2
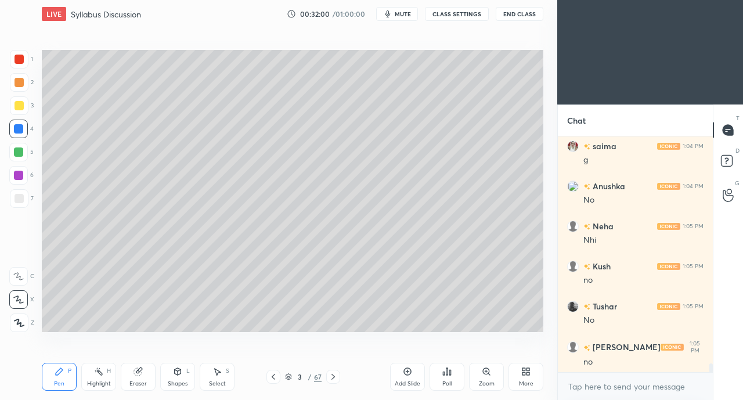
scroll to position [6224, 0]
click at [20, 109] on div at bounding box center [19, 105] width 9 height 9
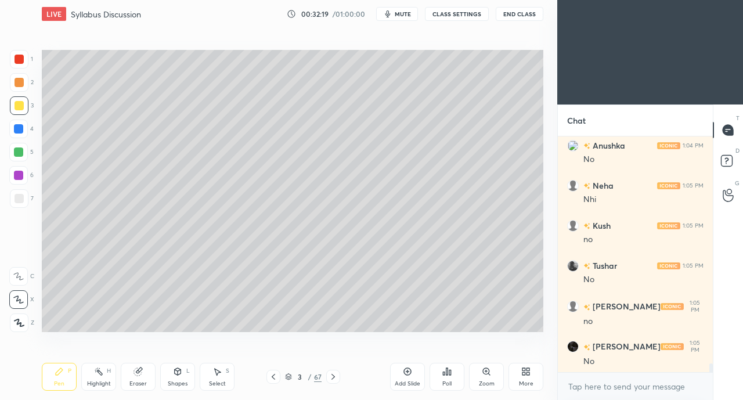
click at [22, 200] on div at bounding box center [19, 198] width 9 height 9
click at [20, 110] on div at bounding box center [19, 105] width 19 height 19
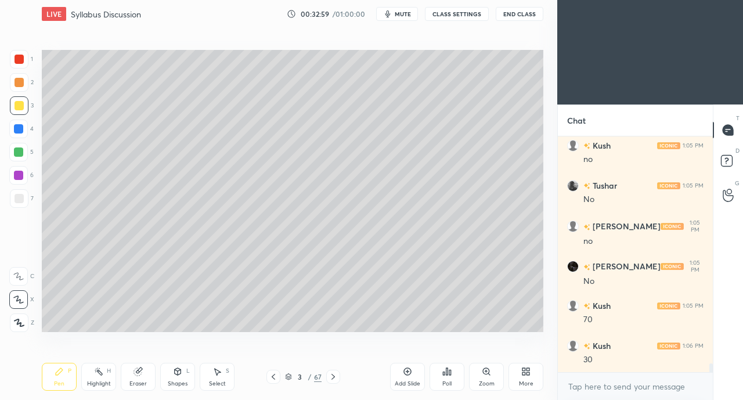
click at [131, 378] on div "Eraser" at bounding box center [138, 377] width 35 height 28
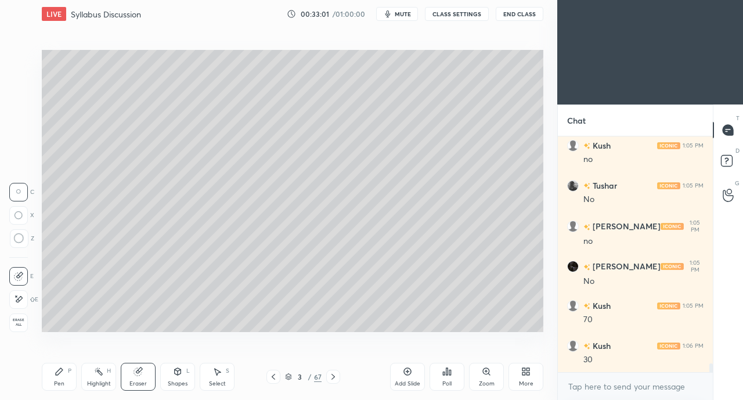
click at [48, 385] on div "Pen P" at bounding box center [59, 377] width 35 height 28
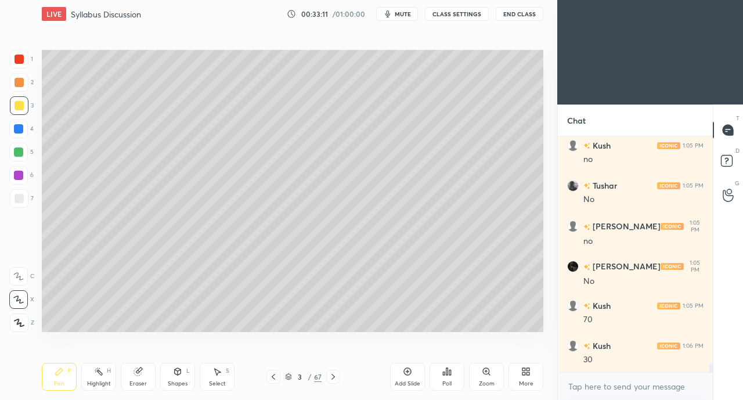
click at [139, 374] on icon at bounding box center [138, 372] width 8 height 8
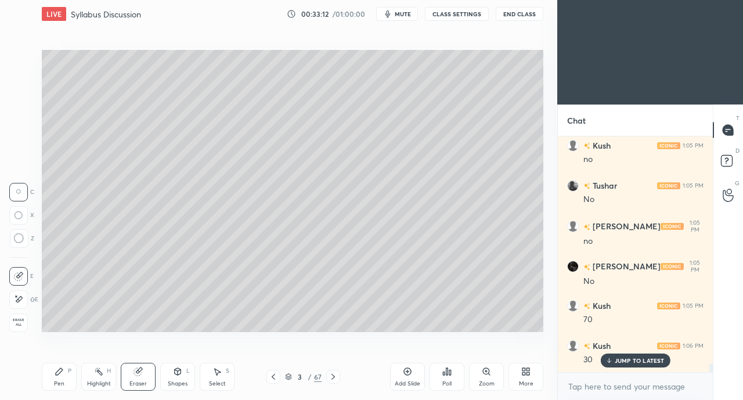
scroll to position [6344, 0]
click at [51, 391] on div "Pen P" at bounding box center [59, 377] width 35 height 28
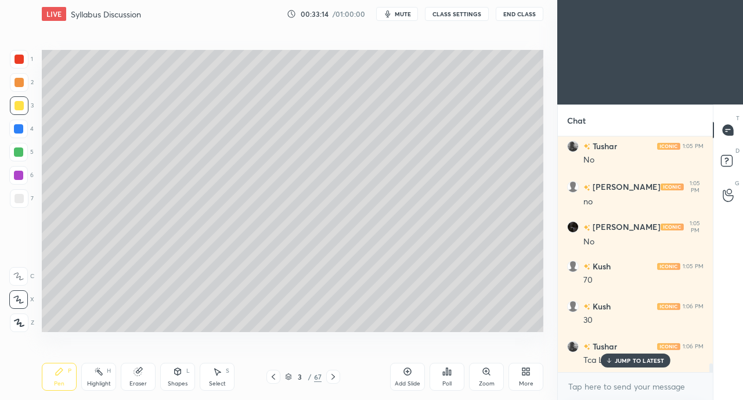
click at [614, 362] on div "JUMP TO LATEST" at bounding box center [636, 361] width 70 height 14
click at [24, 199] on div at bounding box center [19, 198] width 19 height 19
click at [20, 107] on div at bounding box center [19, 105] width 9 height 9
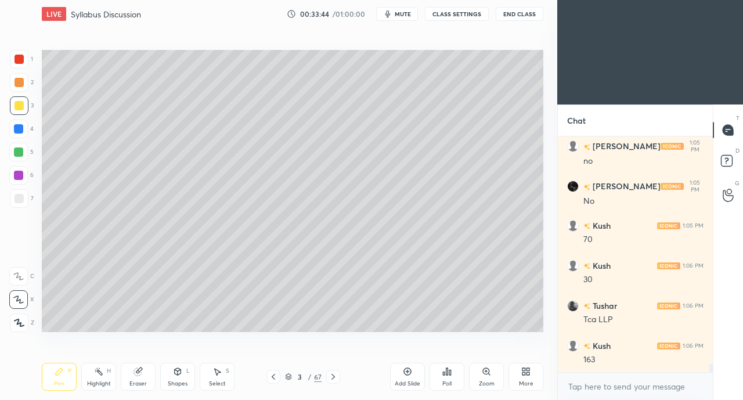
scroll to position [6396, 0]
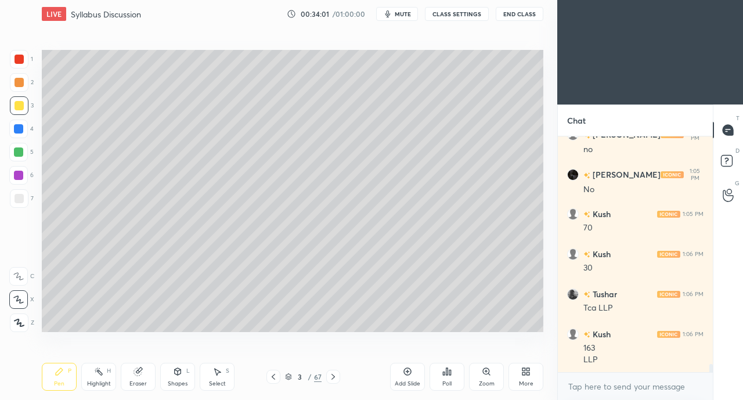
click at [137, 379] on div "Eraser" at bounding box center [138, 377] width 35 height 28
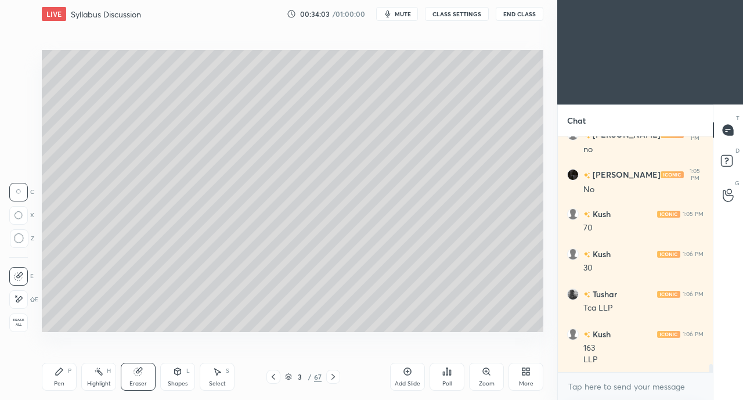
click at [53, 378] on div "Pen P" at bounding box center [59, 377] width 35 height 28
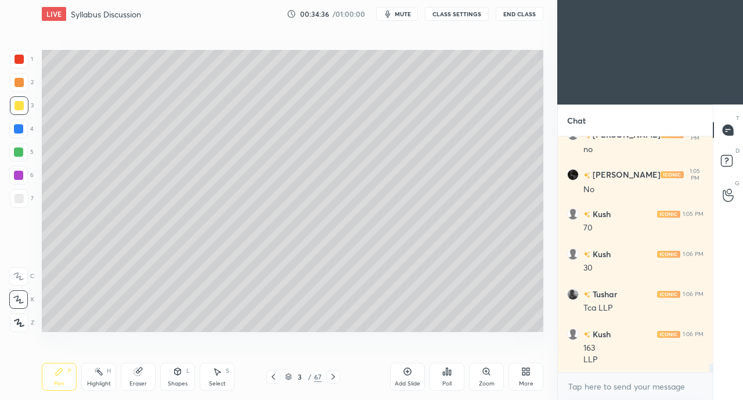
click at [16, 199] on div at bounding box center [19, 198] width 9 height 9
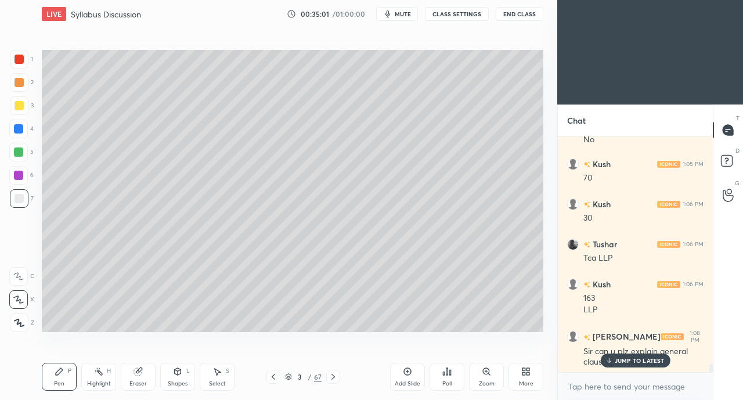
click at [630, 357] on p "JUMP TO LATEST" at bounding box center [640, 360] width 50 height 7
click at [132, 375] on div "Eraser" at bounding box center [138, 377] width 35 height 28
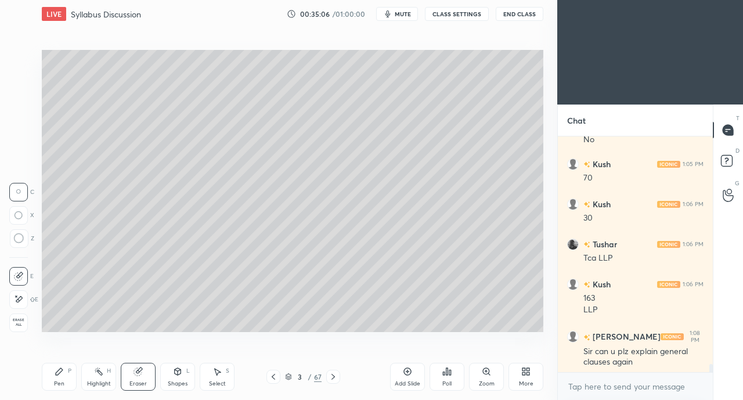
click at [56, 379] on div "Pen P" at bounding box center [59, 377] width 35 height 28
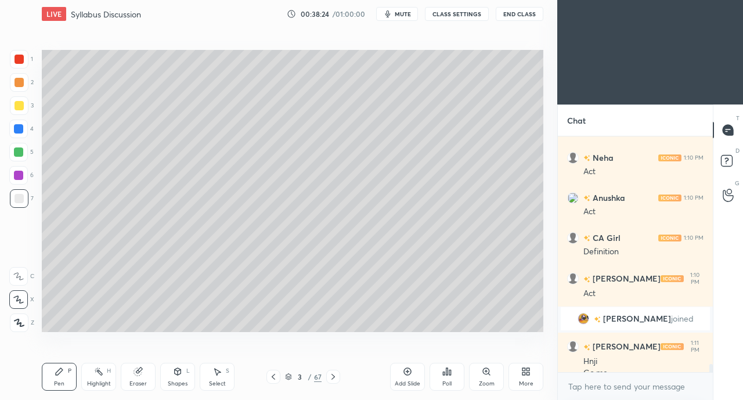
scroll to position [6830, 0]
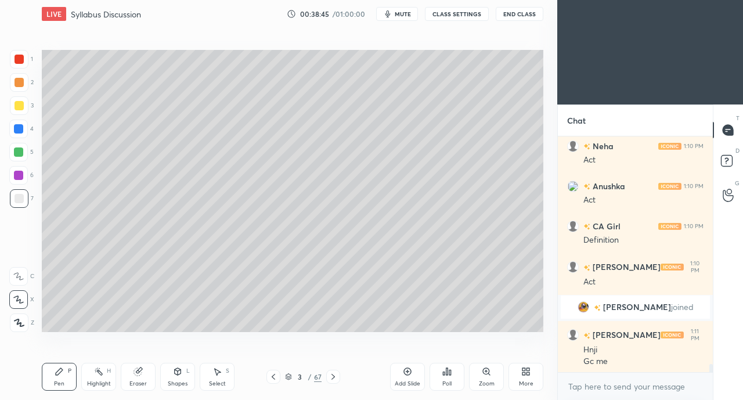
click at [138, 378] on div "Eraser" at bounding box center [138, 377] width 35 height 28
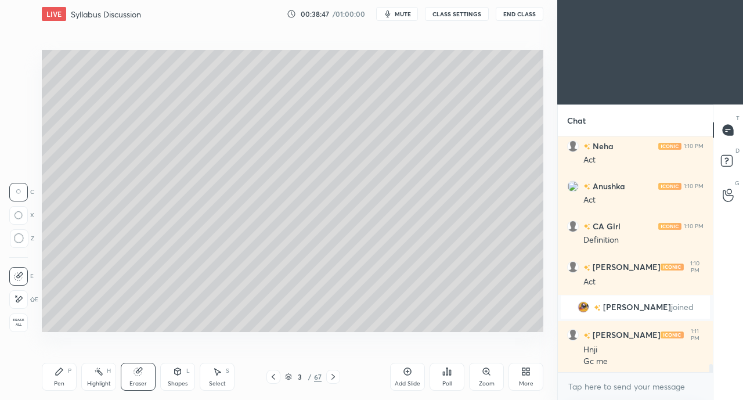
click at [22, 299] on icon at bounding box center [19, 299] width 6 height 6
click at [64, 381] on div "Pen" at bounding box center [59, 384] width 10 height 6
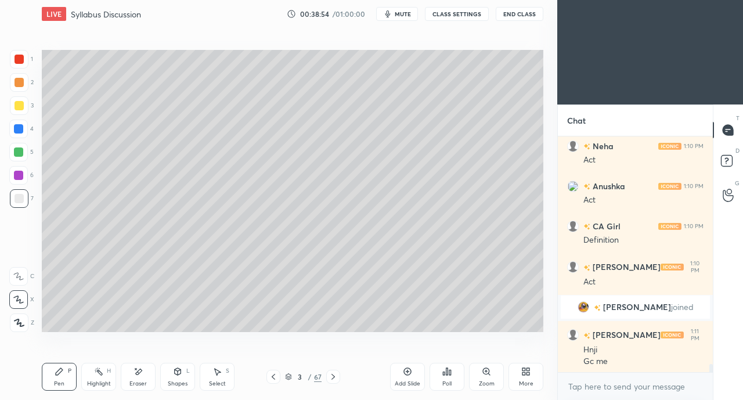
click at [19, 110] on div at bounding box center [19, 105] width 9 height 9
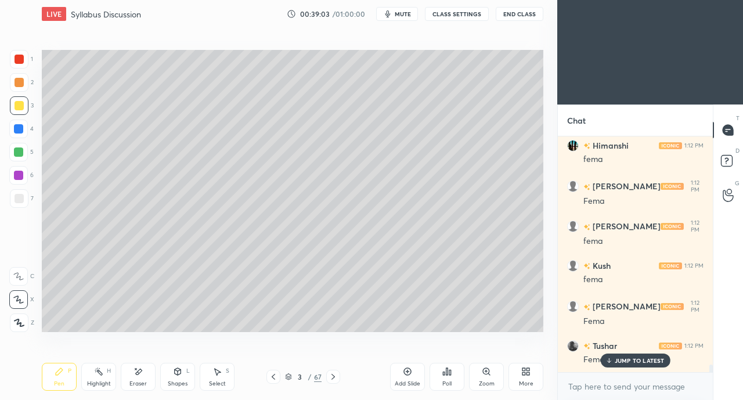
scroll to position [7110, 0]
click at [135, 376] on icon at bounding box center [138, 372] width 9 height 10
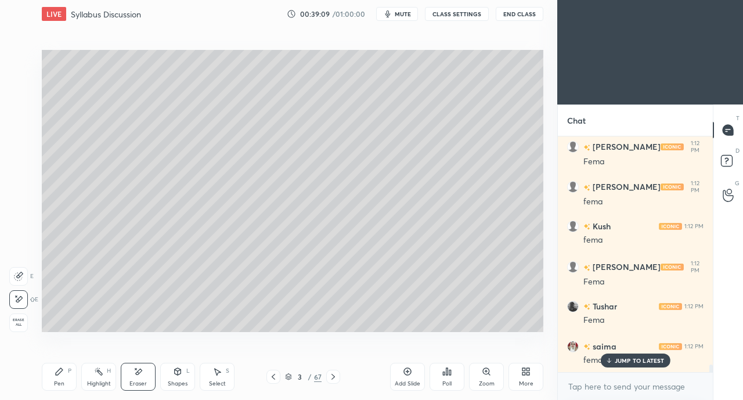
click at [67, 384] on div "Pen P" at bounding box center [59, 377] width 35 height 28
click at [21, 200] on div at bounding box center [19, 198] width 9 height 9
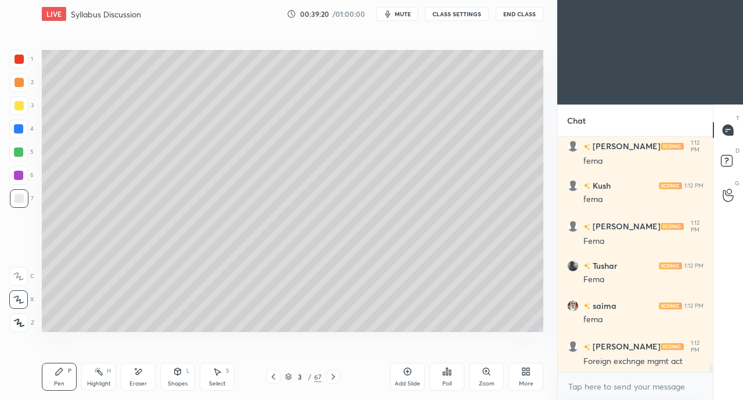
click at [131, 374] on div "Eraser" at bounding box center [138, 377] width 35 height 28
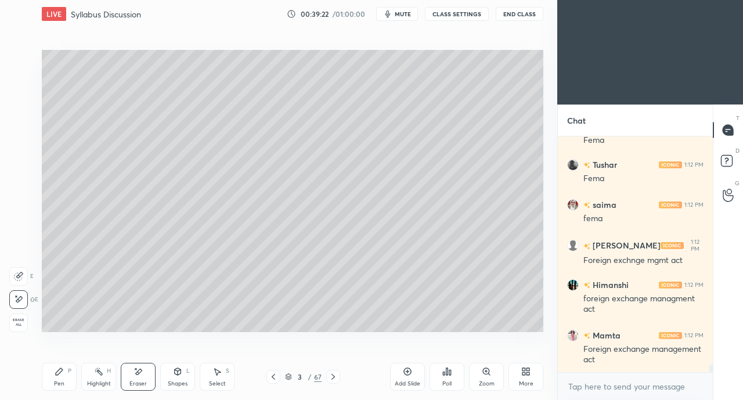
scroll to position [7302, 0]
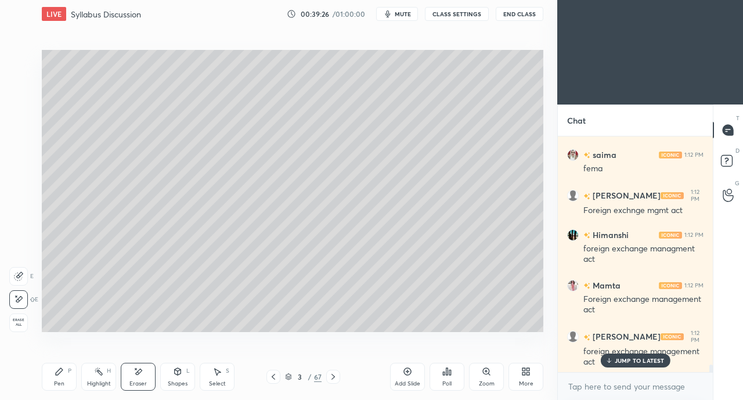
click at [617, 288] on h6 "Mamta" at bounding box center [606, 285] width 30 height 12
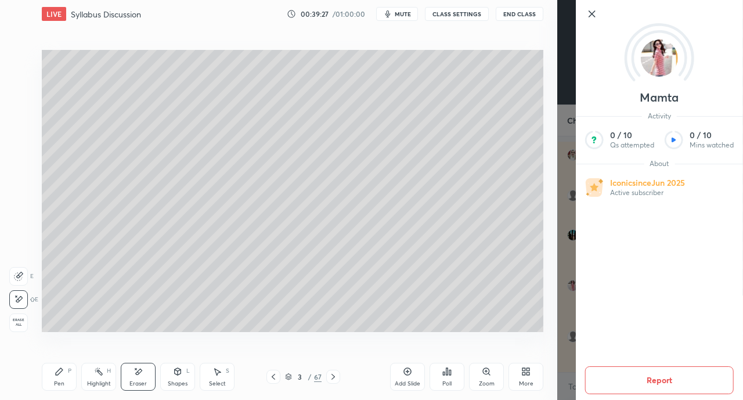
scroll to position [7353, 0]
click at [592, 14] on icon at bounding box center [593, 14] width 6 height 6
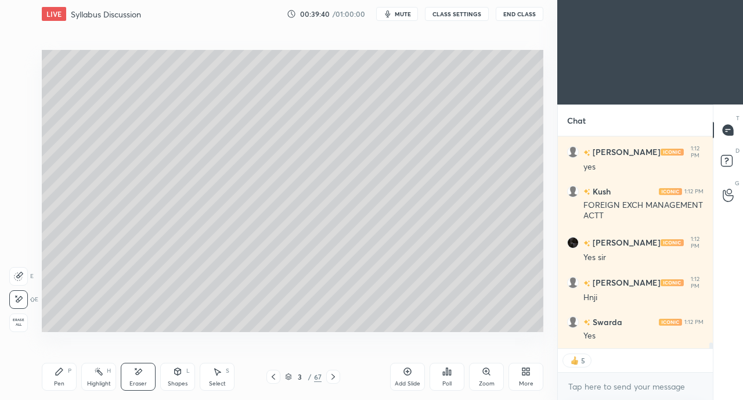
scroll to position [7628, 0]
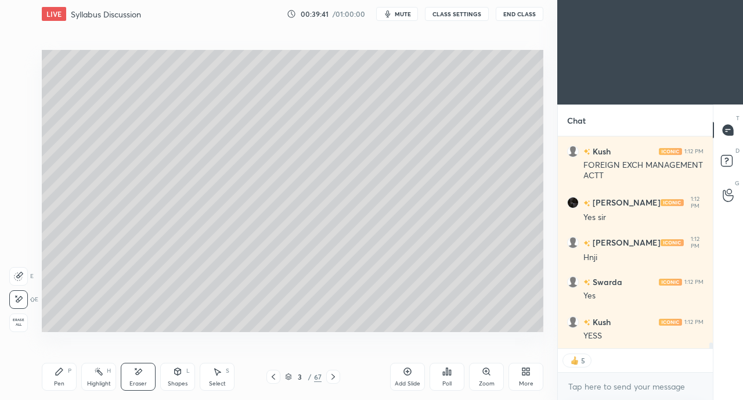
click at [338, 375] on div at bounding box center [333, 377] width 14 height 14
click at [337, 375] on icon at bounding box center [333, 376] width 9 height 9
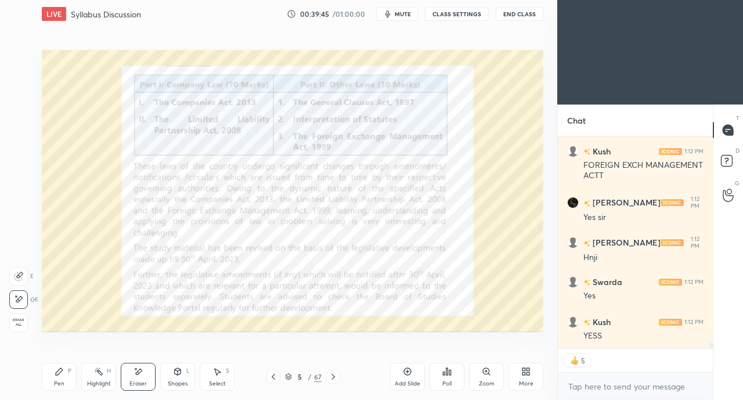
click at [354, 372] on div "5 / 67" at bounding box center [303, 377] width 174 height 14
click at [333, 377] on icon at bounding box center [333, 376] width 9 height 9
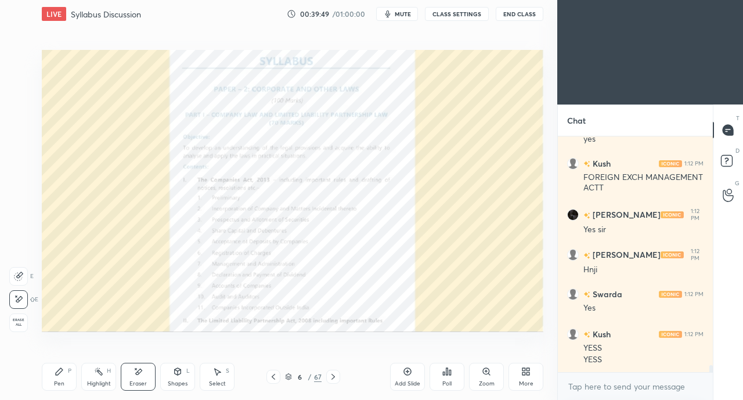
scroll to position [7616, 0]
click at [333, 376] on icon at bounding box center [333, 376] width 9 height 9
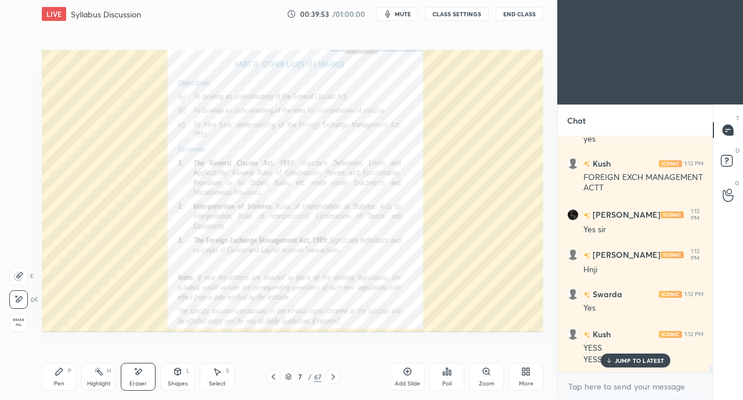
scroll to position [7655, 0]
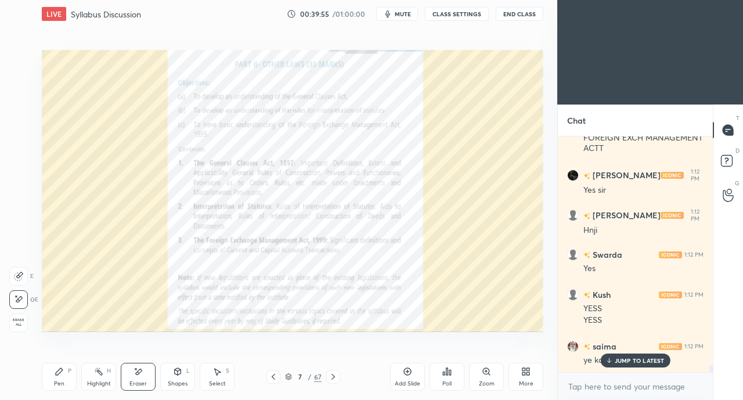
click at [624, 358] on p "JUMP TO LATEST" at bounding box center [640, 360] width 50 height 7
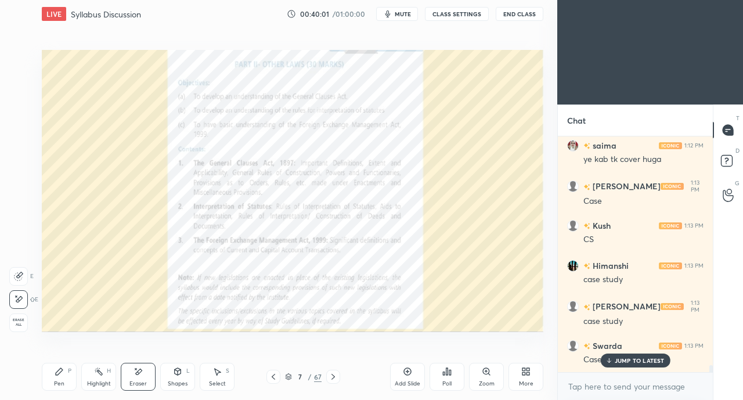
scroll to position [7895, 0]
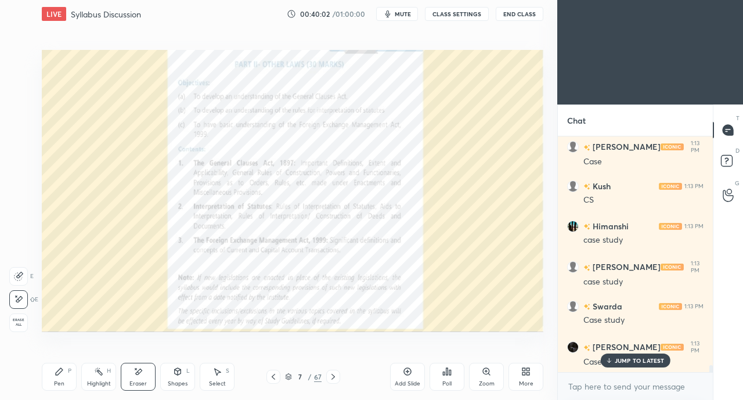
click at [337, 375] on icon at bounding box center [333, 376] width 9 height 9
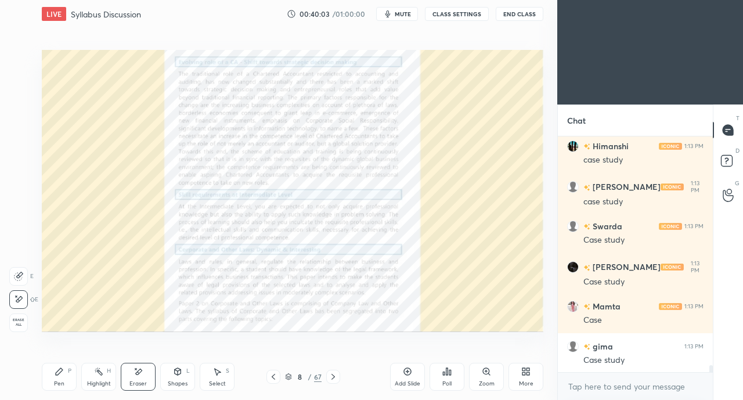
scroll to position [8016, 0]
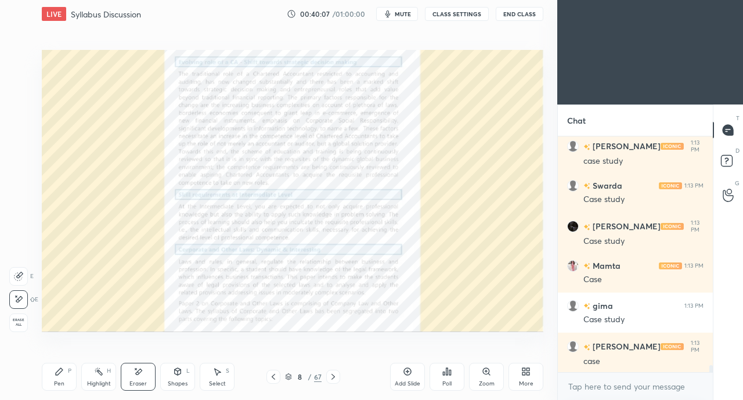
click at [335, 377] on icon at bounding box center [333, 376] width 9 height 9
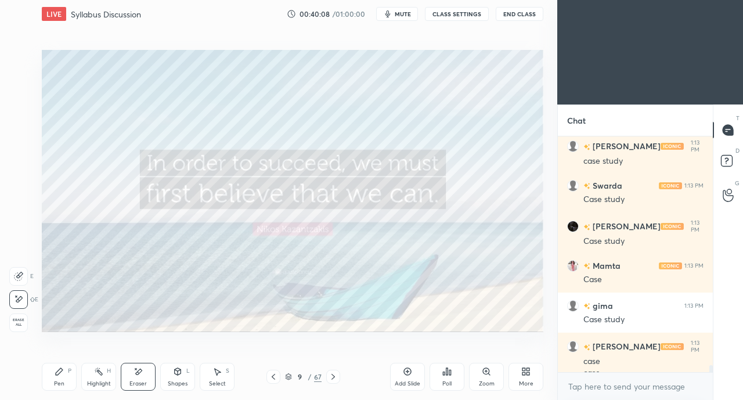
scroll to position [8028, 0]
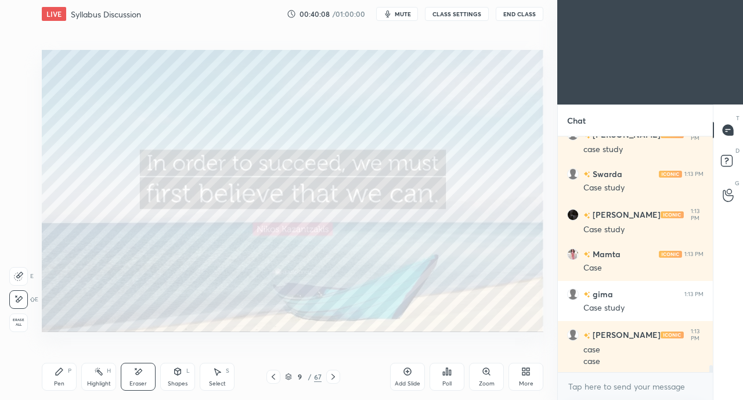
click at [271, 373] on icon at bounding box center [273, 376] width 9 height 9
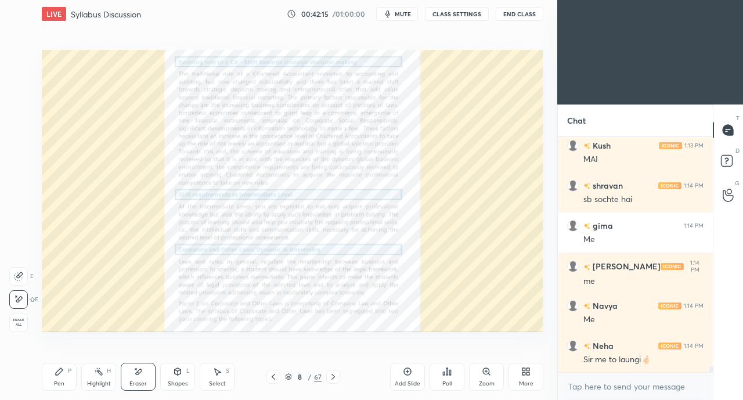
scroll to position [9270, 0]
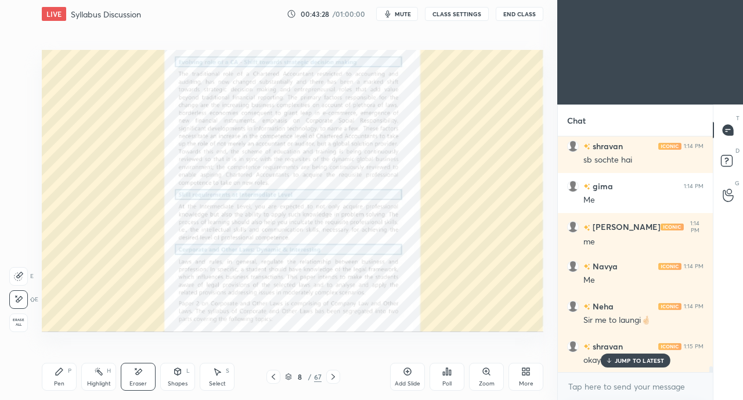
click at [338, 374] on div at bounding box center [333, 377] width 14 height 14
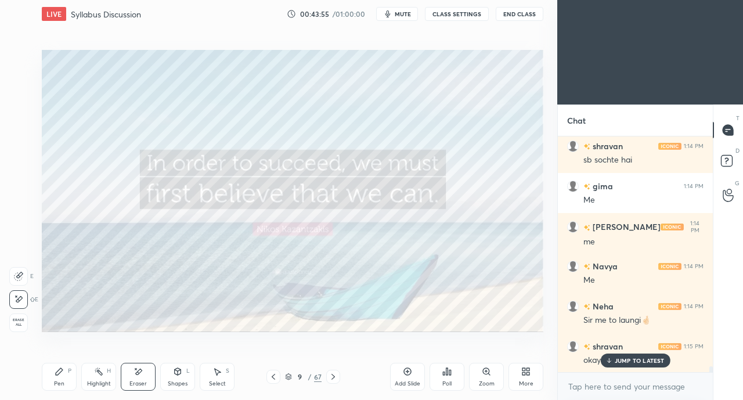
click at [335, 377] on icon at bounding box center [333, 376] width 9 height 9
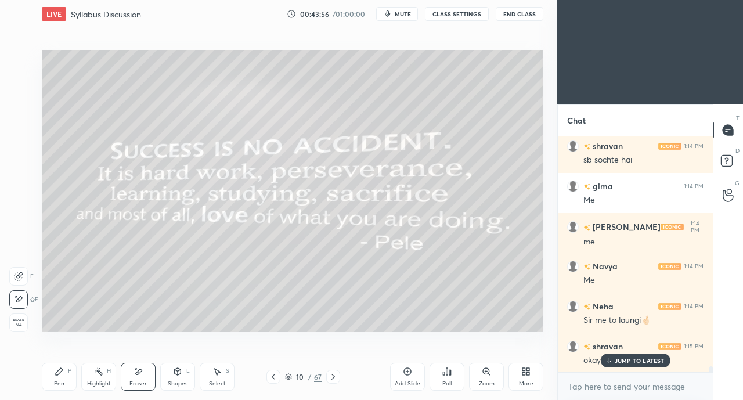
click at [336, 377] on icon at bounding box center [333, 376] width 9 height 9
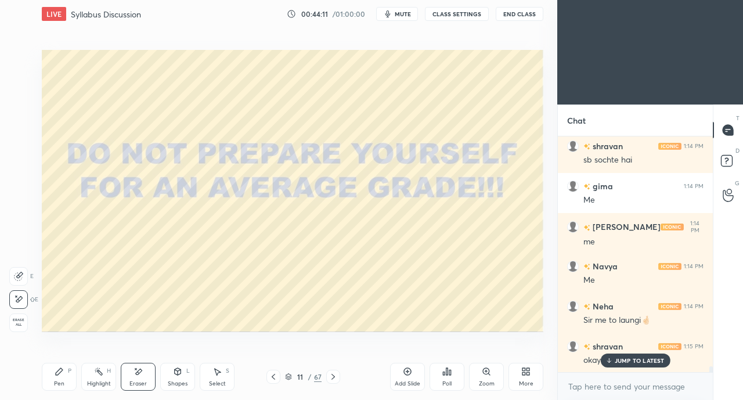
scroll to position [9298, 0]
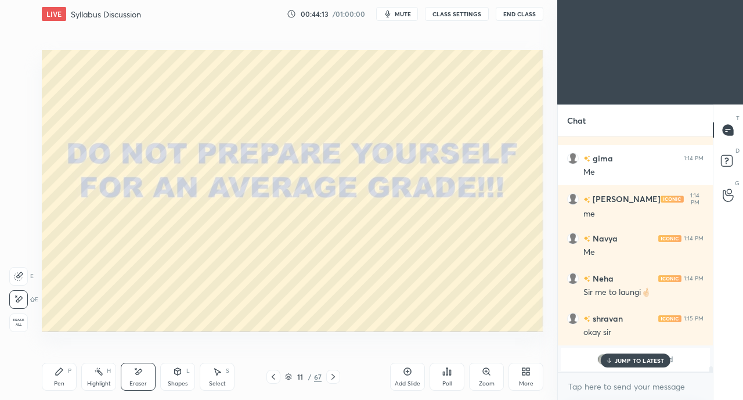
click at [638, 359] on p "JUMP TO LATEST" at bounding box center [640, 360] width 50 height 7
click at [338, 375] on div at bounding box center [333, 377] width 14 height 14
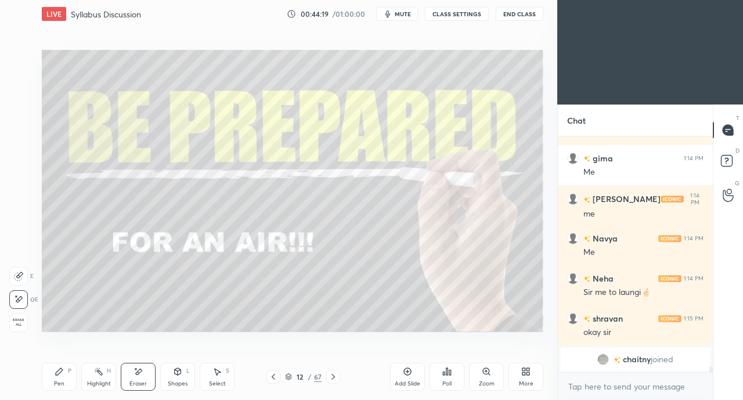
click at [338, 376] on div at bounding box center [333, 377] width 14 height 14
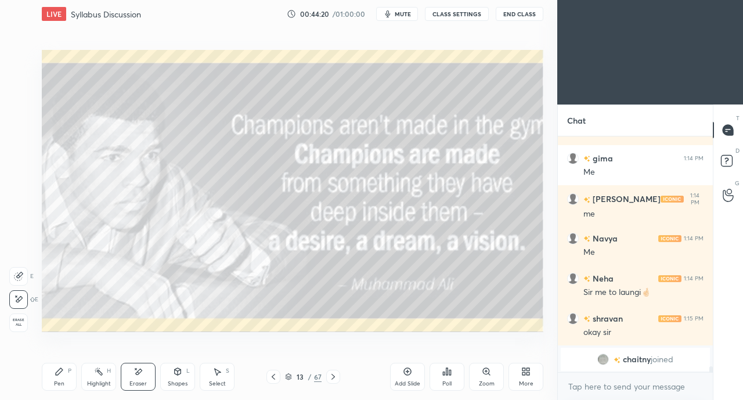
click at [354, 378] on div "13 / 67" at bounding box center [303, 377] width 174 height 14
click at [333, 378] on icon at bounding box center [333, 377] width 3 height 6
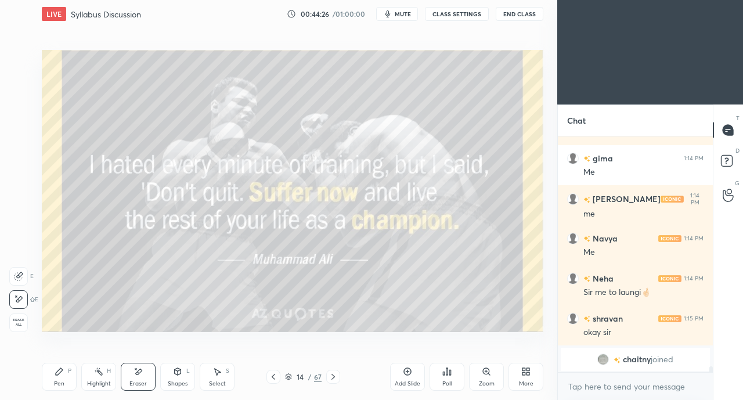
click at [333, 377] on icon at bounding box center [333, 376] width 9 height 9
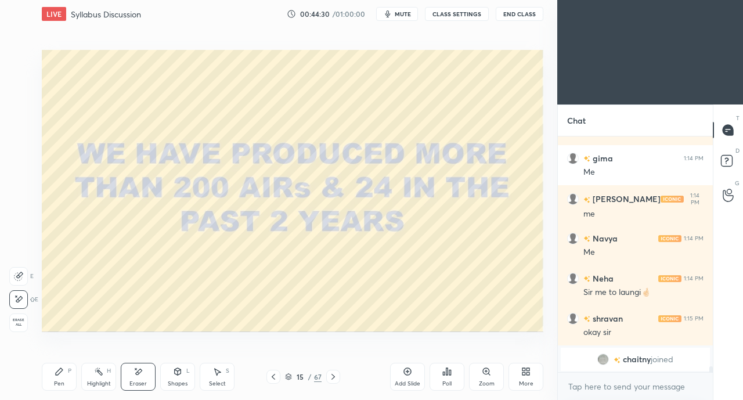
click at [333, 377] on icon at bounding box center [333, 376] width 9 height 9
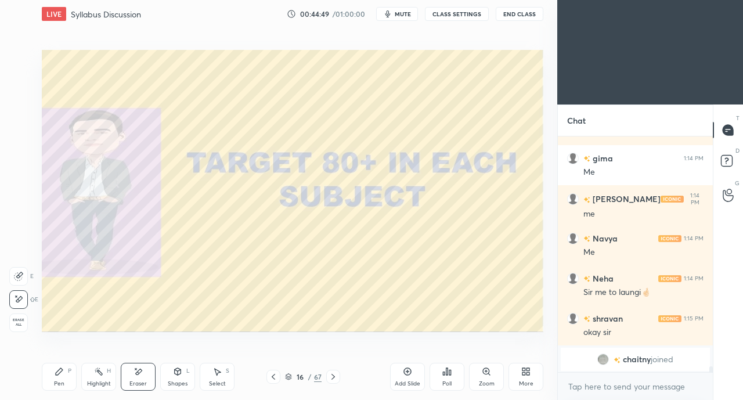
click at [333, 377] on icon at bounding box center [333, 376] width 9 height 9
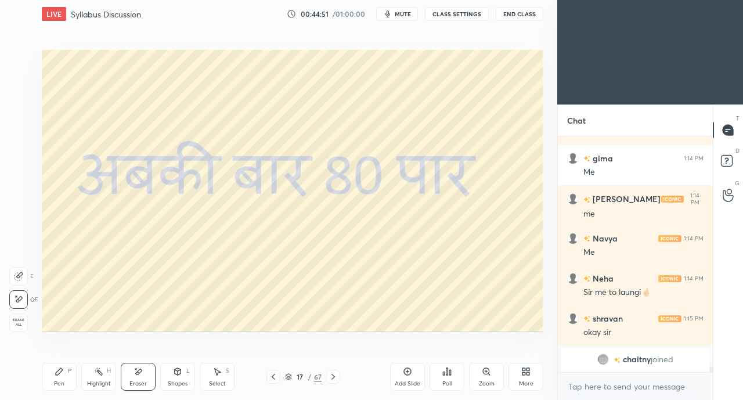
click at [338, 377] on div at bounding box center [333, 377] width 14 height 14
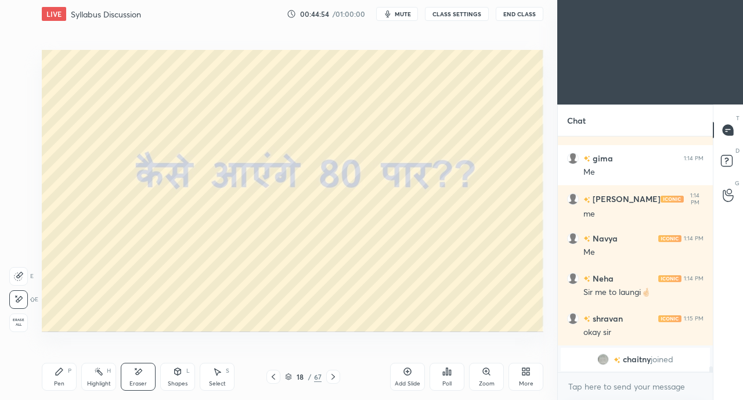
click at [333, 377] on icon at bounding box center [333, 376] width 9 height 9
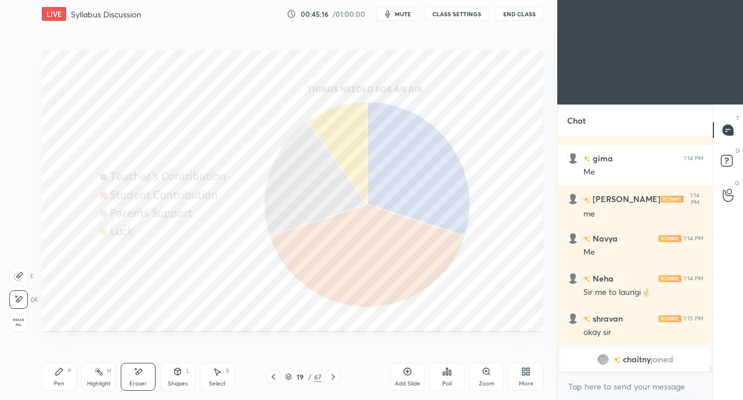
click at [21, 275] on icon at bounding box center [19, 275] width 6 height 6
click at [64, 387] on div "Pen" at bounding box center [59, 384] width 10 height 6
click at [20, 61] on div at bounding box center [19, 59] width 9 height 9
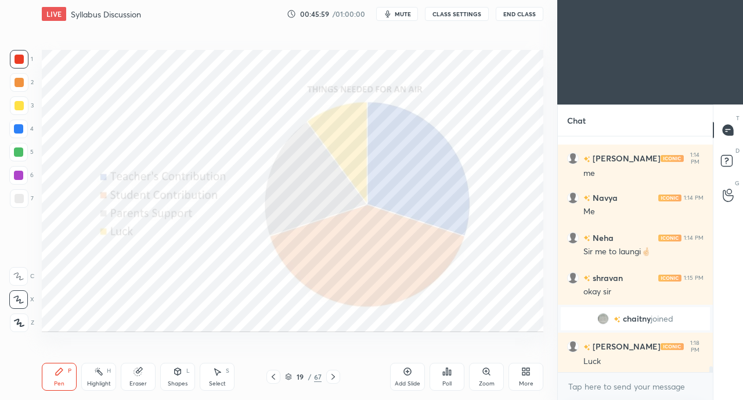
click at [24, 154] on div at bounding box center [18, 152] width 19 height 19
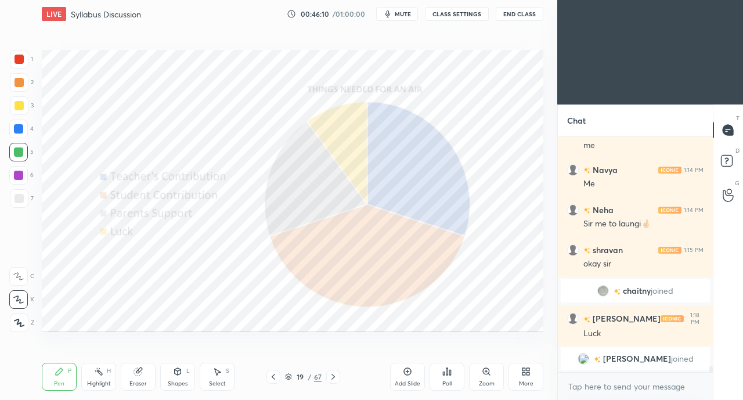
click at [20, 64] on div at bounding box center [19, 59] width 19 height 19
click at [330, 376] on icon at bounding box center [333, 376] width 9 height 9
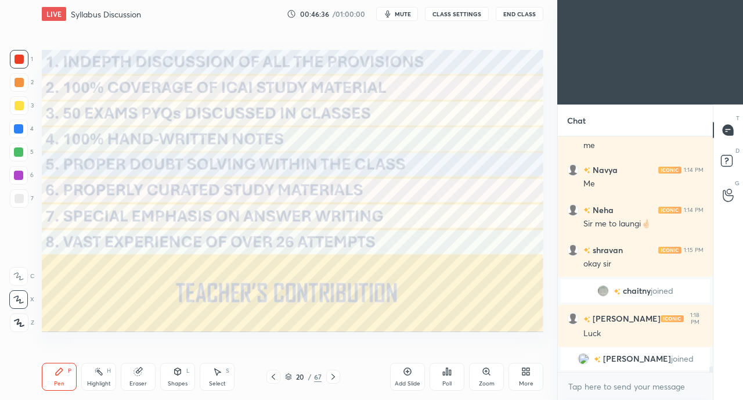
click at [335, 376] on icon at bounding box center [333, 376] width 9 height 9
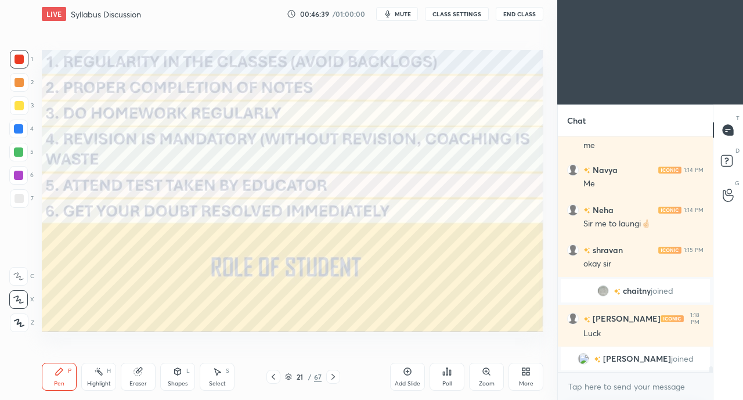
click at [332, 375] on icon at bounding box center [333, 376] width 9 height 9
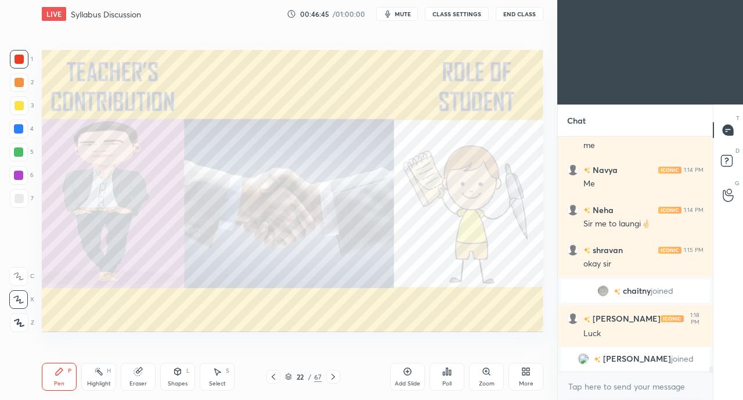
click at [335, 379] on icon at bounding box center [333, 376] width 9 height 9
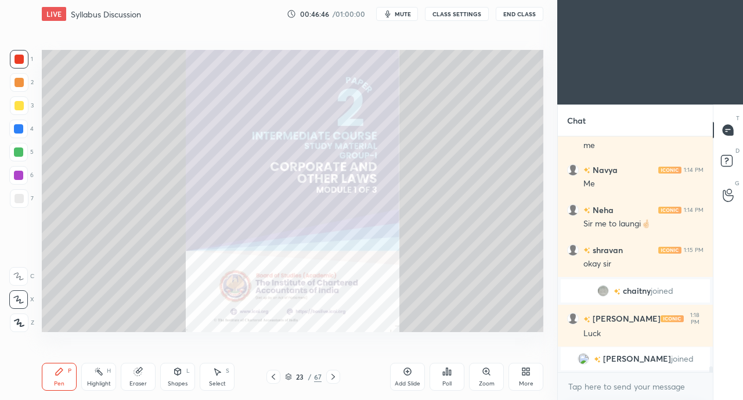
click at [269, 380] on icon at bounding box center [273, 376] width 9 height 9
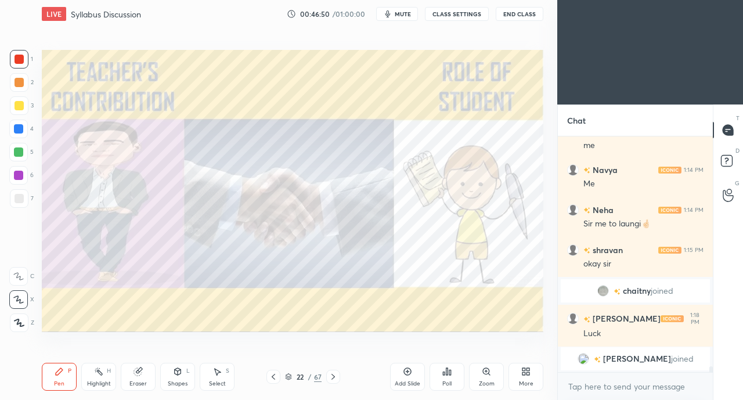
click at [273, 375] on icon at bounding box center [273, 376] width 9 height 9
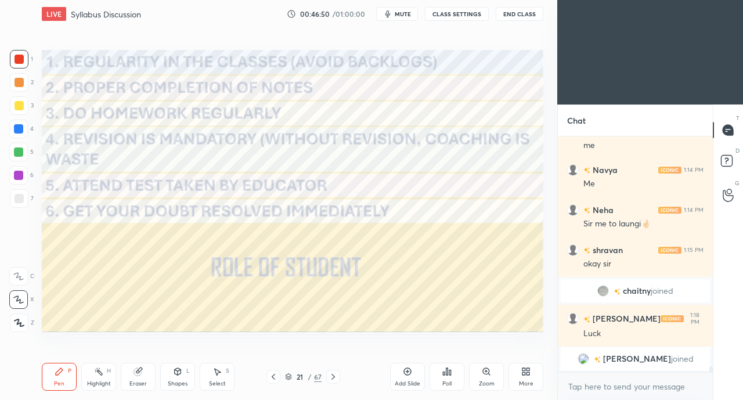
click at [273, 377] on icon at bounding box center [273, 376] width 9 height 9
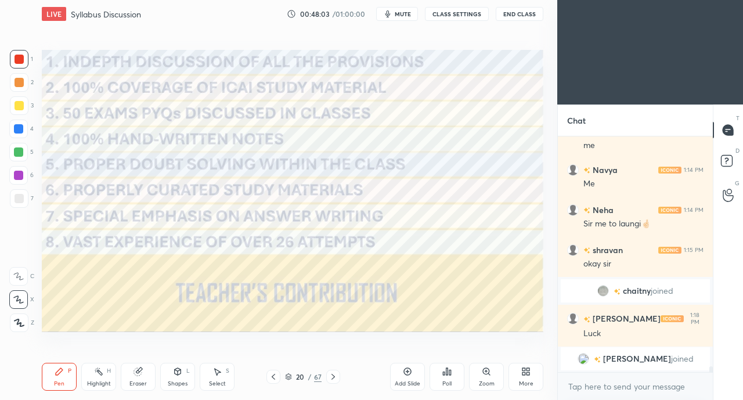
click at [338, 372] on div at bounding box center [333, 377] width 14 height 14
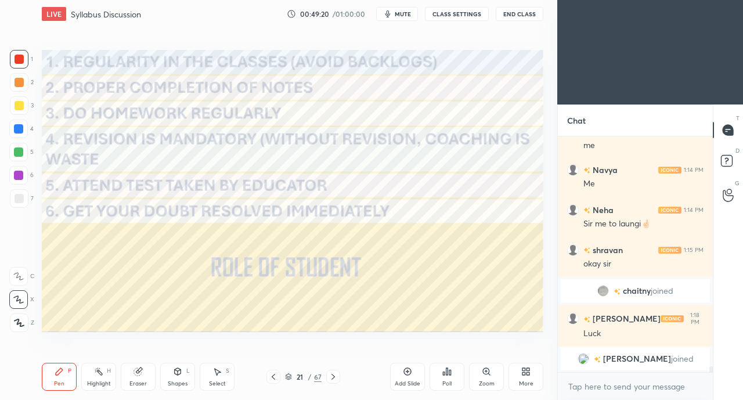
click at [267, 375] on div at bounding box center [274, 377] width 14 height 14
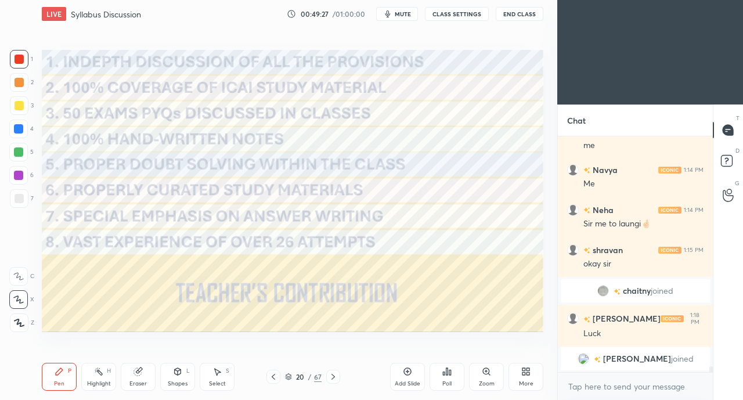
click at [336, 375] on icon at bounding box center [333, 376] width 9 height 9
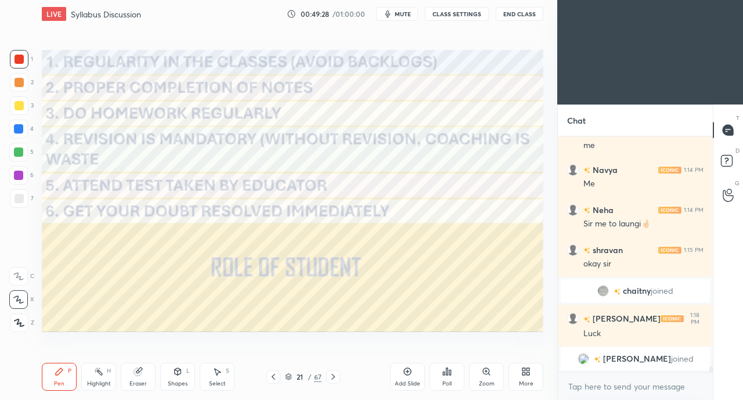
click at [340, 375] on div "21 / 67" at bounding box center [303, 377] width 174 height 14
click at [340, 373] on div at bounding box center [333, 377] width 14 height 14
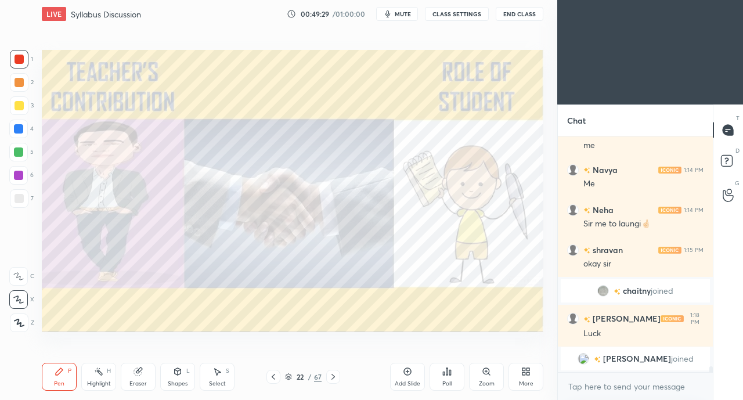
click at [335, 377] on icon at bounding box center [333, 376] width 9 height 9
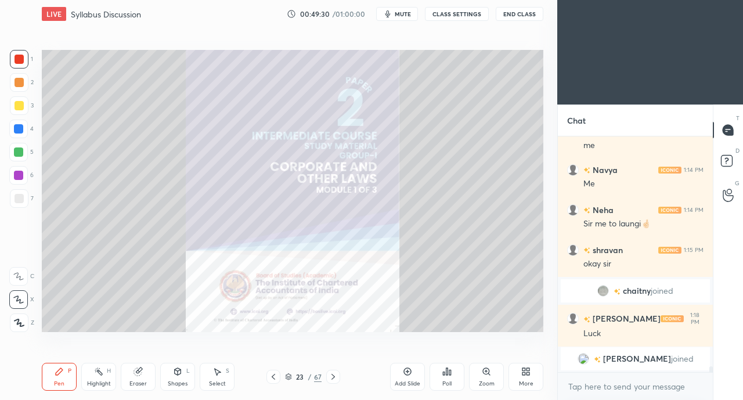
click at [271, 369] on div "Pen P Highlight H Eraser Shapes L Select S 23 / 67 Add Slide Poll Zoom More" at bounding box center [293, 377] width 502 height 46
click at [276, 375] on icon at bounding box center [273, 376] width 9 height 9
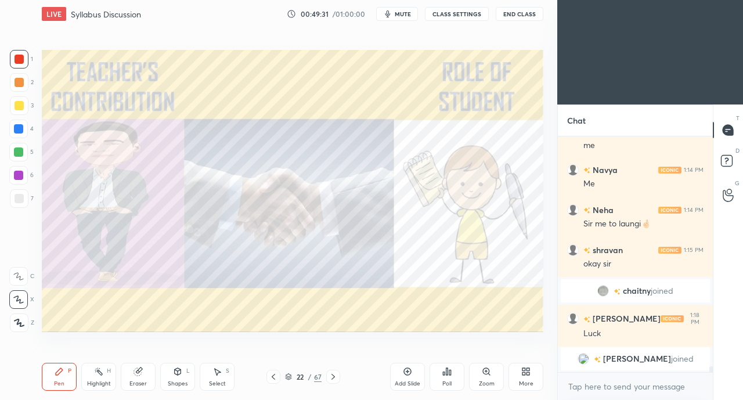
click at [272, 376] on icon at bounding box center [273, 377] width 3 height 6
click at [273, 376] on icon at bounding box center [273, 377] width 3 height 6
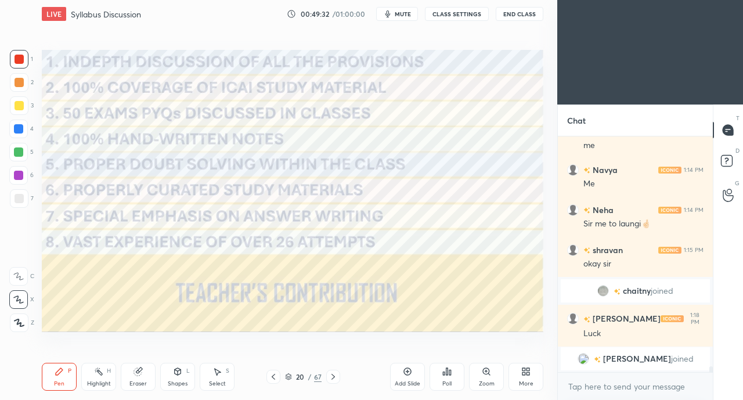
click at [274, 376] on icon at bounding box center [273, 376] width 9 height 9
click at [273, 375] on icon at bounding box center [273, 376] width 9 height 9
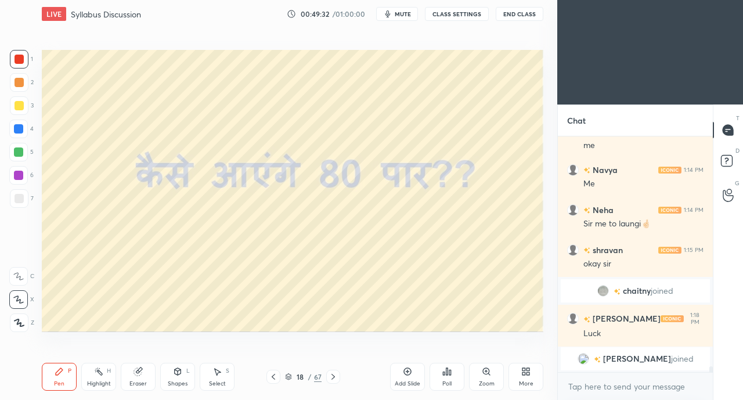
click at [273, 376] on icon at bounding box center [273, 377] width 3 height 6
click at [274, 376] on icon at bounding box center [273, 376] width 9 height 9
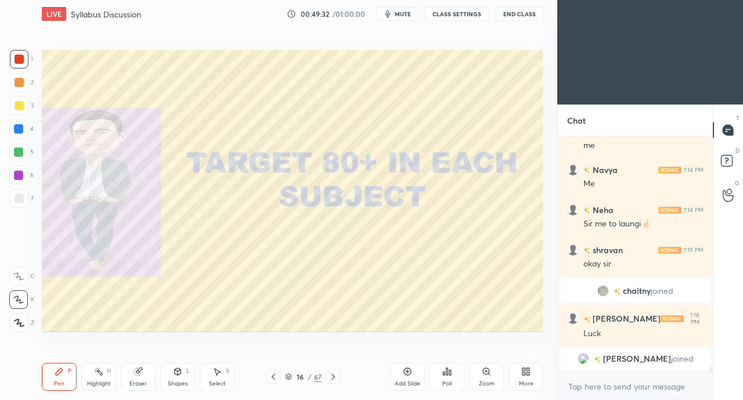
click at [276, 376] on icon at bounding box center [273, 376] width 9 height 9
click at [275, 376] on icon at bounding box center [273, 376] width 9 height 9
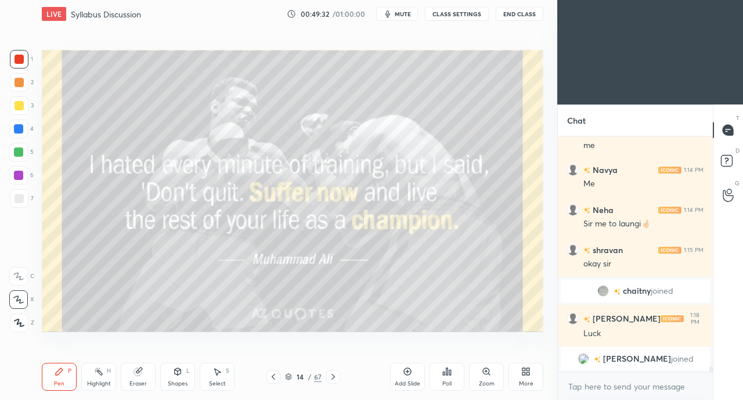
click at [276, 375] on icon at bounding box center [273, 376] width 9 height 9
click at [275, 376] on icon at bounding box center [273, 376] width 9 height 9
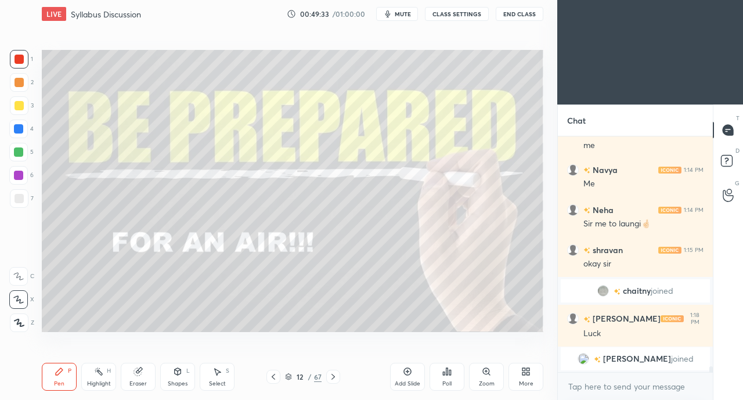
click at [274, 378] on icon at bounding box center [273, 376] width 9 height 9
click at [272, 378] on icon at bounding box center [273, 376] width 9 height 9
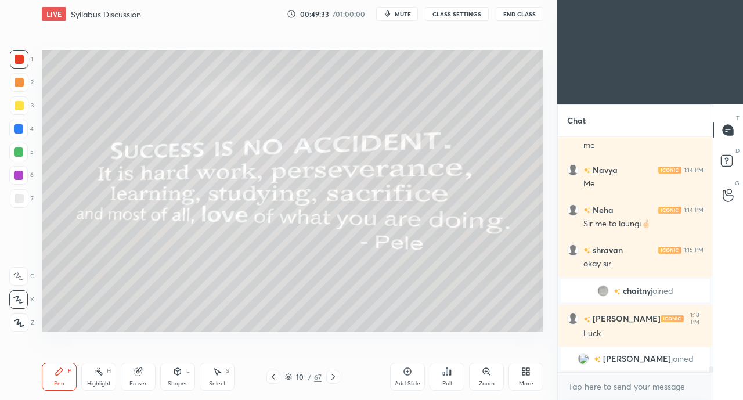
click at [271, 378] on icon at bounding box center [273, 376] width 9 height 9
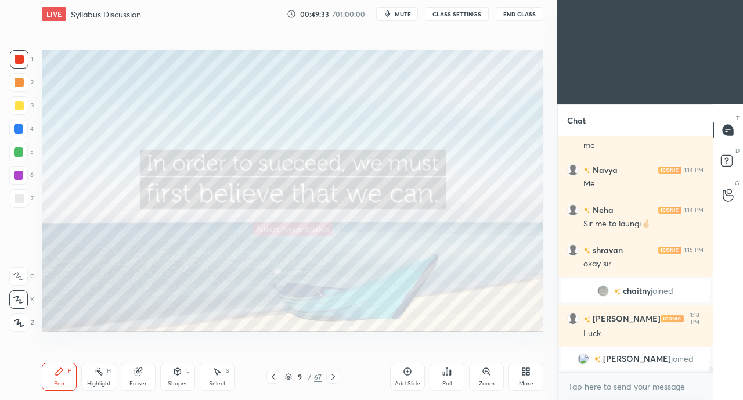
click at [271, 377] on icon at bounding box center [273, 376] width 9 height 9
click at [271, 376] on icon at bounding box center [273, 376] width 9 height 9
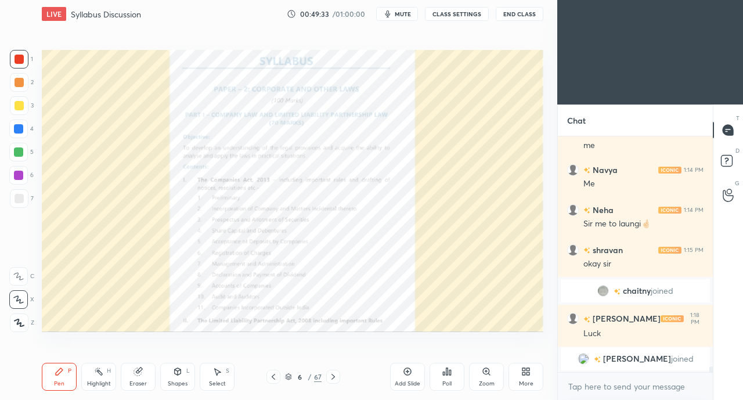
click at [271, 376] on icon at bounding box center [273, 376] width 9 height 9
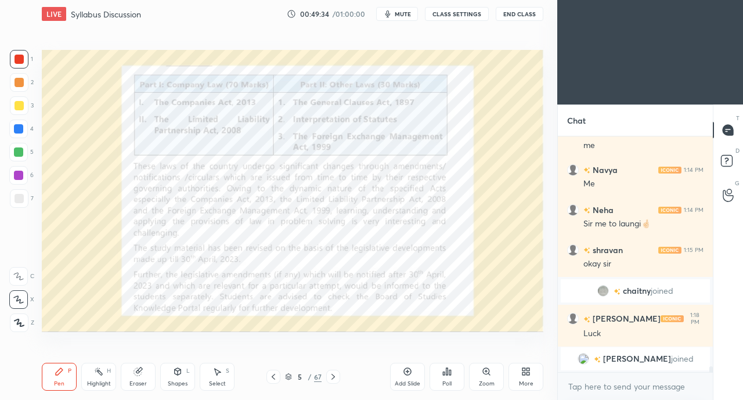
click at [271, 376] on icon at bounding box center [273, 376] width 9 height 9
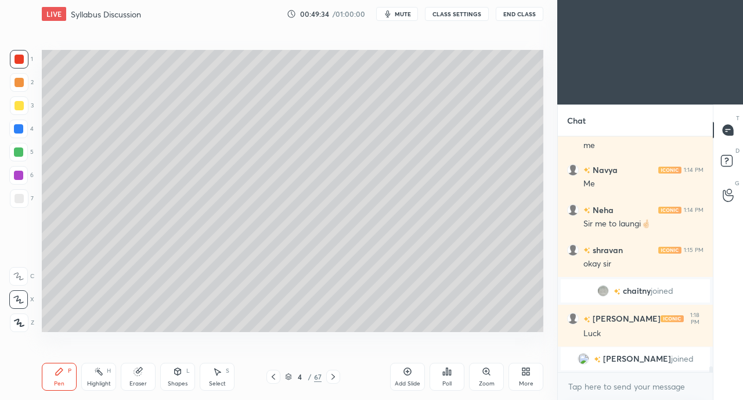
click at [271, 379] on icon at bounding box center [273, 376] width 9 height 9
click at [333, 378] on icon at bounding box center [333, 377] width 3 height 6
click at [333, 377] on icon at bounding box center [333, 377] width 3 height 6
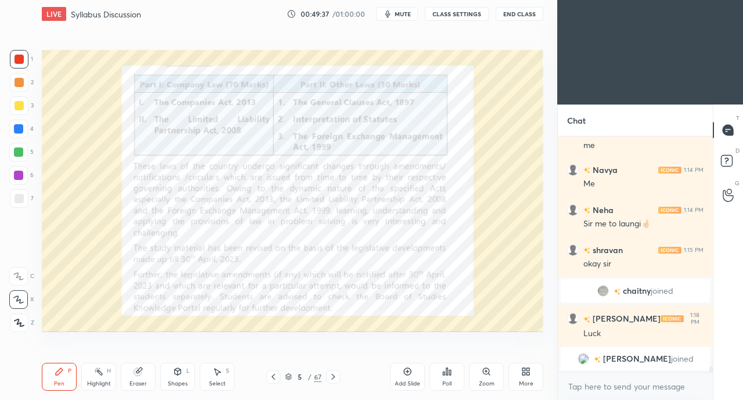
click at [273, 376] on icon at bounding box center [273, 377] width 3 height 6
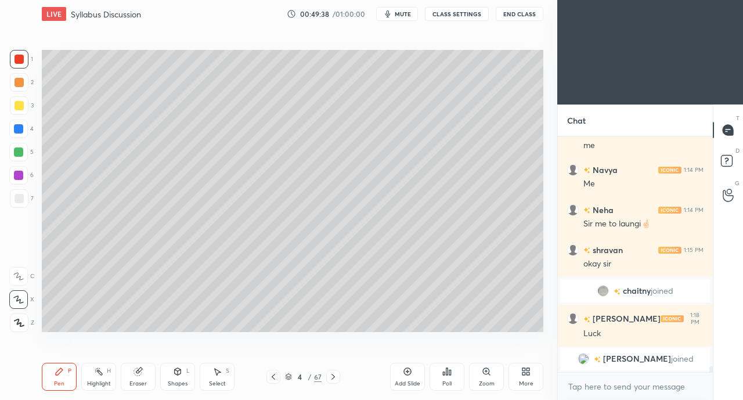
click at [337, 375] on icon at bounding box center [333, 376] width 9 height 9
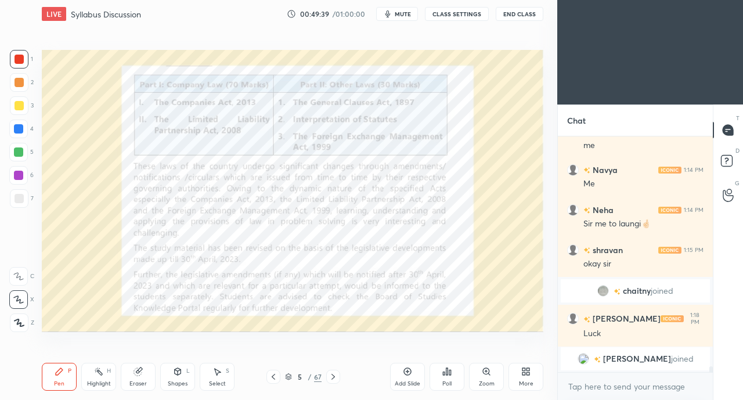
click at [334, 377] on icon at bounding box center [333, 377] width 3 height 6
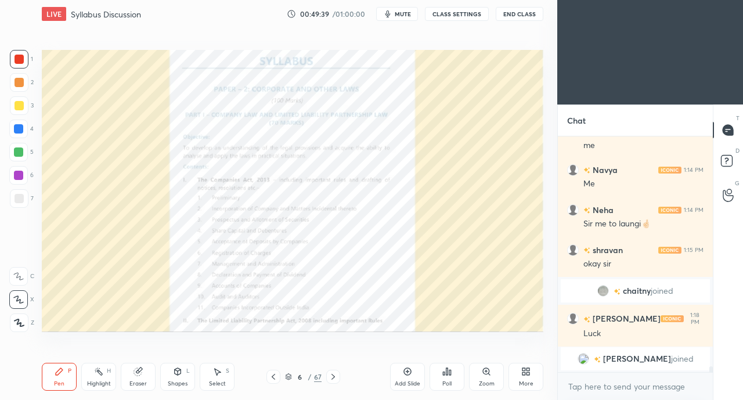
click at [332, 377] on icon at bounding box center [333, 376] width 9 height 9
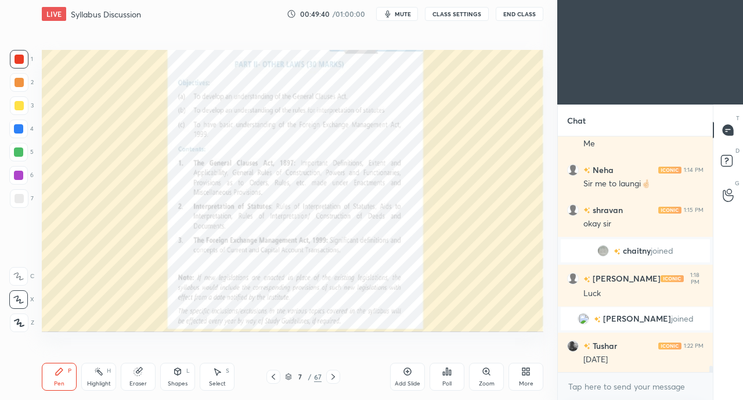
scroll to position [8603, 0]
click at [272, 375] on icon at bounding box center [273, 376] width 9 height 9
click at [271, 376] on icon at bounding box center [273, 376] width 9 height 9
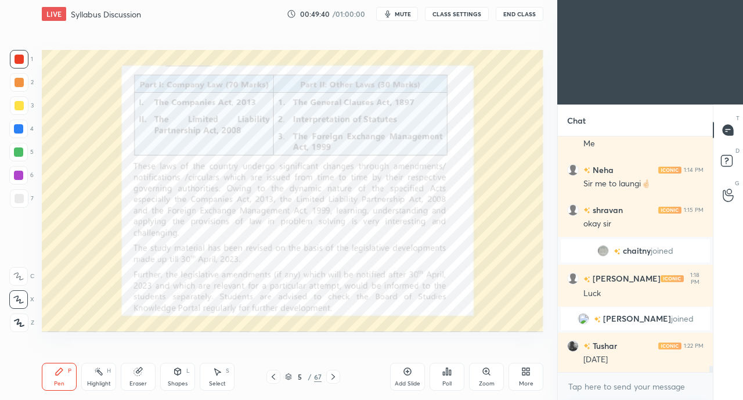
click at [271, 376] on icon at bounding box center [273, 376] width 9 height 9
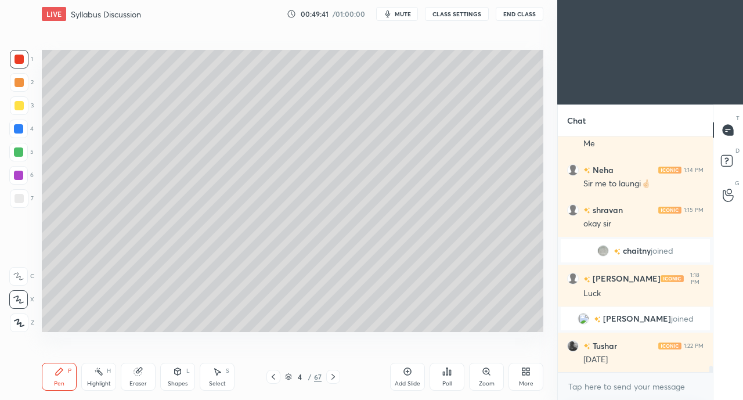
click at [400, 373] on div "Add Slide" at bounding box center [407, 377] width 35 height 28
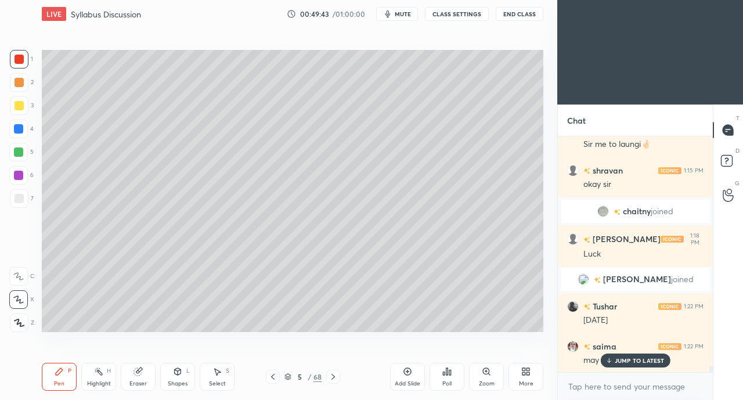
scroll to position [8723, 0]
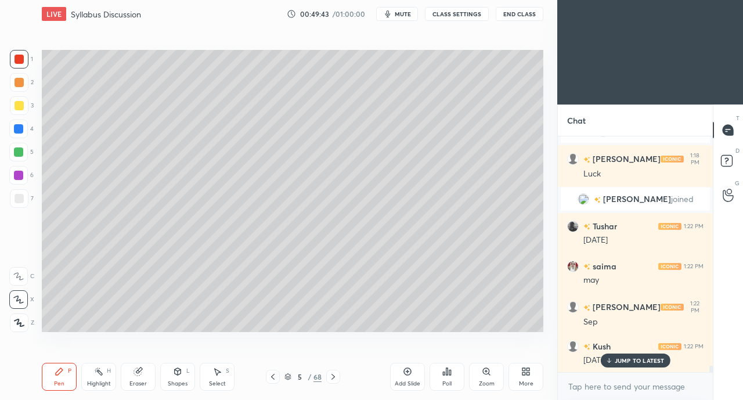
click at [619, 361] on p "JUMP TO LATEST" at bounding box center [640, 360] width 50 height 7
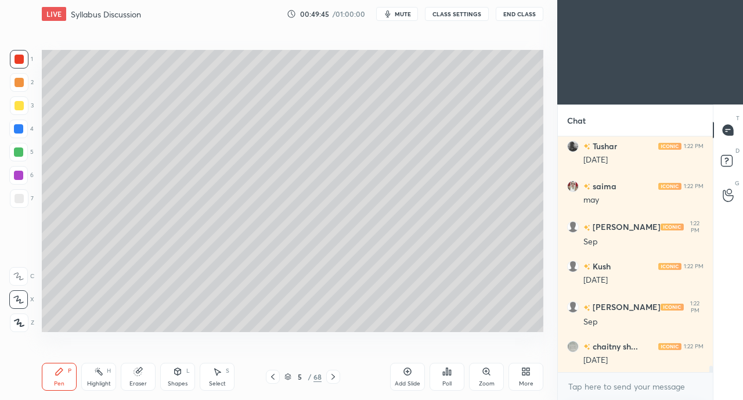
click at [615, 395] on div "Sep 26" at bounding box center [644, 401] width 120 height 12
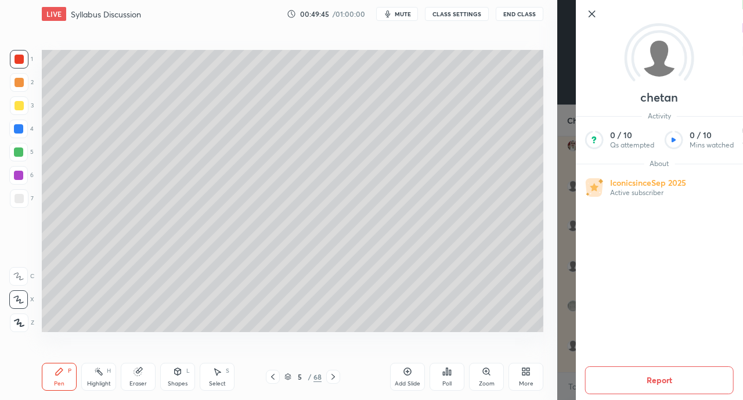
click at [531, 333] on div "Setting up your live class Poll for secs No correct answer Start poll" at bounding box center [292, 191] width 511 height 326
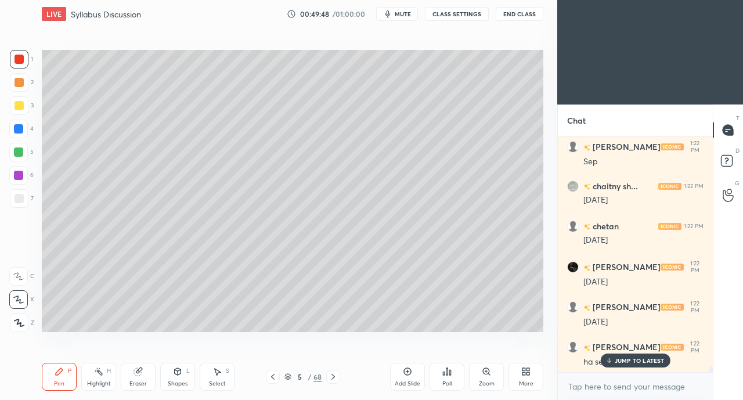
scroll to position [9004, 0]
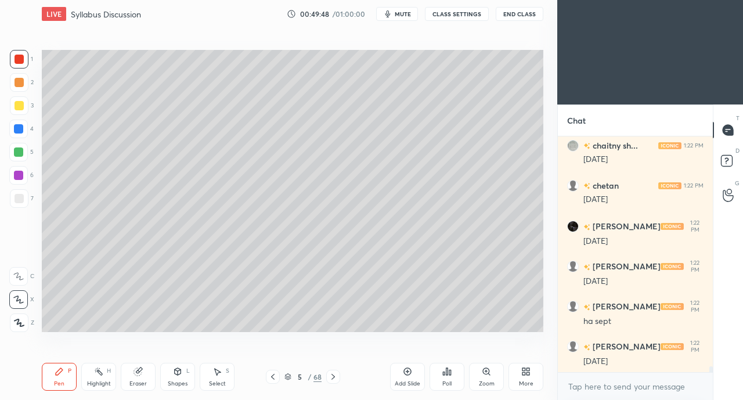
click at [19, 105] on div at bounding box center [19, 105] width 9 height 9
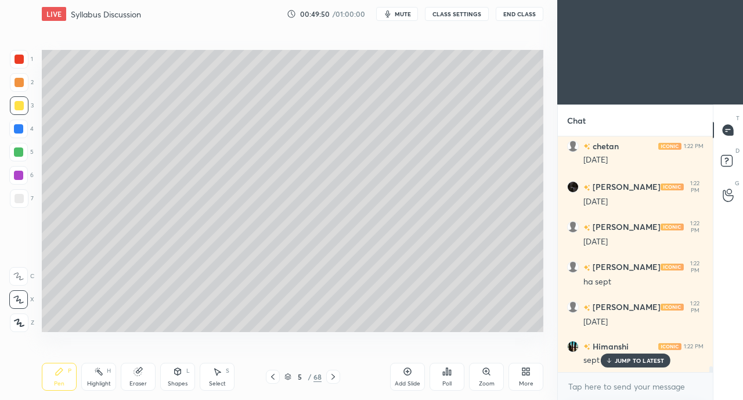
click at [620, 362] on p "JUMP TO LATEST" at bounding box center [640, 360] width 50 height 7
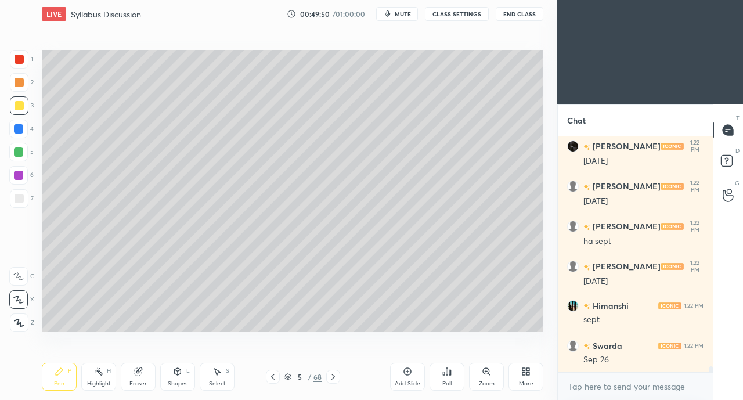
scroll to position [9123, 0]
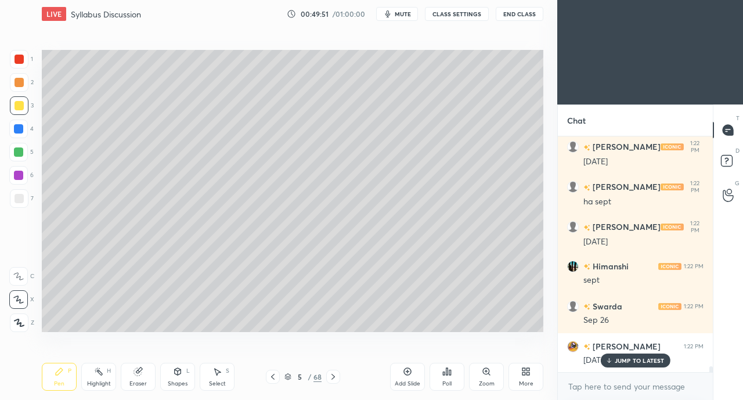
click at [27, 103] on div at bounding box center [19, 105] width 19 height 19
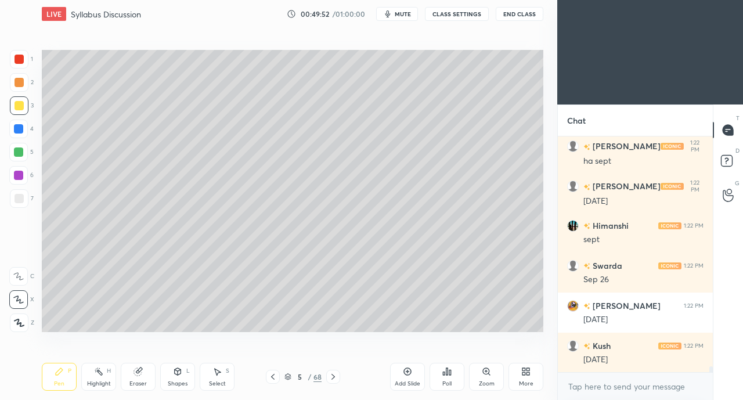
click at [183, 371] on div "Shapes L" at bounding box center [177, 377] width 35 height 28
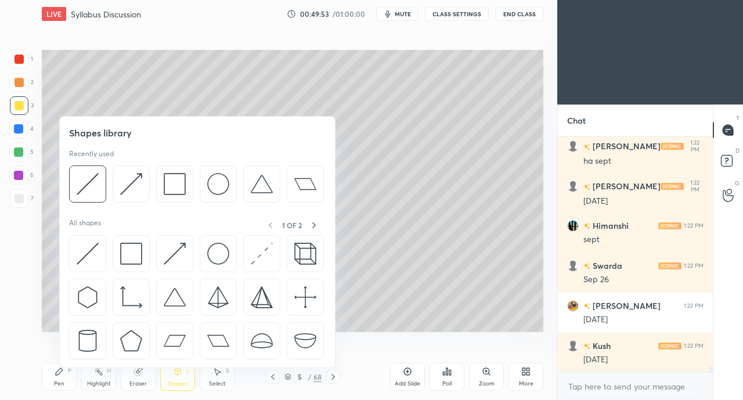
click at [86, 247] on img at bounding box center [88, 254] width 22 height 22
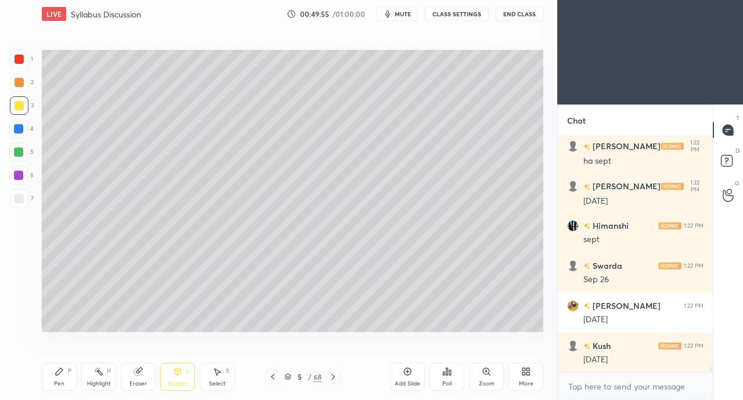
scroll to position [9203, 0]
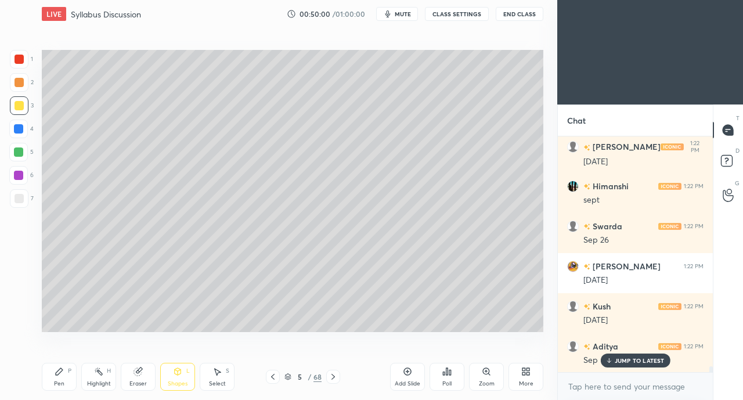
click at [171, 376] on div "Shapes L" at bounding box center [177, 377] width 35 height 28
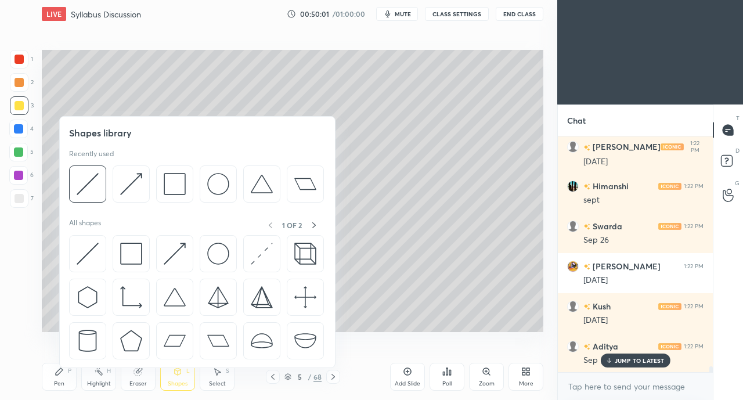
click at [89, 246] on img at bounding box center [88, 254] width 22 height 22
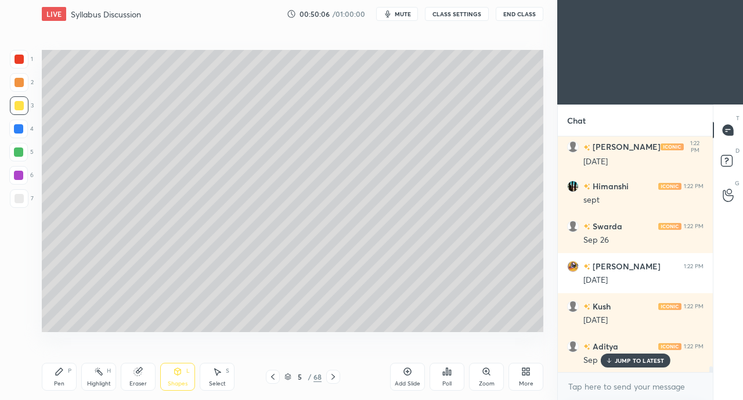
click at [67, 377] on div "Pen P" at bounding box center [59, 377] width 35 height 28
click at [179, 377] on div "Shapes L" at bounding box center [177, 377] width 35 height 28
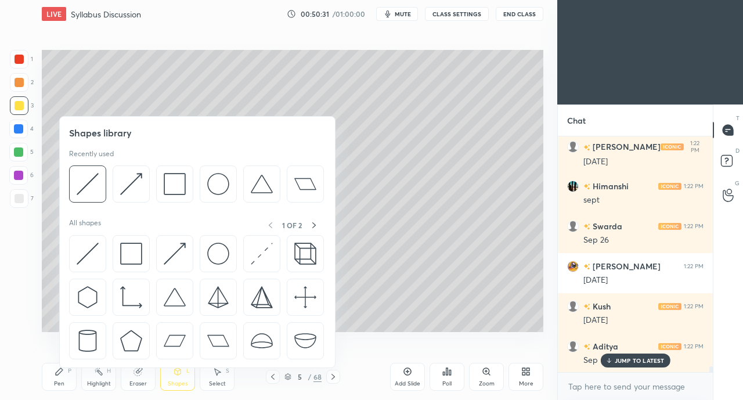
click at [174, 242] on div at bounding box center [174, 253] width 37 height 37
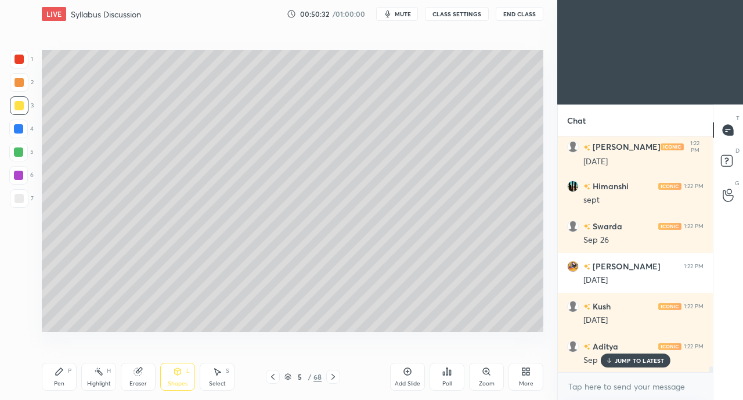
click at [18, 57] on div at bounding box center [19, 59] width 9 height 9
click at [182, 377] on div "Shapes L" at bounding box center [177, 377] width 35 height 28
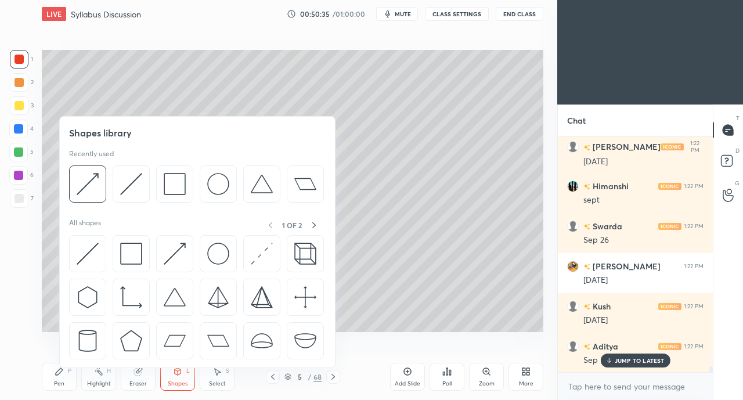
click at [164, 249] on img at bounding box center [175, 254] width 22 height 22
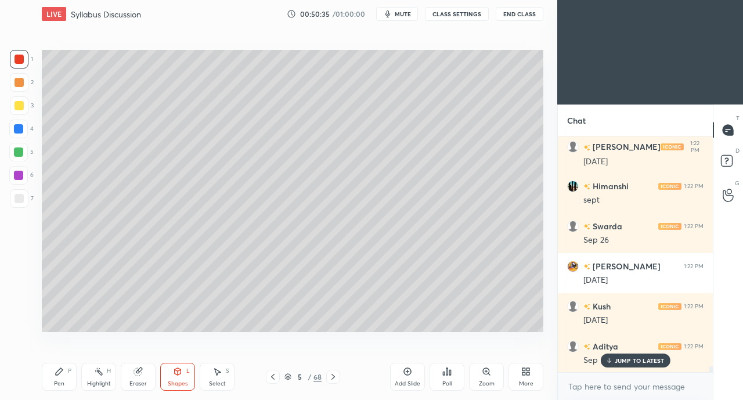
click at [22, 202] on div at bounding box center [19, 198] width 9 height 9
click at [66, 370] on div "Pen P" at bounding box center [59, 377] width 35 height 28
click at [180, 377] on div "Shapes L" at bounding box center [177, 377] width 35 height 28
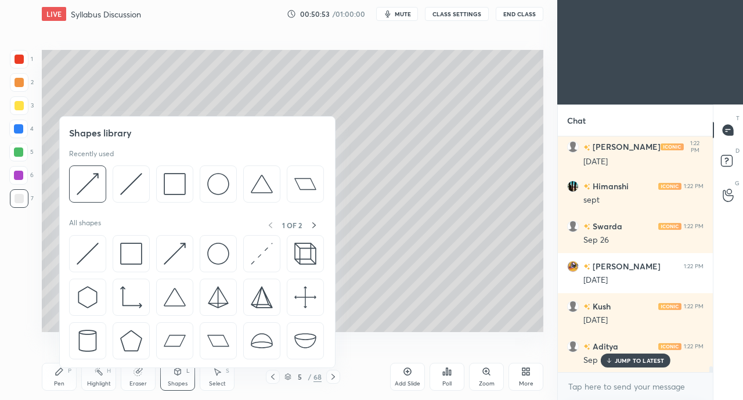
click at [168, 245] on img at bounding box center [175, 254] width 22 height 22
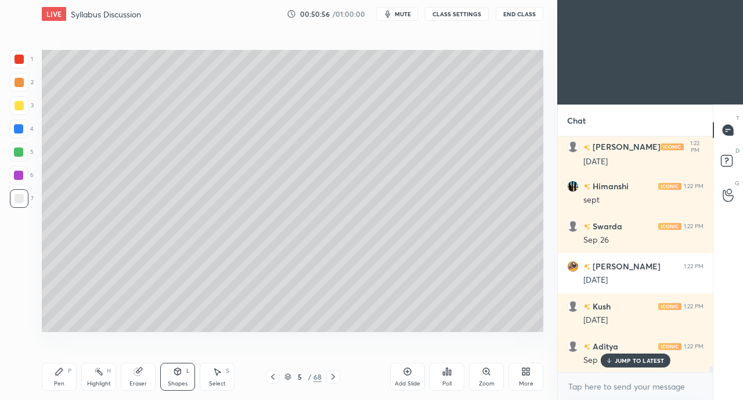
click at [62, 375] on icon at bounding box center [59, 371] width 9 height 9
click at [618, 363] on p "JUMP TO LATEST" at bounding box center [640, 360] width 50 height 7
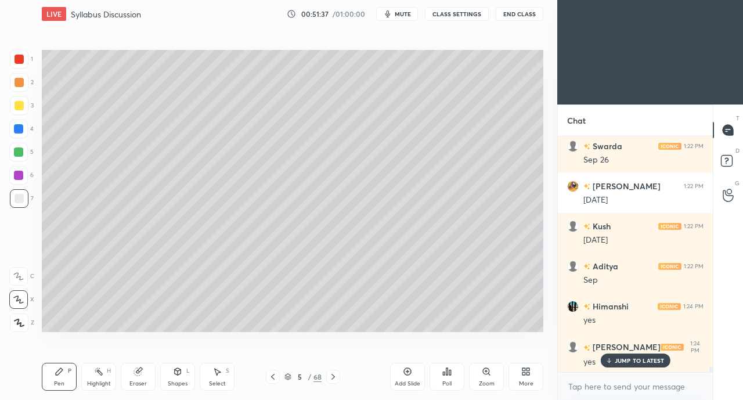
scroll to position [9324, 0]
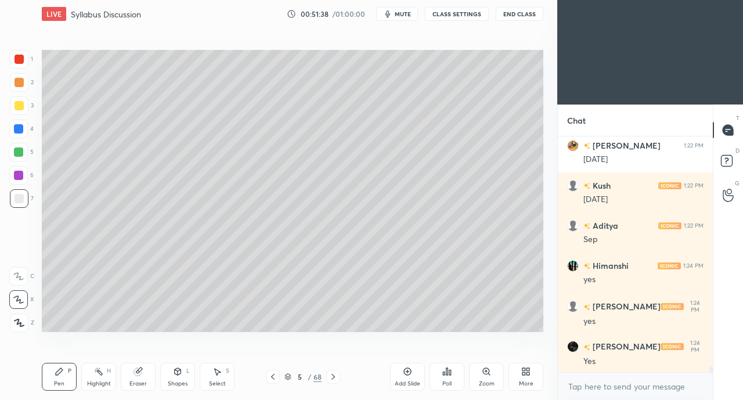
click at [180, 377] on div "Shapes L" at bounding box center [177, 377] width 35 height 28
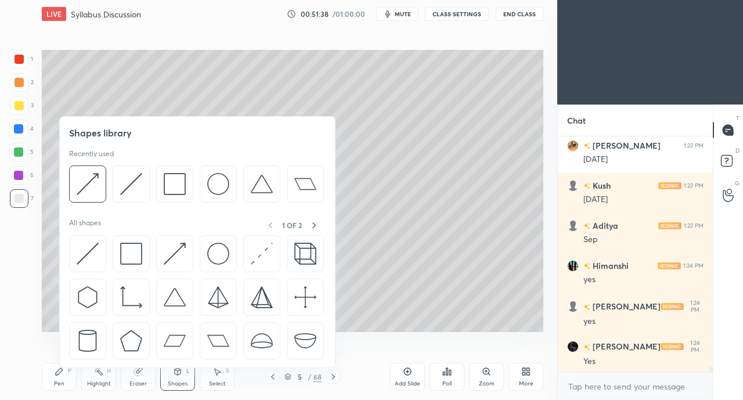
click at [173, 253] on img at bounding box center [175, 254] width 22 height 22
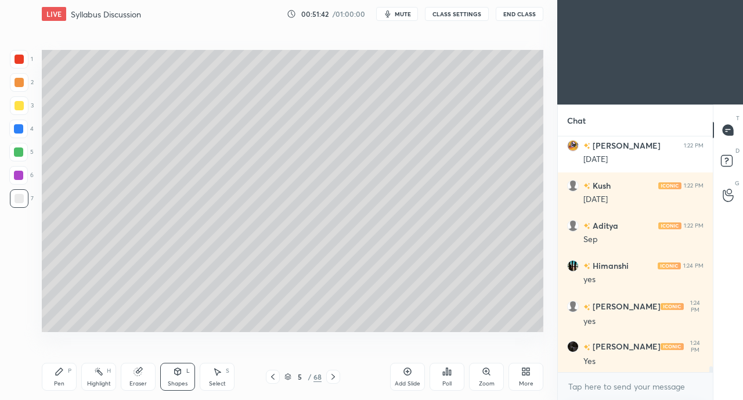
click at [64, 376] on div "Pen P" at bounding box center [59, 377] width 35 height 28
click at [141, 376] on icon at bounding box center [138, 371] width 9 height 9
click at [62, 373] on icon at bounding box center [59, 371] width 9 height 9
click at [403, 372] on icon at bounding box center [407, 371] width 9 height 9
click at [407, 378] on div "Add Slide" at bounding box center [407, 377] width 35 height 28
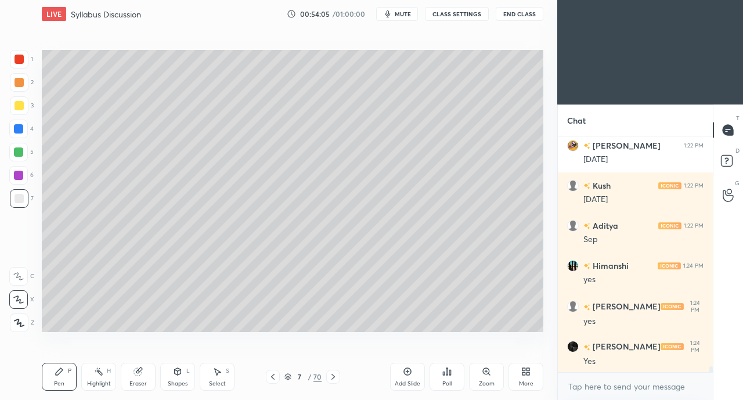
click at [17, 109] on div at bounding box center [19, 105] width 9 height 9
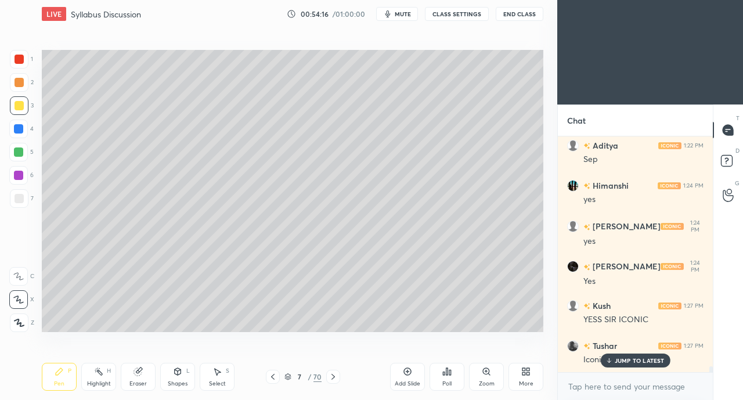
scroll to position [9444, 0]
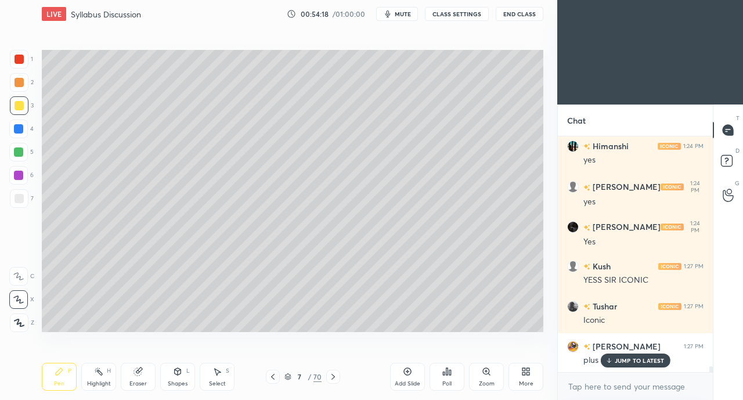
click at [623, 362] on p "JUMP TO LATEST" at bounding box center [640, 360] width 50 height 7
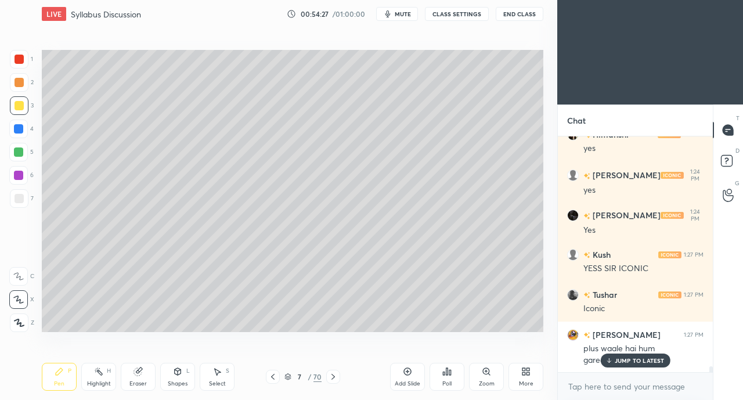
click at [619, 363] on p "JUMP TO LATEST" at bounding box center [640, 360] width 50 height 7
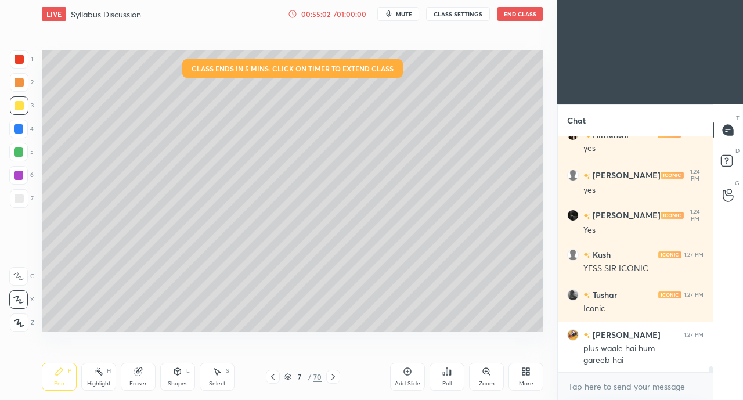
click at [16, 197] on div at bounding box center [19, 198] width 9 height 9
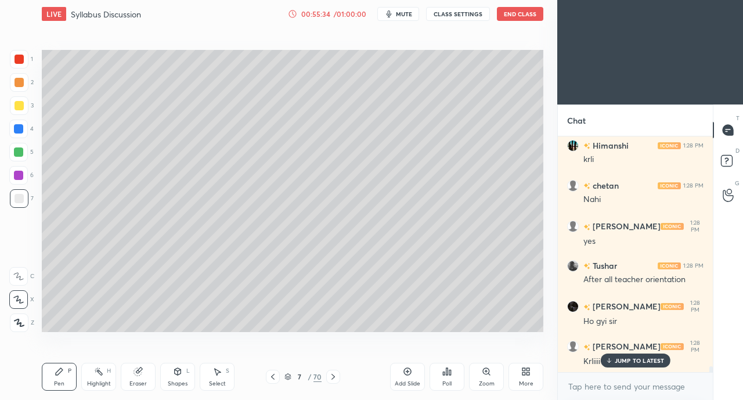
scroll to position [9776, 0]
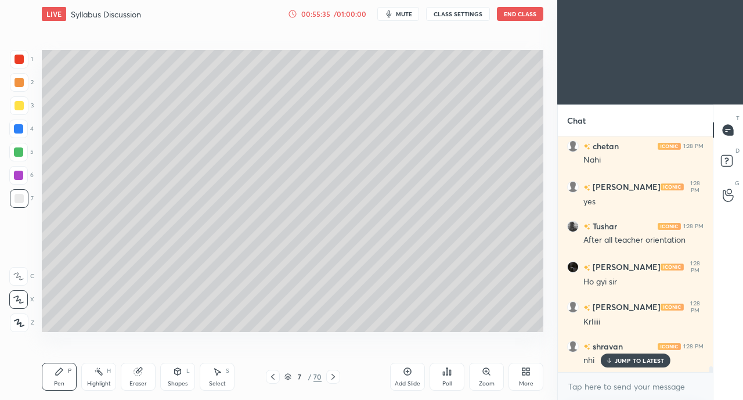
click at [611, 362] on icon at bounding box center [609, 360] width 8 height 7
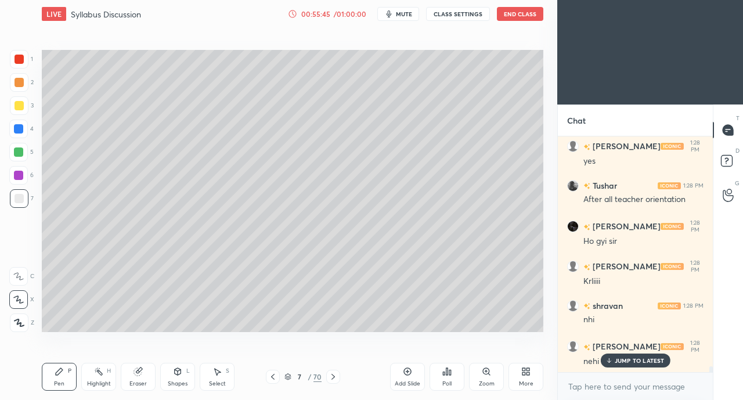
scroll to position [9856, 0]
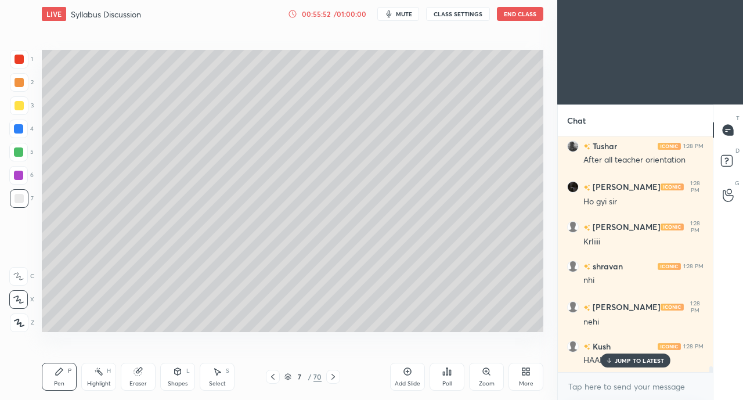
click at [612, 360] on icon at bounding box center [609, 360] width 8 height 7
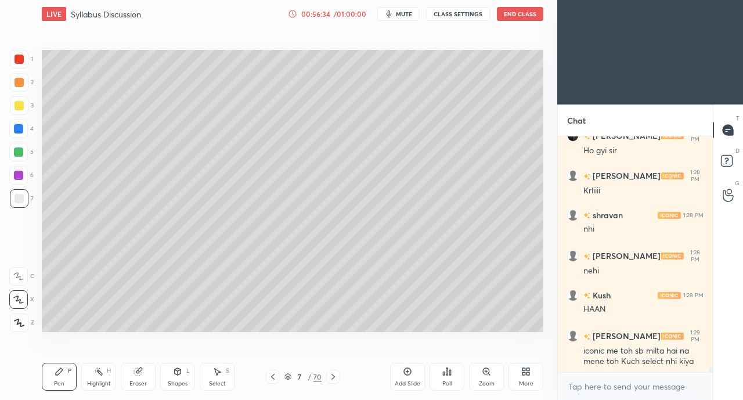
click at [404, 374] on icon at bounding box center [408, 372] width 8 height 8
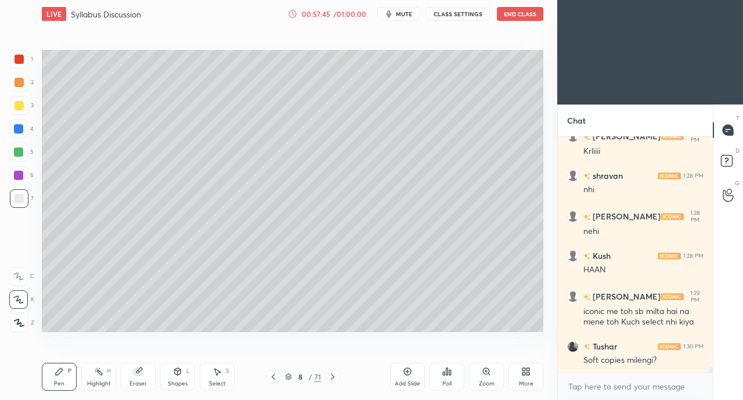
click at [272, 378] on icon at bounding box center [273, 376] width 9 height 9
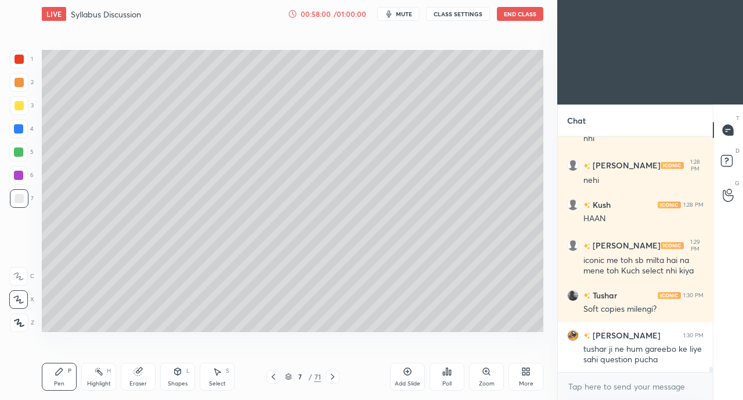
scroll to position [10038, 0]
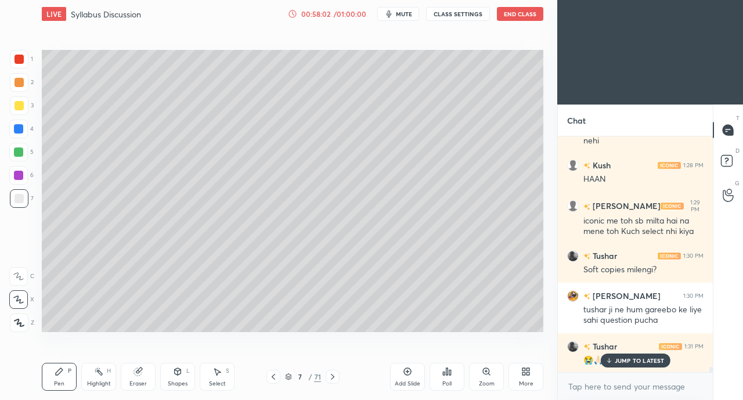
click at [618, 360] on p "JUMP TO LATEST" at bounding box center [640, 360] width 50 height 7
click at [337, 373] on icon at bounding box center [332, 376] width 9 height 9
click at [273, 375] on icon at bounding box center [273, 376] width 9 height 9
click at [332, 376] on icon at bounding box center [332, 376] width 9 height 9
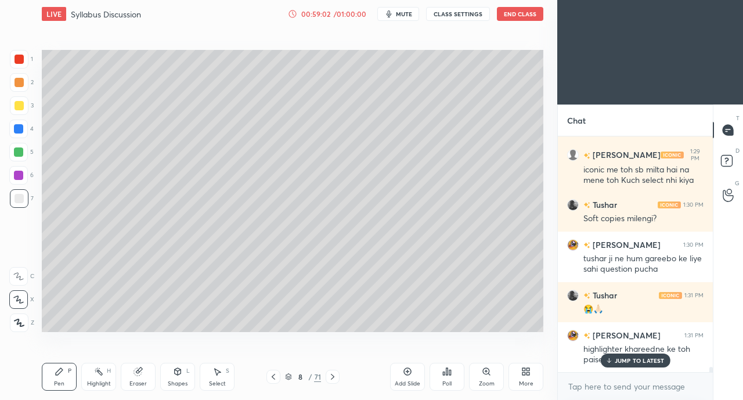
scroll to position [10128, 0]
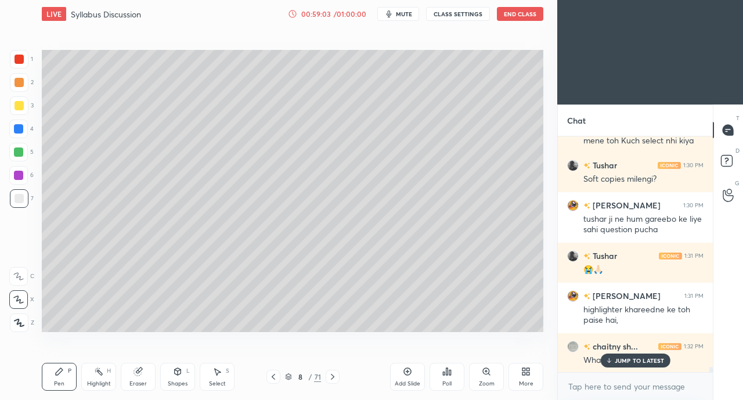
click at [633, 358] on p "JUMP TO LATEST" at bounding box center [640, 360] width 50 height 7
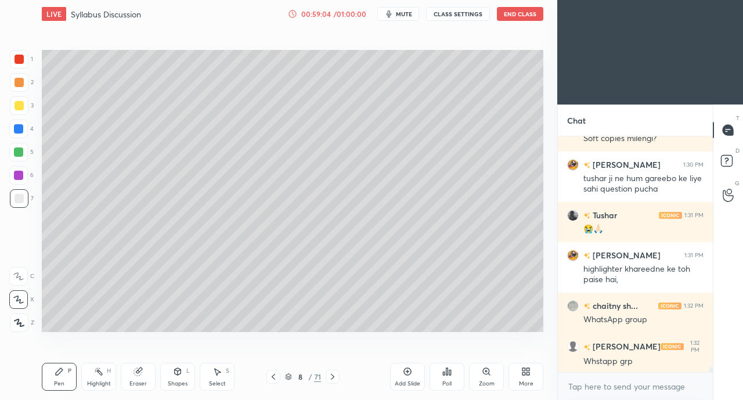
click at [269, 373] on icon at bounding box center [273, 376] width 9 height 9
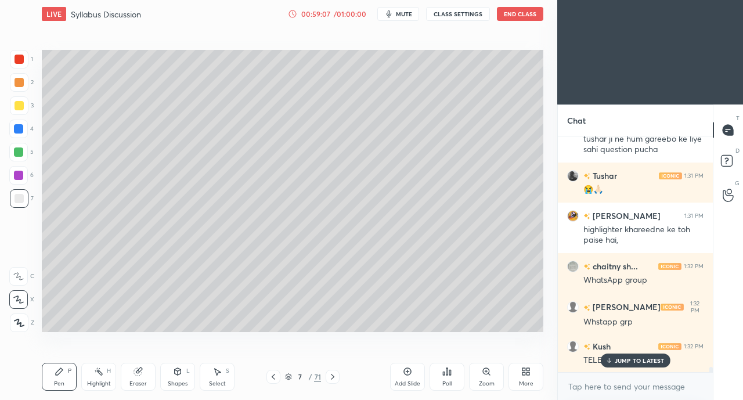
click at [625, 361] on p "JUMP TO LATEST" at bounding box center [640, 360] width 50 height 7
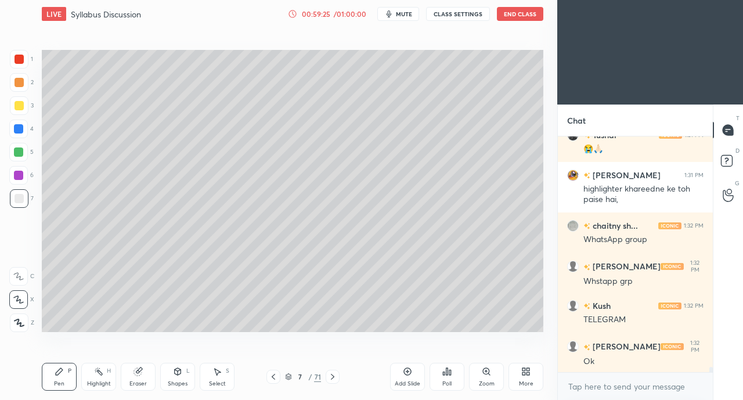
scroll to position [10309, 0]
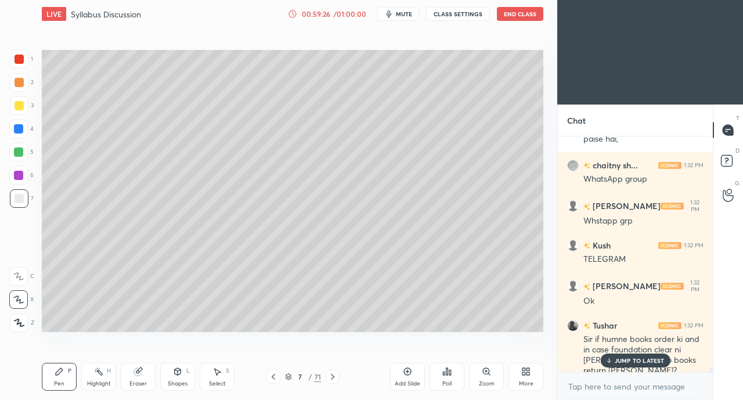
click at [641, 363] on p "JUMP TO LATEST" at bounding box center [640, 360] width 50 height 7
click at [336, 376] on icon at bounding box center [332, 376] width 9 height 9
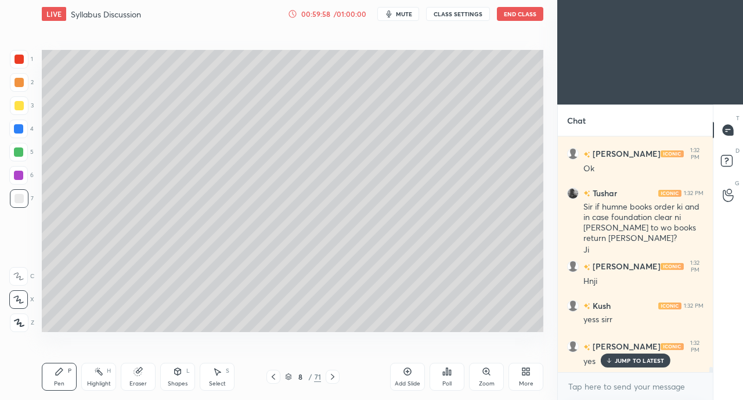
scroll to position [10481, 0]
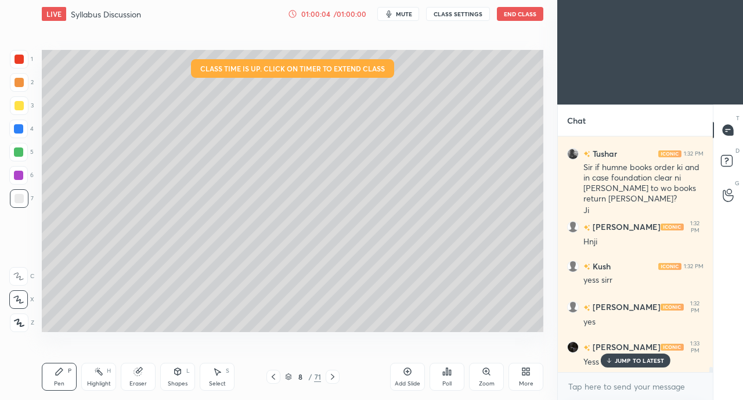
click at [333, 375] on icon at bounding box center [332, 376] width 9 height 9
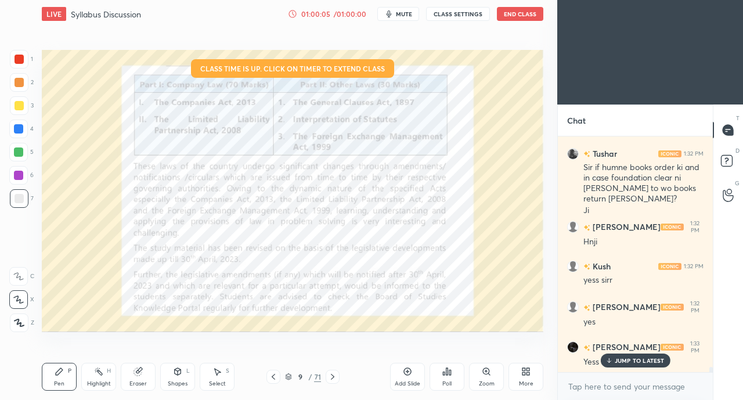
click at [272, 376] on icon at bounding box center [273, 376] width 9 height 9
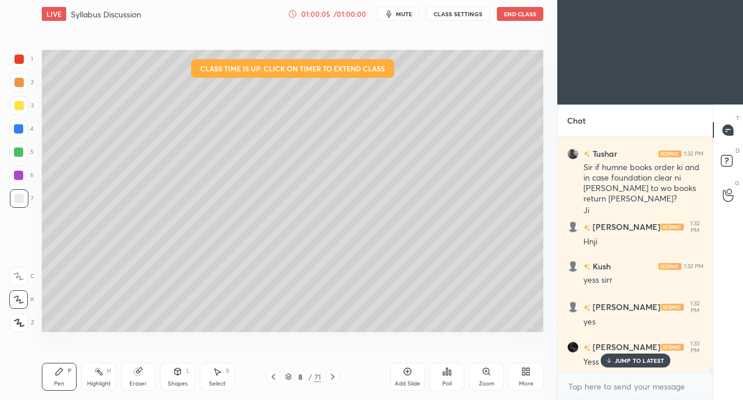
click at [402, 374] on div "Add Slide" at bounding box center [407, 377] width 35 height 28
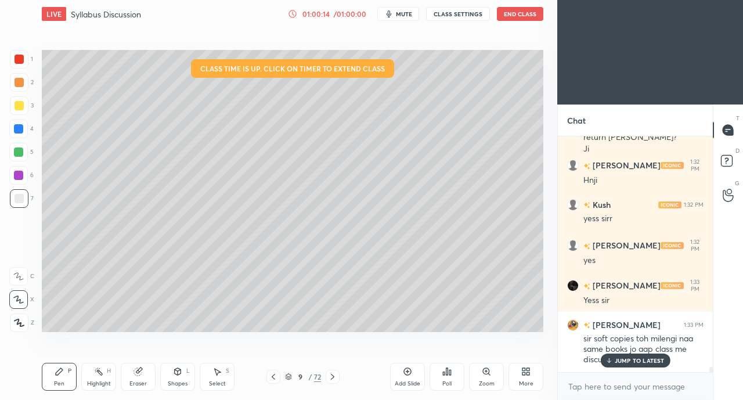
scroll to position [10593, 0]
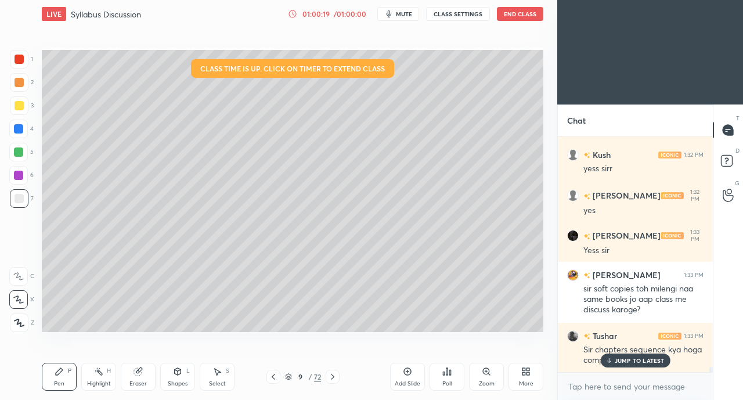
click at [626, 364] on p "JUMP TO LATEST" at bounding box center [640, 360] width 50 height 7
click at [275, 377] on icon at bounding box center [273, 376] width 9 height 9
click at [335, 376] on icon at bounding box center [332, 376] width 9 height 9
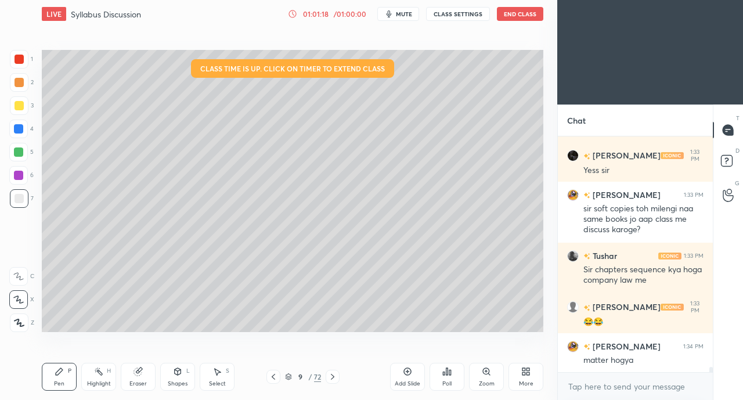
scroll to position [10714, 0]
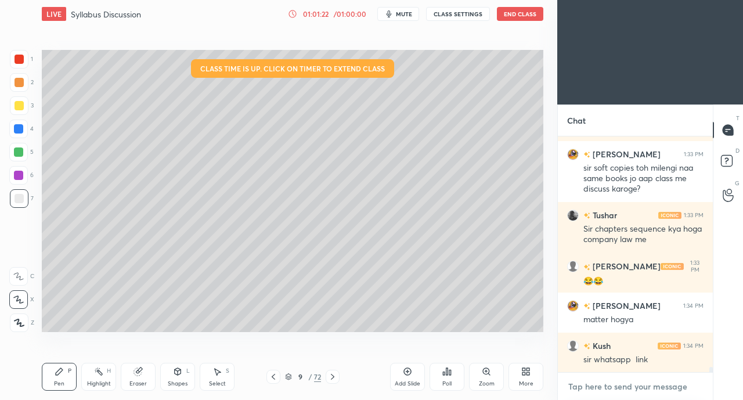
type textarea "x"
paste textarea "https://chat.whatsapp.com/CkSDwom3lDT83qaw7S1mkd?mode=ems_copy_t"
type textarea "https://chat.whatsapp.com/CkSDwom3lDT83qaw7S1mkd?mode=ems_copy_t"
type textarea "x"
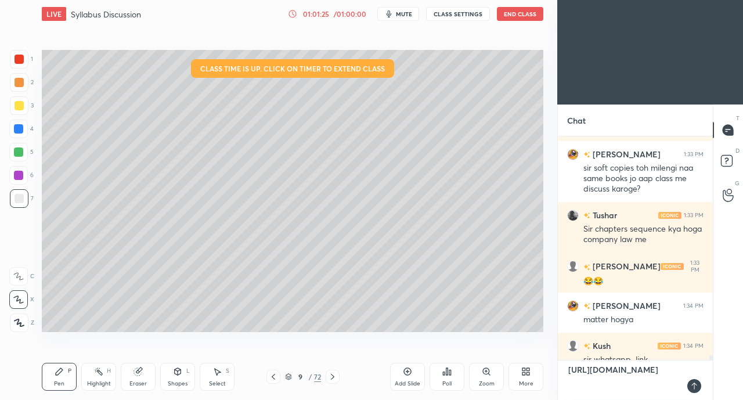
type textarea "https://chat.whatsapp.com/CkSDwom3lDT83qaw7S1mkd?mode=ems_copy_t"
type textarea "x"
click at [699, 385] on div at bounding box center [695, 386] width 14 height 14
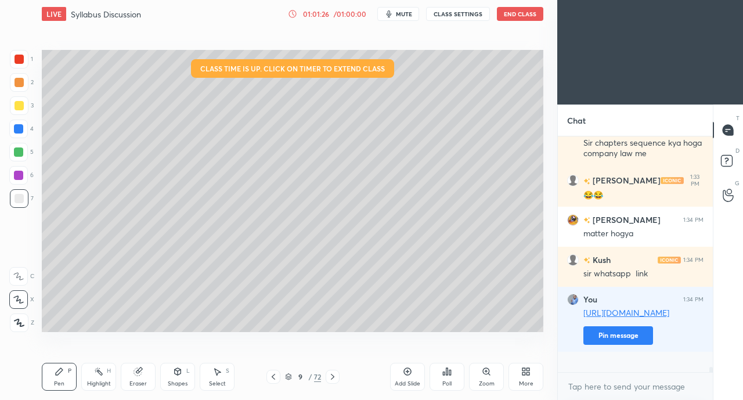
click at [606, 345] on button "Pin message" at bounding box center [619, 335] width 70 height 19
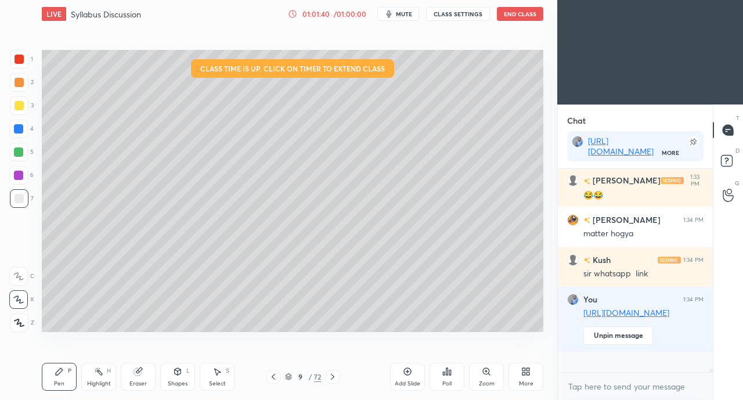
scroll to position [10872, 0]
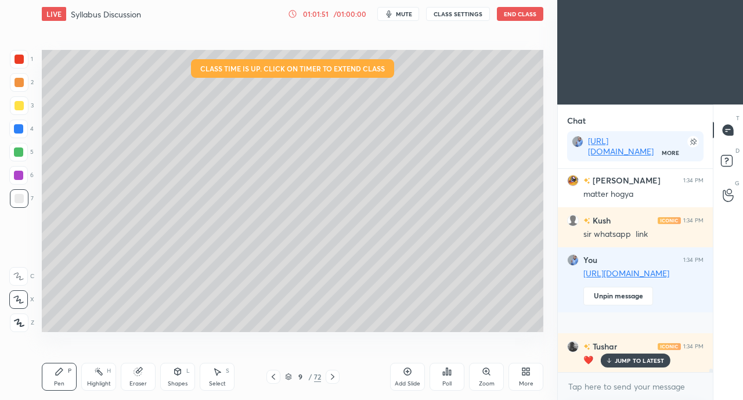
click at [628, 358] on p "JUMP TO LATEST" at bounding box center [640, 360] width 50 height 7
click at [524, 15] on button "End Class" at bounding box center [520, 14] width 46 height 14
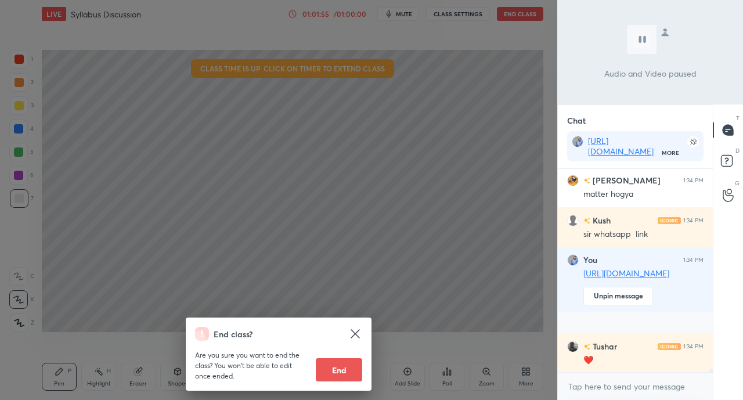
click at [339, 371] on button "End" at bounding box center [339, 369] width 46 height 23
type textarea "x"
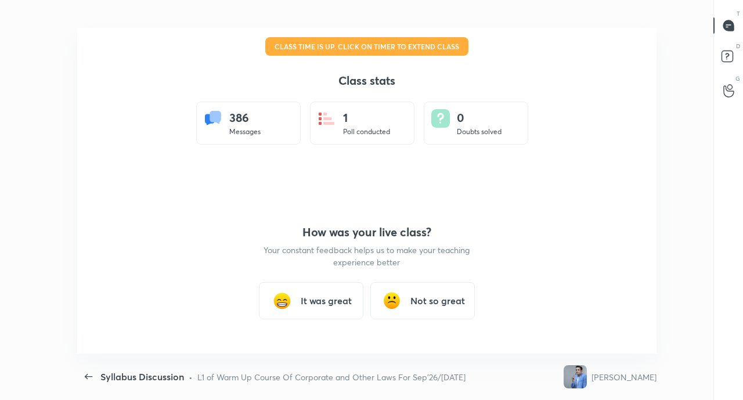
scroll to position [0, 0]
